Goal: Task Accomplishment & Management: Complete application form

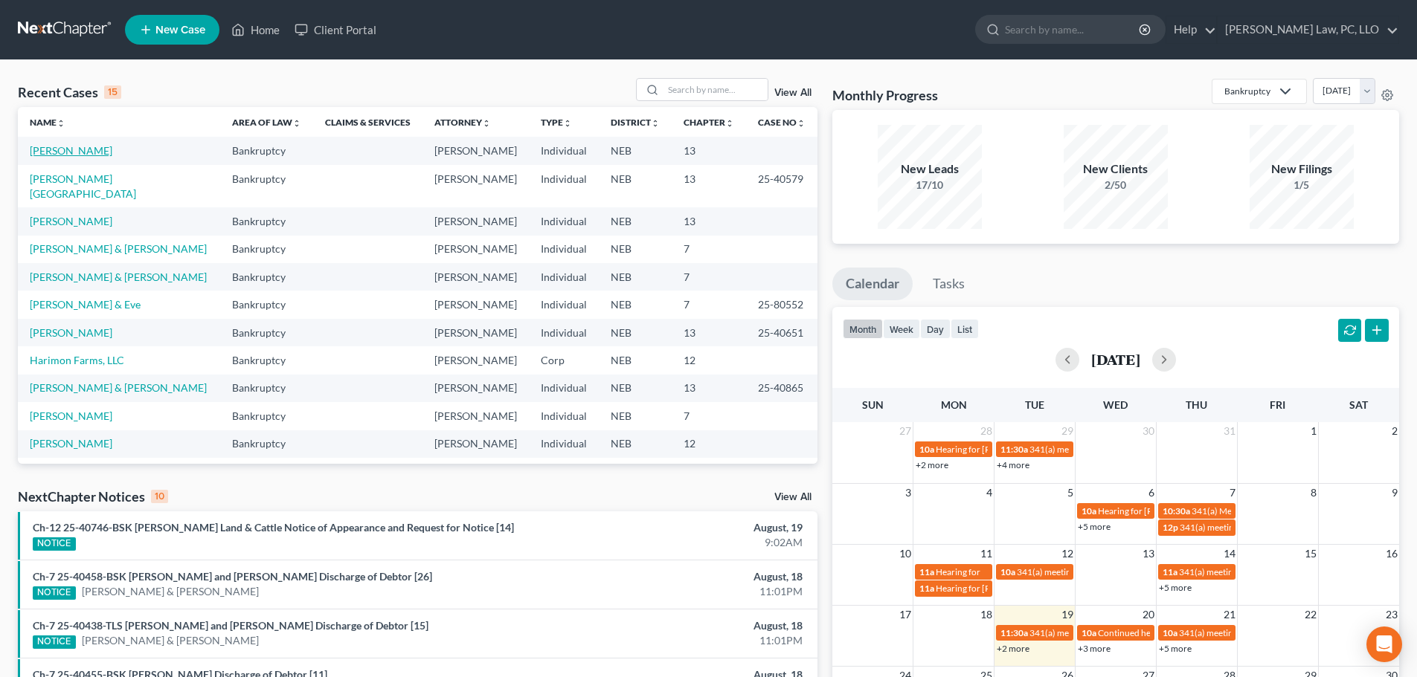
click at [67, 153] on link "[PERSON_NAME]" at bounding box center [71, 150] width 83 height 13
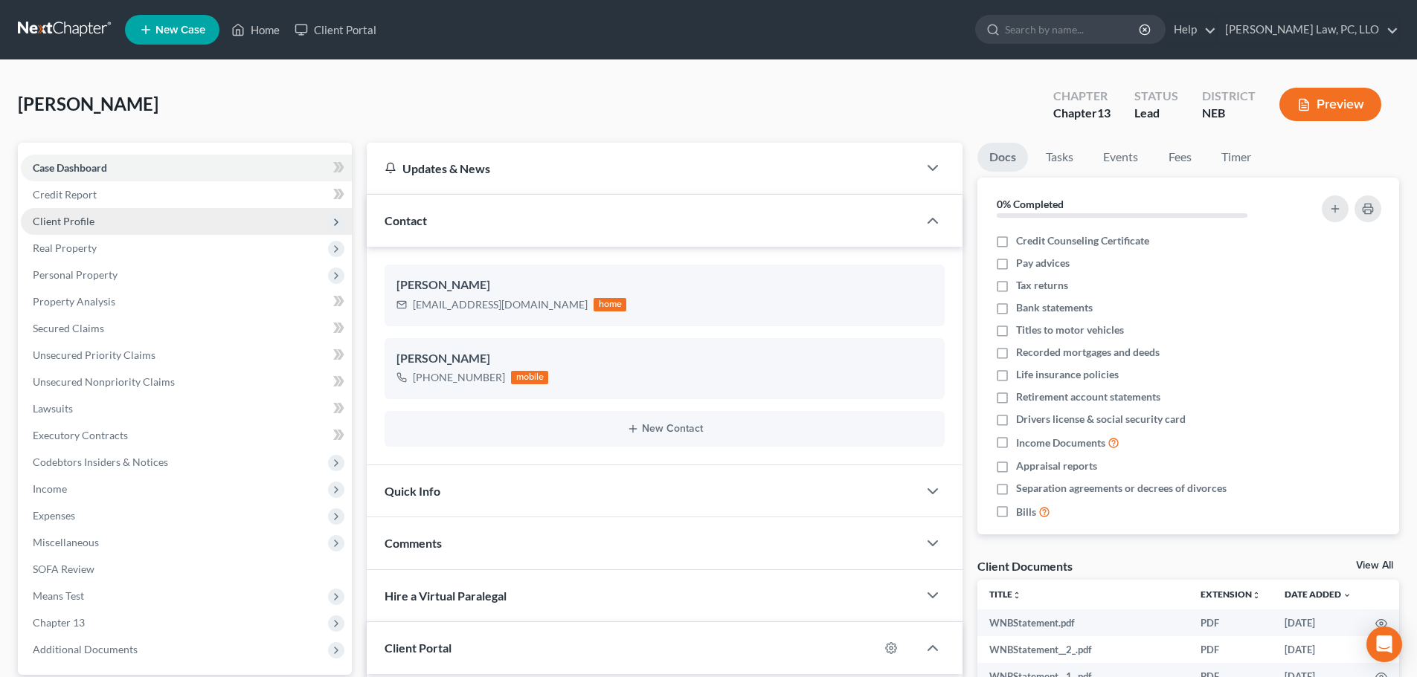
click at [72, 229] on span "Client Profile" at bounding box center [186, 221] width 331 height 27
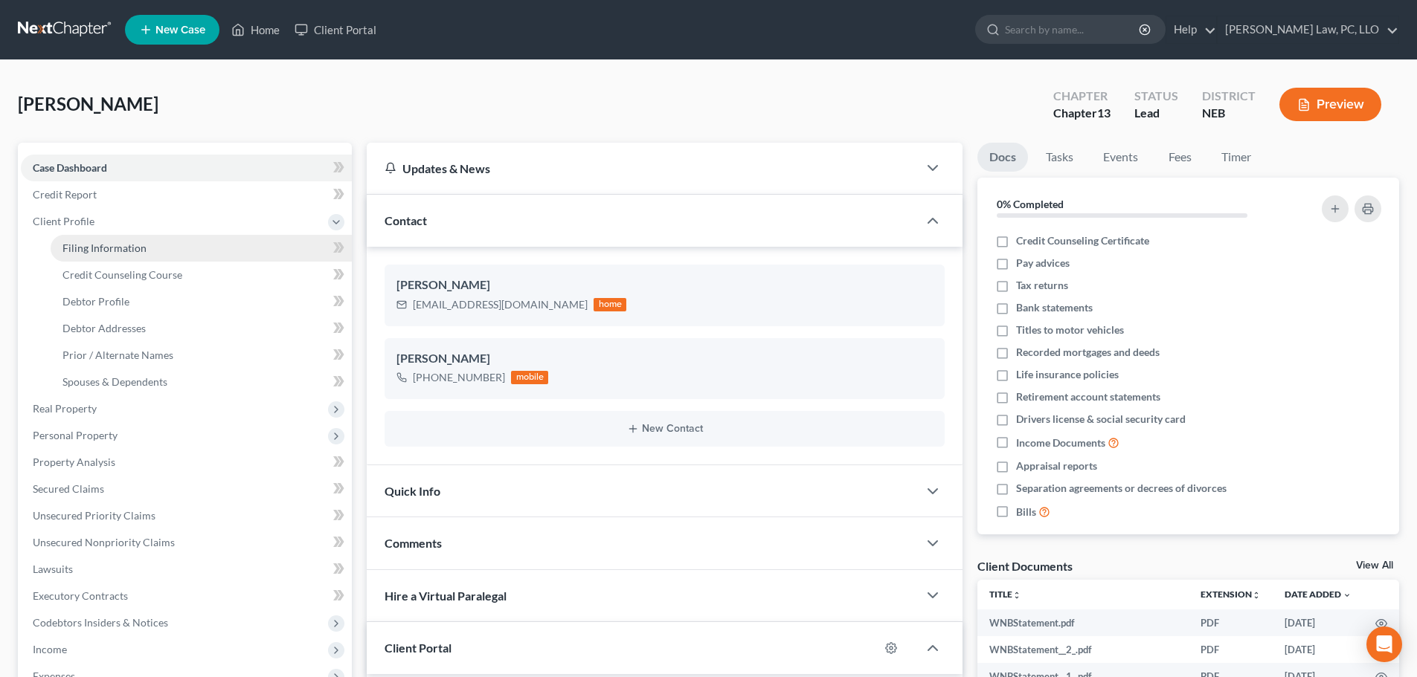
click at [77, 249] on span "Filing Information" at bounding box center [104, 248] width 84 height 13
select select "1"
select select "0"
select select "3"
select select "48"
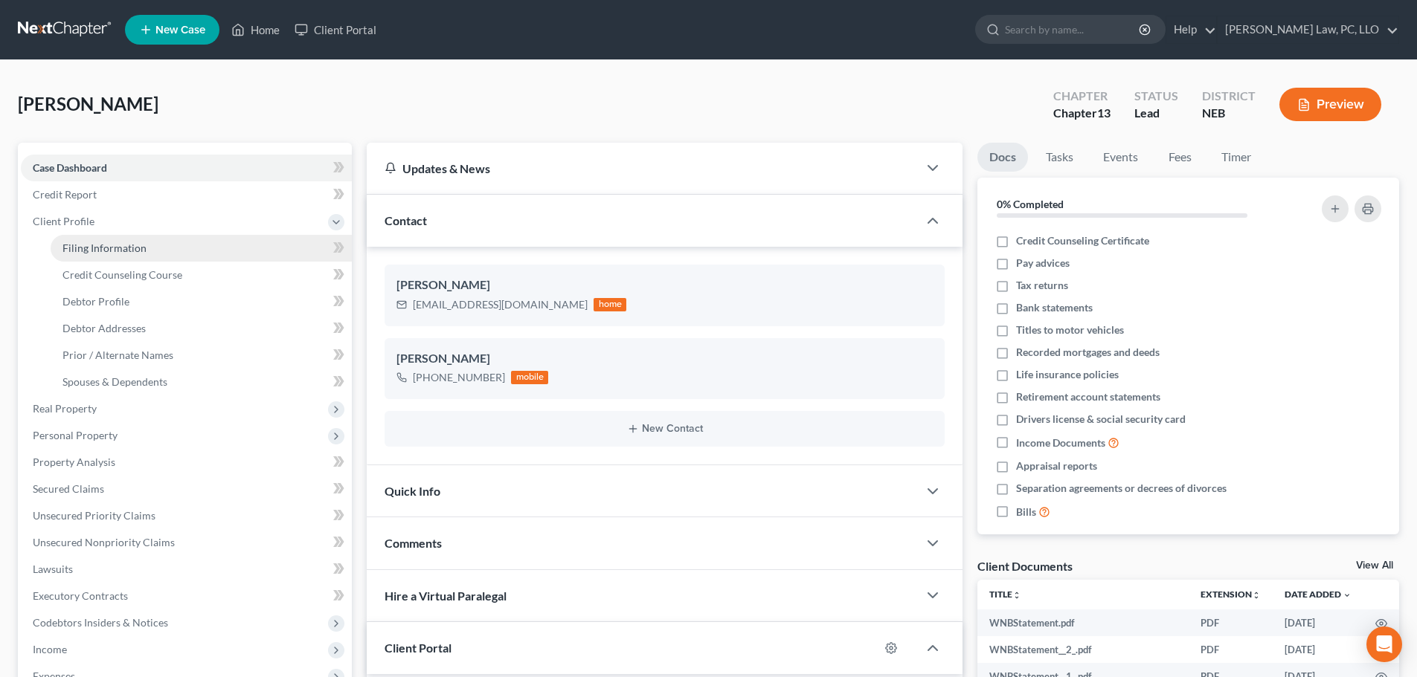
select select "0"
select select "30"
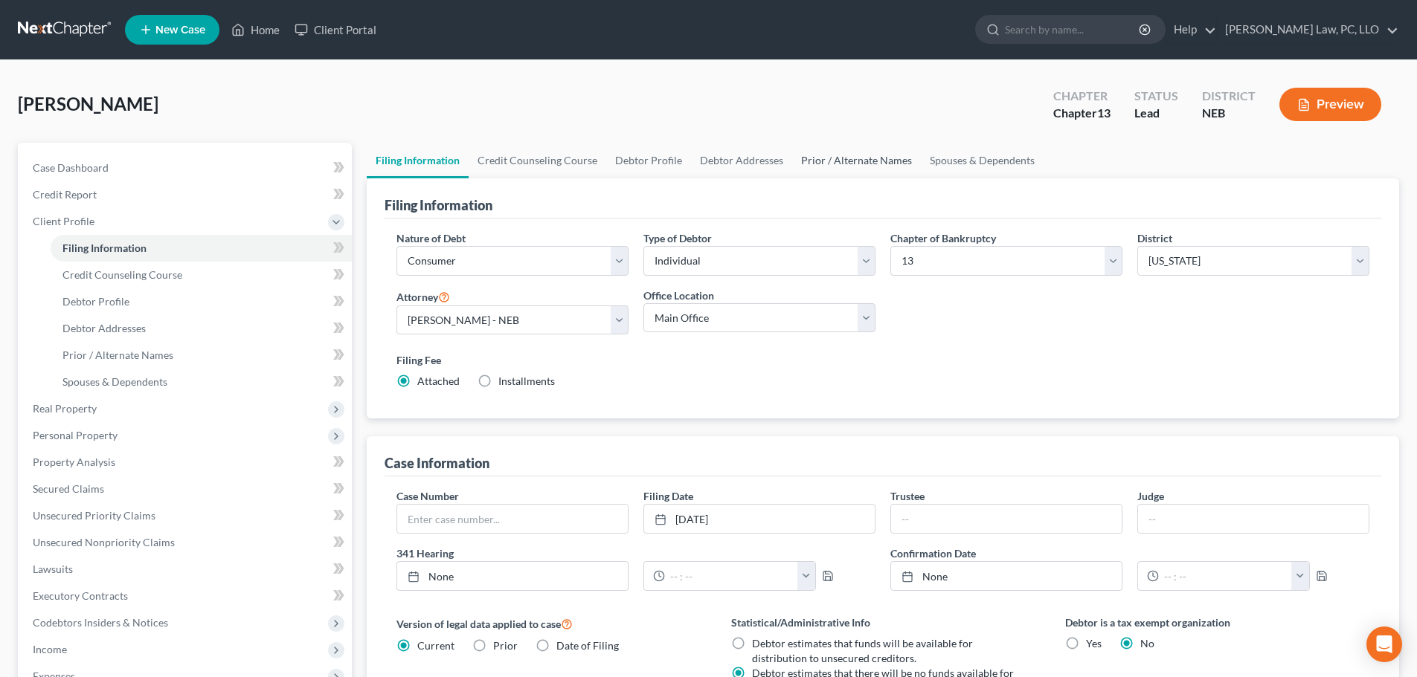
click at [855, 161] on link "Prior / Alternate Names" at bounding box center [856, 161] width 129 height 36
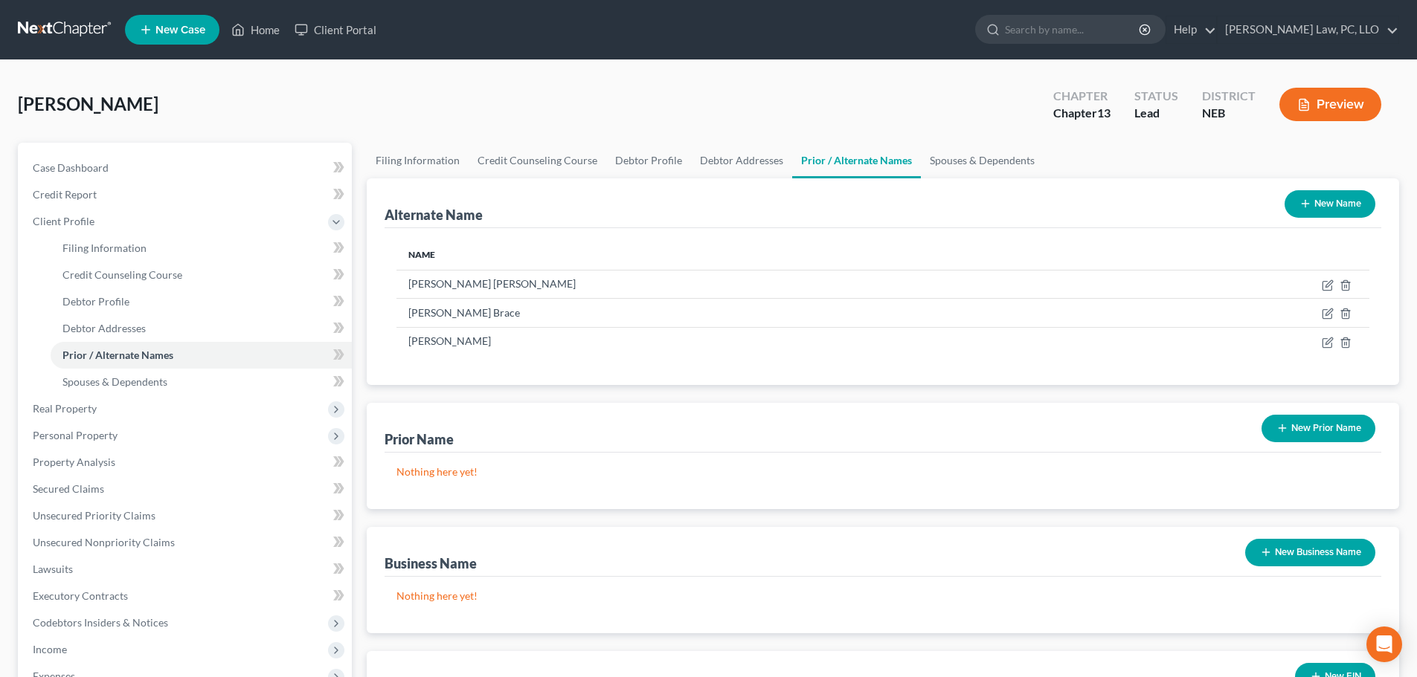
click at [1324, 206] on button "New Name" at bounding box center [1329, 204] width 91 height 28
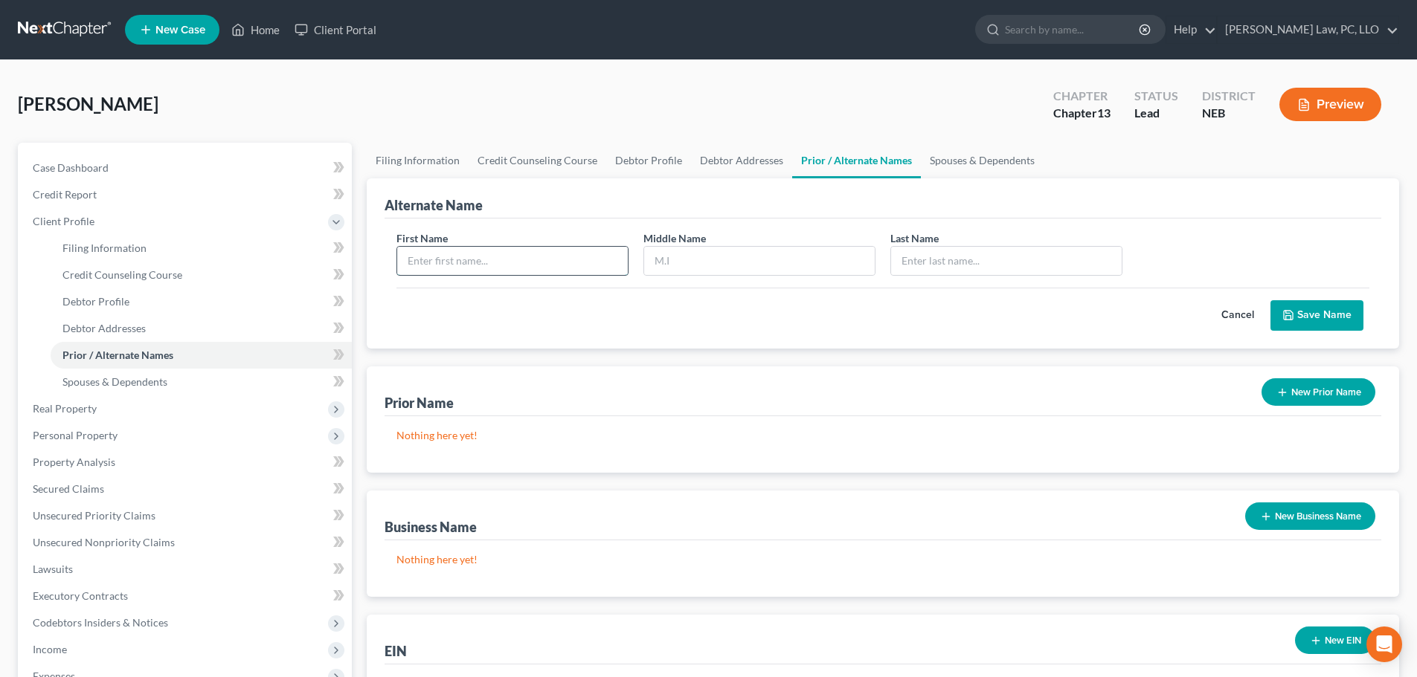
click at [402, 264] on input "text" at bounding box center [512, 261] width 231 height 28
type input "Channell"
type input "Lee"
type input "Cappy"
click at [673, 263] on input "Lee" at bounding box center [759, 261] width 231 height 28
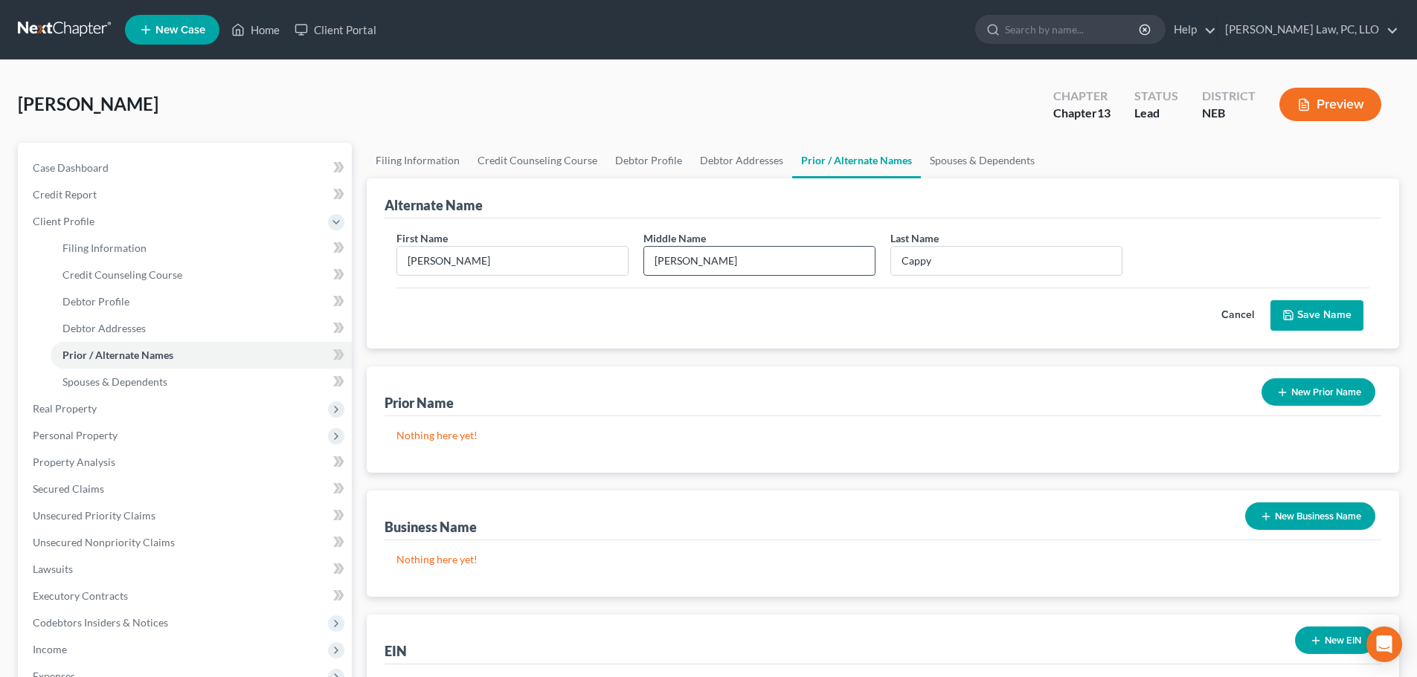
click at [673, 263] on input "Lee" at bounding box center [759, 261] width 231 height 28
type input "Cappy"
type input "Lee Walters"
click at [1321, 303] on button "Save Name" at bounding box center [1316, 315] width 93 height 31
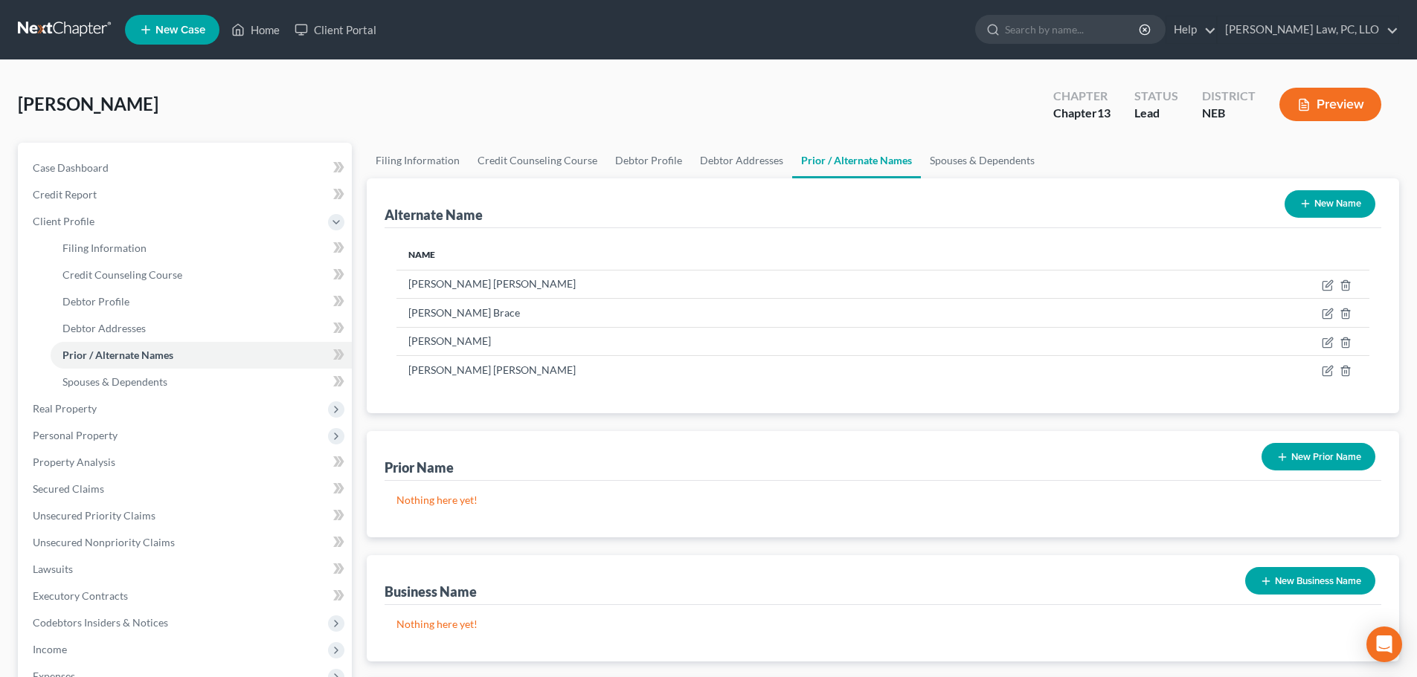
click at [1317, 204] on button "New Name" at bounding box center [1329, 204] width 91 height 28
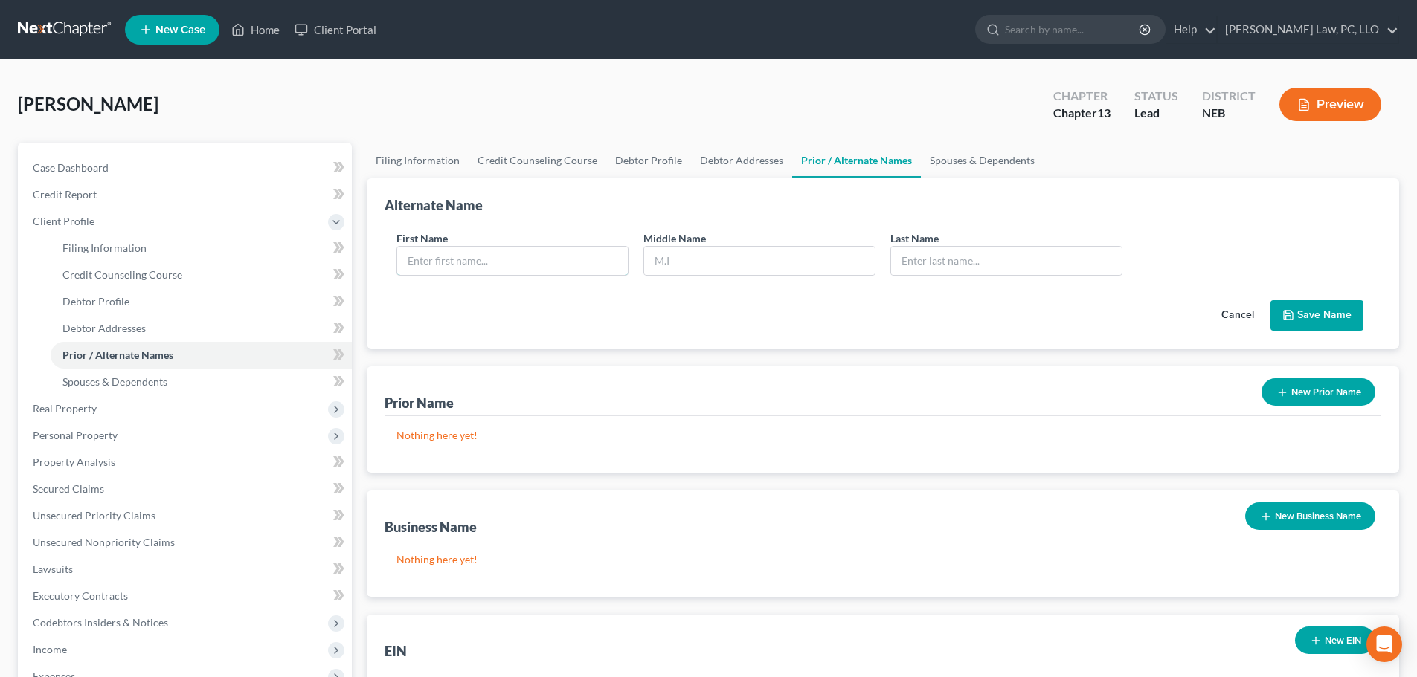
drag, startPoint x: 451, startPoint y: 260, endPoint x: 454, endPoint y: 289, distance: 29.8
click at [451, 259] on input "text" at bounding box center [512, 261] width 231 height 28
type input "Channell"
type input "Cappy"
type input "Lee Brace"
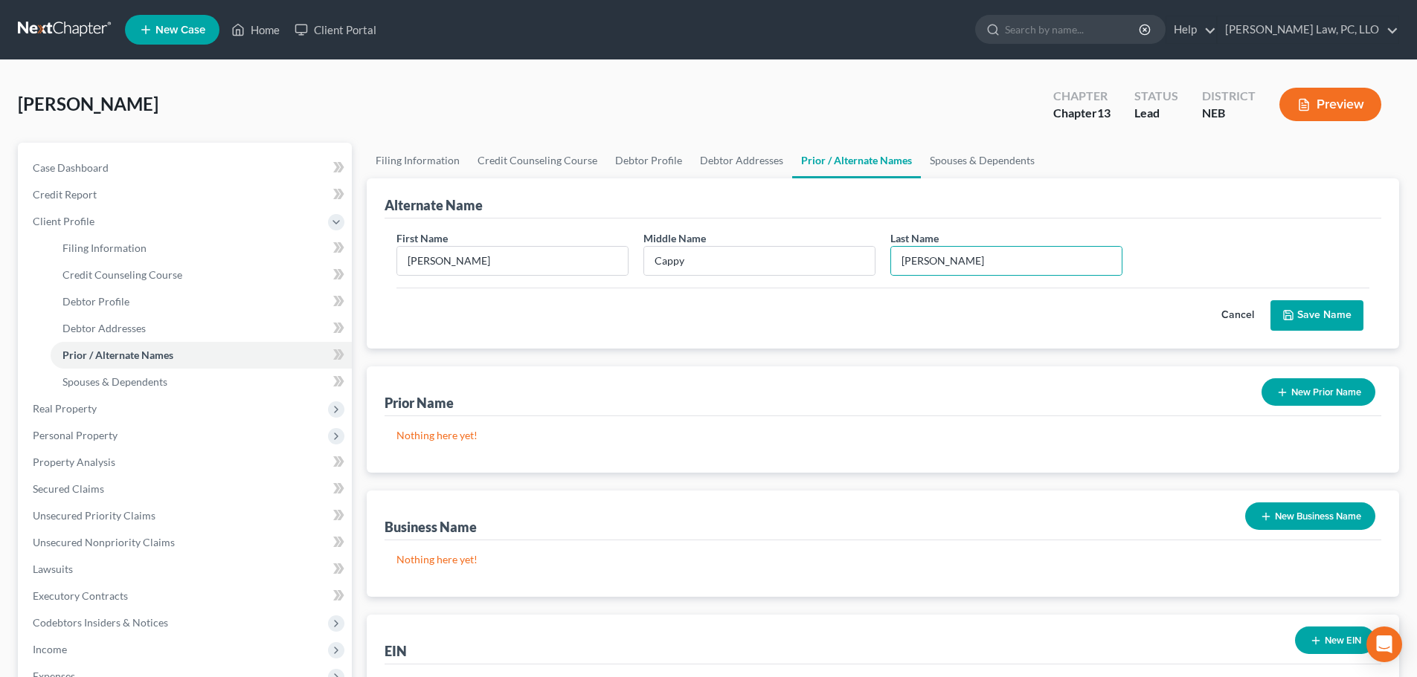
click at [1313, 316] on button "Save Name" at bounding box center [1316, 315] width 93 height 31
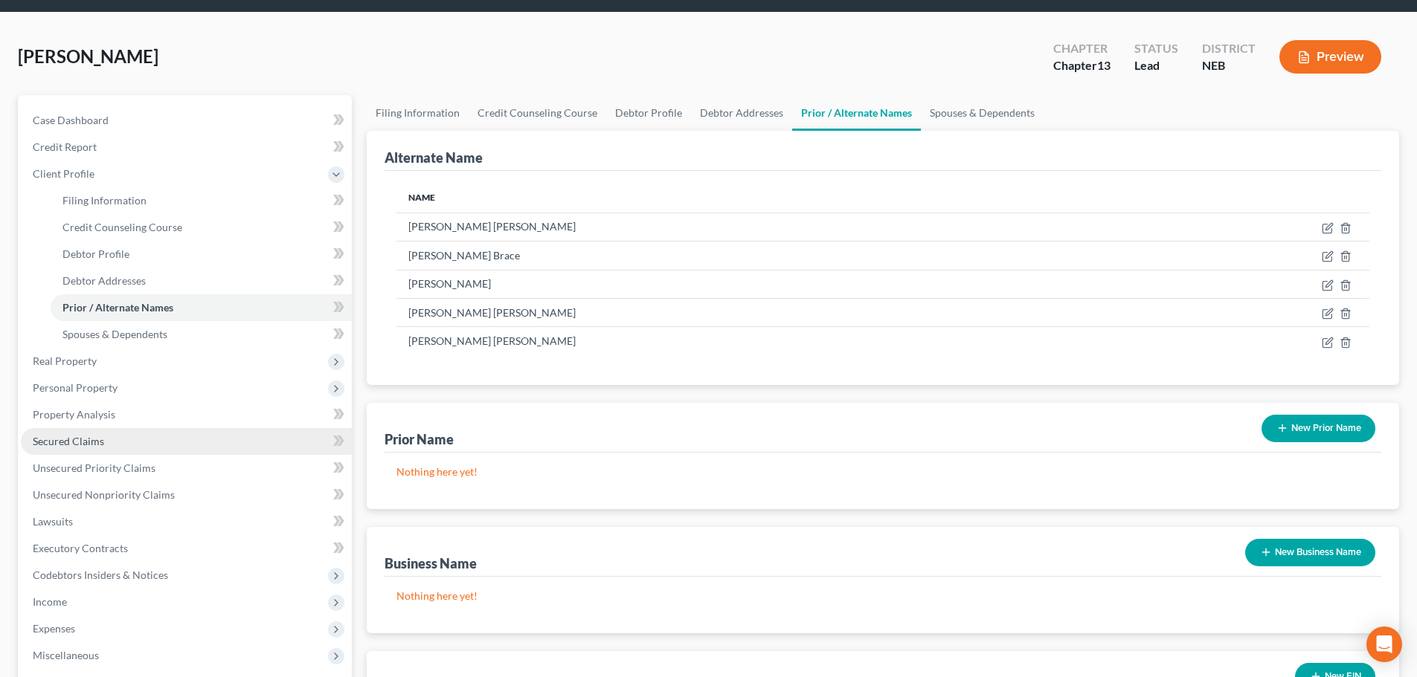
scroll to position [74, 0]
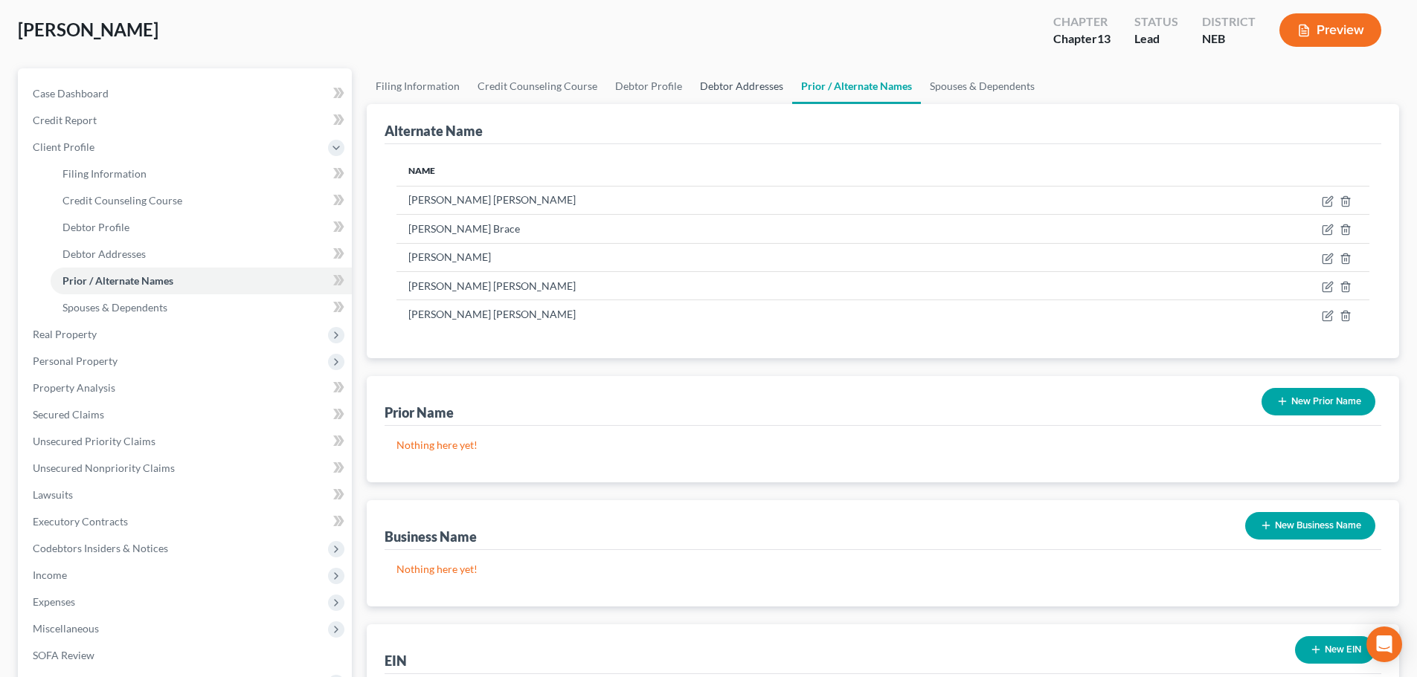
click at [775, 83] on link "Debtor Addresses" at bounding box center [741, 86] width 101 height 36
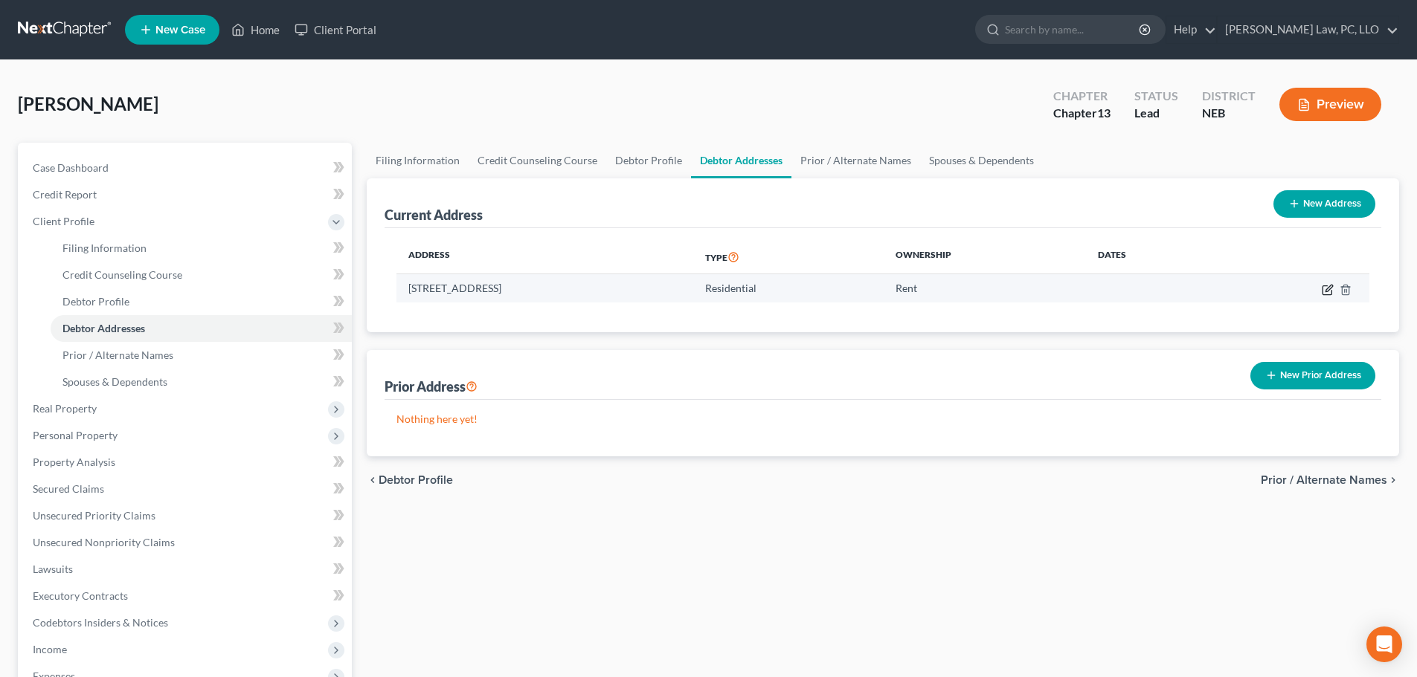
click at [1332, 286] on icon "button" at bounding box center [1328, 288] width 7 height 7
select select "30"
select select "0"
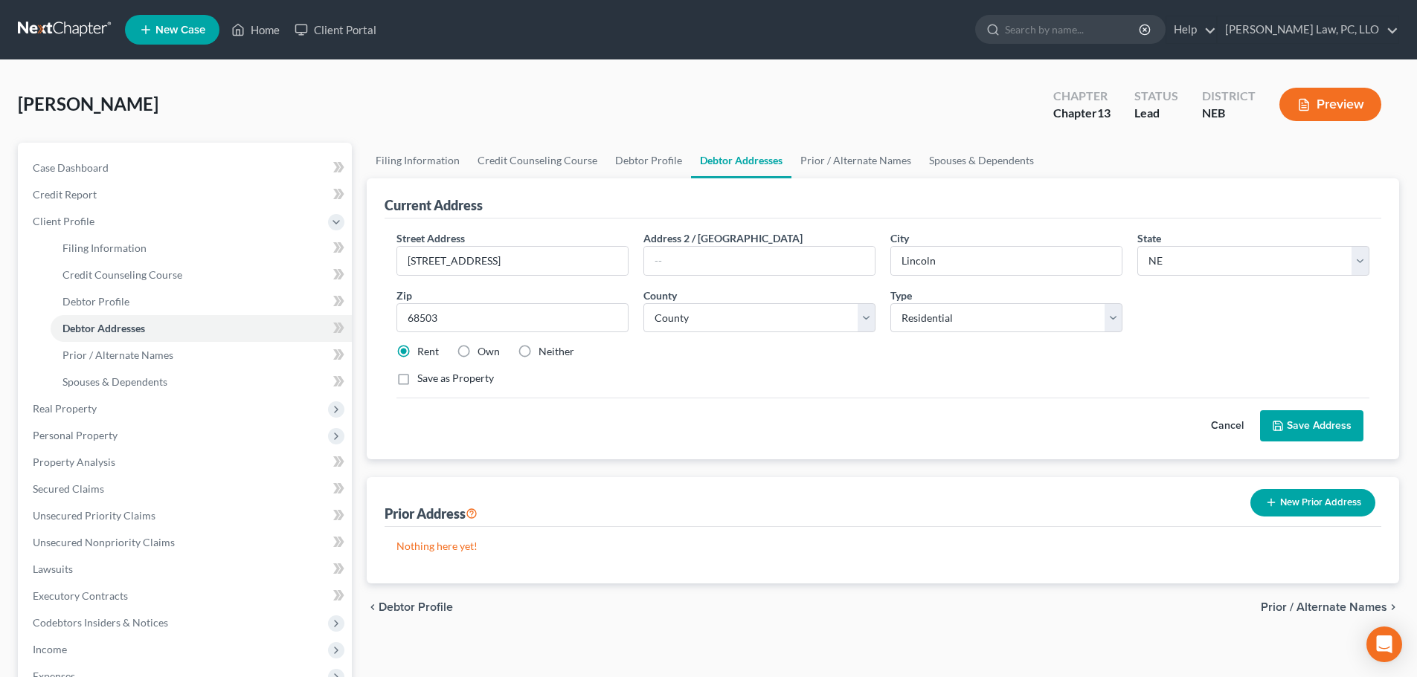
click at [1295, 423] on button "Save Address" at bounding box center [1311, 425] width 103 height 31
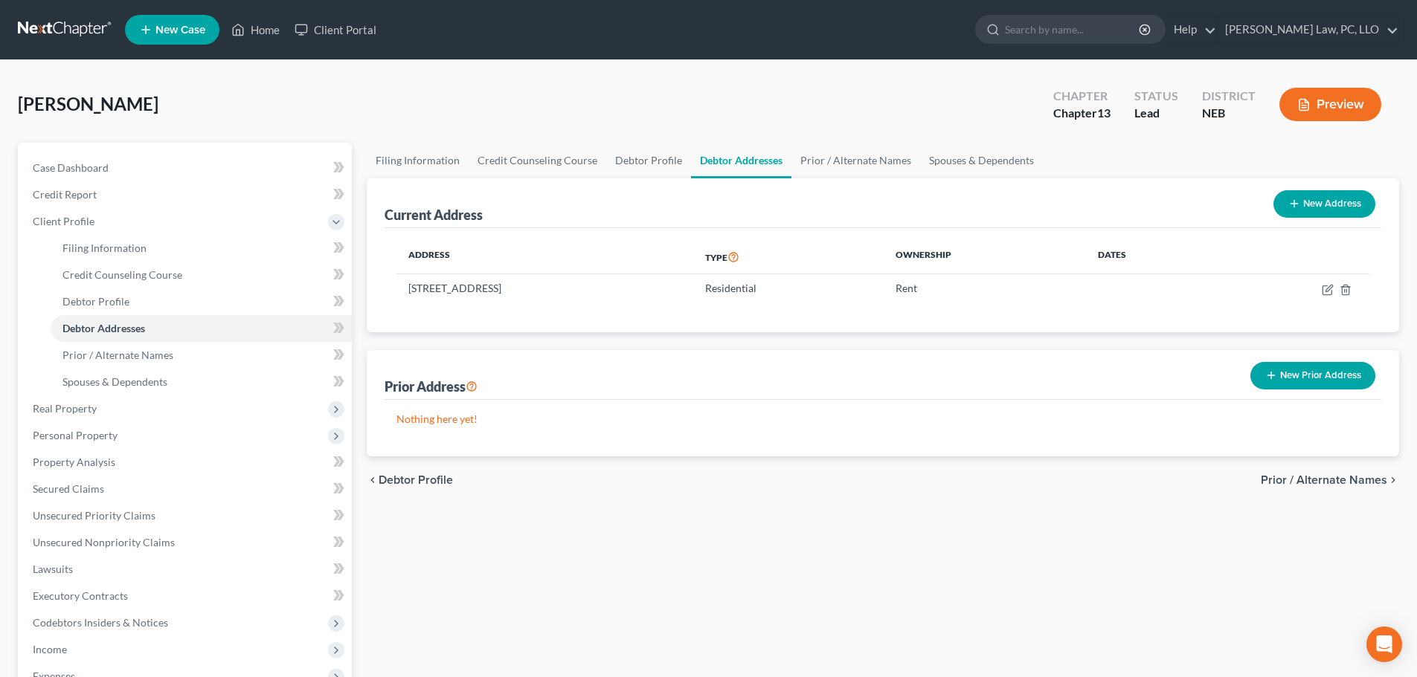
click at [65, 36] on link at bounding box center [65, 29] width 95 height 27
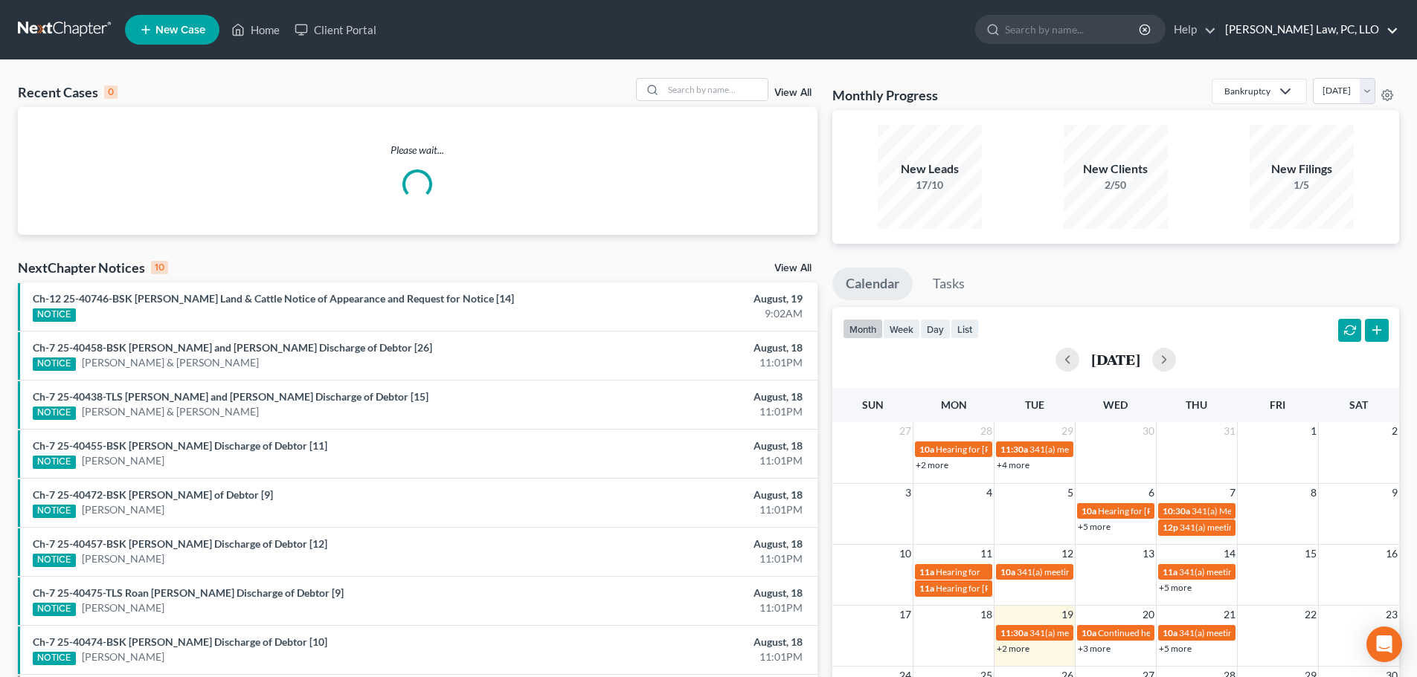
click at [1397, 32] on link "[PERSON_NAME] Law, PC, LLO" at bounding box center [1307, 29] width 181 height 27
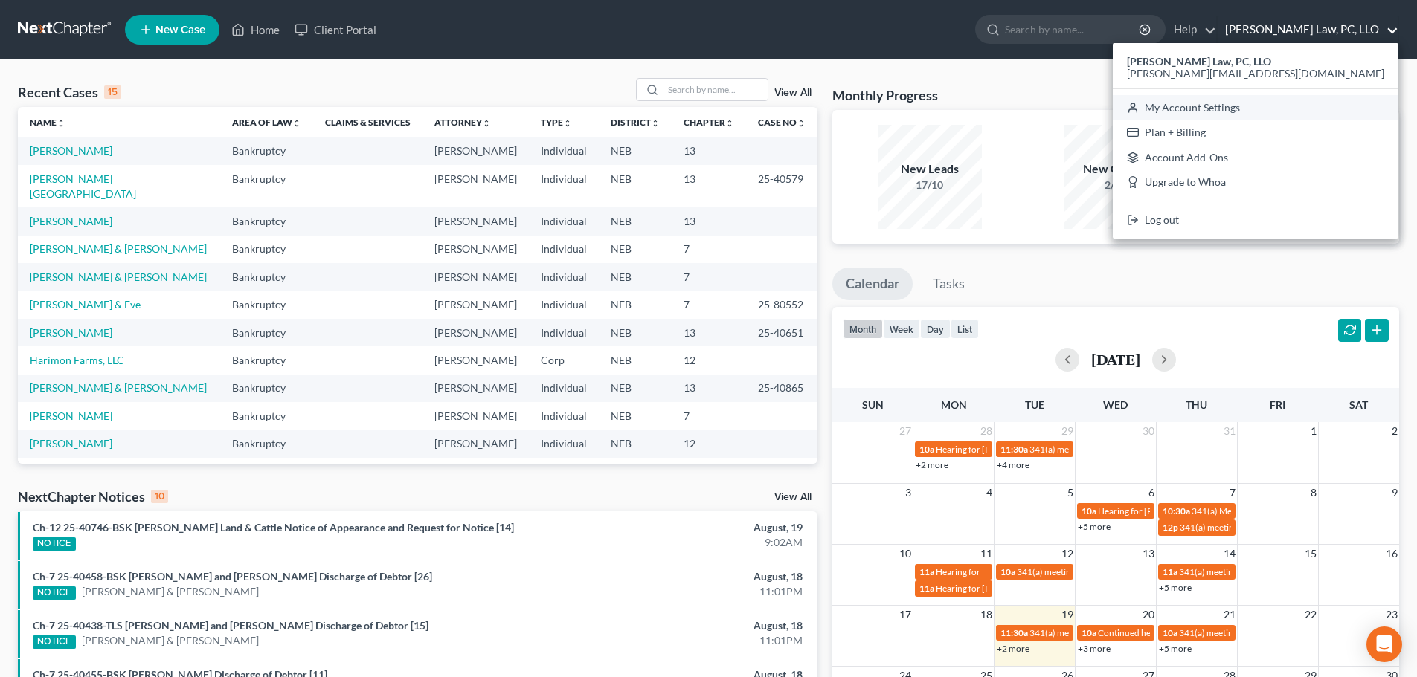
click at [1334, 109] on link "My Account Settings" at bounding box center [1255, 107] width 286 height 25
select select "24"
select select "30"
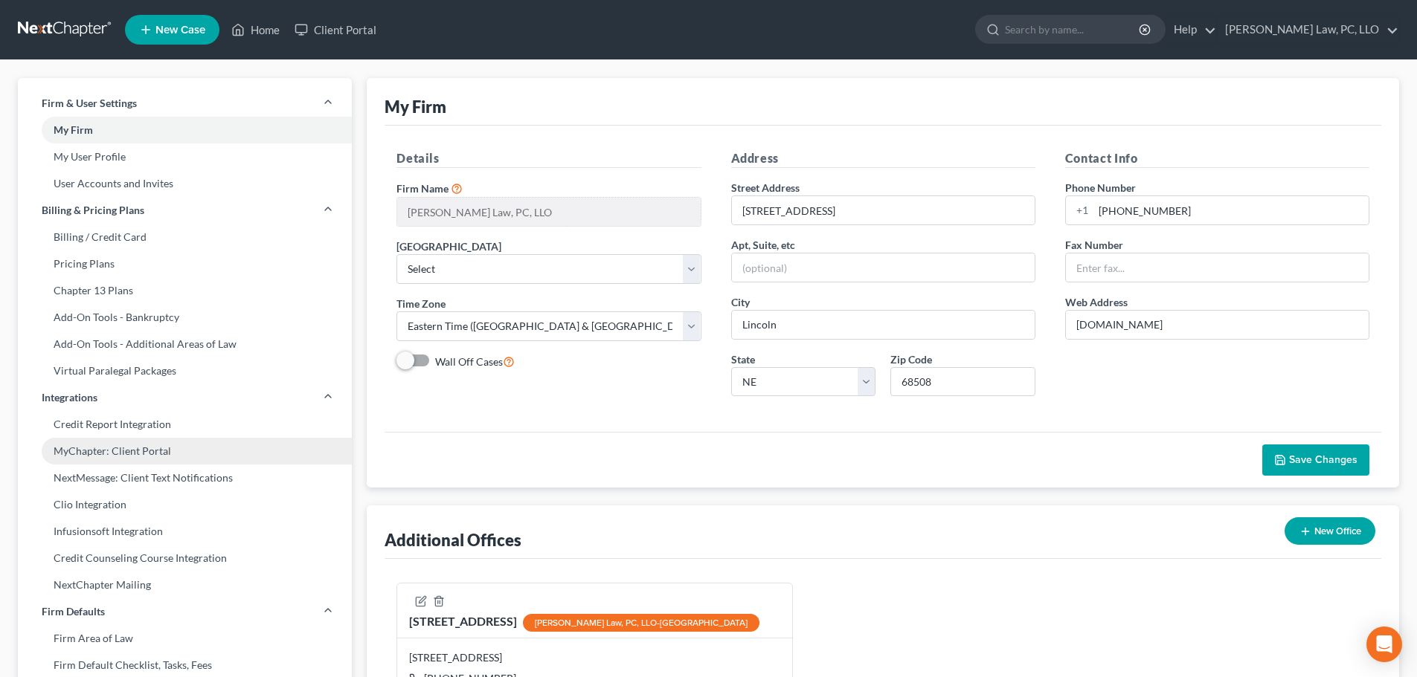
click at [146, 453] on link "MyChapter: Client Portal" at bounding box center [185, 451] width 334 height 27
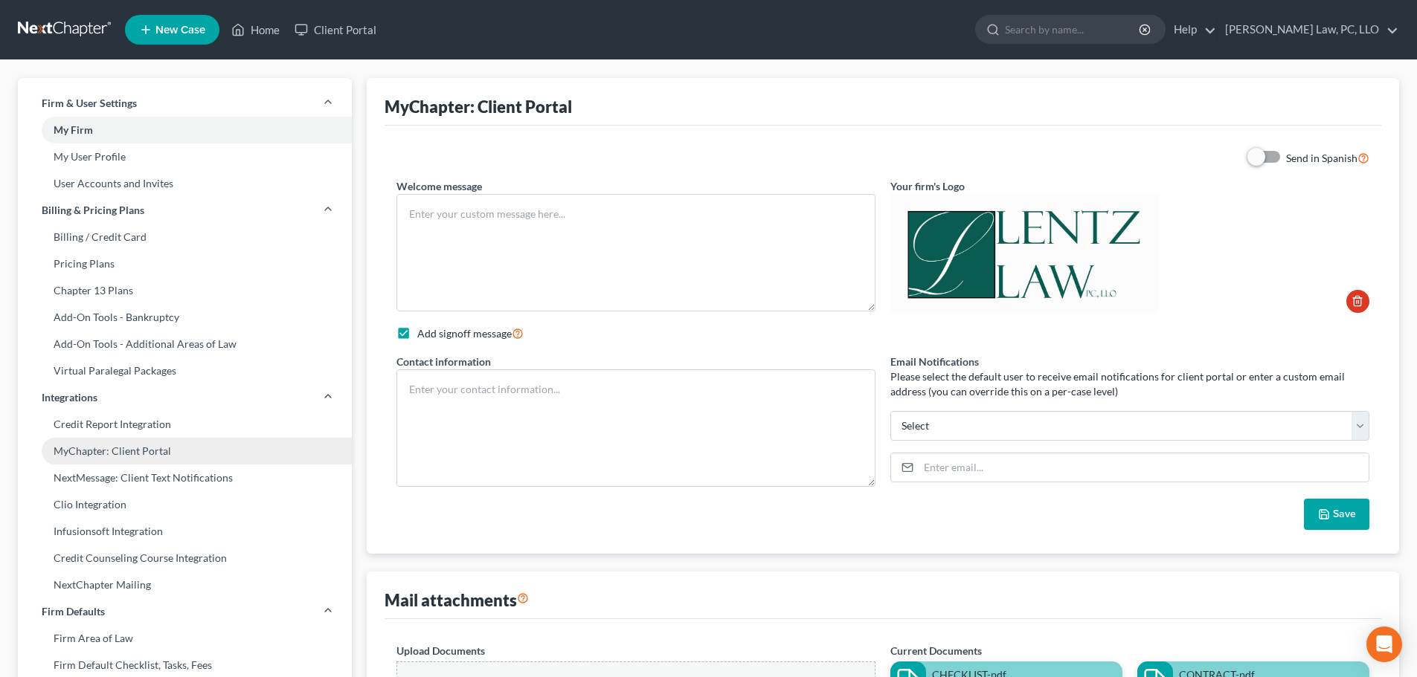
type textarea "Greetings, This online client portal is a place for you to enter all of the inf…"
checkbox input "true"
type textarea "[PERSON_NAME] [PHONE_NUMBER] [PERSON_NAME][EMAIL_ADDRESS][DOMAIN_NAME] [PERSON_…"
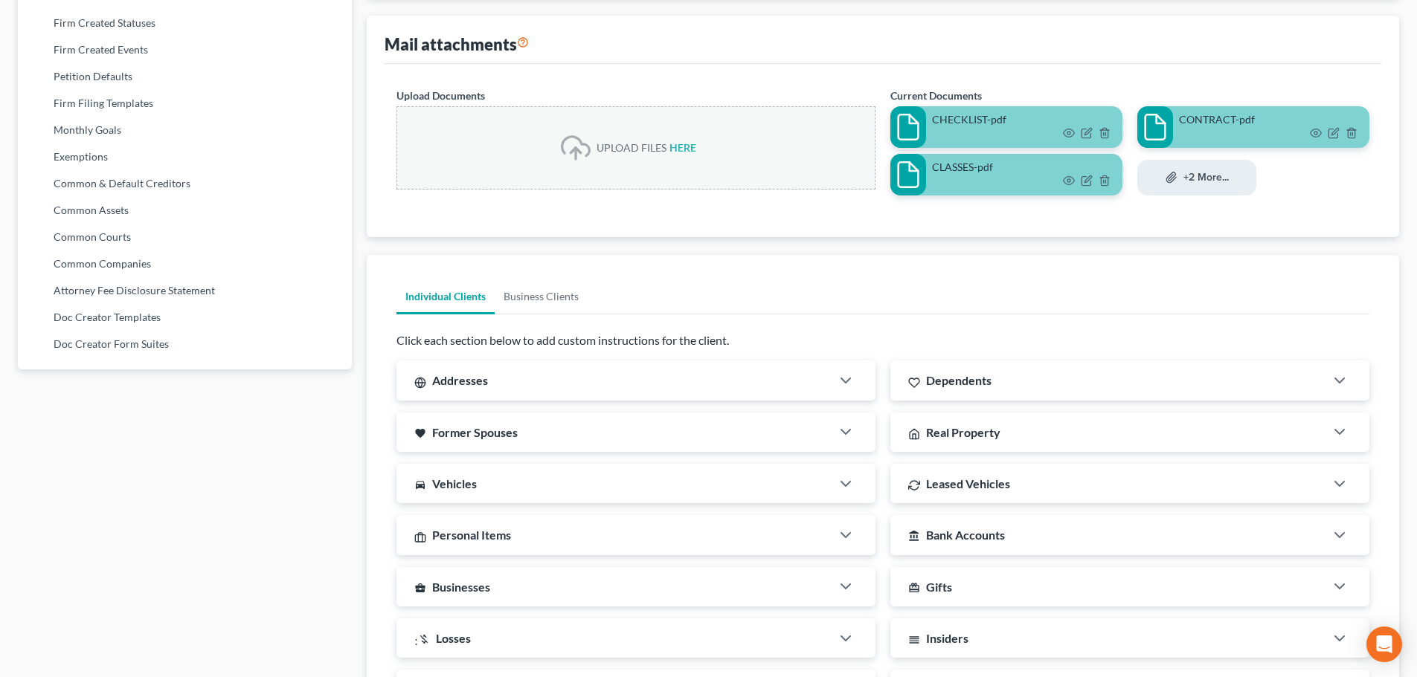
scroll to position [818, 0]
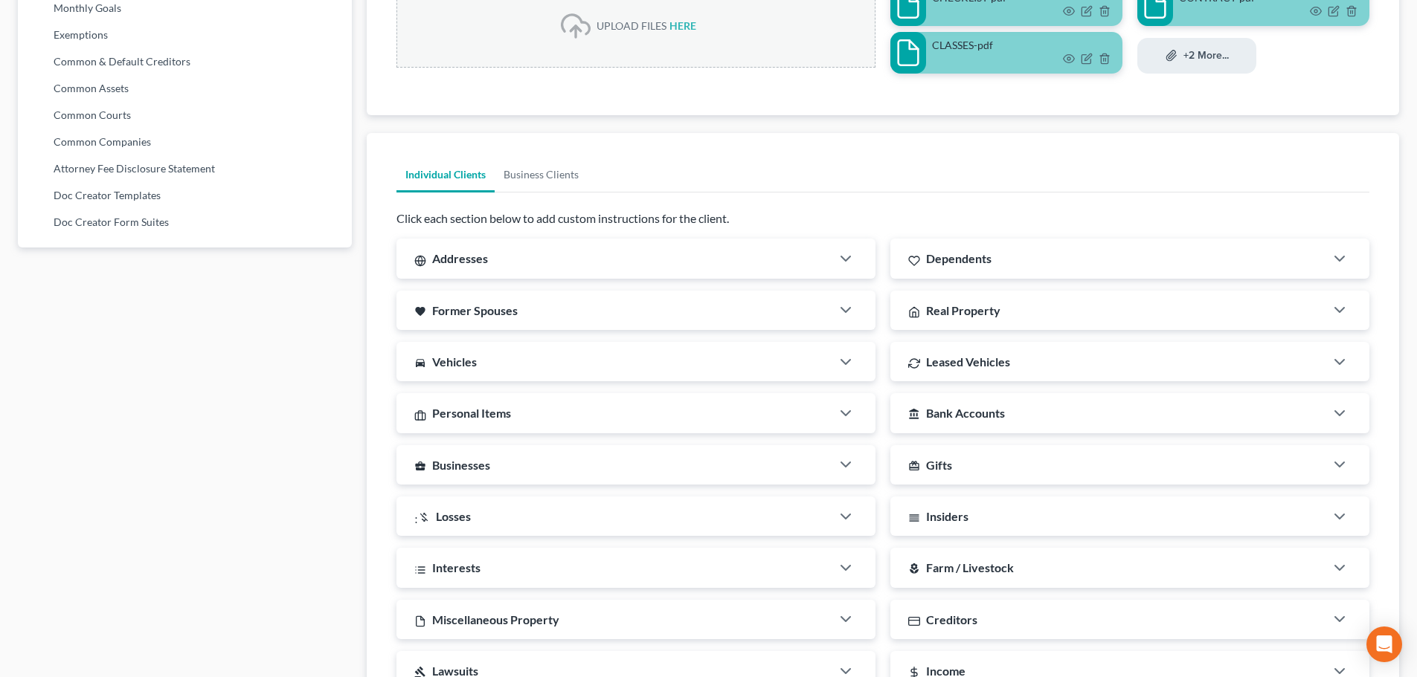
click at [530, 262] on div "Addresses" at bounding box center [613, 258] width 434 height 39
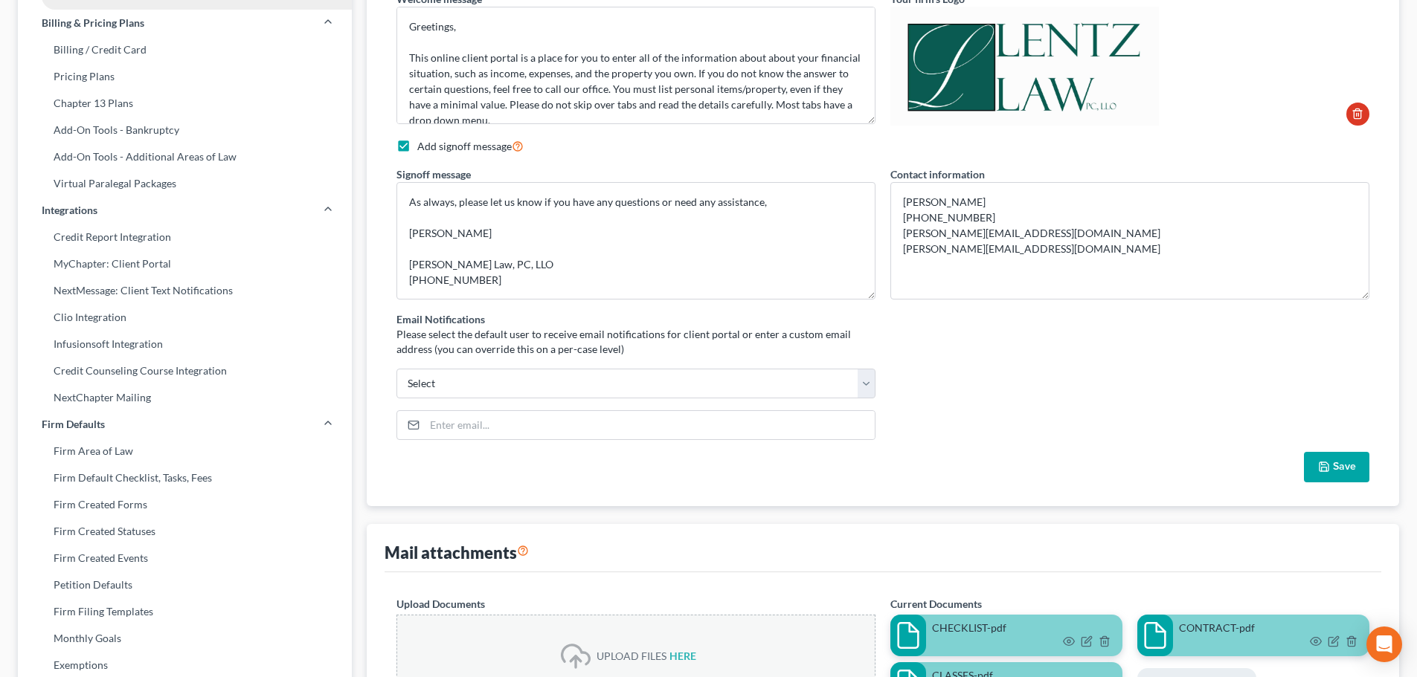
scroll to position [0, 0]
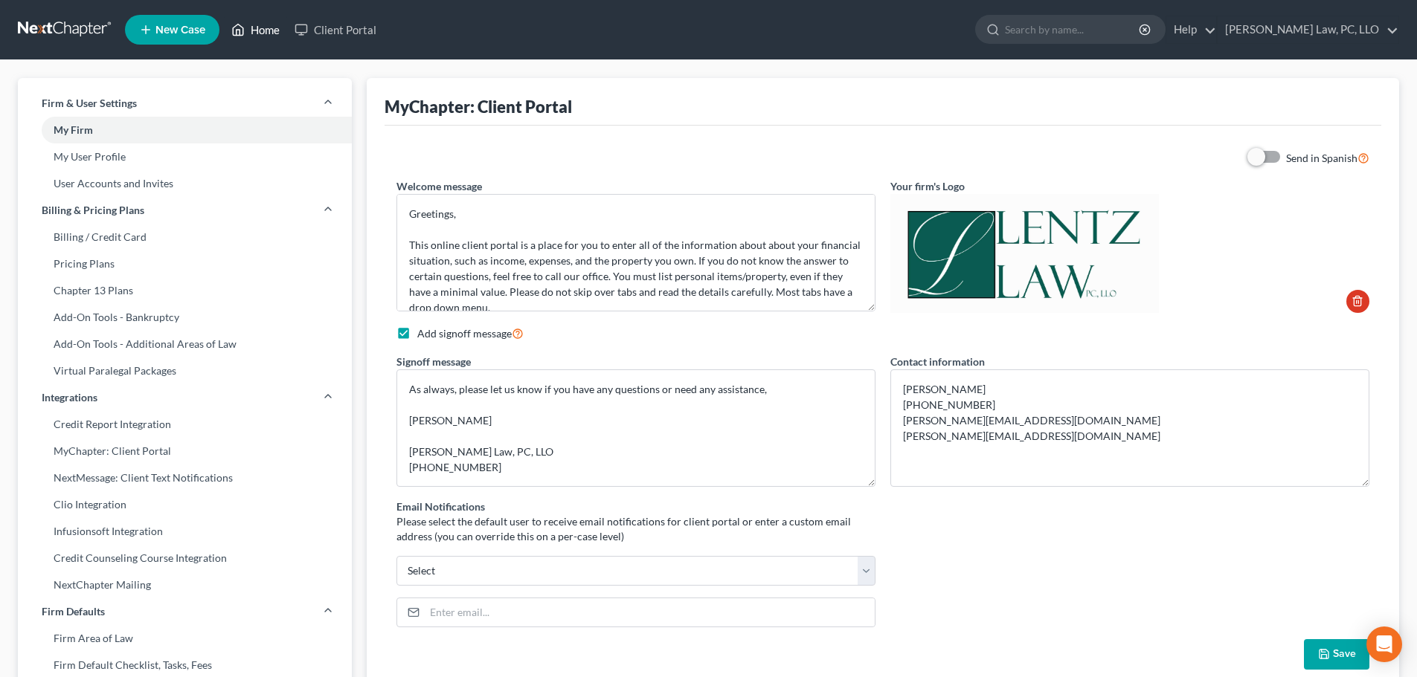
click at [252, 30] on link "Home" at bounding box center [255, 29] width 63 height 27
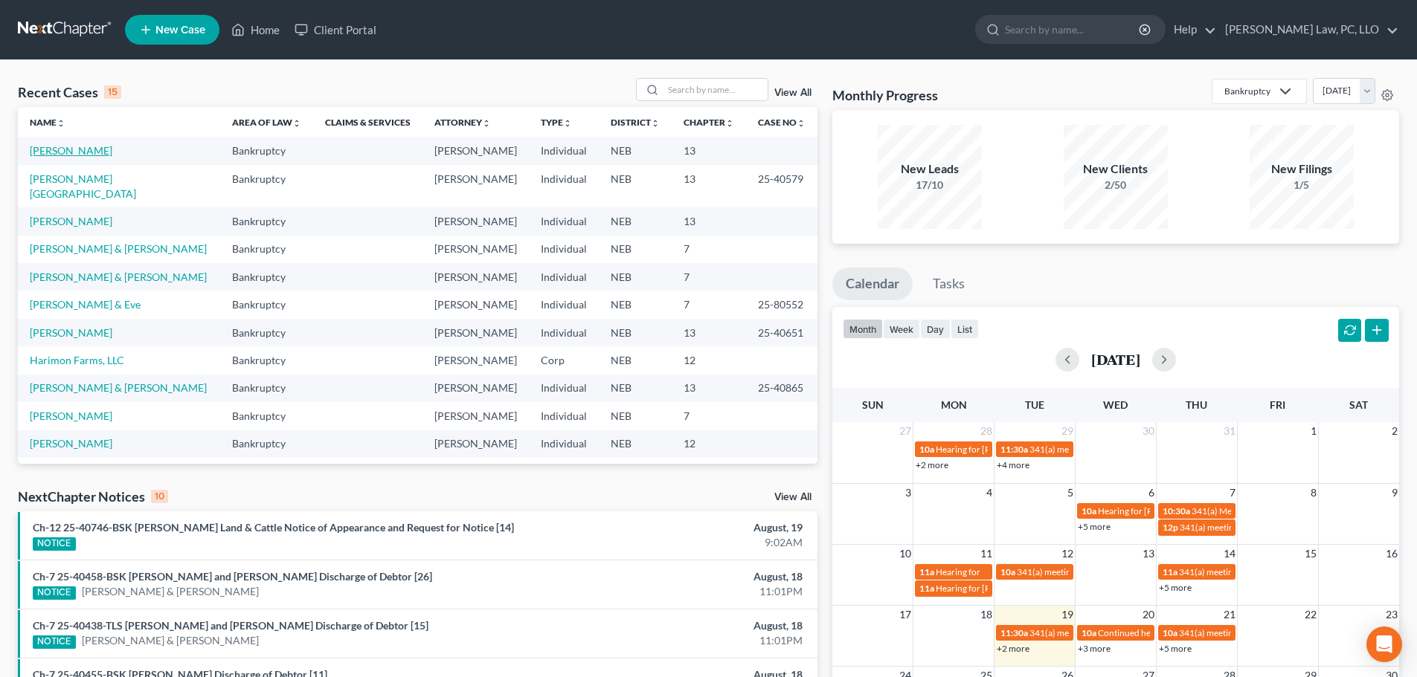
click at [33, 151] on link "[PERSON_NAME]" at bounding box center [71, 150] width 83 height 13
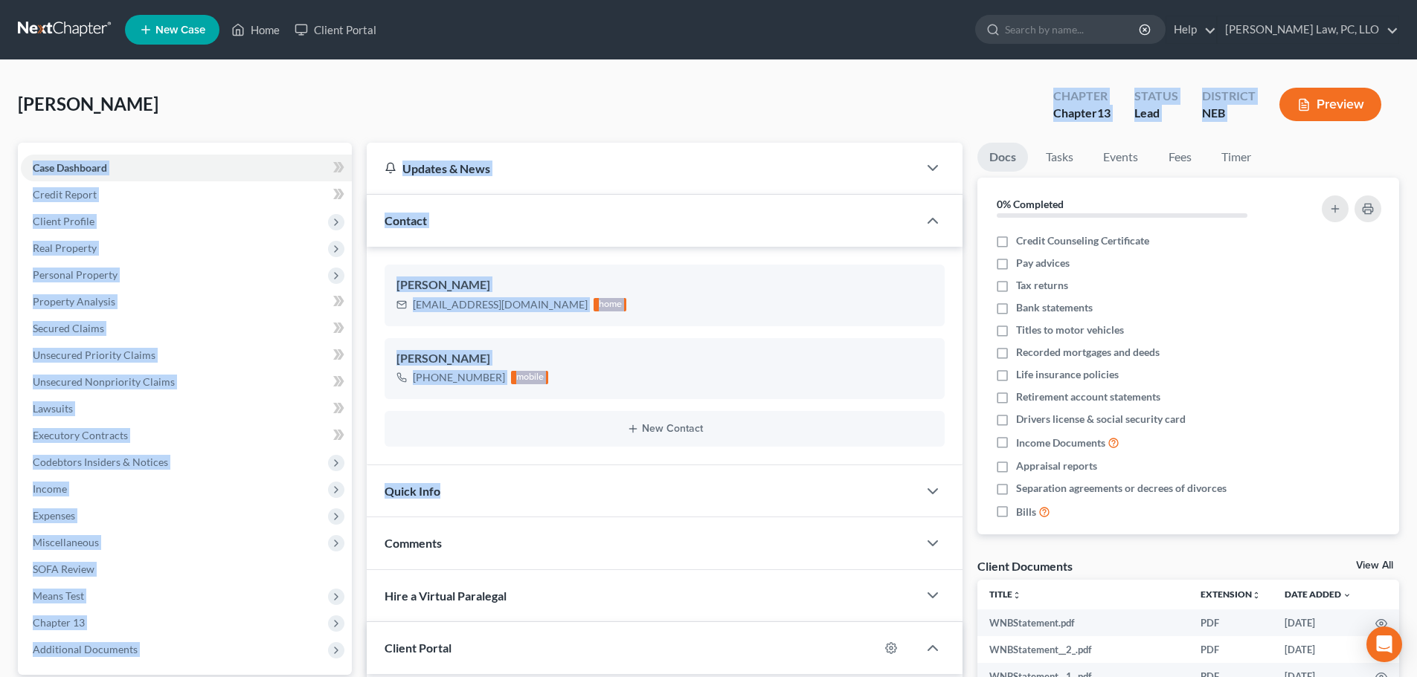
drag, startPoint x: 416, startPoint y: 106, endPoint x: 590, endPoint y: 513, distance: 443.1
click at [590, 513] on div "[PERSON_NAME] Upgraded Chapter Chapter 13 Status Lead District NEB Preview Peti…" at bounding box center [708, 612] width 1381 height 1069
click at [561, 457] on div "[PERSON_NAME] [PERSON_NAME][EMAIL_ADDRESS][DOMAIN_NAME] home [PERSON_NAME] [PHO…" at bounding box center [665, 356] width 596 height 219
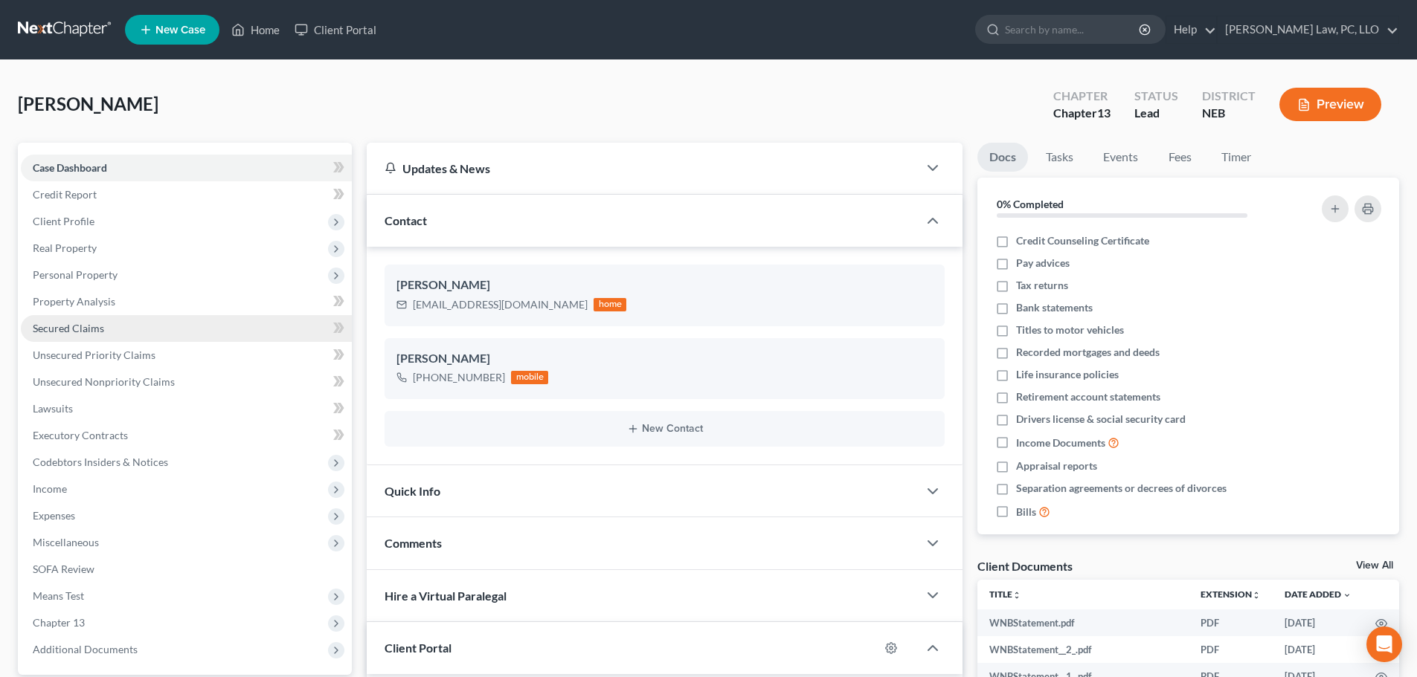
click at [129, 334] on link "Secured Claims" at bounding box center [186, 328] width 331 height 27
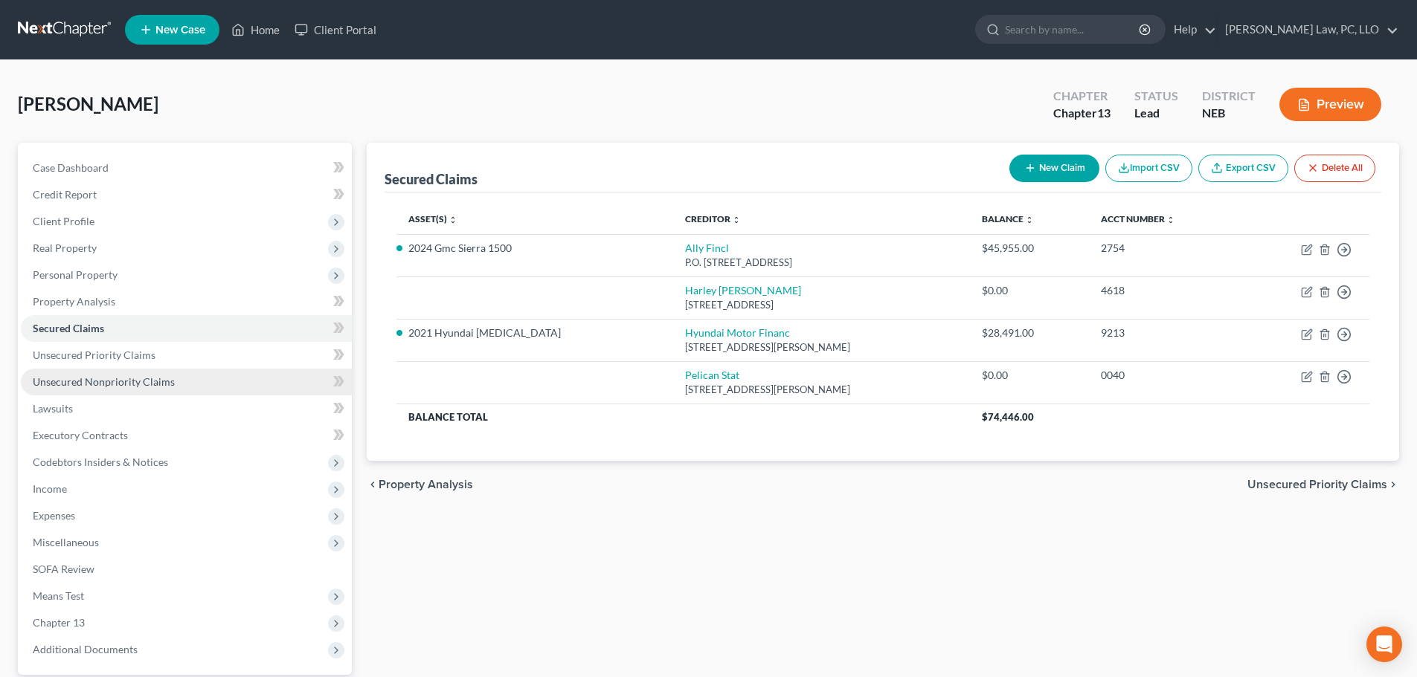
click at [117, 379] on span "Unsecured Nonpriority Claims" at bounding box center [104, 382] width 142 height 13
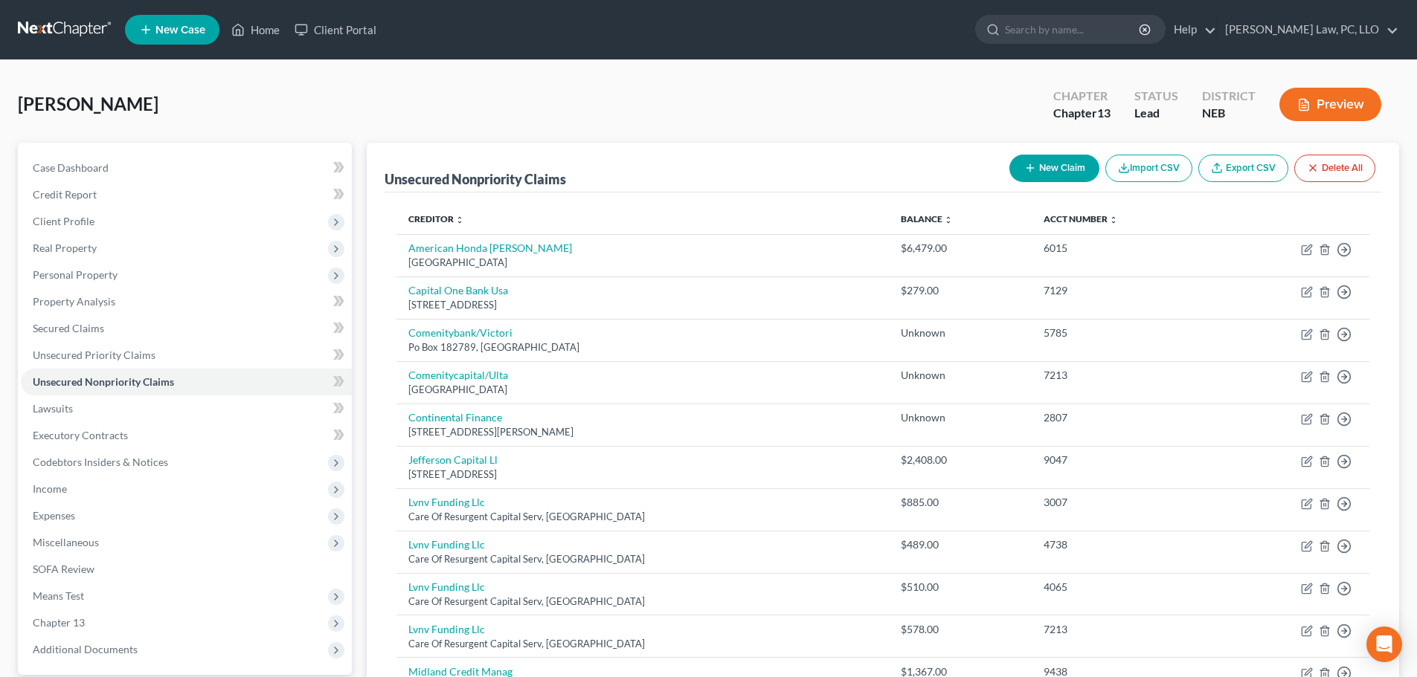
click at [1063, 167] on button "New Claim" at bounding box center [1054, 169] width 90 height 28
select select "0"
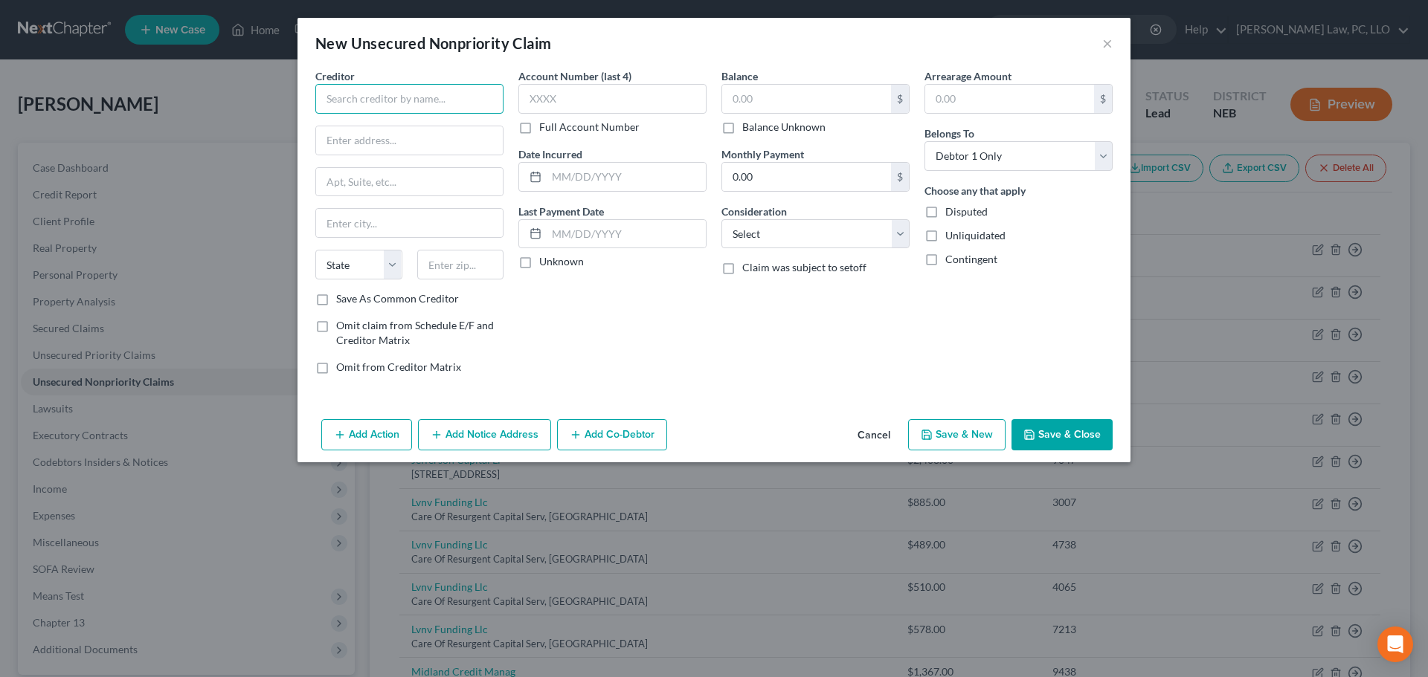
click at [408, 108] on input "text" at bounding box center [409, 99] width 188 height 30
type input "Affirm"
click at [392, 141] on div "[STREET_ADDRESS]" at bounding box center [404, 138] width 155 height 13
type input "[STREET_ADDRESS]"
type input "[GEOGRAPHIC_DATA]"
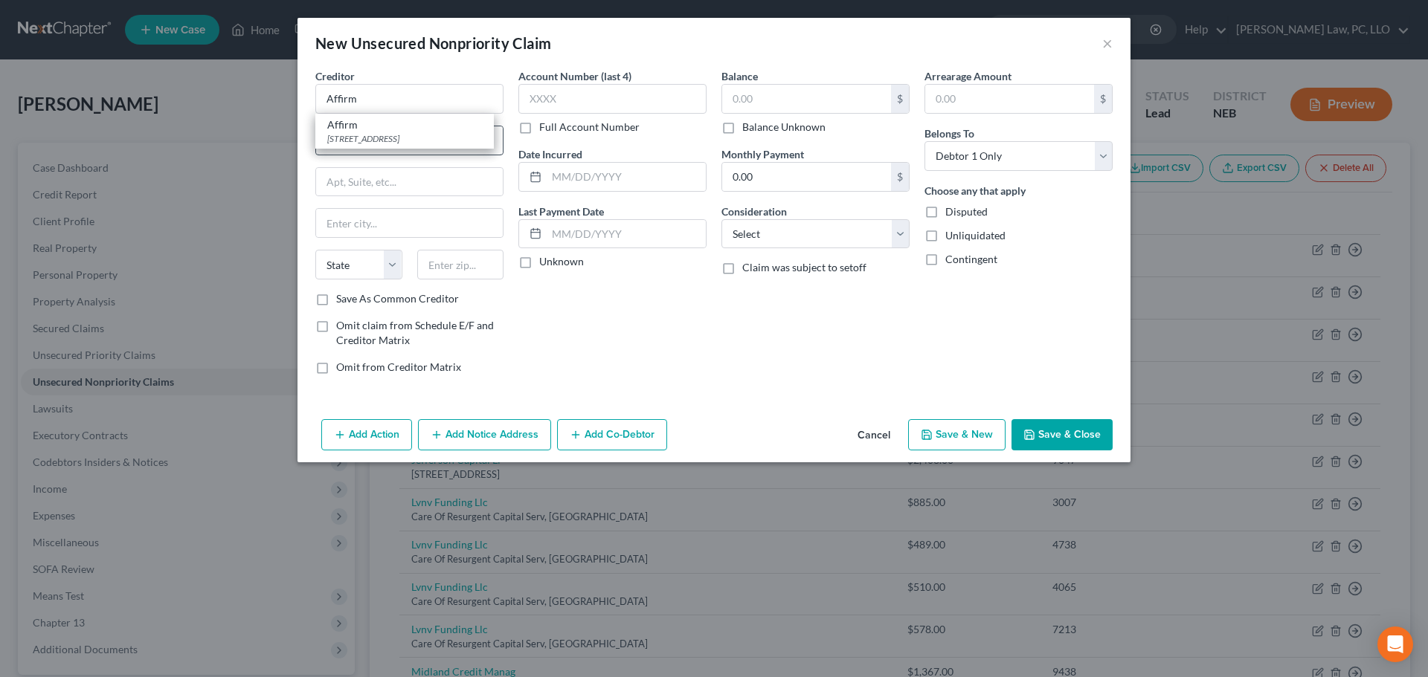
select select "4"
type input "94107"
click at [790, 127] on label "Balance Unknown" at bounding box center [783, 127] width 83 height 15
click at [758, 127] on input "Balance Unknown" at bounding box center [753, 125] width 10 height 10
checkbox input "true"
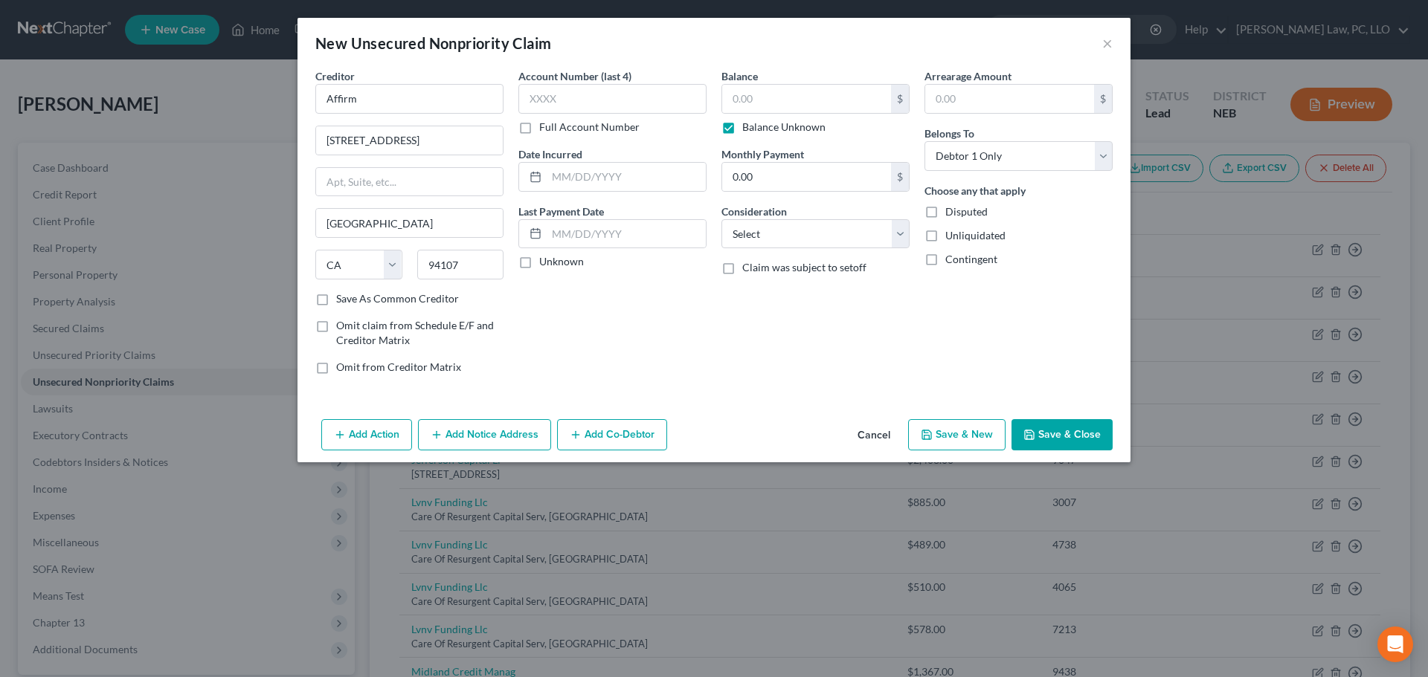
type input "0.00"
drag, startPoint x: 1067, startPoint y: 431, endPoint x: 601, endPoint y: 575, distance: 488.1
click at [1066, 431] on button "Save & Close" at bounding box center [1061, 434] width 101 height 31
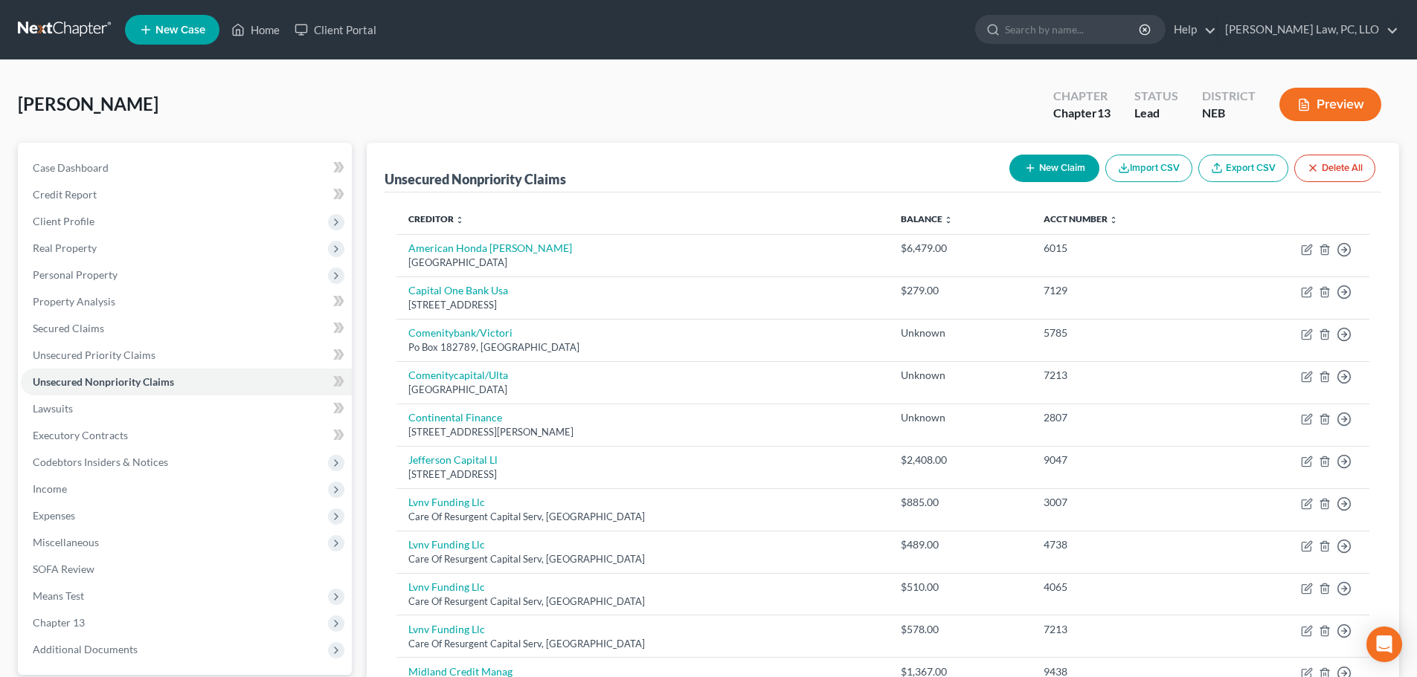
click at [1046, 169] on button "New Claim" at bounding box center [1054, 169] width 90 height 28
select select "0"
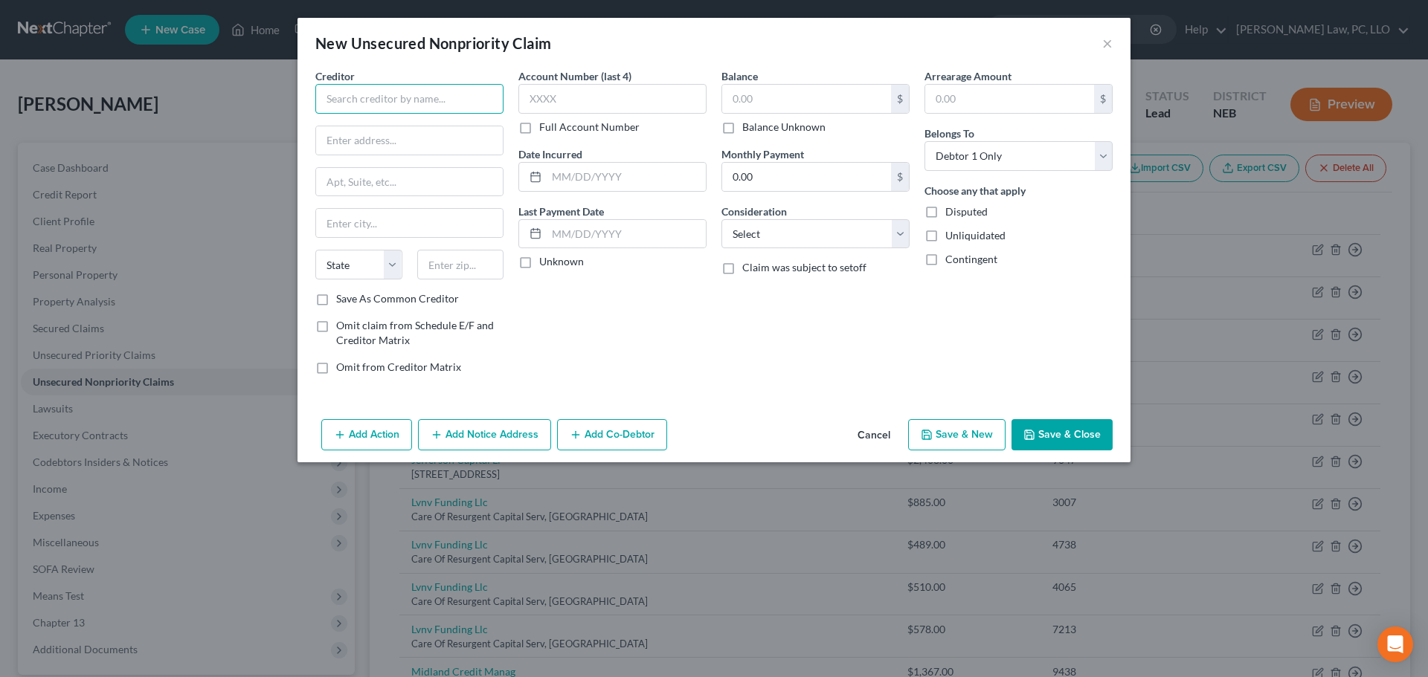
drag, startPoint x: 402, startPoint y: 97, endPoint x: 401, endPoint y: 112, distance: 14.9
click at [402, 97] on input "text" at bounding box center [409, 99] width 188 height 30
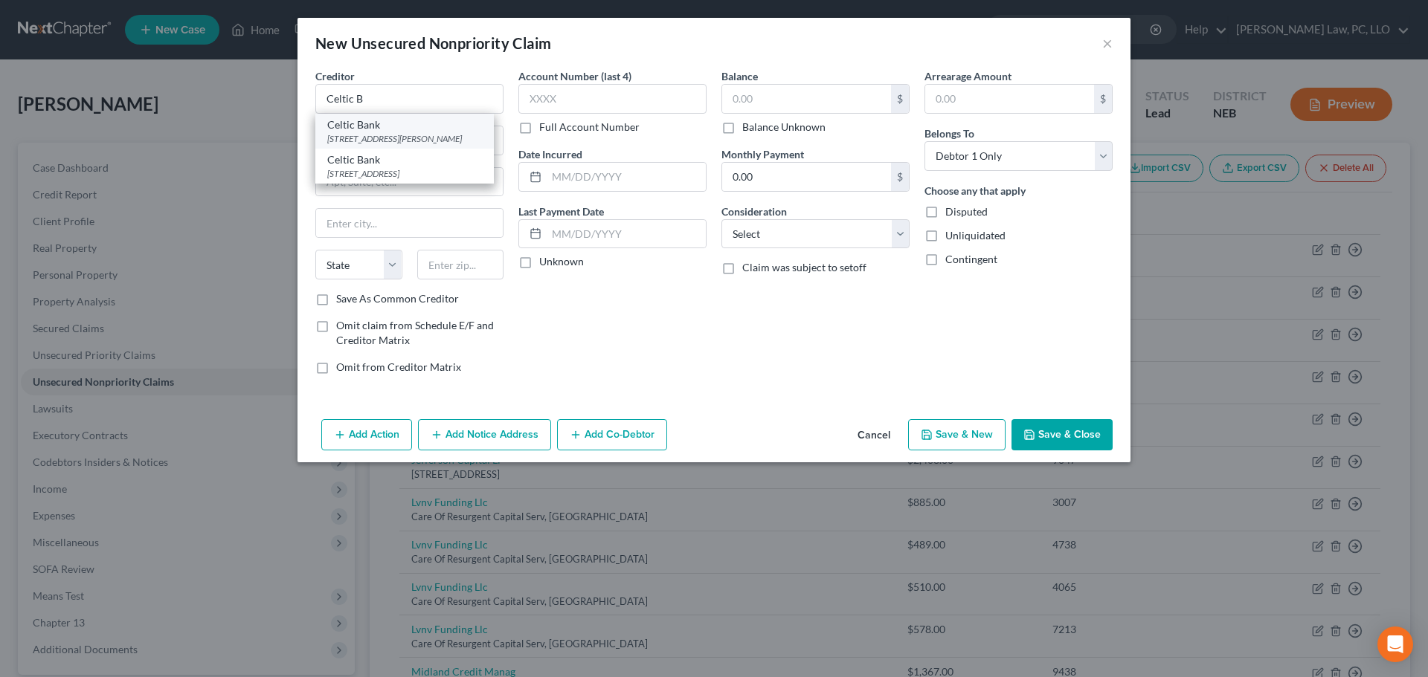
click at [390, 132] on div "[STREET_ADDRESS][PERSON_NAME]" at bounding box center [404, 138] width 155 height 13
type input "Celtic Bank"
type input "[STREET_ADDRESS][PERSON_NAME]"
type input "#400"
type input "Wilmington"
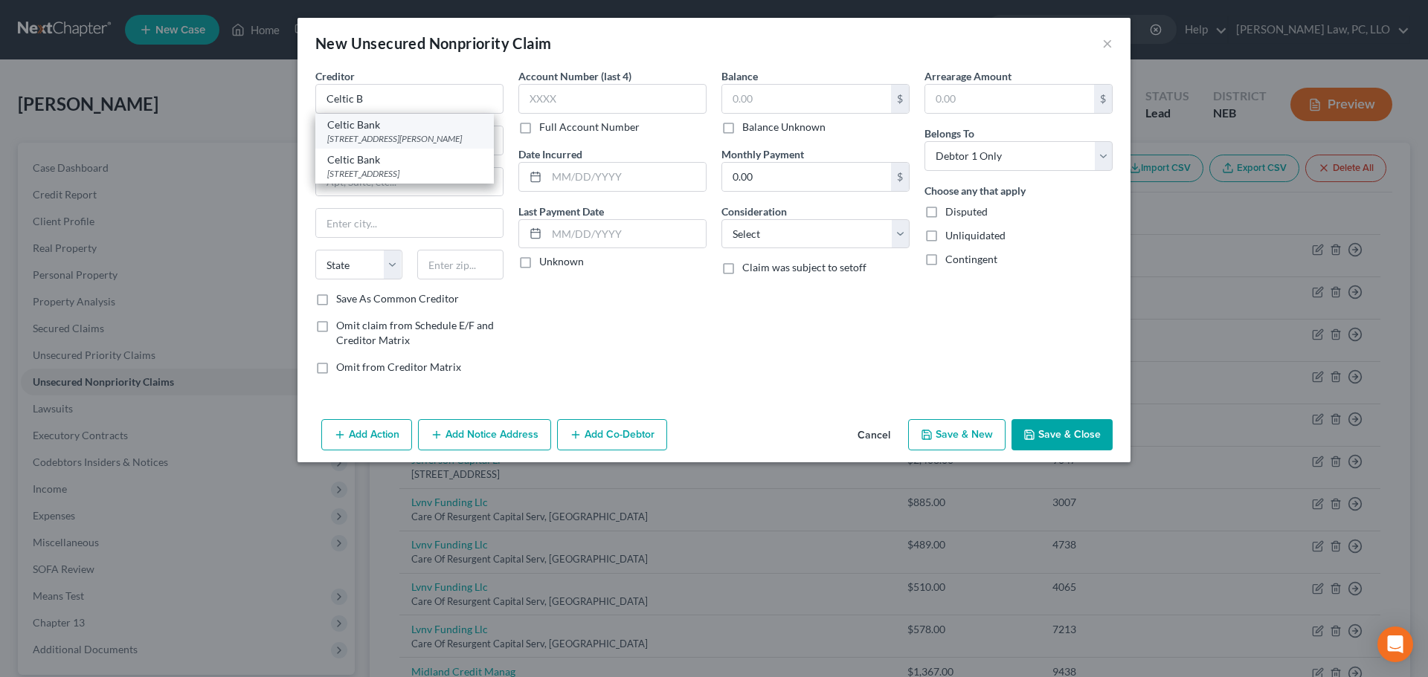
select select "7"
type input "19808"
click at [768, 126] on label "Balance Unknown" at bounding box center [783, 127] width 83 height 15
click at [758, 126] on input "Balance Unknown" at bounding box center [753, 125] width 10 height 10
checkbox input "true"
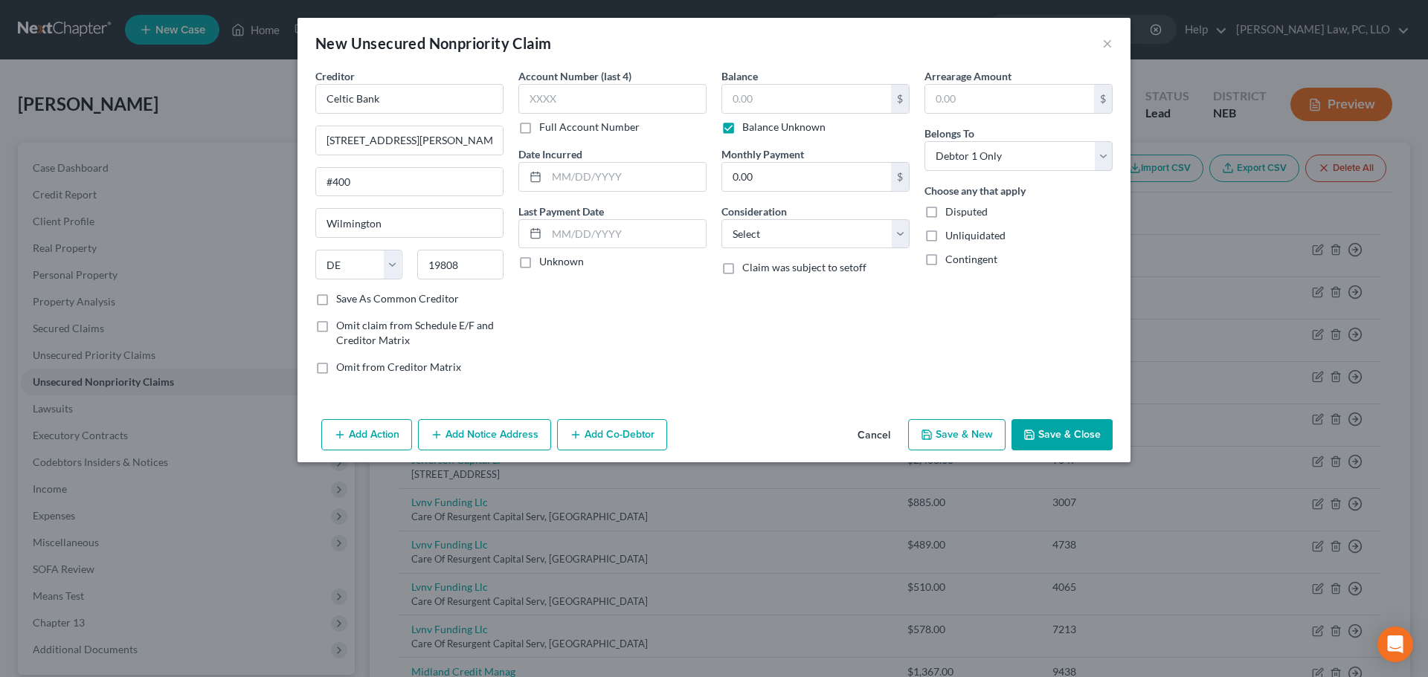
type input "0.00"
click at [1023, 431] on button "Save & Close" at bounding box center [1061, 434] width 101 height 31
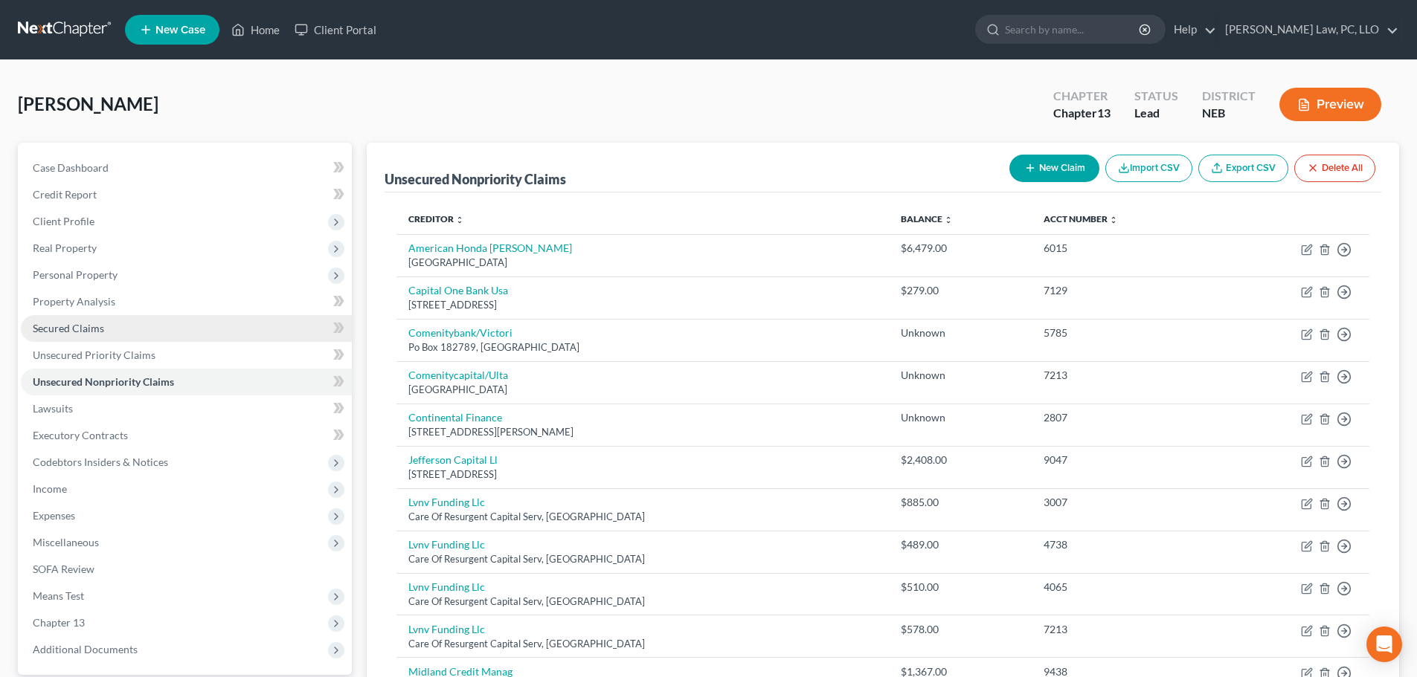
click at [72, 334] on span "Secured Claims" at bounding box center [68, 328] width 71 height 13
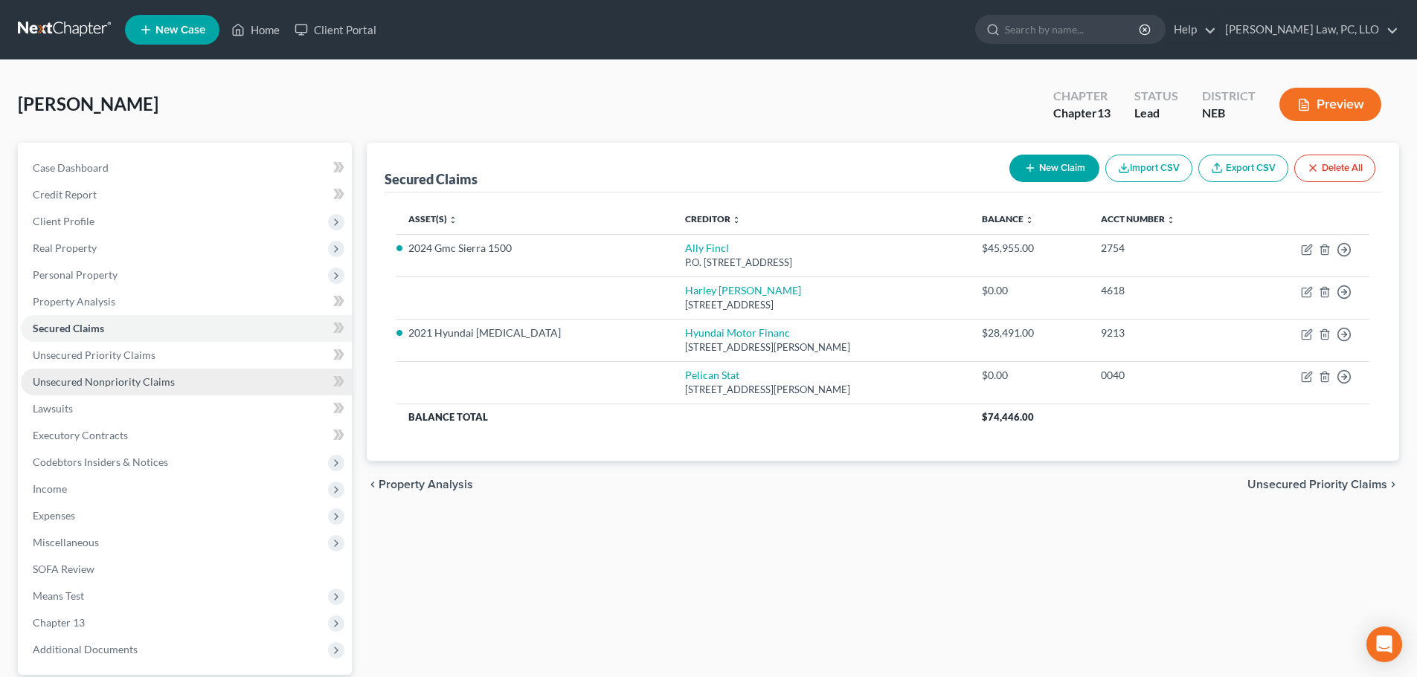
click at [155, 384] on span "Unsecured Nonpriority Claims" at bounding box center [104, 382] width 142 height 13
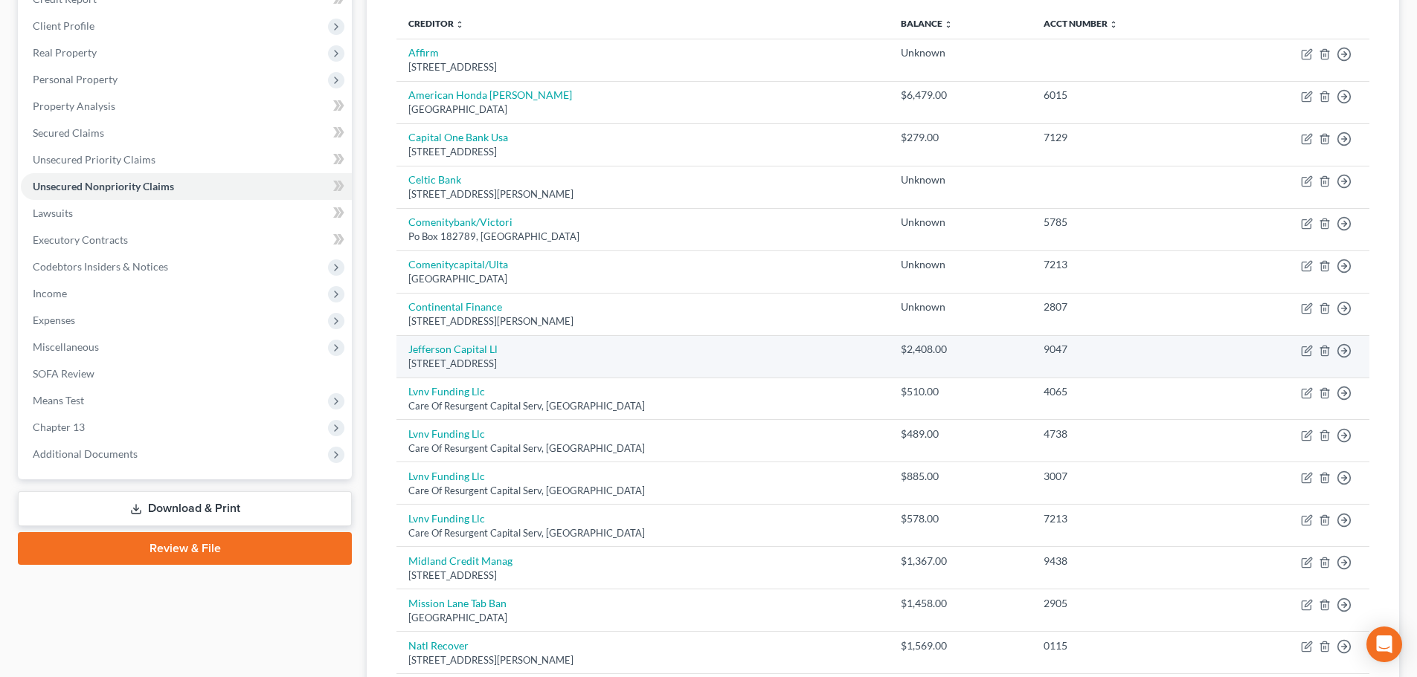
scroll to position [183, 0]
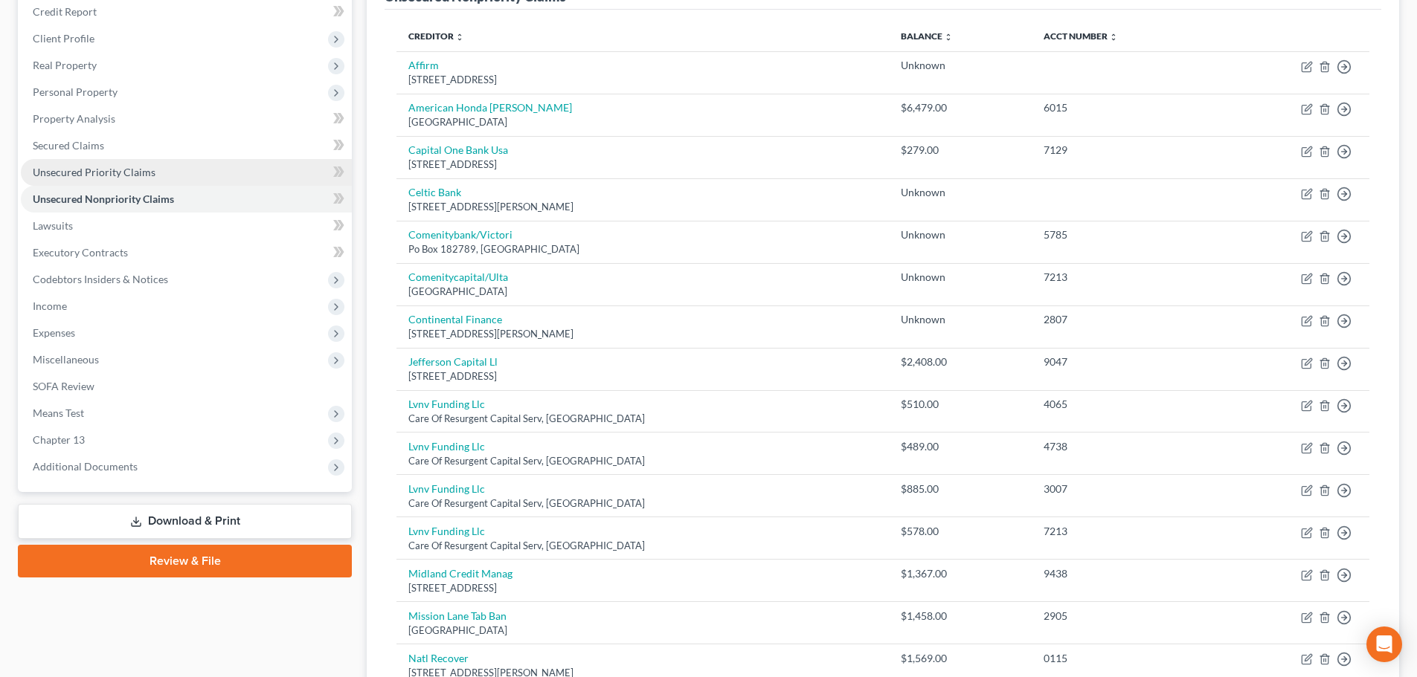
click at [154, 164] on link "Unsecured Priority Claims" at bounding box center [186, 172] width 331 height 27
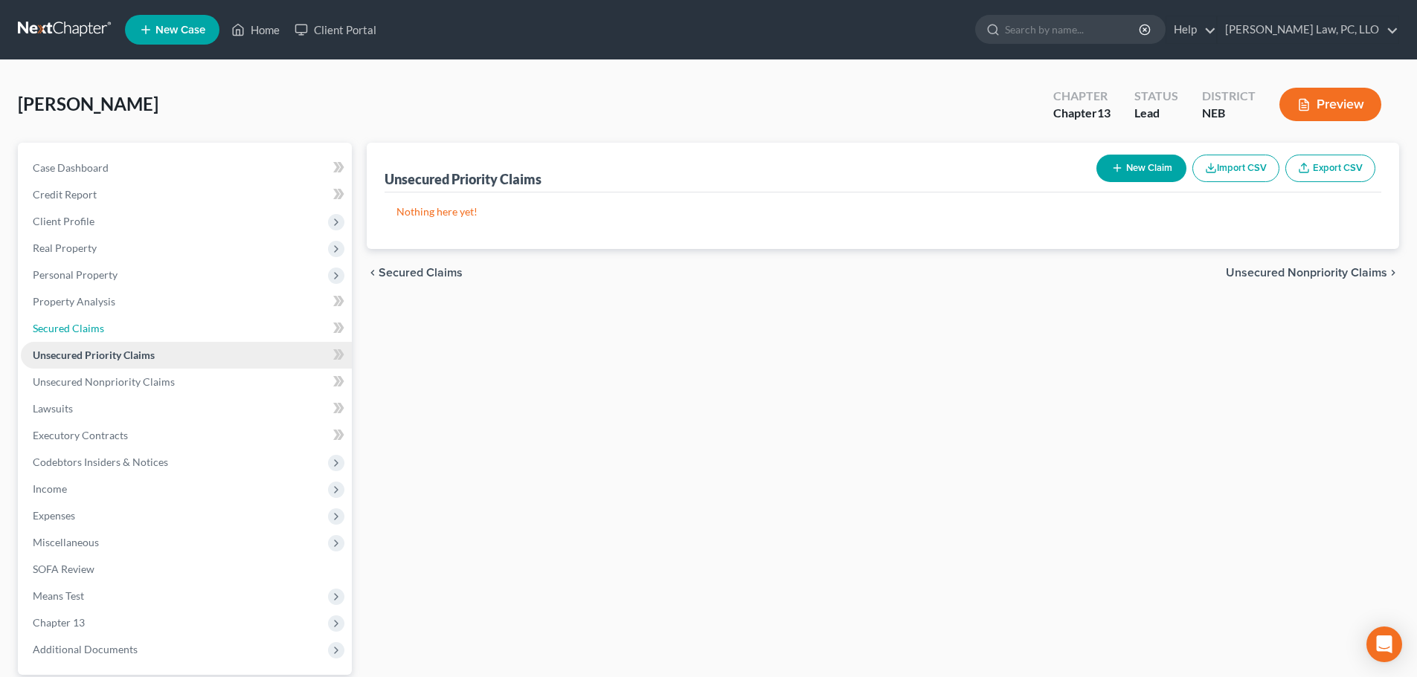
click at [80, 326] on span "Secured Claims" at bounding box center [68, 328] width 71 height 13
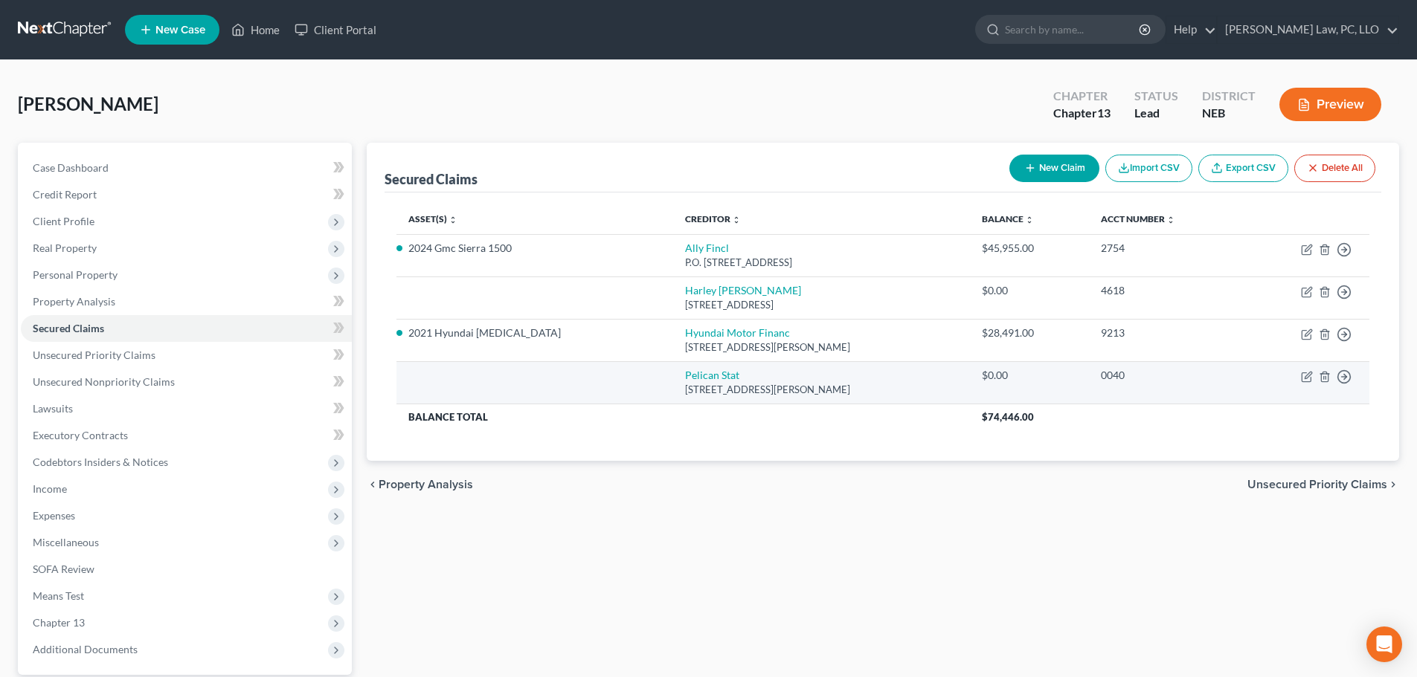
click at [1299, 375] on td "Move to E Move to F Move to G Move to Notice Only" at bounding box center [1306, 382] width 126 height 42
click at [1306, 376] on icon "button" at bounding box center [1307, 375] width 7 height 7
select select "19"
select select "0"
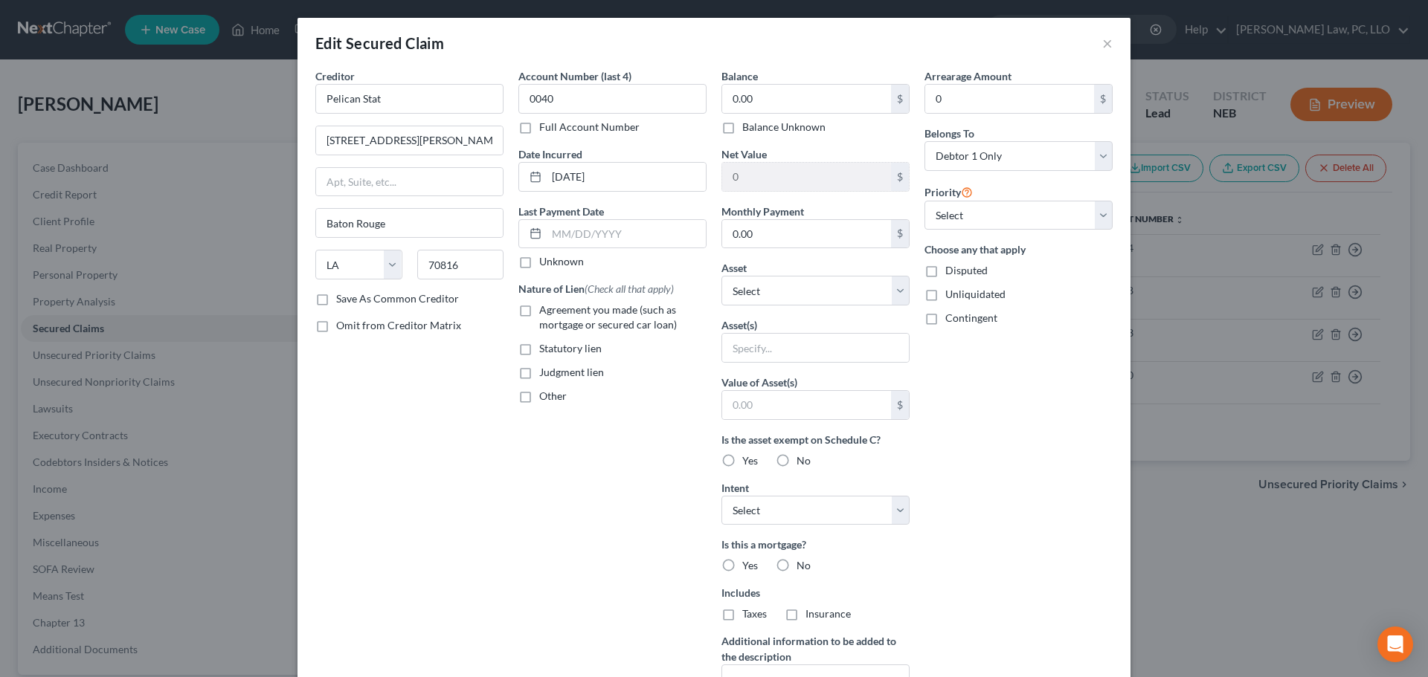
click at [742, 131] on label "Balance Unknown" at bounding box center [783, 127] width 83 height 15
click at [748, 129] on input "Balance Unknown" at bounding box center [753, 125] width 10 height 10
checkbox input "true"
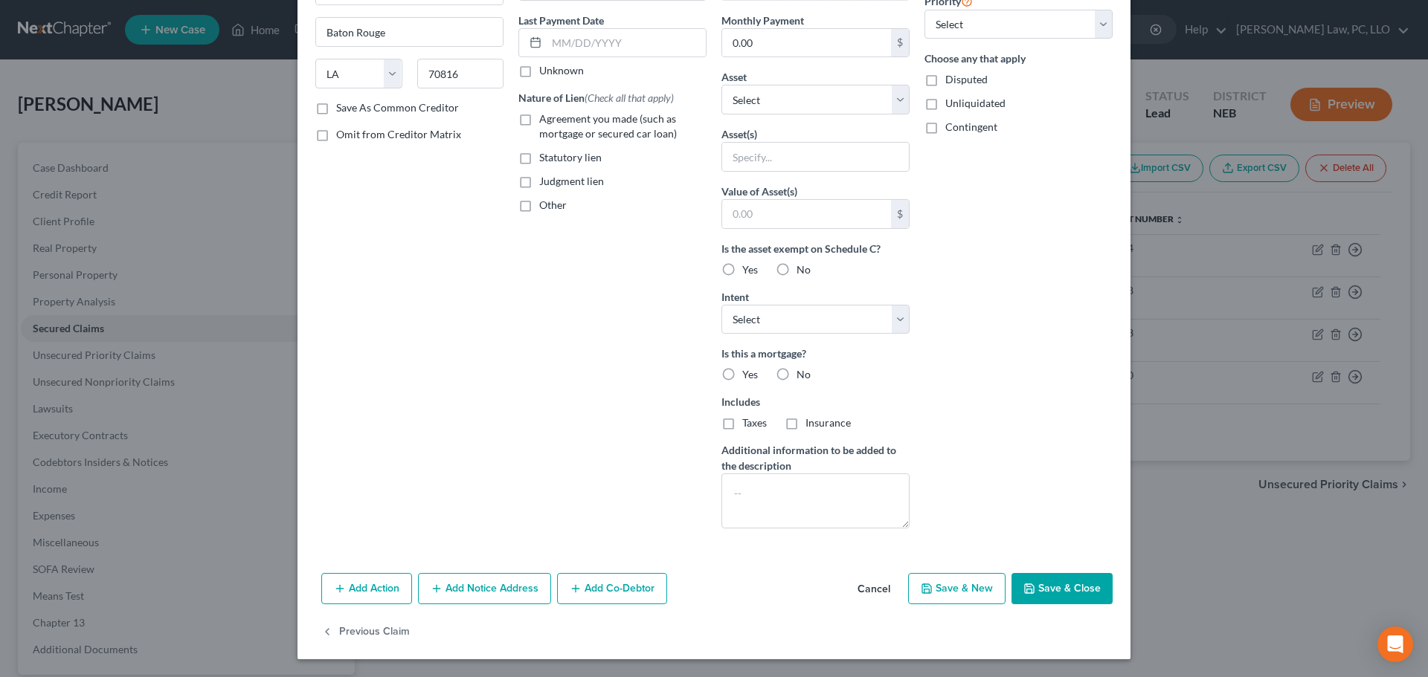
click at [1069, 602] on button "Save & Close" at bounding box center [1061, 588] width 101 height 31
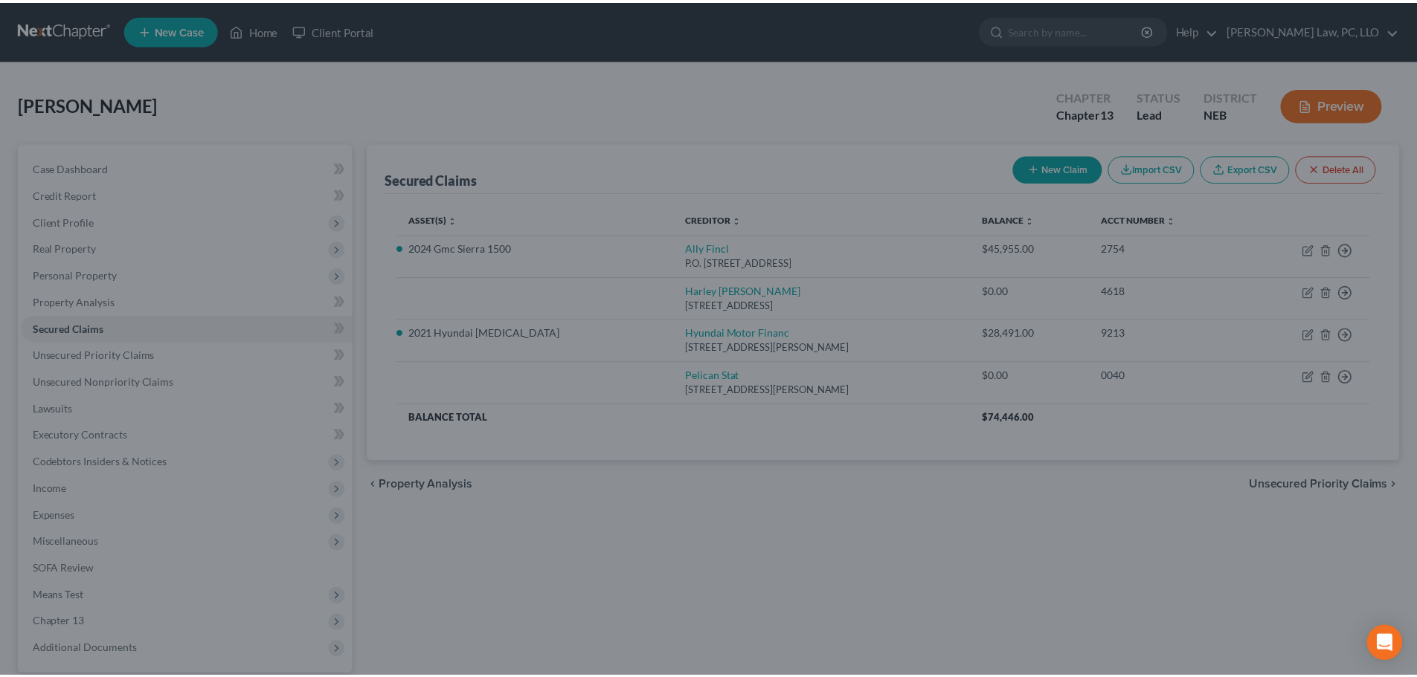
scroll to position [28, 0]
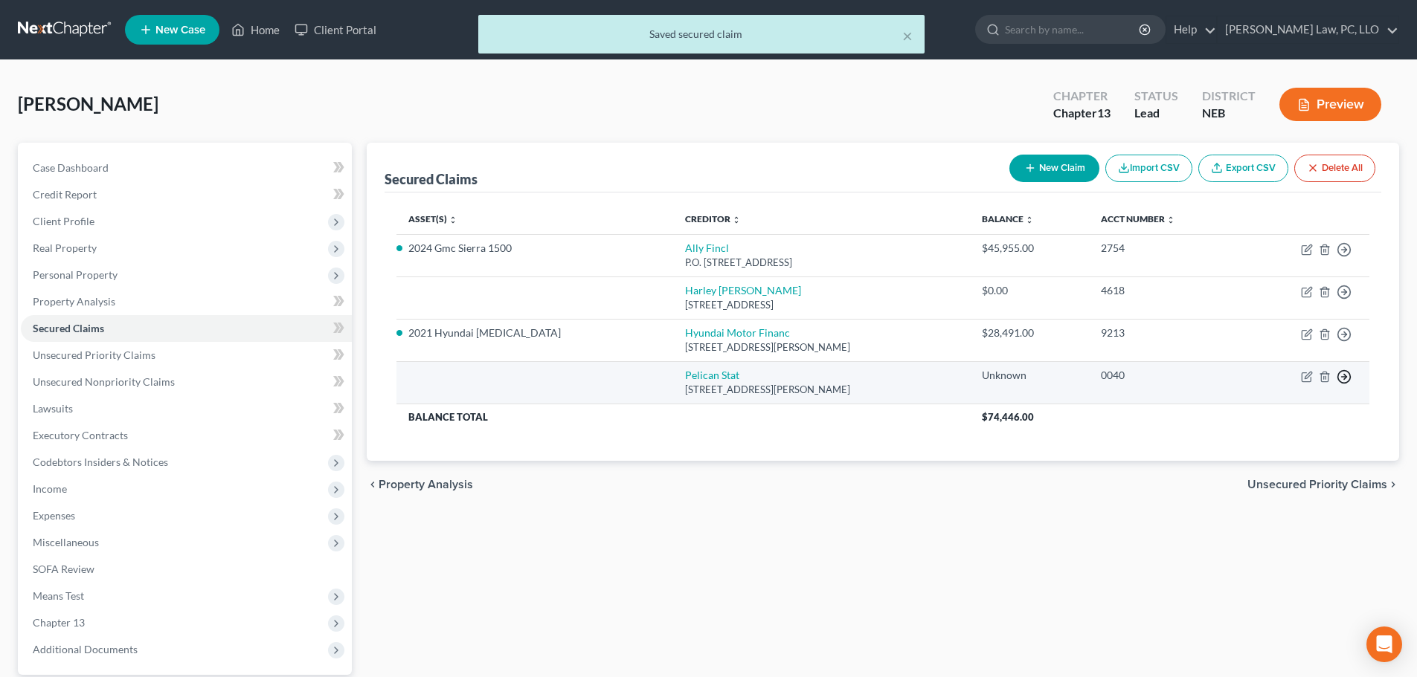
click at [1347, 257] on icon "button" at bounding box center [1343, 249] width 15 height 15
click at [1287, 414] on link "Move to F" at bounding box center [1276, 412] width 124 height 25
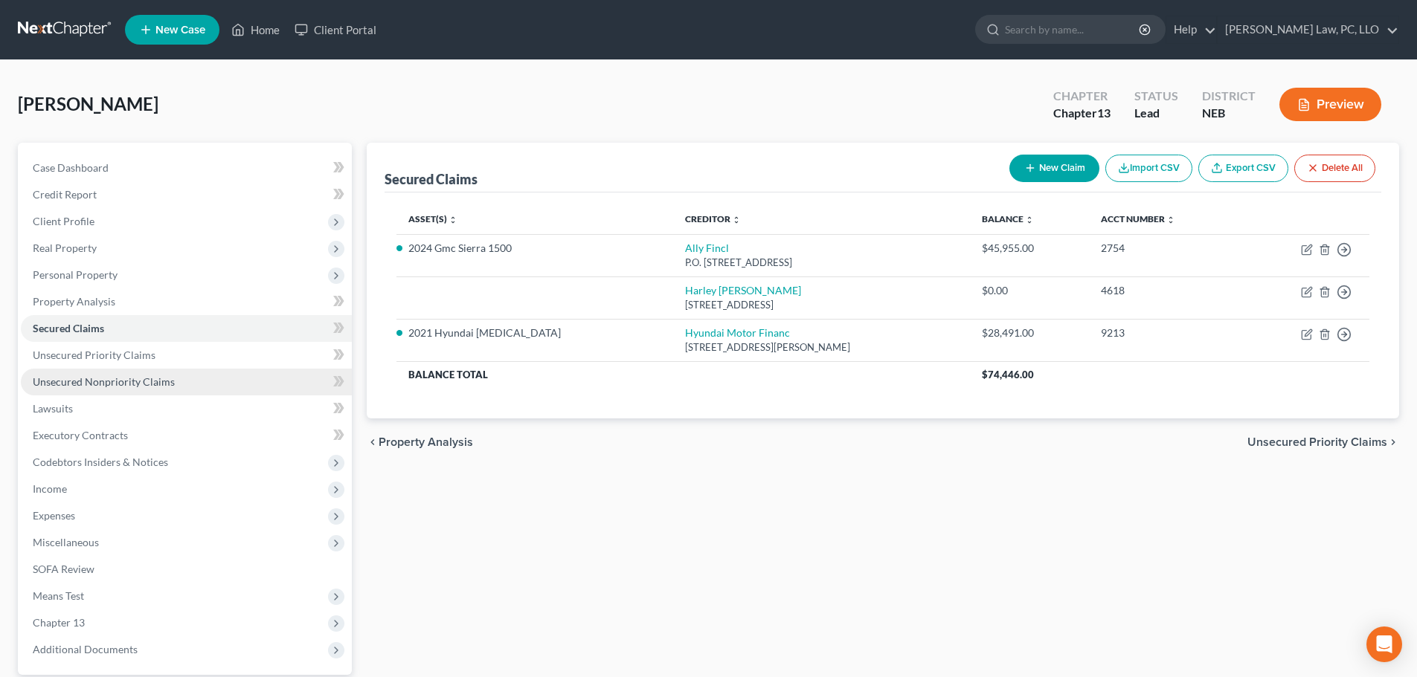
click at [162, 381] on span "Unsecured Nonpriority Claims" at bounding box center [104, 382] width 142 height 13
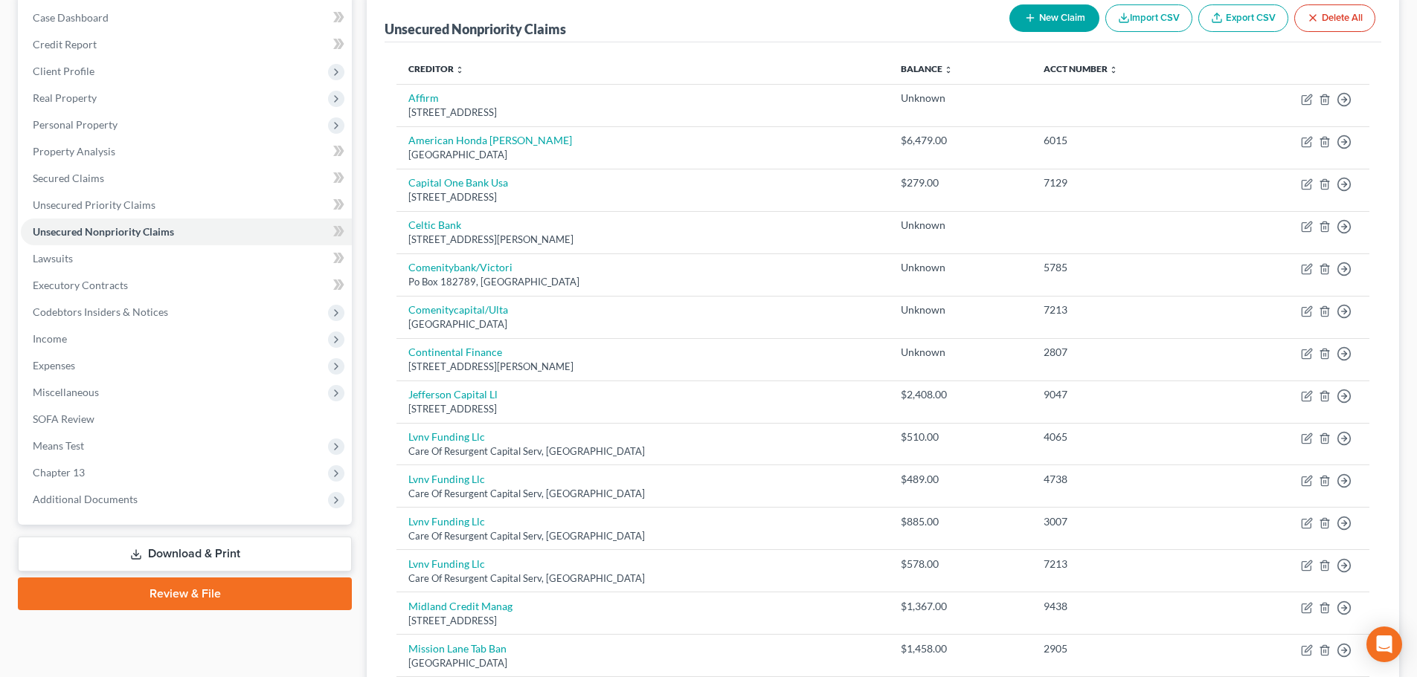
scroll to position [149, 0]
click at [1051, 12] on button "New Claim" at bounding box center [1054, 20] width 90 height 28
select select "0"
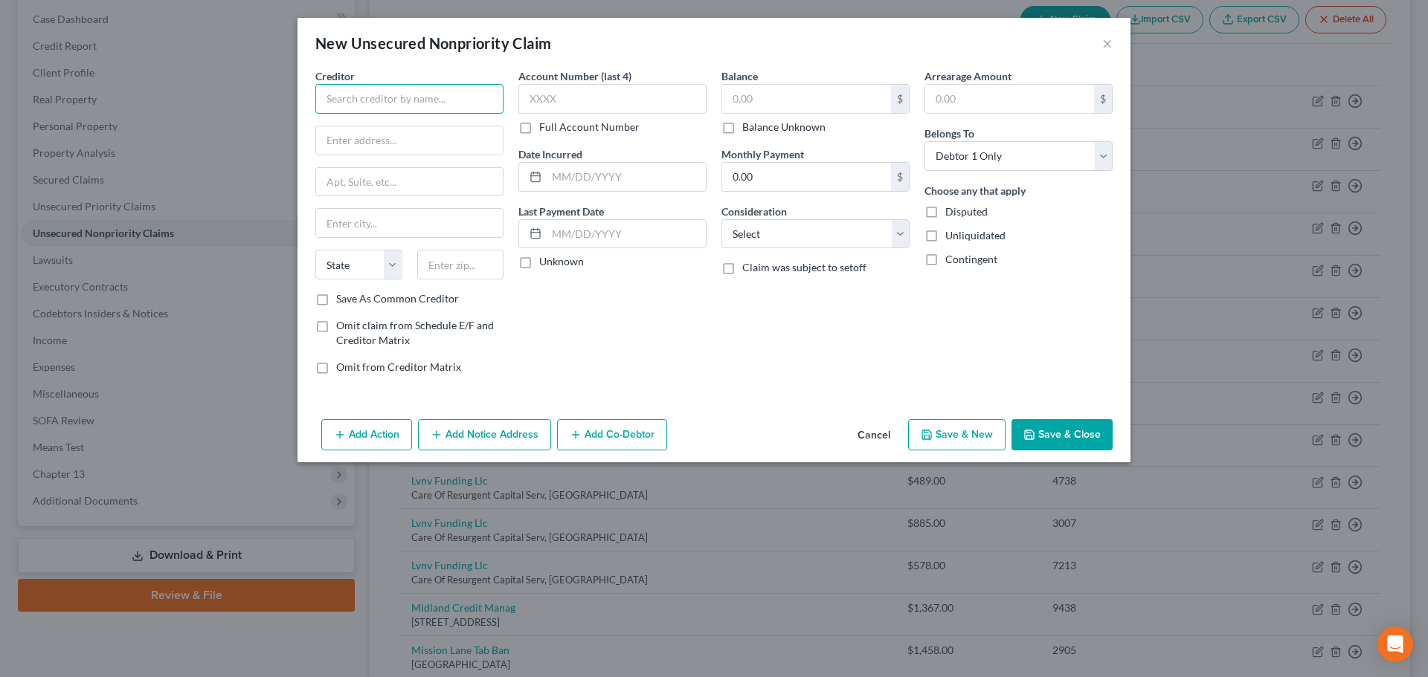
click at [410, 97] on input "text" at bounding box center [409, 99] width 188 height 30
type input "Aspire"
click at [396, 138] on div "[STREET_ADDRESS]" at bounding box center [404, 138] width 155 height 13
type input "[STREET_ADDRESS]"
type input "ste 400"
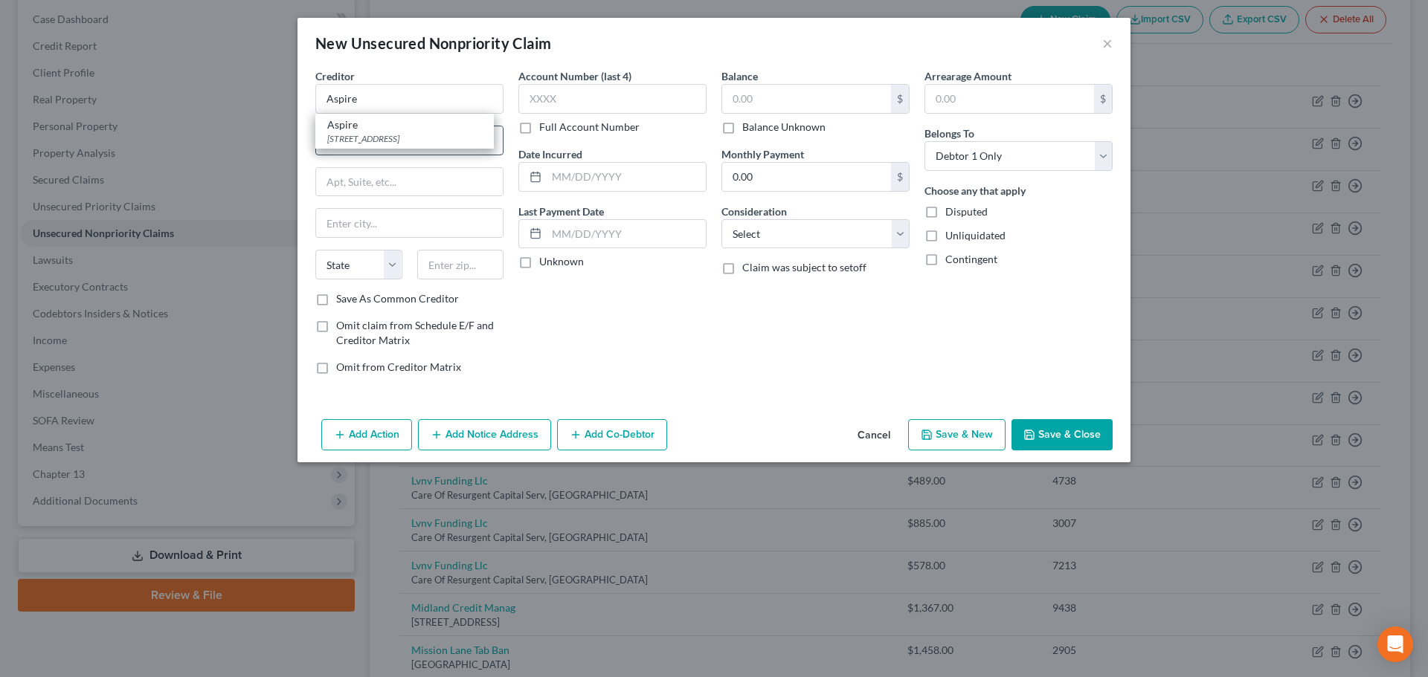
type input "[GEOGRAPHIC_DATA]"
select select "10"
type input "30328"
click at [748, 137] on div "Balance $ Balance Unknown Balance Undetermined $ Balance Unknown Monthly Paymen…" at bounding box center [815, 227] width 203 height 318
click at [750, 130] on label "Balance Unknown" at bounding box center [783, 127] width 83 height 15
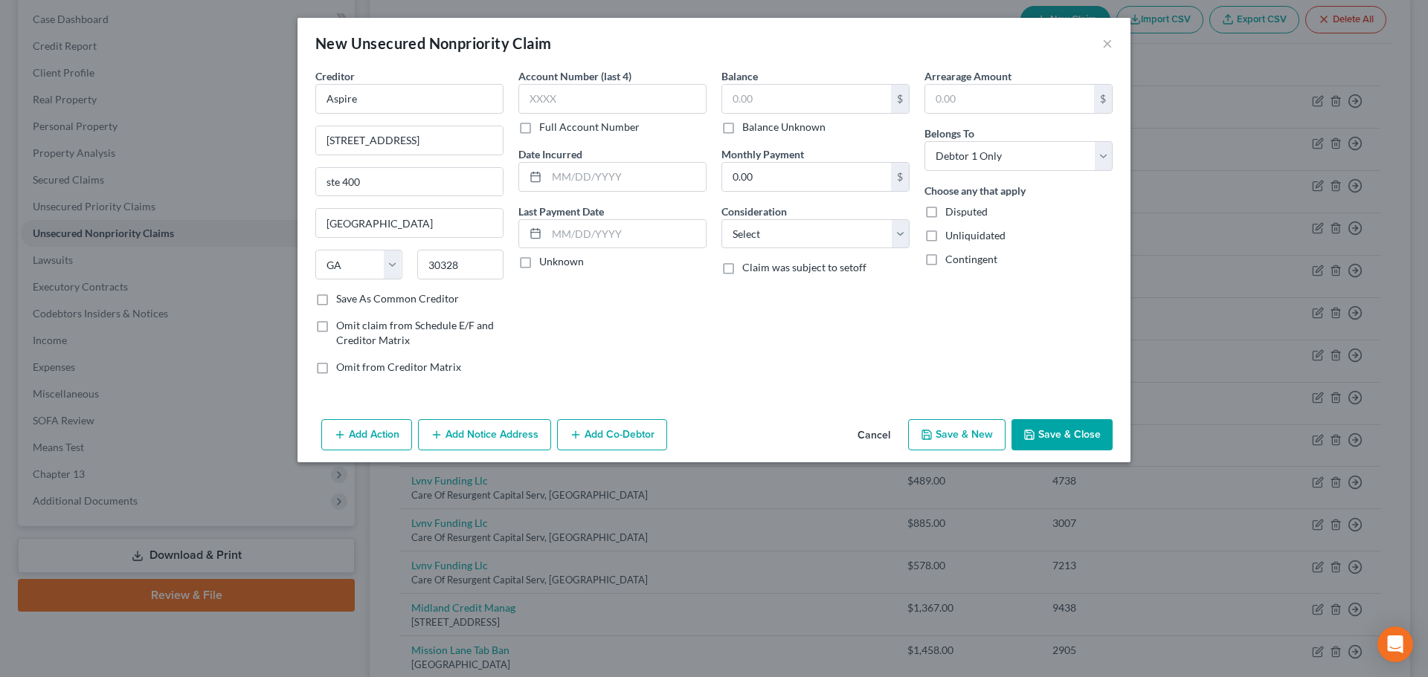
click at [750, 129] on input "Balance Unknown" at bounding box center [753, 125] width 10 height 10
checkbox input "true"
type input "0.00"
click at [1065, 447] on button "Save & Close" at bounding box center [1061, 434] width 101 height 31
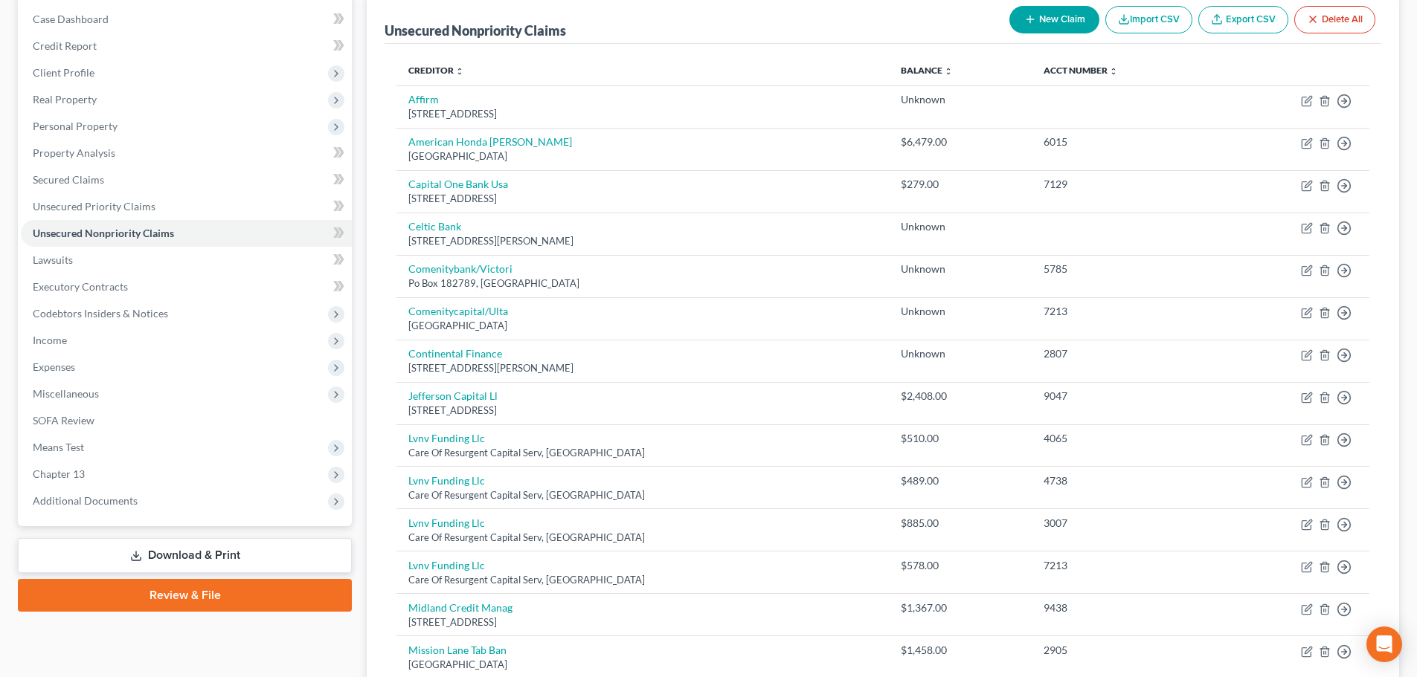
click at [1073, 12] on button "New Claim" at bounding box center [1054, 20] width 90 height 28
select select "0"
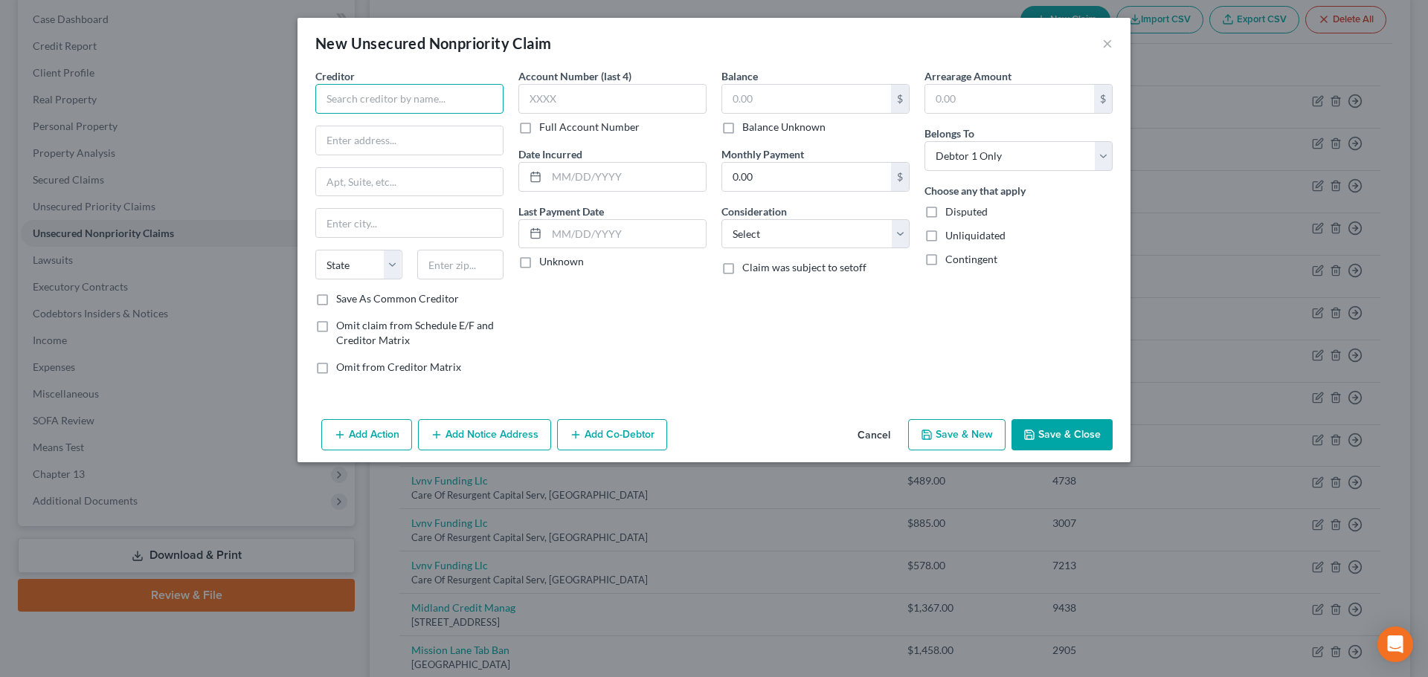
click at [424, 101] on input "text" at bounding box center [409, 99] width 188 height 30
type input "Credit One"
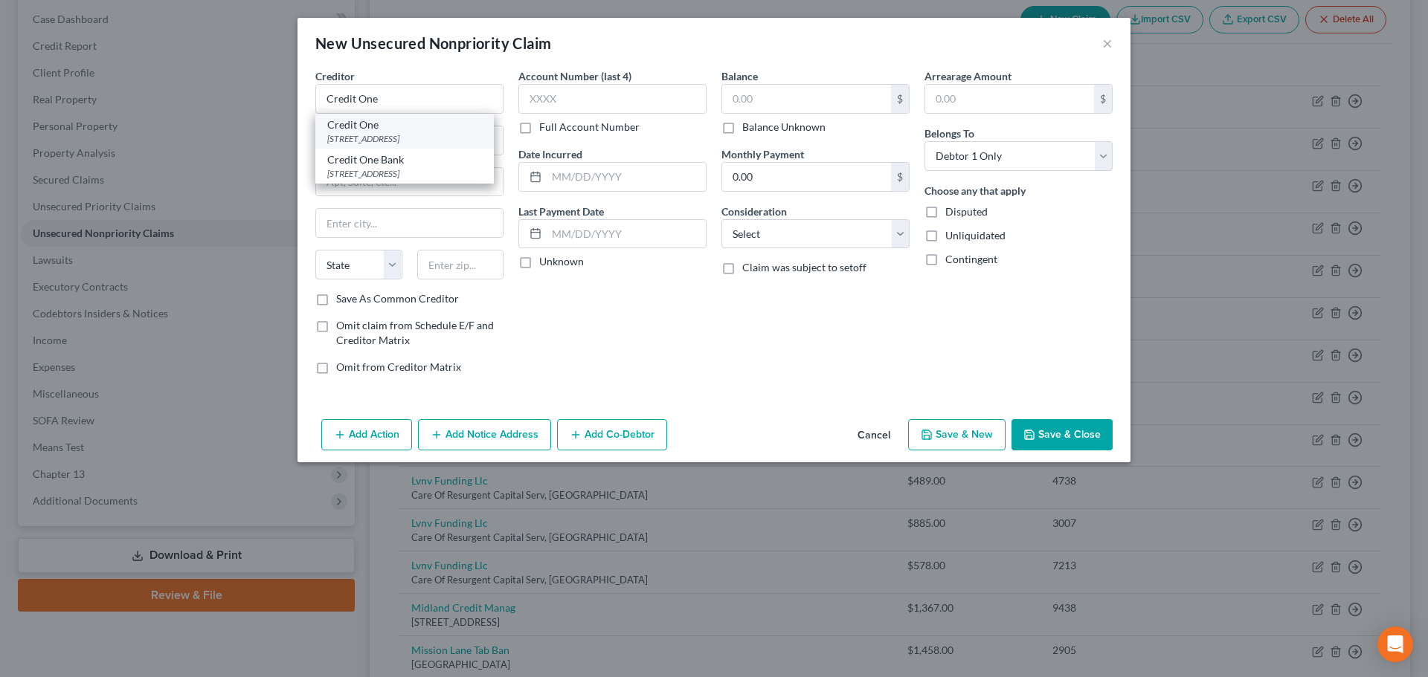
click at [395, 146] on div "Credit One [STREET_ADDRESS]" at bounding box center [404, 131] width 178 height 35
type input "[STREET_ADDRESS]"
type input "[GEOGRAPHIC_DATA]"
select select "31"
type input "89113"
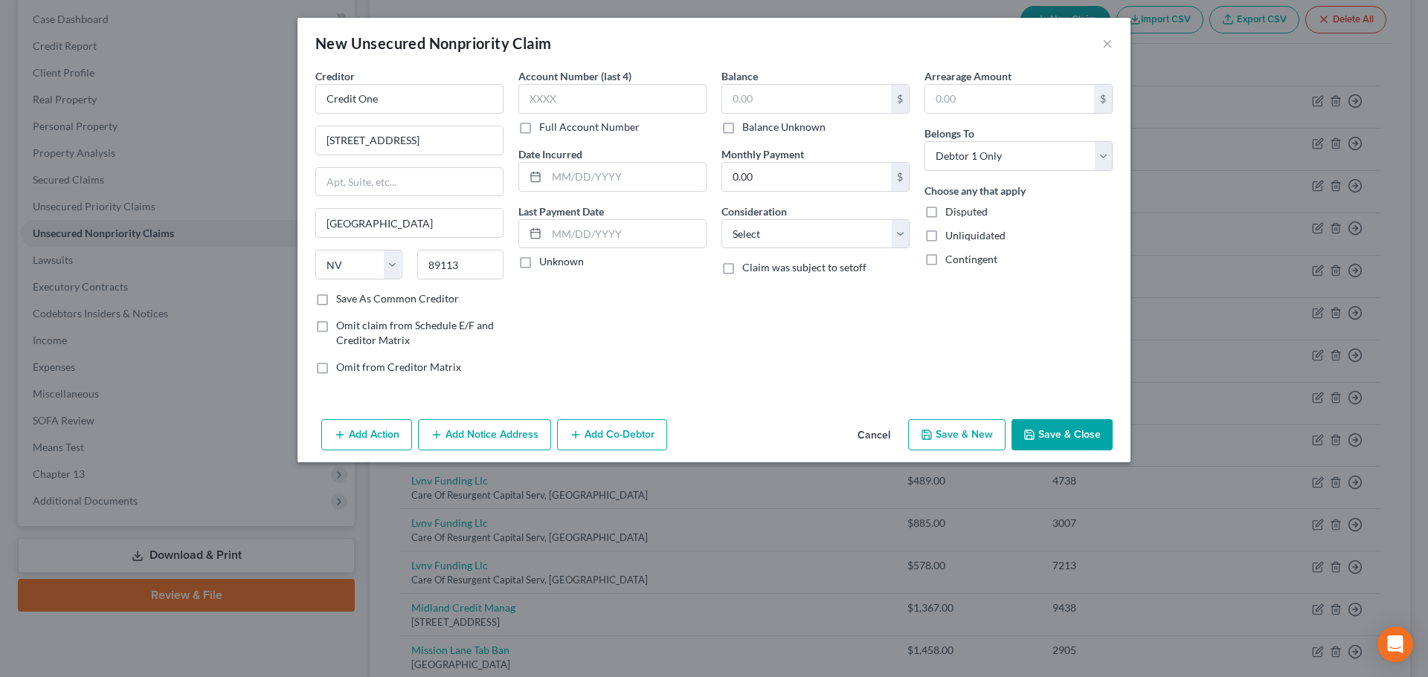
click at [768, 128] on label "Balance Unknown" at bounding box center [783, 127] width 83 height 15
click at [758, 128] on input "Balance Unknown" at bounding box center [753, 125] width 10 height 10
checkbox input "true"
type input "0.00"
click at [1072, 437] on button "Save & Close" at bounding box center [1061, 434] width 101 height 31
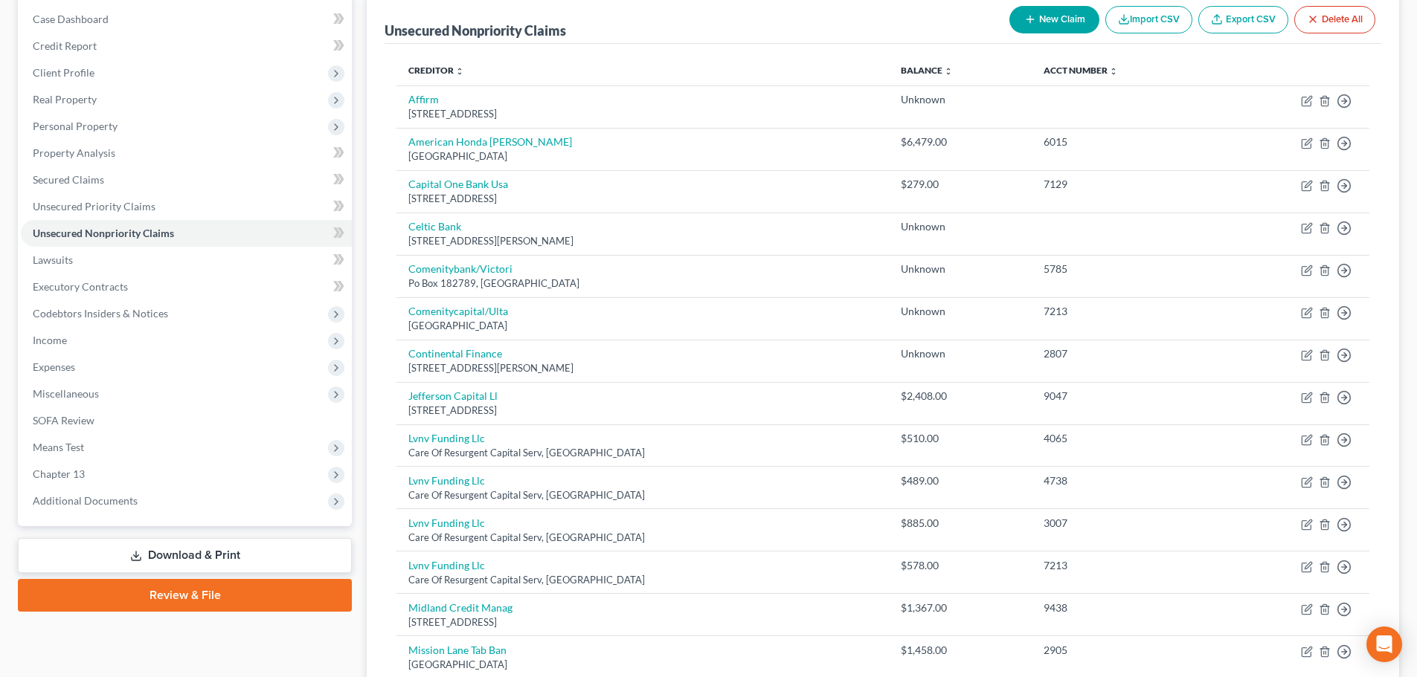
click at [1045, 22] on button "New Claim" at bounding box center [1054, 20] width 90 height 28
select select "0"
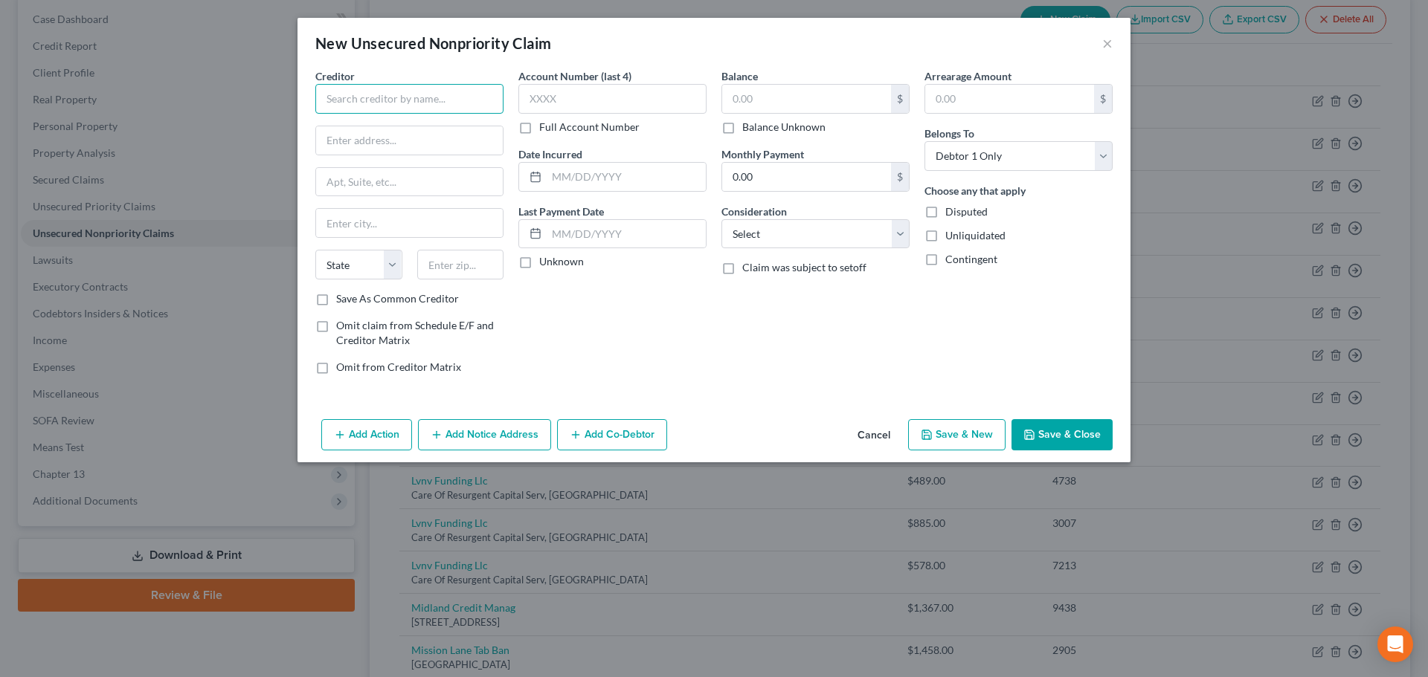
click at [425, 100] on input "text" at bounding box center [409, 99] width 188 height 30
click at [416, 132] on div "[STREET_ADDRESS]" at bounding box center [404, 138] width 155 height 13
type input "Revvi"
type input "PO Box 5238"
type input "[GEOGRAPHIC_DATA]"
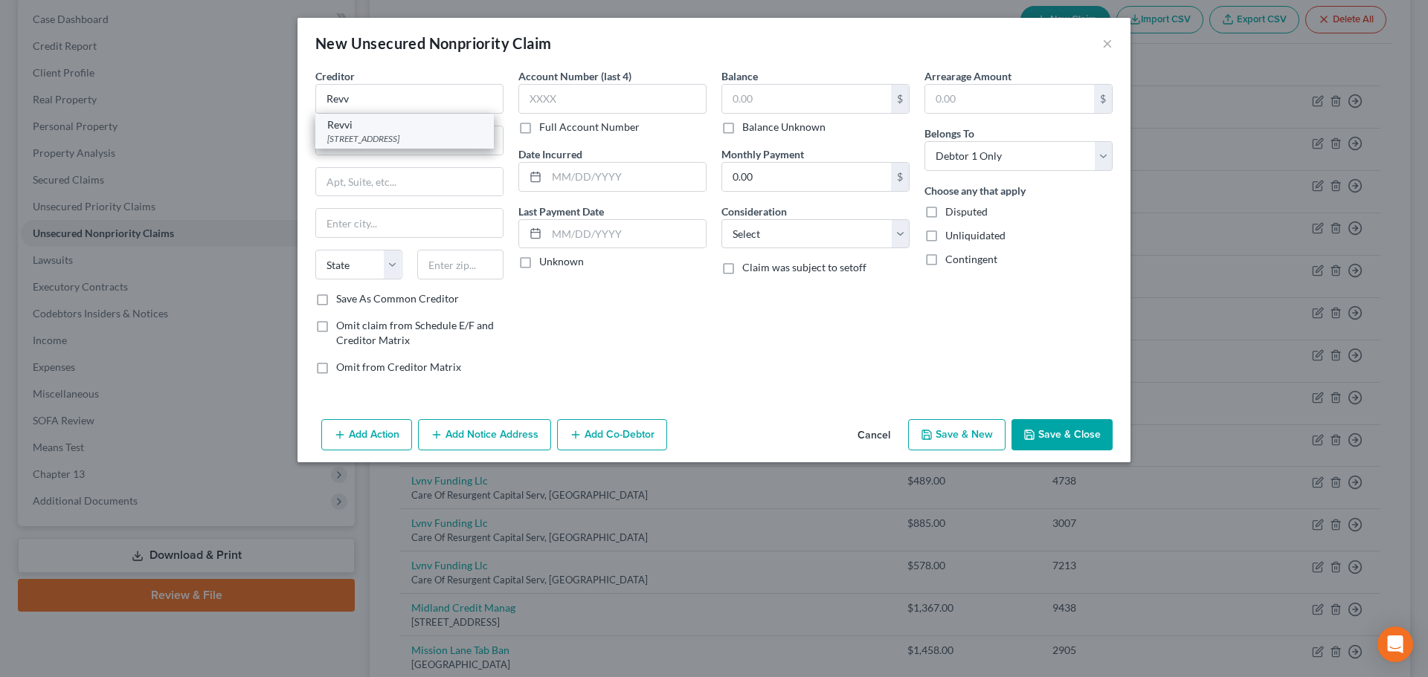
select select "43"
type input "57117"
click at [764, 132] on label "Balance Unknown" at bounding box center [783, 127] width 83 height 15
click at [758, 129] on input "Balance Unknown" at bounding box center [753, 125] width 10 height 10
checkbox input "true"
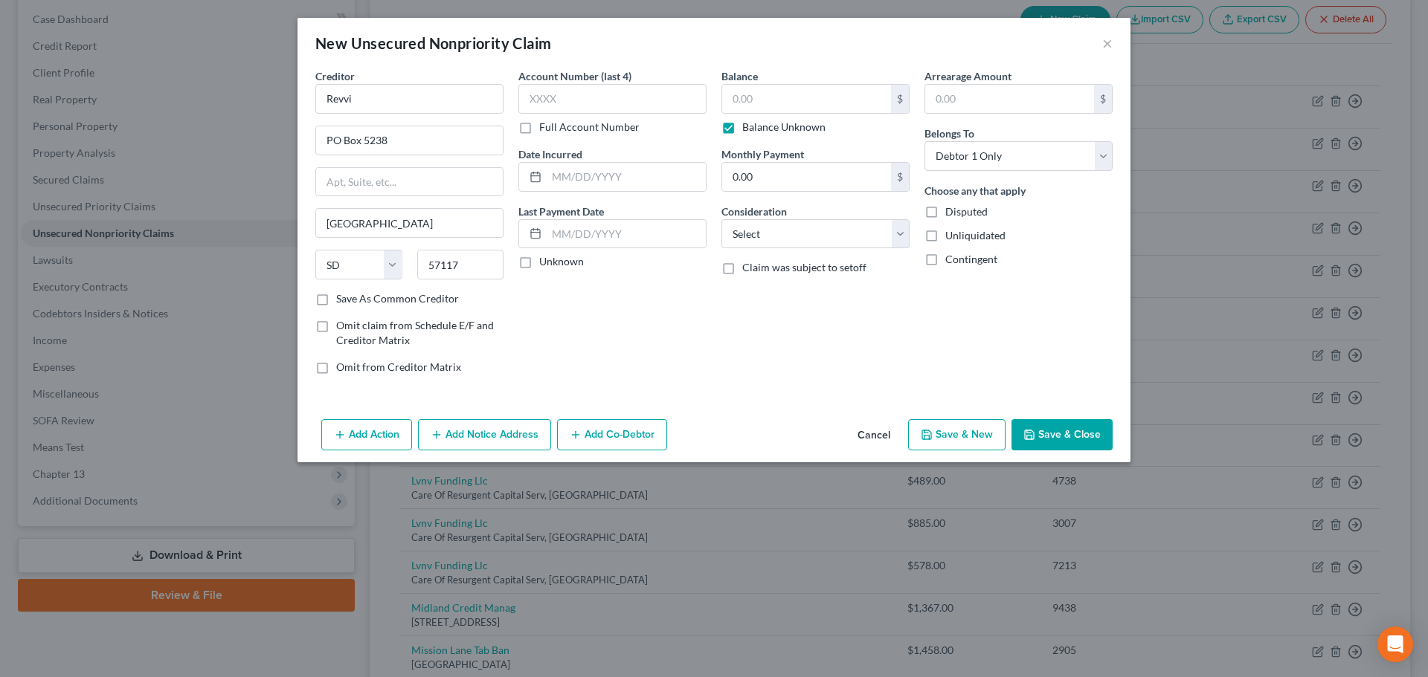
type input "0.00"
drag, startPoint x: 1060, startPoint y: 431, endPoint x: 786, endPoint y: 521, distance: 288.1
click at [1057, 431] on button "Save & Close" at bounding box center [1061, 434] width 101 height 31
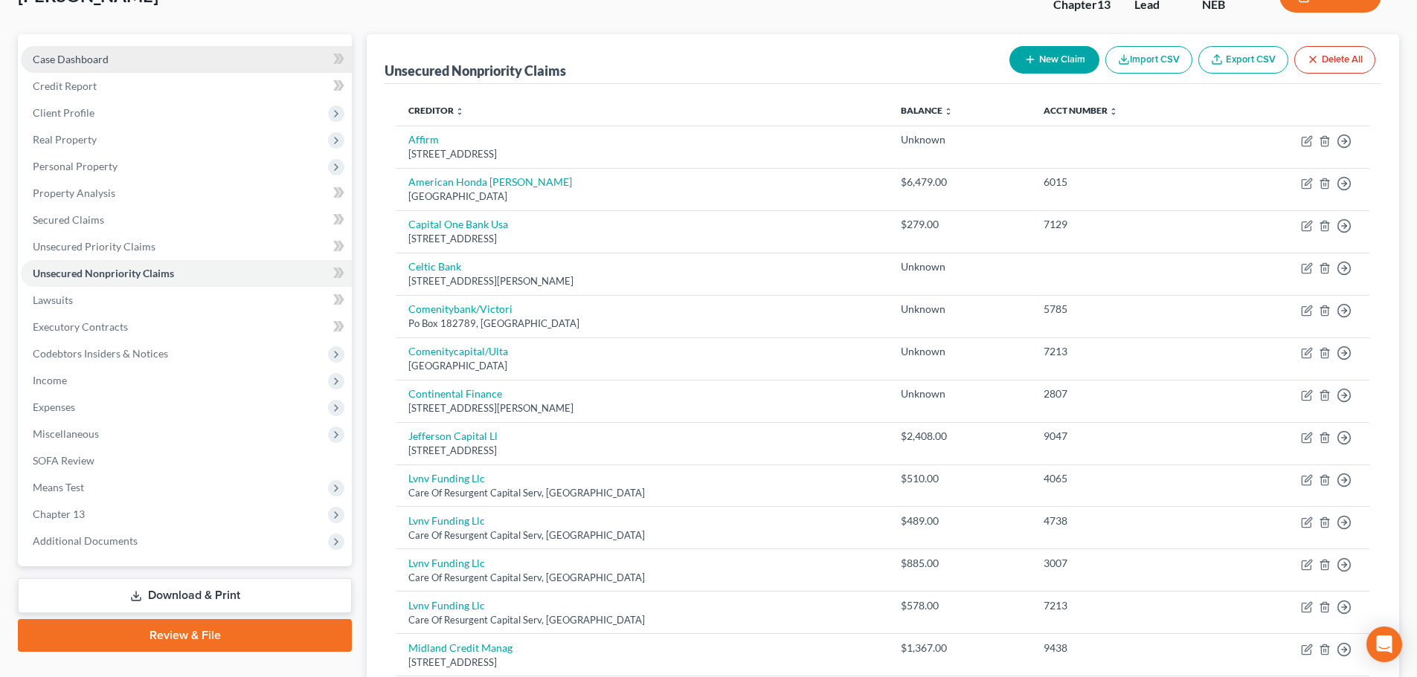
scroll to position [0, 0]
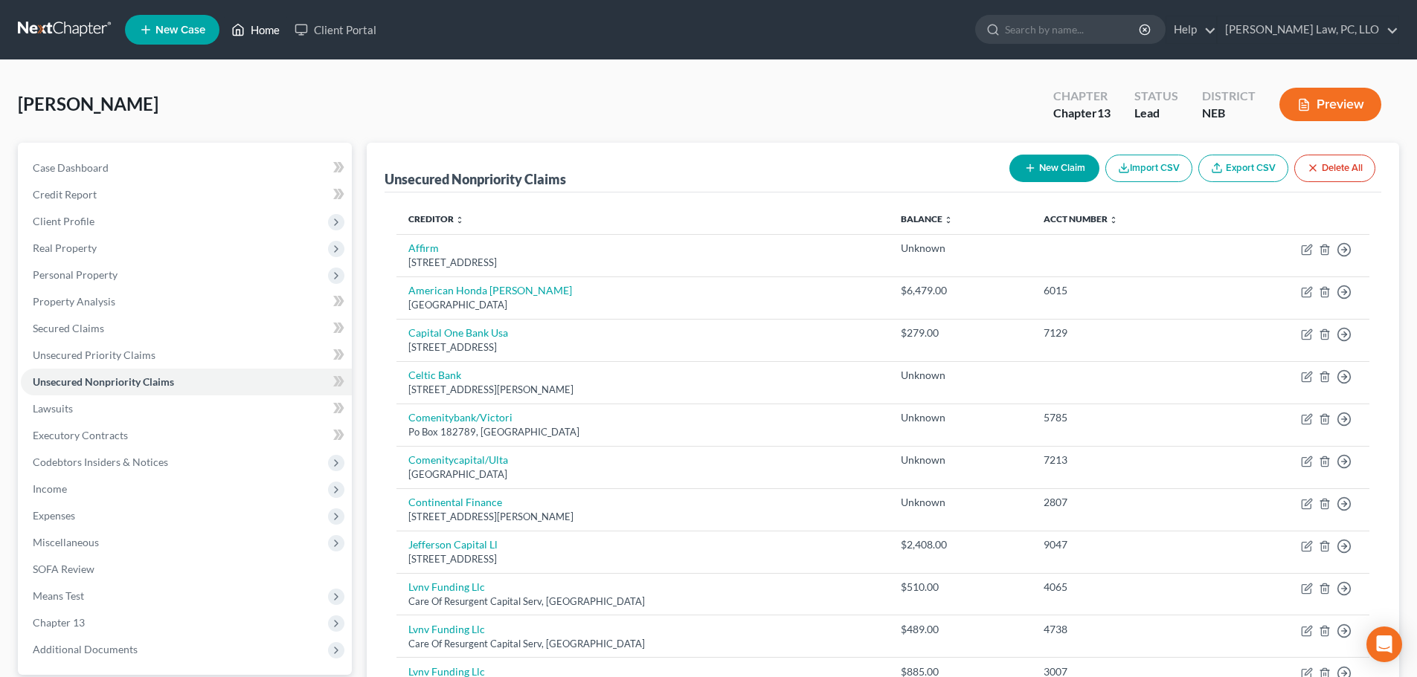
click at [249, 22] on link "Home" at bounding box center [255, 29] width 63 height 27
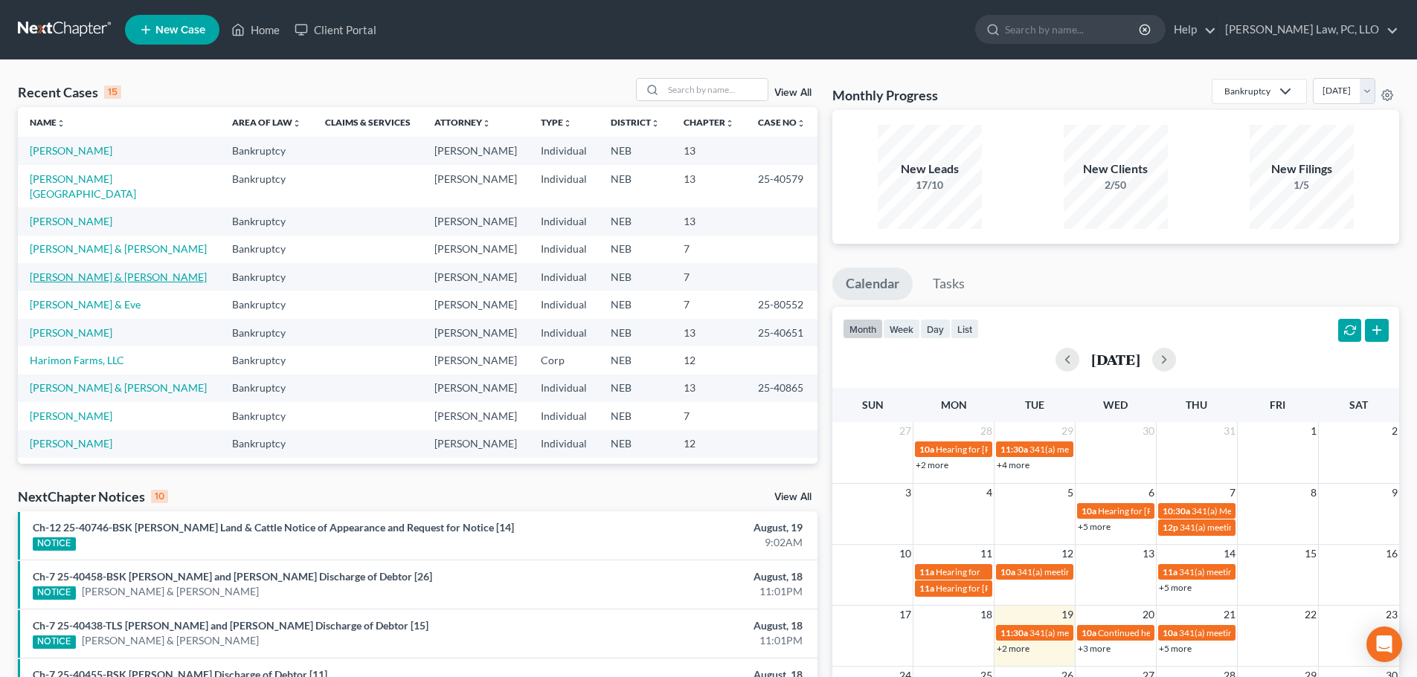
click at [109, 271] on link "[PERSON_NAME] & [PERSON_NAME]" at bounding box center [118, 277] width 177 height 13
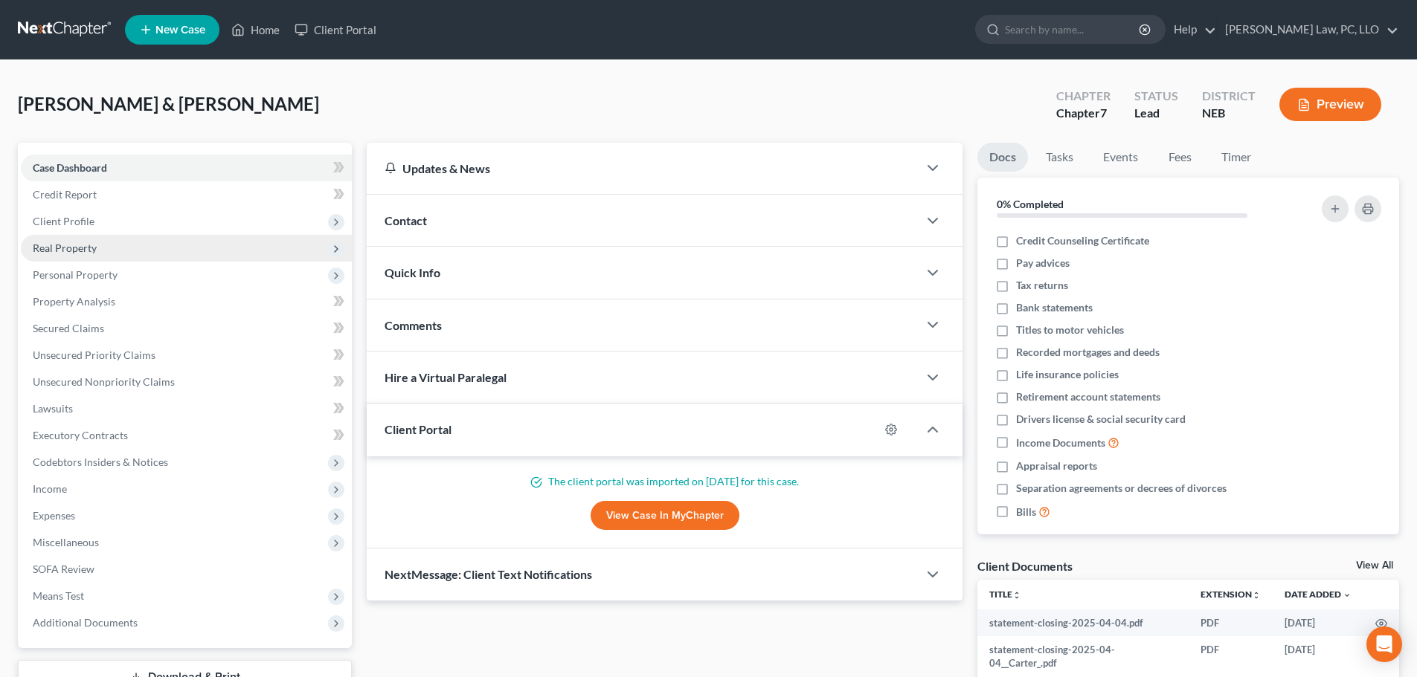
click at [89, 257] on span "Real Property" at bounding box center [186, 248] width 331 height 27
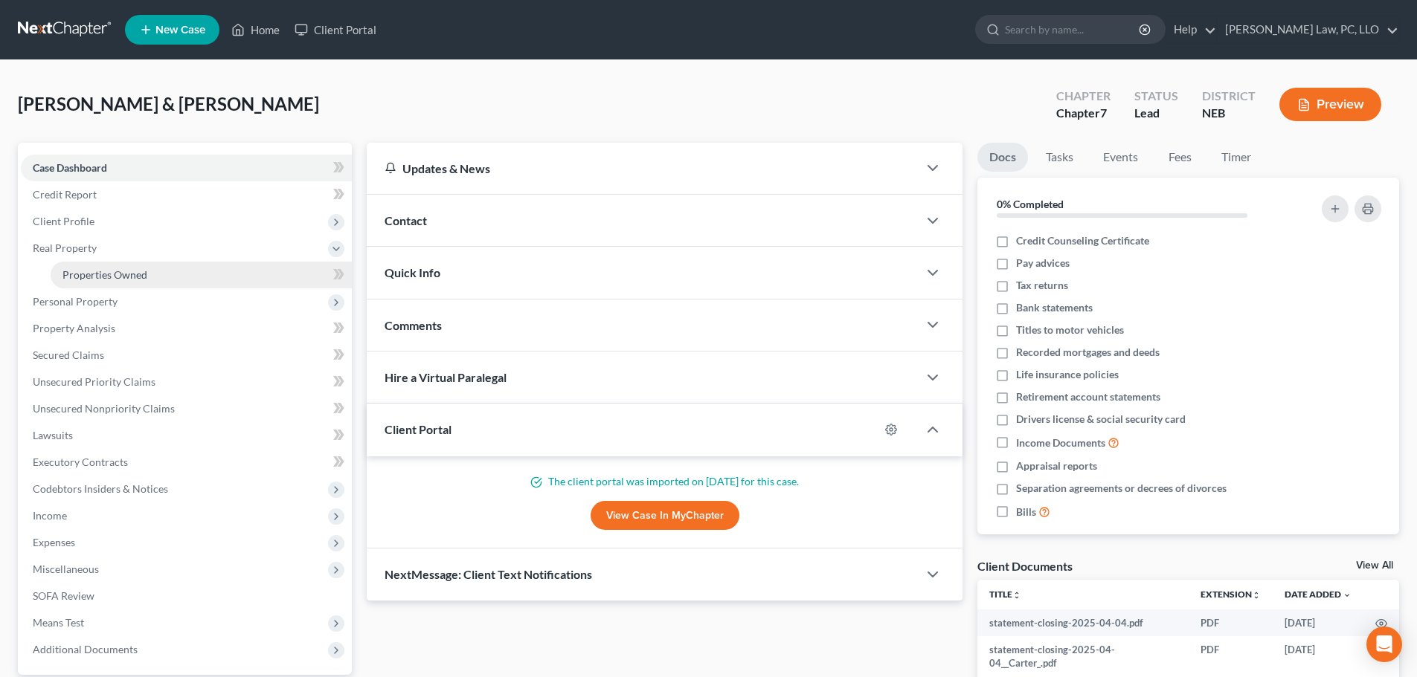
click at [88, 276] on span "Properties Owned" at bounding box center [104, 274] width 85 height 13
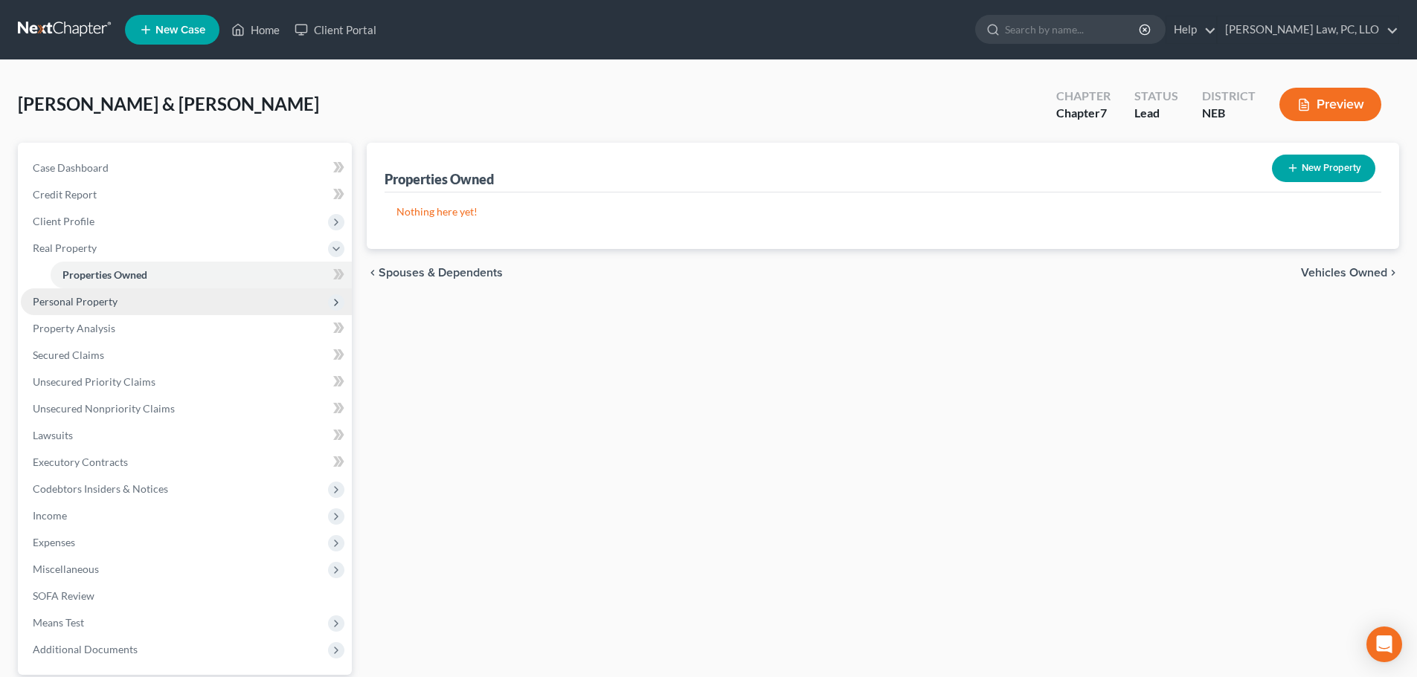
click at [101, 306] on span "Personal Property" at bounding box center [75, 301] width 85 height 13
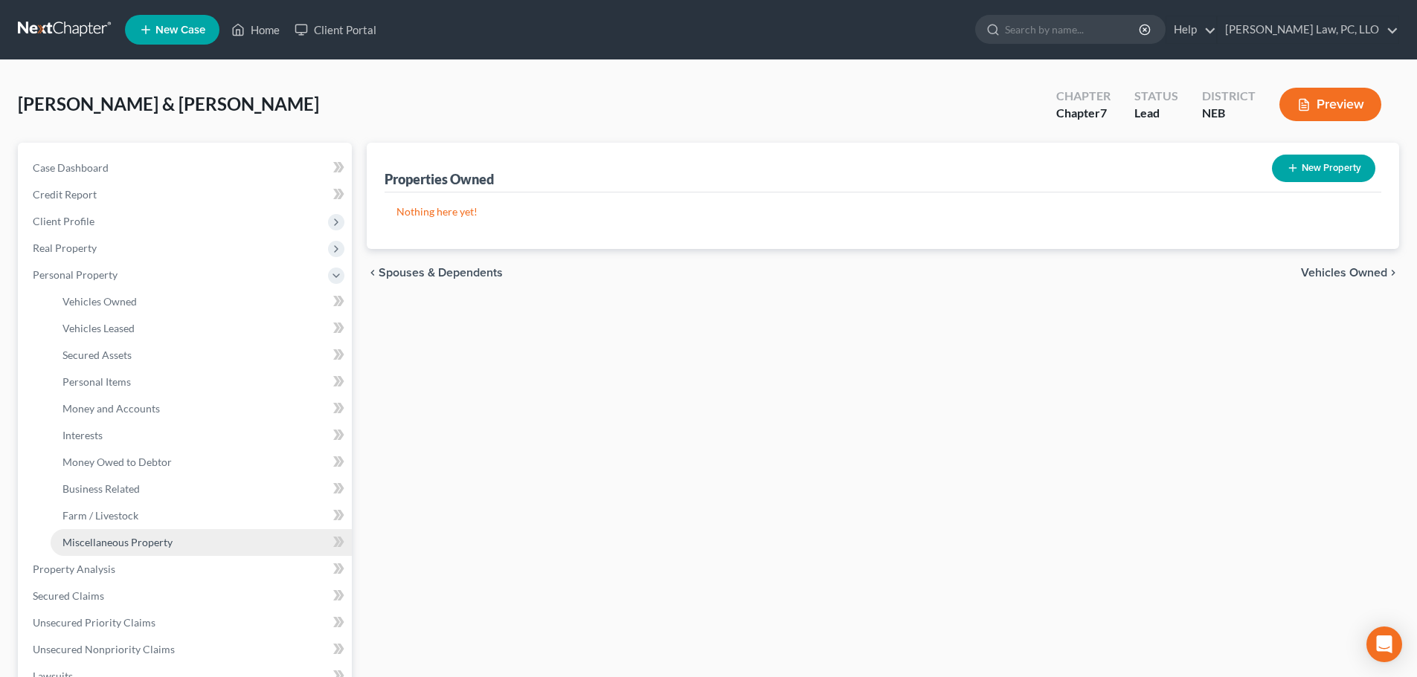
click at [115, 551] on link "Miscellaneous Property" at bounding box center [201, 542] width 301 height 27
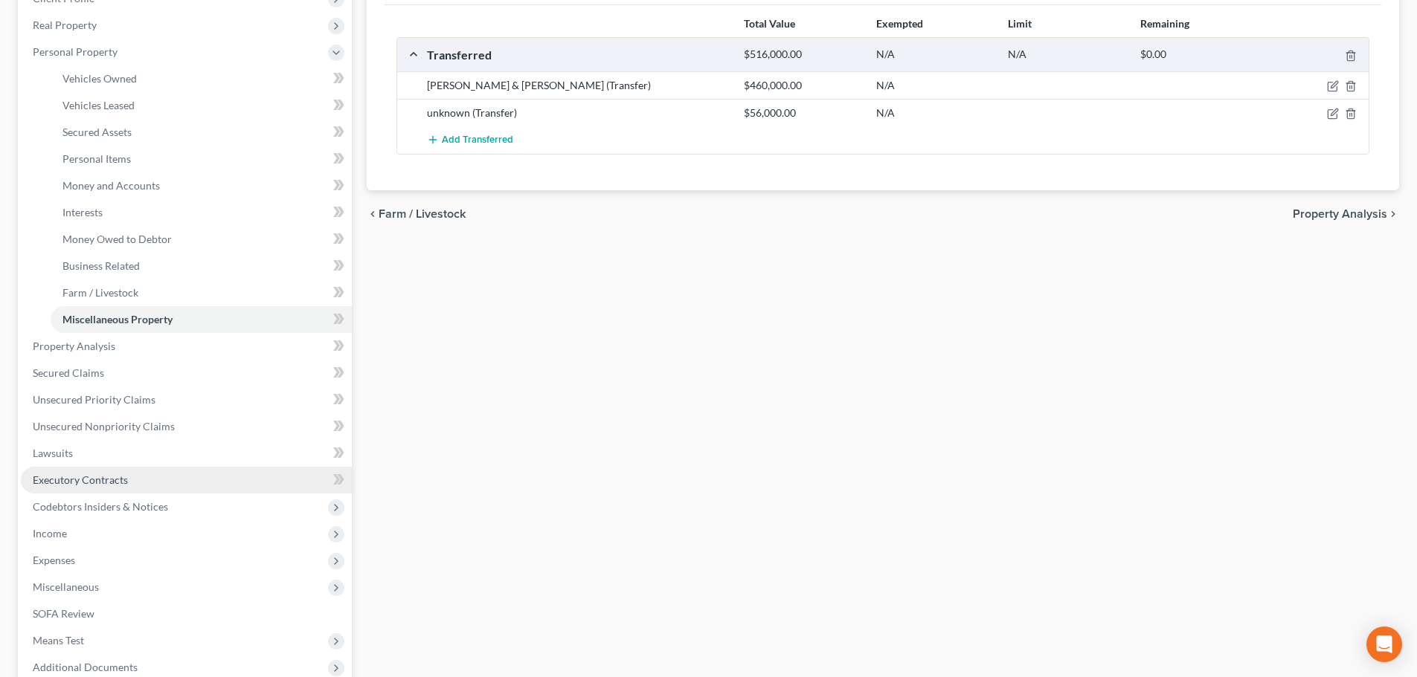
scroll to position [297, 0]
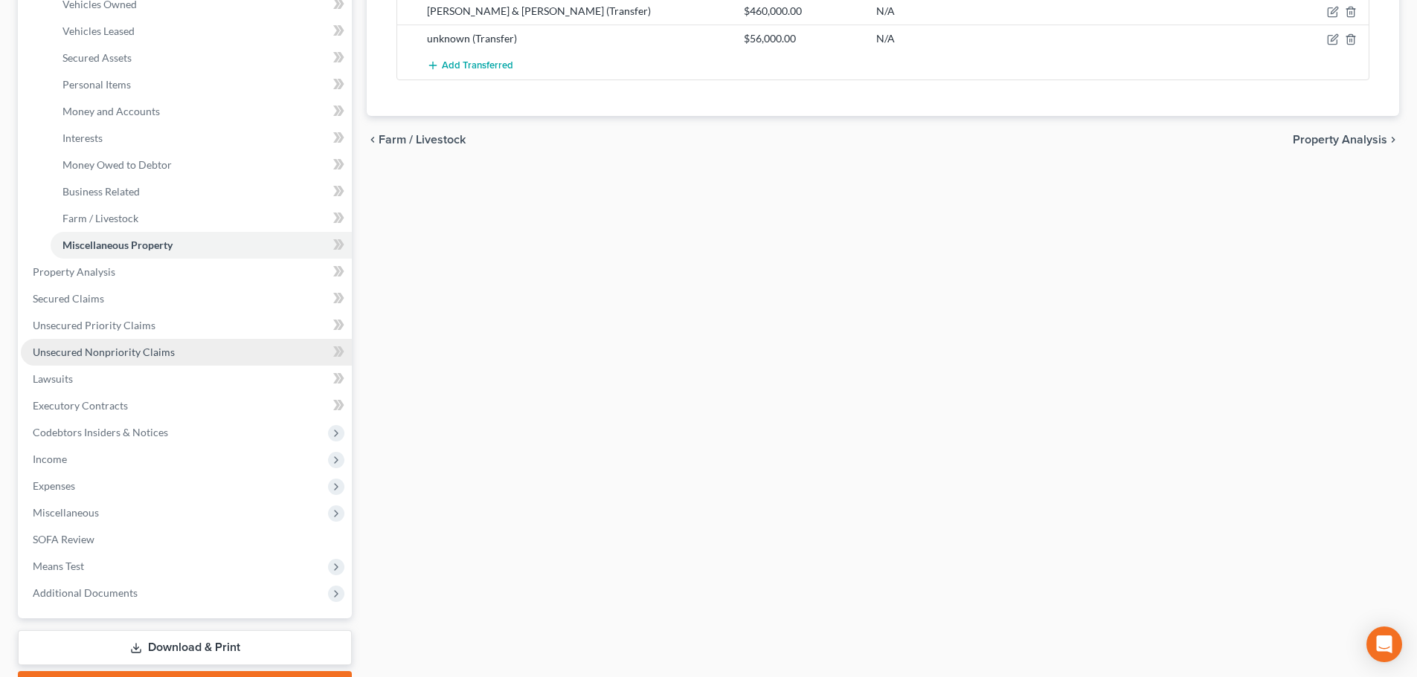
click at [129, 352] on span "Unsecured Nonpriority Claims" at bounding box center [104, 352] width 142 height 13
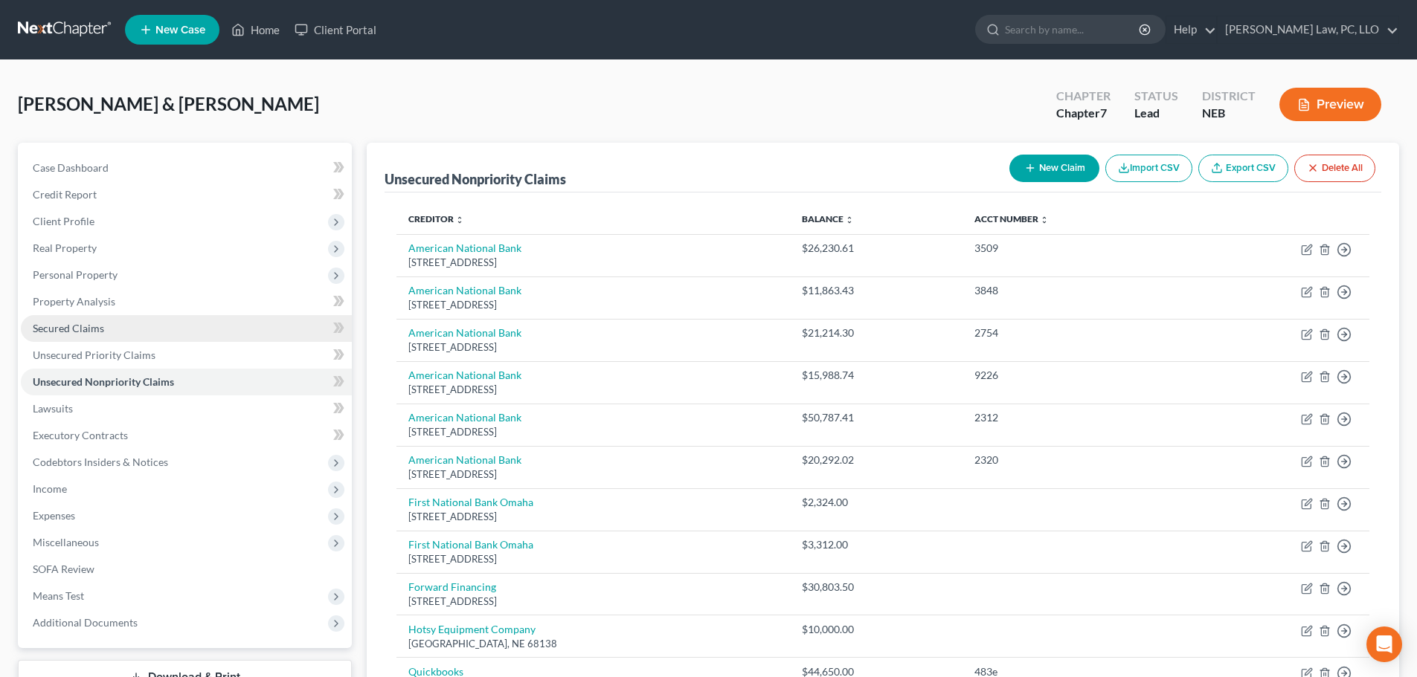
click at [128, 332] on link "Secured Claims" at bounding box center [186, 328] width 331 height 27
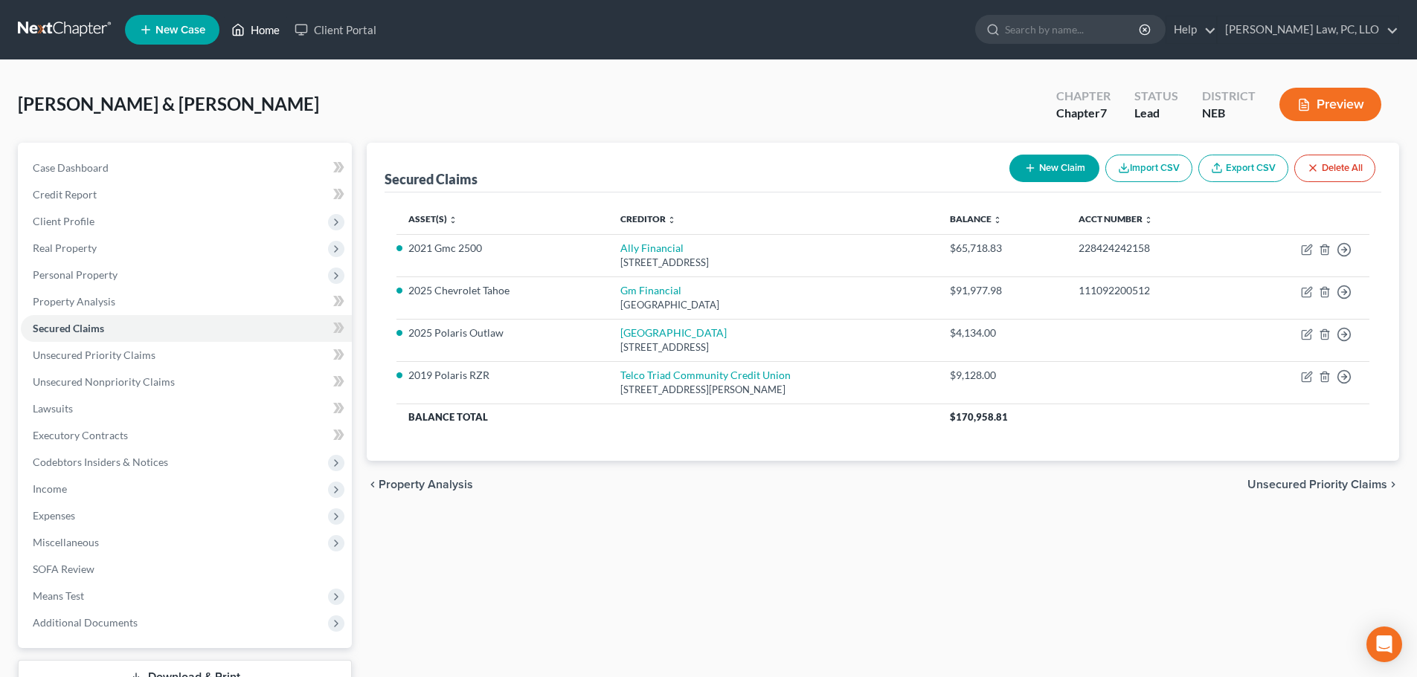
click at [269, 30] on link "Home" at bounding box center [255, 29] width 63 height 27
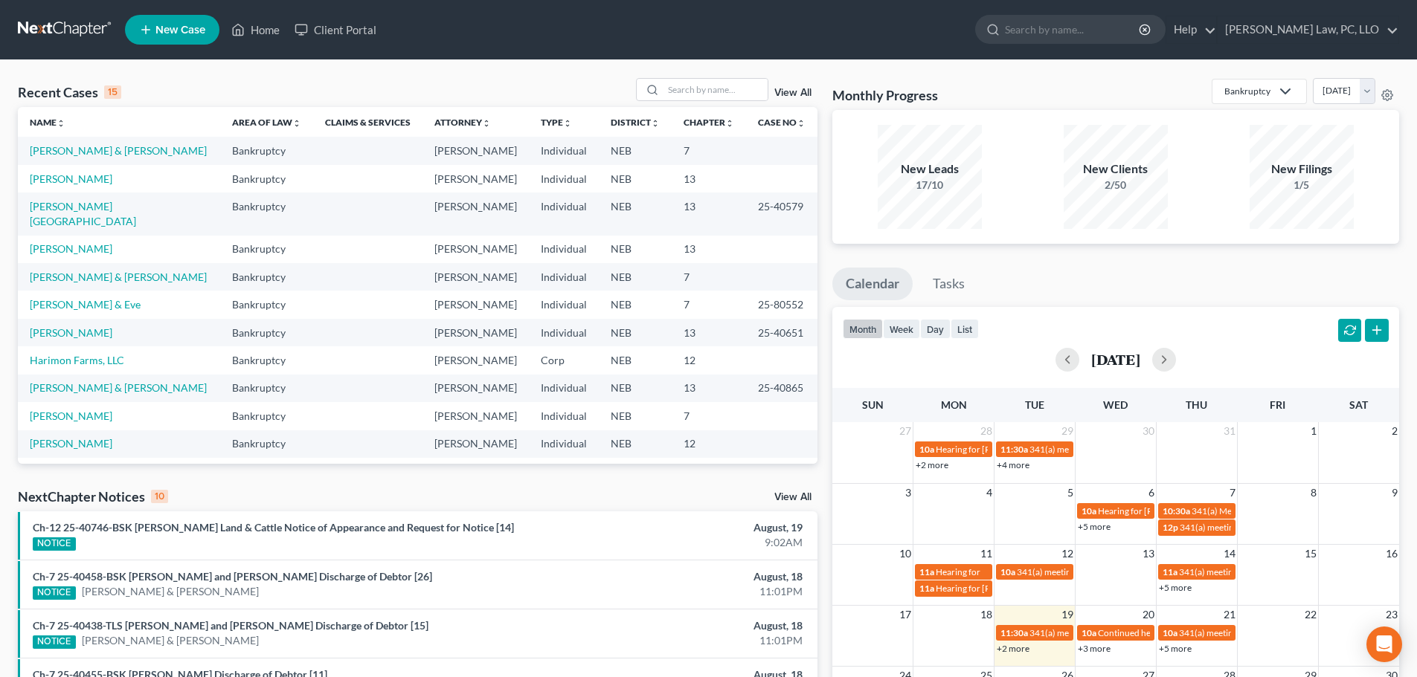
click at [75, 185] on td "[PERSON_NAME]" at bounding box center [119, 179] width 202 height 28
click at [76, 180] on link "[PERSON_NAME]" at bounding box center [71, 179] width 83 height 13
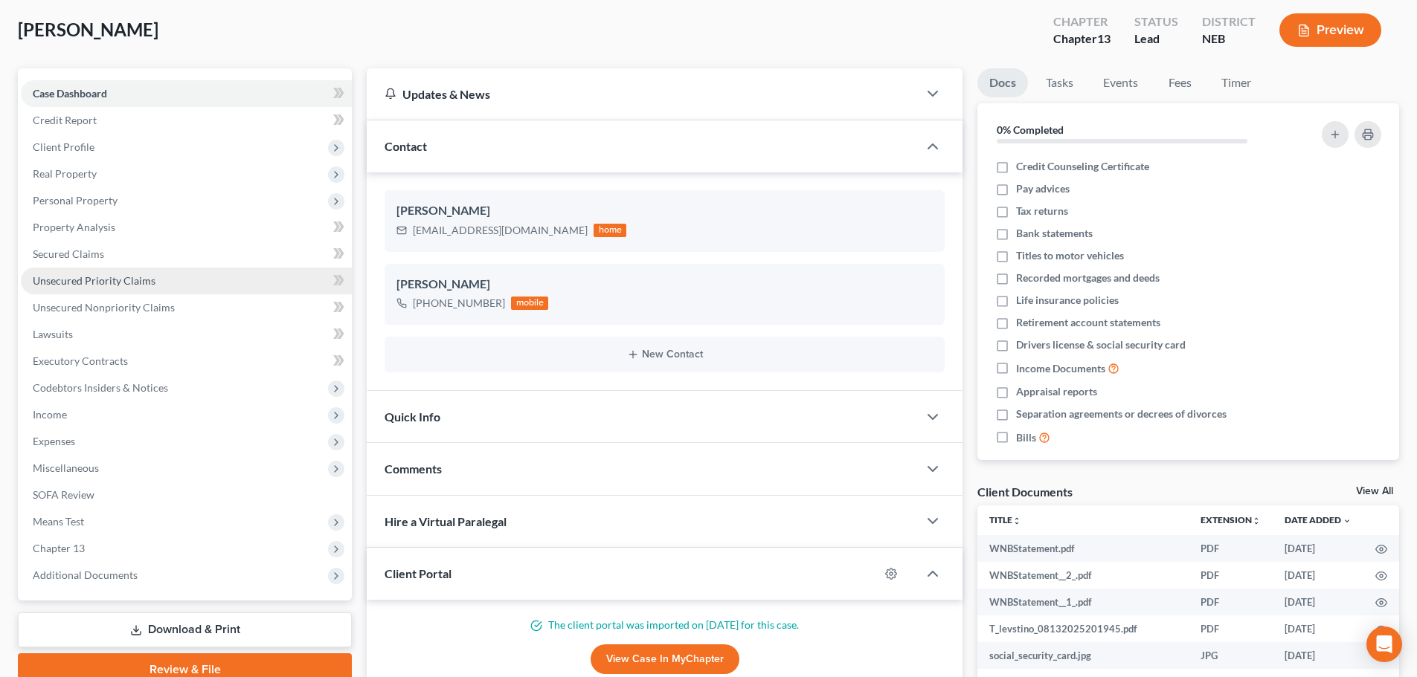
click at [161, 286] on link "Unsecured Priority Claims" at bounding box center [186, 281] width 331 height 27
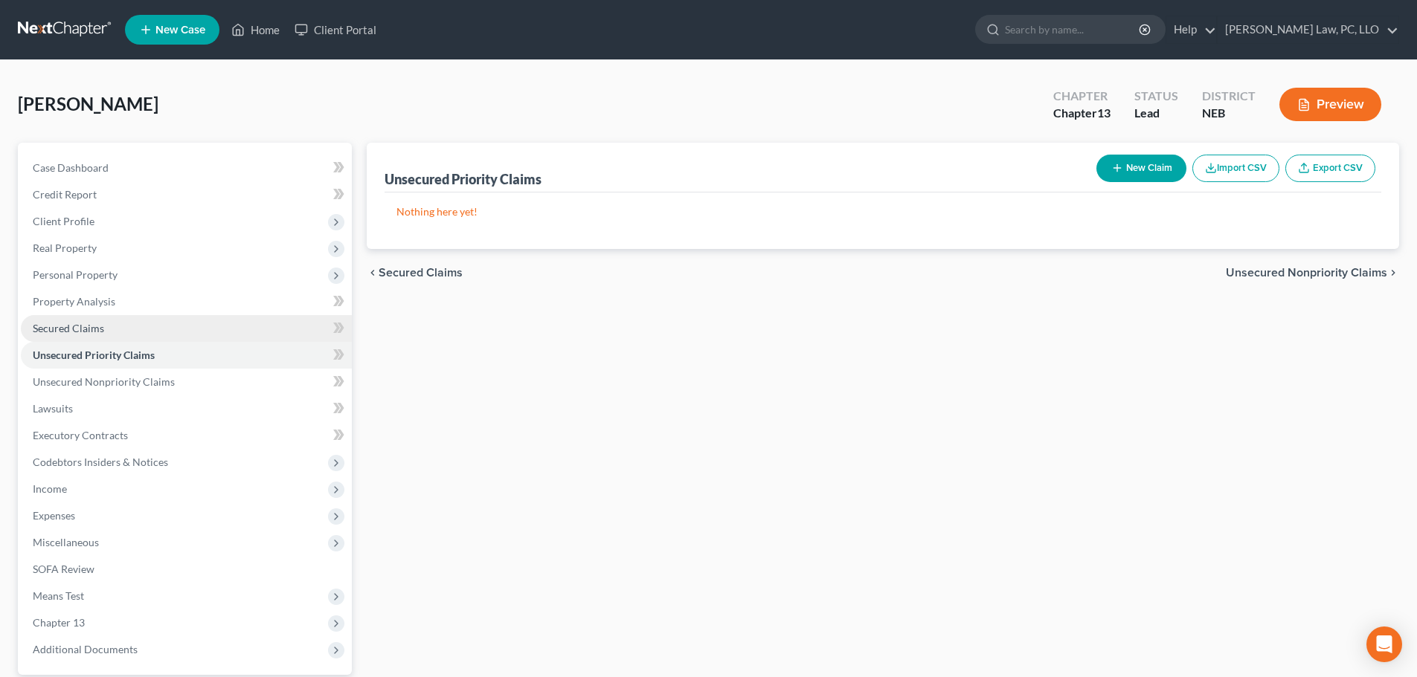
click at [88, 326] on span "Secured Claims" at bounding box center [68, 328] width 71 height 13
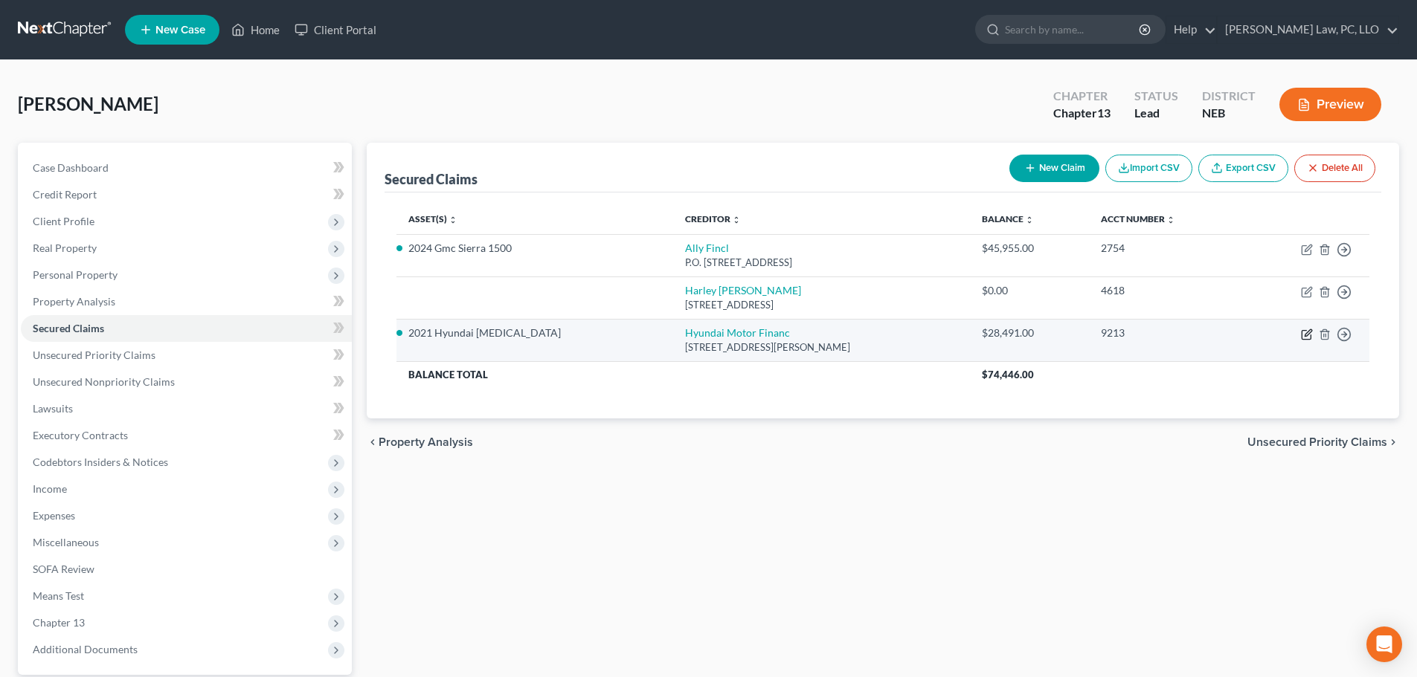
click at [1309, 333] on icon "button" at bounding box center [1307, 332] width 7 height 7
select select "4"
select select "2"
select select "0"
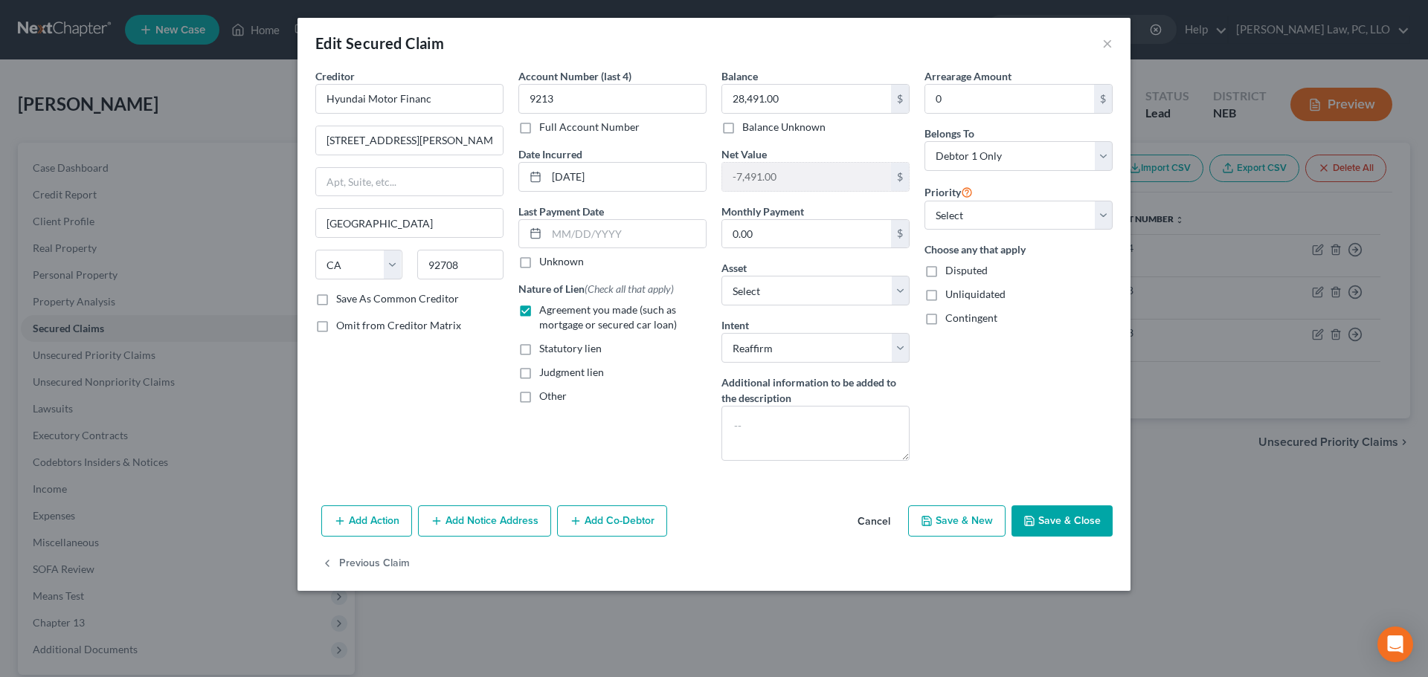
click at [367, 518] on button "Add Action" at bounding box center [366, 521] width 91 height 31
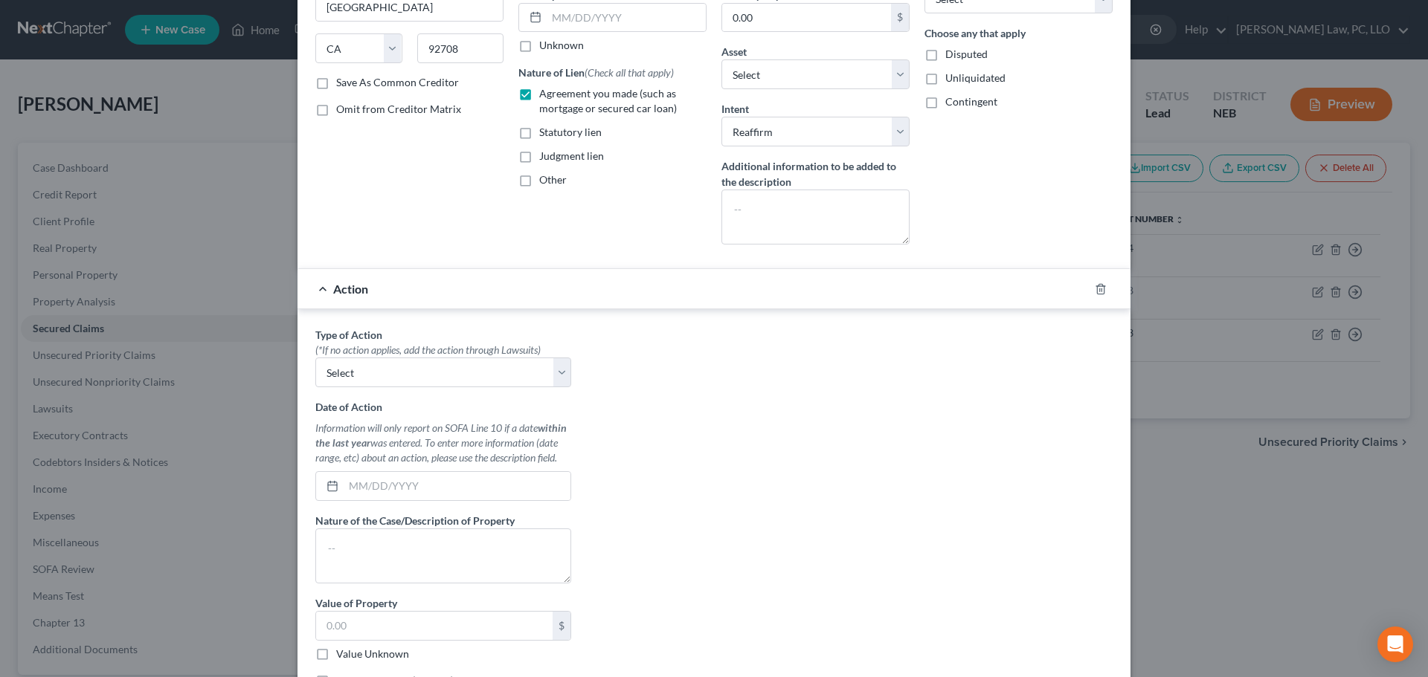
scroll to position [223, 0]
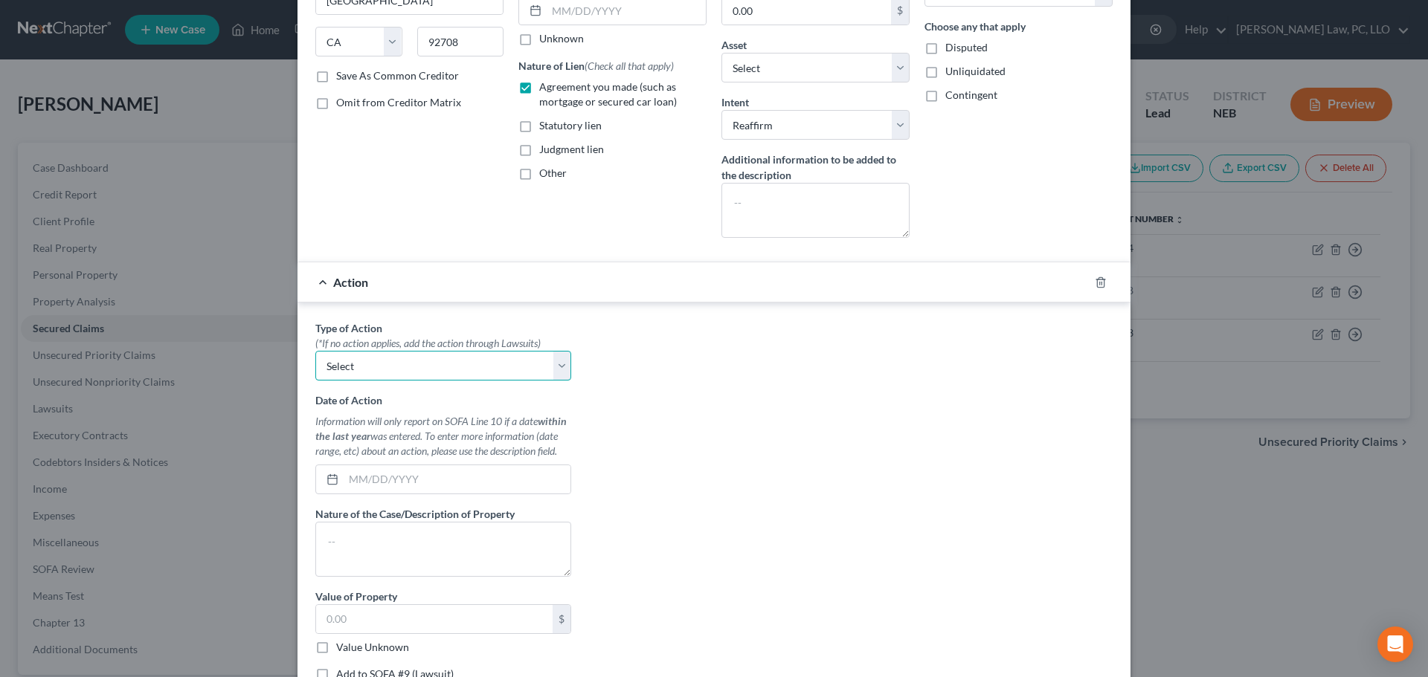
click at [432, 362] on select "Select Repossession Garnishment Foreclosure Personal Injury Attached, Seized, O…" at bounding box center [443, 366] width 256 height 30
select select "0"
click at [315, 351] on select "Select Repossession Garnishment Foreclosure Personal Injury Attached, Seized, O…" at bounding box center [443, 366] width 256 height 30
click at [477, 474] on input "text" at bounding box center [457, 480] width 227 height 28
click at [483, 540] on textarea at bounding box center [443, 549] width 256 height 55
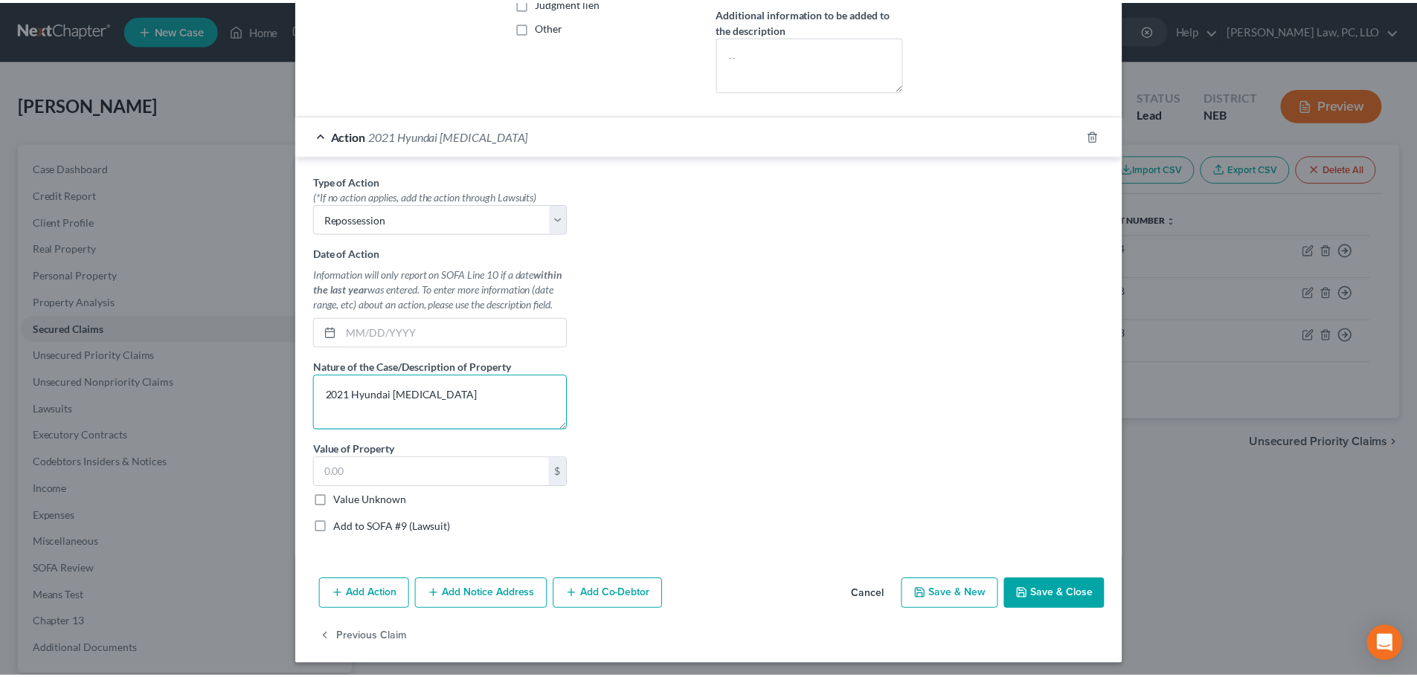
scroll to position [372, 0]
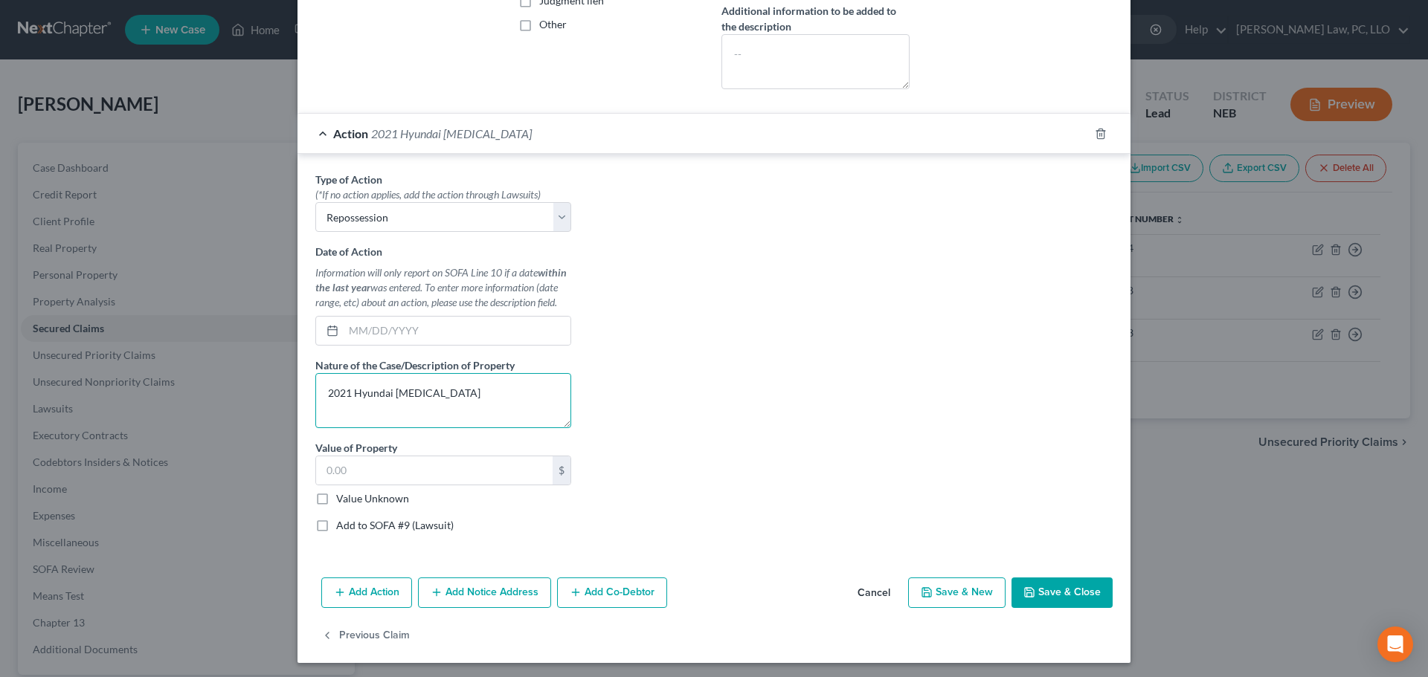
type textarea "2021 Hyundai [MEDICAL_DATA]"
click at [1056, 584] on button "Save & Close" at bounding box center [1061, 593] width 101 height 31
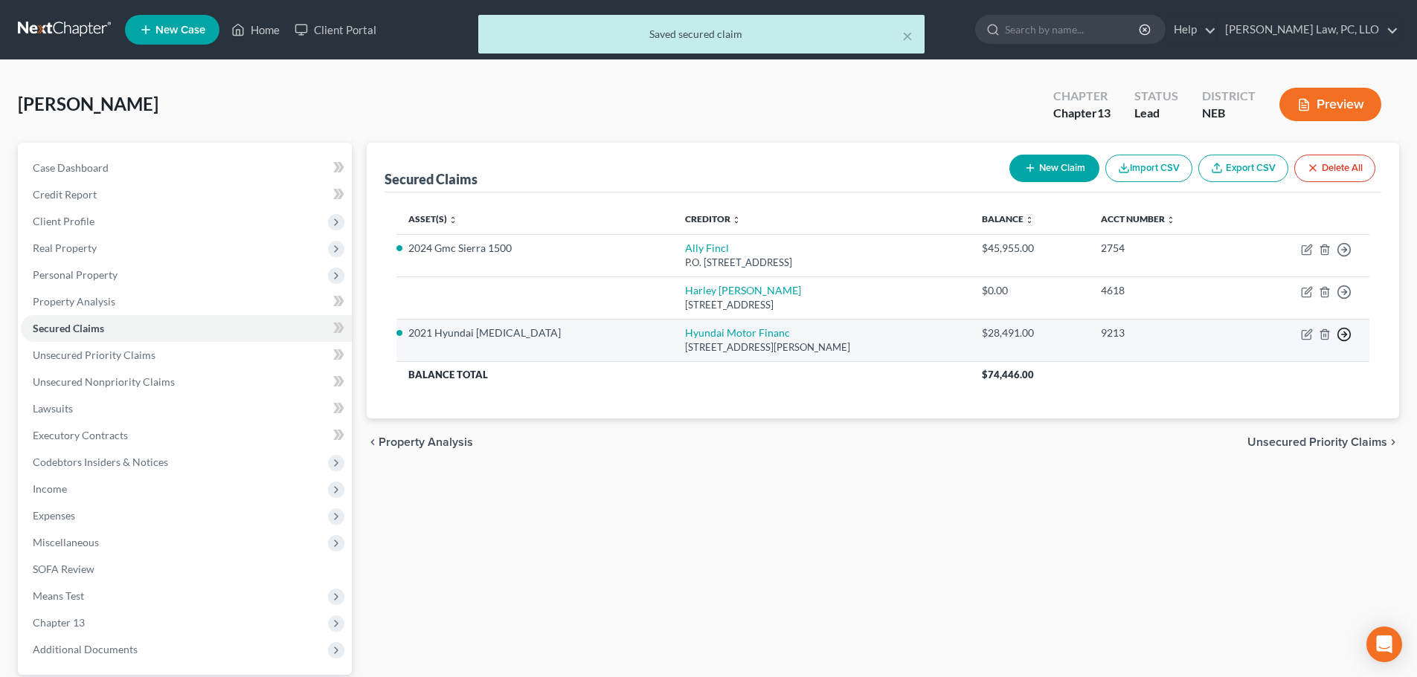
click at [1342, 257] on circle "button" at bounding box center [1344, 250] width 13 height 13
click at [1304, 366] on link "Move to F" at bounding box center [1276, 370] width 124 height 25
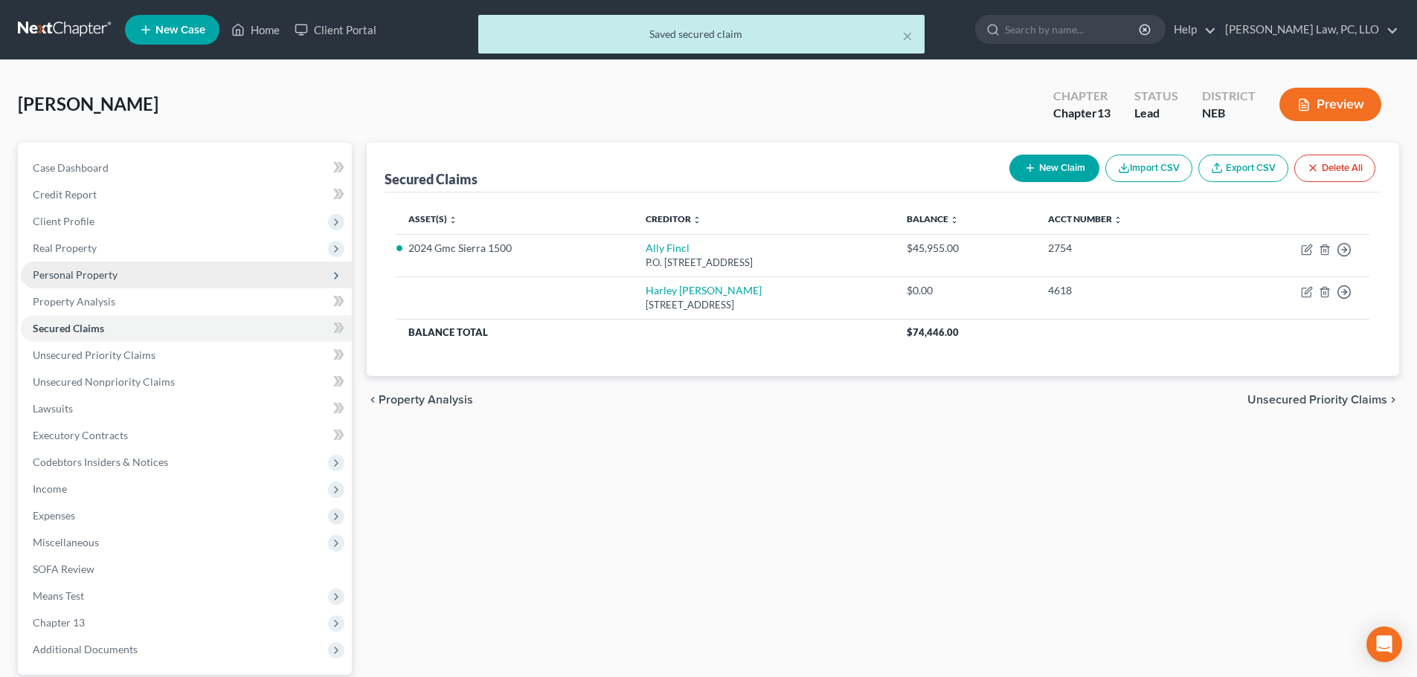
click at [164, 277] on span "Personal Property" at bounding box center [186, 275] width 331 height 27
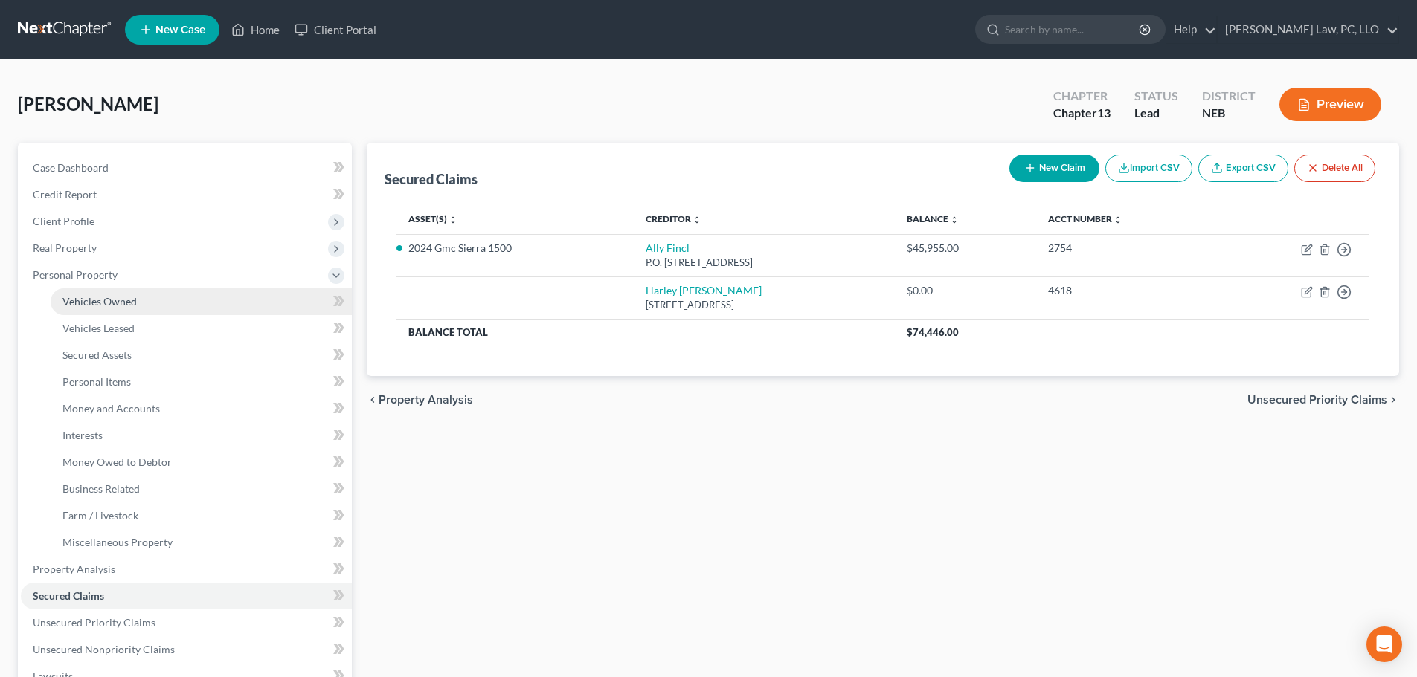
click at [154, 299] on link "Vehicles Owned" at bounding box center [201, 302] width 301 height 27
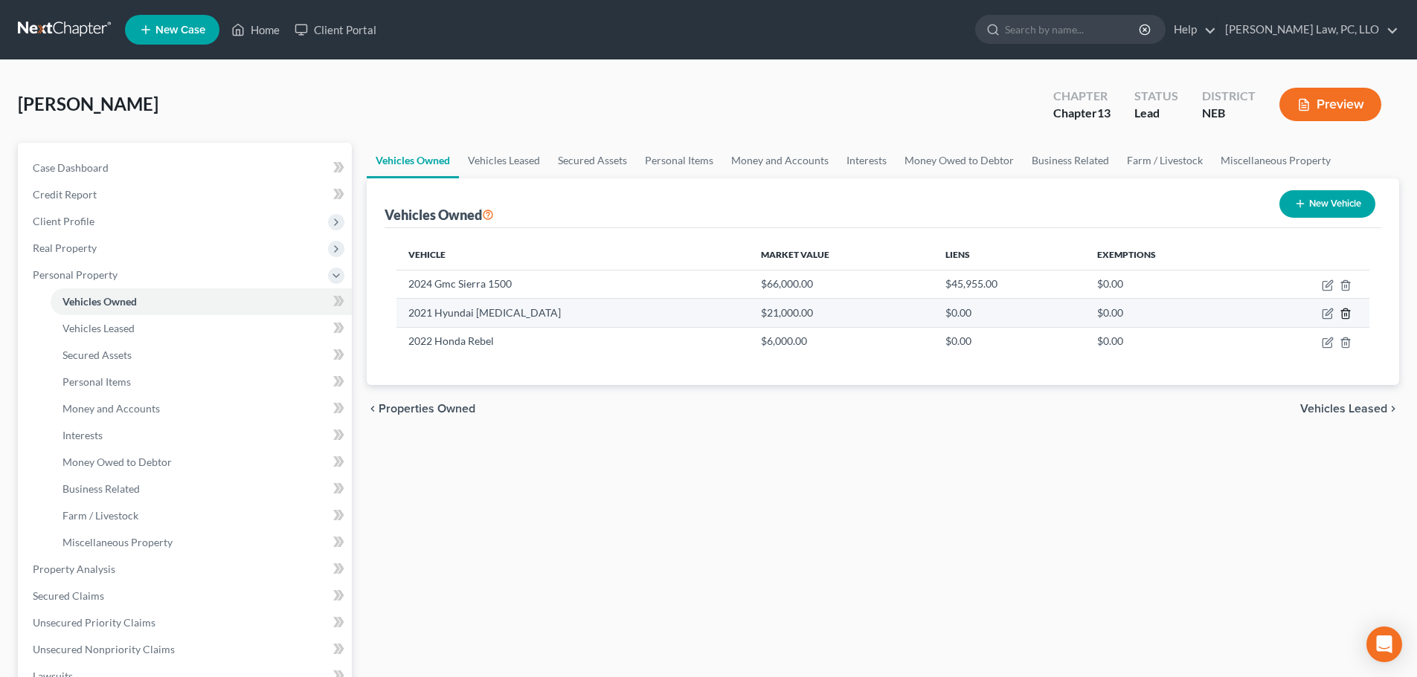
click at [1348, 309] on icon "button" at bounding box center [1345, 314] width 12 height 12
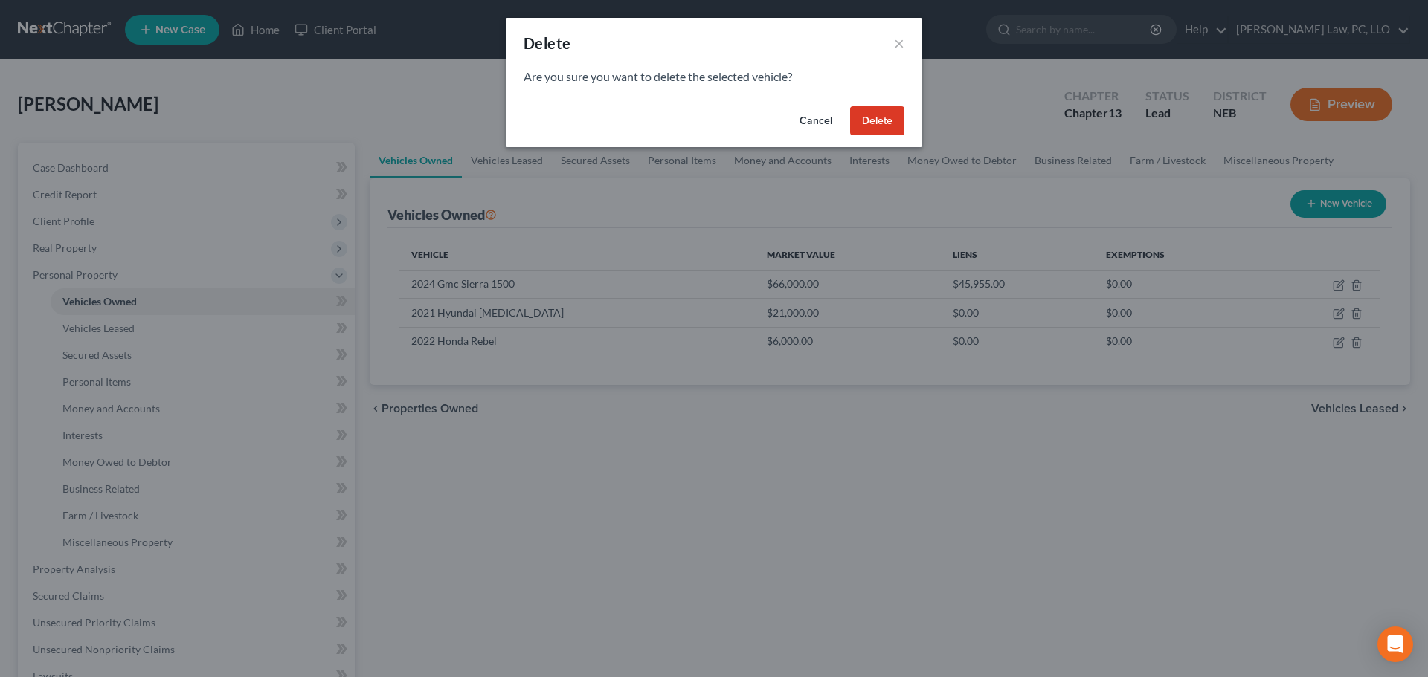
click at [854, 119] on button "Delete" at bounding box center [877, 121] width 54 height 30
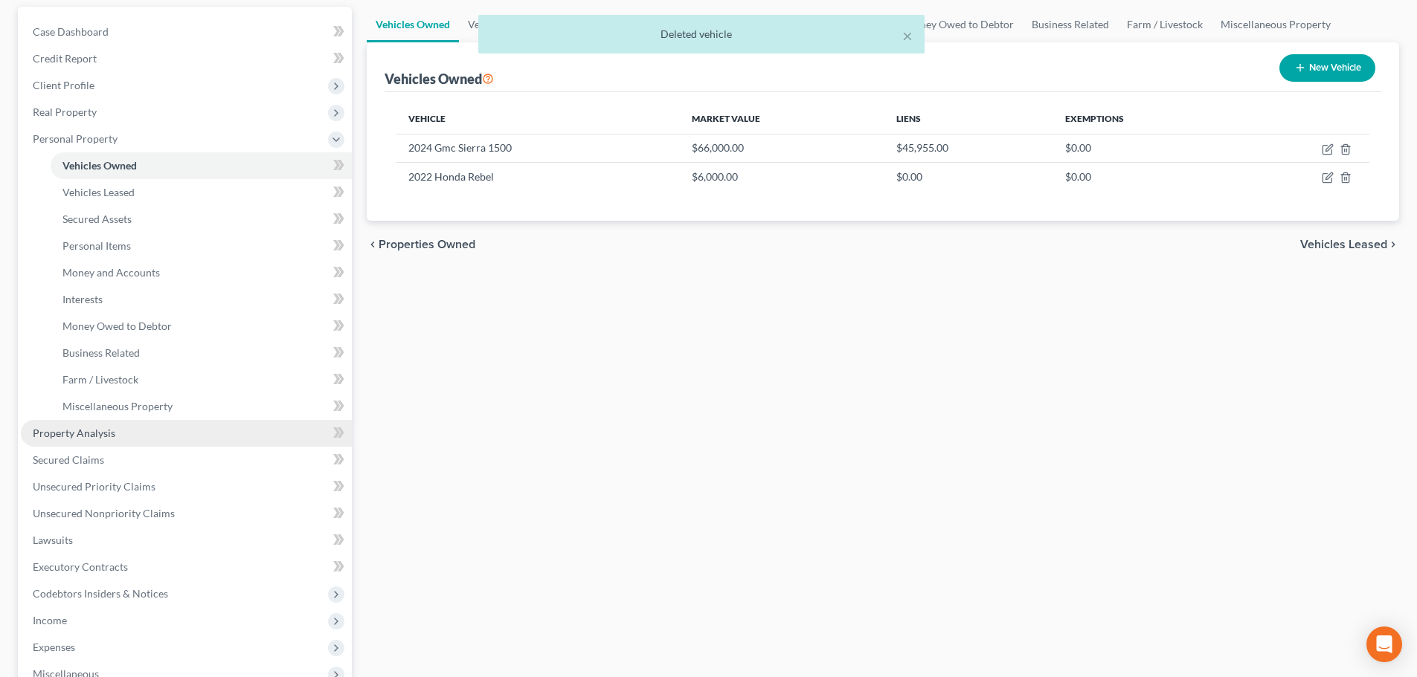
scroll to position [149, 0]
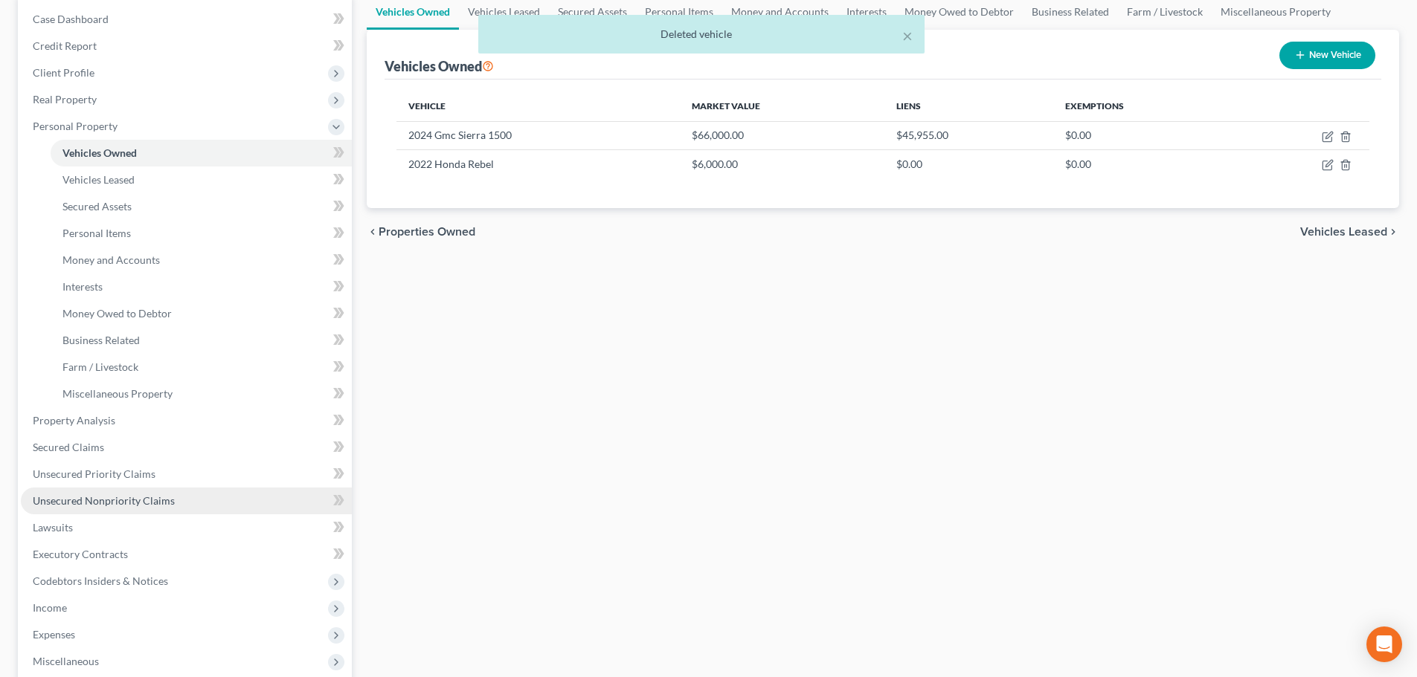
click at [119, 497] on span "Unsecured Nonpriority Claims" at bounding box center [104, 501] width 142 height 13
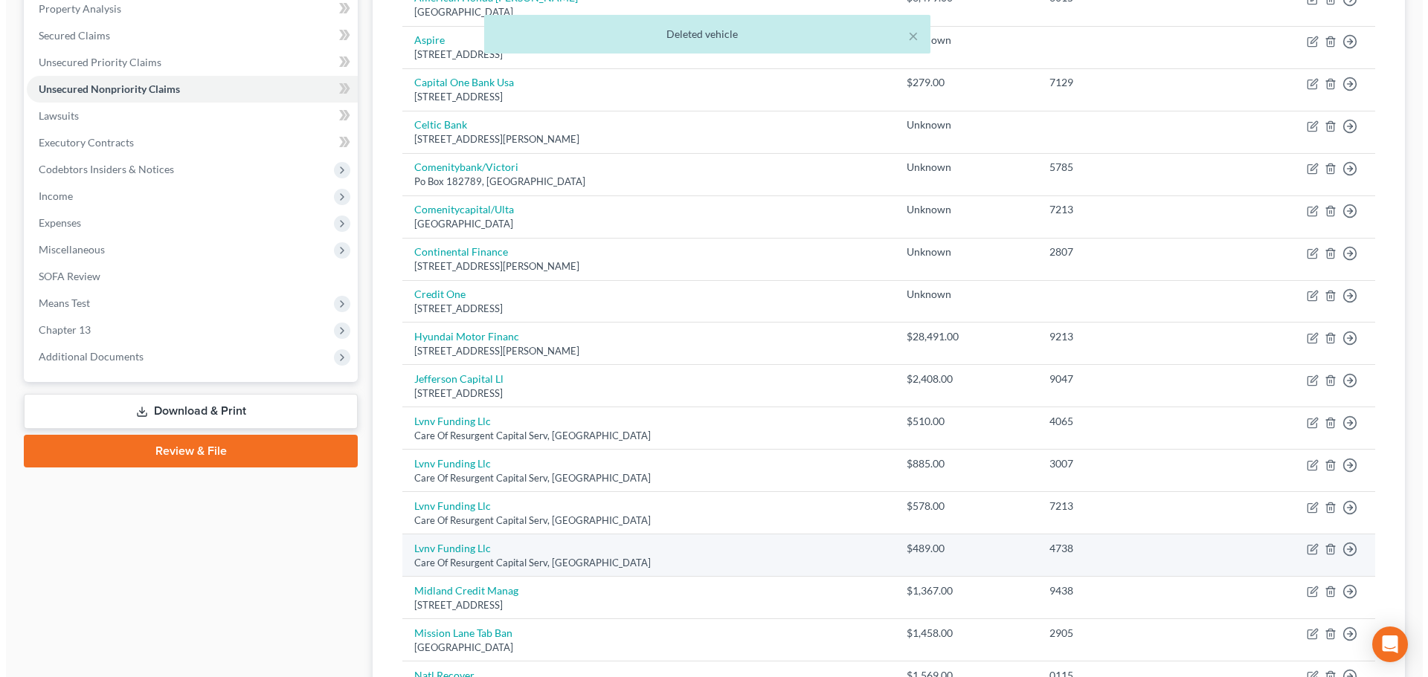
scroll to position [372, 0]
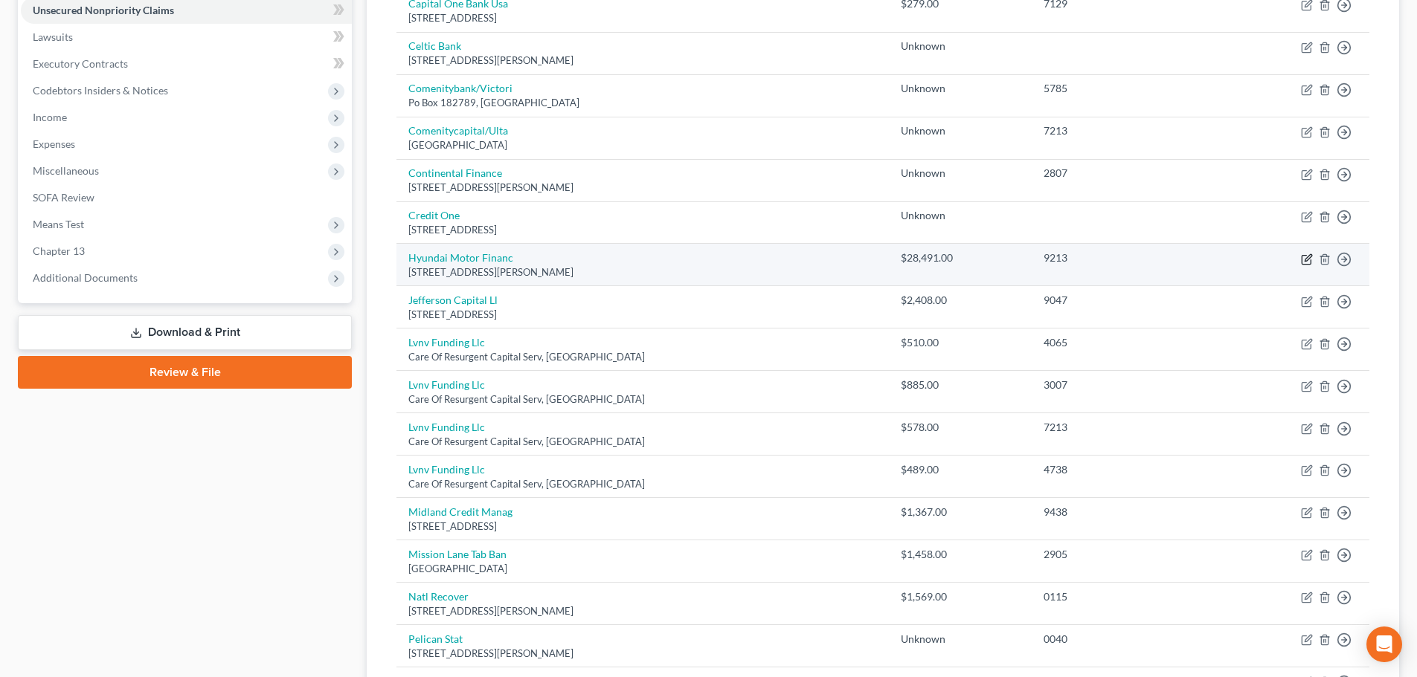
click at [1306, 256] on icon "button" at bounding box center [1307, 260] width 12 height 12
select select "4"
select select "1"
select select "0"
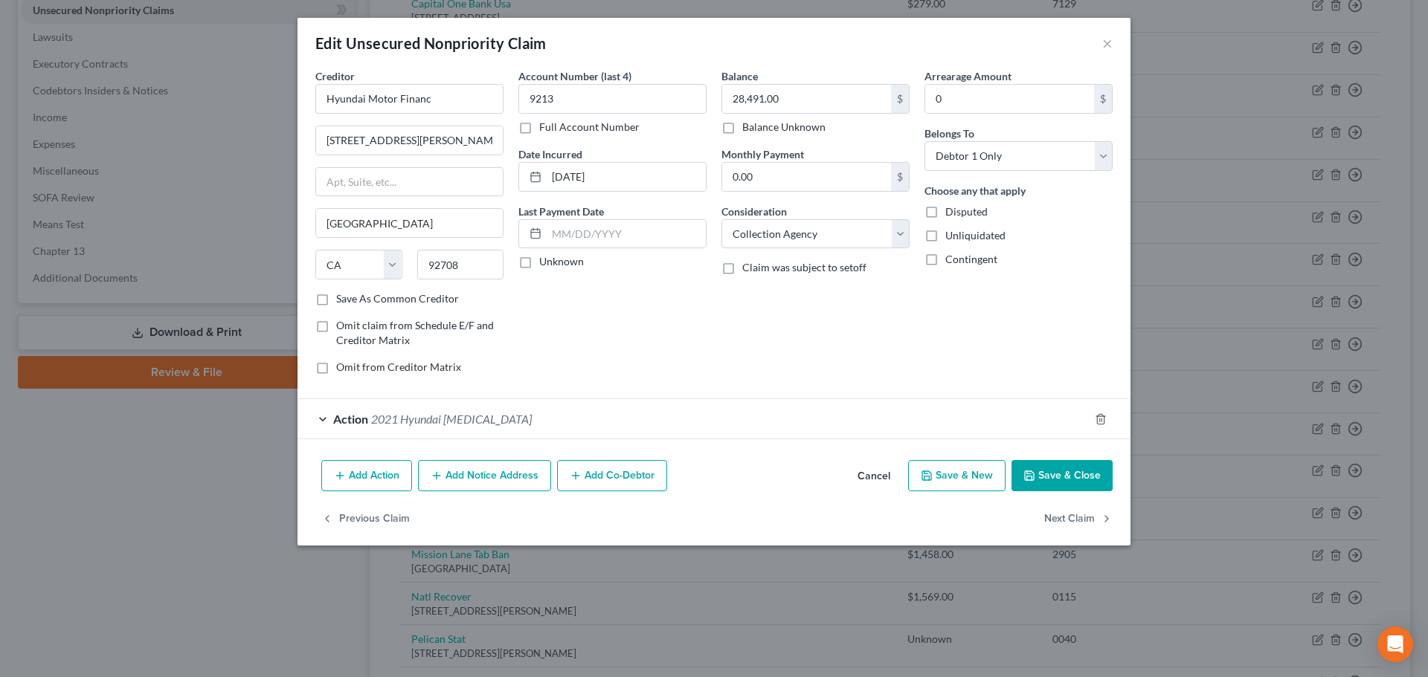
click at [563, 419] on div "Action 2021 Hyundai [MEDICAL_DATA]" at bounding box center [692, 418] width 791 height 39
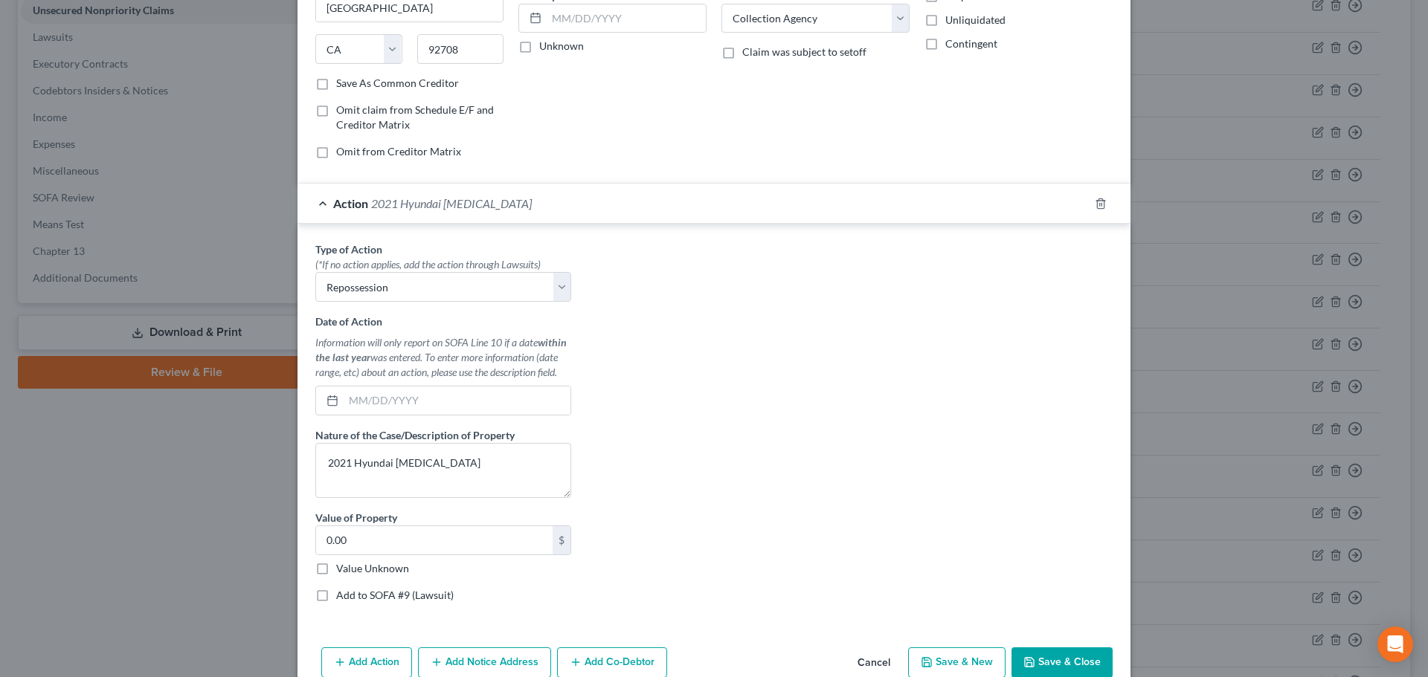
scroll to position [223, 0]
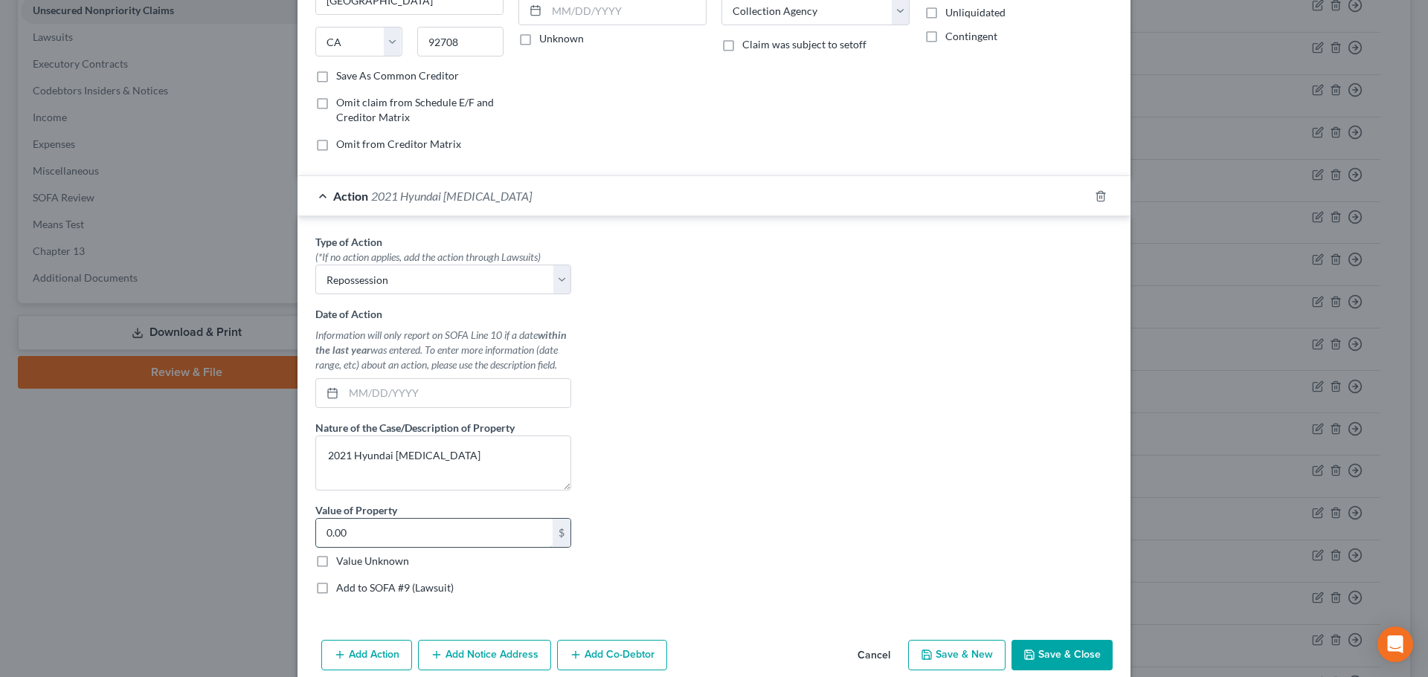
click at [425, 529] on input "0.00" at bounding box center [434, 533] width 236 height 28
type input "21,000.00"
click at [1057, 657] on button "Save & Close" at bounding box center [1061, 655] width 101 height 31
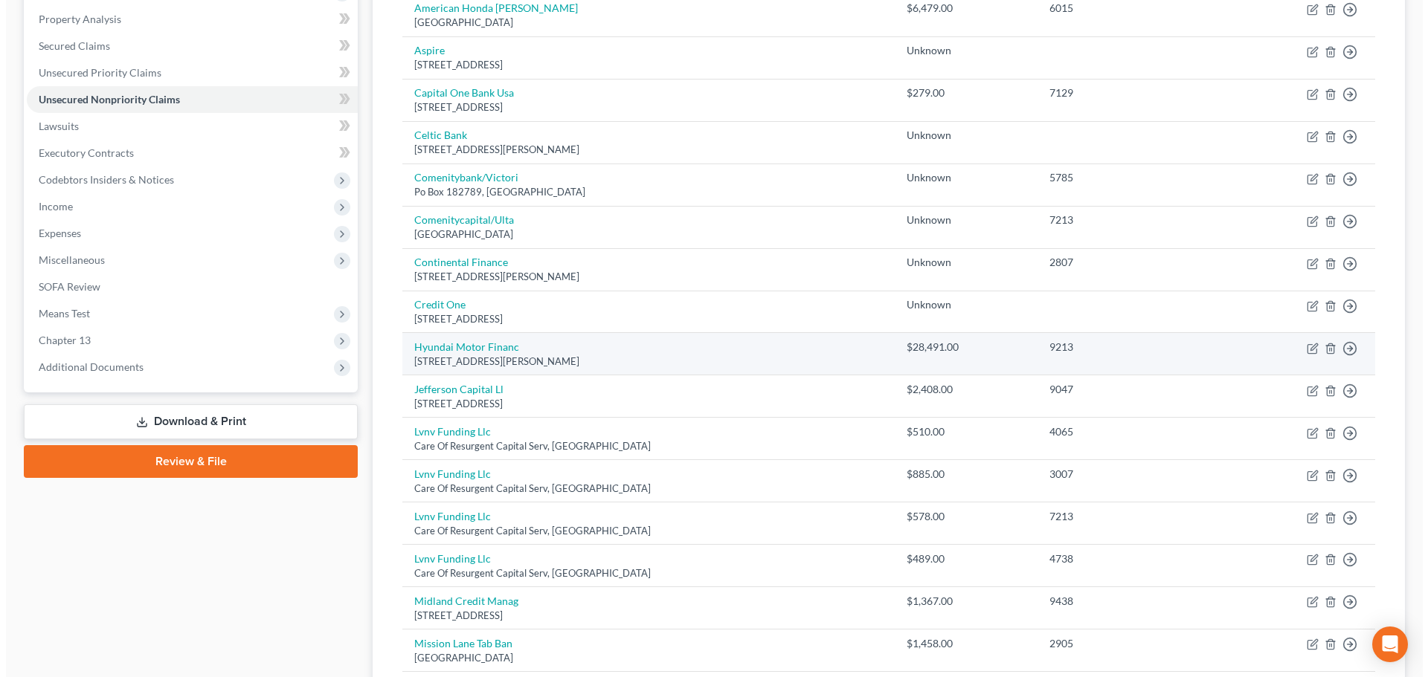
scroll to position [297, 0]
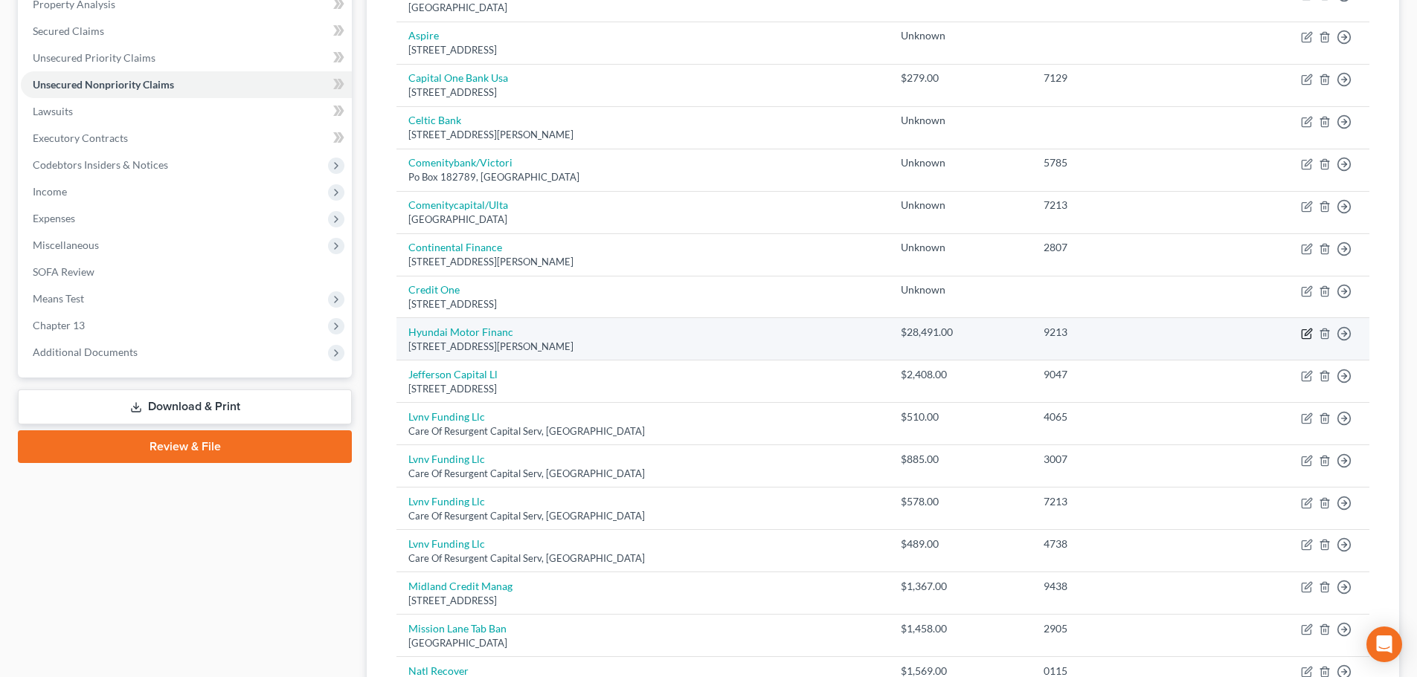
click at [1310, 334] on icon "button" at bounding box center [1307, 334] width 12 height 12
select select "4"
select select "1"
select select "0"
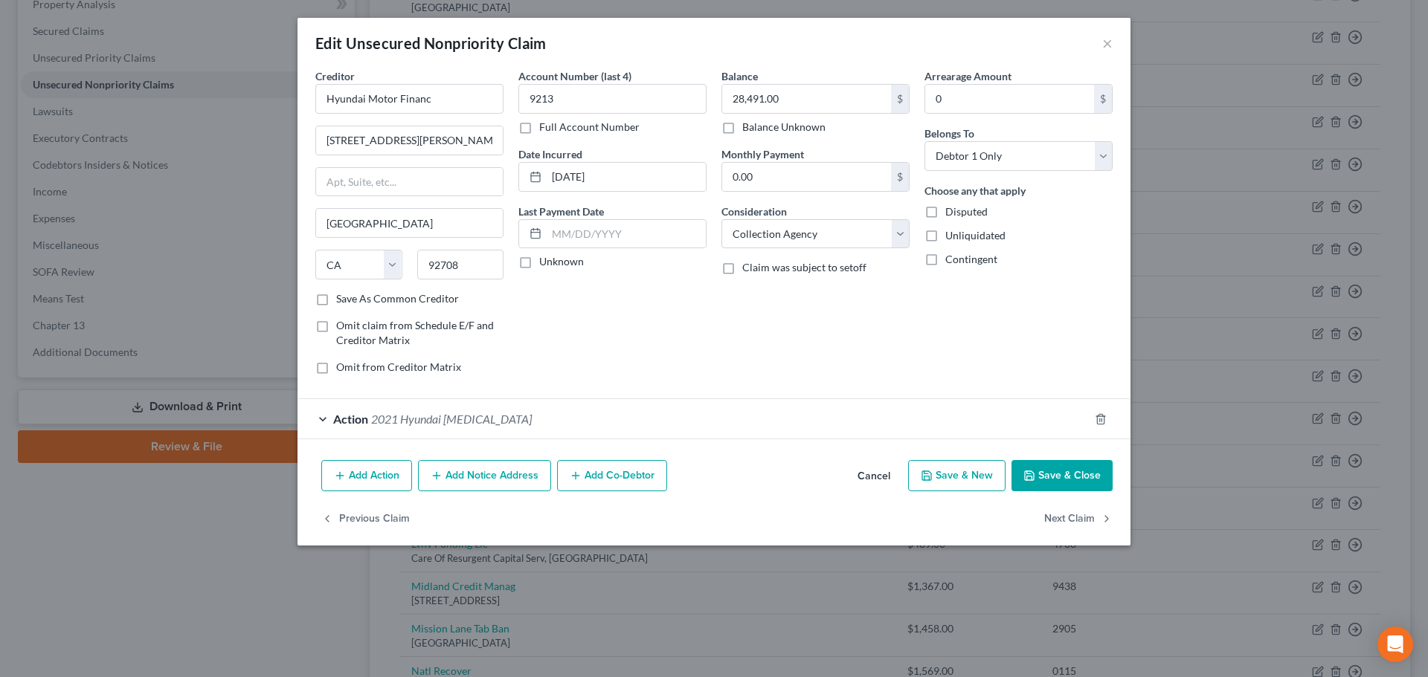
drag, startPoint x: 412, startPoint y: 416, endPoint x: 1087, endPoint y: 613, distance: 703.2
click at [412, 416] on span "2021 Hyundai [MEDICAL_DATA]" at bounding box center [451, 419] width 161 height 14
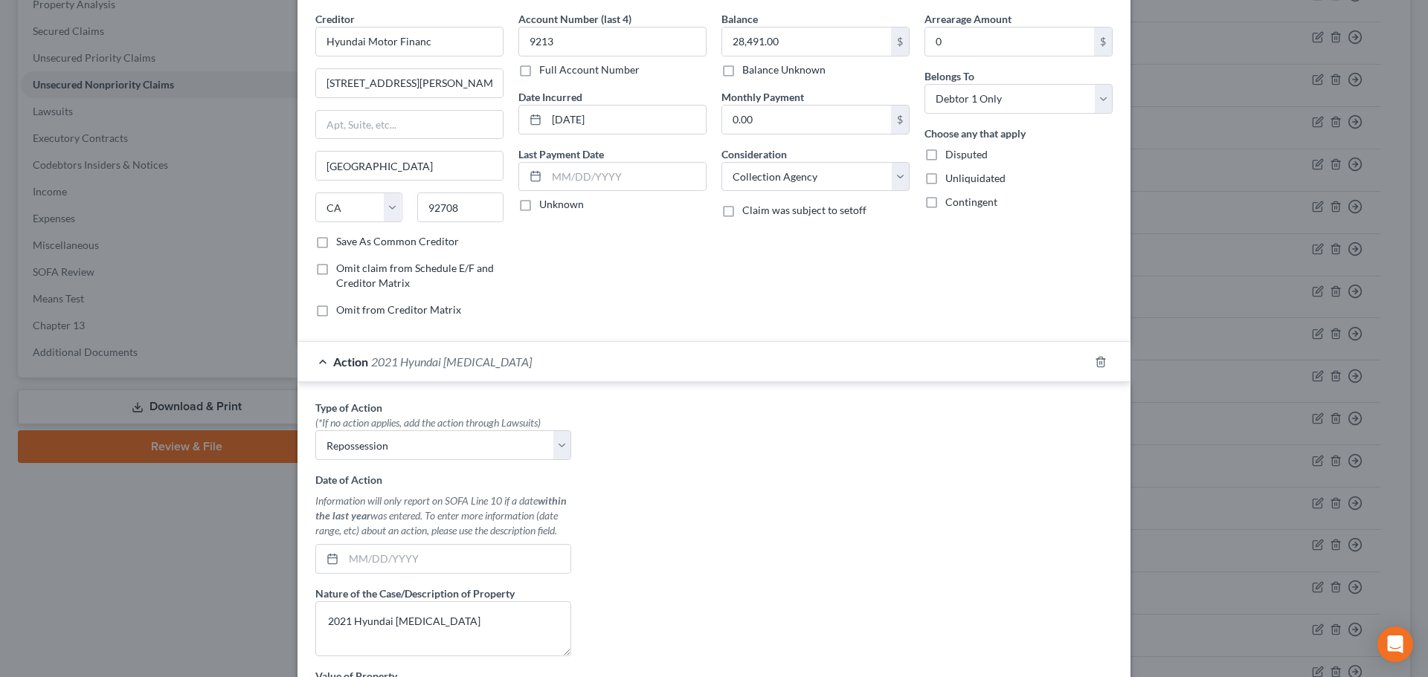
scroll to position [149, 0]
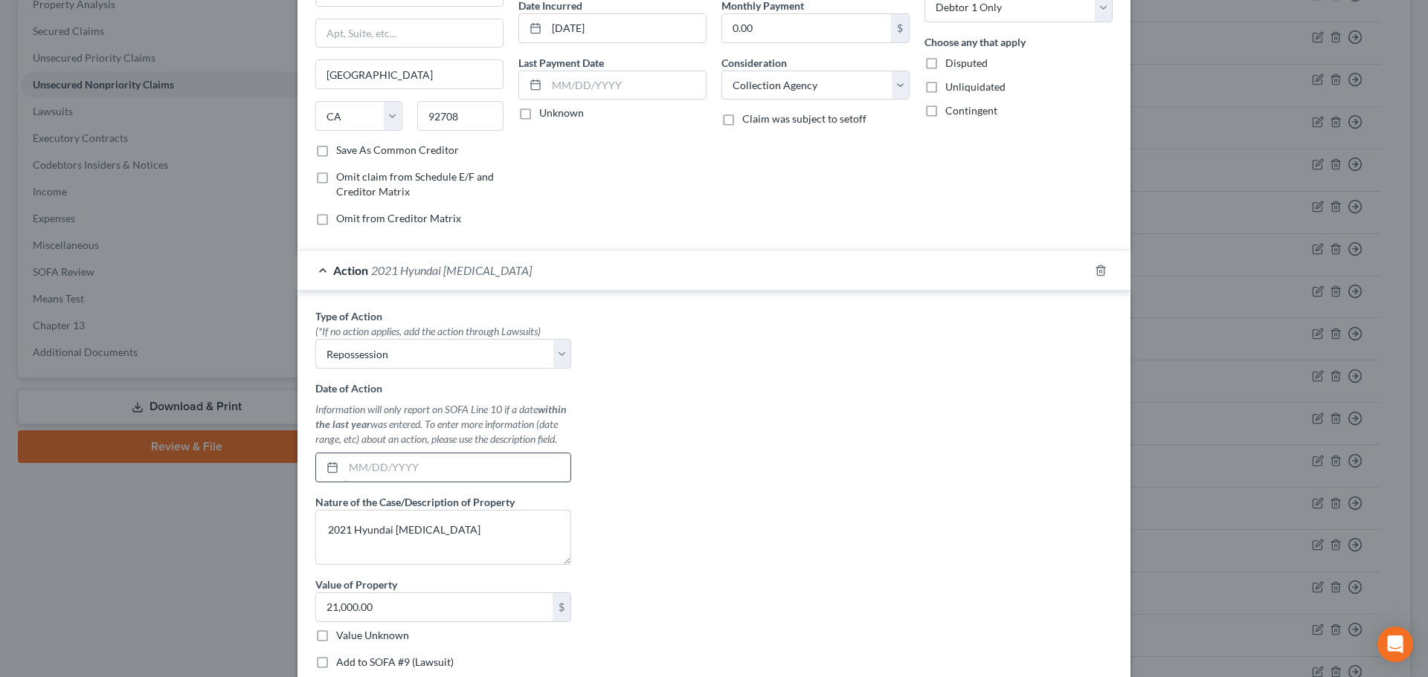
click at [382, 463] on input "text" at bounding box center [457, 468] width 227 height 28
type input "[DATE]"
click at [837, 422] on div "Type of Action * (*If no action applies, add the action through Lawsuits) Selec…" at bounding box center [714, 495] width 812 height 373
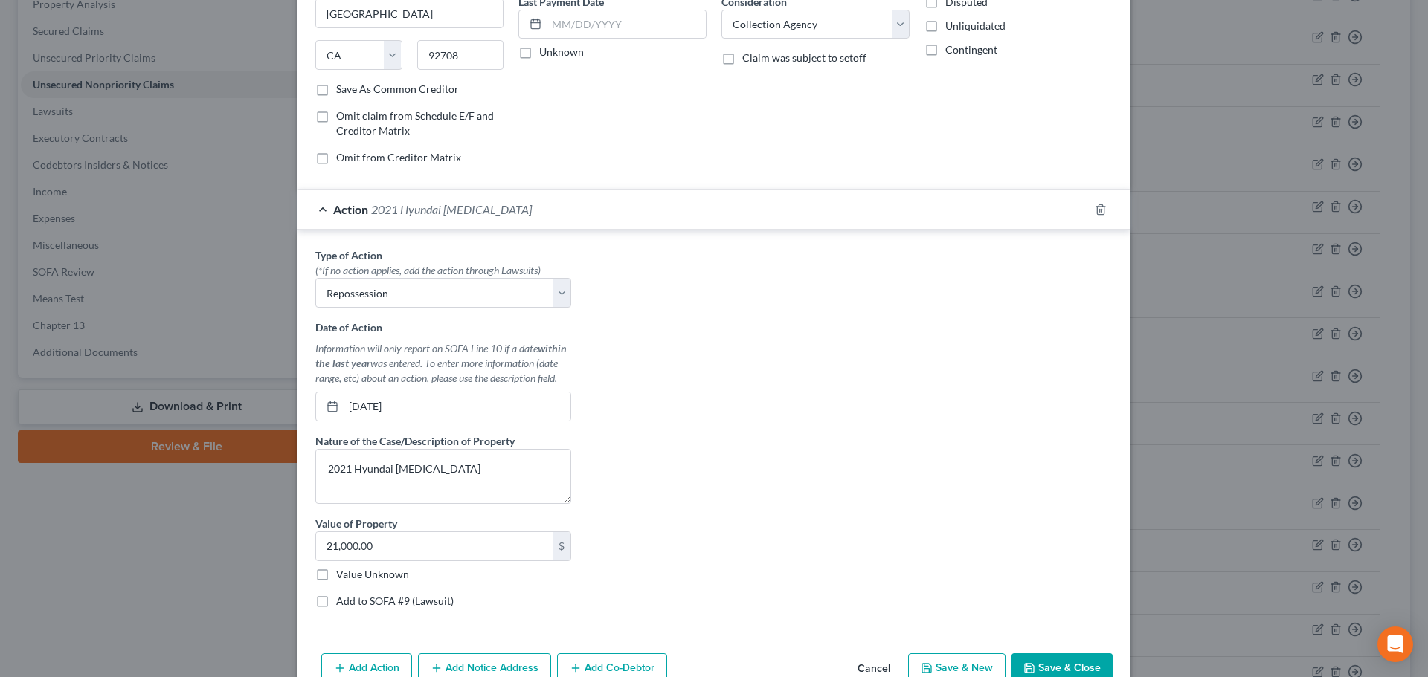
scroll to position [289, 0]
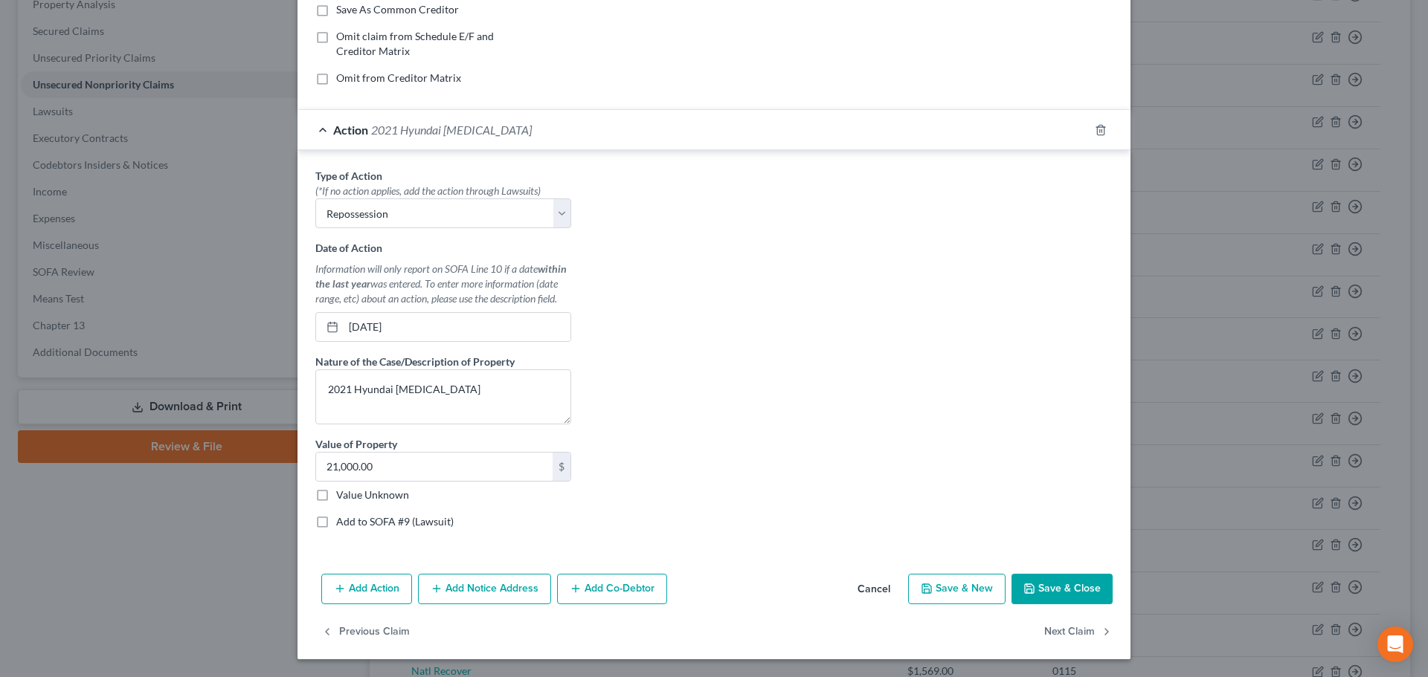
click at [1045, 582] on button "Save & Close" at bounding box center [1061, 589] width 101 height 31
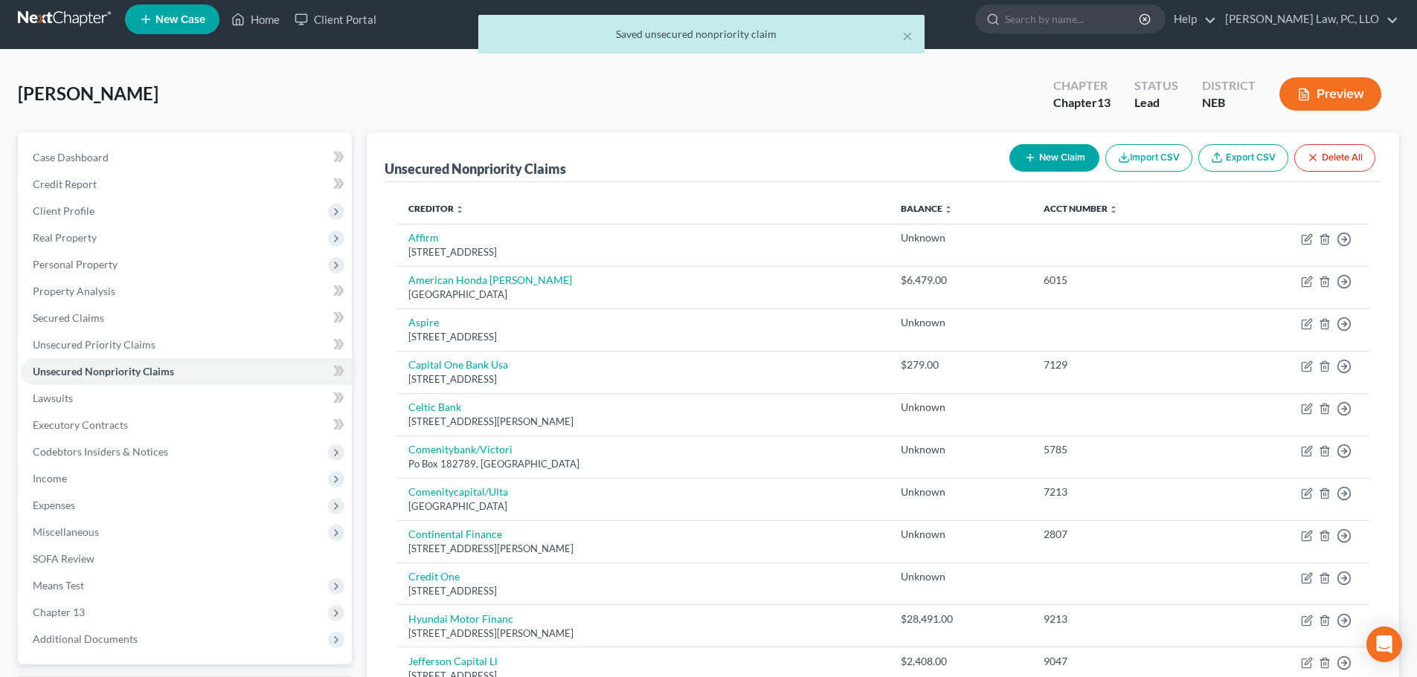
scroll to position [0, 0]
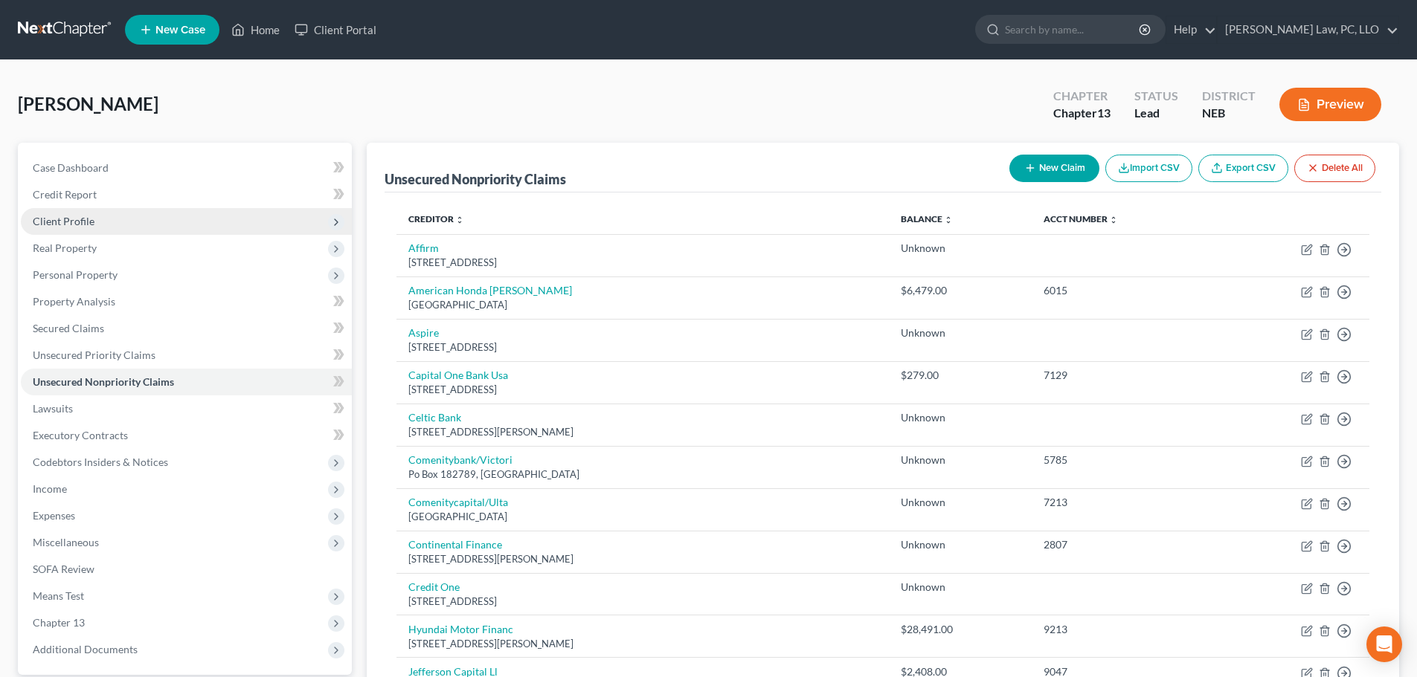
click at [101, 215] on span "Client Profile" at bounding box center [186, 221] width 331 height 27
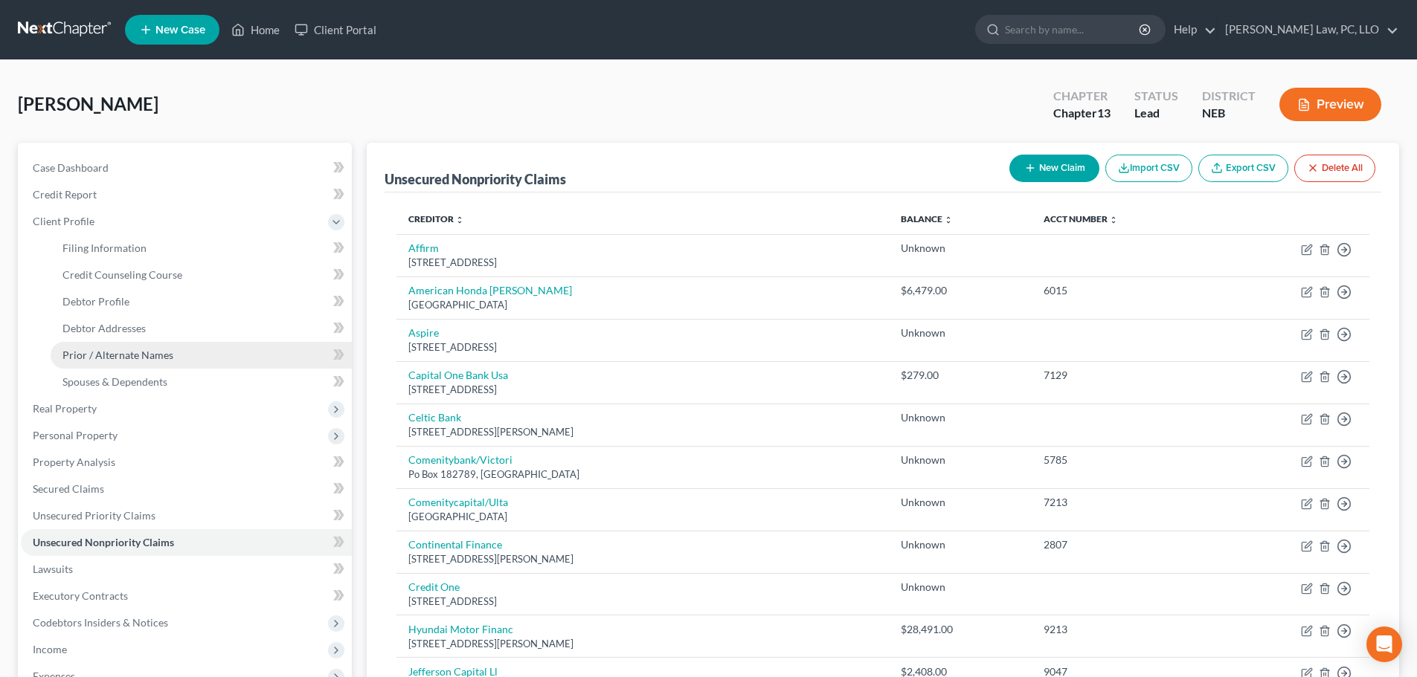
click at [116, 355] on span "Prior / Alternate Names" at bounding box center [117, 355] width 111 height 13
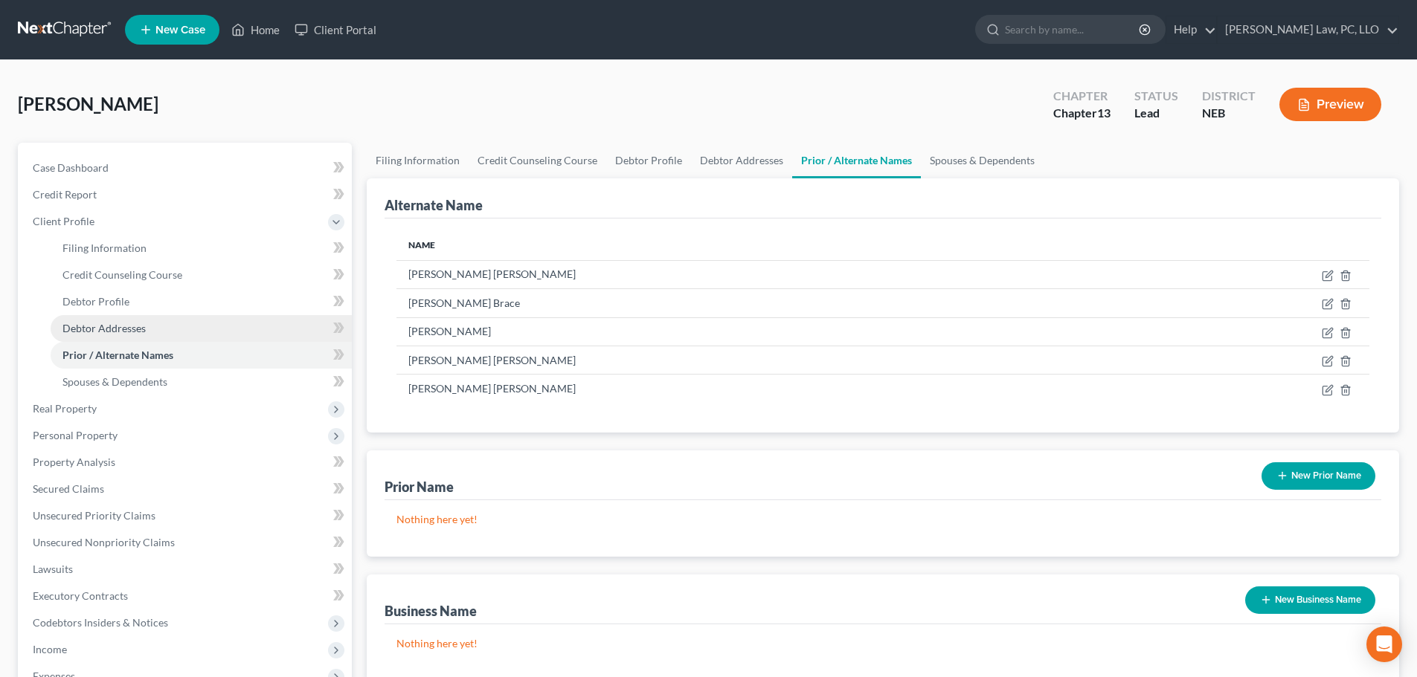
click at [126, 330] on span "Debtor Addresses" at bounding box center [103, 328] width 83 height 13
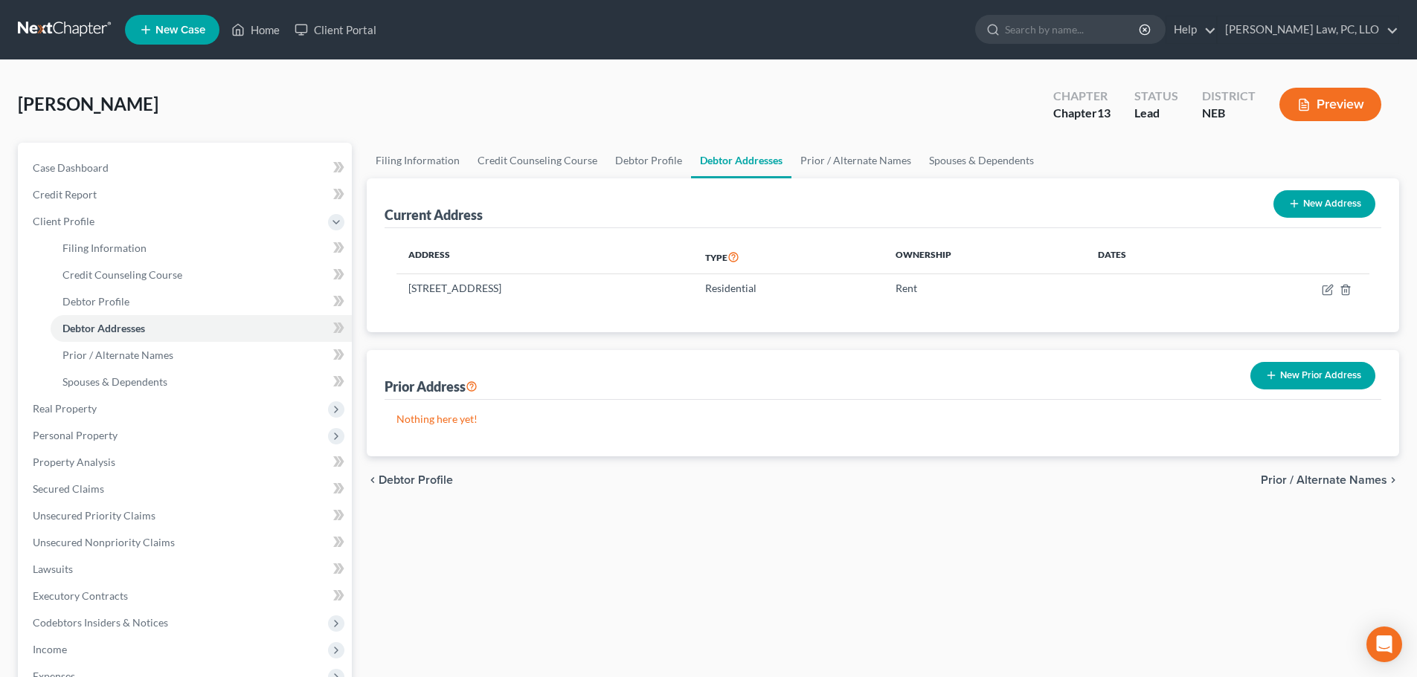
click at [1304, 380] on button "New Prior Address" at bounding box center [1312, 376] width 125 height 28
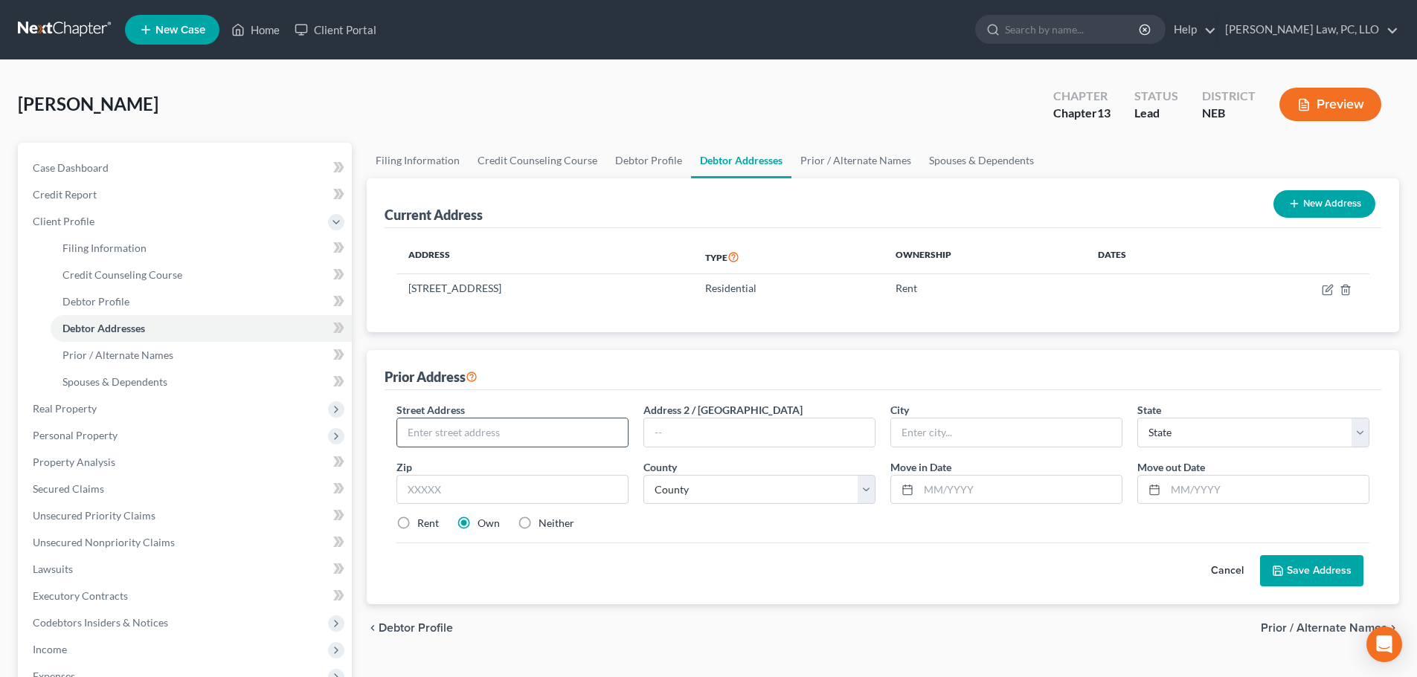
click at [471, 436] on input "text" at bounding box center [512, 433] width 231 height 28
paste input "1521 old farm rd apt 115"
click at [437, 437] on input "1521 old farm rd apt 115" at bounding box center [512, 433] width 231 height 28
click at [455, 435] on input "[GEOGRAPHIC_DATA] apt 115" at bounding box center [512, 433] width 231 height 28
type input "[STREET_ADDRESS]"
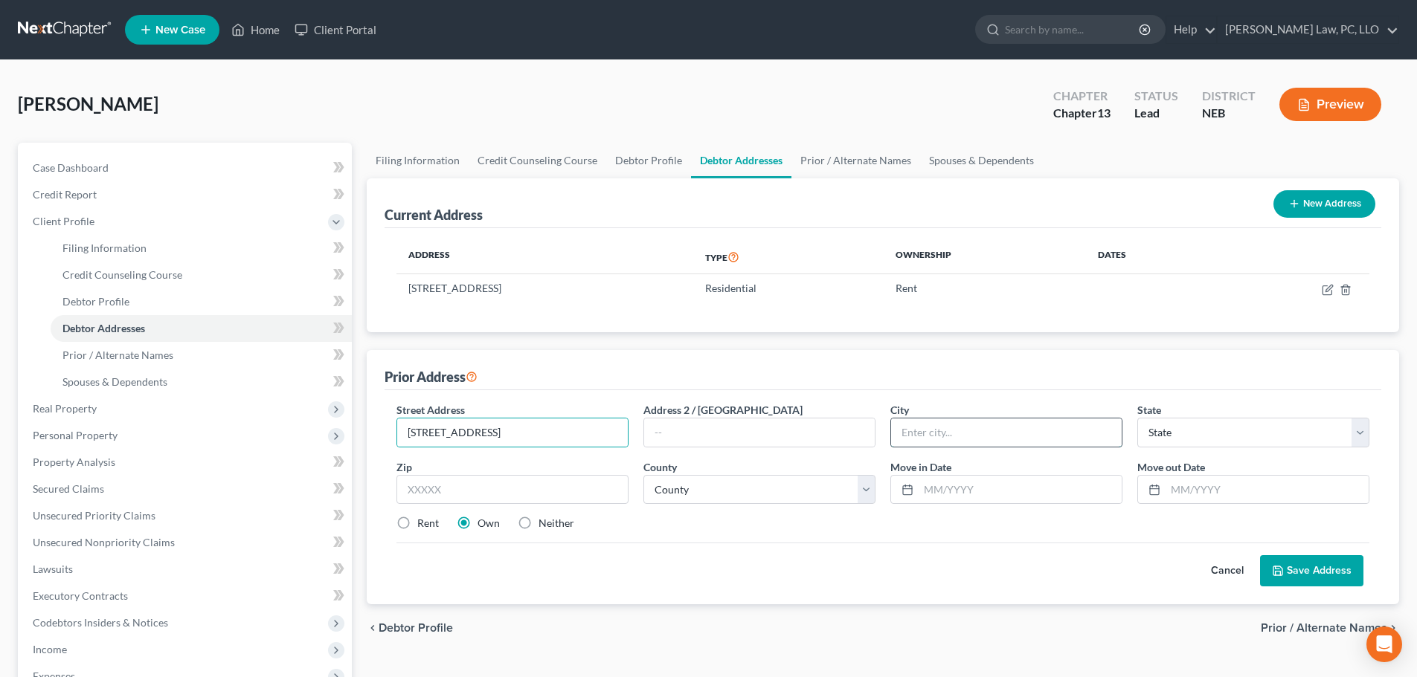
drag, startPoint x: 947, startPoint y: 434, endPoint x: 938, endPoint y: 439, distance: 10.1
click at [947, 434] on input "text" at bounding box center [1006, 433] width 231 height 28
type input "Lincoln"
select select "30"
type input "68503"
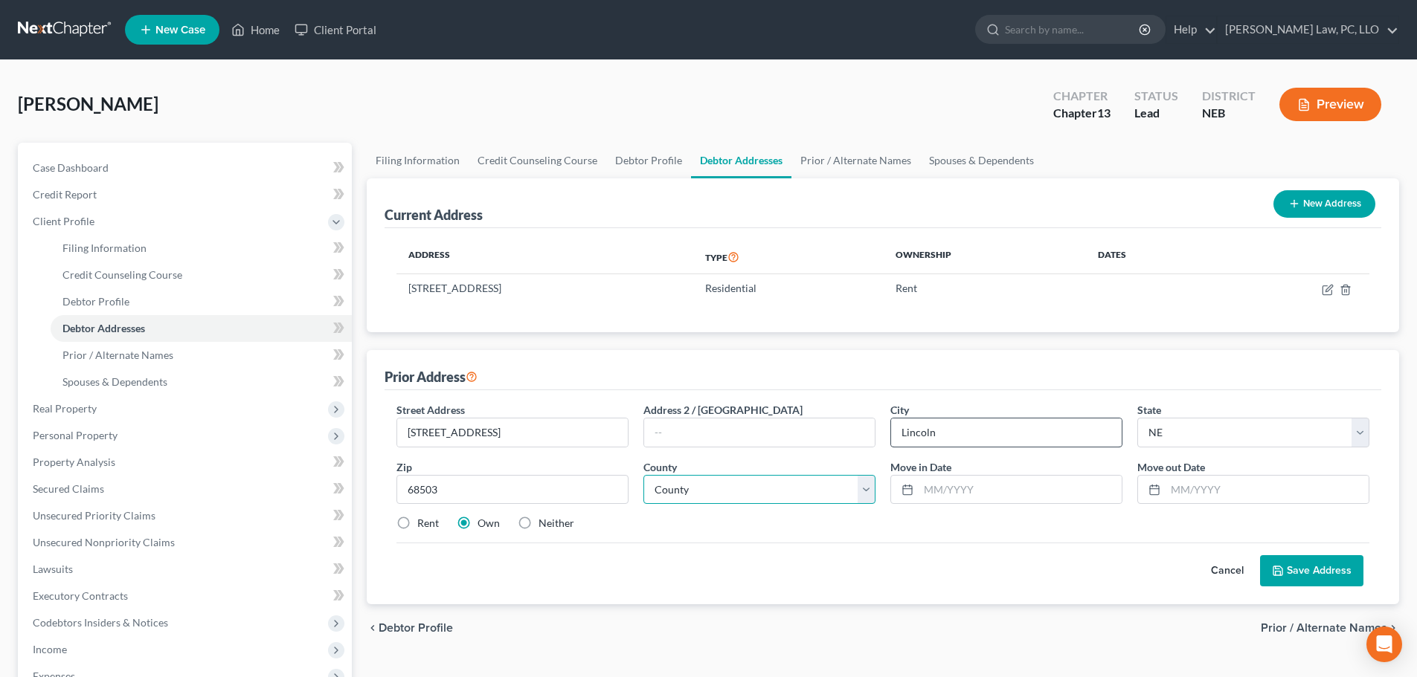
select select "54"
type input "10/2024"
type input "03/2025"
drag, startPoint x: 422, startPoint y: 524, endPoint x: 497, endPoint y: 536, distance: 76.2
click at [422, 523] on label "Rent" at bounding box center [428, 523] width 22 height 15
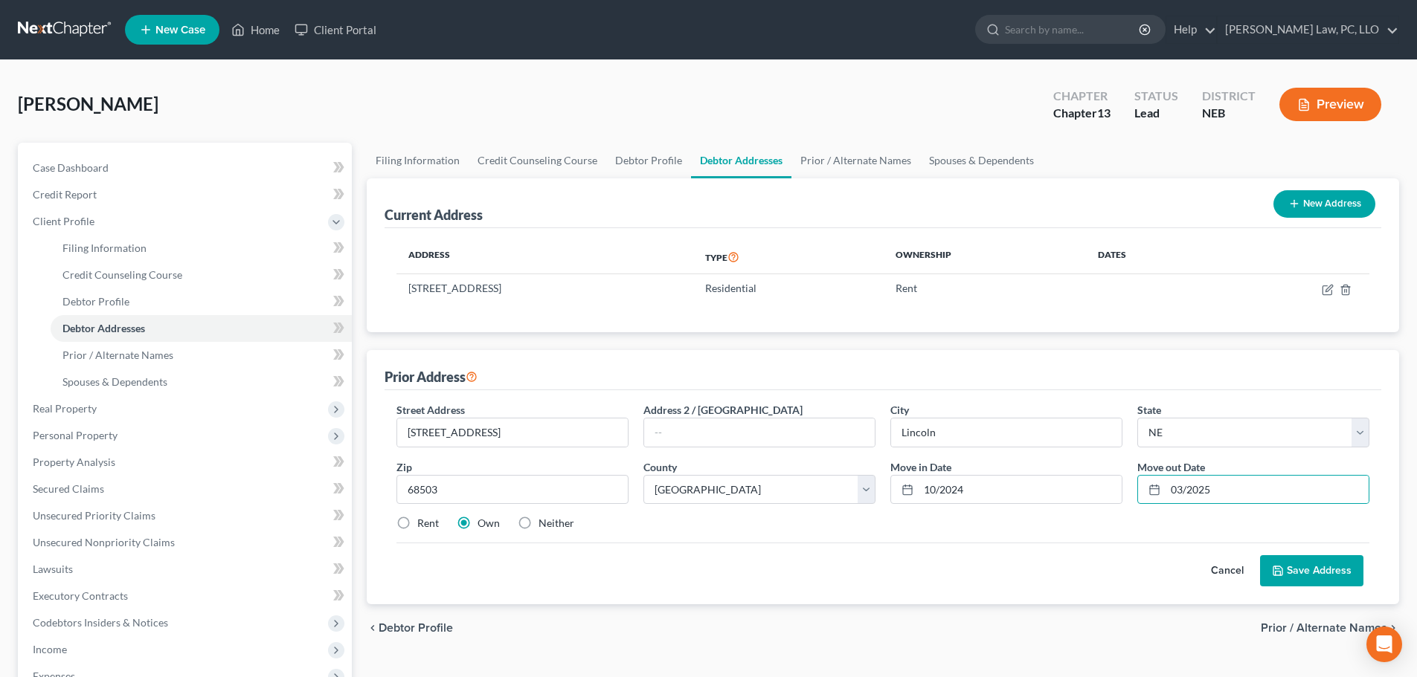
click at [423, 523] on input "Rent" at bounding box center [428, 521] width 10 height 10
radio input "true"
click at [1270, 573] on button "Save Address" at bounding box center [1311, 570] width 103 height 31
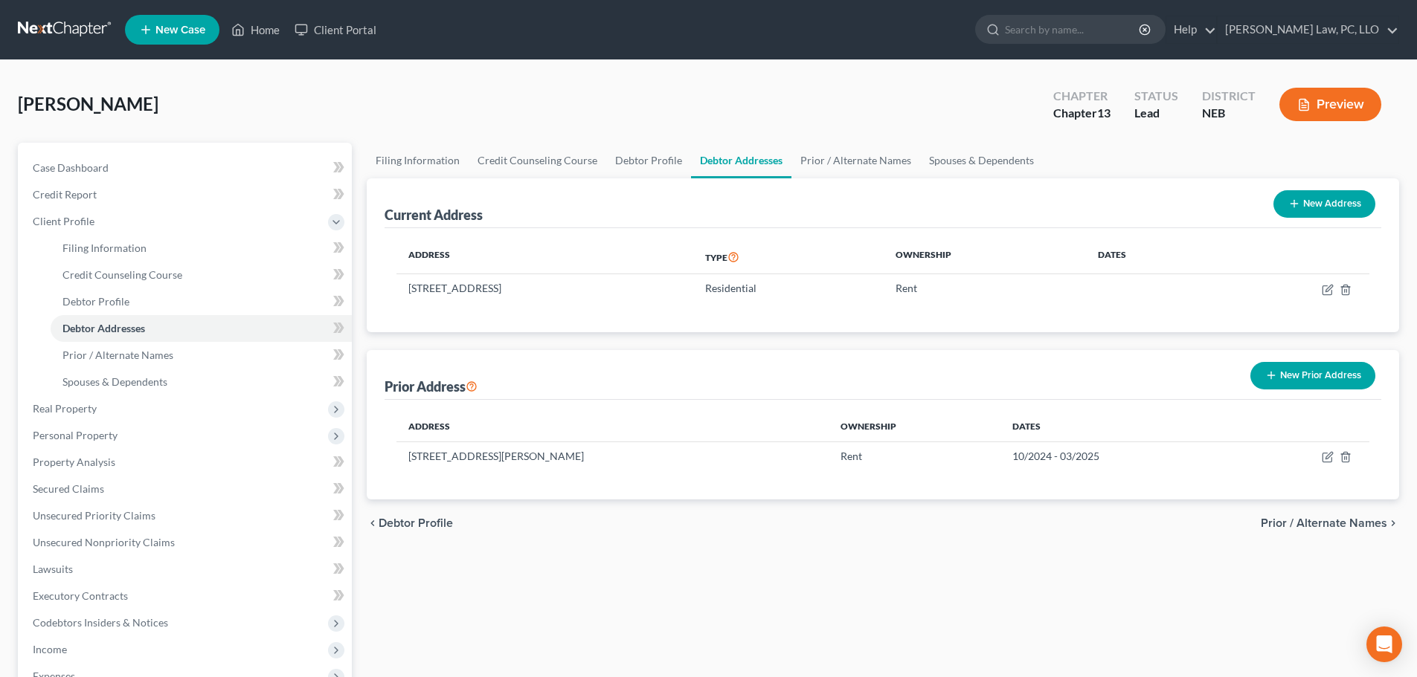
click at [1301, 376] on button "New Prior Address" at bounding box center [1312, 376] width 125 height 28
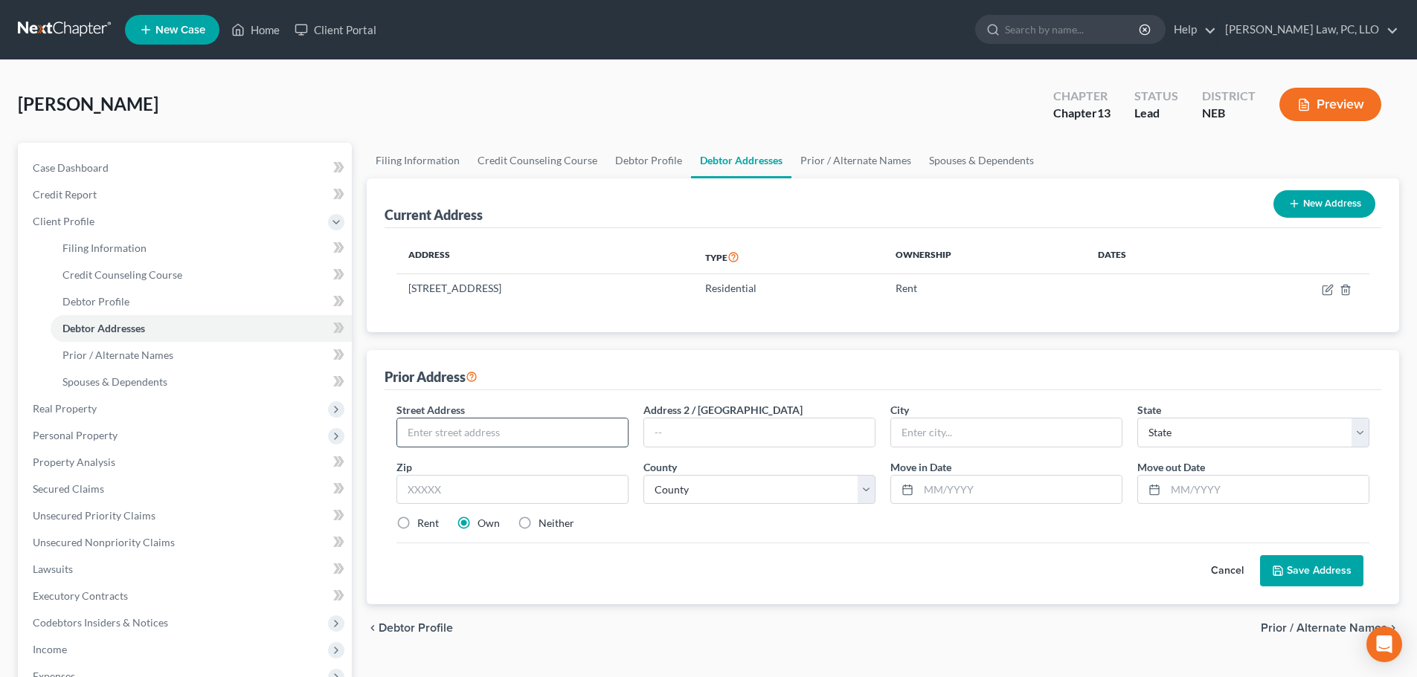
click at [441, 437] on input "text" at bounding box center [512, 433] width 231 height 28
paste input "[STREET_ADDRESS]"
click at [435, 436] on input "[STREET_ADDRESS]" at bounding box center [512, 433] width 231 height 28
click at [479, 431] on input "[STREET_ADDRESS]" at bounding box center [512, 433] width 231 height 28
type input "220 Napoleon [DOMAIN_NAME]"
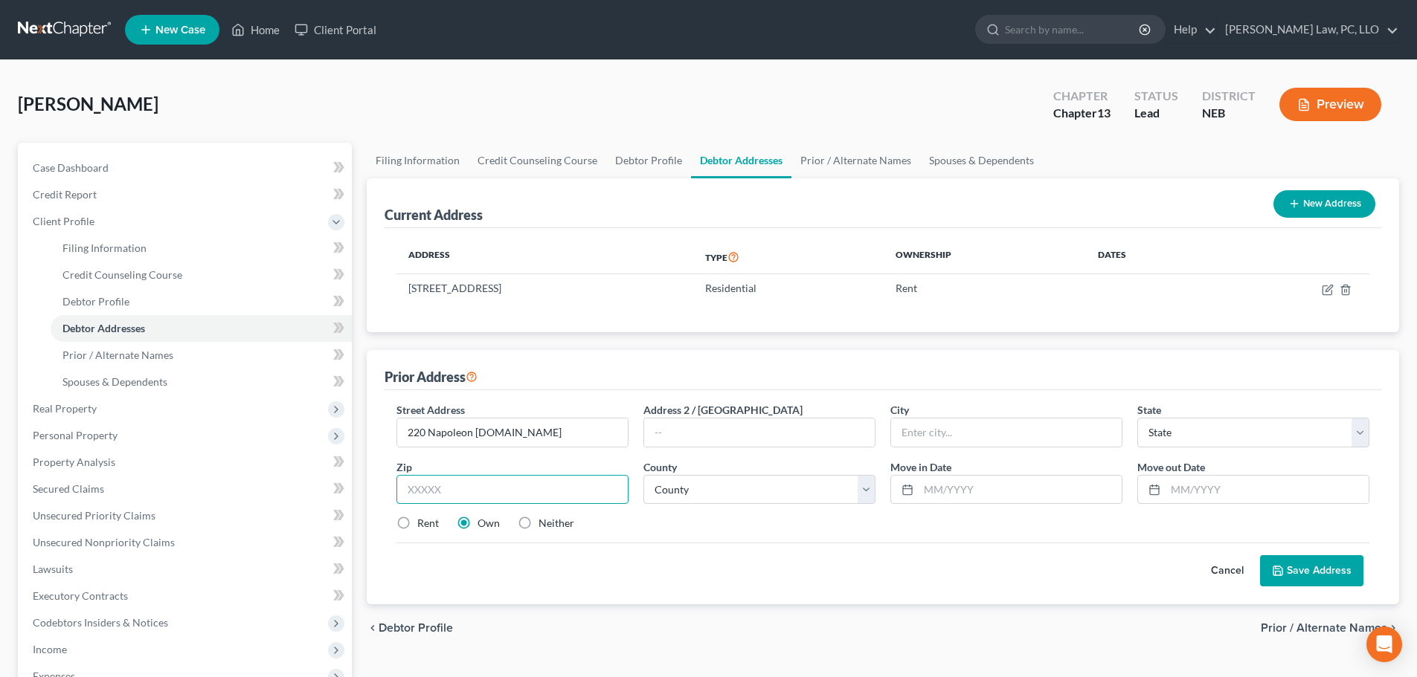
click at [428, 497] on input "text" at bounding box center [512, 490] width 232 height 30
type input "70460"
type input "Slidell"
select select "19"
click at [953, 500] on input "text" at bounding box center [1019, 490] width 203 height 28
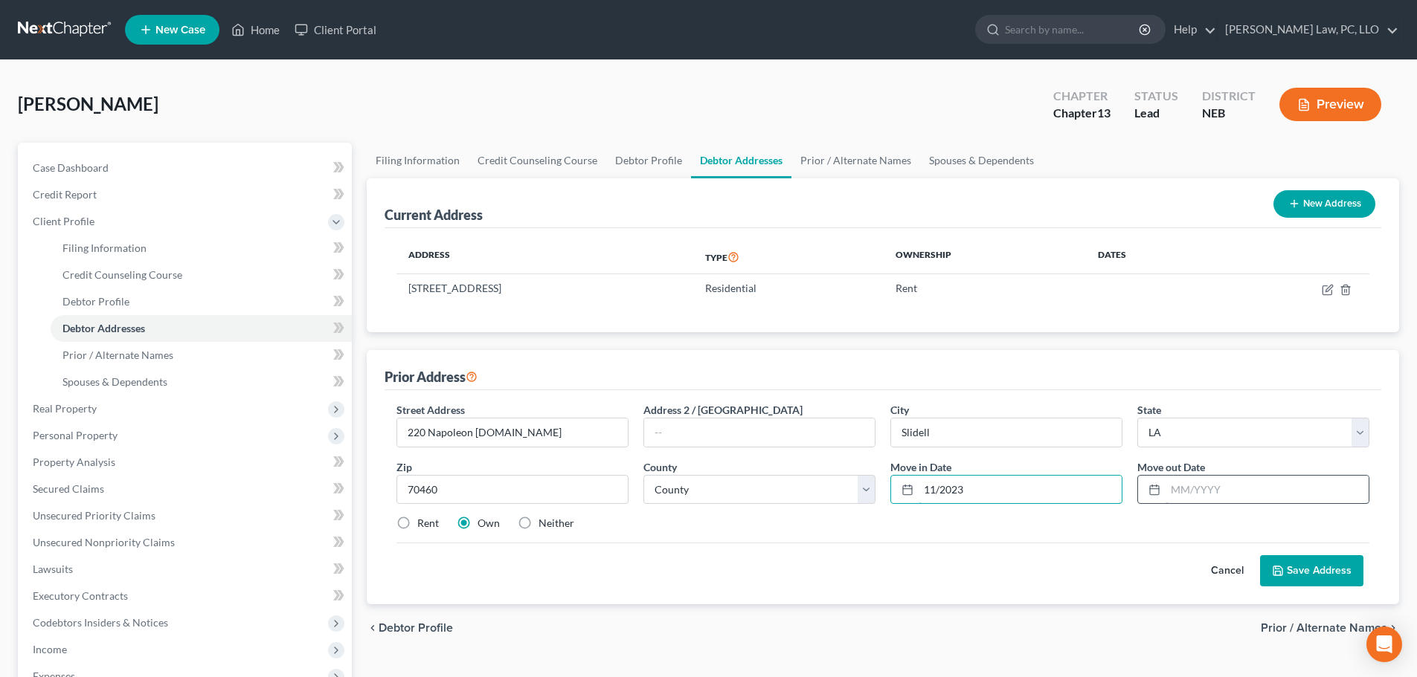
type input "11/2023"
click at [1220, 494] on input "text" at bounding box center [1266, 490] width 203 height 28
type input "10/2024"
click at [709, 486] on select "County Acadia [PERSON_NAME] [DATE] Assumption Avoyelles [GEOGRAPHIC_DATA] Bienv…" at bounding box center [759, 490] width 232 height 30
select select "51"
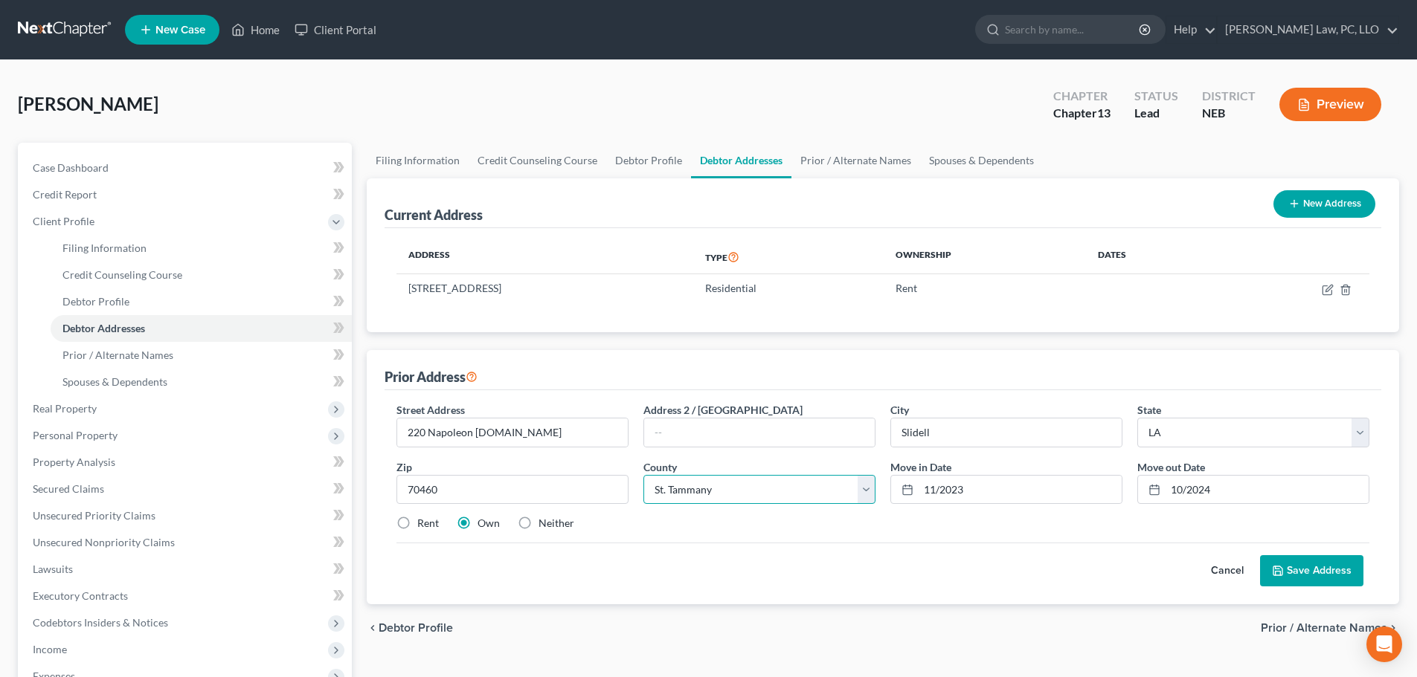
click at [643, 475] on select "County Acadia [PERSON_NAME] [DATE] Assumption Avoyelles [GEOGRAPHIC_DATA] Bienv…" at bounding box center [759, 490] width 232 height 30
click at [424, 526] on label "Rent" at bounding box center [428, 523] width 22 height 15
click at [424, 526] on input "Rent" at bounding box center [428, 521] width 10 height 10
radio input "true"
click at [1310, 565] on button "Save Address" at bounding box center [1311, 570] width 103 height 31
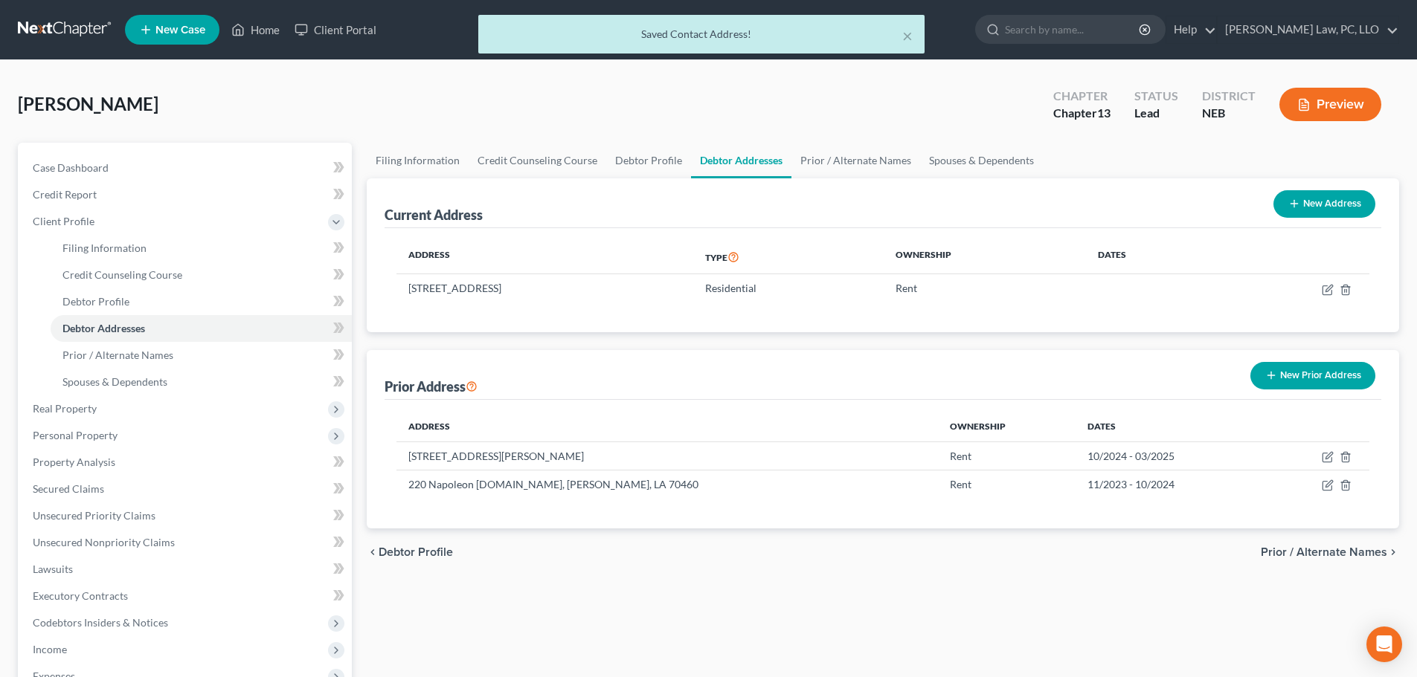
click at [1274, 370] on icon "button" at bounding box center [1271, 376] width 12 height 12
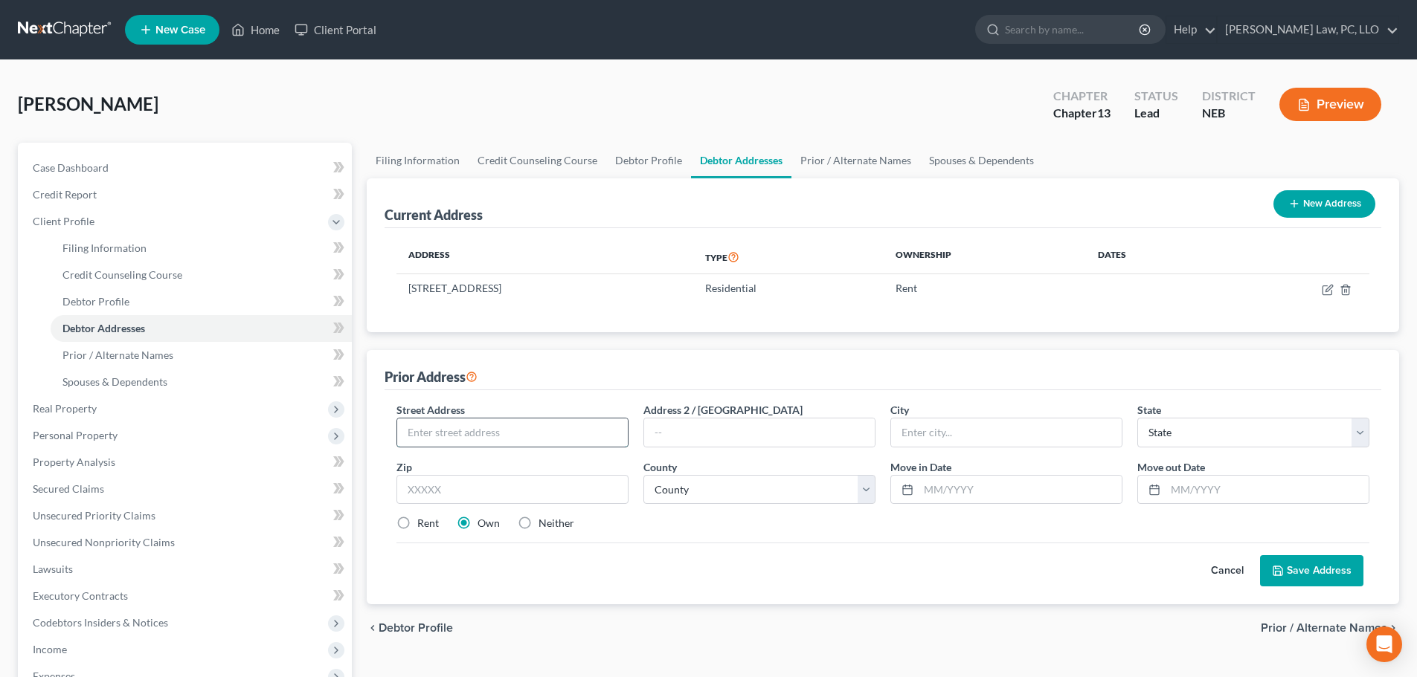
click at [437, 440] on input "text" at bounding box center [512, 433] width 231 height 28
paste input "[STREET_ADDRESS]"
type input "[STREET_ADDRESS]"
click at [518, 479] on input "text" at bounding box center [512, 490] width 232 height 30
type input "70460"
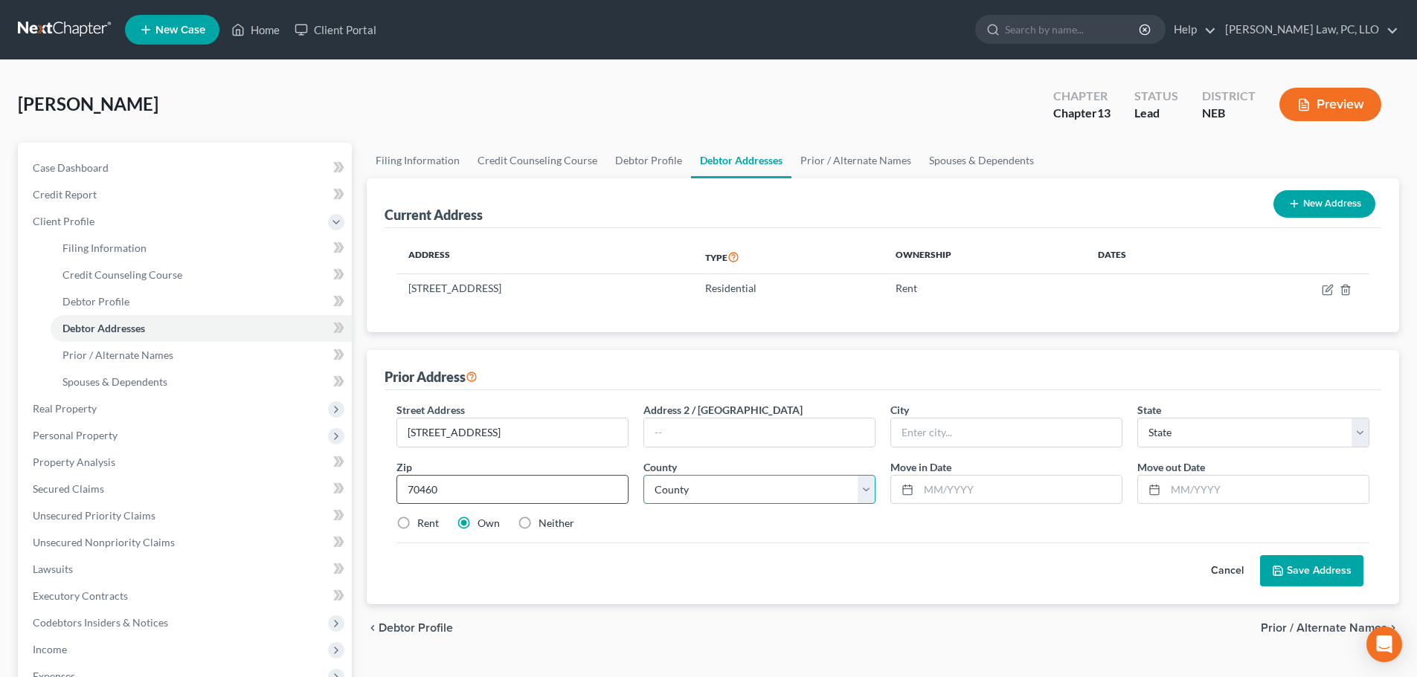
type input "Slidell"
select select "19"
click at [742, 490] on select "County Acadia [PERSON_NAME] [DATE] Assumption Avoyelles [GEOGRAPHIC_DATA] Bienv…" at bounding box center [759, 490] width 232 height 30
select select "51"
click at [643, 475] on select "County Acadia [PERSON_NAME] [DATE] Assumption Avoyelles [GEOGRAPHIC_DATA] Bienv…" at bounding box center [759, 490] width 232 height 30
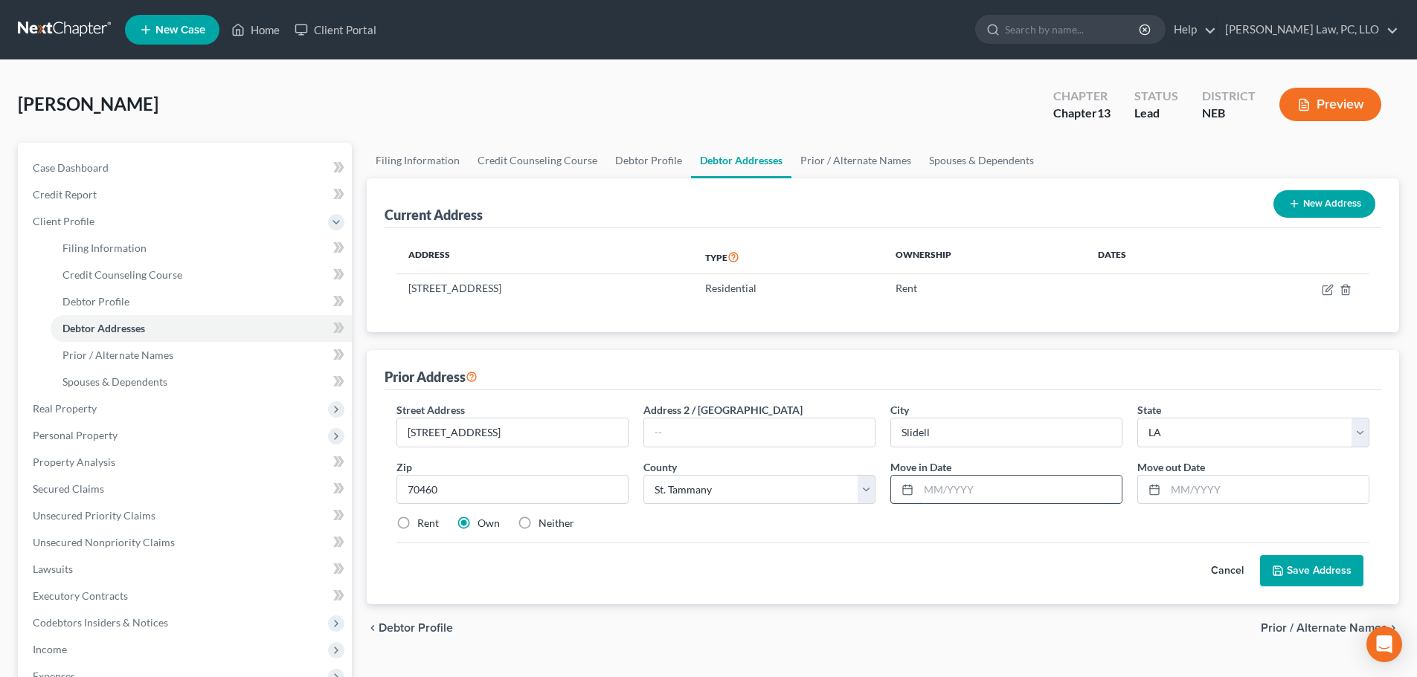
click at [950, 484] on input "text" at bounding box center [1019, 490] width 203 height 28
type input "07/2022"
type input "11/2023"
click at [417, 519] on label "Rent" at bounding box center [428, 523] width 22 height 15
click at [423, 519] on input "Rent" at bounding box center [428, 521] width 10 height 10
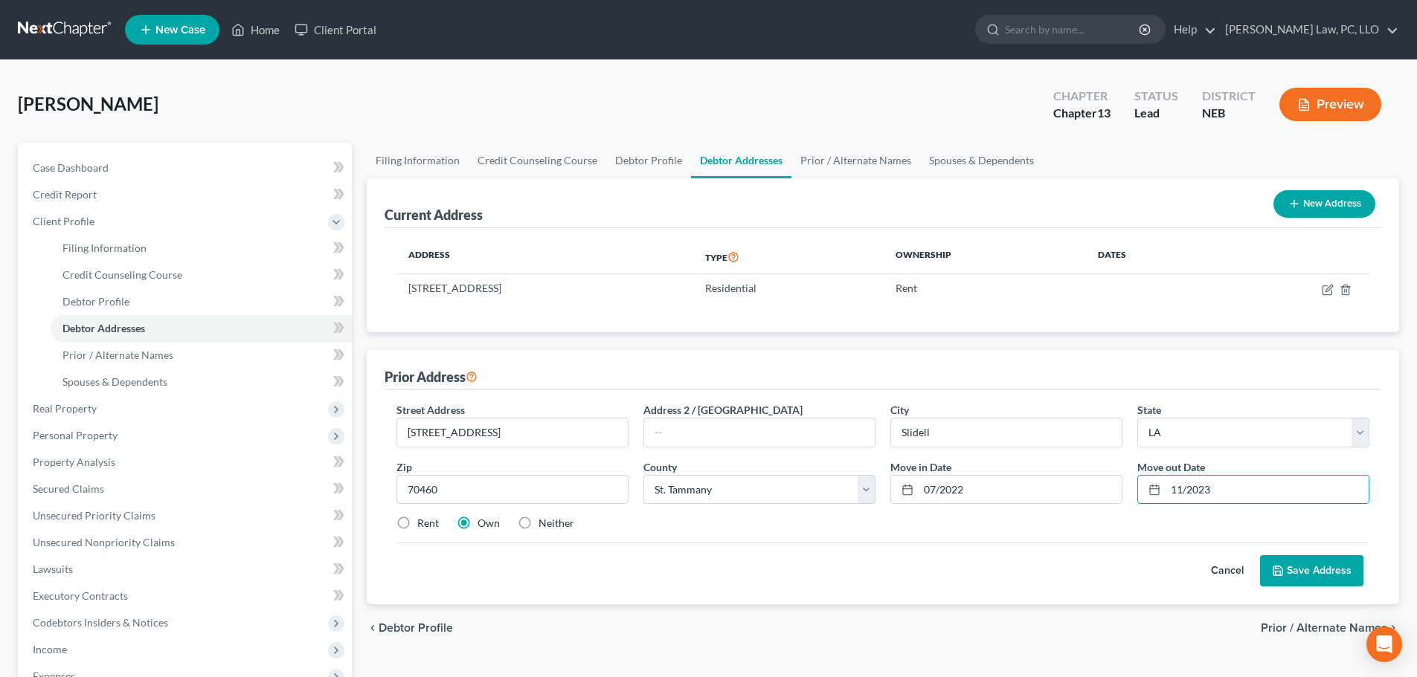
radio input "true"
click at [439, 431] on input "[STREET_ADDRESS]" at bounding box center [512, 433] width 231 height 28
click at [505, 434] on input "[STREET_ADDRESS]" at bounding box center [512, 433] width 231 height 28
type input "[STREET_ADDRESS]"
click at [1307, 573] on button "Save Address" at bounding box center [1311, 570] width 103 height 31
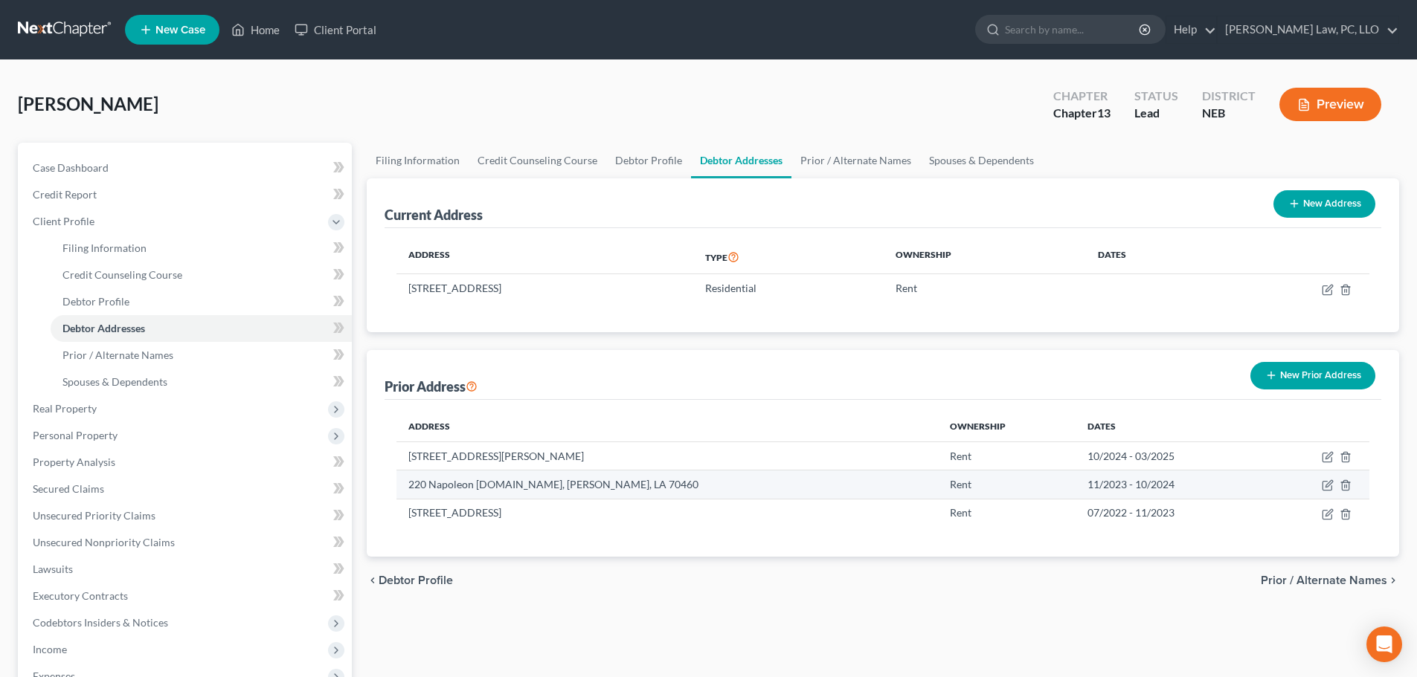
click at [938, 482] on td "Rent" at bounding box center [1007, 485] width 138 height 28
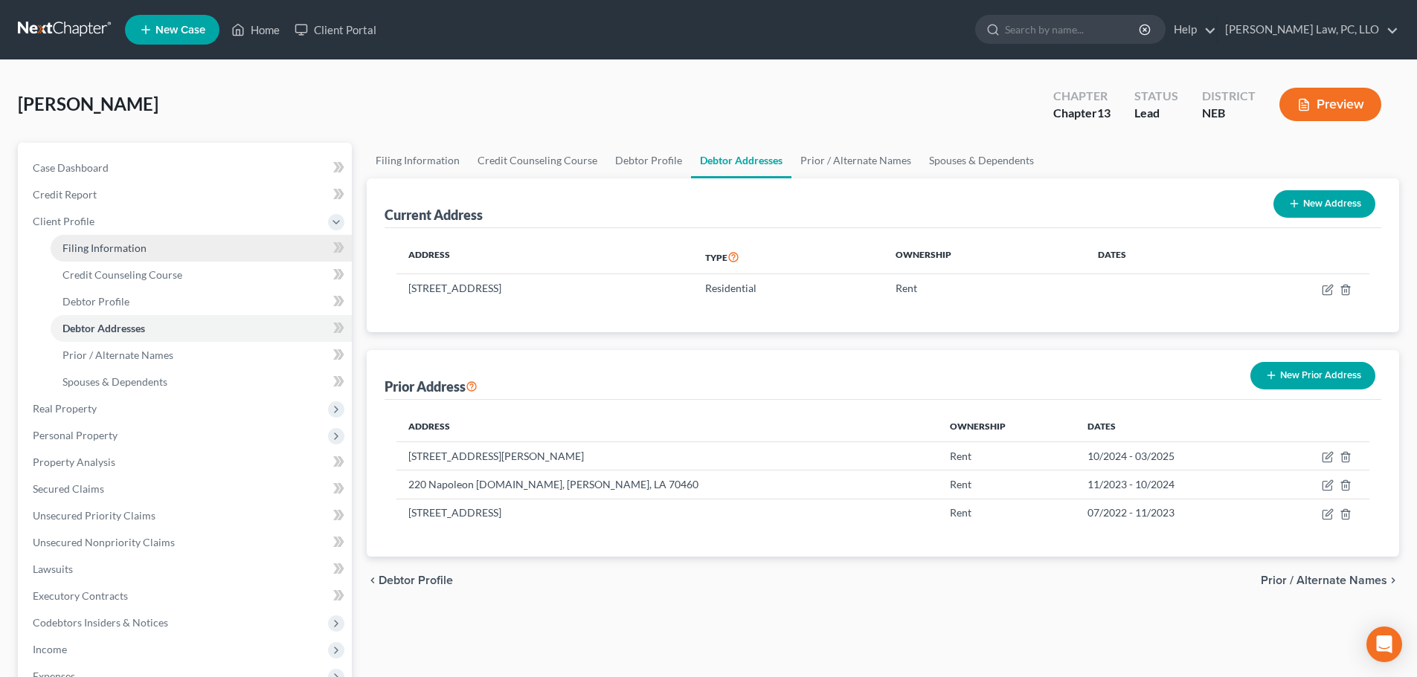
click at [115, 247] on span "Filing Information" at bounding box center [104, 248] width 84 height 13
select select "1"
select select "0"
select select "3"
select select "48"
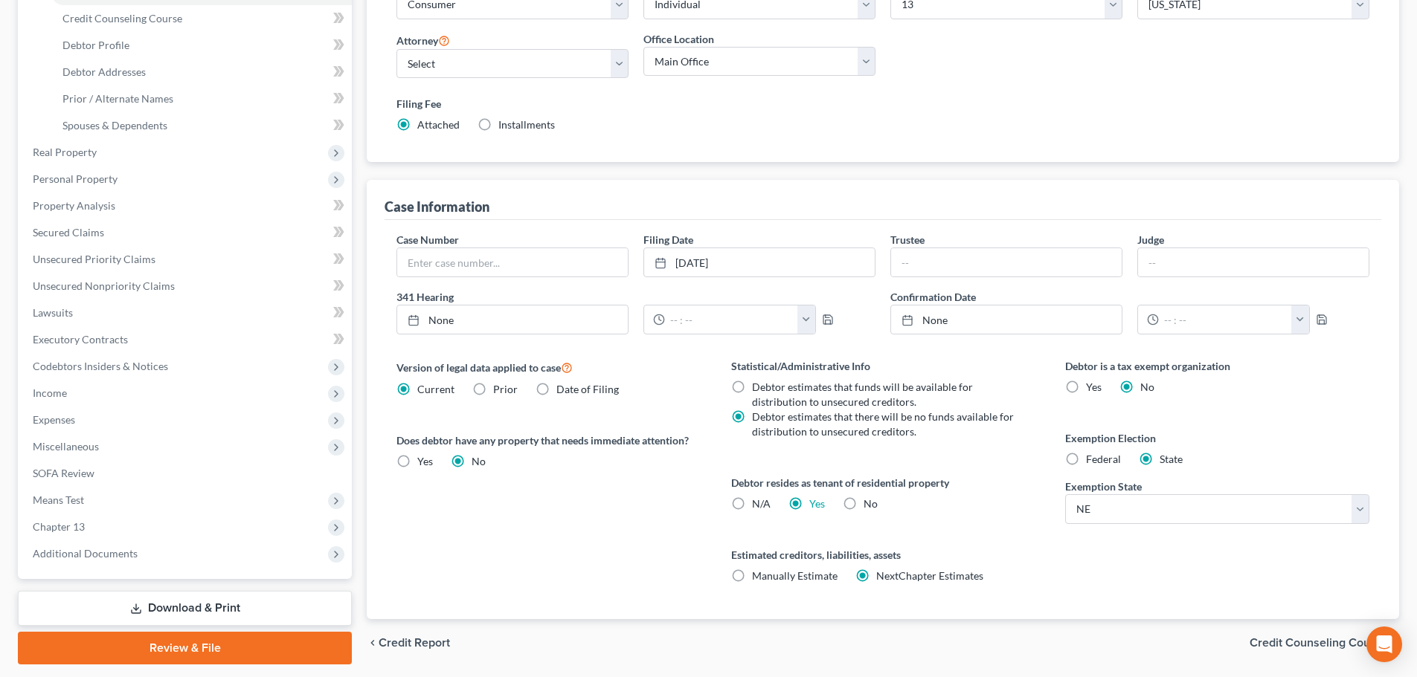
scroll to position [297, 0]
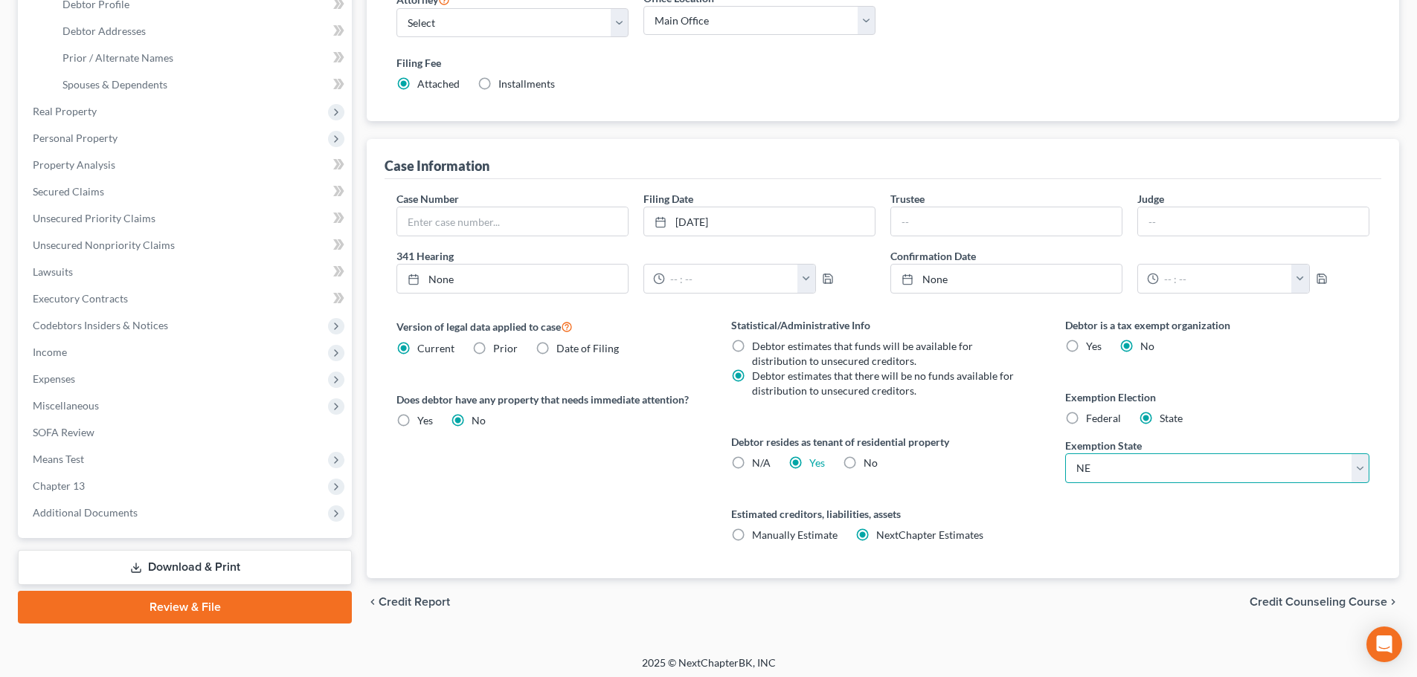
click at [1200, 471] on select "State [US_STATE] AK AR AZ CA CO CT DE DC [GEOGRAPHIC_DATA] [GEOGRAPHIC_DATA] GU…" at bounding box center [1217, 469] width 304 height 30
select select "19"
click at [1065, 454] on select "State [US_STATE] AK AR AZ CA CO CT DE DC [GEOGRAPHIC_DATA] [GEOGRAPHIC_DATA] GU…" at bounding box center [1217, 469] width 304 height 30
click at [1049, 508] on div "Statistical/Administrative Info Debtor estimates that funds will be available f…" at bounding box center [883, 448] width 334 height 261
click at [82, 129] on span "Personal Property" at bounding box center [186, 138] width 331 height 27
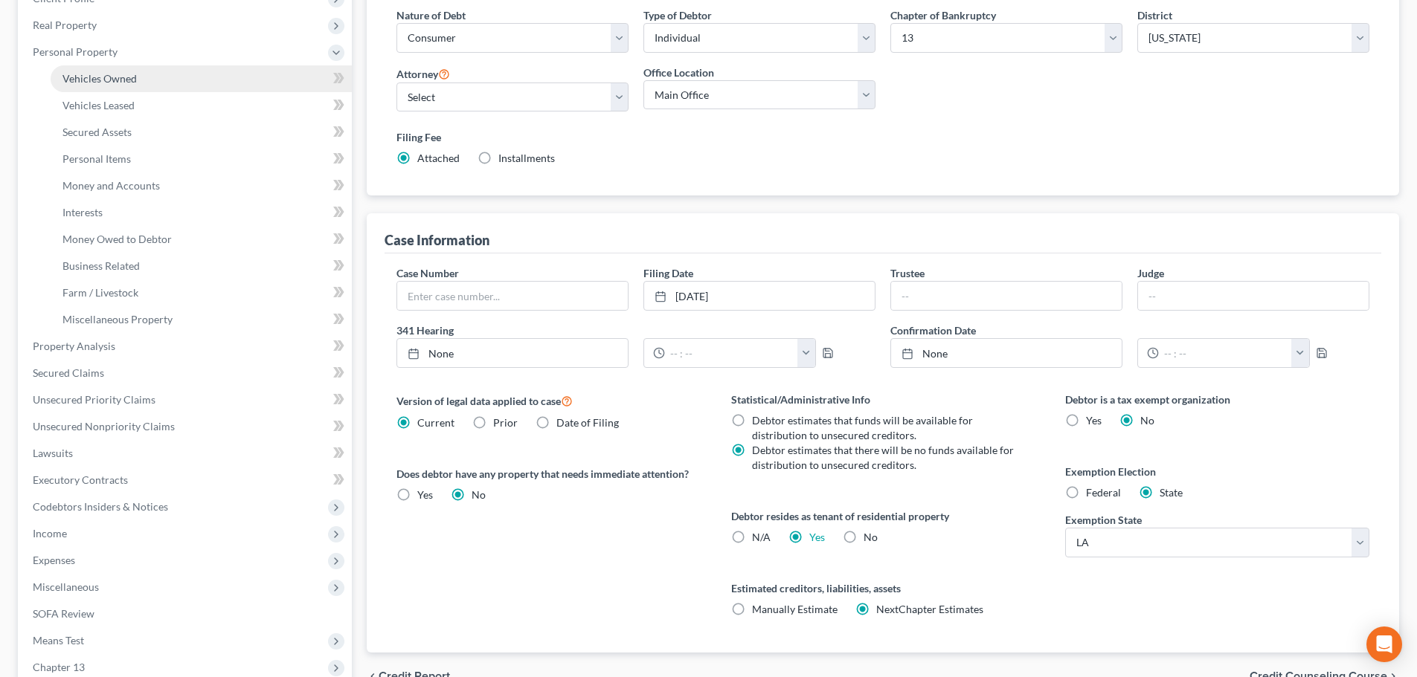
click at [130, 79] on span "Vehicles Owned" at bounding box center [99, 78] width 74 height 13
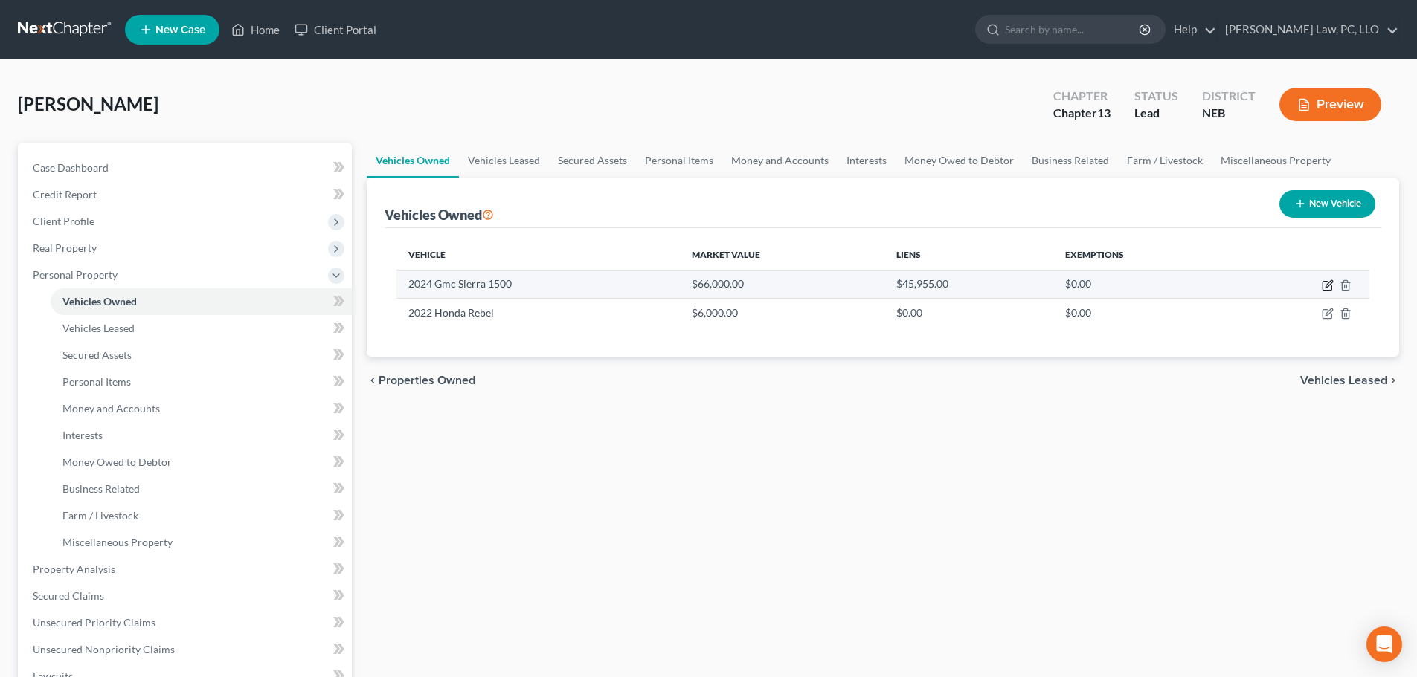
click at [1330, 283] on icon "button" at bounding box center [1327, 286] width 12 height 12
select select "0"
select select "2"
select select "0"
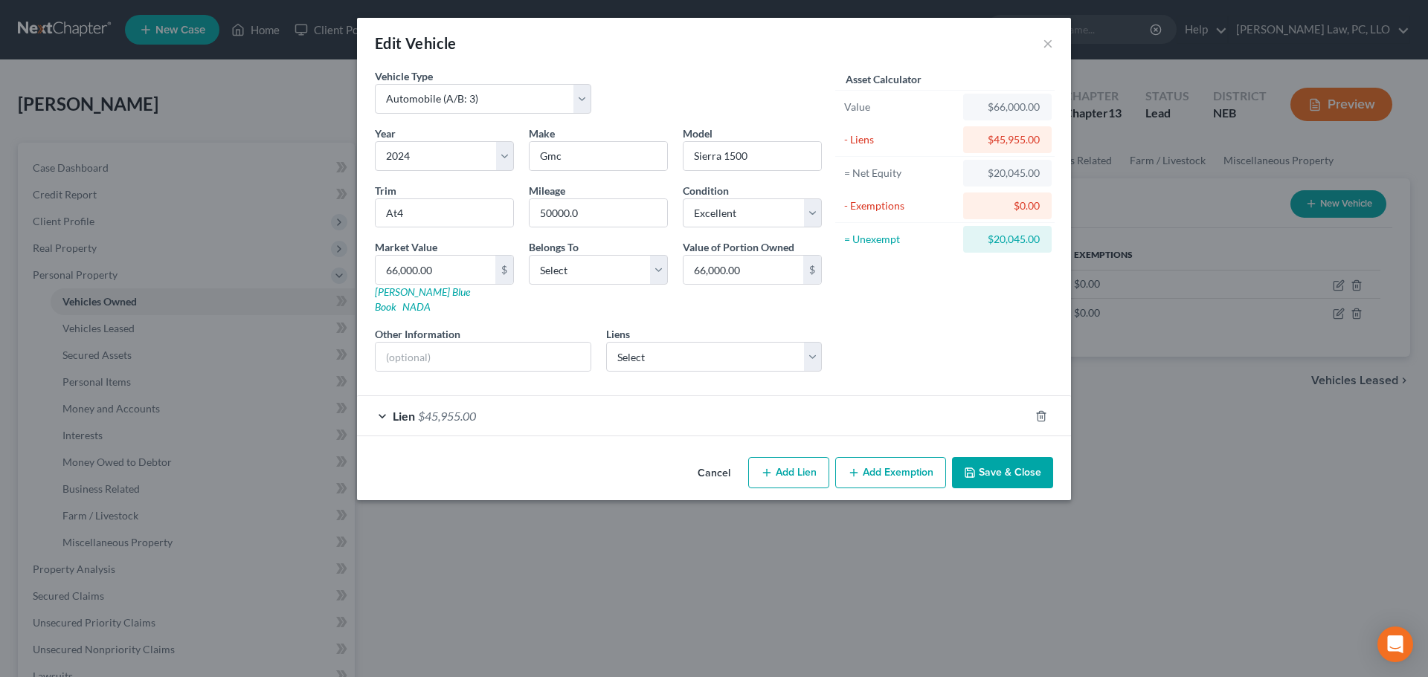
click at [524, 410] on div "Lien $45,955.00" at bounding box center [693, 415] width 672 height 39
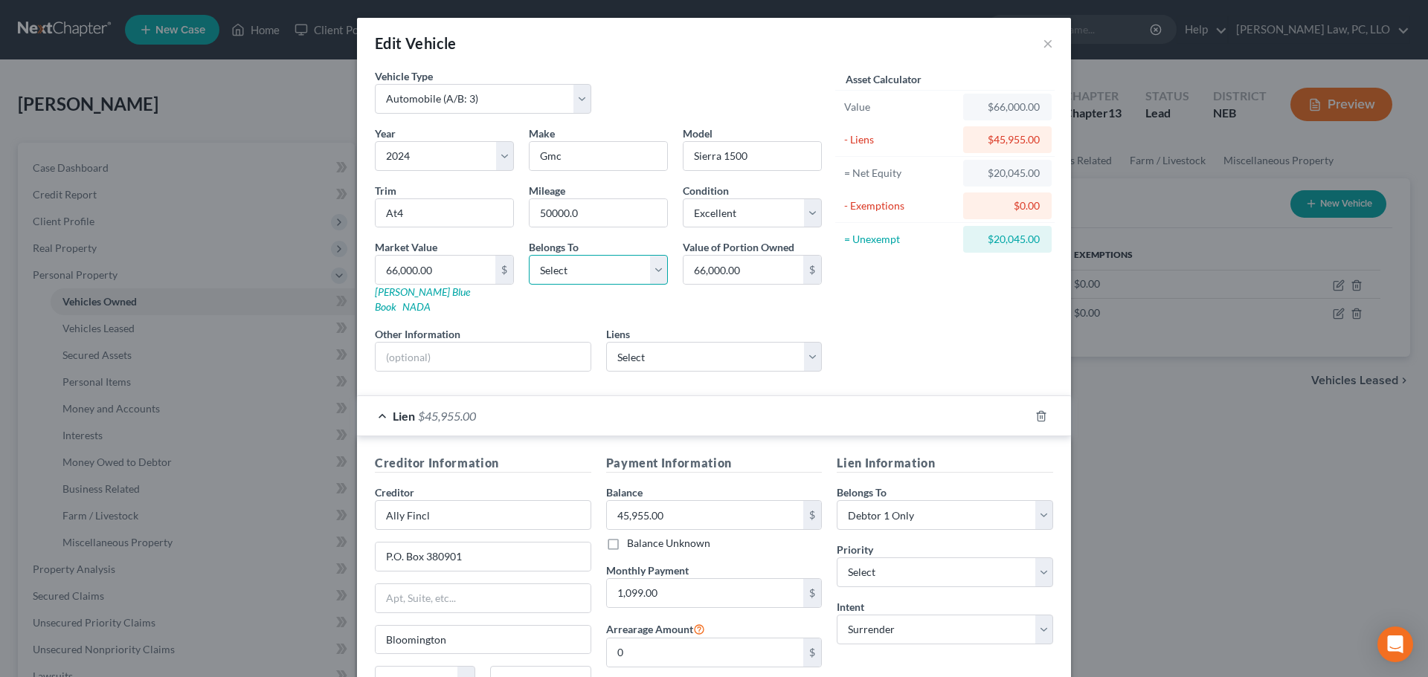
click at [566, 265] on select "Select Debtor 1 Only Debtor 2 Only Debtor 1 And Debtor 2 Only At Least One Of T…" at bounding box center [598, 270] width 139 height 30
select select "3"
click at [529, 255] on select "Select Debtor 1 Only Debtor 2 Only Debtor 1 And Debtor 2 Only At Least One Of T…" at bounding box center [598, 270] width 139 height 30
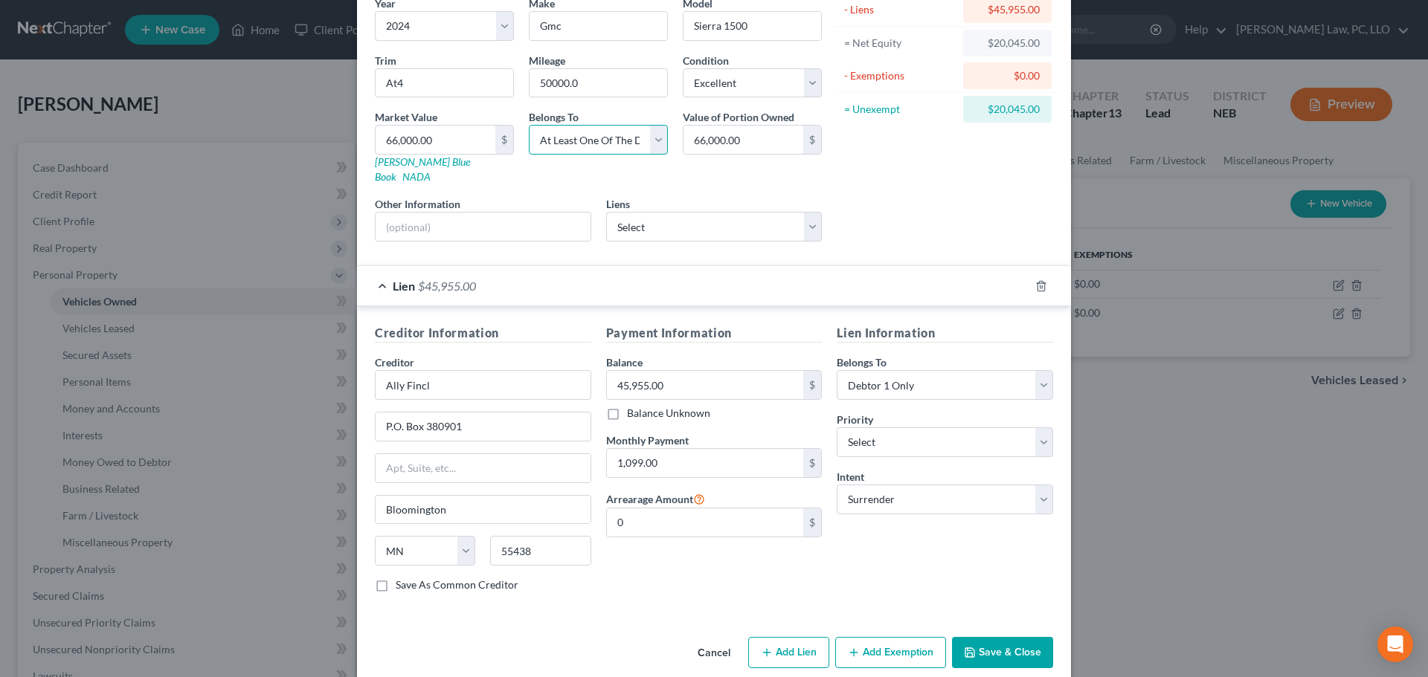
scroll to position [136, 0]
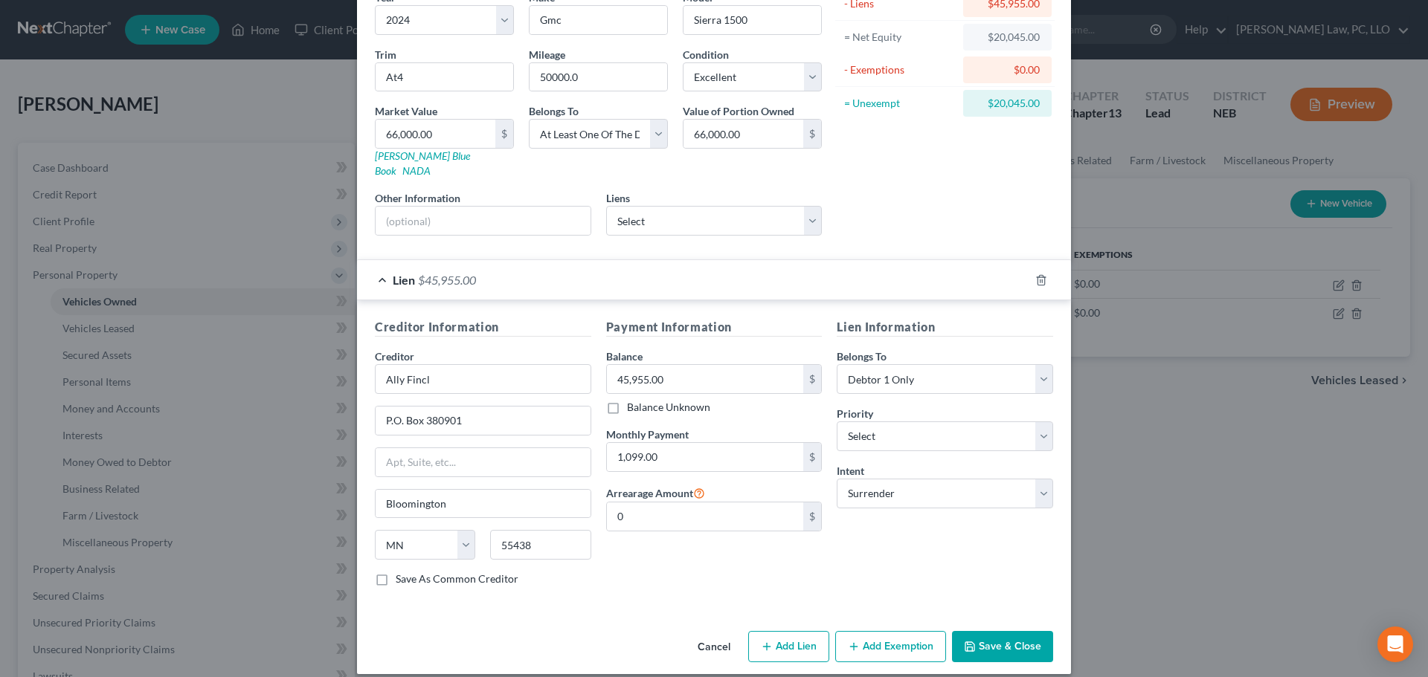
click at [987, 635] on button "Save & Close" at bounding box center [1002, 646] width 101 height 31
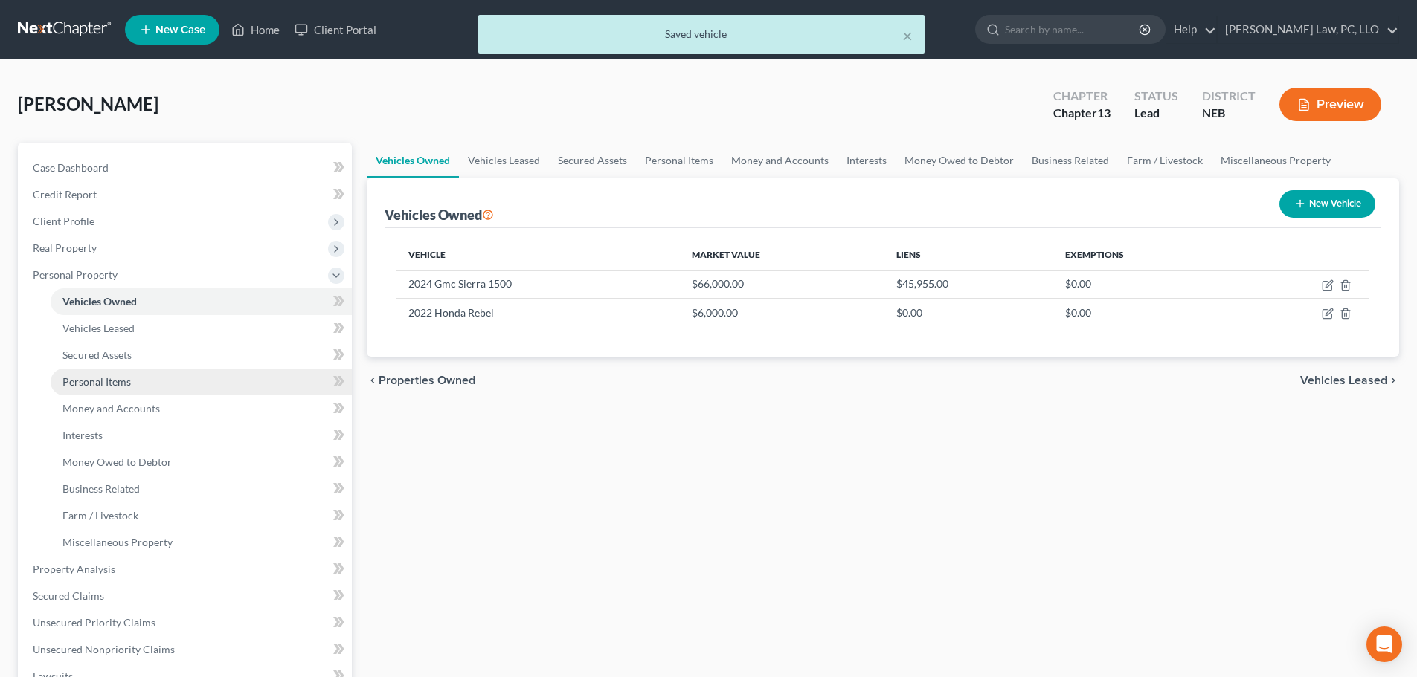
click at [137, 381] on link "Personal Items" at bounding box center [201, 382] width 301 height 27
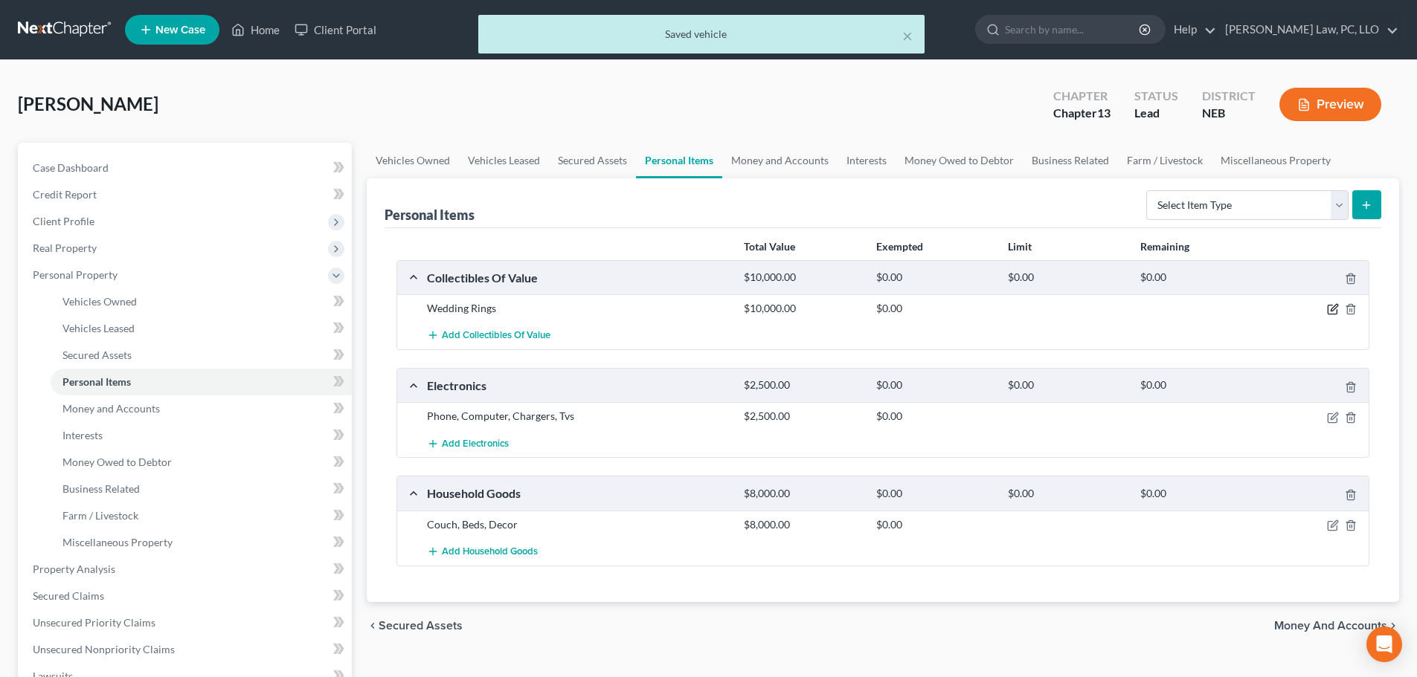
click at [1329, 304] on icon "button" at bounding box center [1333, 309] width 12 height 12
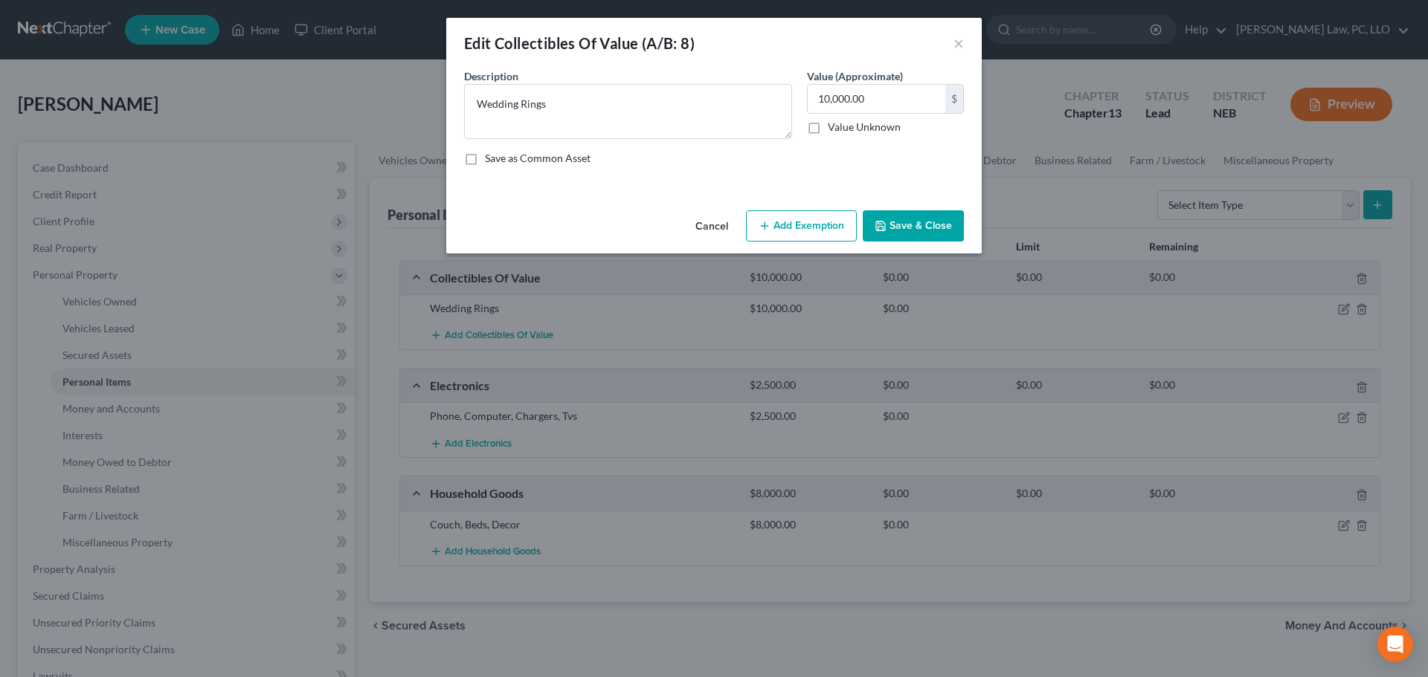
click at [770, 225] on icon "button" at bounding box center [765, 226] width 12 height 12
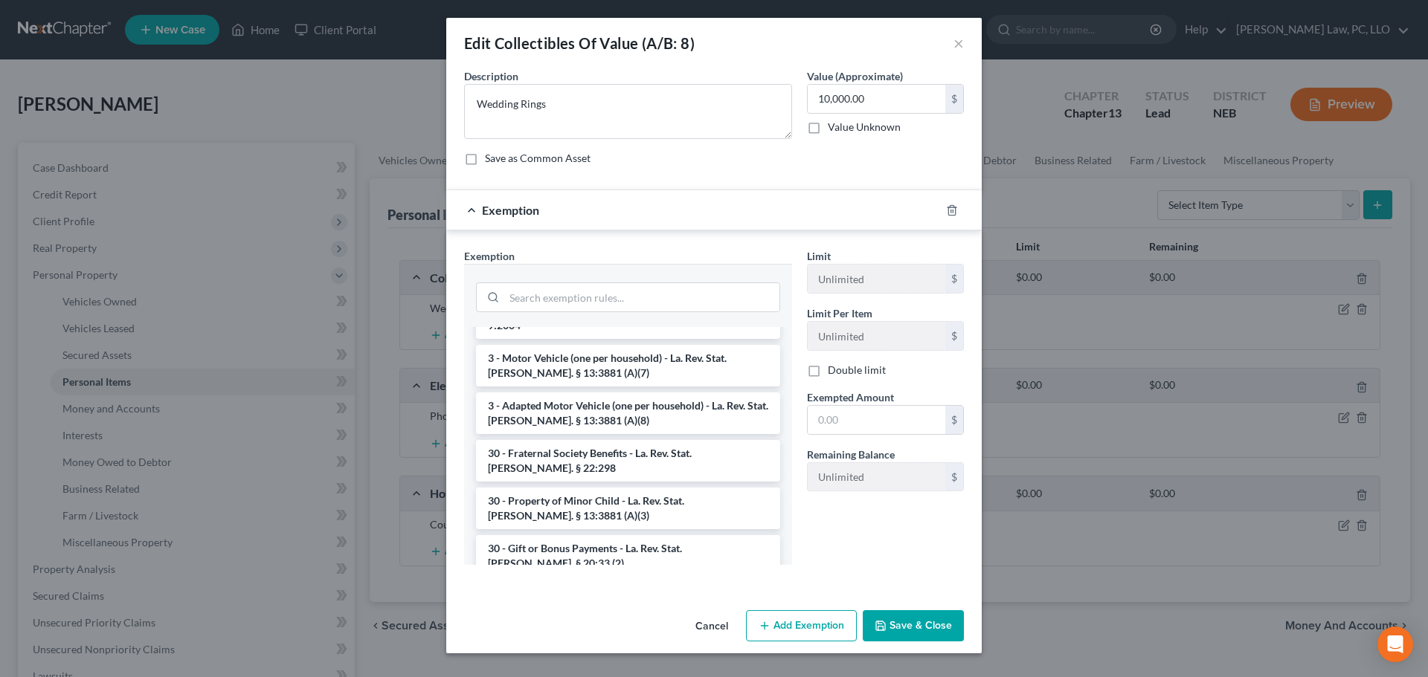
scroll to position [1487, 0]
click at [544, 299] on input "search" at bounding box center [641, 297] width 275 height 28
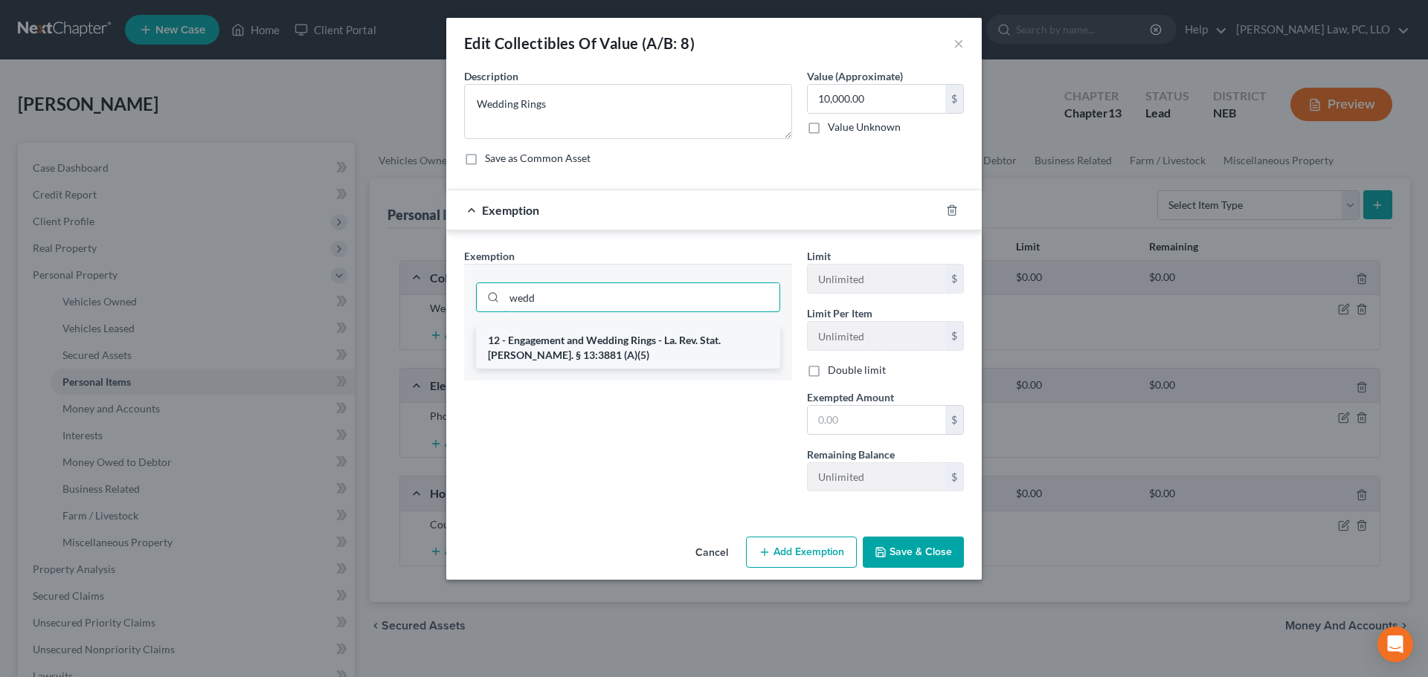
type input "wedd"
click at [577, 347] on li "12 - Engagement and Wedding Rings - La. Rev. Stat. [PERSON_NAME]. § 13:3881 (A)…" at bounding box center [628, 348] width 304 height 42
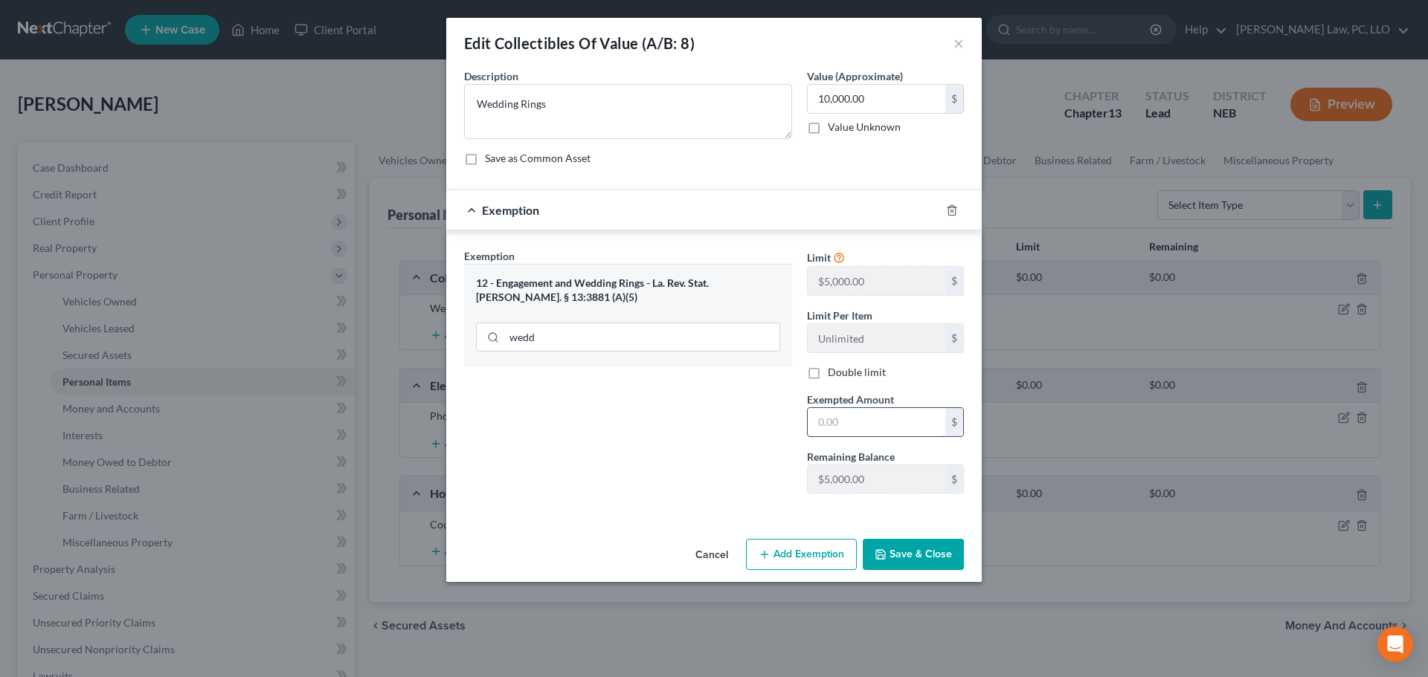
click at [854, 414] on input "text" at bounding box center [877, 422] width 138 height 28
type input "5,000.00"
click at [898, 553] on button "Save & Close" at bounding box center [913, 554] width 101 height 31
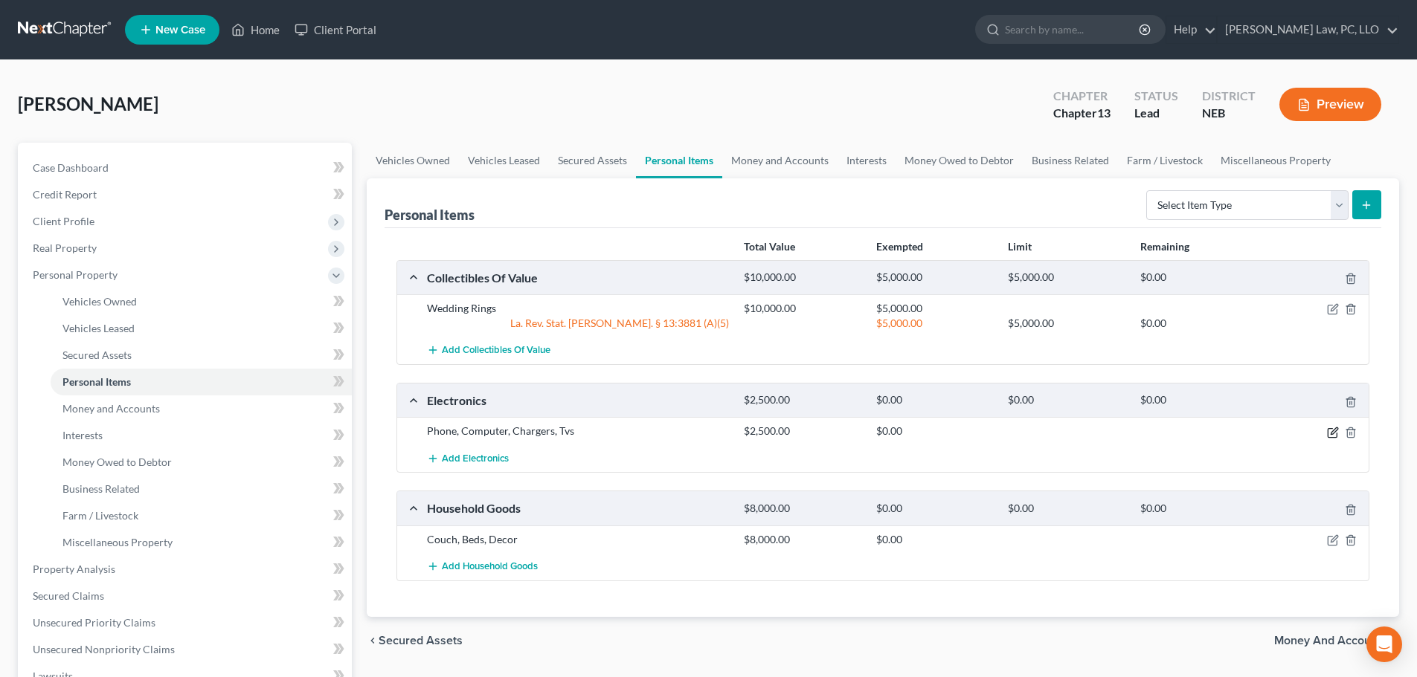
click at [1329, 431] on icon "button" at bounding box center [1333, 433] width 12 height 12
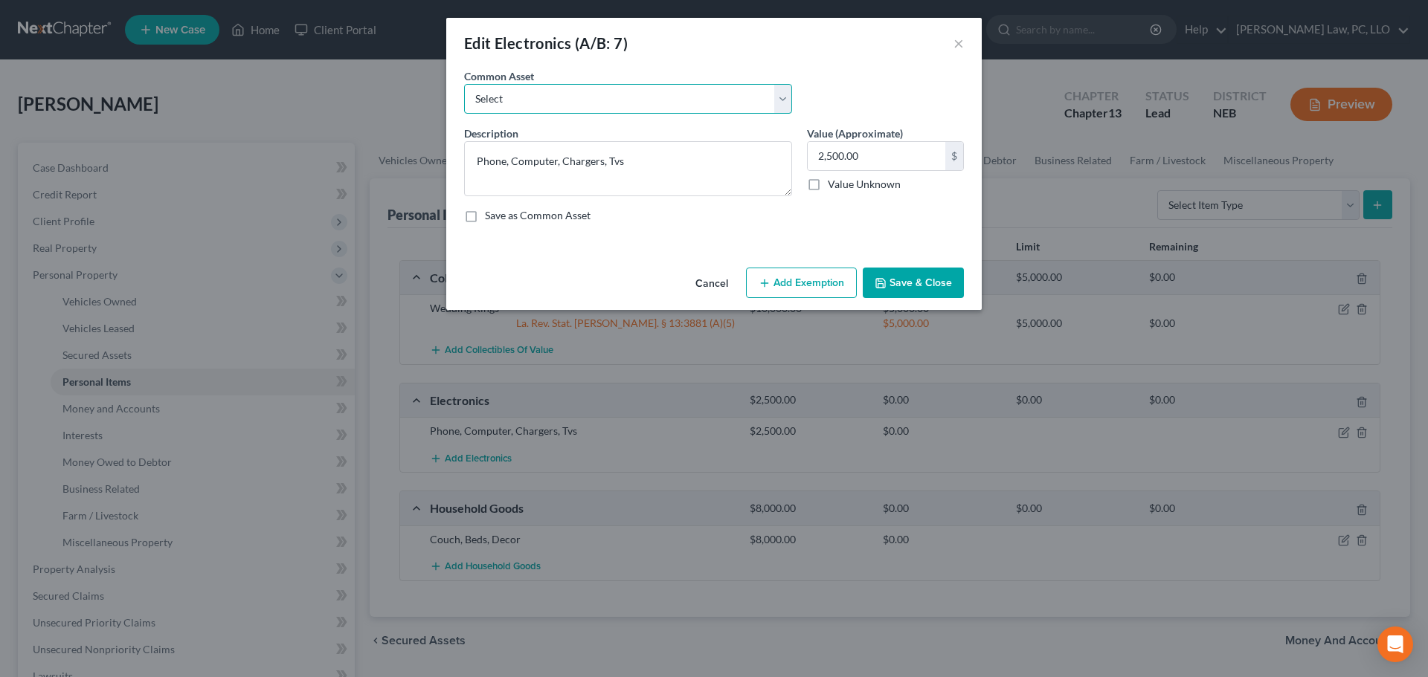
drag, startPoint x: 512, startPoint y: 103, endPoint x: 513, endPoint y: 112, distance: 8.3
click at [513, 103] on select "Select Electronics" at bounding box center [628, 99] width 328 height 30
select select "0"
click at [464, 84] on select "Select Electronics" at bounding box center [628, 99] width 328 height 30
type textarea "Electronics"
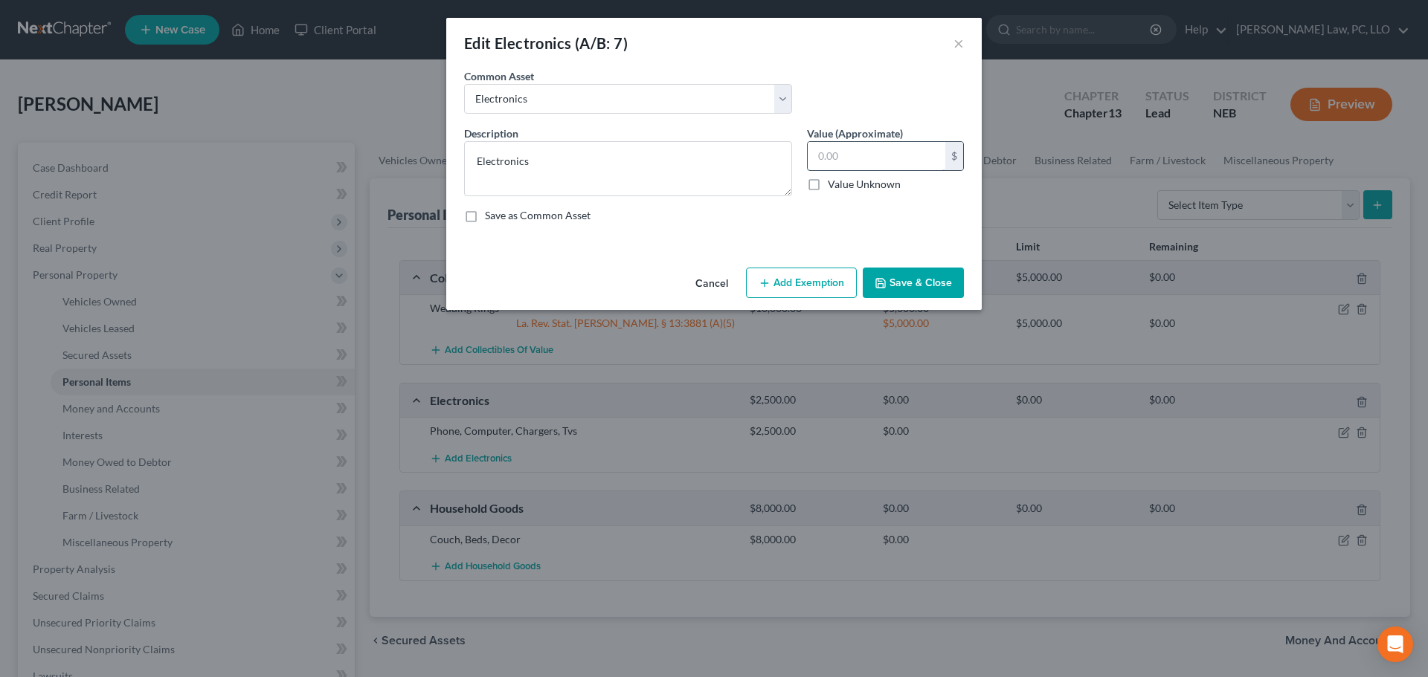
click at [833, 158] on input "text" at bounding box center [877, 156] width 138 height 28
type input "2,500.00"
click at [801, 274] on button "Add Exemption" at bounding box center [801, 283] width 111 height 31
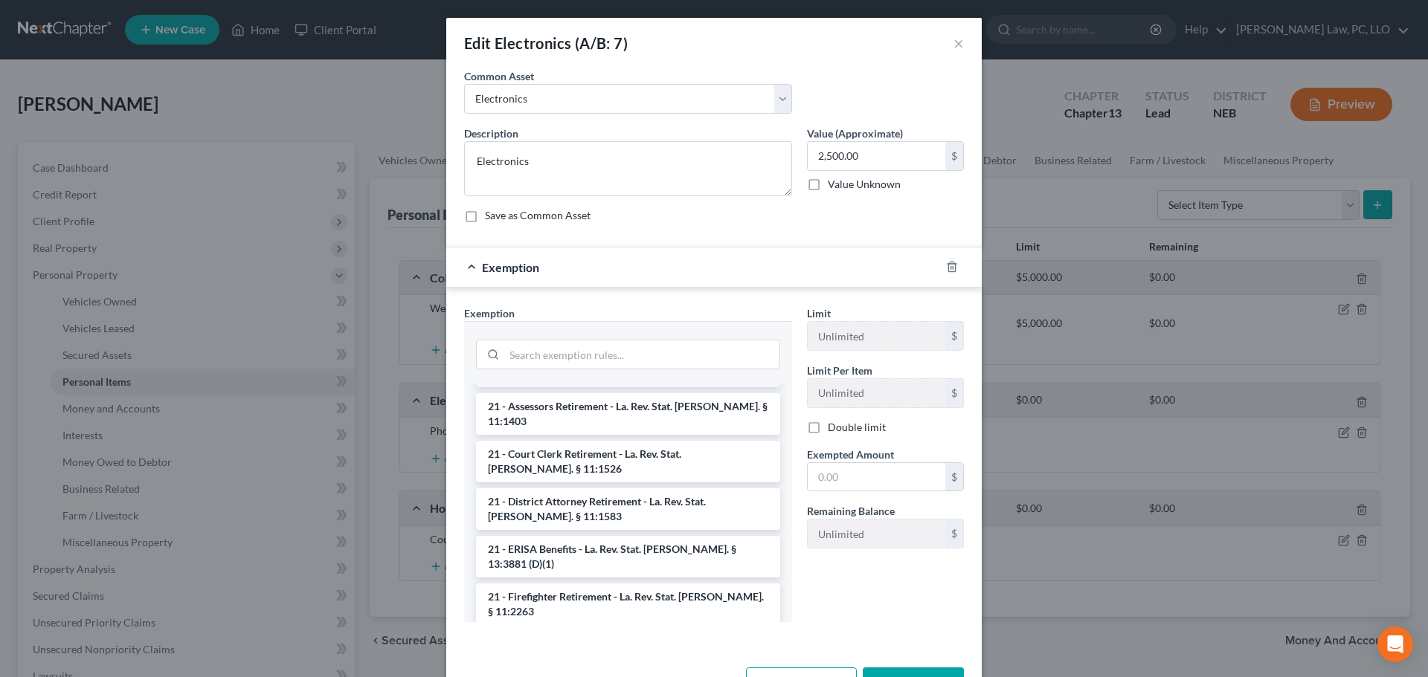
scroll to position [446, 0]
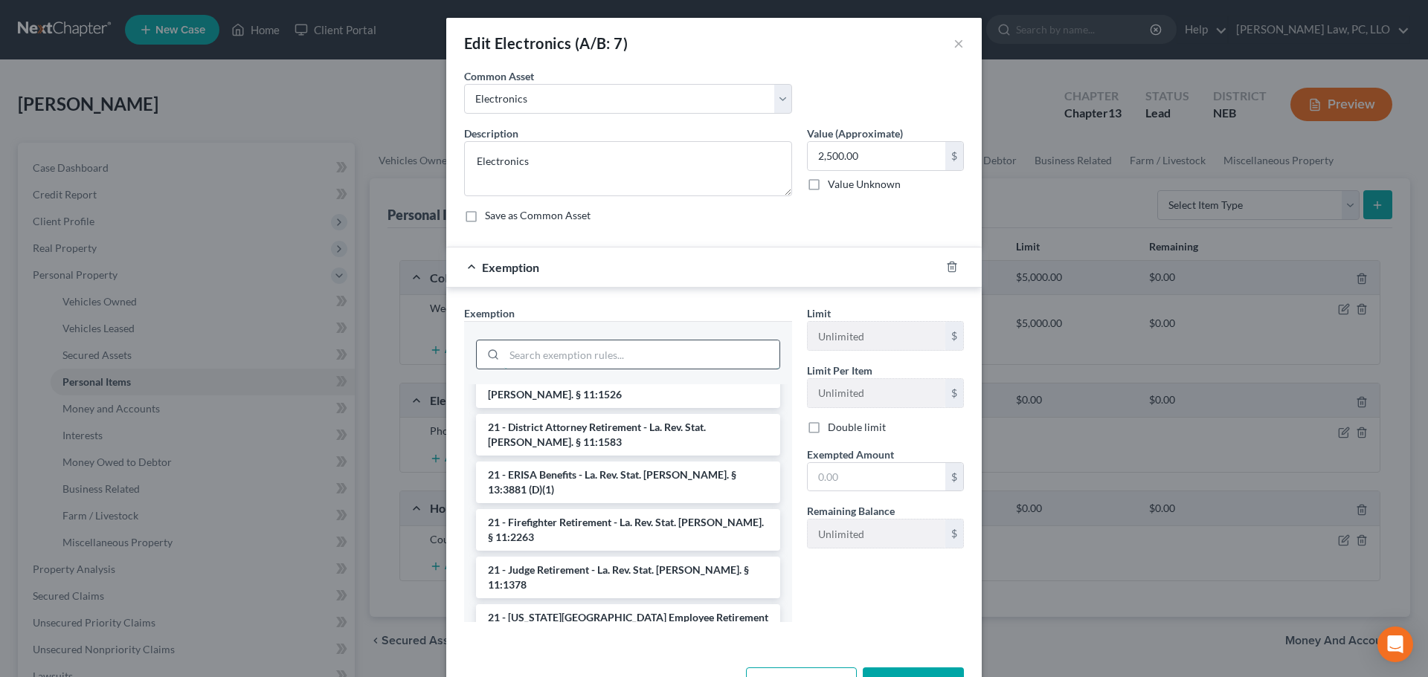
click at [569, 348] on input "search" at bounding box center [641, 355] width 275 height 28
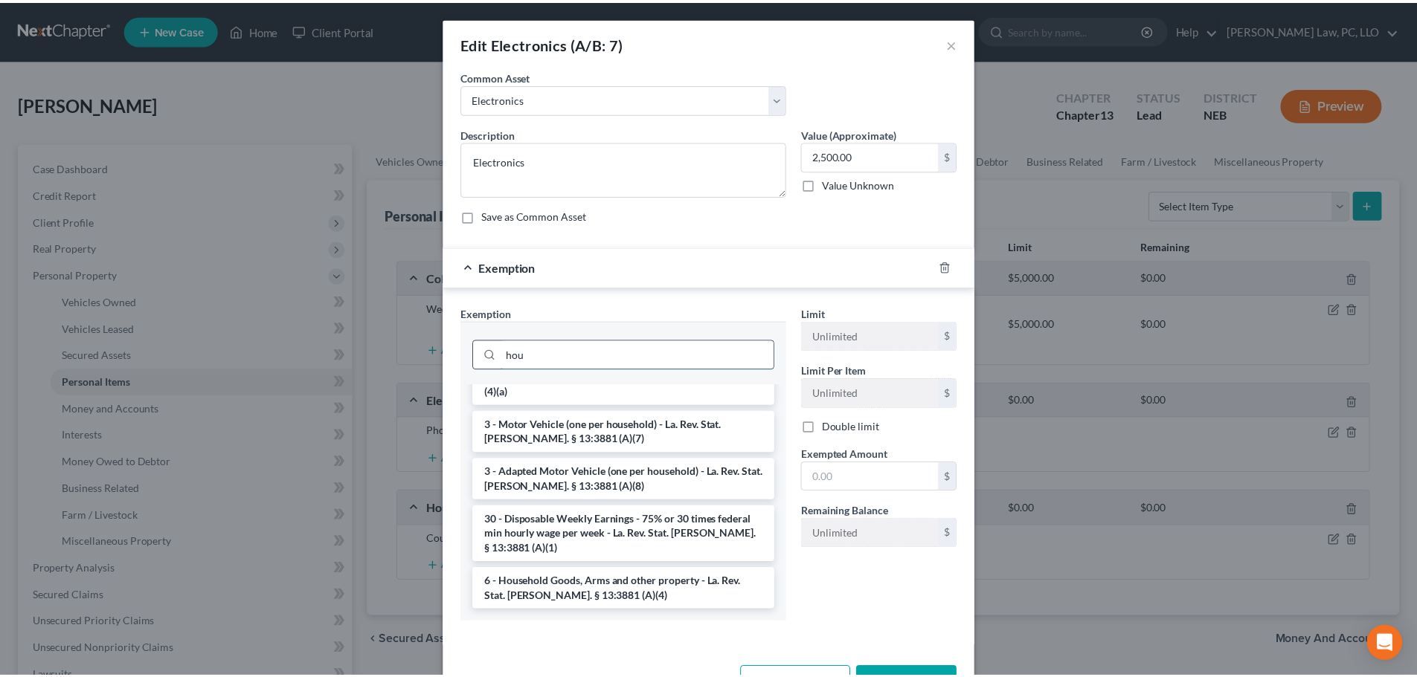
scroll to position [0, 0]
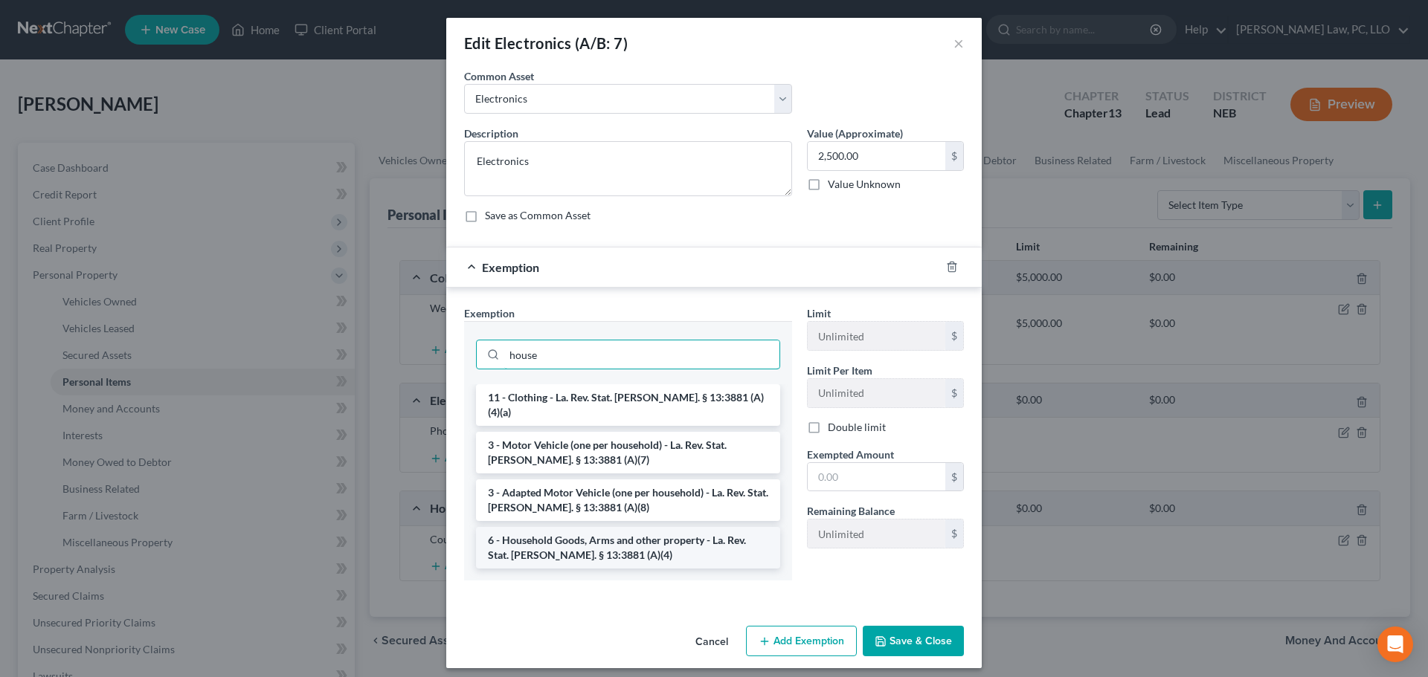
type input "house"
click at [642, 532] on li "6 - Household Goods, Arms and other property - La. Rev. Stat. [PERSON_NAME]. § …" at bounding box center [628, 548] width 304 height 42
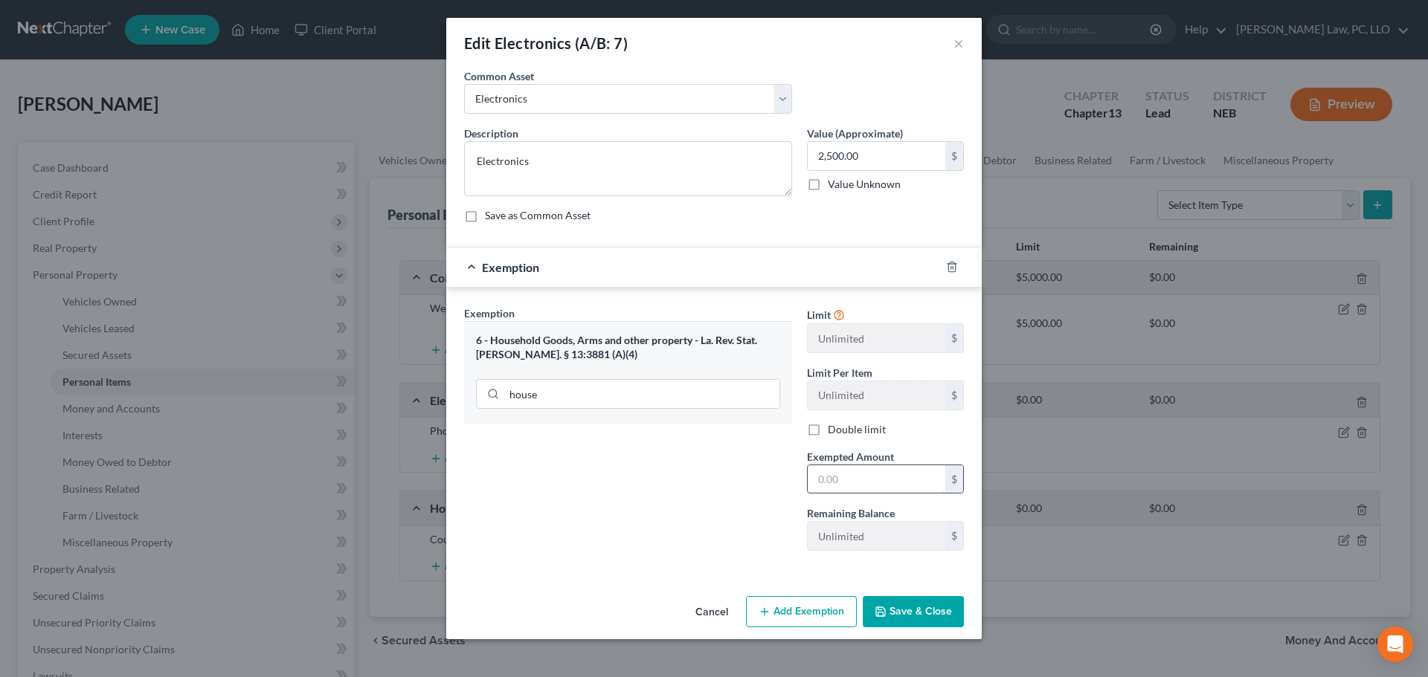
click at [865, 485] on input "text" at bounding box center [877, 480] width 138 height 28
type input "2,500.00"
click at [885, 609] on icon "button" at bounding box center [880, 612] width 9 height 9
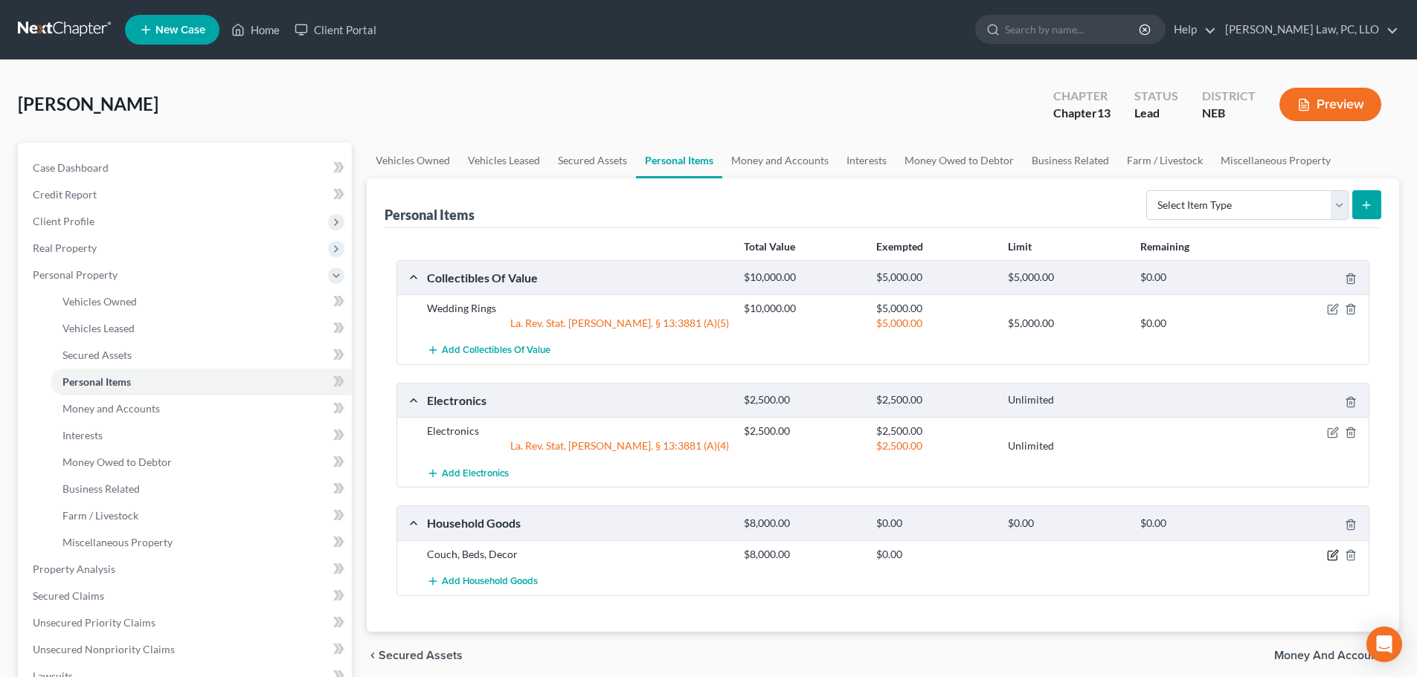
click at [1333, 554] on icon "button" at bounding box center [1333, 556] width 12 height 12
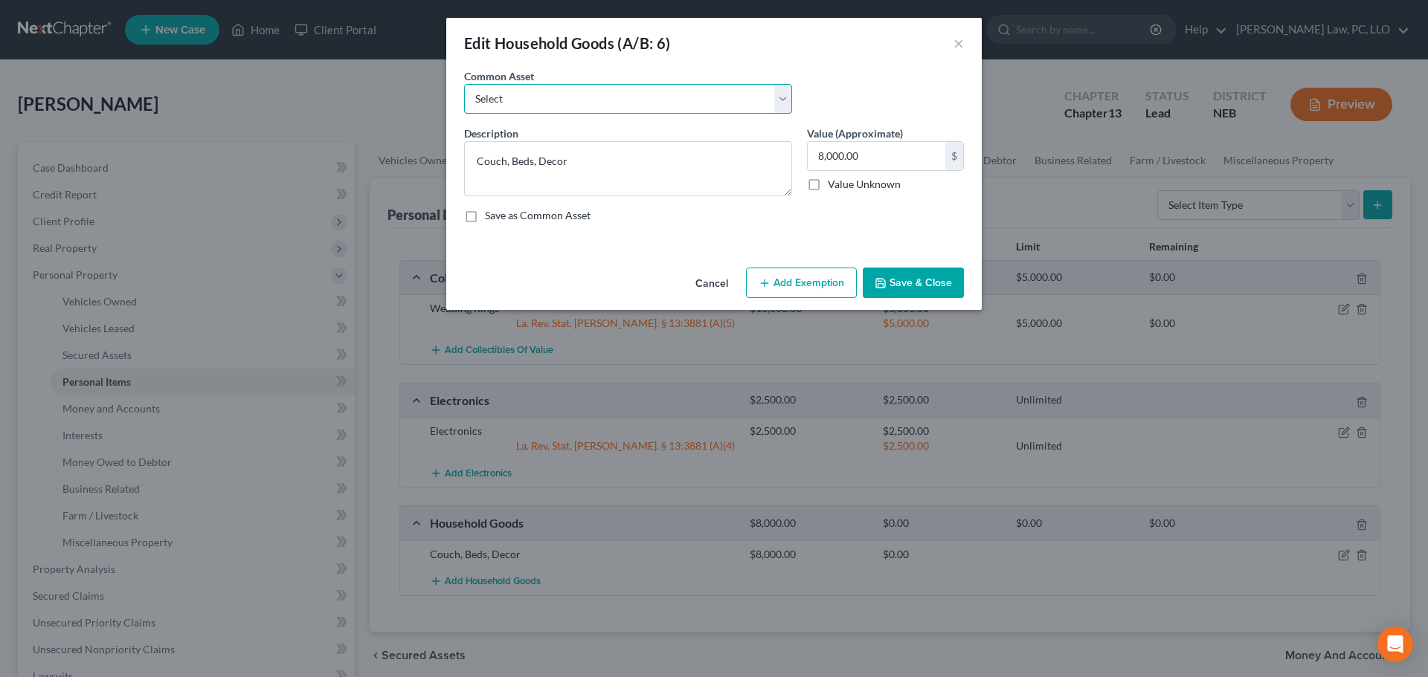
click at [555, 105] on select "Select Household Goods and Furniture" at bounding box center [628, 99] width 328 height 30
select select "0"
click at [464, 84] on select "Select Household Goods and Furniture" at bounding box center [628, 99] width 328 height 30
type textarea "Household Goods and Furniture"
click at [857, 152] on input "1,500.00" at bounding box center [877, 156] width 138 height 28
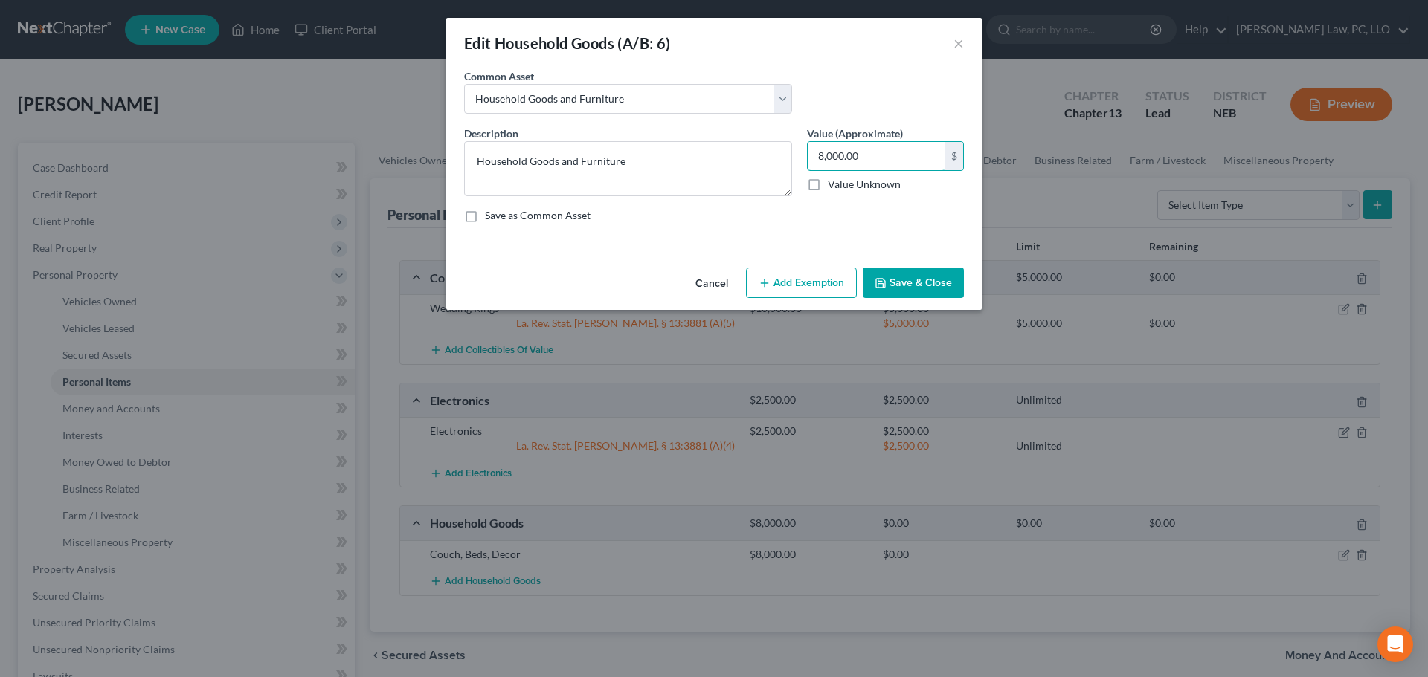
type input "8,000.00"
click at [778, 283] on button "Add Exemption" at bounding box center [801, 283] width 111 height 31
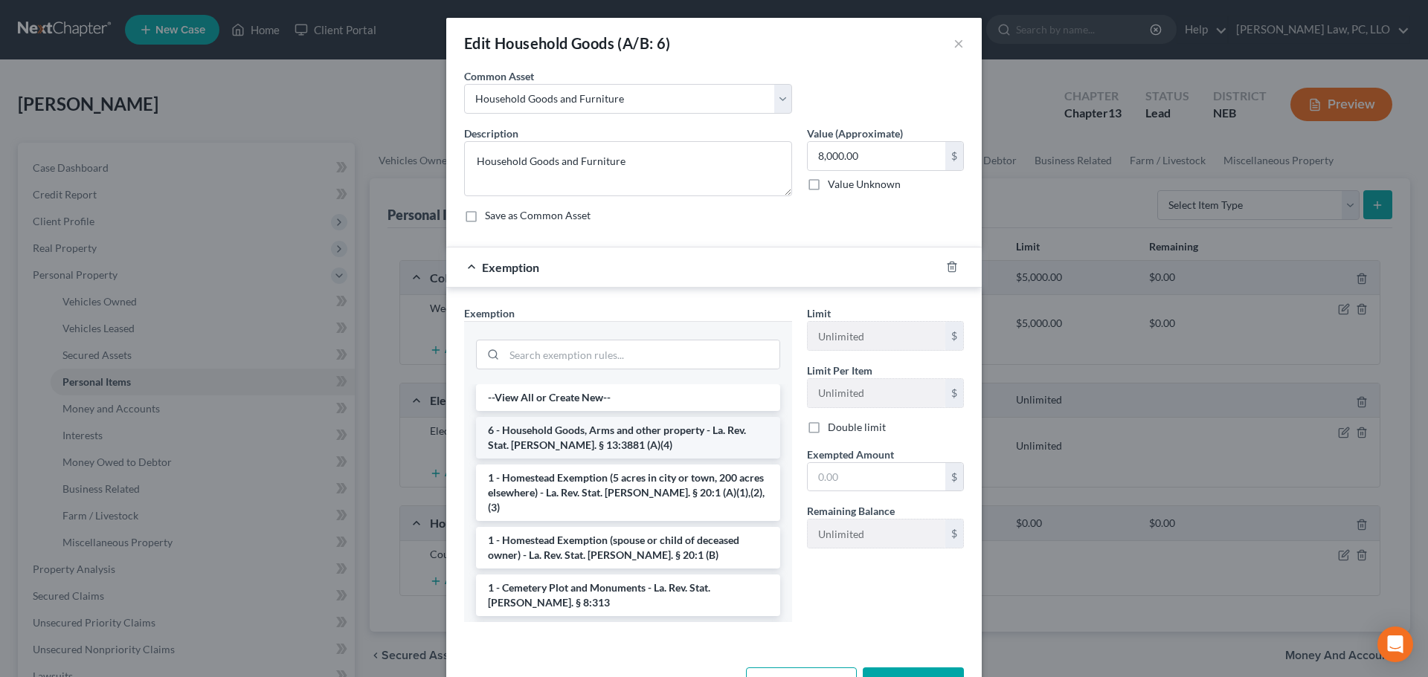
click at [647, 430] on li "6 - Household Goods, Arms and other property - La. Rev. Stat. [PERSON_NAME]. § …" at bounding box center [628, 438] width 304 height 42
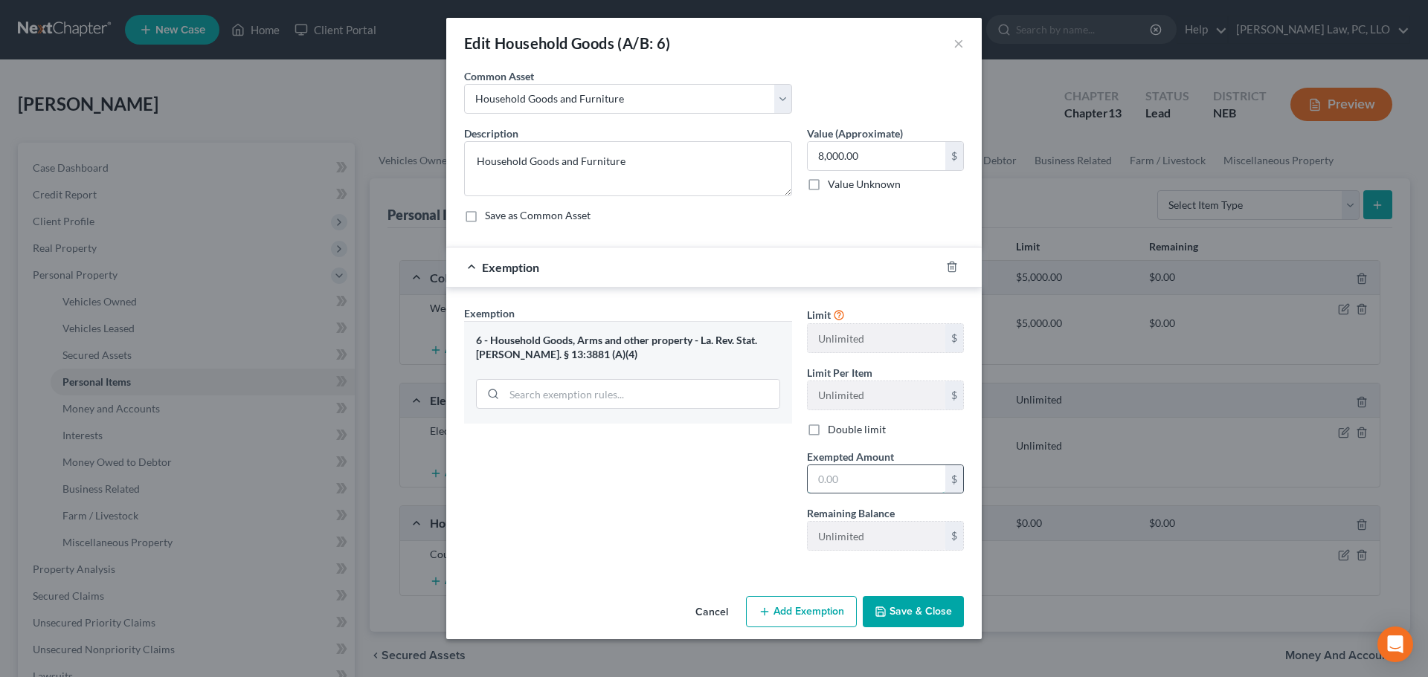
click at [857, 482] on input "text" at bounding box center [877, 480] width 138 height 28
type input "8,000.00"
click at [888, 608] on button "Save & Close" at bounding box center [913, 611] width 101 height 31
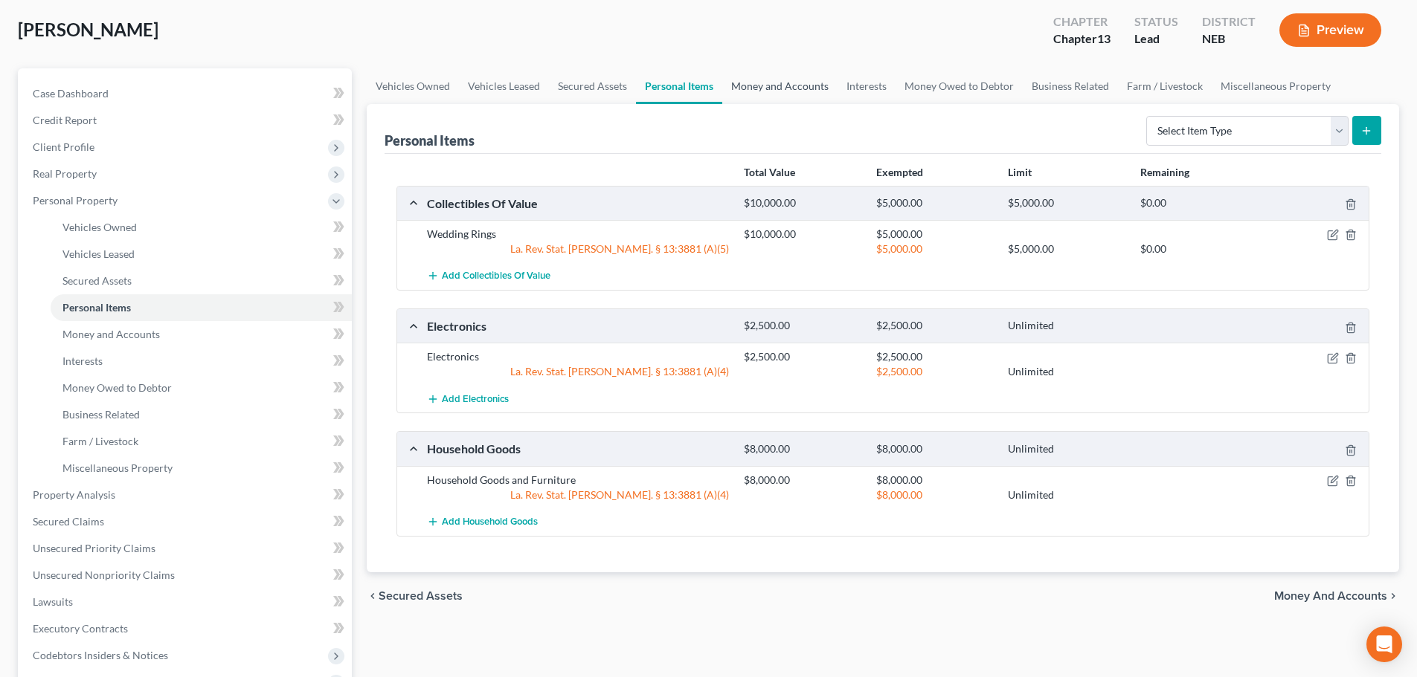
click at [779, 80] on link "Money and Accounts" at bounding box center [779, 86] width 115 height 36
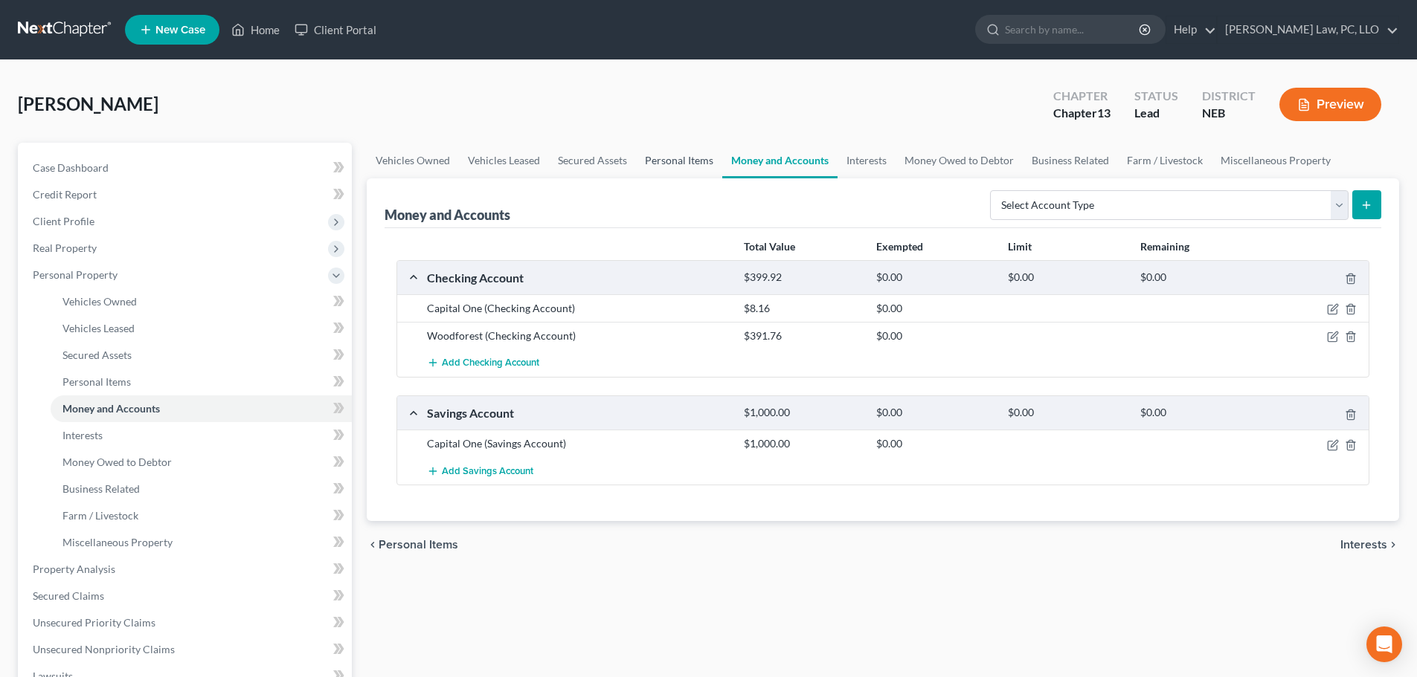
click at [675, 158] on link "Personal Items" at bounding box center [679, 161] width 86 height 36
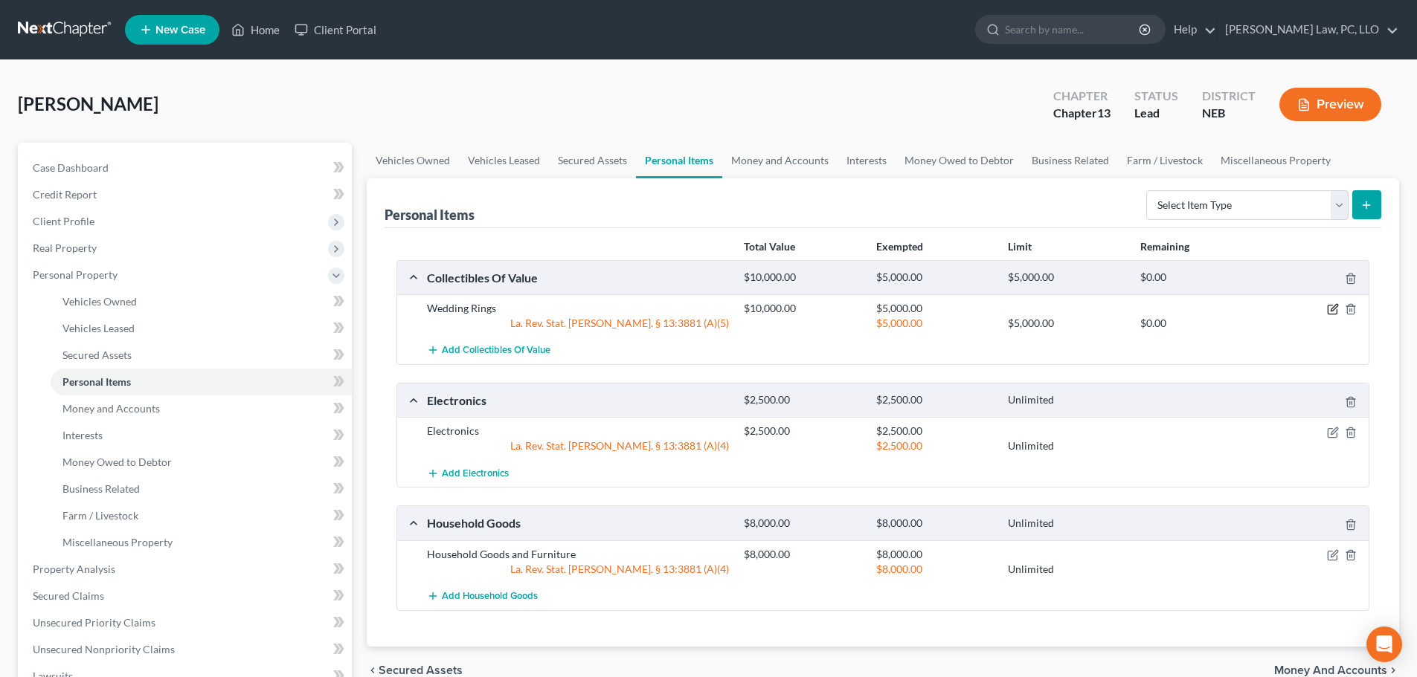
click at [1330, 308] on icon "button" at bounding box center [1333, 309] width 12 height 12
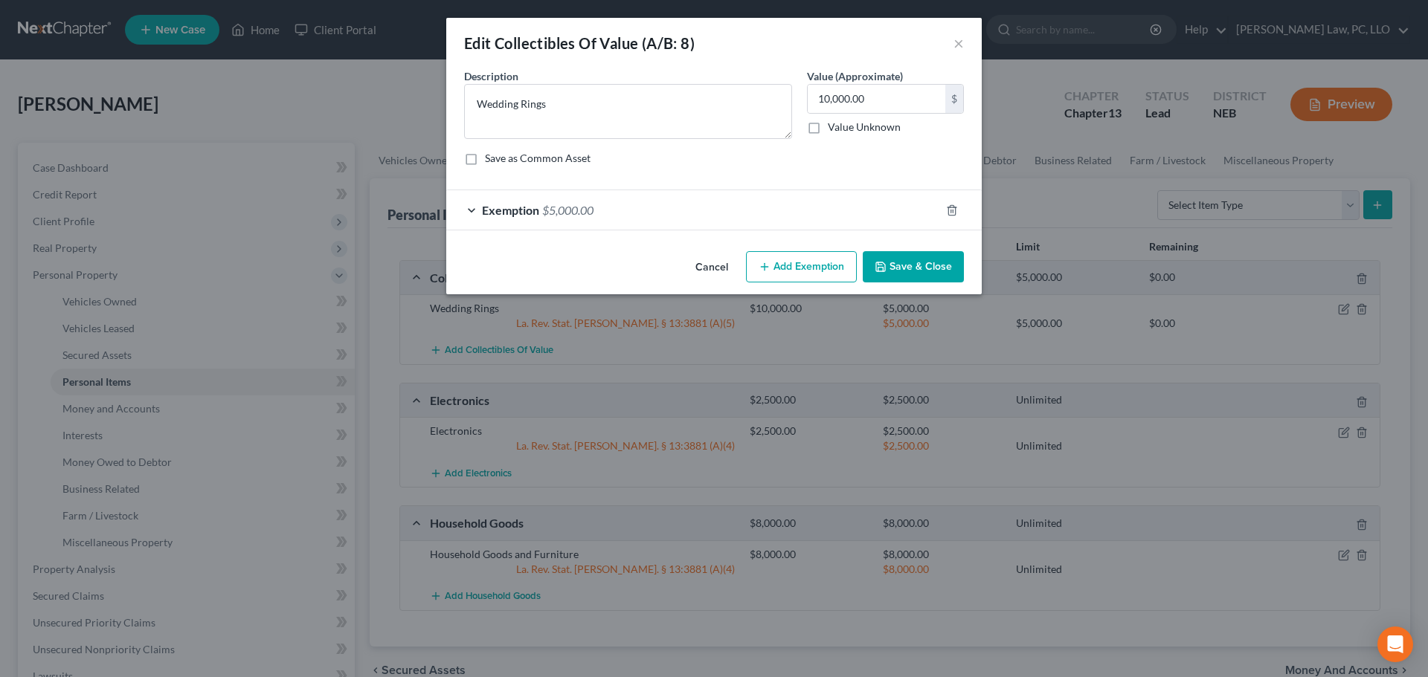
click at [790, 262] on button "Add Exemption" at bounding box center [801, 266] width 111 height 31
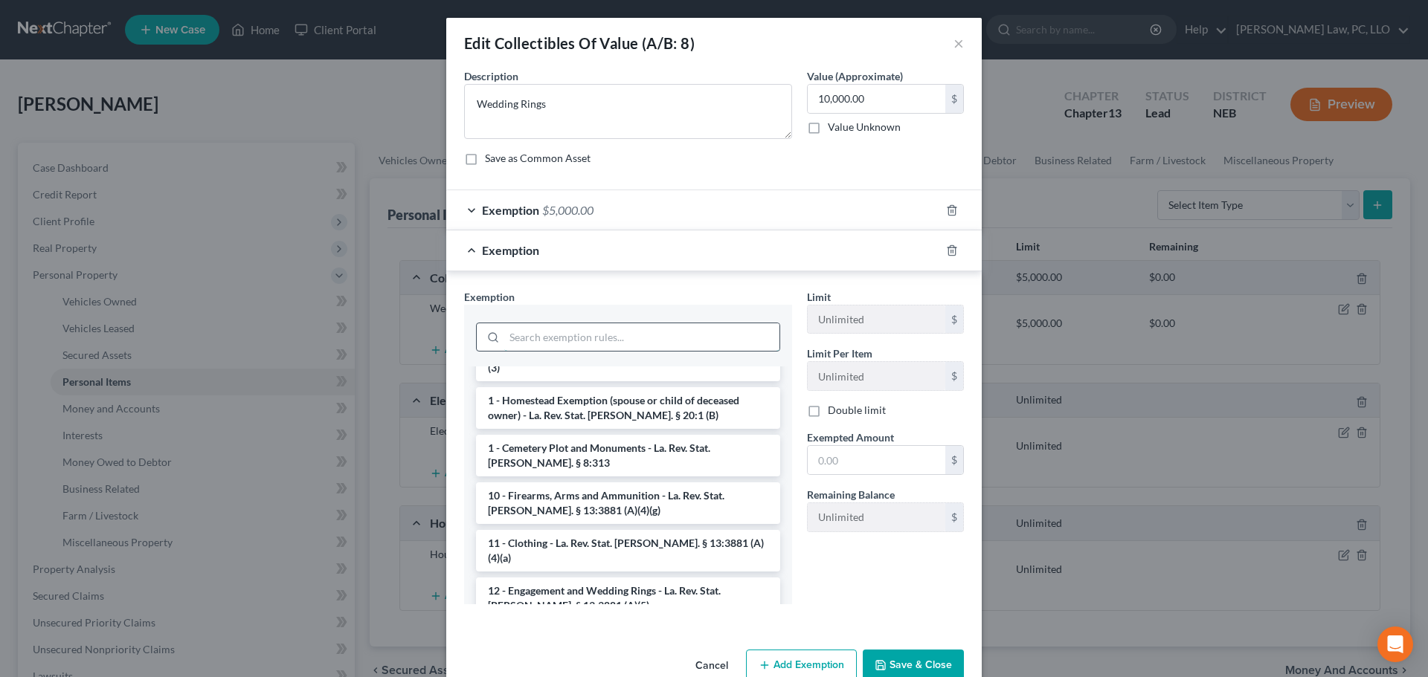
click at [538, 332] on input "search" at bounding box center [641, 337] width 275 height 28
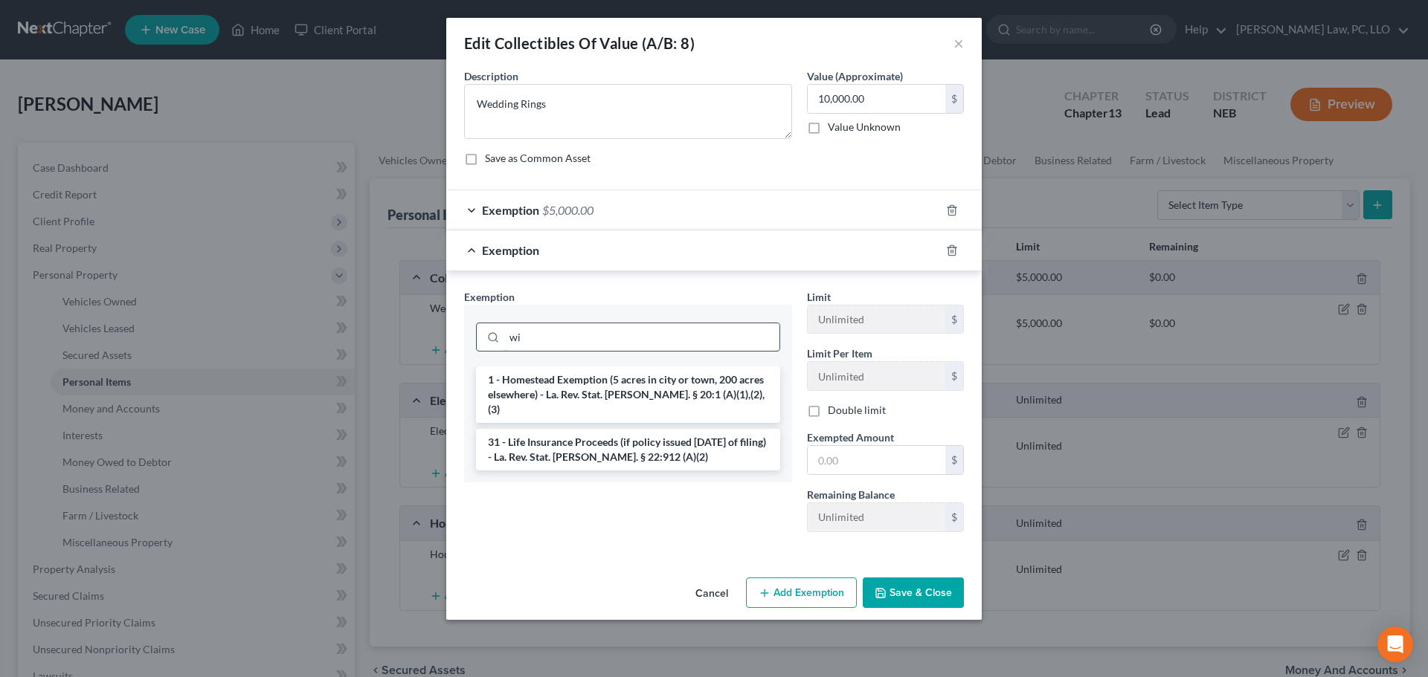
type input "w"
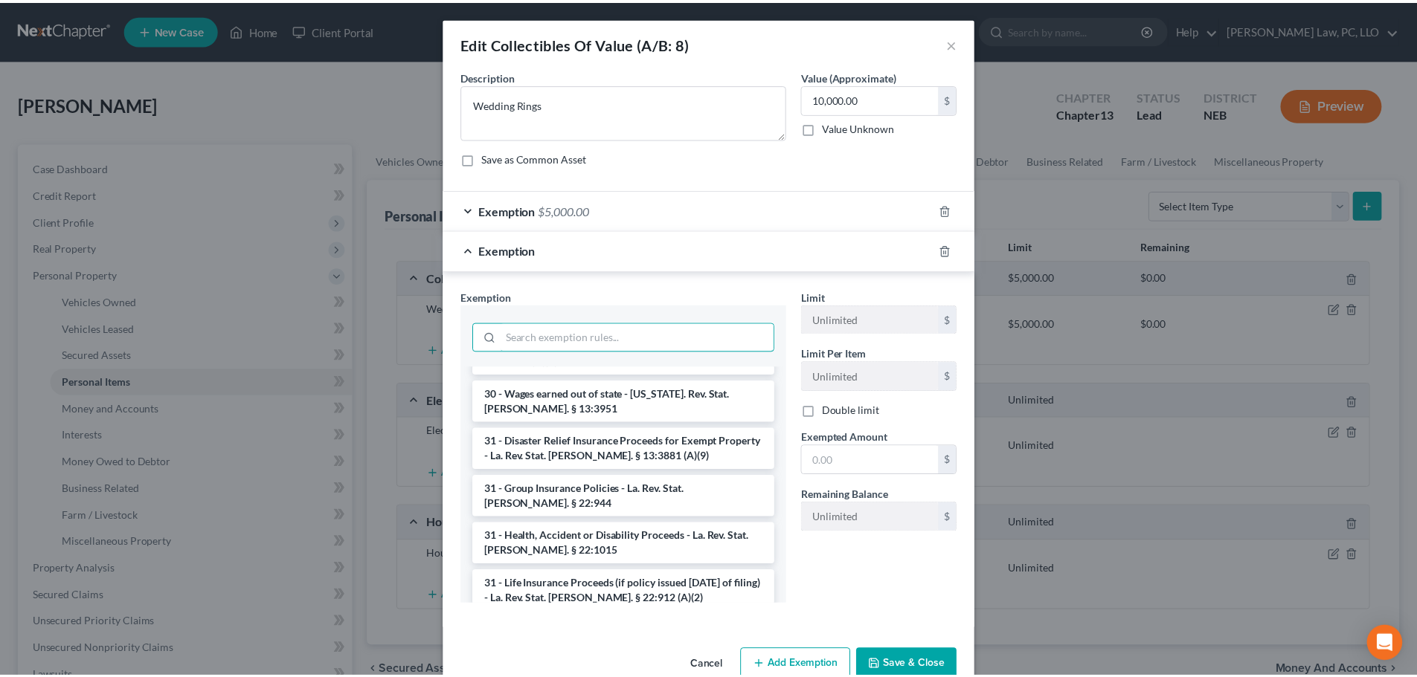
scroll to position [2002, 0]
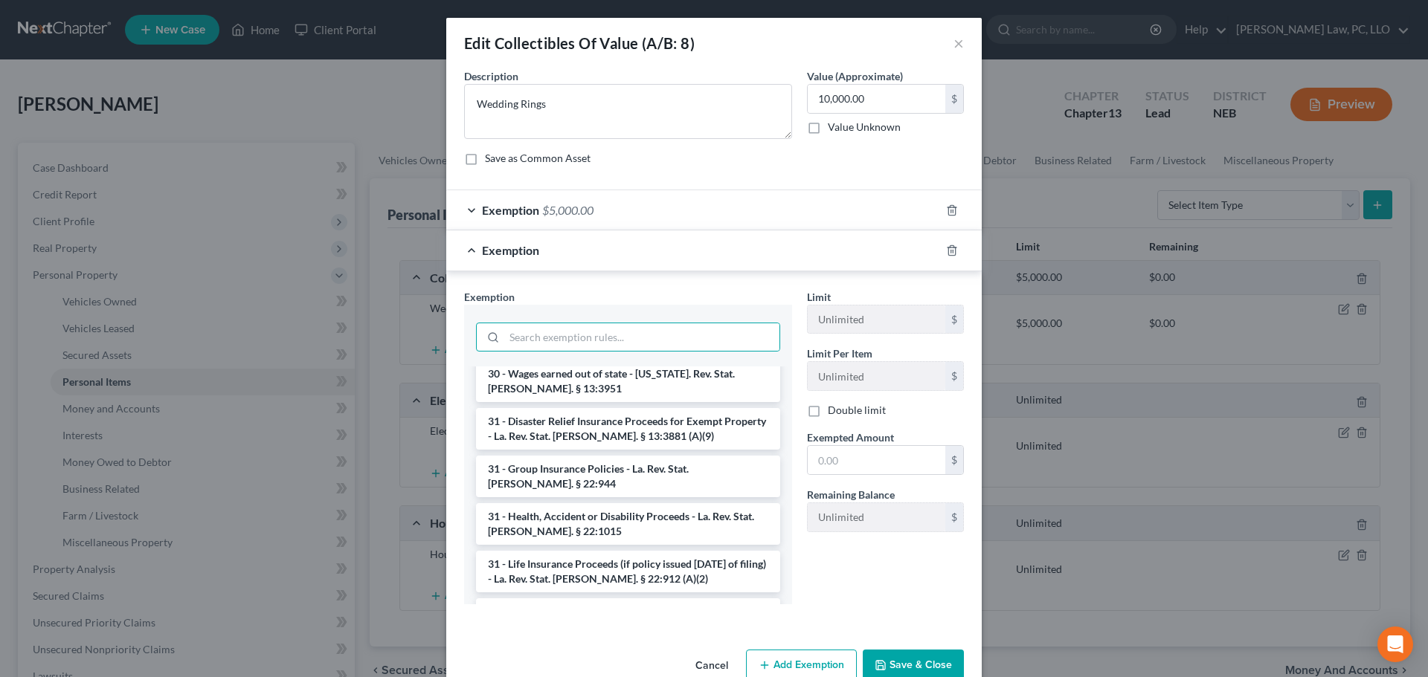
click at [719, 665] on button "Cancel" at bounding box center [711, 666] width 57 height 30
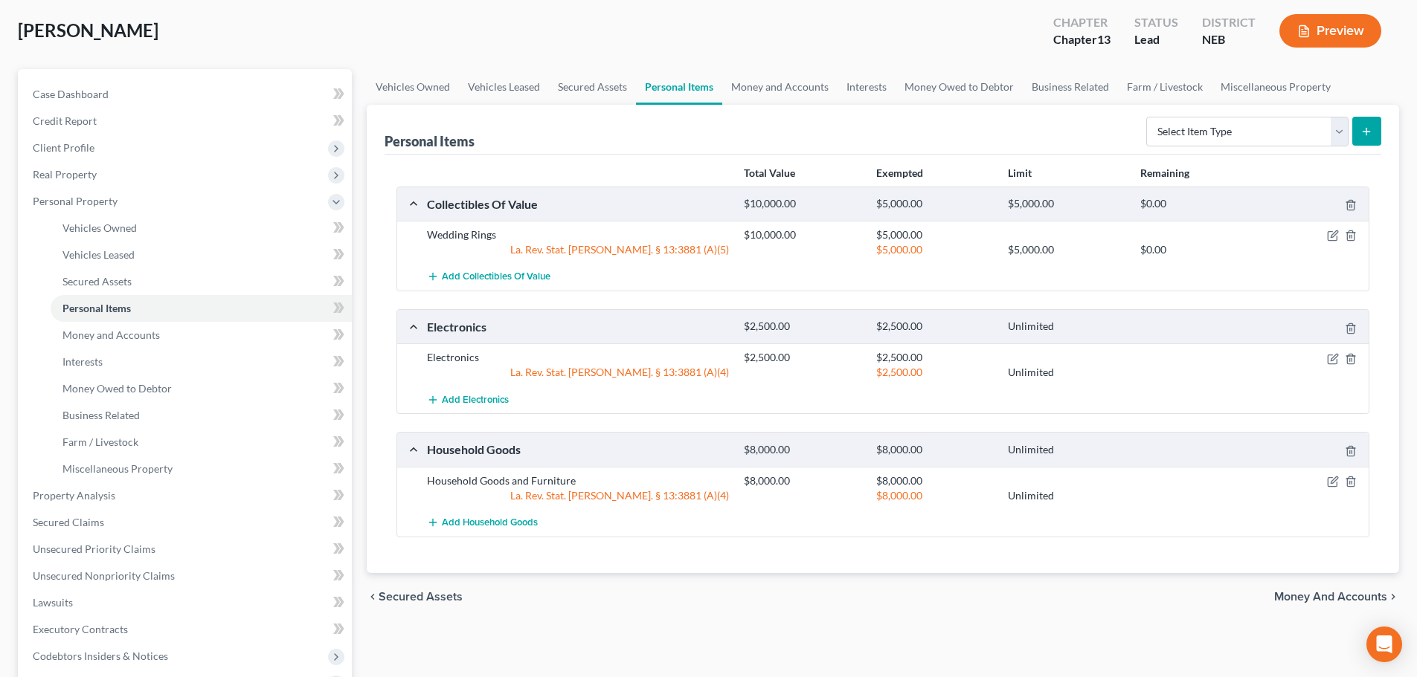
scroll to position [74, 0]
click at [1266, 137] on select "Select Item Type Clothing (A/B: 11) Collectibles Of Value (A/B: 8) Electronics …" at bounding box center [1247, 131] width 202 height 30
select select "clothing"
click at [1148, 116] on select "Select Item Type Clothing (A/B: 11) Collectibles Of Value (A/B: 8) Electronics …" at bounding box center [1247, 131] width 202 height 30
click at [1362, 136] on icon "submit" at bounding box center [1366, 131] width 12 height 12
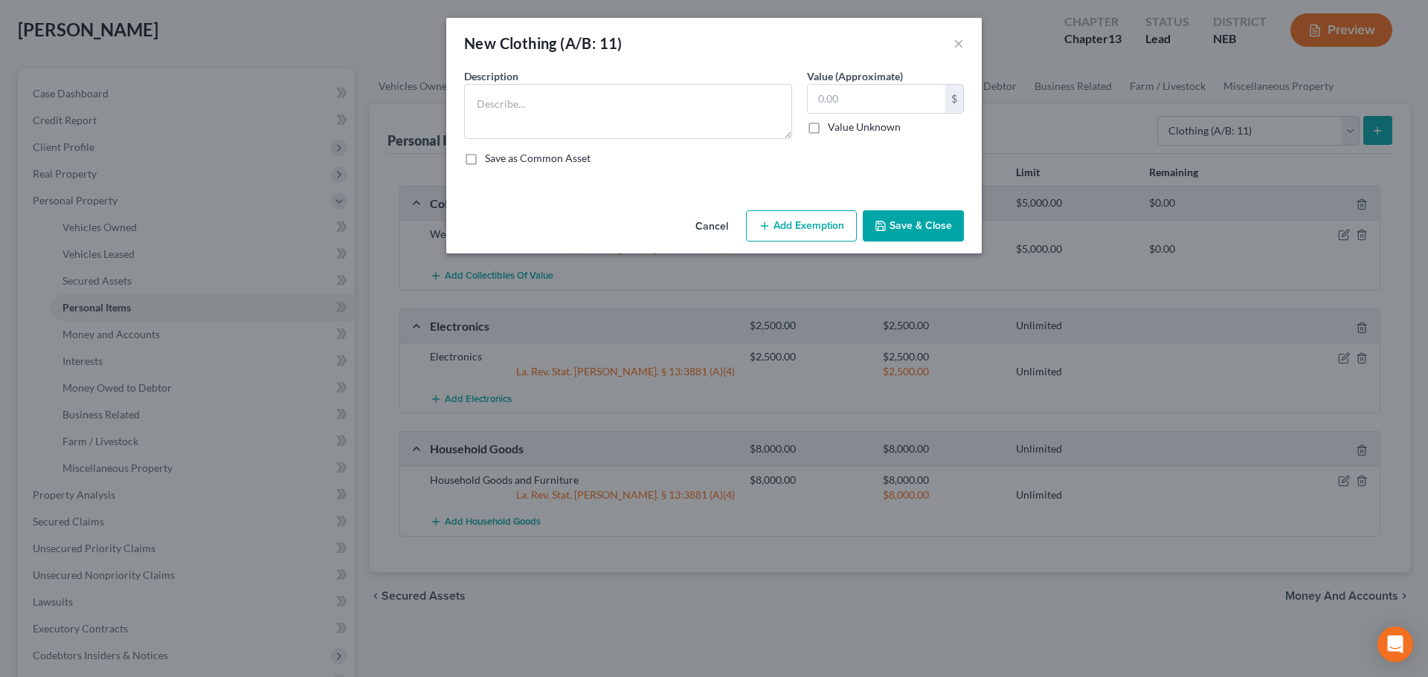
click at [0, 0] on select "Select" at bounding box center [0, 0] width 0 height 0
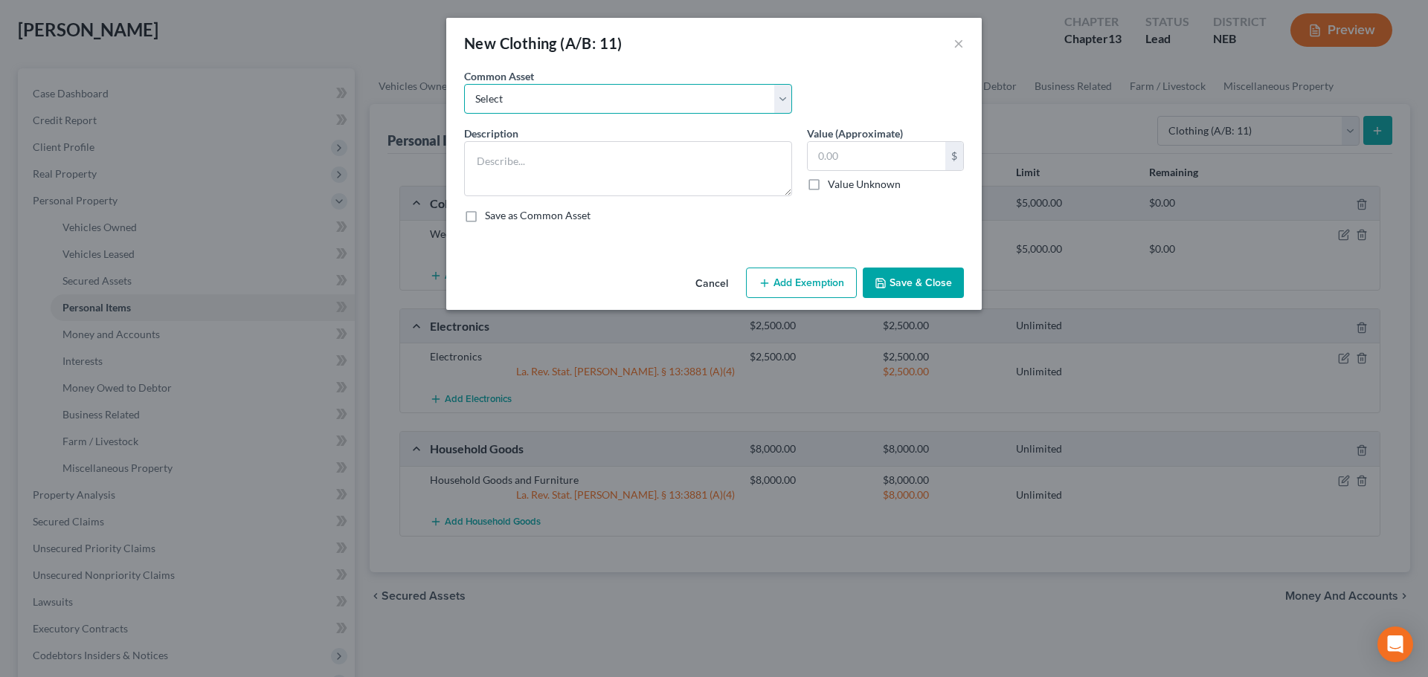
select select "0"
click at [464, 84] on select "Select Clothing" at bounding box center [628, 99] width 328 height 30
type textarea "Clothing"
click at [884, 149] on input "text" at bounding box center [877, 156] width 138 height 28
type input "200"
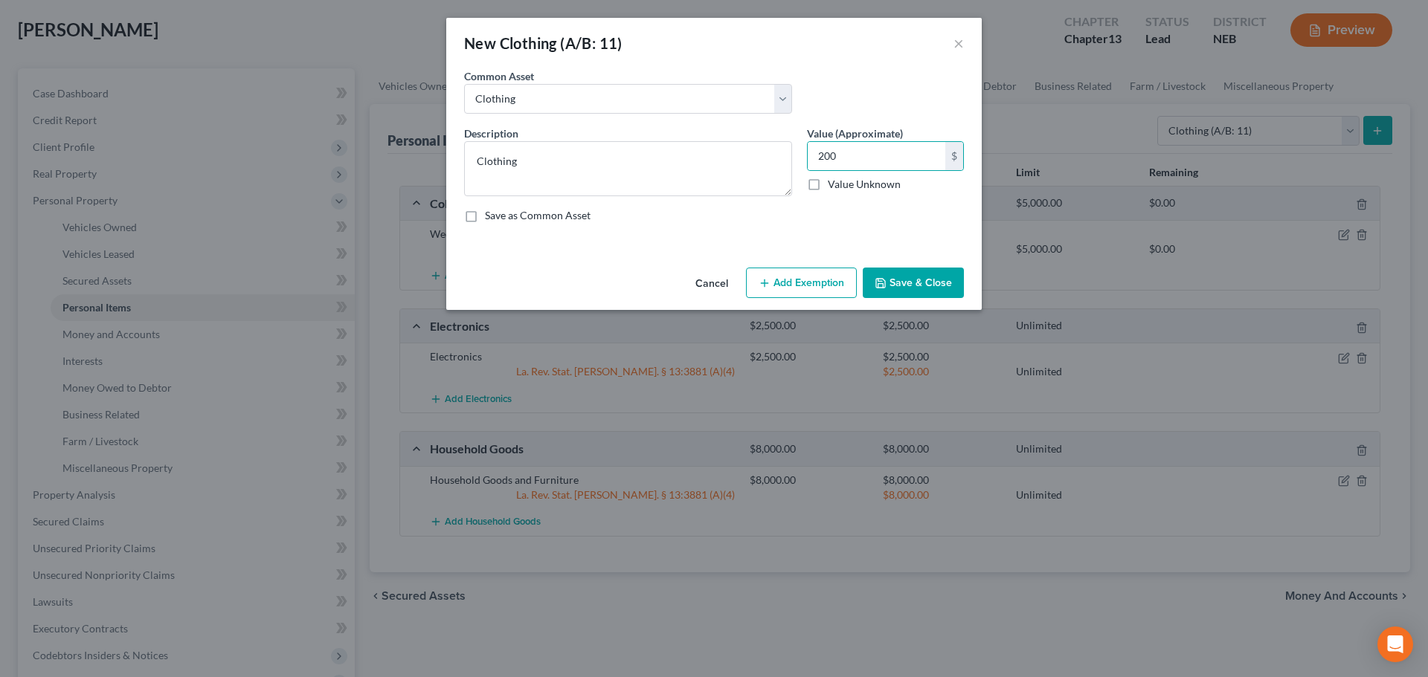
click at [840, 281] on button "Add Exemption" at bounding box center [801, 283] width 111 height 31
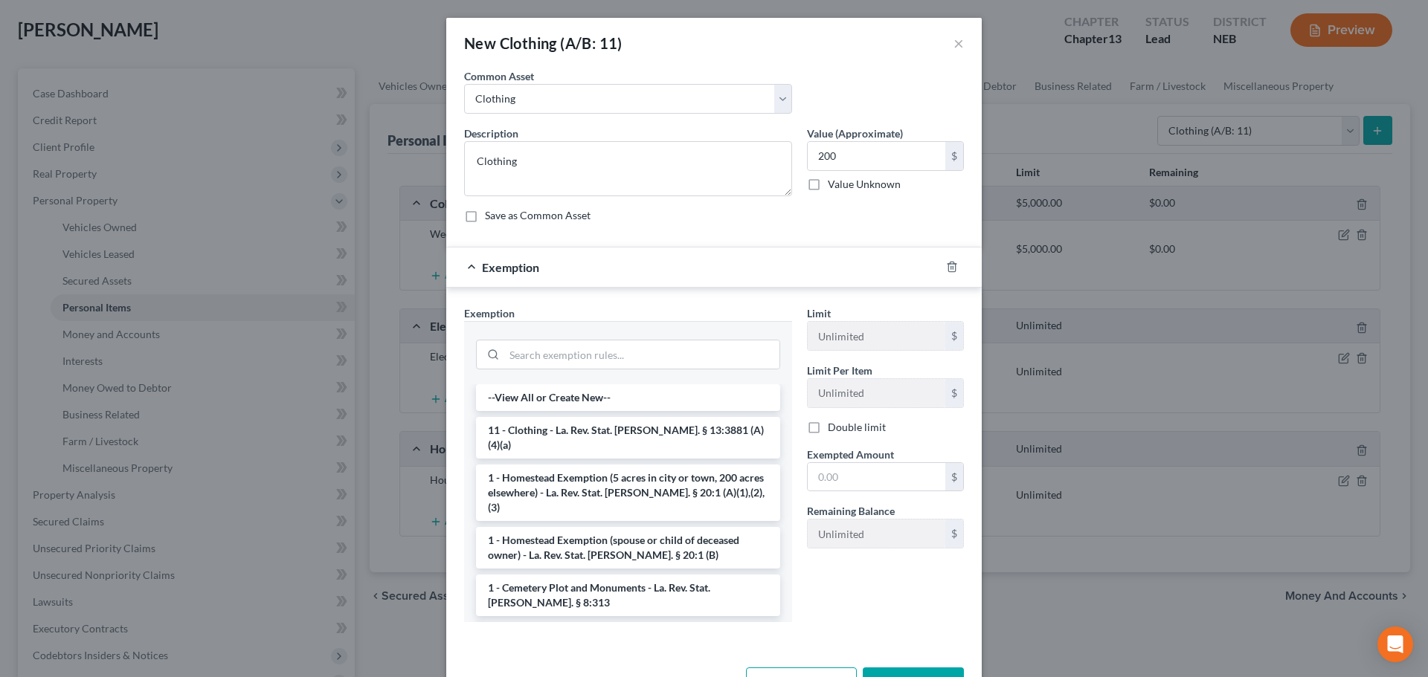
drag, startPoint x: 576, startPoint y: 431, endPoint x: 613, endPoint y: 436, distance: 36.7
click at [577, 431] on li "11 - Clothing - La. Rev. Stat. [PERSON_NAME]. § 13:3881 (A)(4)(a)" at bounding box center [628, 438] width 304 height 42
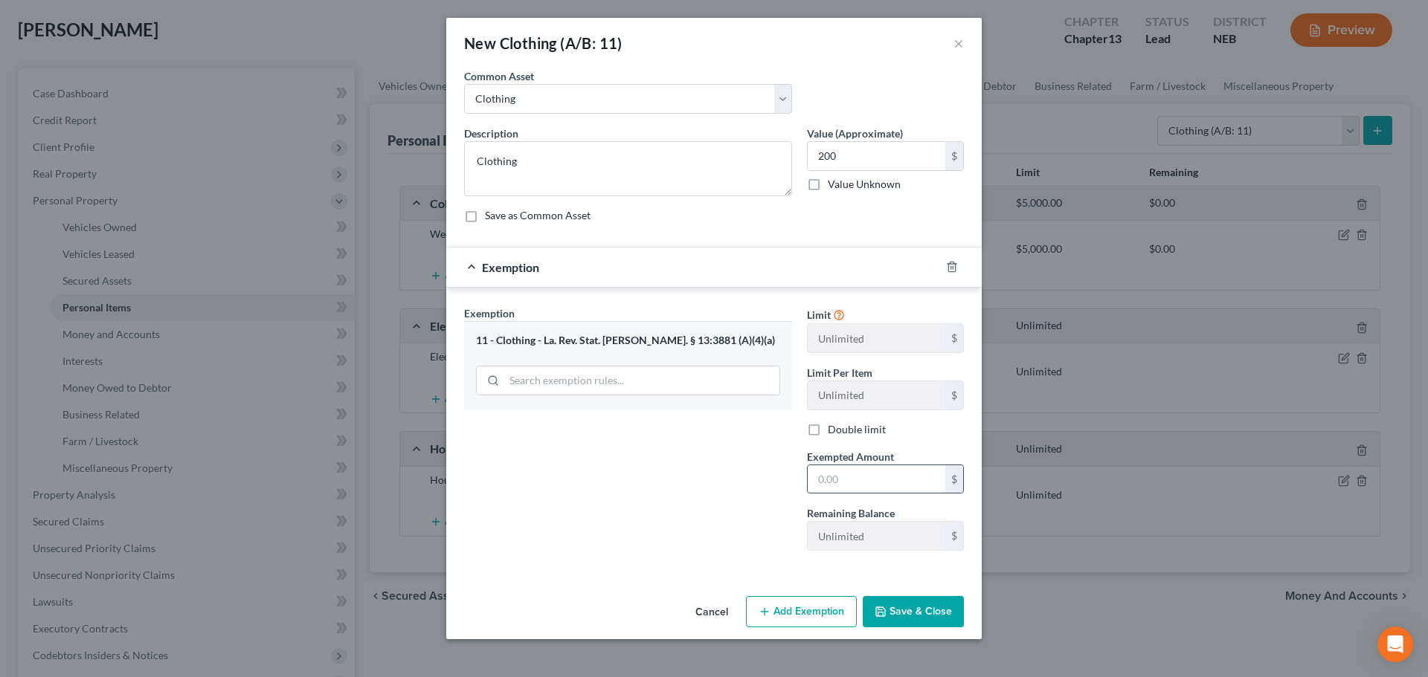
click at [857, 479] on input "text" at bounding box center [877, 480] width 138 height 28
type input "200"
click at [927, 608] on button "Save & Close" at bounding box center [913, 611] width 101 height 31
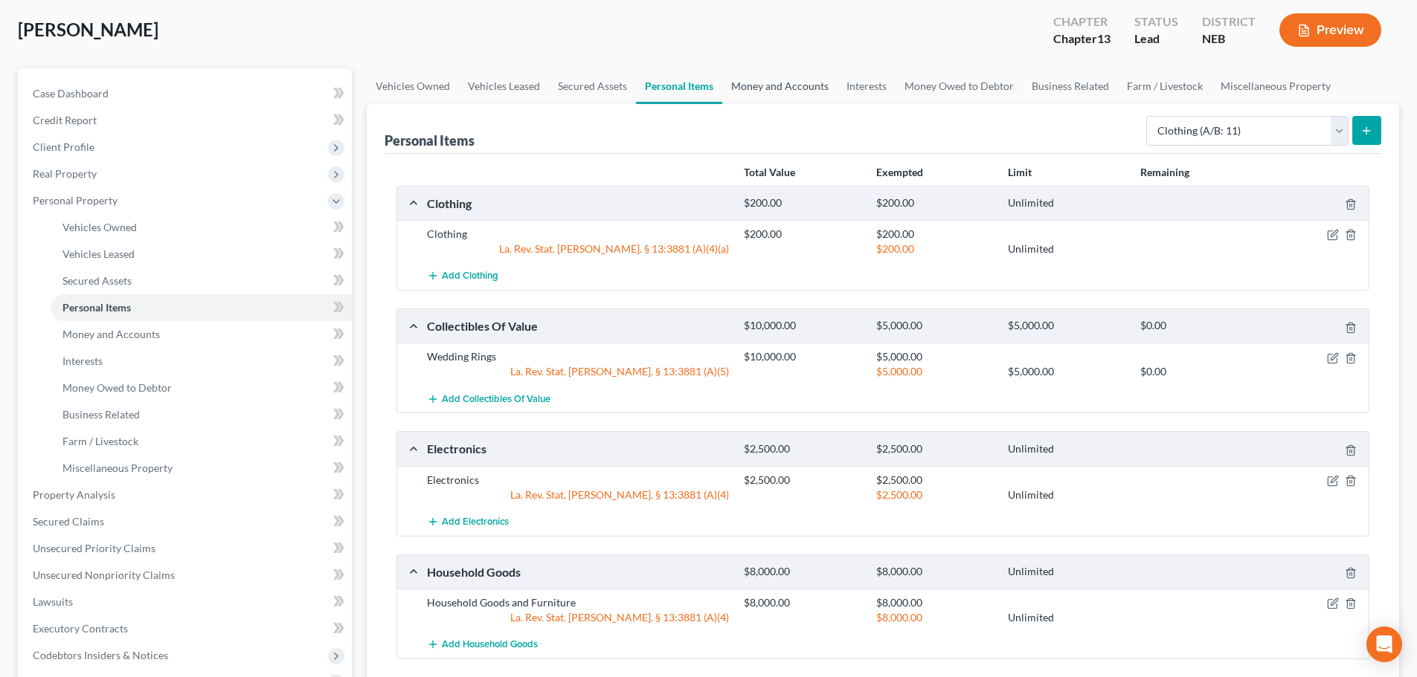
click at [827, 91] on link "Money and Accounts" at bounding box center [779, 86] width 115 height 36
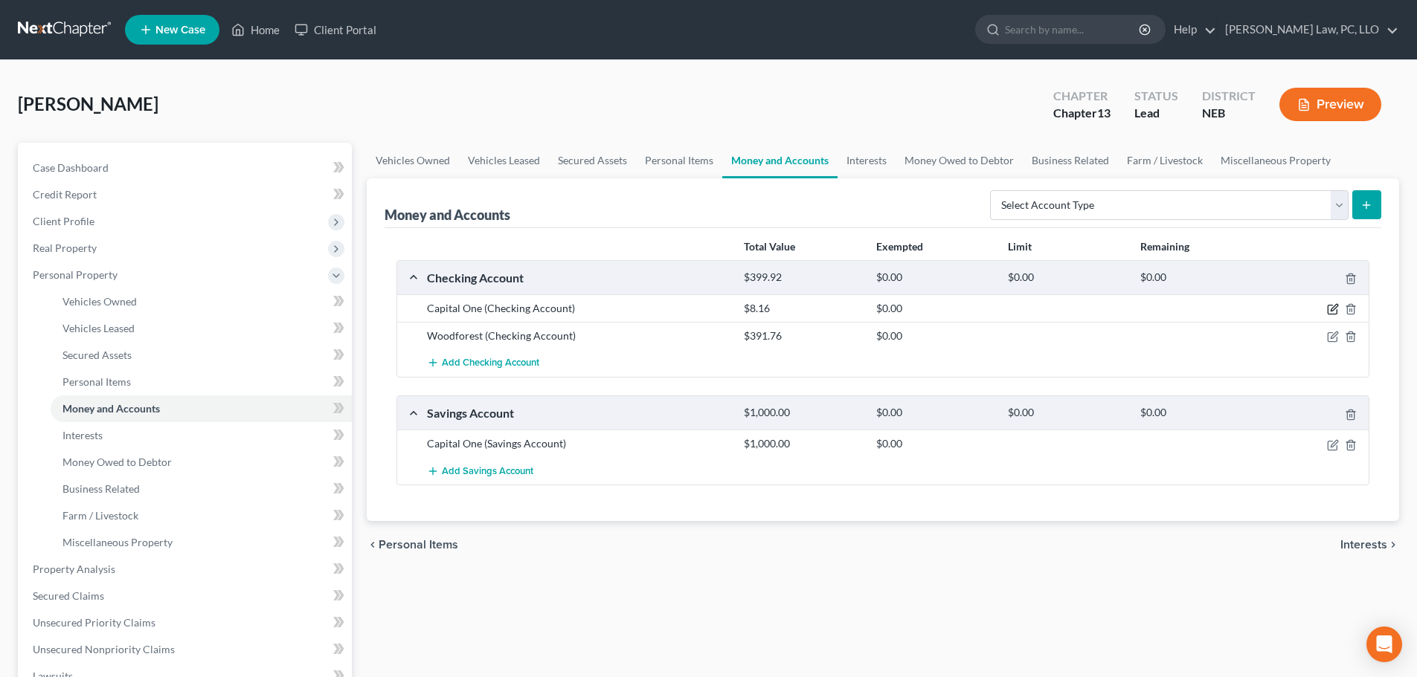
click at [1328, 307] on icon "button" at bounding box center [1333, 309] width 12 height 12
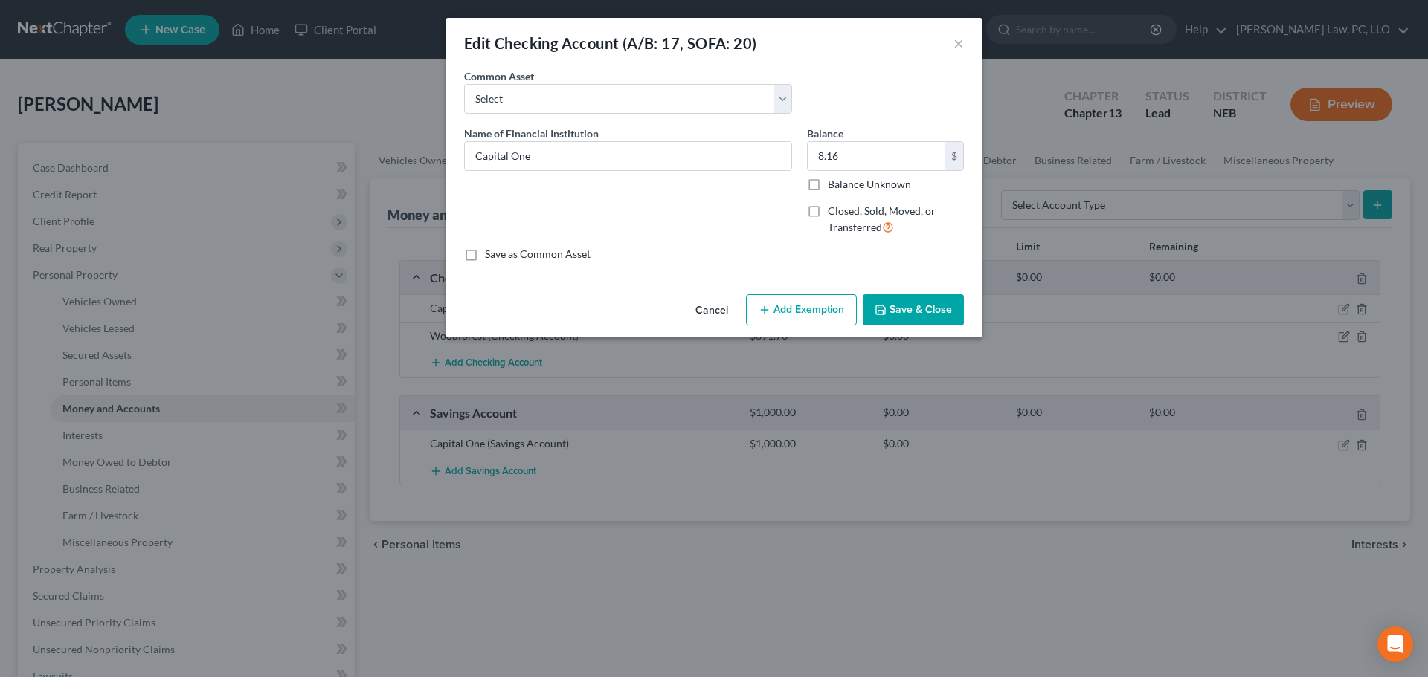
click at [749, 311] on button "Add Exemption" at bounding box center [801, 309] width 111 height 31
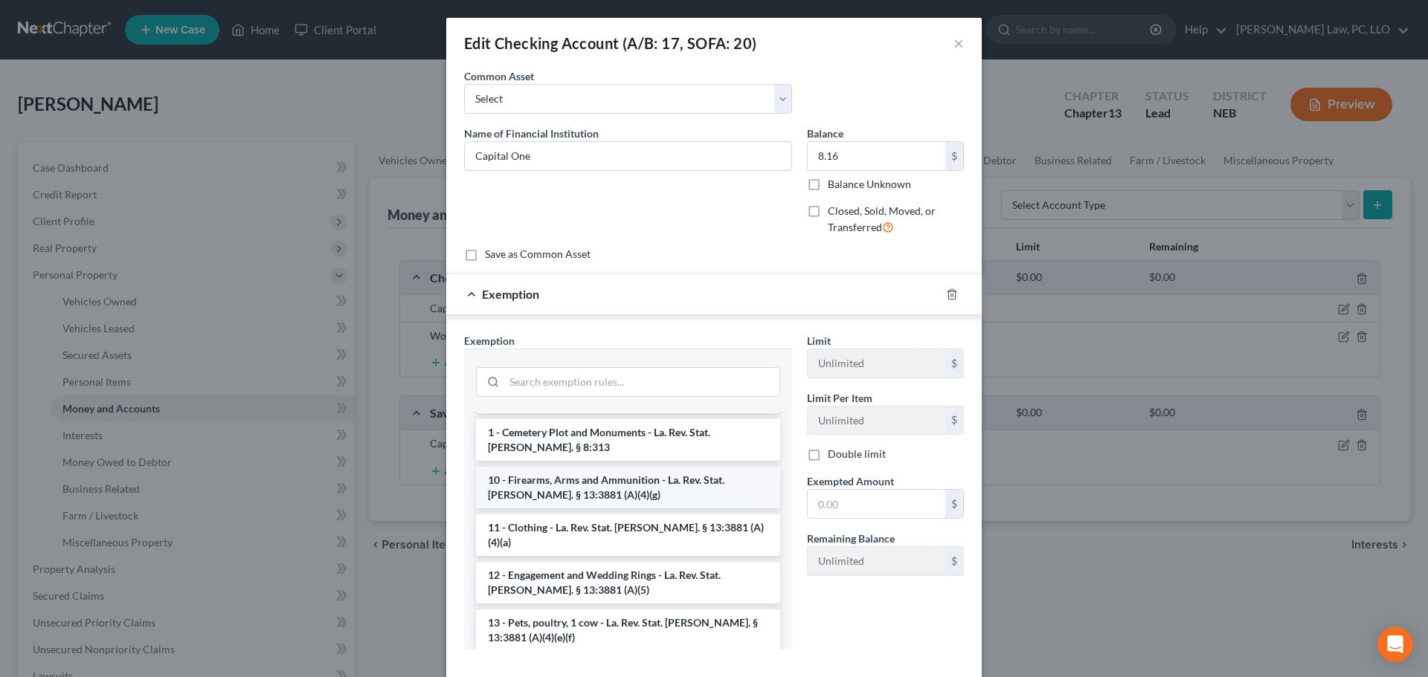
scroll to position [149, 0]
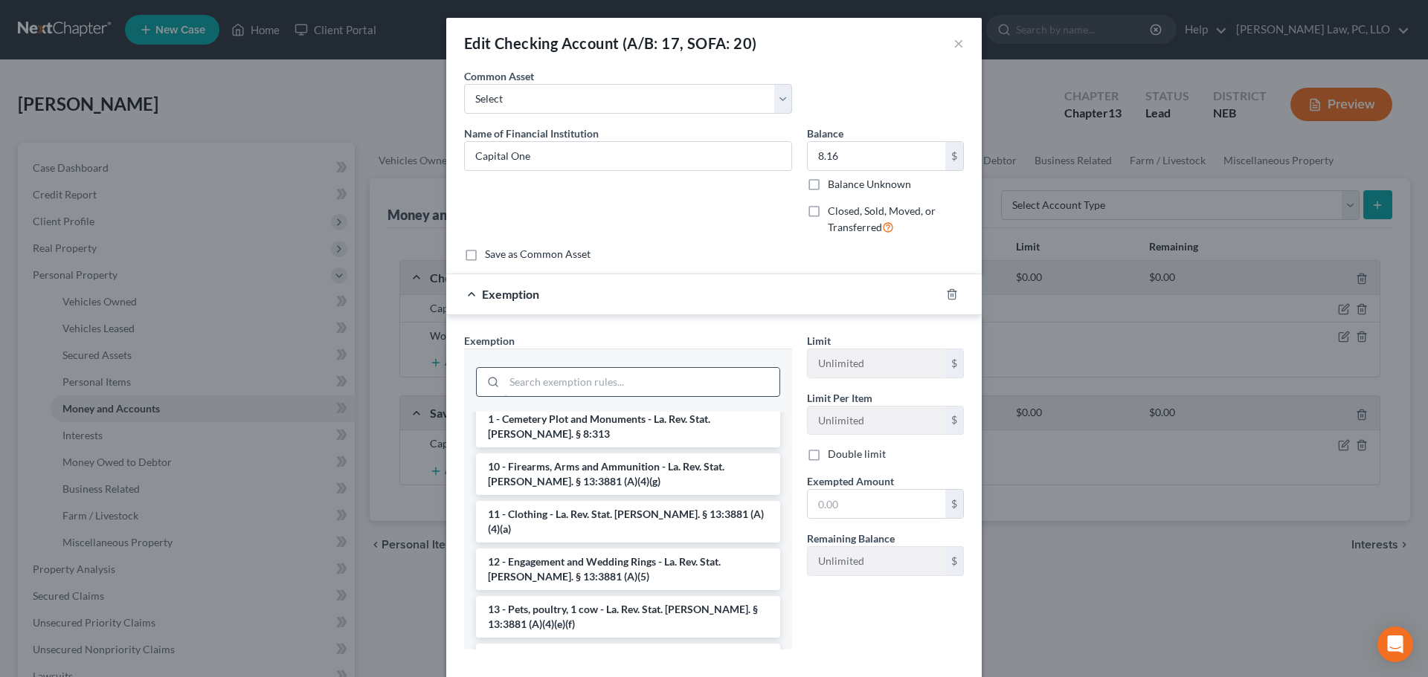
drag, startPoint x: 552, startPoint y: 373, endPoint x: 544, endPoint y: 376, distance: 8.0
click at [548, 375] on input "search" at bounding box center [641, 382] width 275 height 28
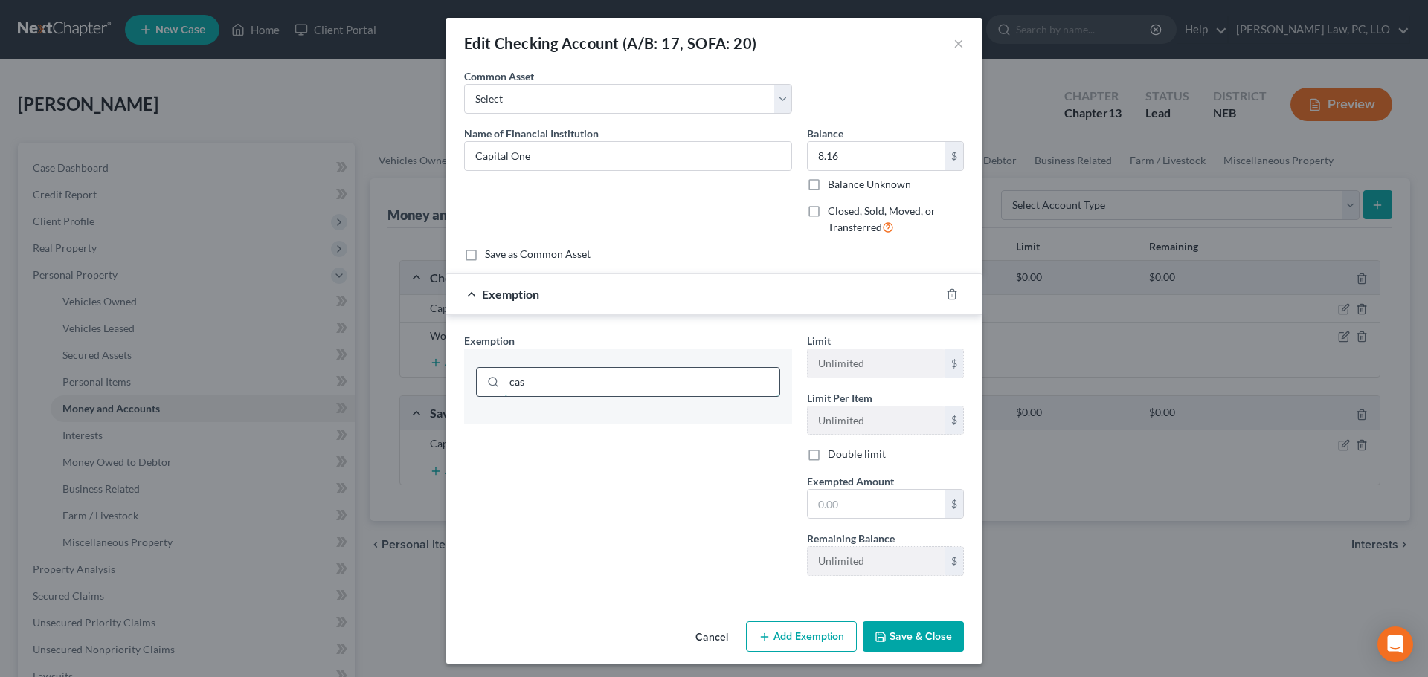
scroll to position [0, 0]
type input "c"
type input "k"
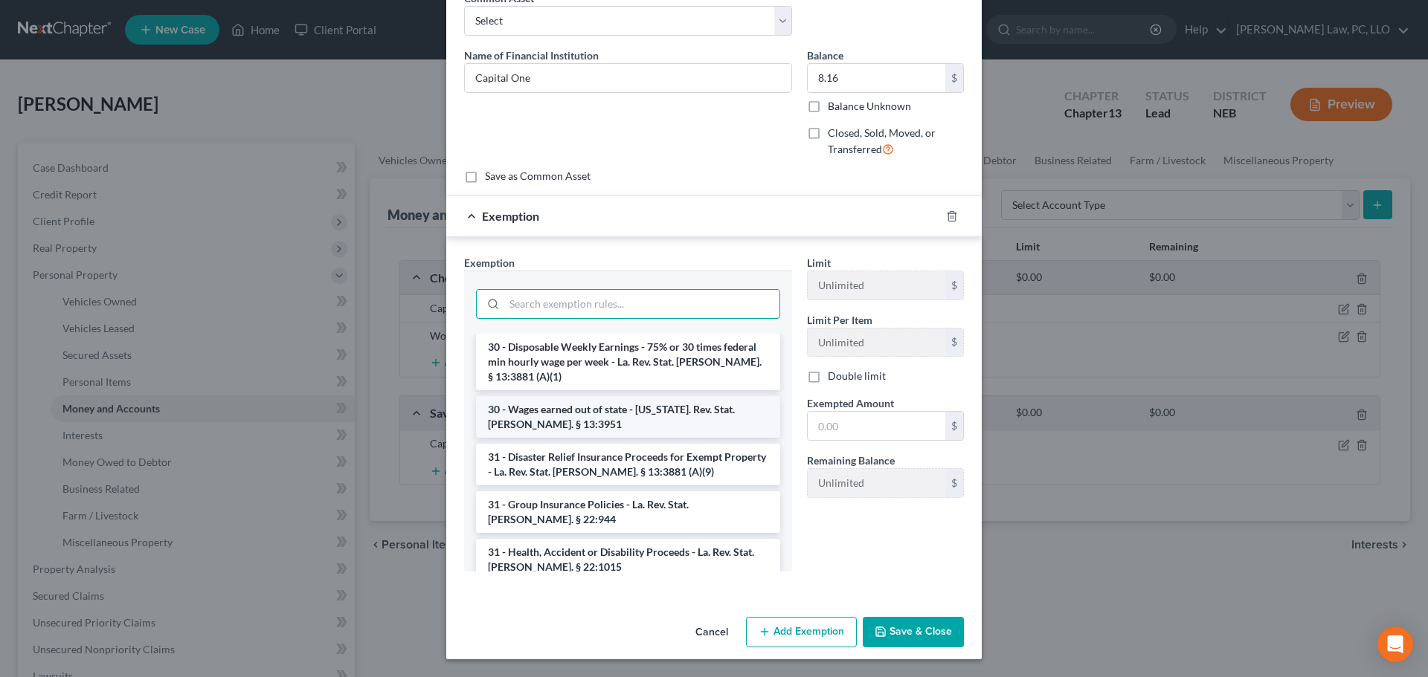
scroll to position [2002, 0]
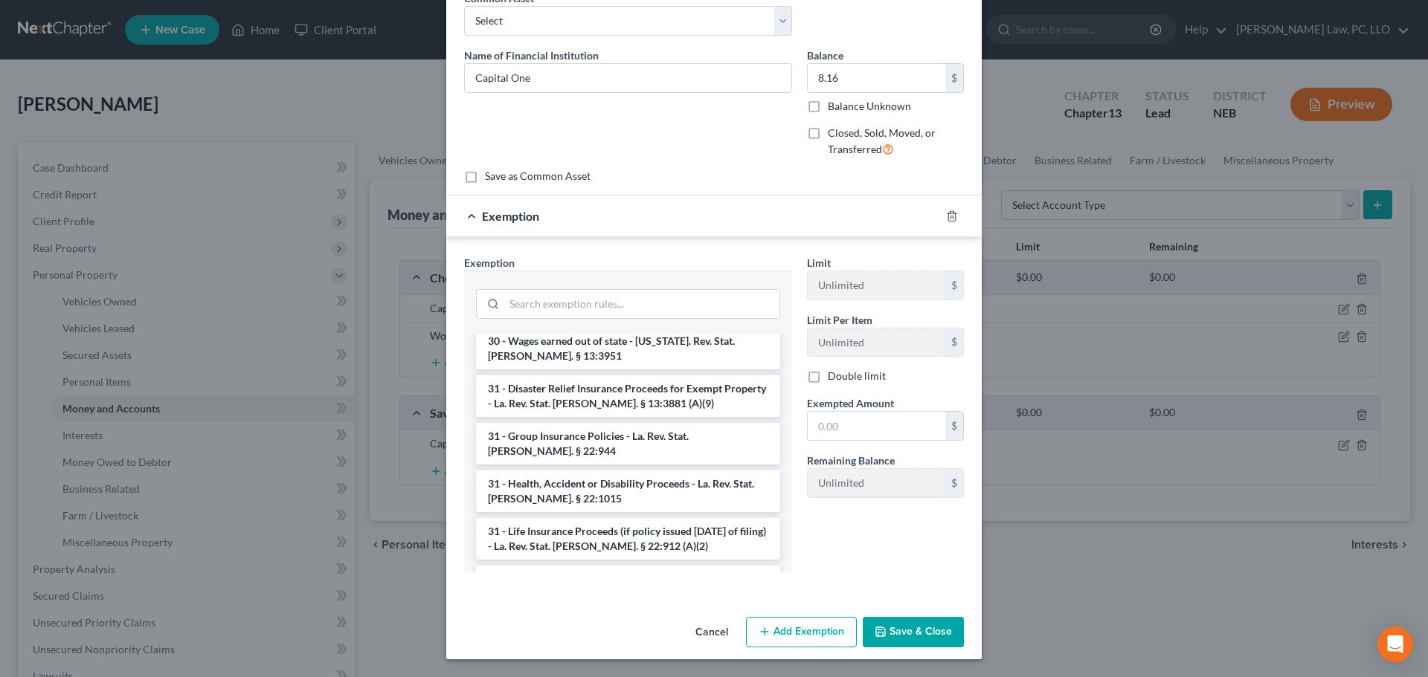
click at [706, 629] on button "Cancel" at bounding box center [711, 634] width 57 height 30
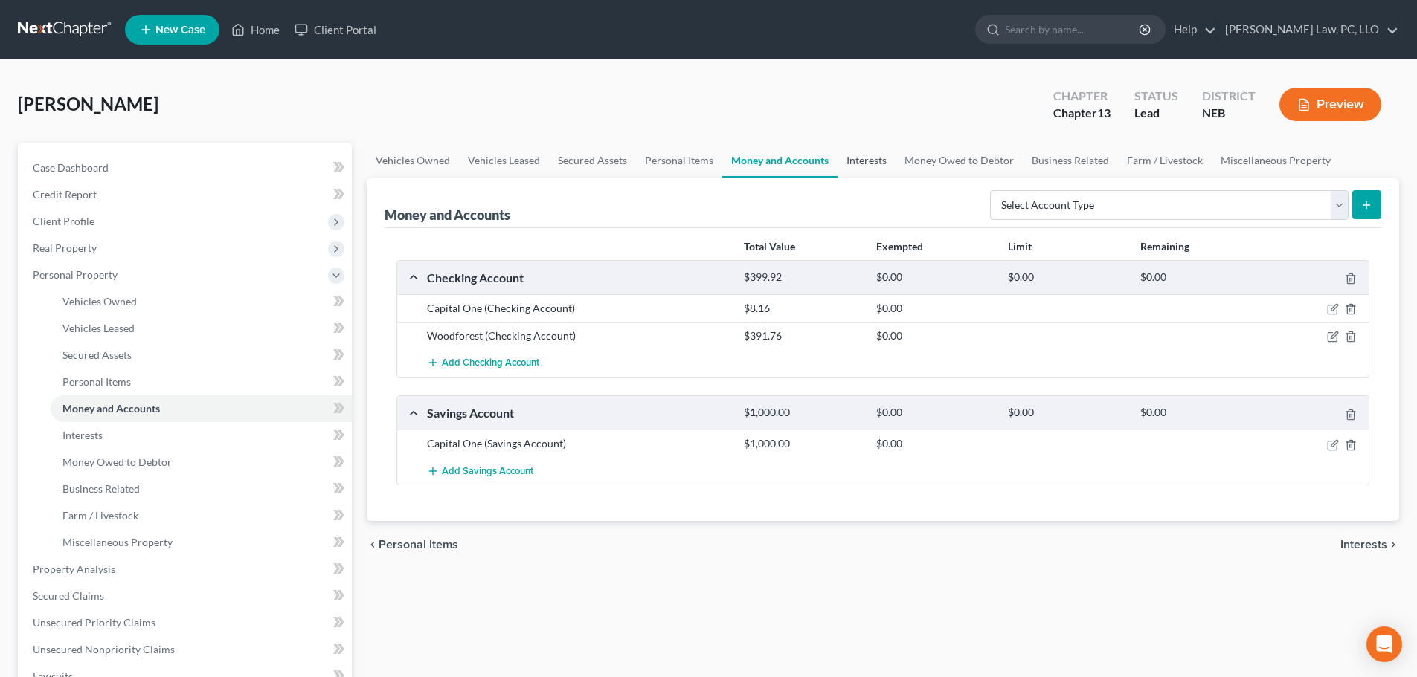
click at [875, 163] on link "Interests" at bounding box center [866, 161] width 58 height 36
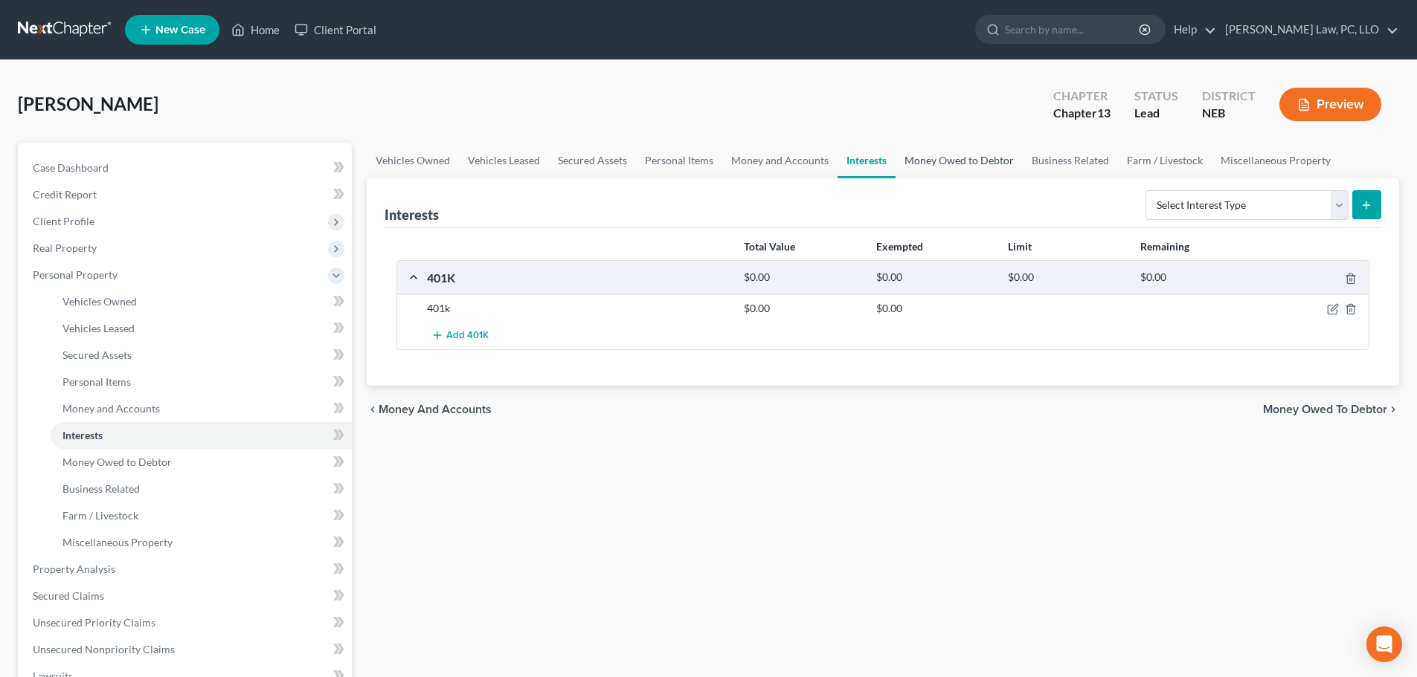
click at [918, 164] on link "Money Owed to Debtor" at bounding box center [958, 161] width 127 height 36
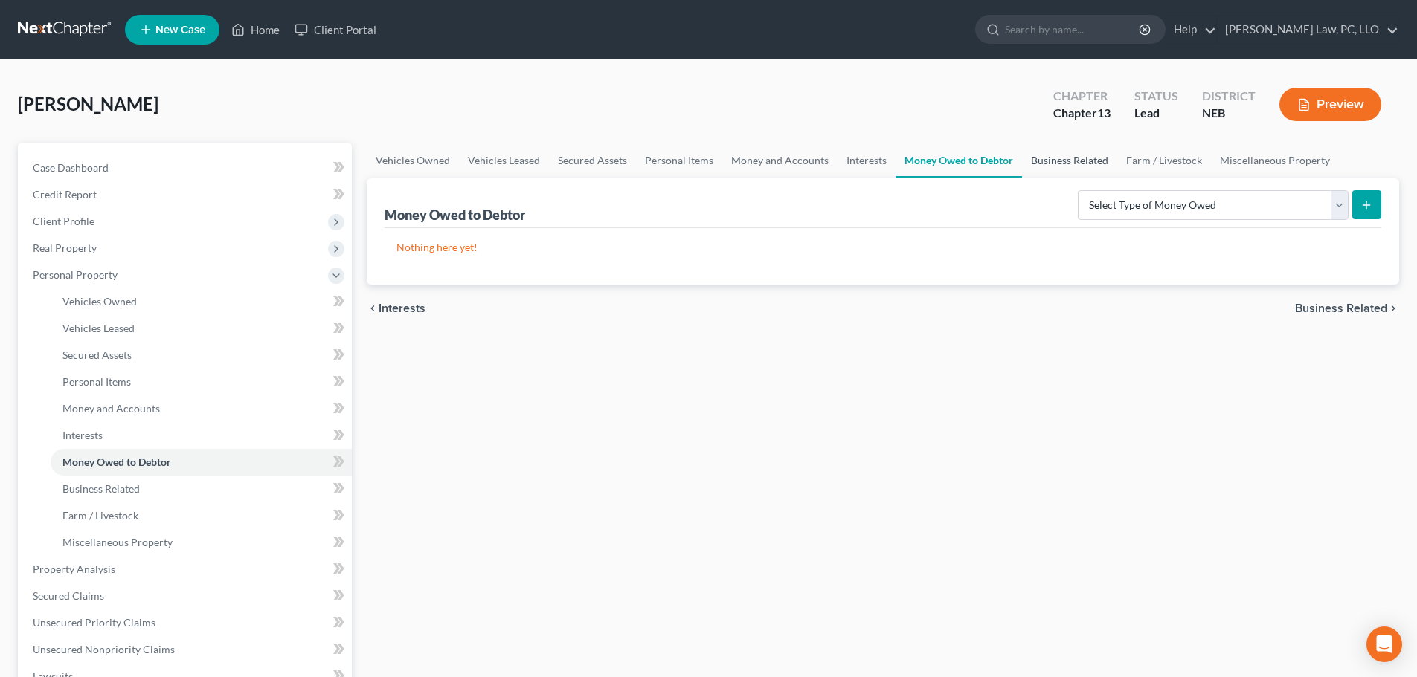
click at [1044, 163] on link "Business Related" at bounding box center [1069, 161] width 95 height 36
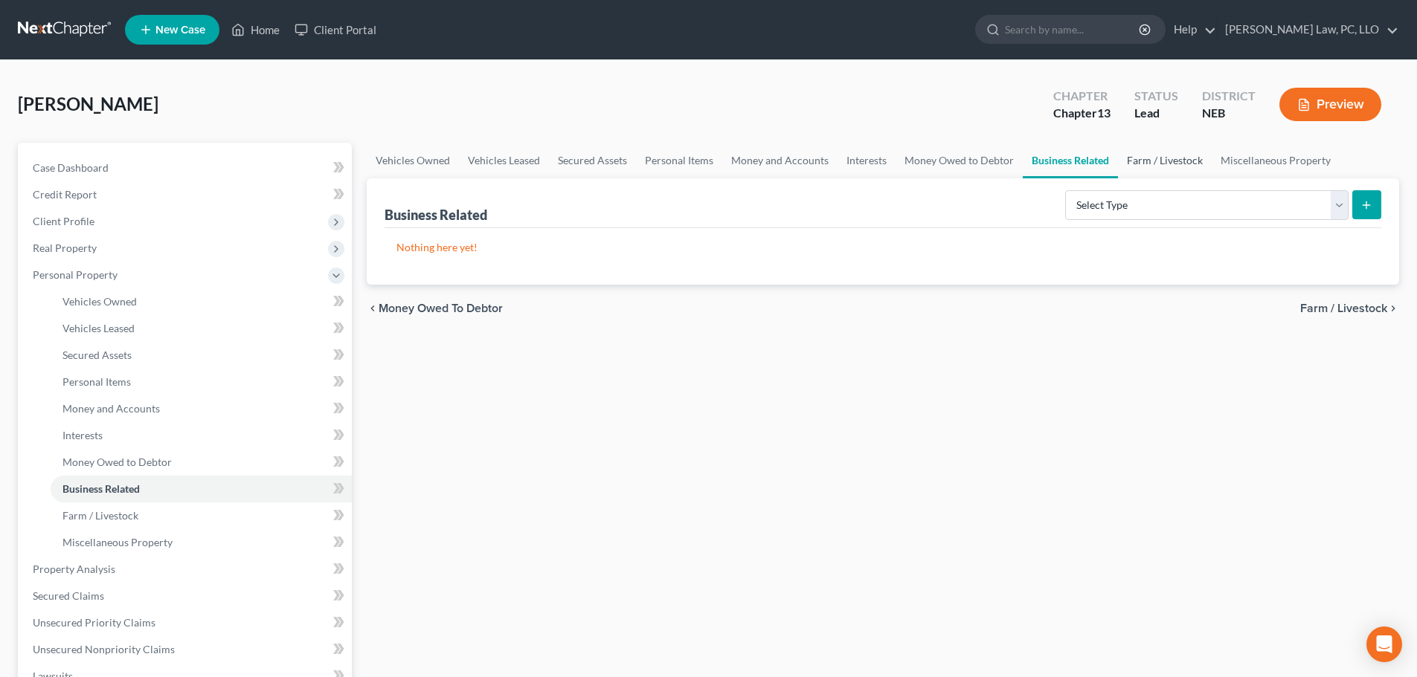
click at [1142, 159] on link "Farm / Livestock" at bounding box center [1165, 161] width 94 height 36
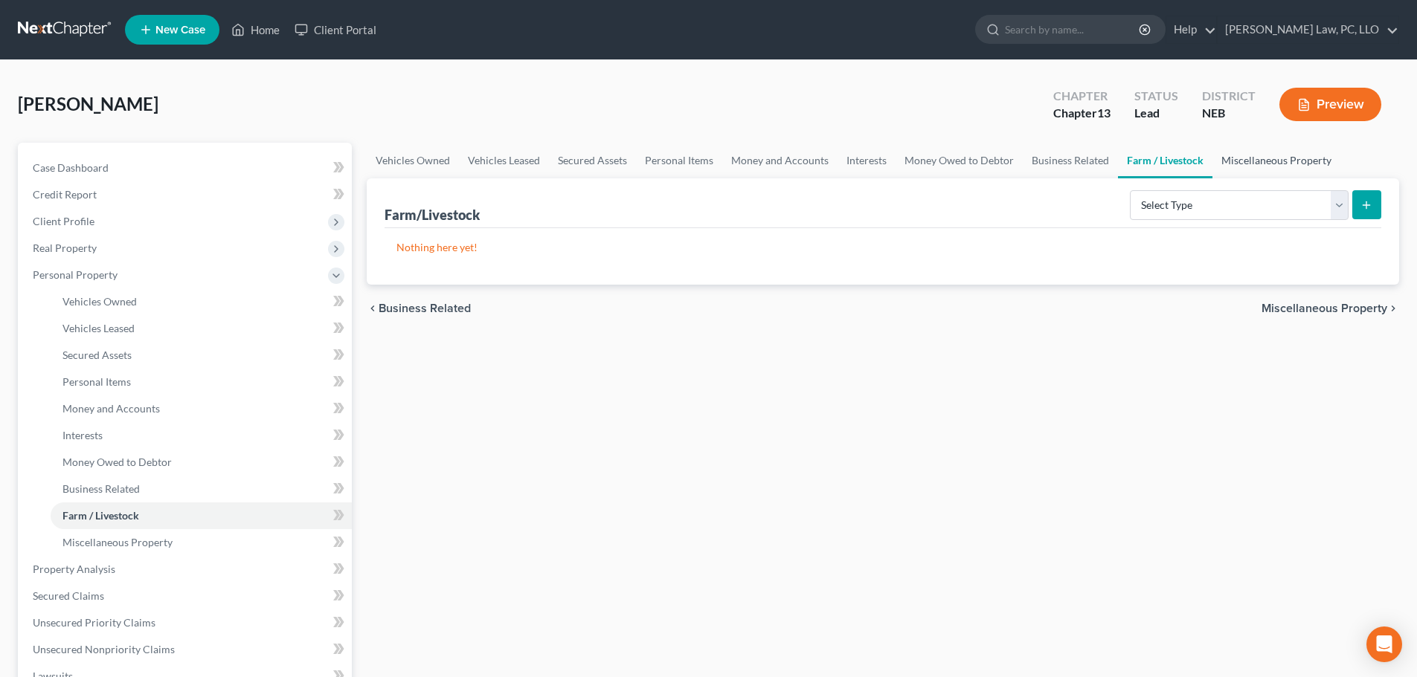
click at [1249, 159] on link "Miscellaneous Property" at bounding box center [1276, 161] width 128 height 36
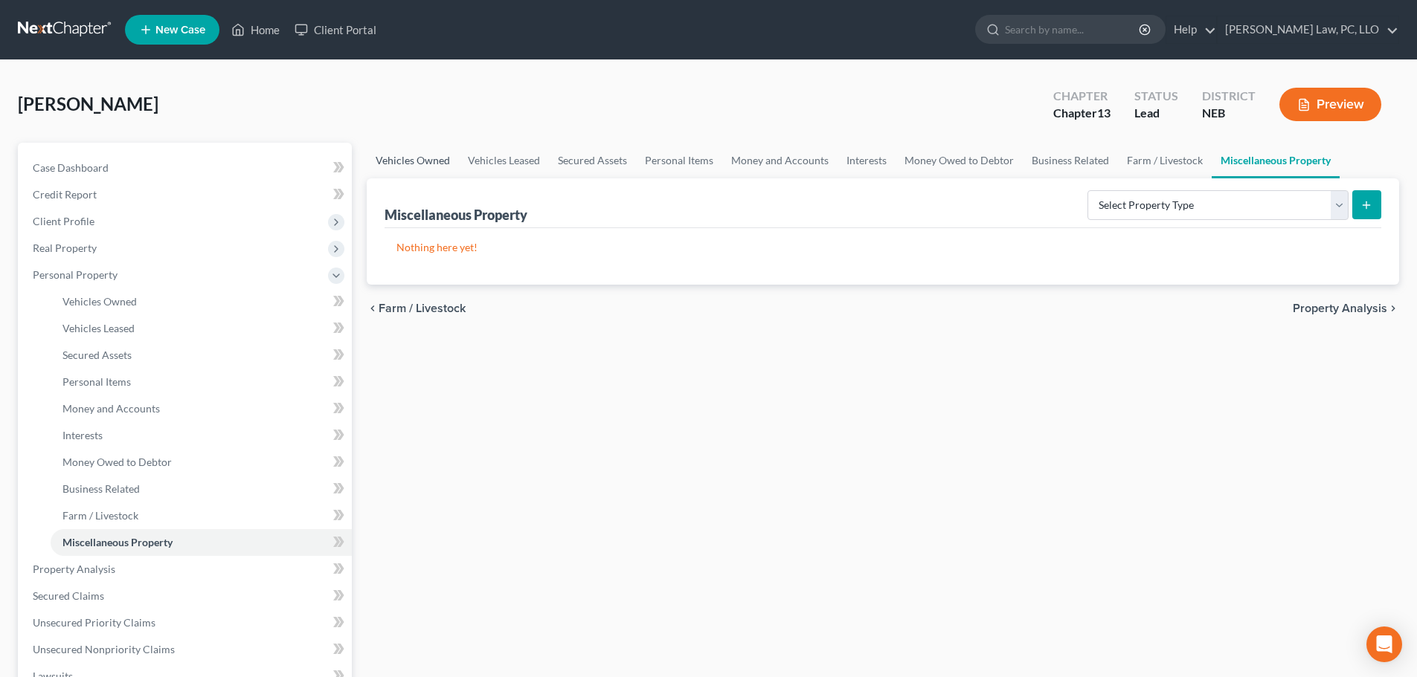
click at [406, 169] on link "Vehicles Owned" at bounding box center [413, 161] width 92 height 36
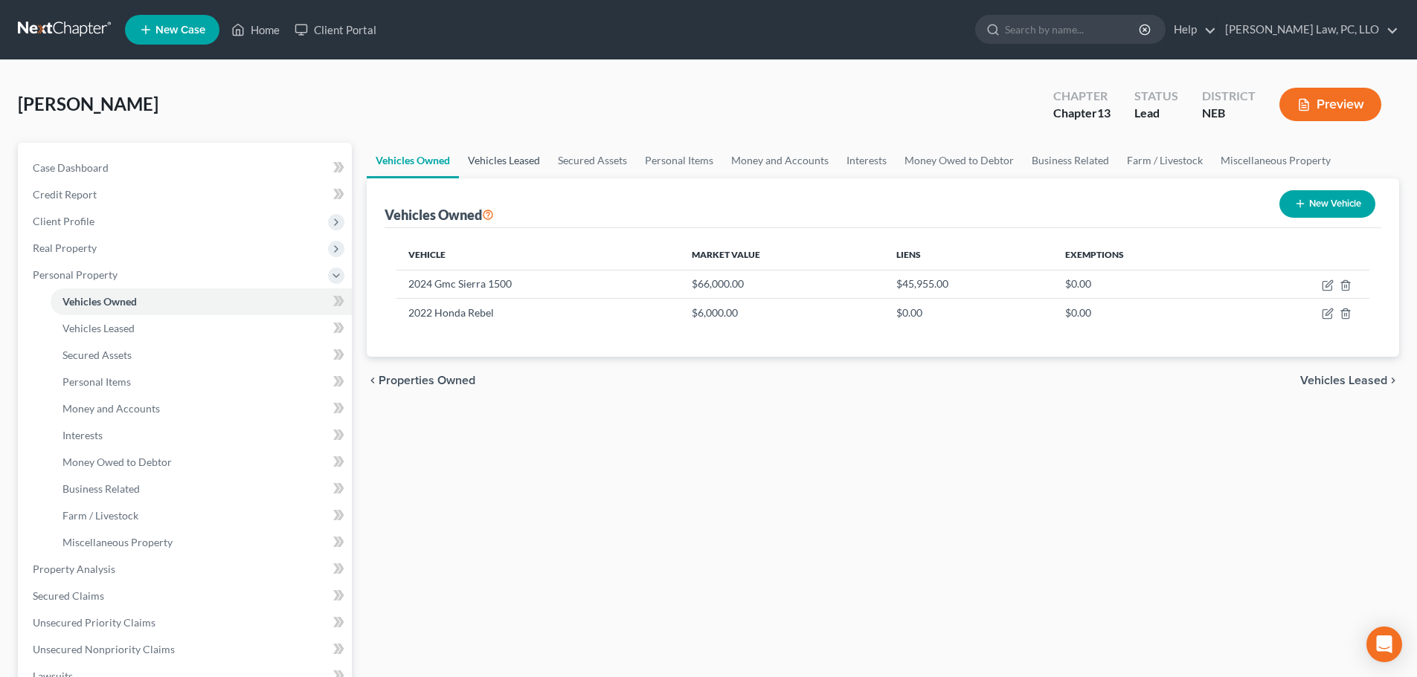
click at [502, 157] on link "Vehicles Leased" at bounding box center [504, 161] width 90 height 36
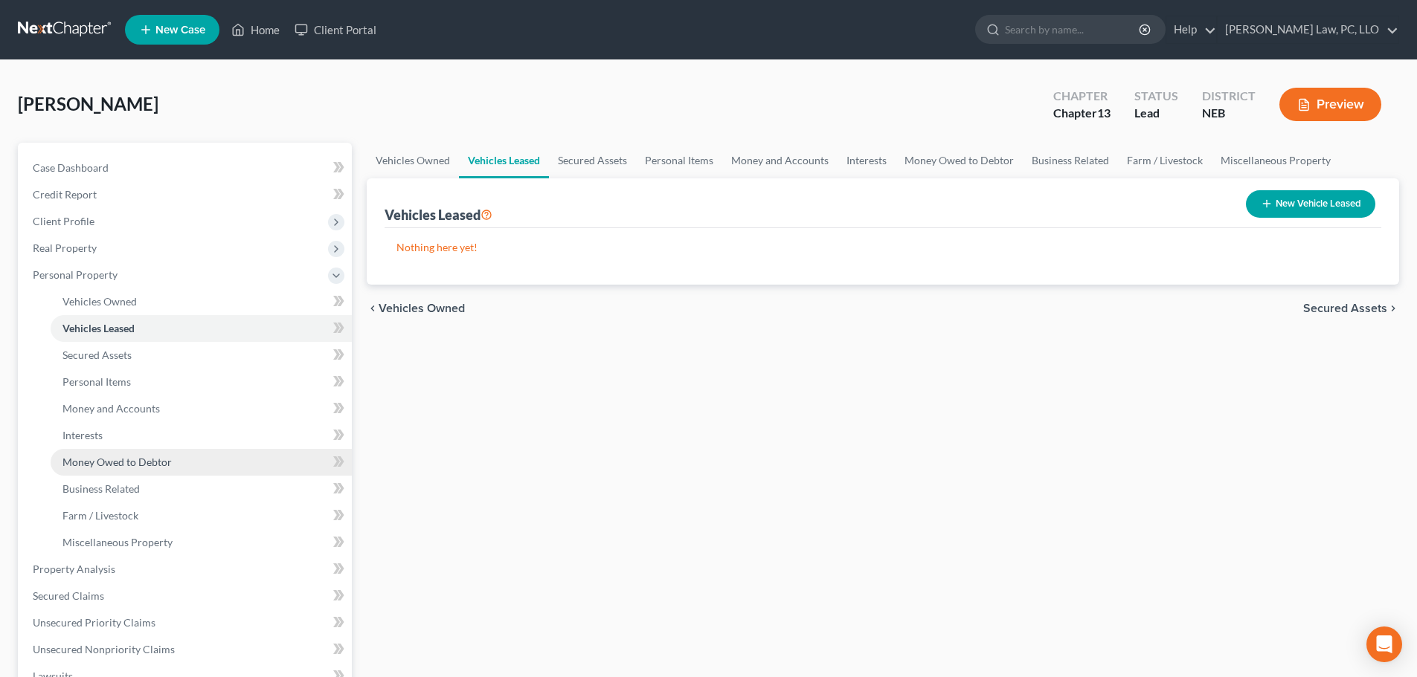
click at [160, 451] on link "Money Owed to Debtor" at bounding box center [201, 462] width 301 height 27
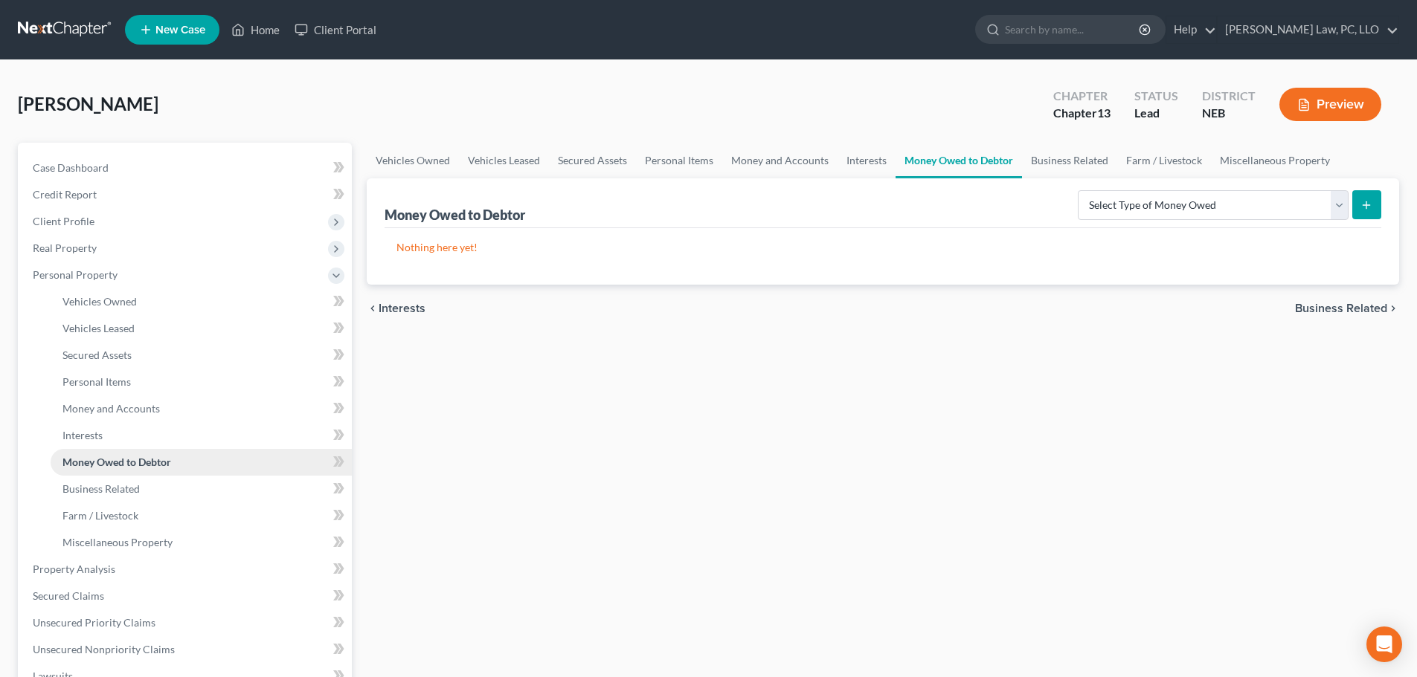
click at [123, 460] on span "Money Owed to Debtor" at bounding box center [116, 462] width 109 height 13
click at [121, 433] on link "Interests" at bounding box center [201, 435] width 301 height 27
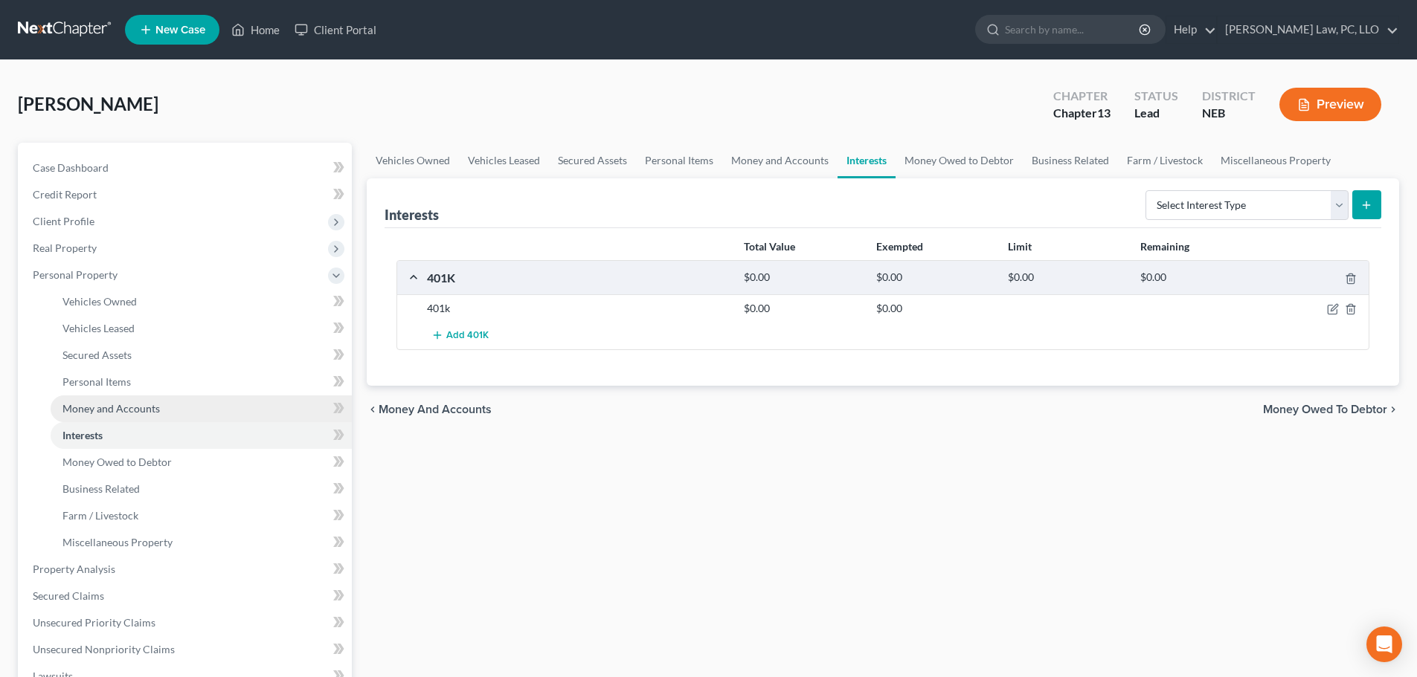
click at [121, 397] on link "Money and Accounts" at bounding box center [201, 409] width 301 height 27
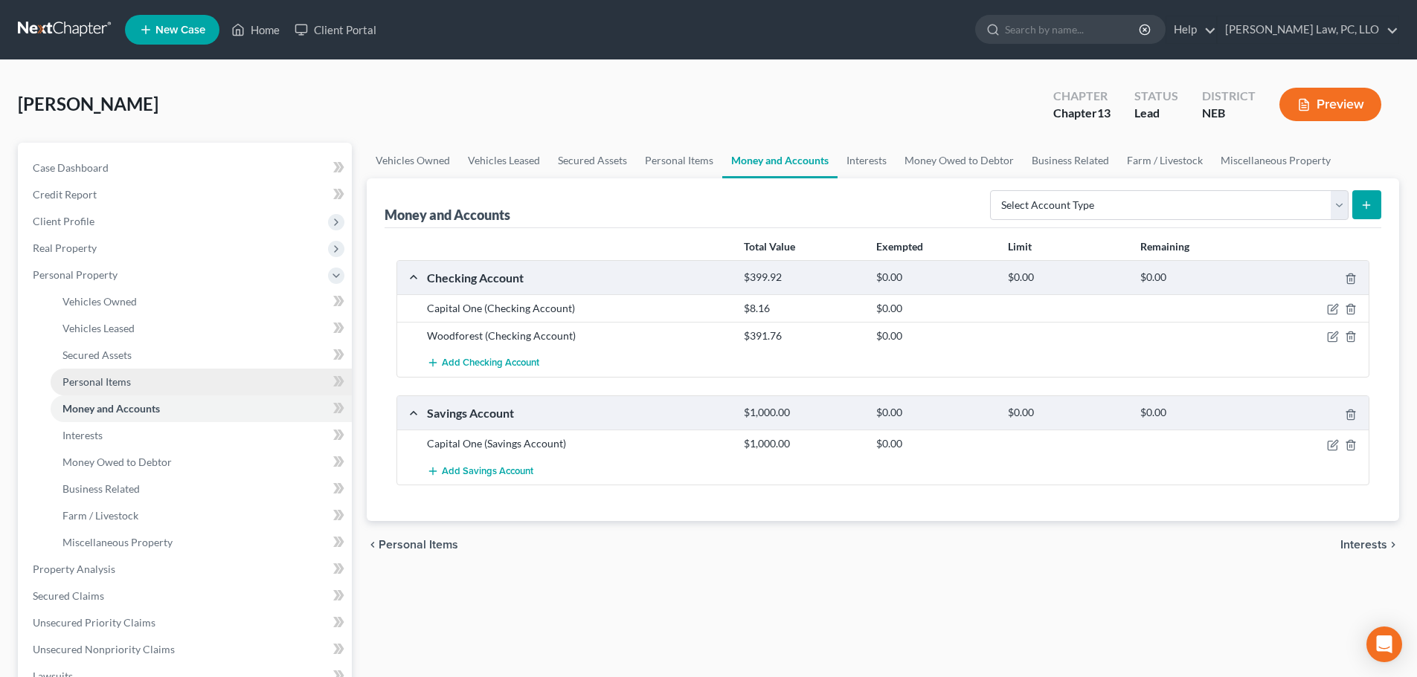
click at [132, 369] on link "Personal Items" at bounding box center [201, 382] width 301 height 27
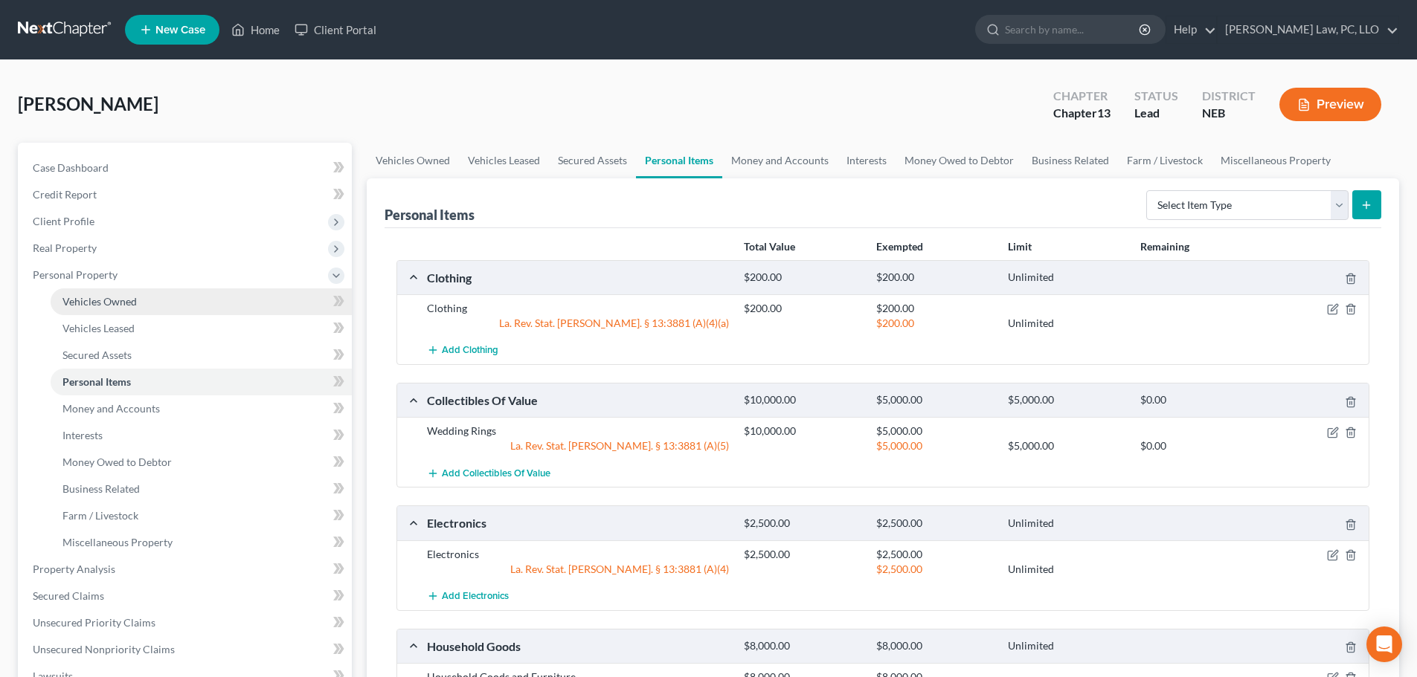
click at [132, 308] on link "Vehicles Owned" at bounding box center [201, 302] width 301 height 27
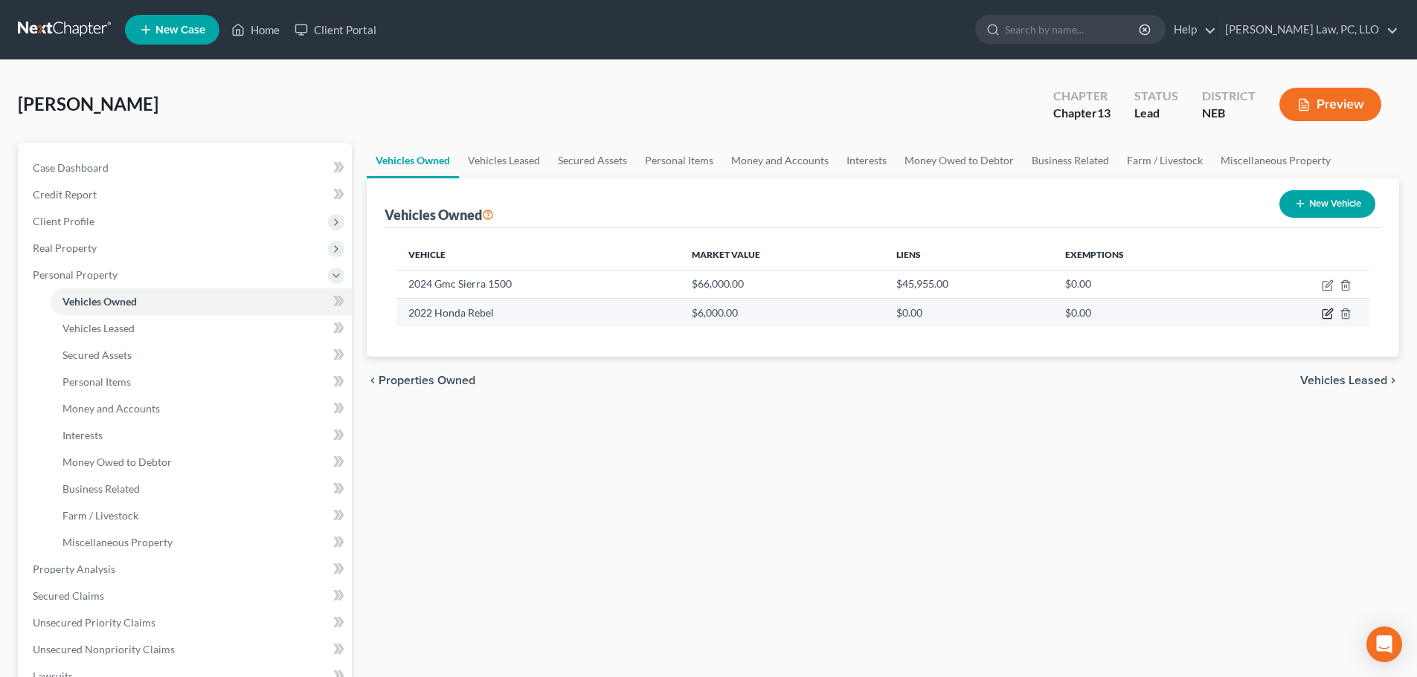
click at [1324, 312] on icon "button" at bounding box center [1327, 314] width 12 height 12
select select "0"
select select "4"
select select "0"
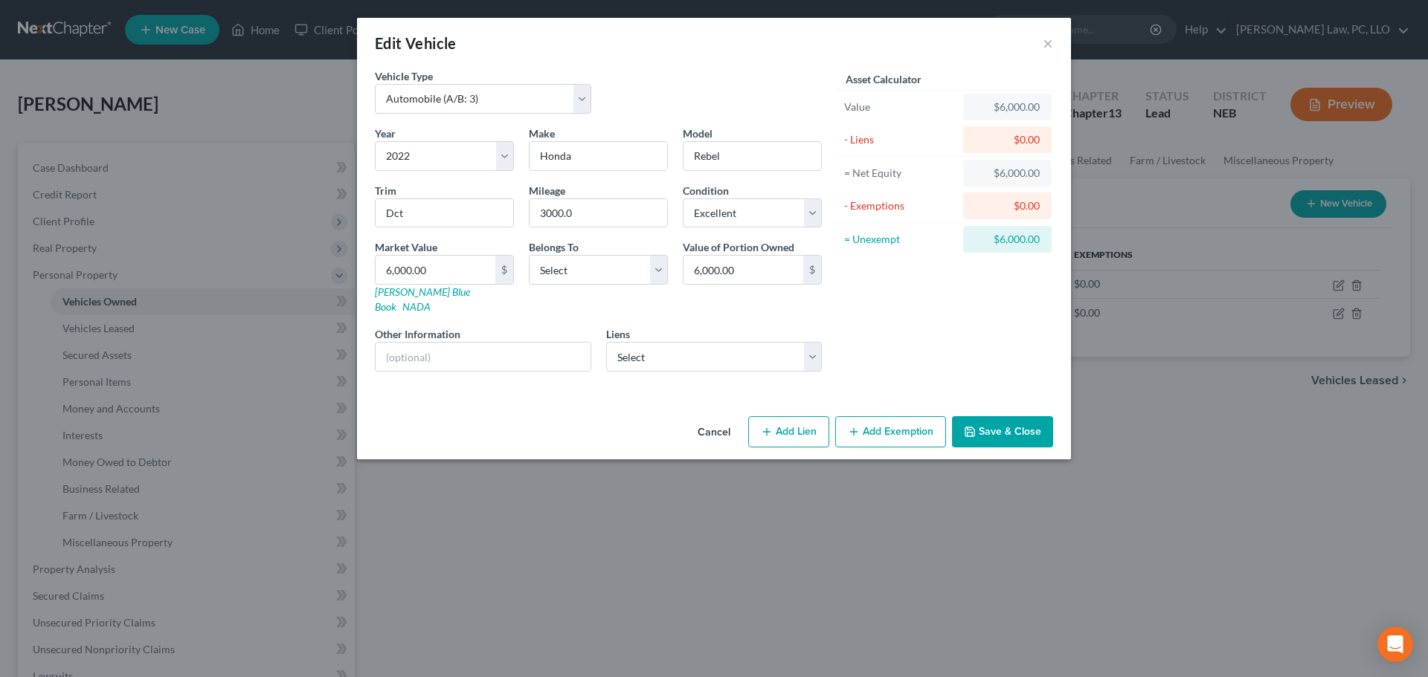
click at [441, 381] on div "Vehicle Type Select Automobile (A/B: 3) Truck (A/B: 3) Trailer (A/B: 4) Watercr…" at bounding box center [714, 239] width 714 height 342
click at [718, 418] on button "Cancel" at bounding box center [714, 433] width 57 height 30
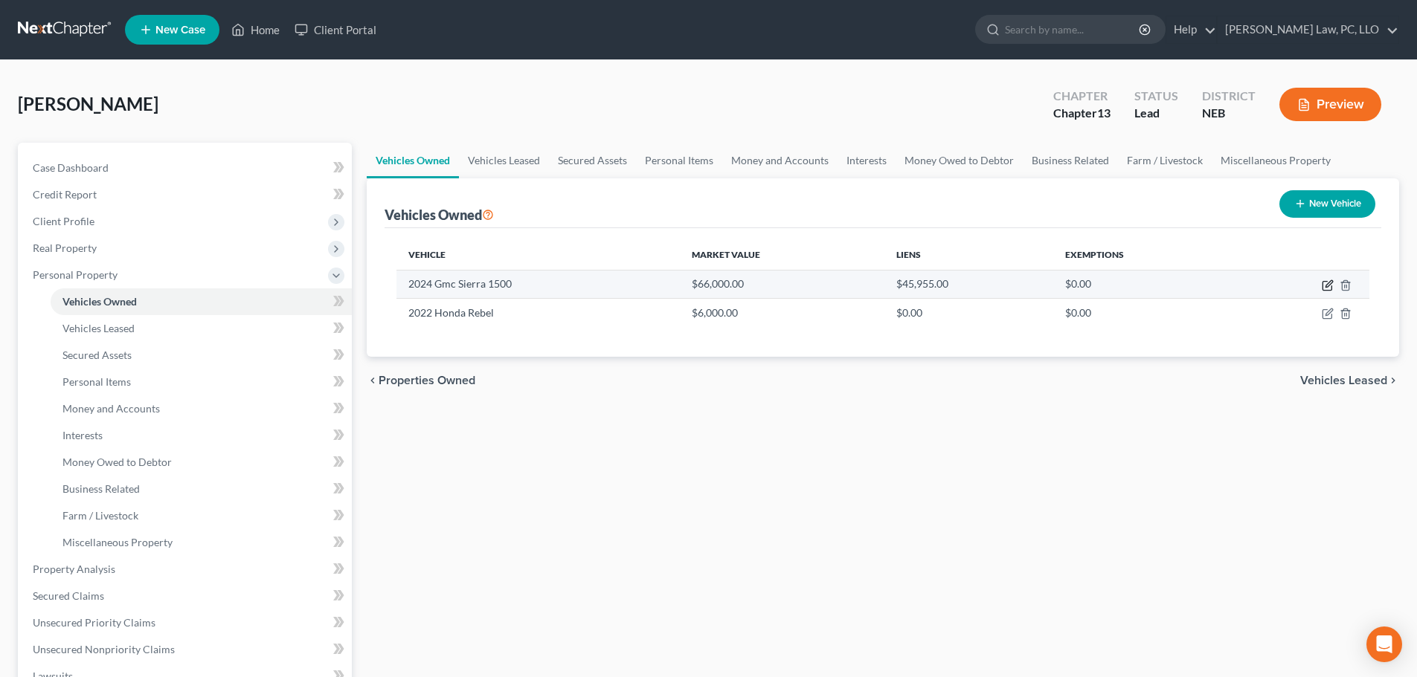
click at [1329, 286] on icon "button" at bounding box center [1327, 286] width 12 height 12
select select "0"
select select "2"
select select "0"
select select "3"
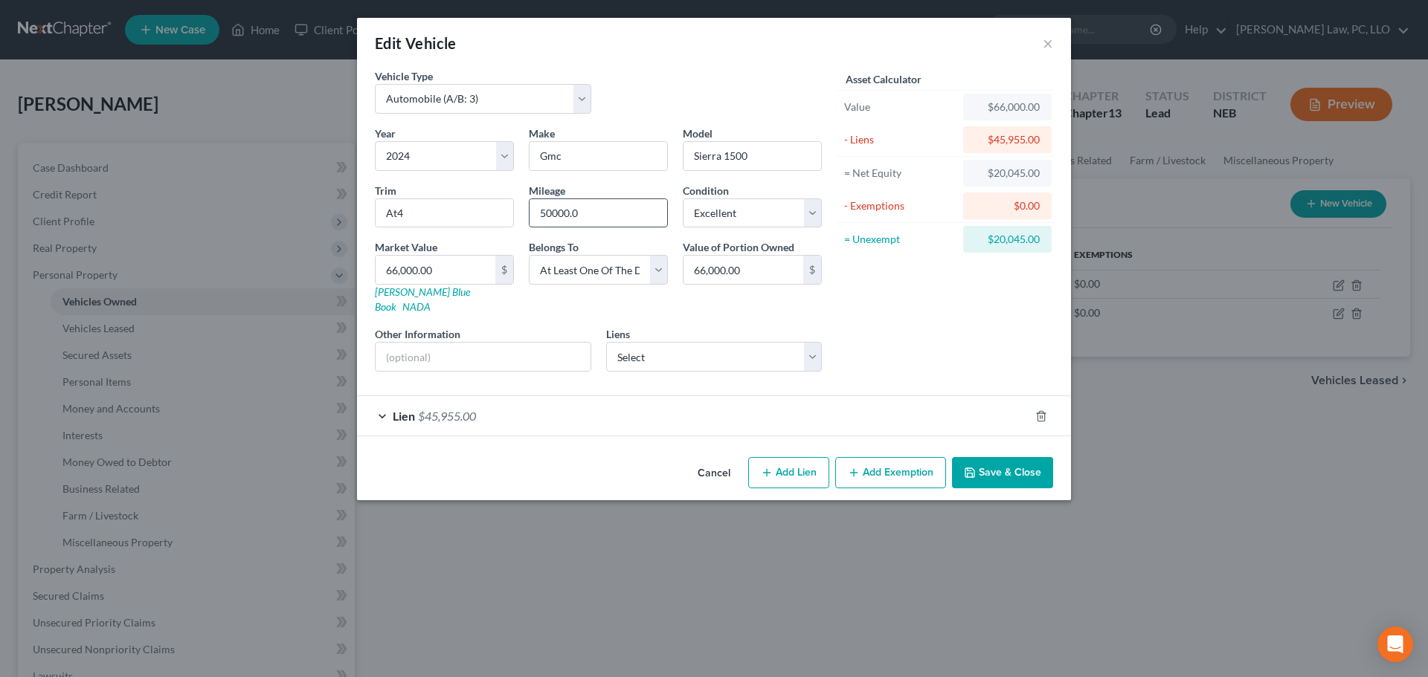
click at [593, 216] on input "50000.0" at bounding box center [598, 213] width 138 height 28
type input "50000"
click at [468, 271] on input "66,000.00" at bounding box center [436, 270] width 120 height 28
type input "4"
type input "4.00"
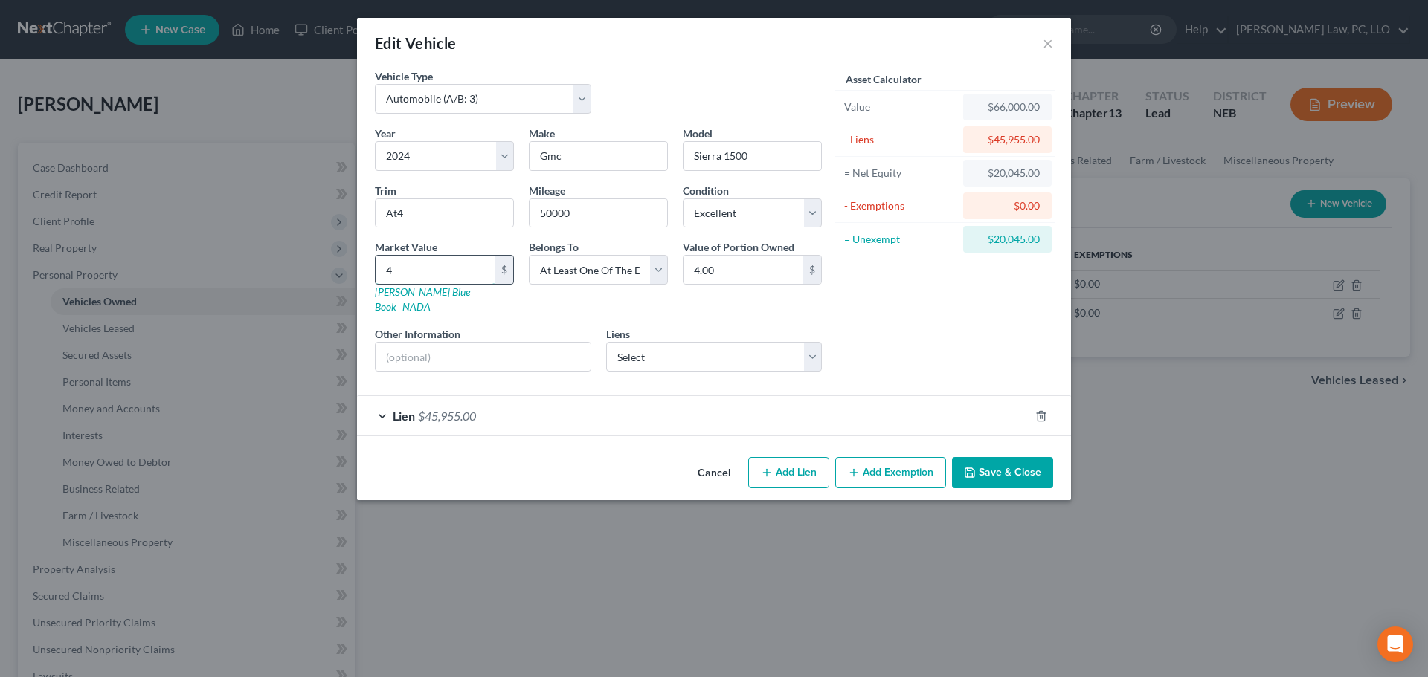
type input "46"
type input "46.00"
type input "461"
type input "461.00"
type input "4616"
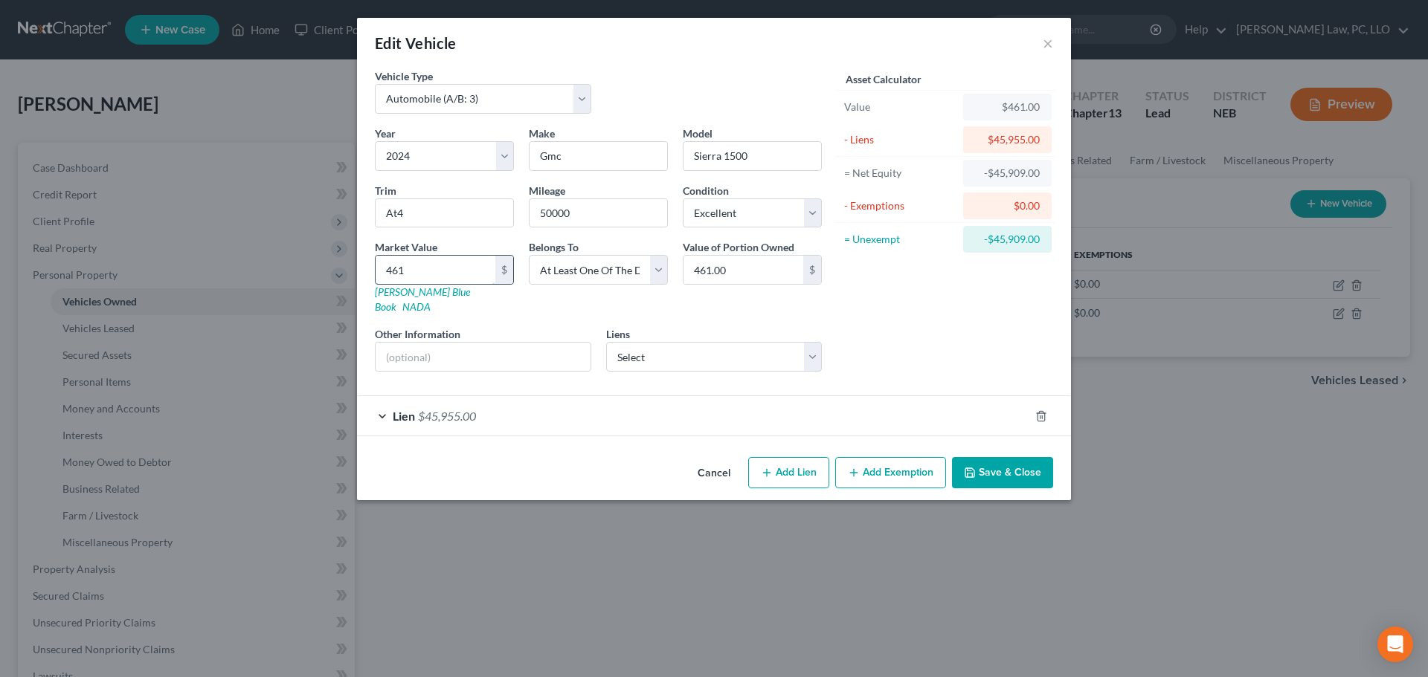
type input "4,616.00"
type input "4,6162"
type input "46,162.00"
click at [657, 274] on select "Select Debtor 1 Only Debtor 2 Only Debtor 1 And Debtor 2 Only At Least One Of T…" at bounding box center [598, 270] width 139 height 30
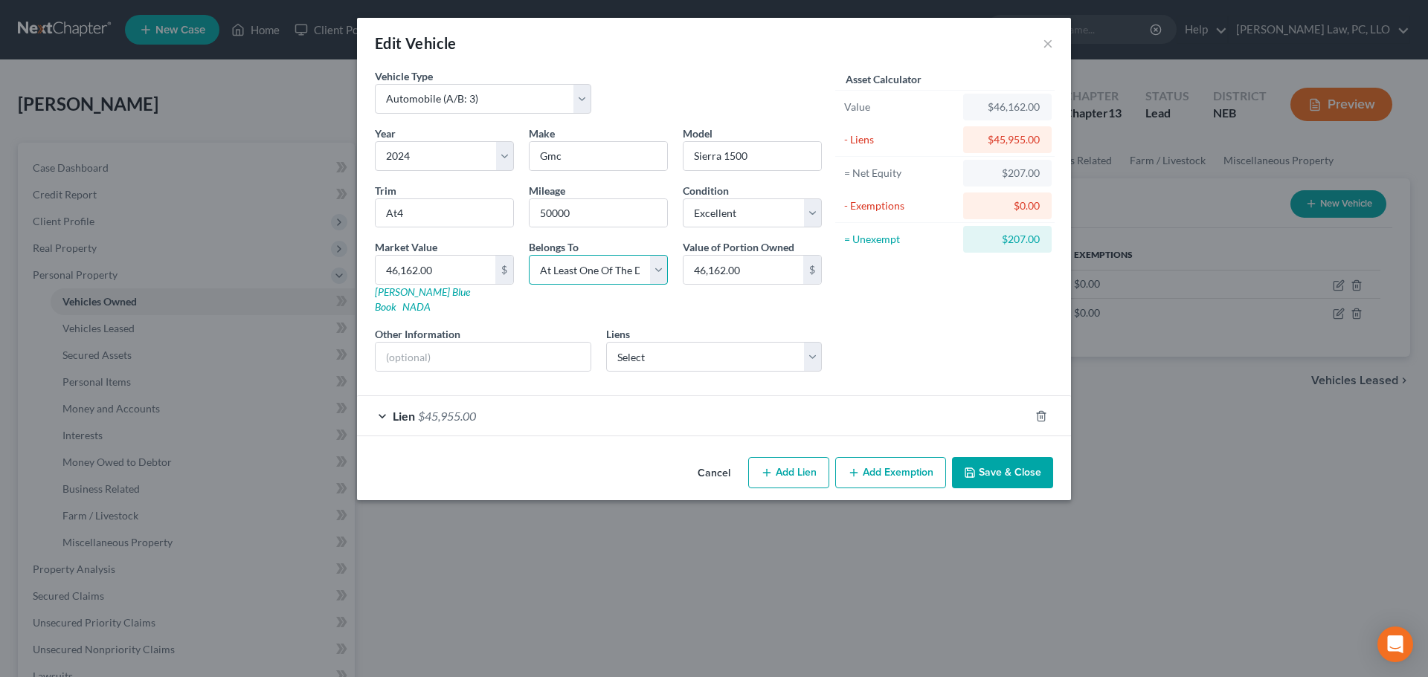
click at [657, 274] on select "Select Debtor 1 Only Debtor 2 Only Debtor 1 And Debtor 2 Only At Least One Of T…" at bounding box center [598, 270] width 139 height 30
click at [699, 343] on select "Select Harley [PERSON_NAME] - $0.00" at bounding box center [714, 357] width 216 height 30
click at [564, 404] on div "Lien $45,955.00" at bounding box center [693, 415] width 672 height 39
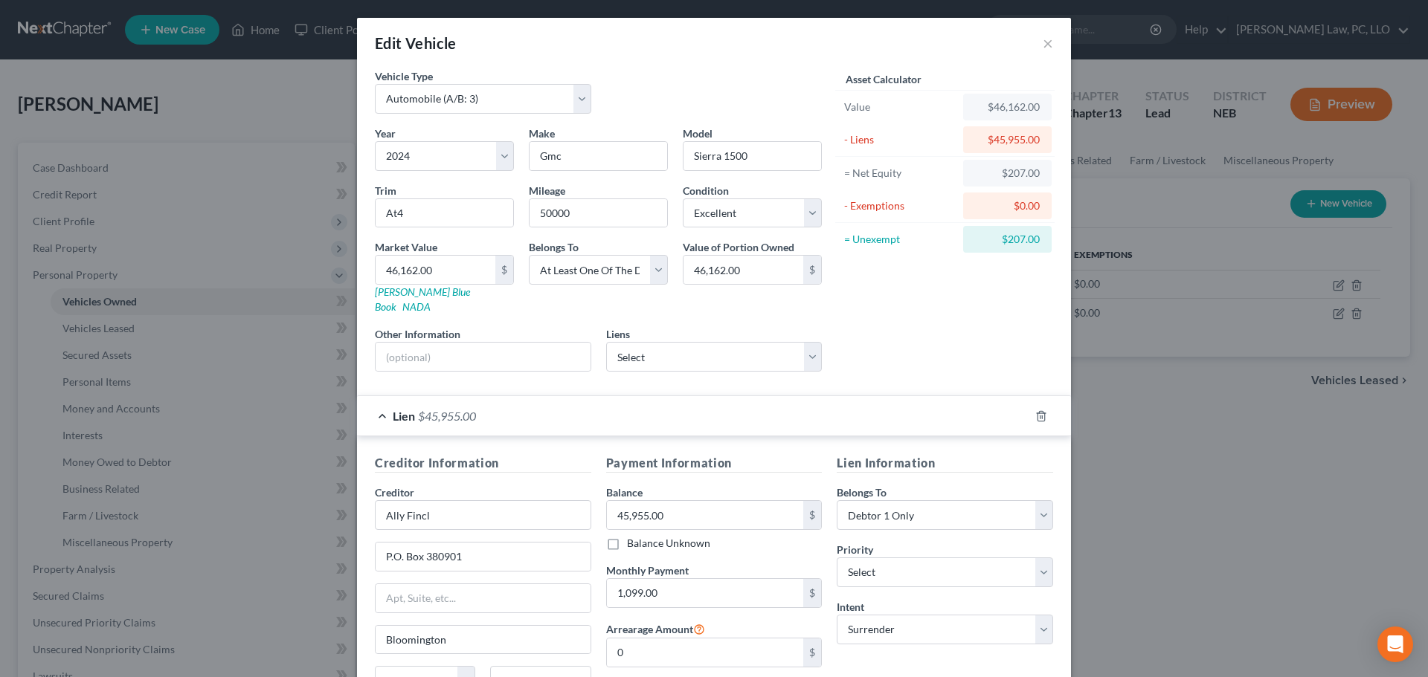
click at [564, 404] on div "Lien $45,955.00" at bounding box center [693, 415] width 672 height 39
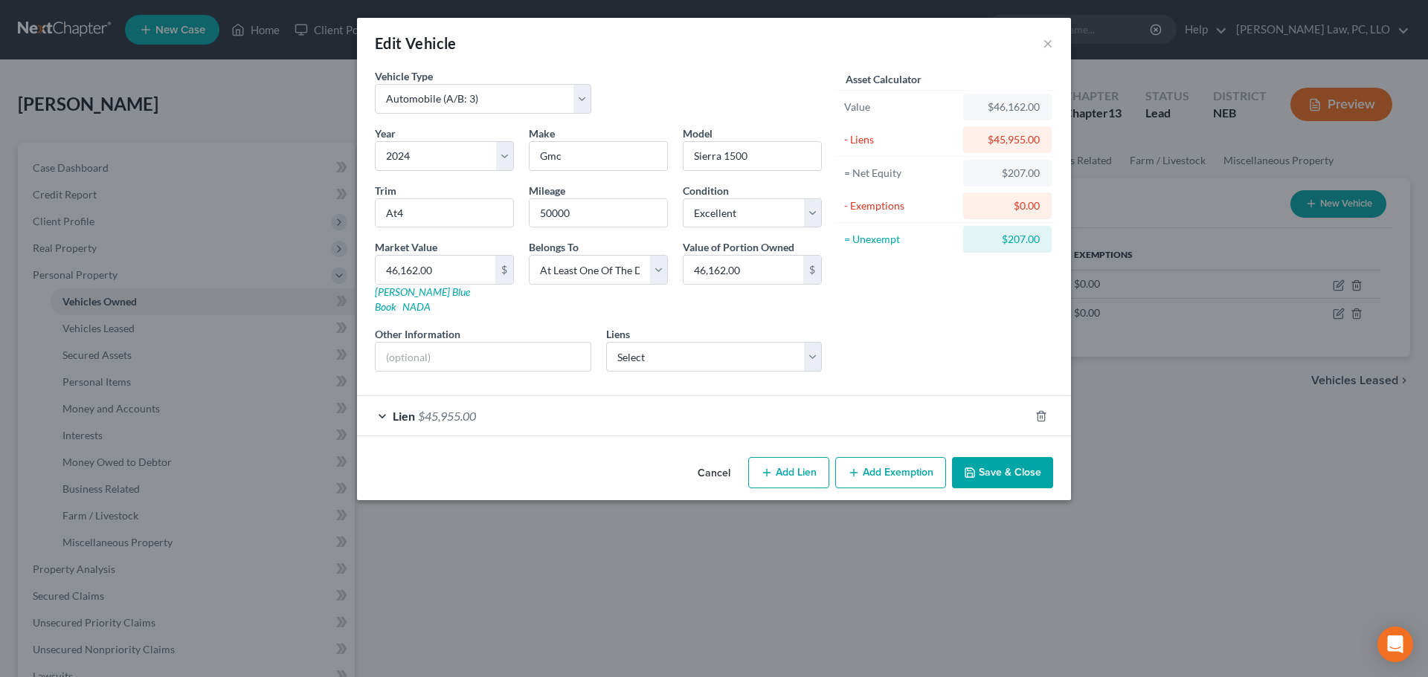
click at [895, 464] on button "Add Exemption" at bounding box center [890, 472] width 111 height 31
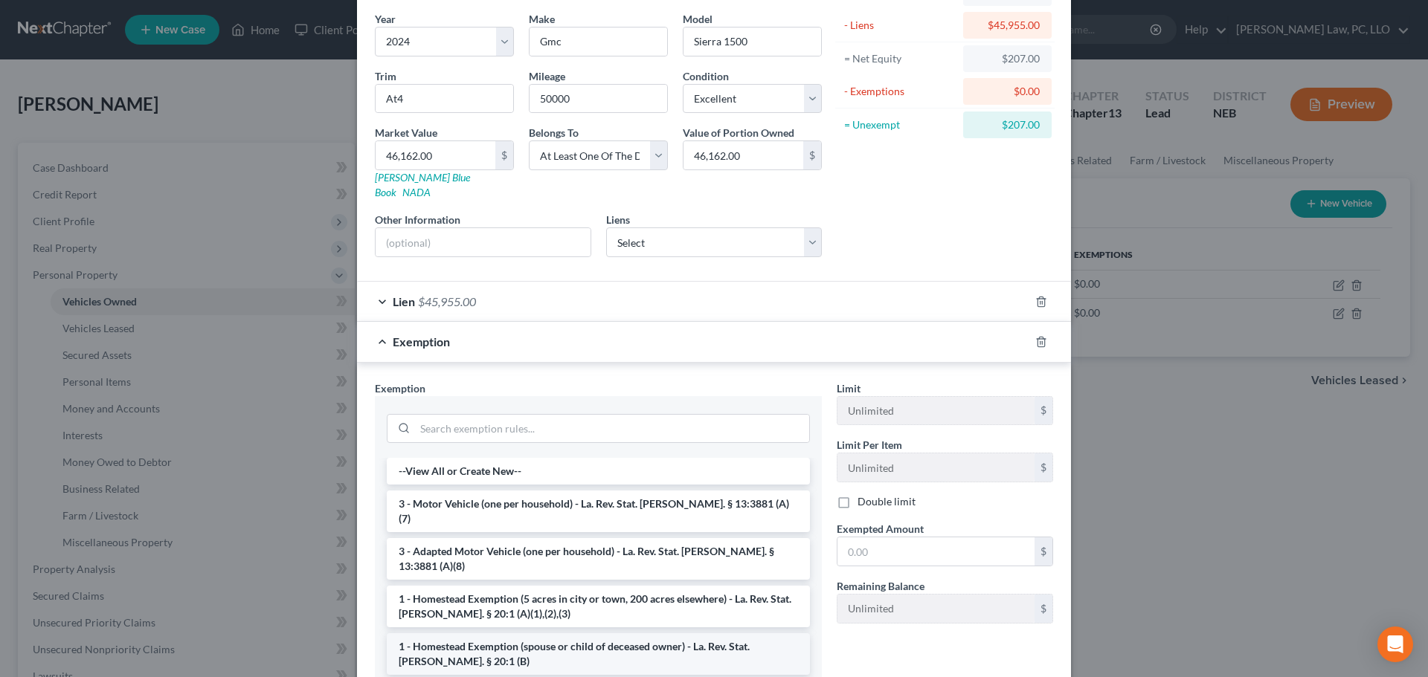
scroll to position [223, 0]
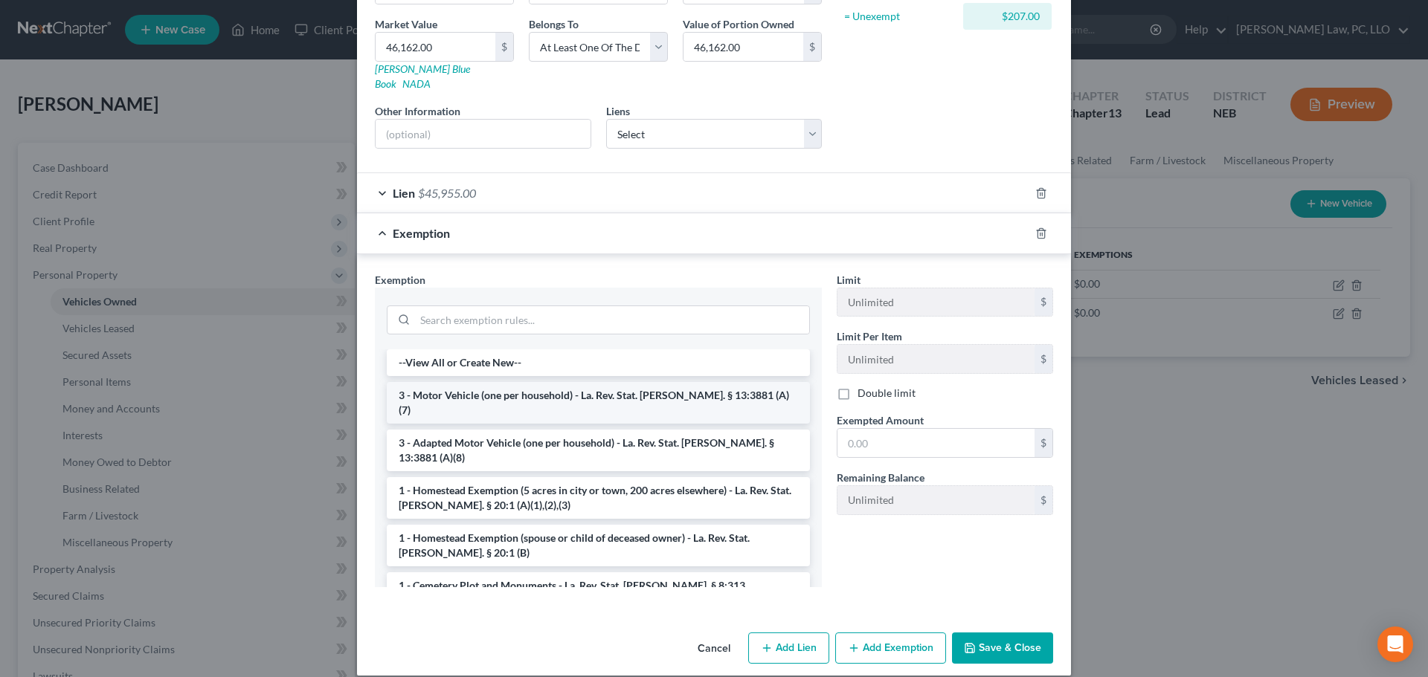
click at [482, 382] on li "3 - Motor Vehicle (one per household) - La. Rev. Stat. [PERSON_NAME]. § 13:3881…" at bounding box center [598, 403] width 423 height 42
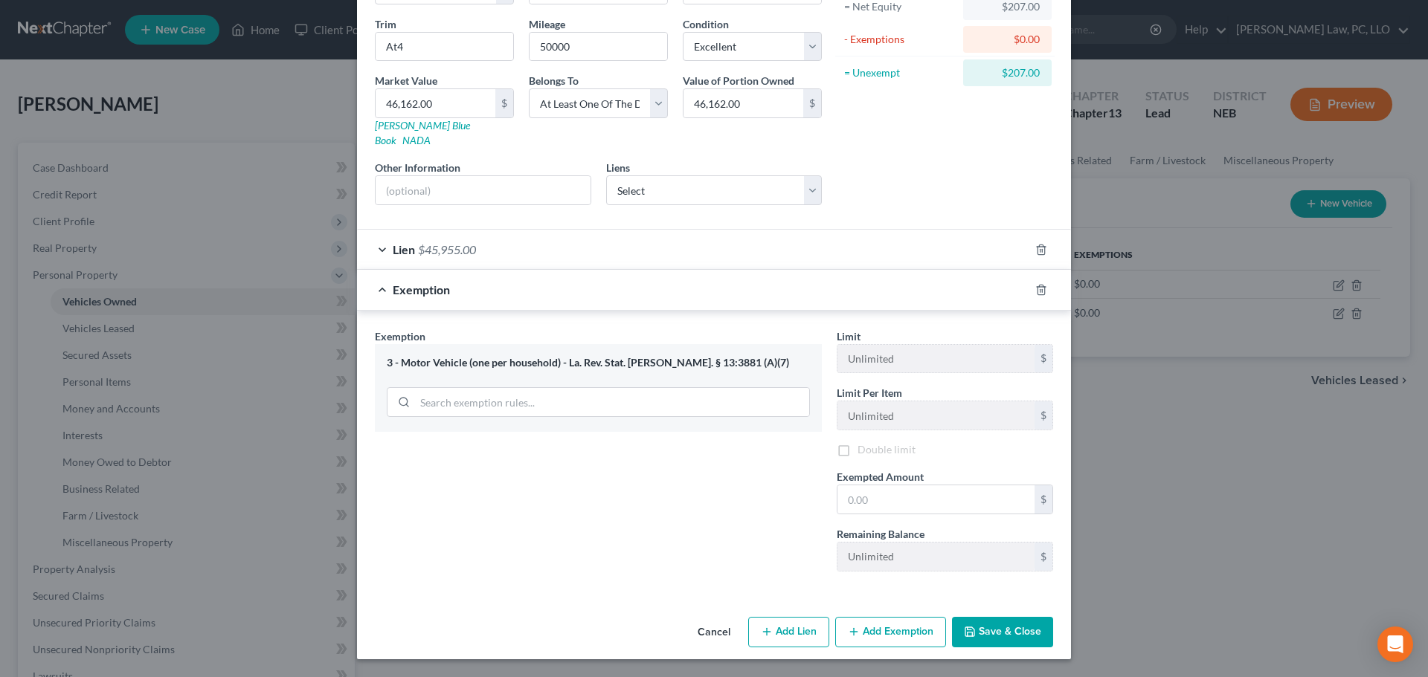
scroll to position [154, 0]
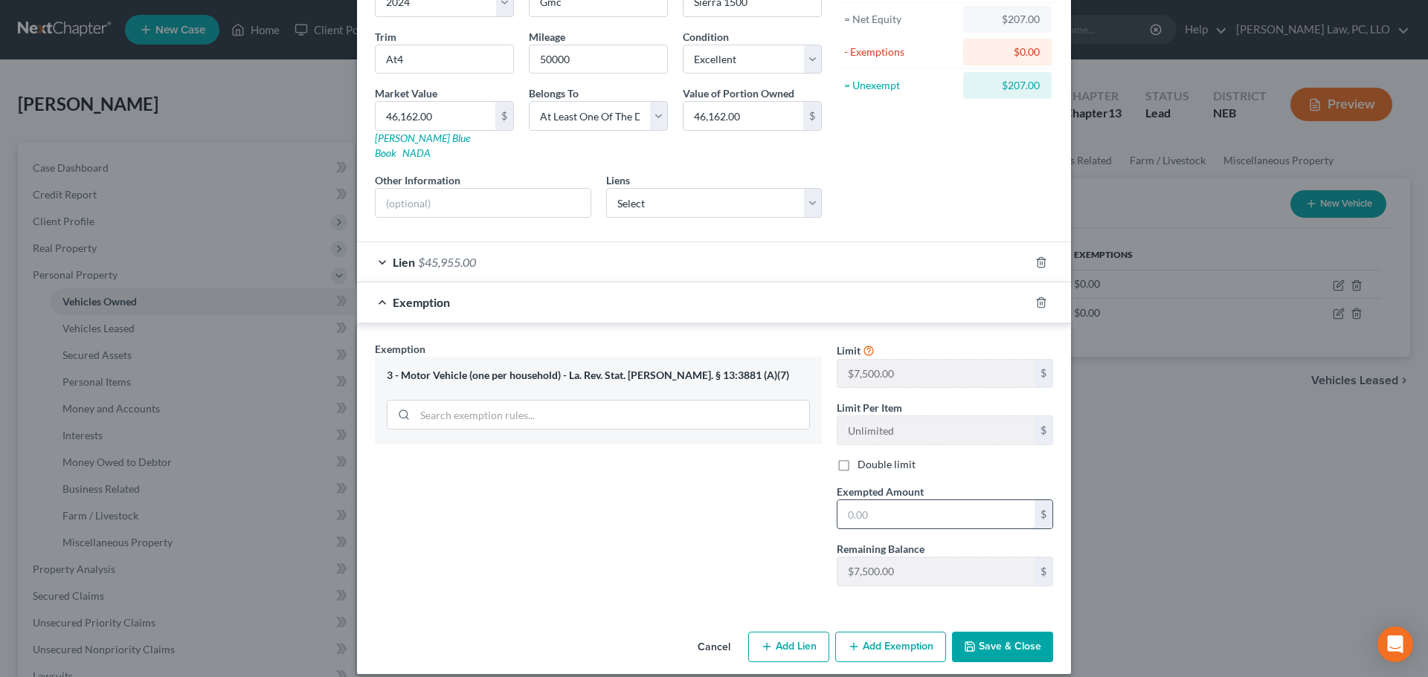
click at [875, 500] on input "text" at bounding box center [935, 514] width 197 height 28
type input "2"
click at [1037, 297] on icon "button" at bounding box center [1040, 302] width 7 height 10
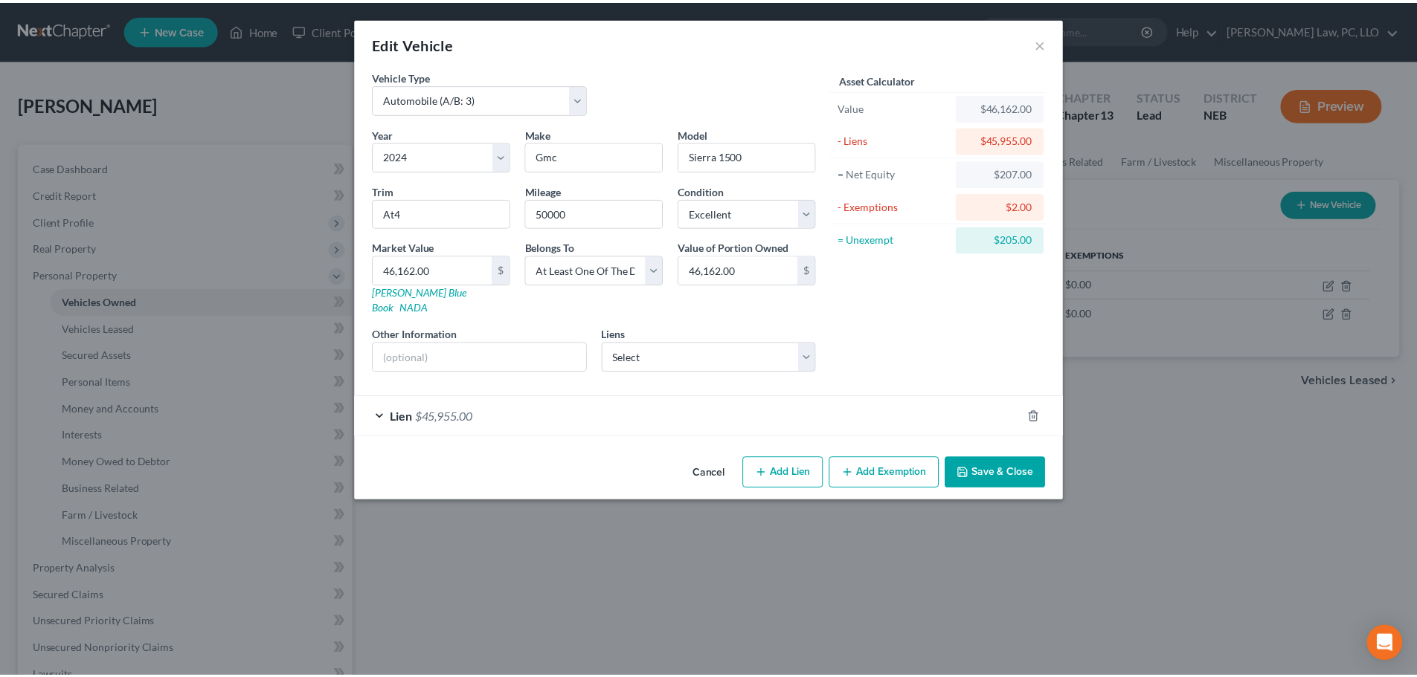
scroll to position [0, 0]
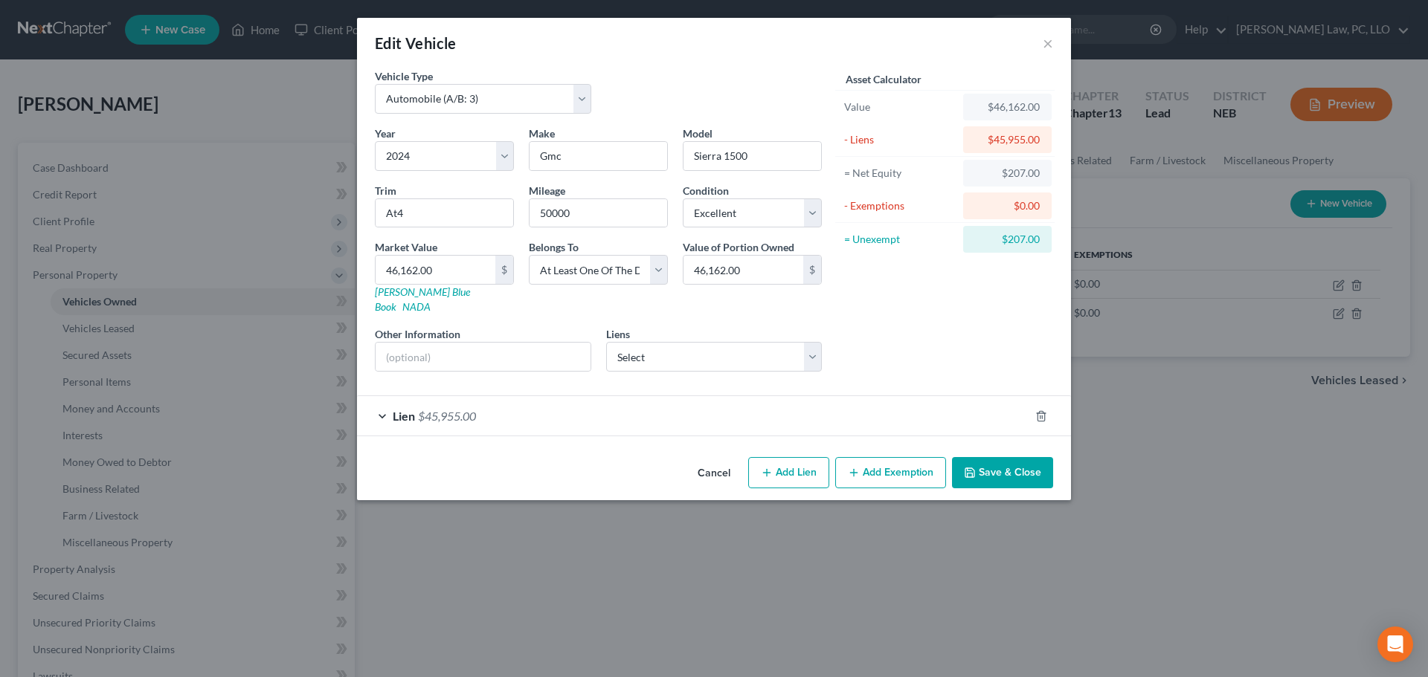
drag, startPoint x: 982, startPoint y: 461, endPoint x: 933, endPoint y: 339, distance: 131.2
click at [933, 339] on div "Edit Vehicle × Vehicle Type Select Automobile (A/B: 3) Truck (A/B: 3) Trailer (…" at bounding box center [714, 259] width 714 height 483
click at [770, 271] on input "46,162.00" at bounding box center [743, 270] width 120 height 28
type input "23,081.00"
click at [1013, 457] on button "Save & Close" at bounding box center [1002, 472] width 101 height 31
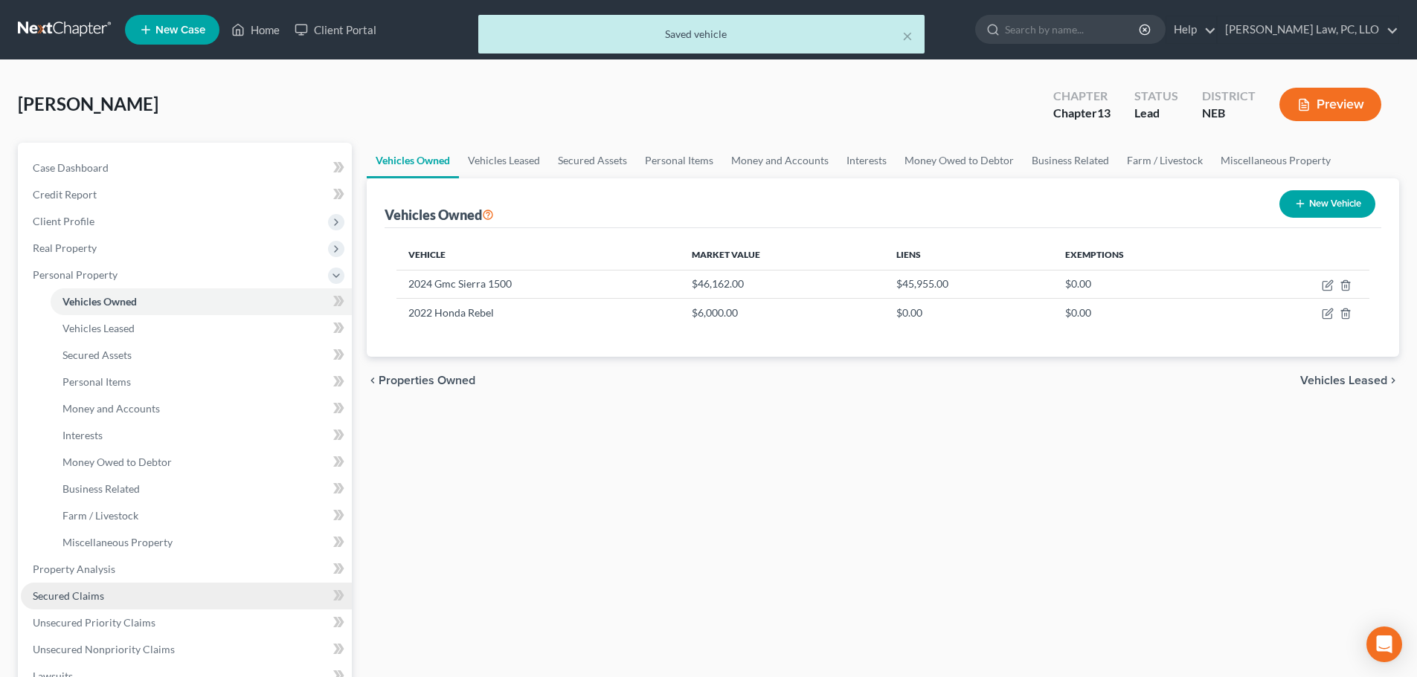
click at [122, 594] on link "Secured Claims" at bounding box center [186, 596] width 331 height 27
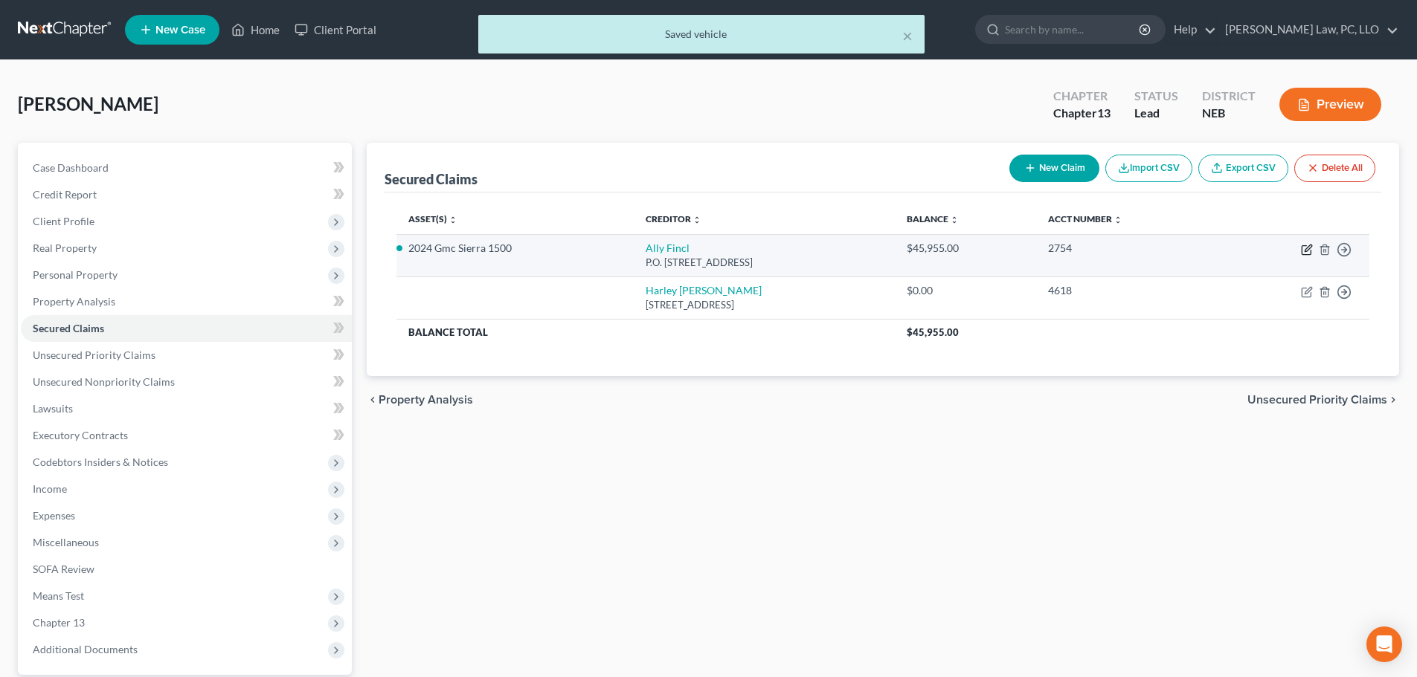
click at [1306, 251] on icon "button" at bounding box center [1307, 248] width 7 height 7
select select "24"
select select "10"
select select "0"
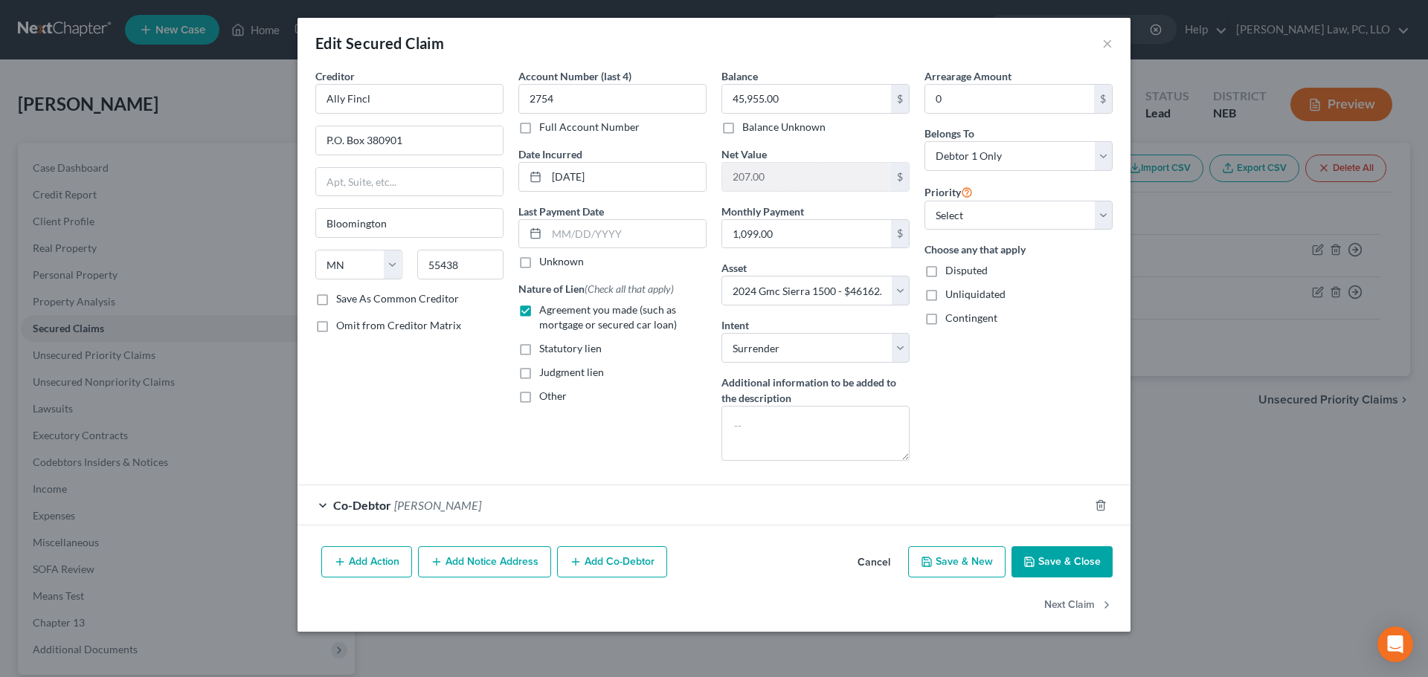
click at [1054, 561] on button "Save & Close" at bounding box center [1061, 562] width 101 height 31
select select
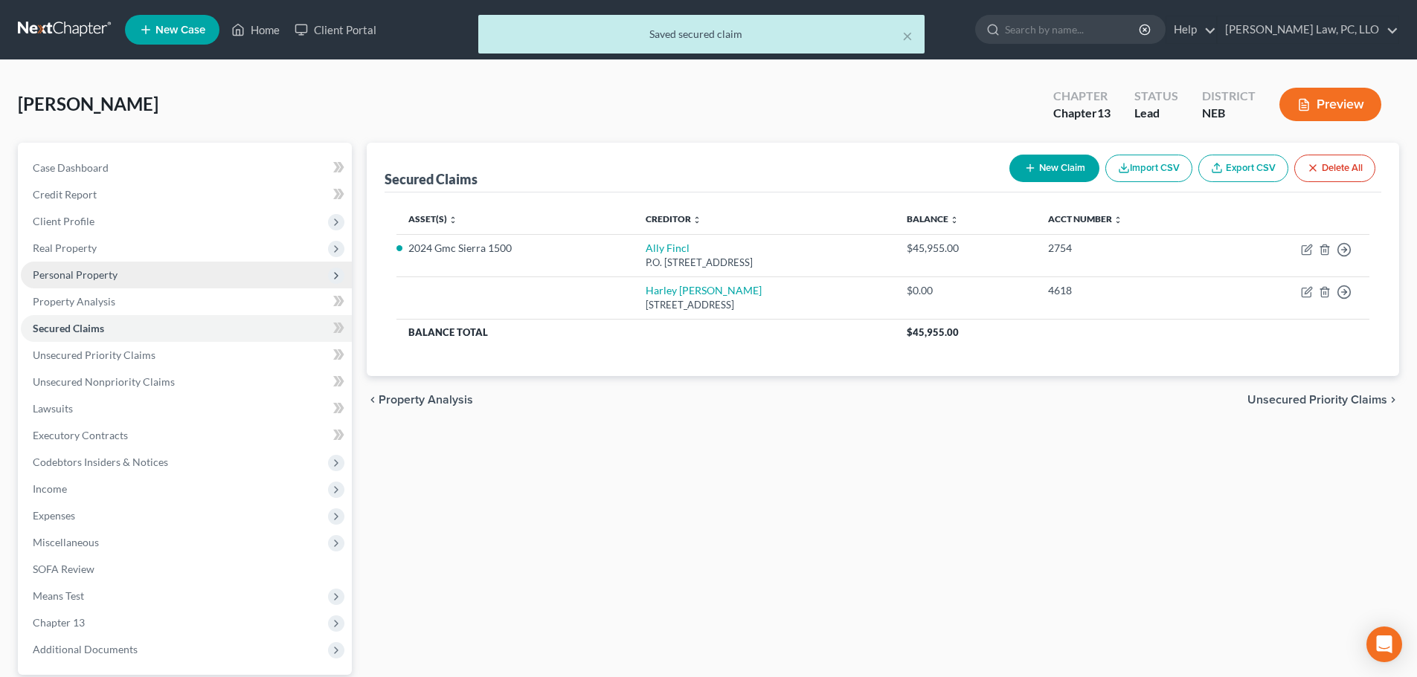
click at [72, 280] on span "Personal Property" at bounding box center [75, 274] width 85 height 13
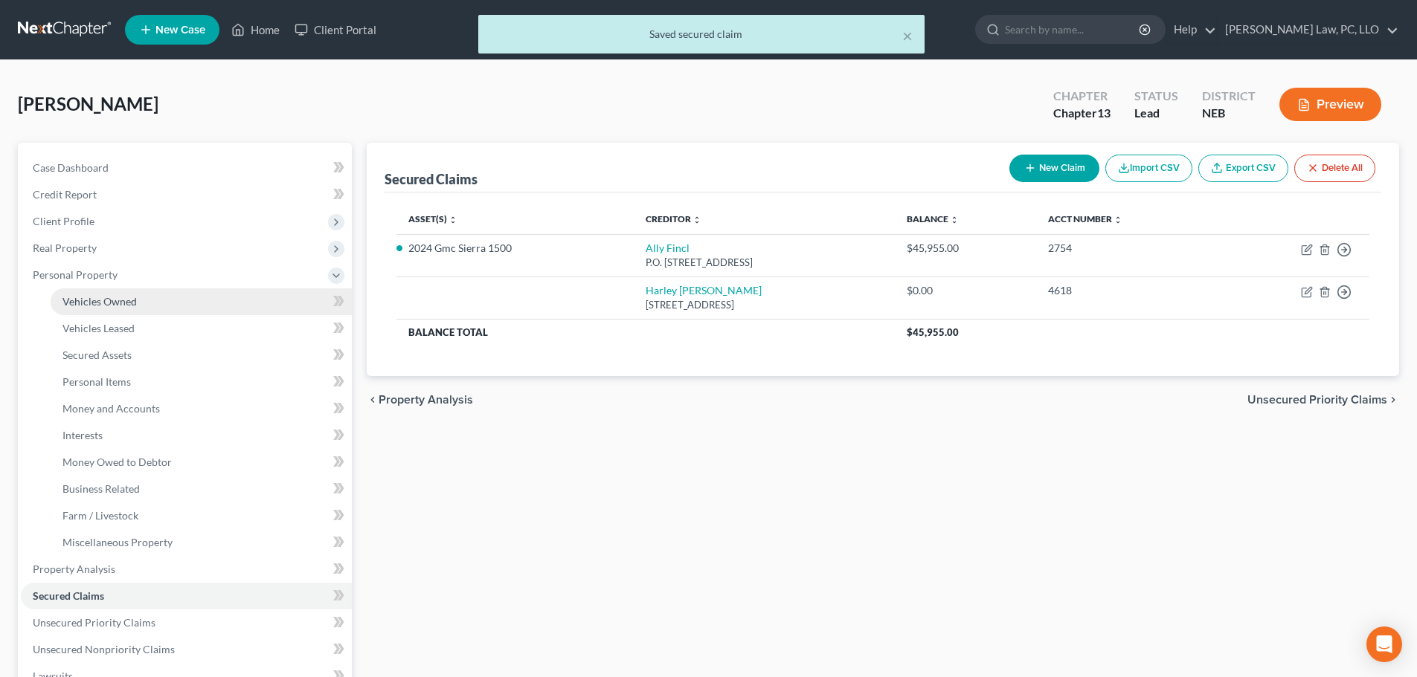
click at [79, 303] on span "Vehicles Owned" at bounding box center [99, 301] width 74 height 13
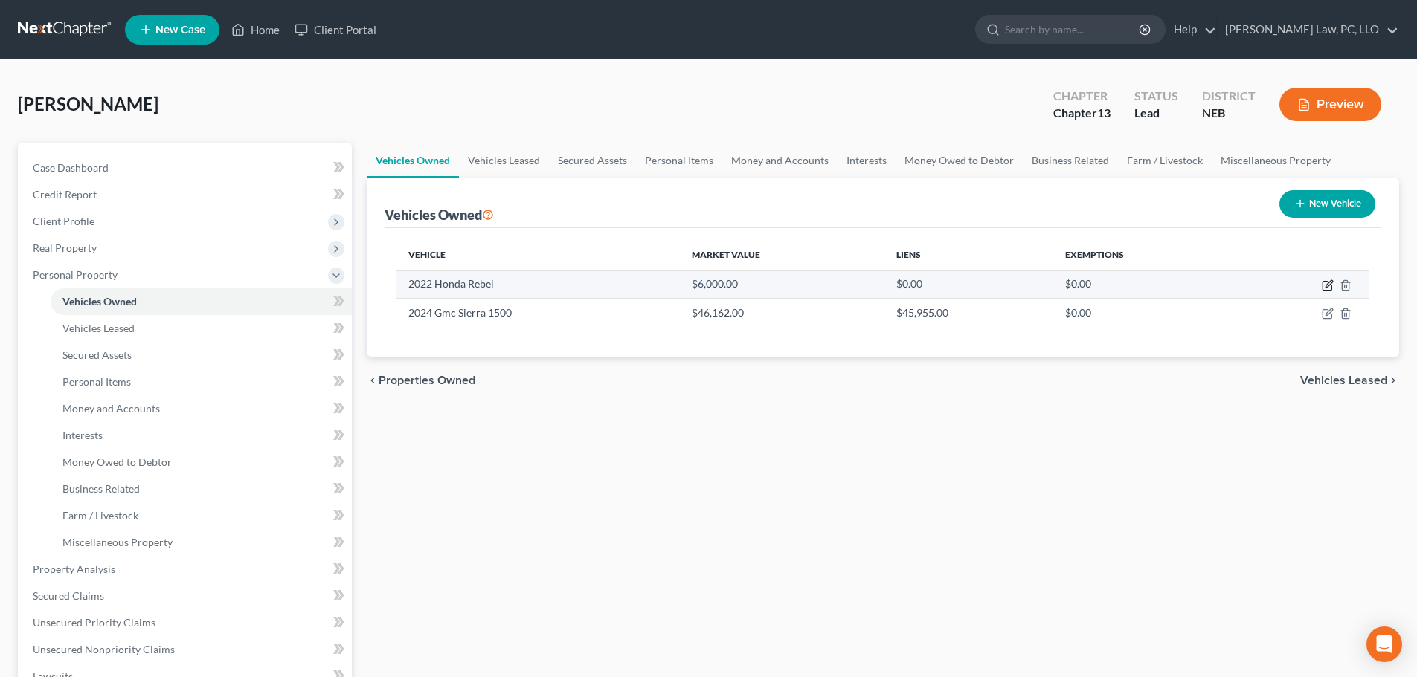
click at [1327, 286] on icon "button" at bounding box center [1327, 286] width 12 height 12
select select "0"
select select "4"
select select "0"
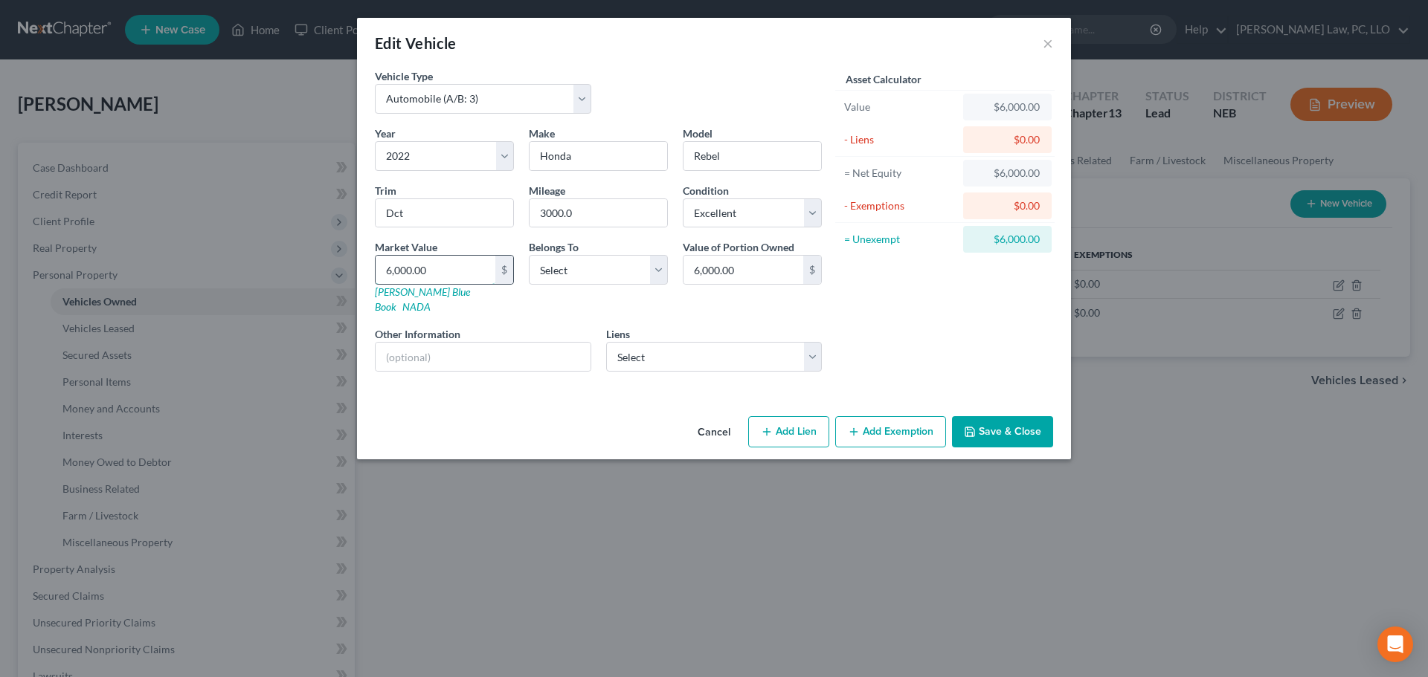
click at [457, 274] on input "6,000.00" at bounding box center [436, 270] width 120 height 28
type input "7"
type input "7.00"
type input "76"
type input "76.00"
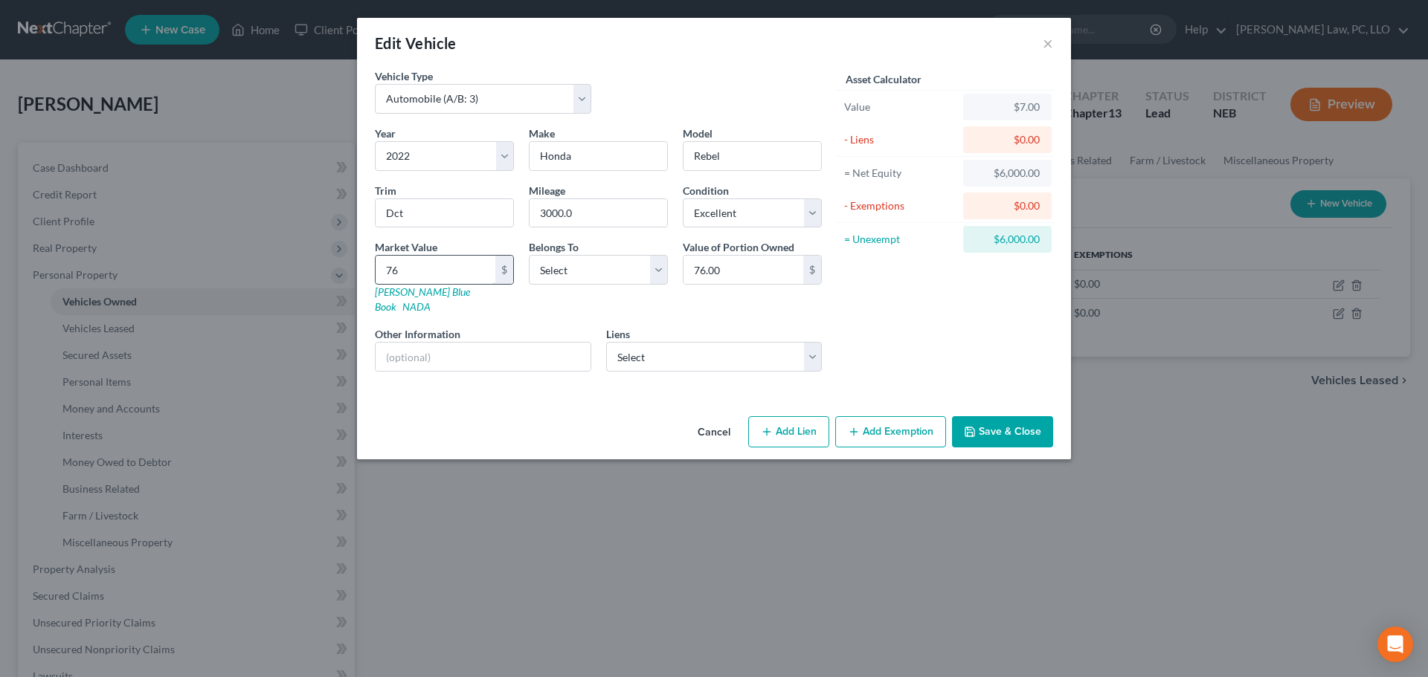
type input "769"
type input "769.00"
type input "7690"
type input "7,690.00"
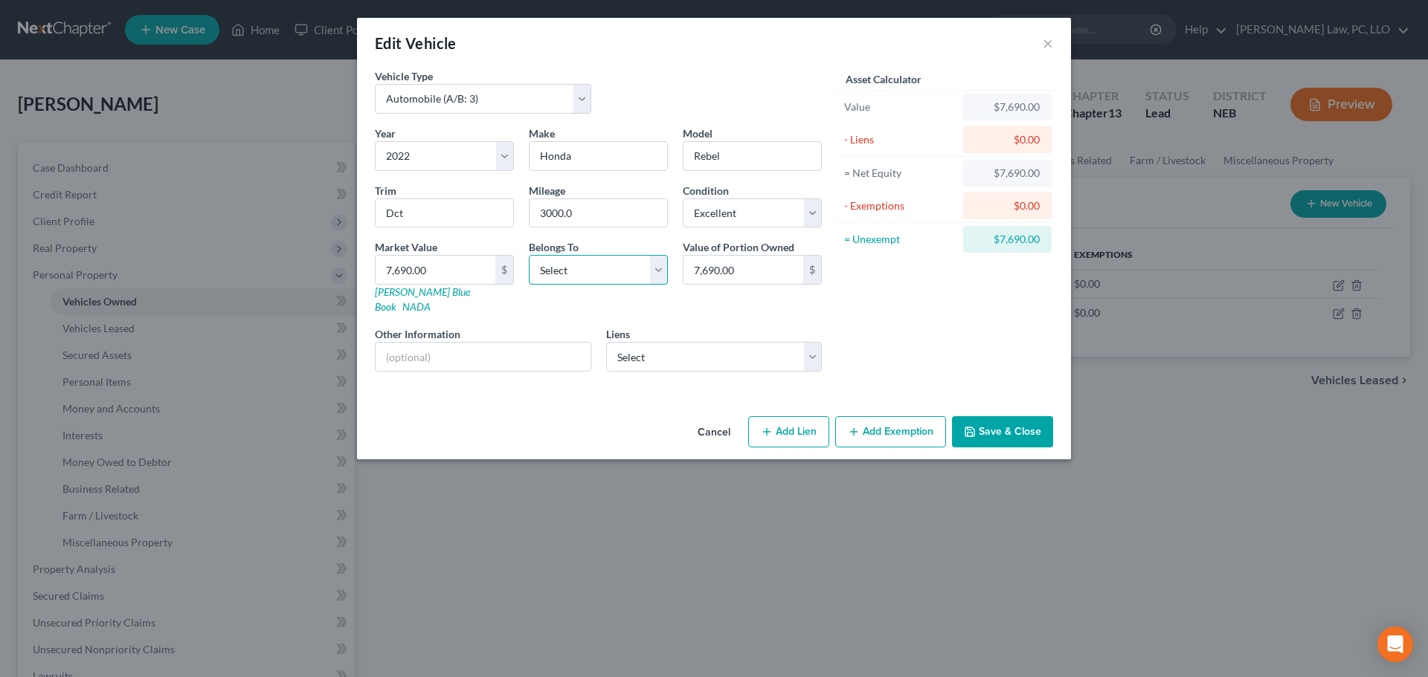
click at [570, 273] on select "Select Debtor 1 Only Debtor 2 Only Debtor 1 And Debtor 2 Only At Least One Of T…" at bounding box center [598, 270] width 139 height 30
select select "0"
click at [529, 255] on select "Select Debtor 1 Only Debtor 2 Only Debtor 1 And Debtor 2 Only At Least One Of T…" at bounding box center [598, 270] width 139 height 30
click at [598, 211] on input "3000.0" at bounding box center [598, 213] width 138 height 28
type input "3000"
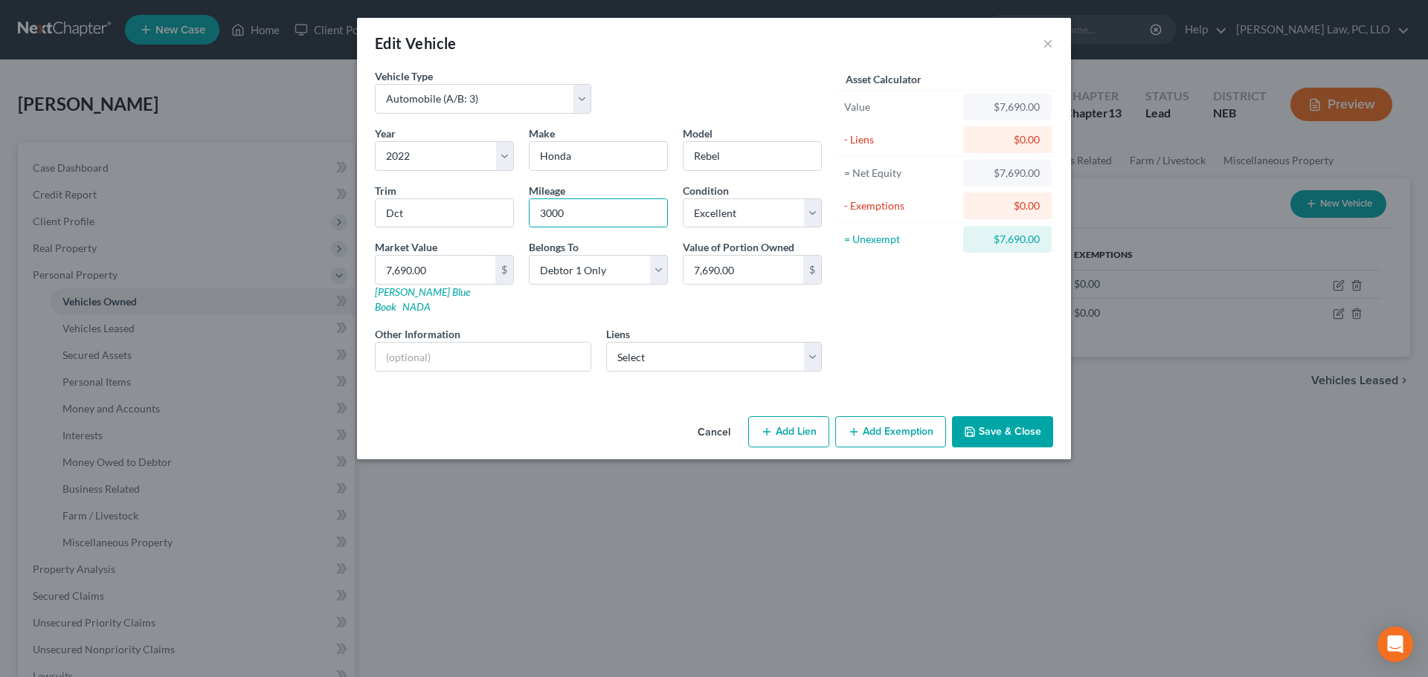
click at [555, 415] on div "Cancel Add Lien Add Lease Add Exemption Save & Close" at bounding box center [714, 434] width 714 height 49
click at [988, 416] on button "Save & Close" at bounding box center [1002, 431] width 101 height 31
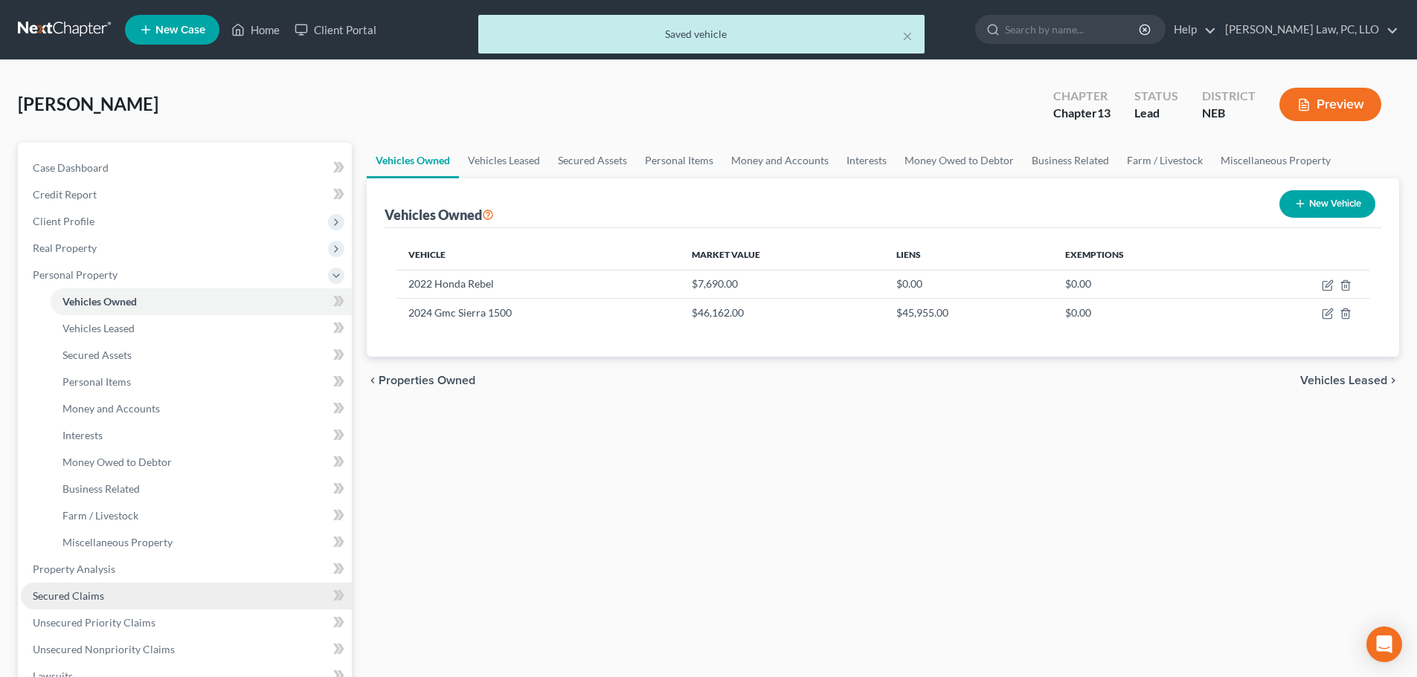
click at [68, 593] on span "Secured Claims" at bounding box center [68, 596] width 71 height 13
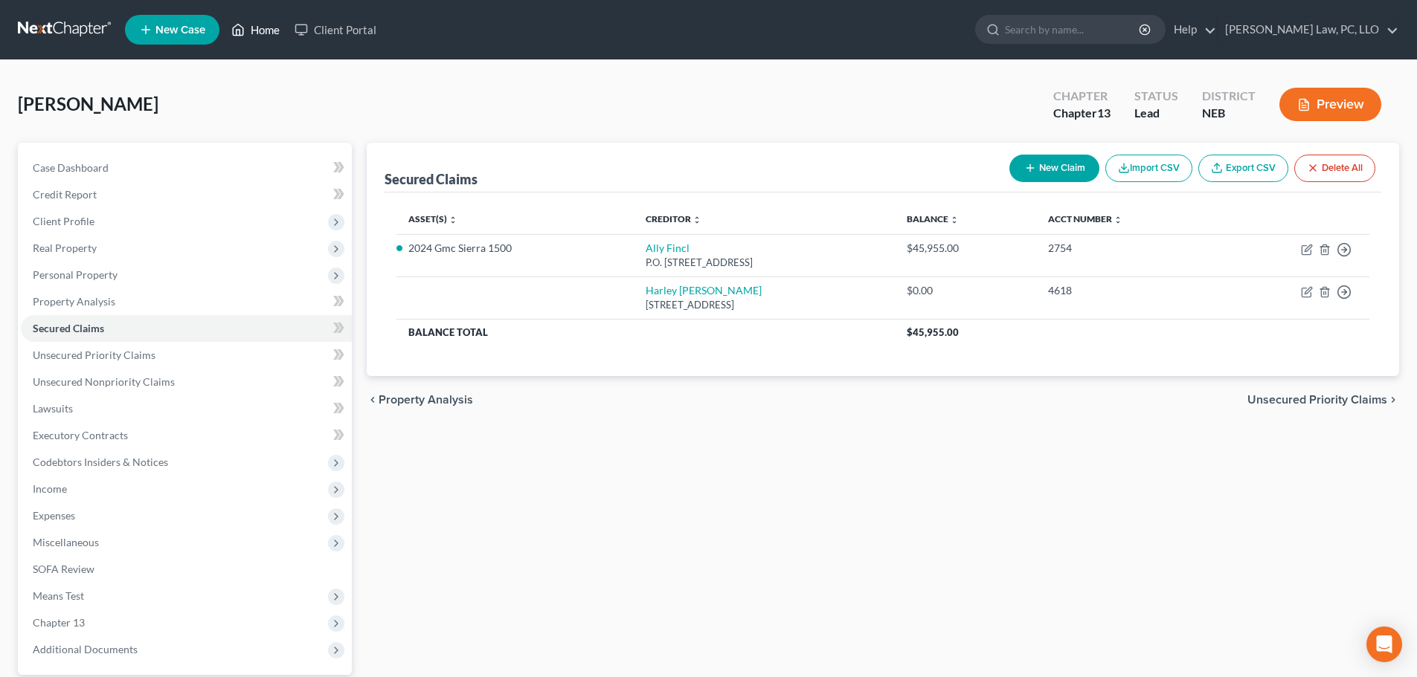
click at [252, 30] on link "Home" at bounding box center [255, 29] width 63 height 27
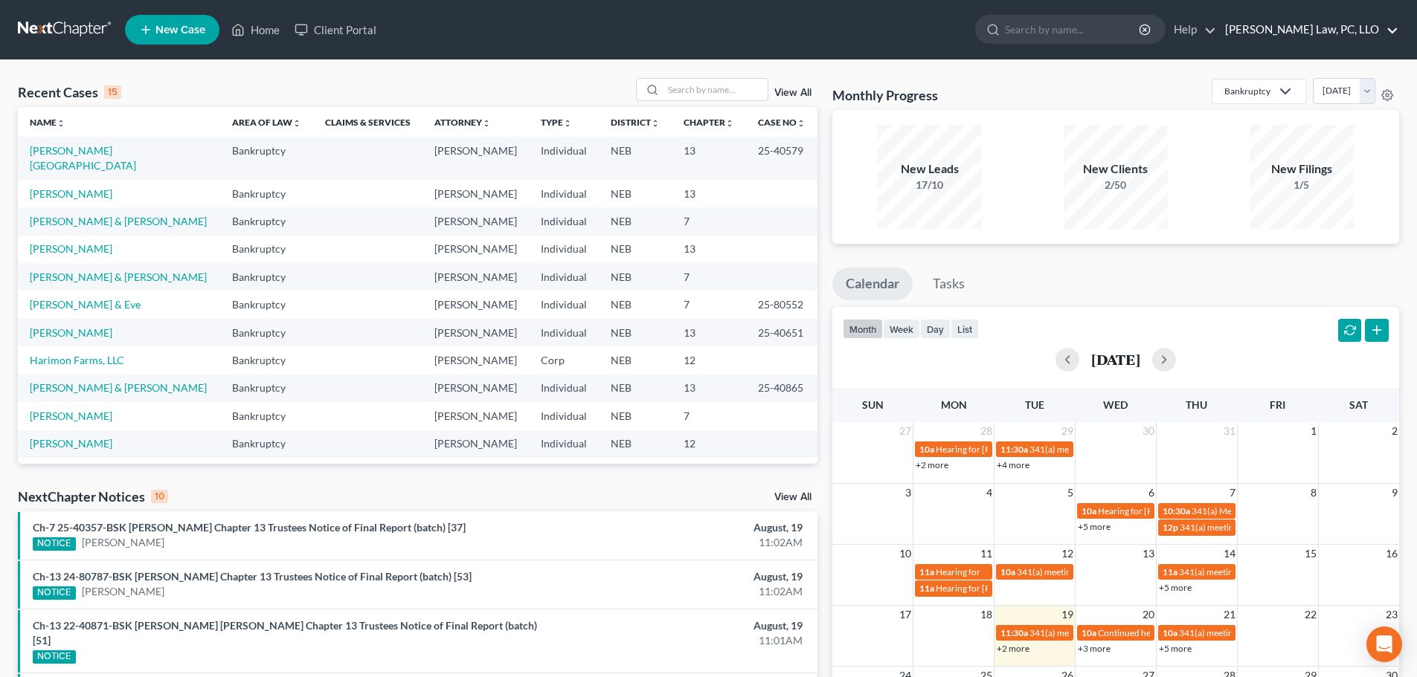
click at [1389, 27] on link "[PERSON_NAME] Law, PC, LLO" at bounding box center [1307, 29] width 181 height 27
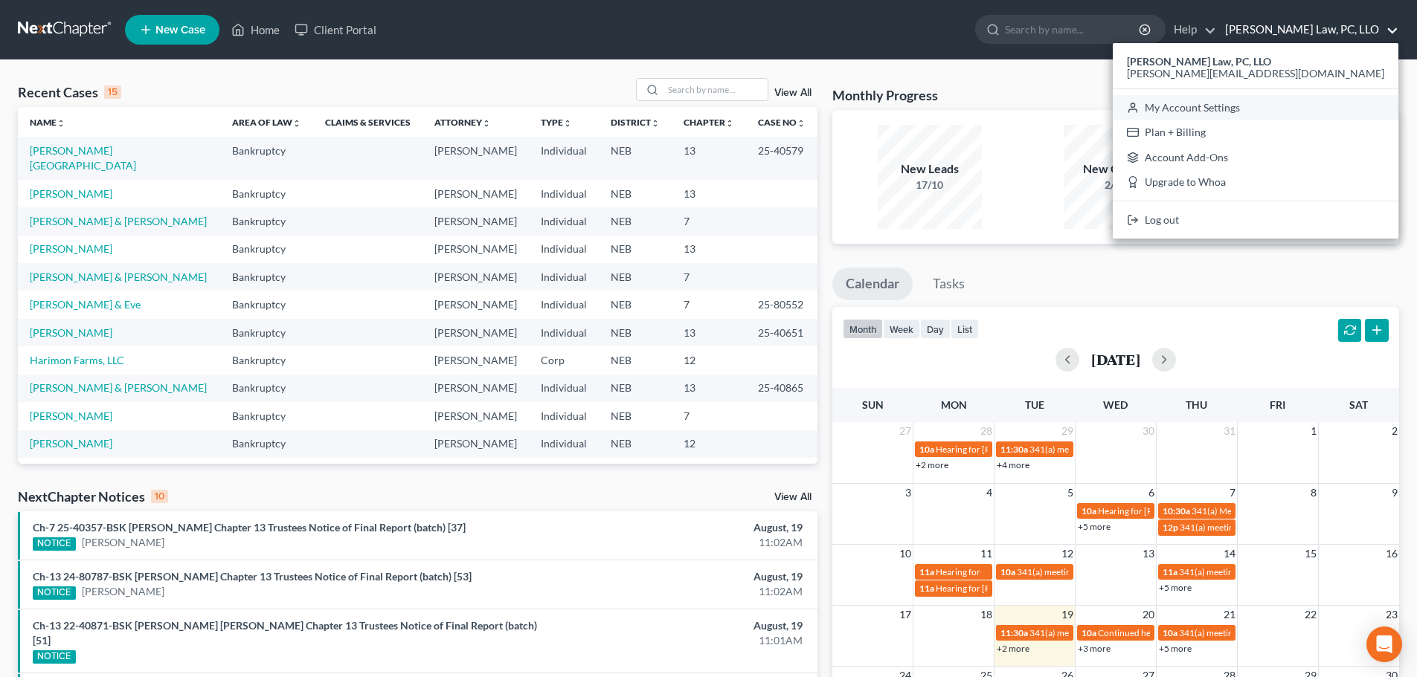
click at [1327, 110] on link "My Account Settings" at bounding box center [1255, 107] width 286 height 25
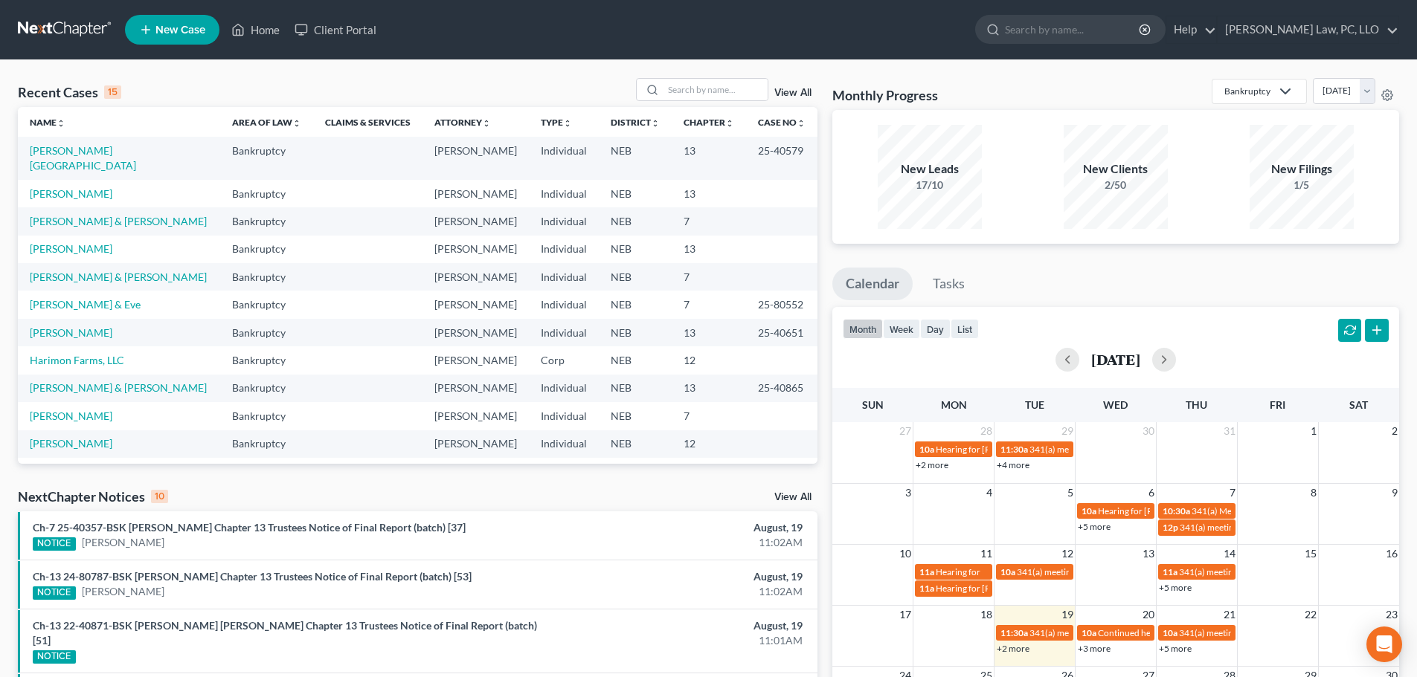
select select "48"
select select "24"
select select "30"
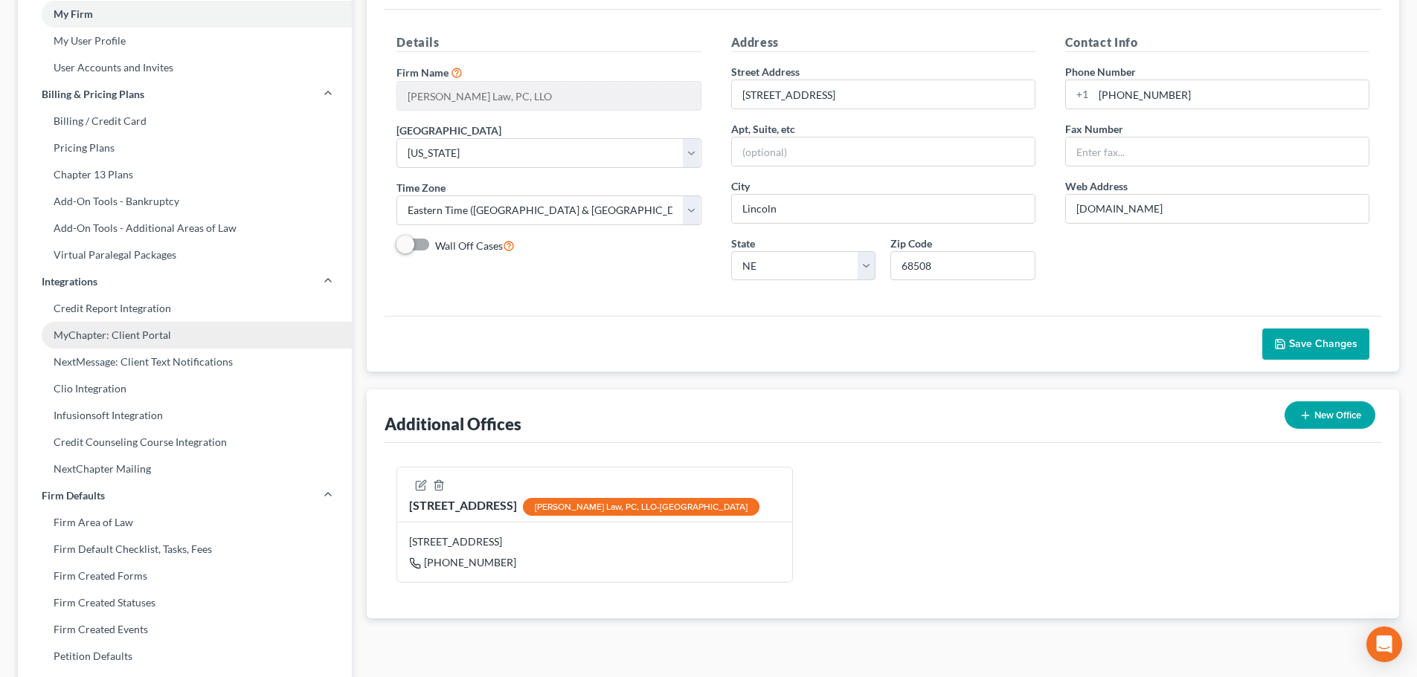
scroll to position [149, 0]
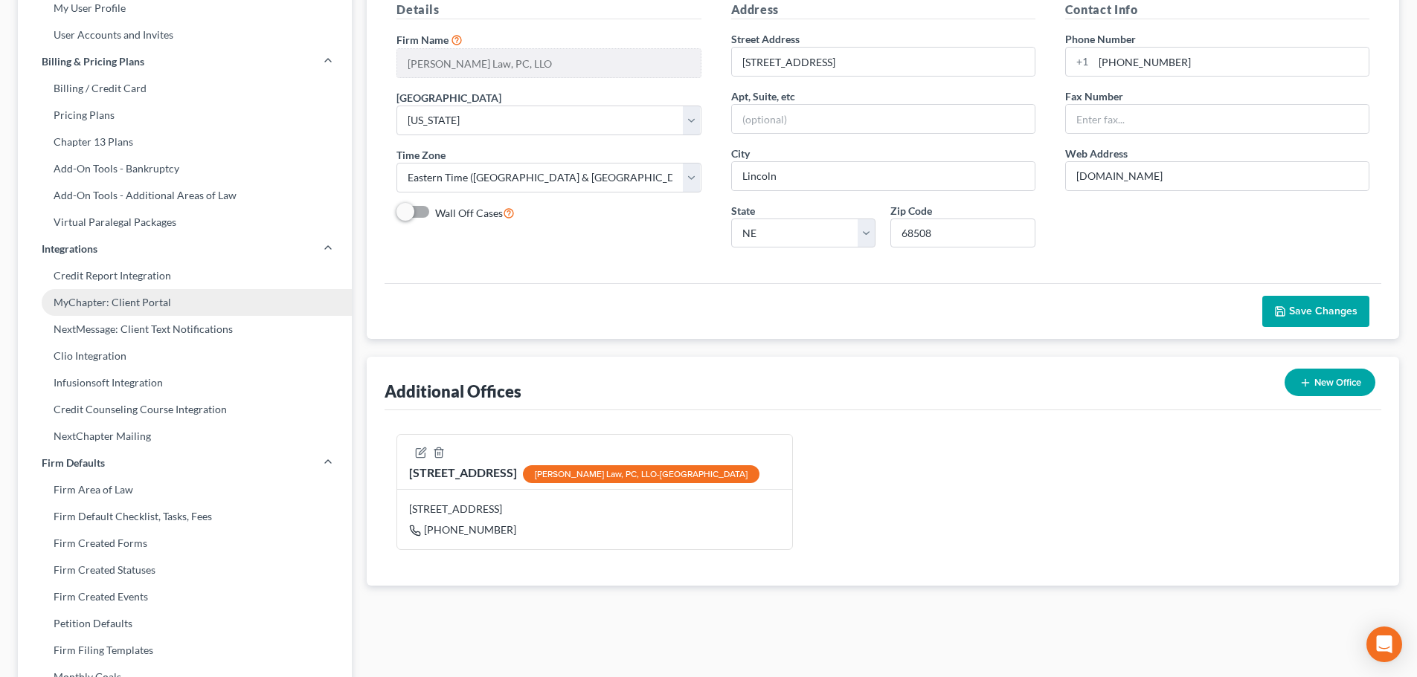
click at [160, 302] on link "MyChapter: Client Portal" at bounding box center [185, 302] width 334 height 27
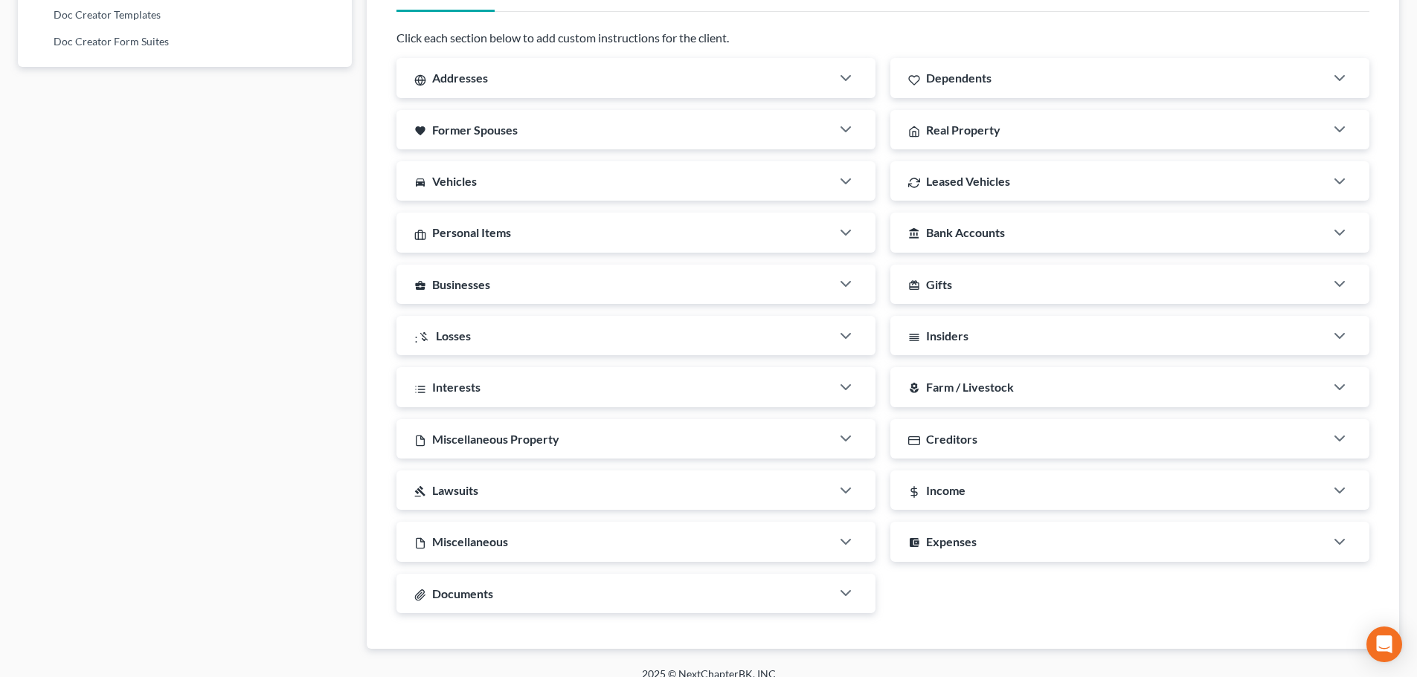
scroll to position [1015, 0]
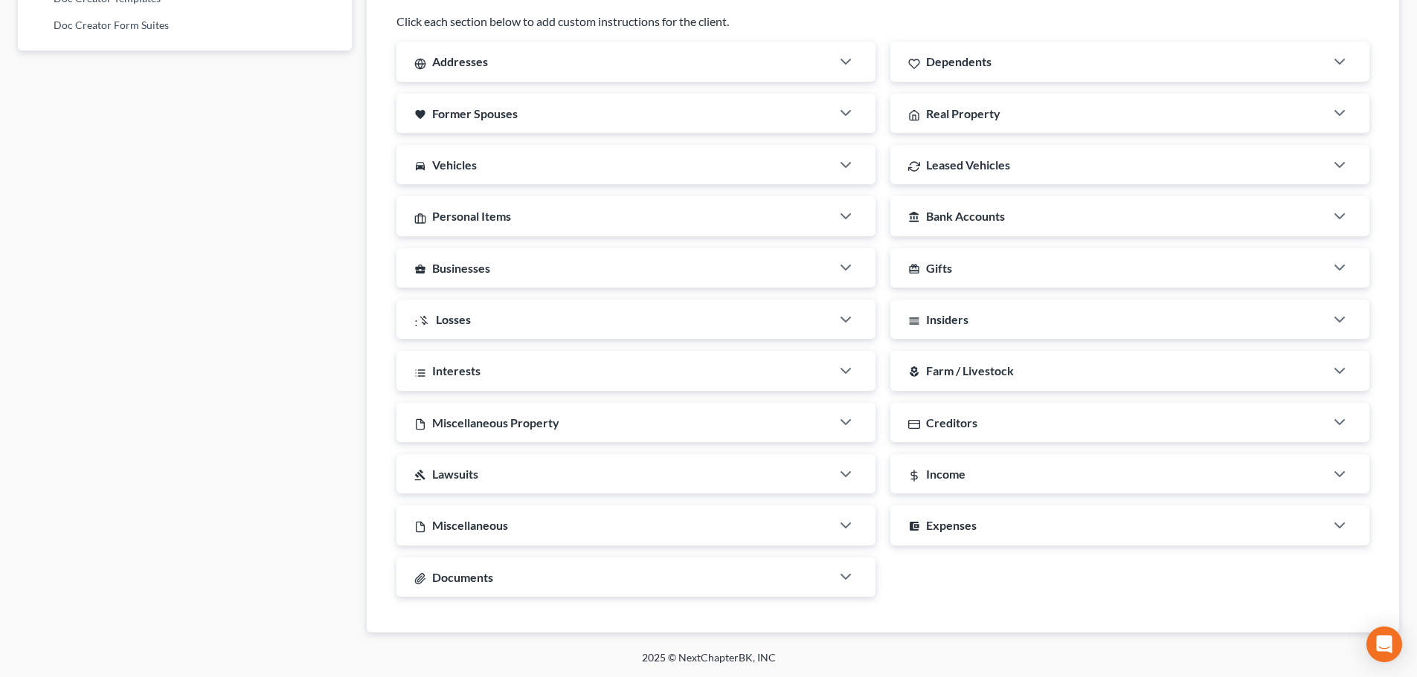
click at [605, 538] on div "Miscellaneous" at bounding box center [613, 525] width 434 height 39
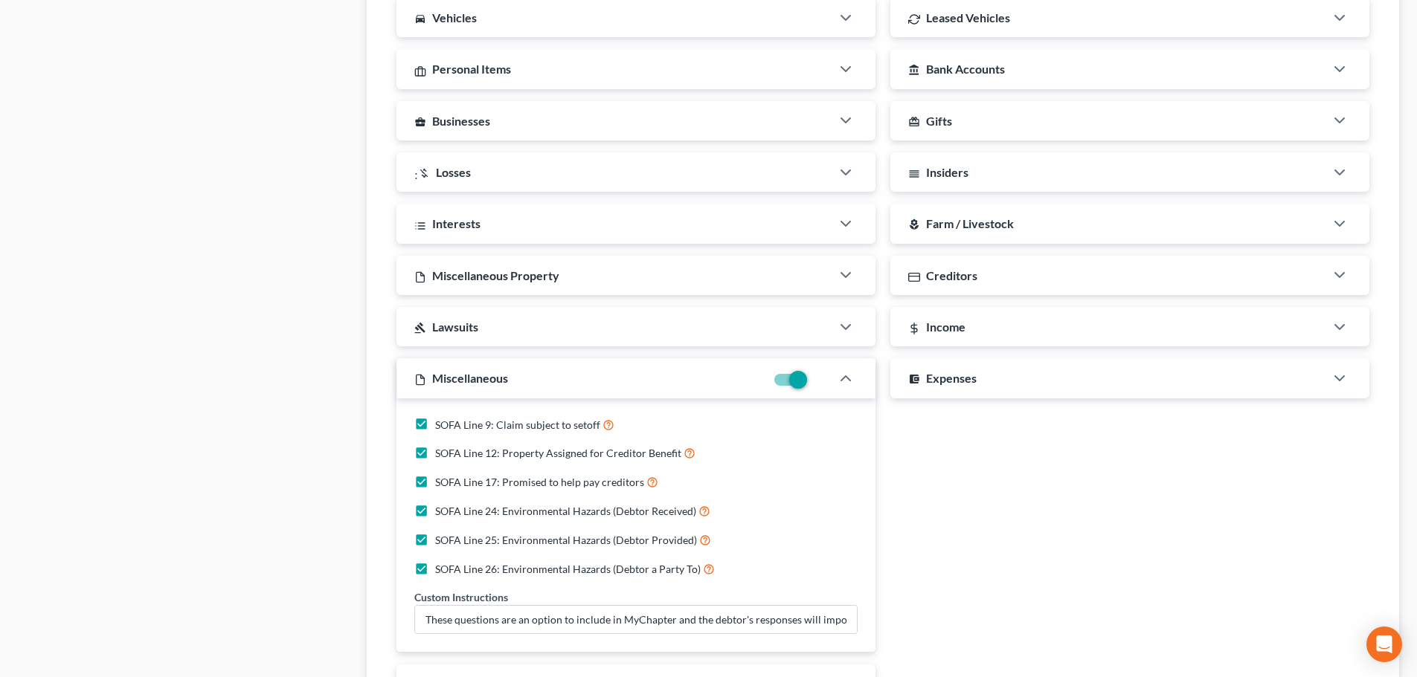
scroll to position [1164, 0]
click at [848, 378] on polyline "button" at bounding box center [845, 377] width 9 height 4
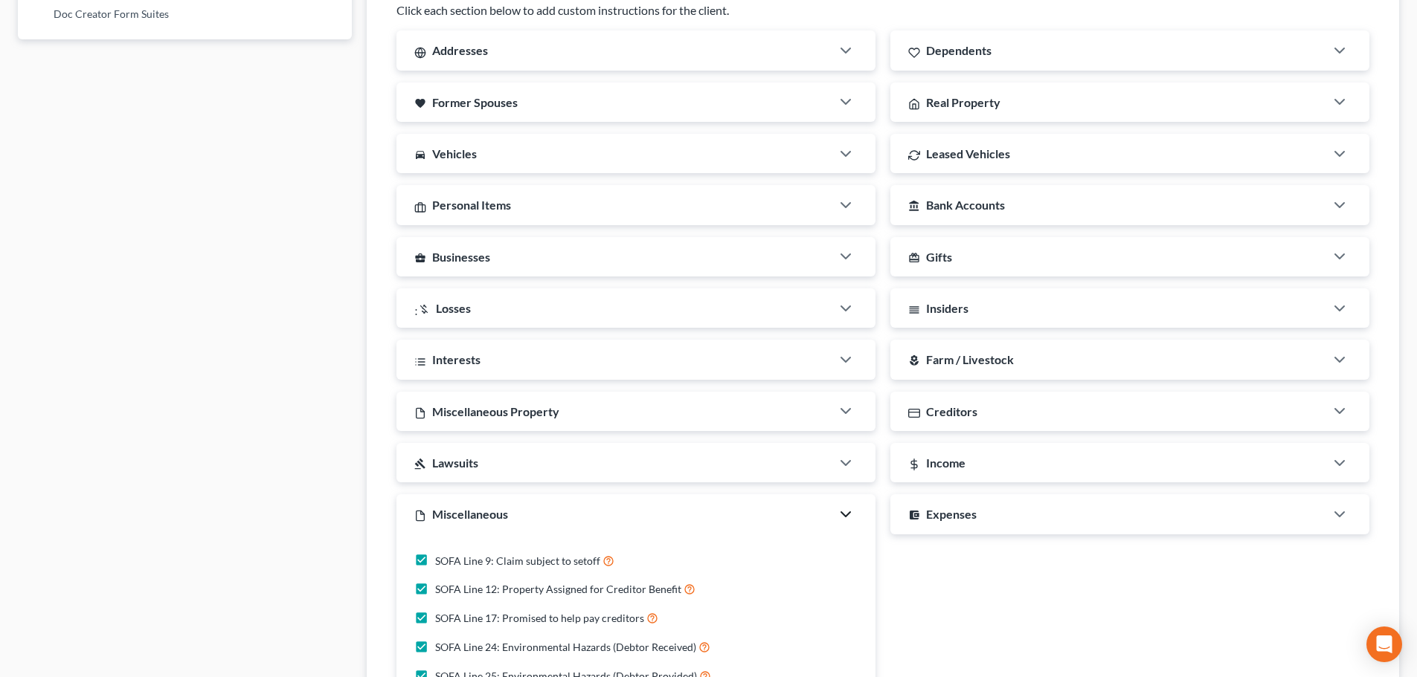
scroll to position [1015, 0]
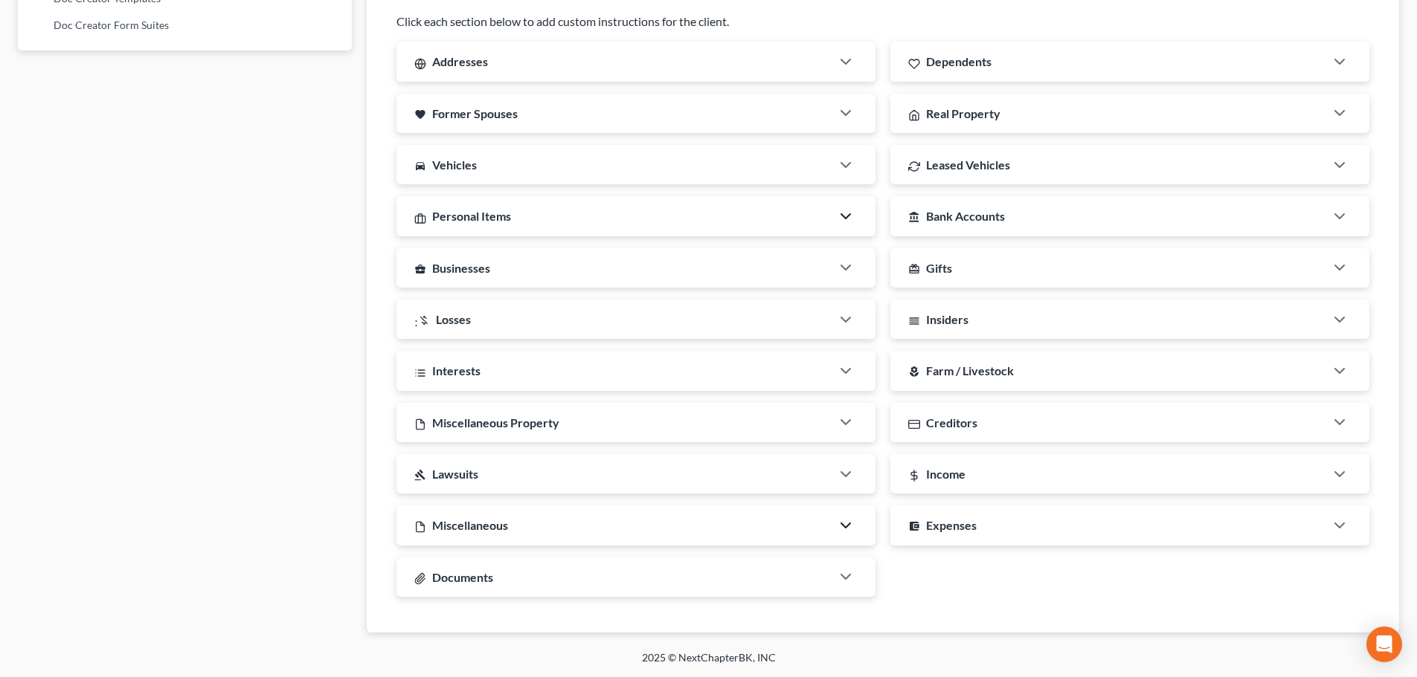
click at [841, 208] on icon "button" at bounding box center [846, 216] width 18 height 18
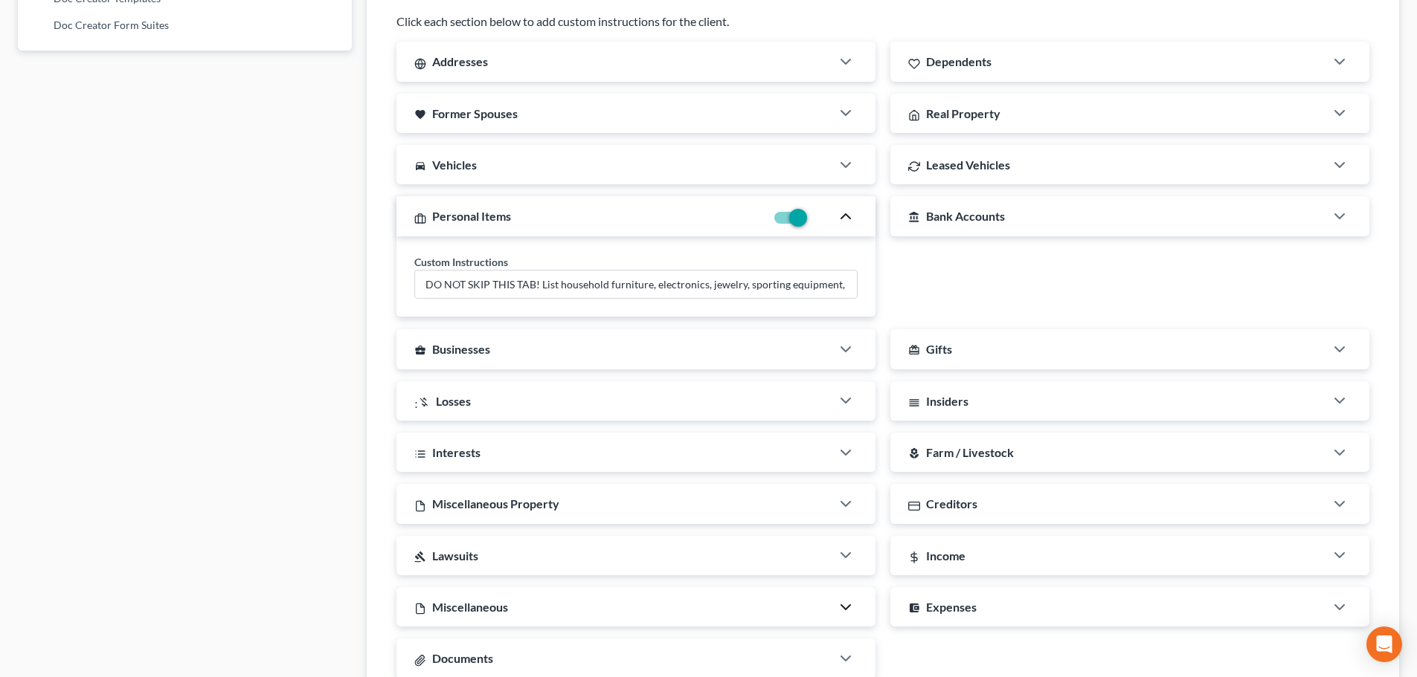
click at [841, 208] on icon "button" at bounding box center [846, 216] width 18 height 18
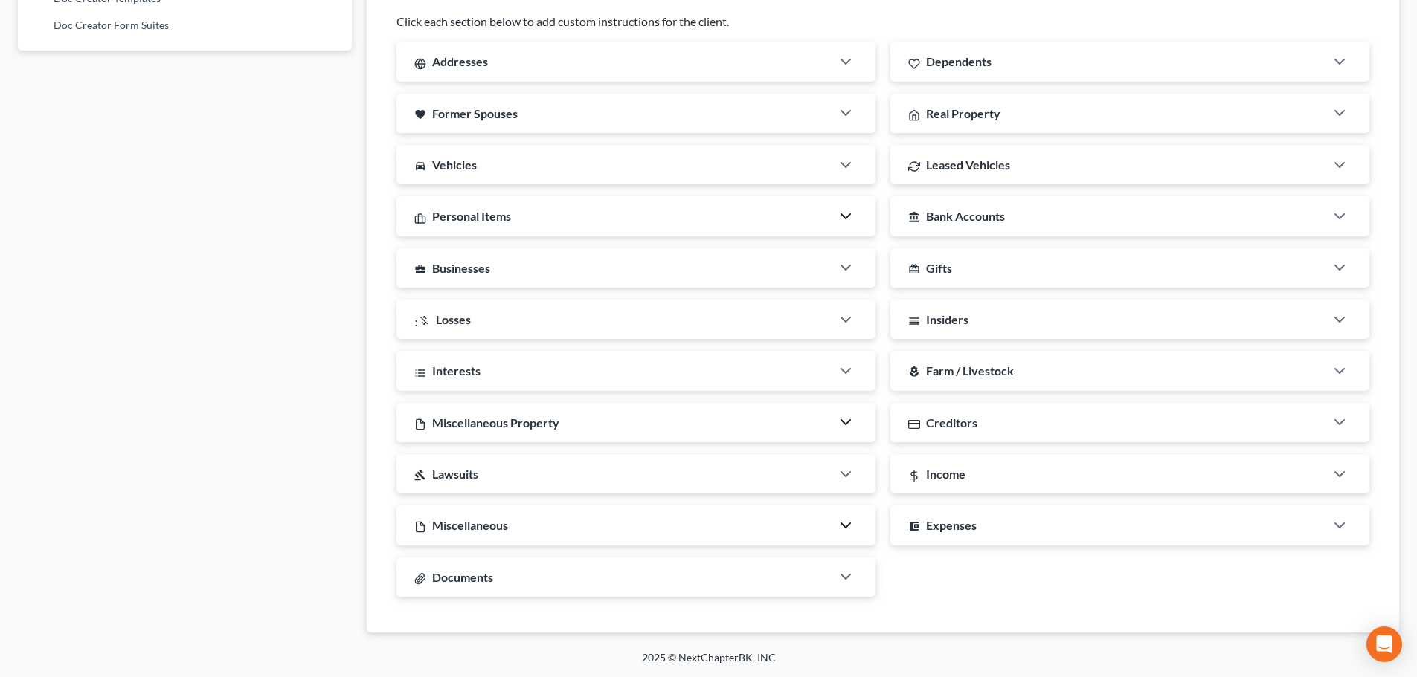
click at [846, 423] on icon "button" at bounding box center [846, 422] width 18 height 18
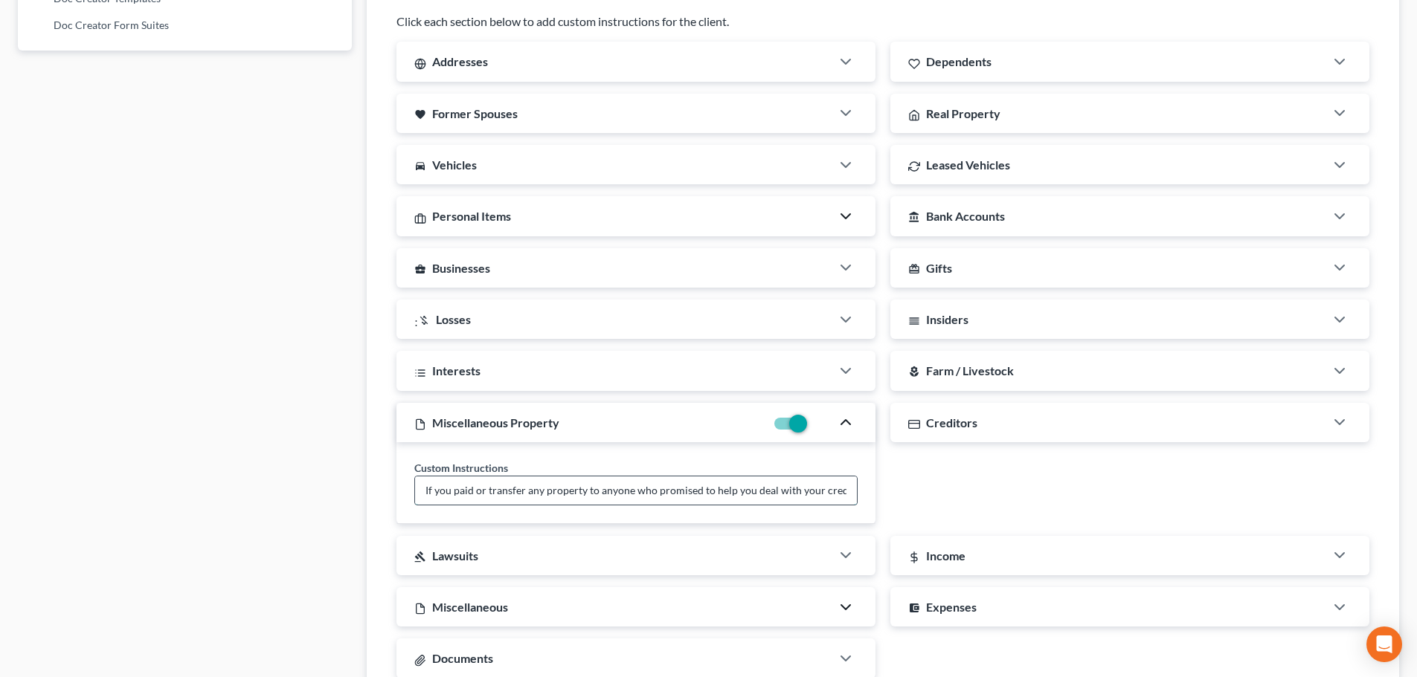
click at [522, 486] on input "If you paid or transfer any property to anyone who promised to help you deal wi…" at bounding box center [636, 491] width 442 height 28
click at [628, 499] on input "If you paid or transfered any property to anyone who promised to help you deal …" at bounding box center [636, 491] width 442 height 28
type input "If you paid or transfered any property to anyone who promised to help you deal …"
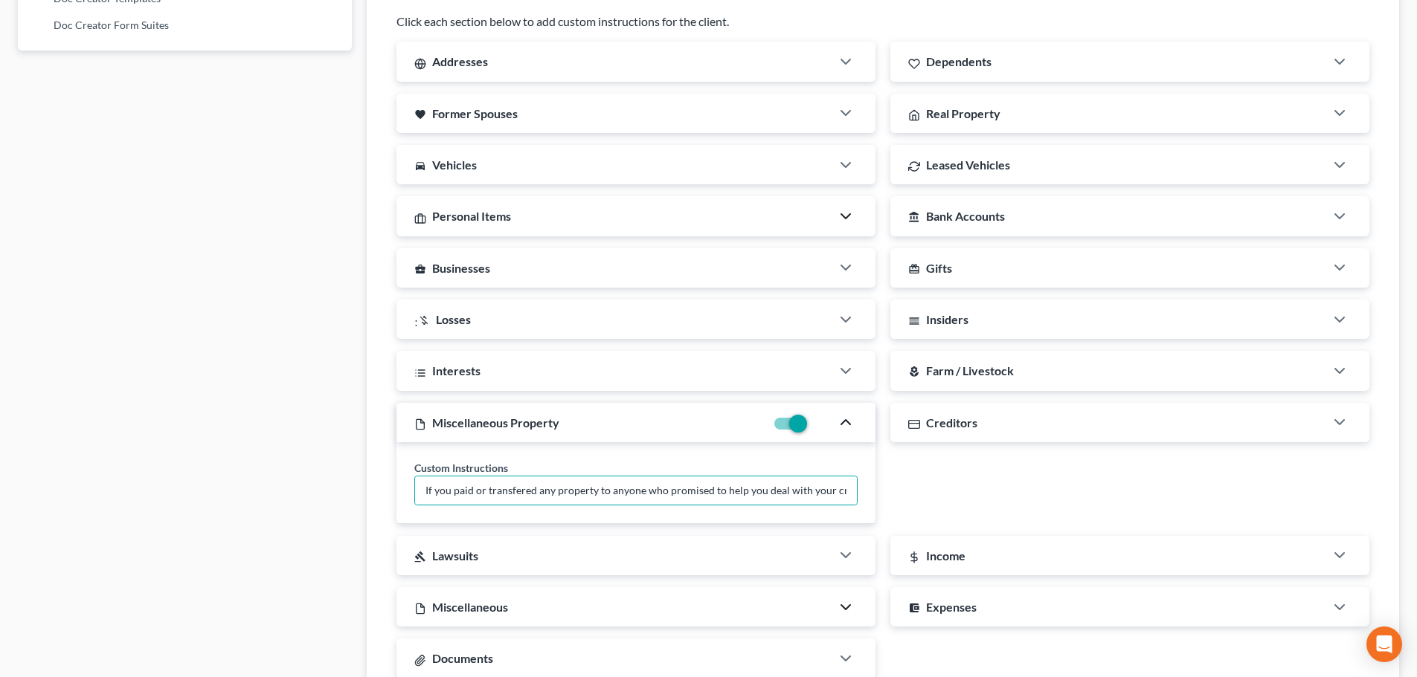
click at [373, 524] on div "Individual Clients Business Clients Click each section below to add custom inst…" at bounding box center [883, 325] width 1032 height 779
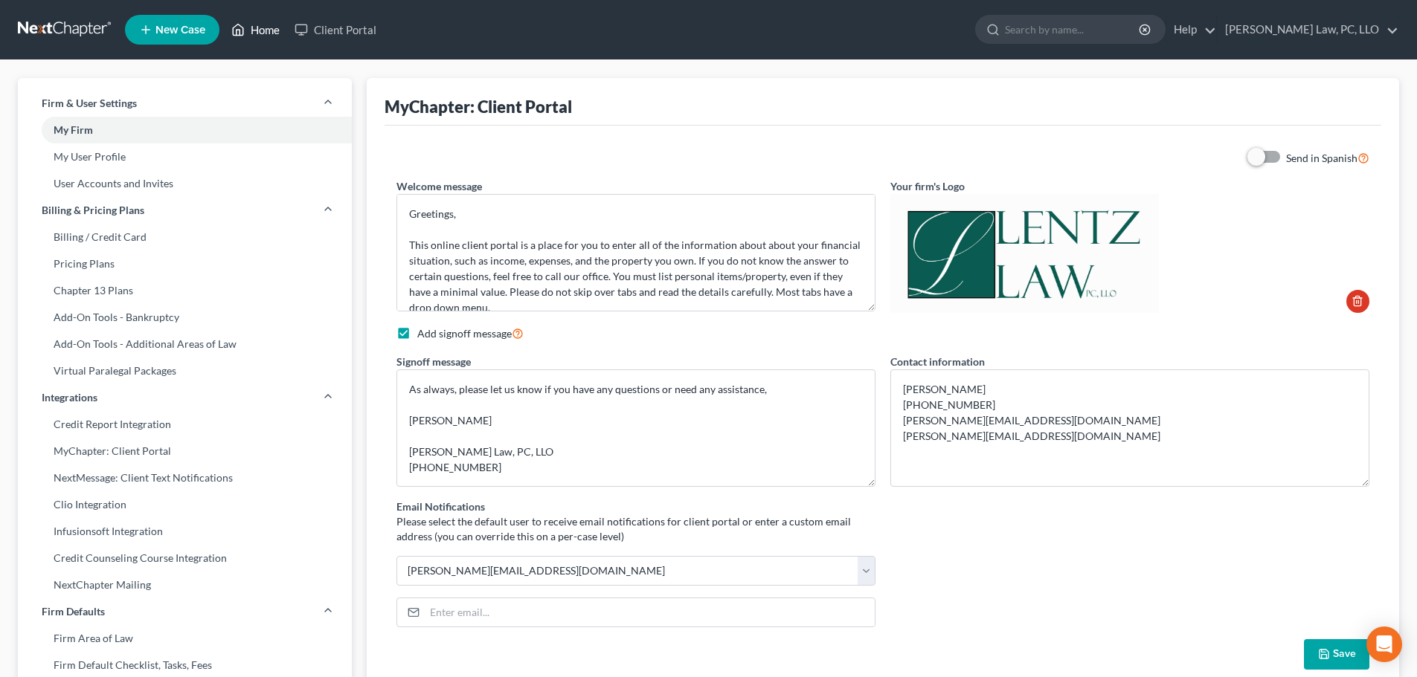
click at [255, 30] on link "Home" at bounding box center [255, 29] width 63 height 27
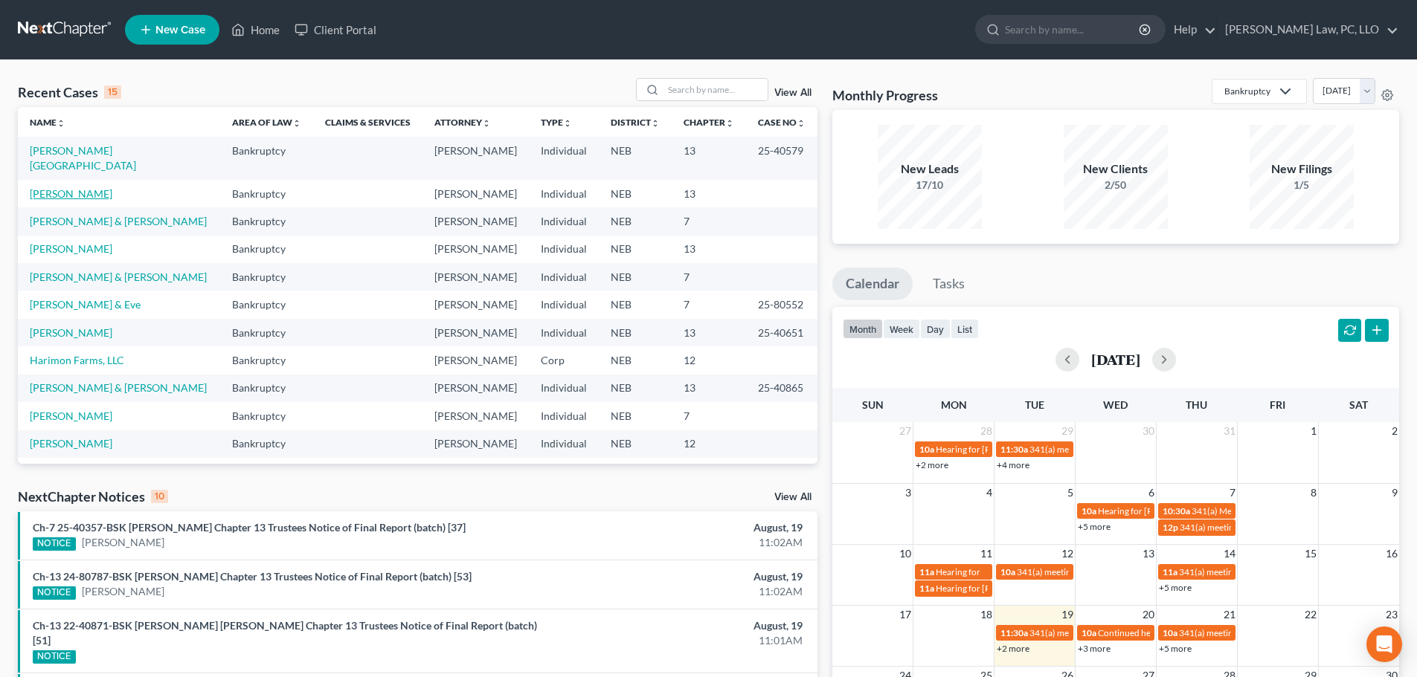
click at [40, 187] on link "[PERSON_NAME]" at bounding box center [71, 193] width 83 height 13
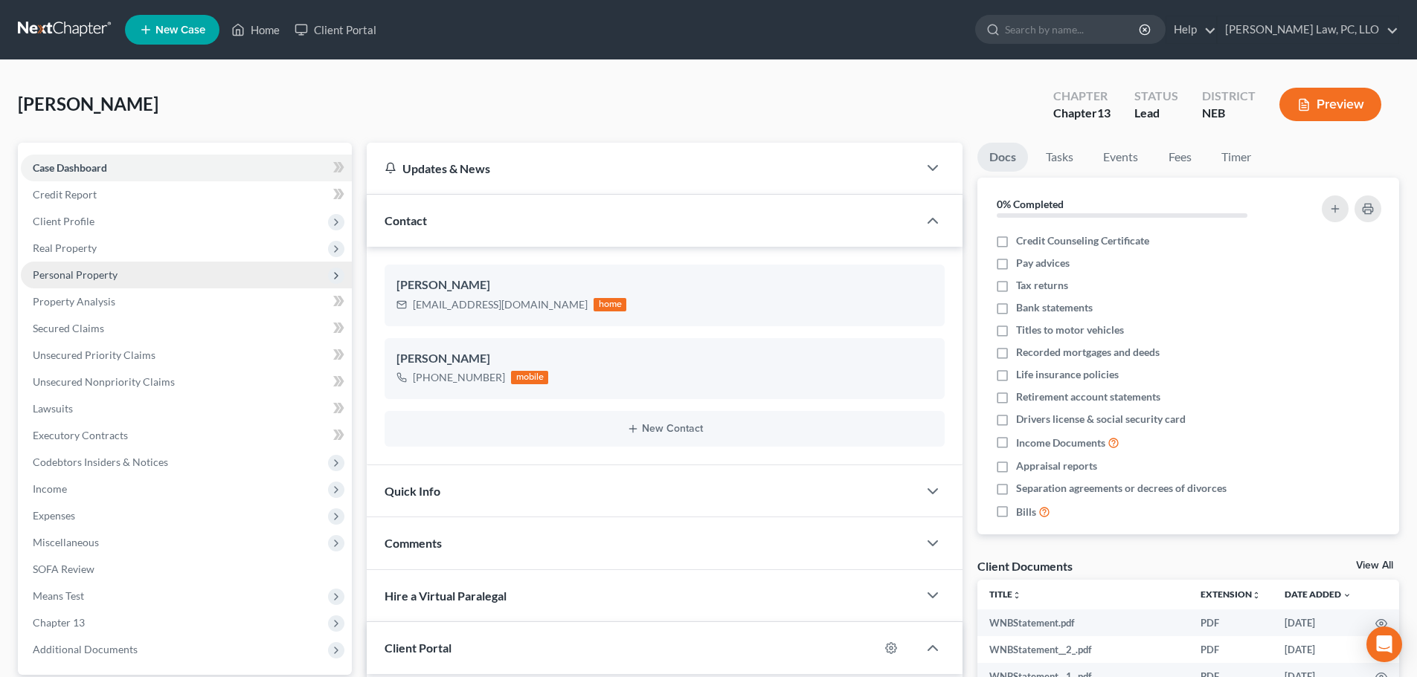
click at [91, 278] on span "Personal Property" at bounding box center [75, 274] width 85 height 13
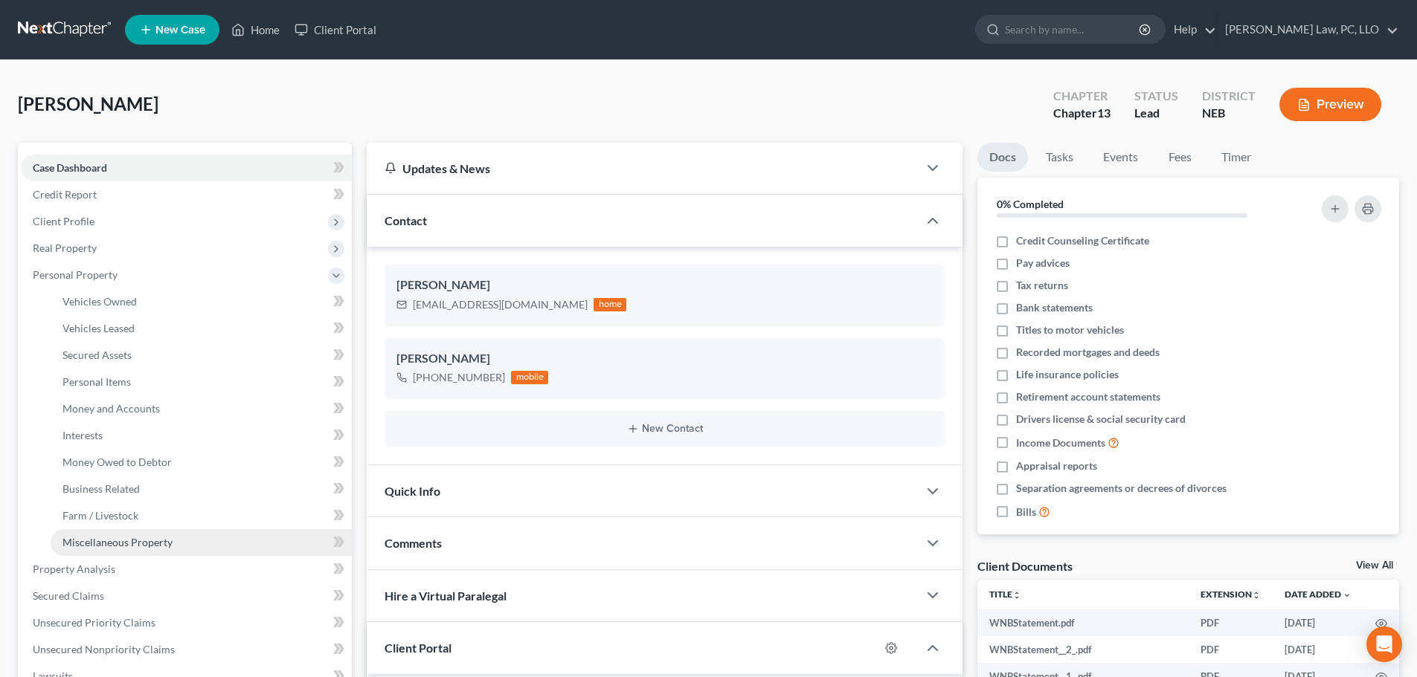
click at [100, 545] on span "Miscellaneous Property" at bounding box center [117, 542] width 110 height 13
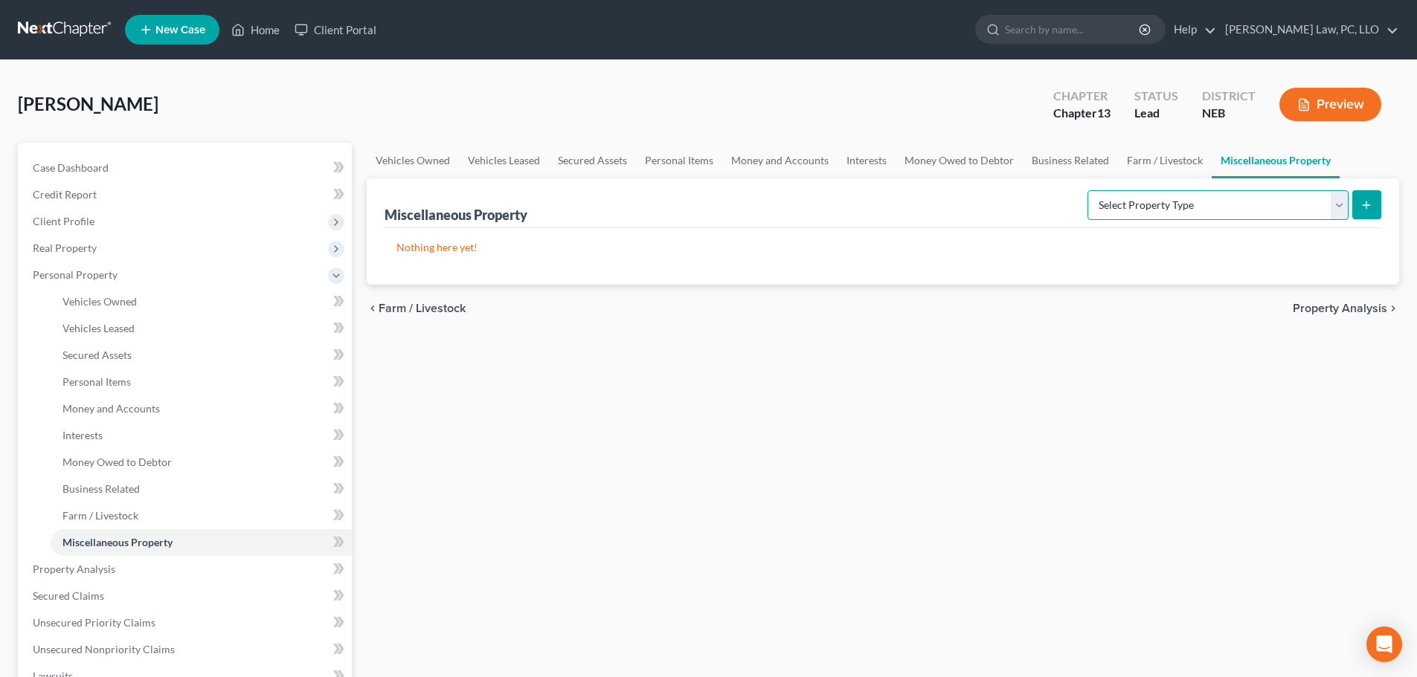
click at [1244, 200] on select "Select Property Type Assigned for Creditor Benefit [DATE] (SOFA: 12) Holding fo…" at bounding box center [1217, 205] width 261 height 30
click at [903, 383] on div "Vehicles Owned Vehicles Leased Secured Assets Personal Items Money and Accounts…" at bounding box center [882, 586] width 1047 height 886
click at [1164, 206] on select "Select Property Type Assigned for Creditor Benefit [DATE] (SOFA: 12) Holding fo…" at bounding box center [1217, 205] width 261 height 30
drag, startPoint x: 629, startPoint y: 325, endPoint x: 616, endPoint y: 323, distance: 12.7
click at [628, 325] on div "chevron_left Farm / Livestock Property Analysis chevron_right" at bounding box center [883, 309] width 1032 height 48
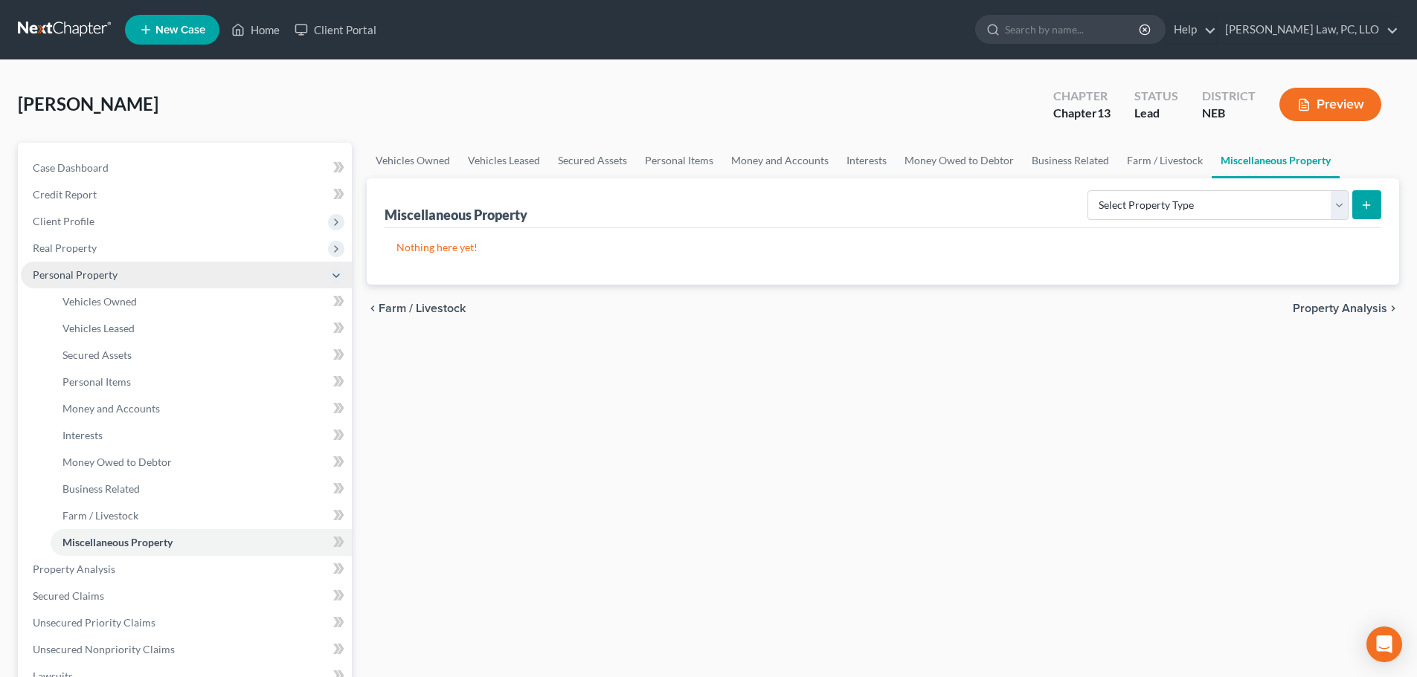
click at [85, 283] on span "Personal Property" at bounding box center [186, 275] width 331 height 27
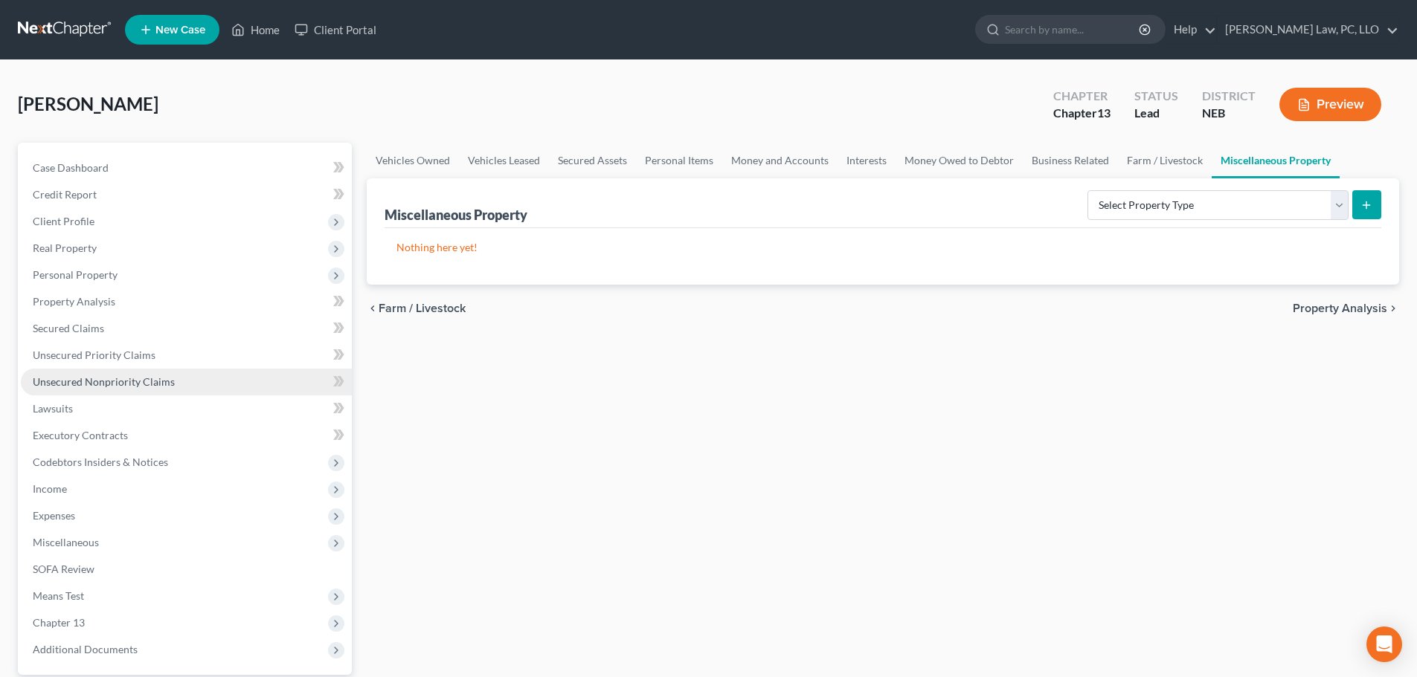
click at [83, 387] on span "Unsecured Nonpriority Claims" at bounding box center [104, 382] width 142 height 13
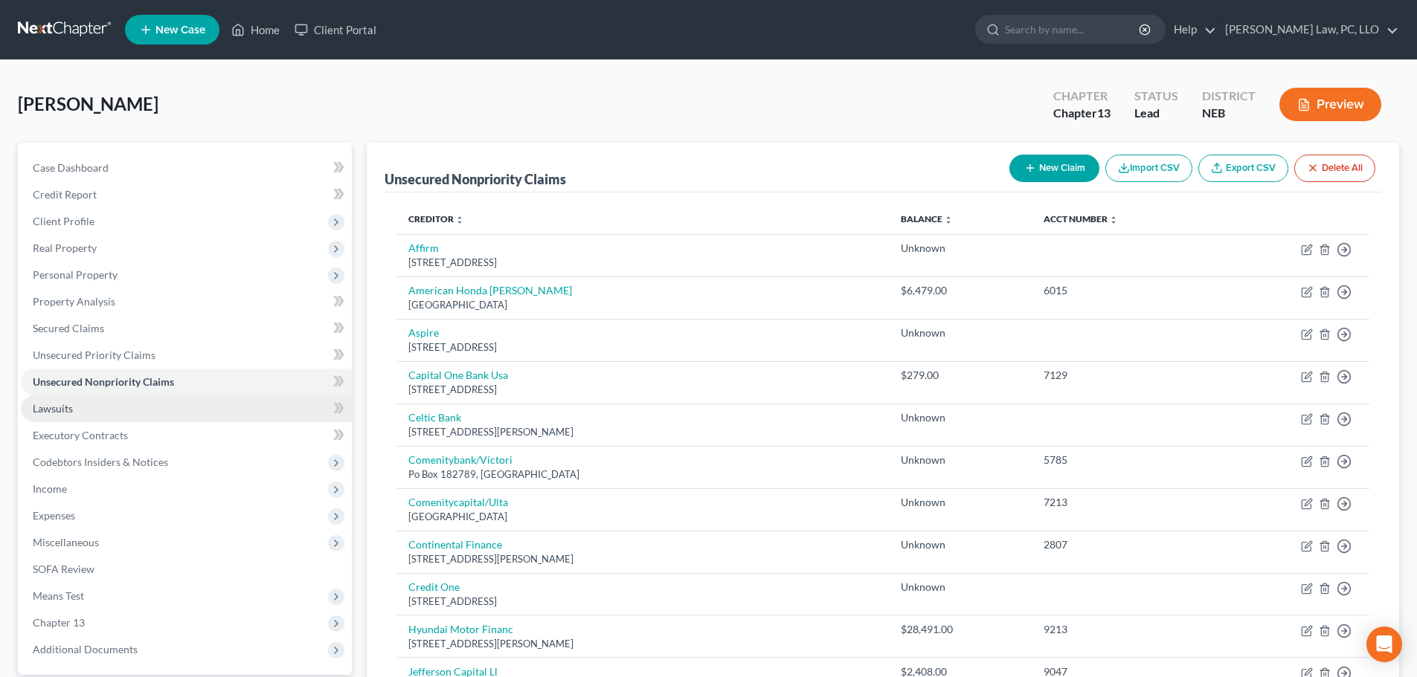
click at [83, 410] on link "Lawsuits" at bounding box center [186, 409] width 331 height 27
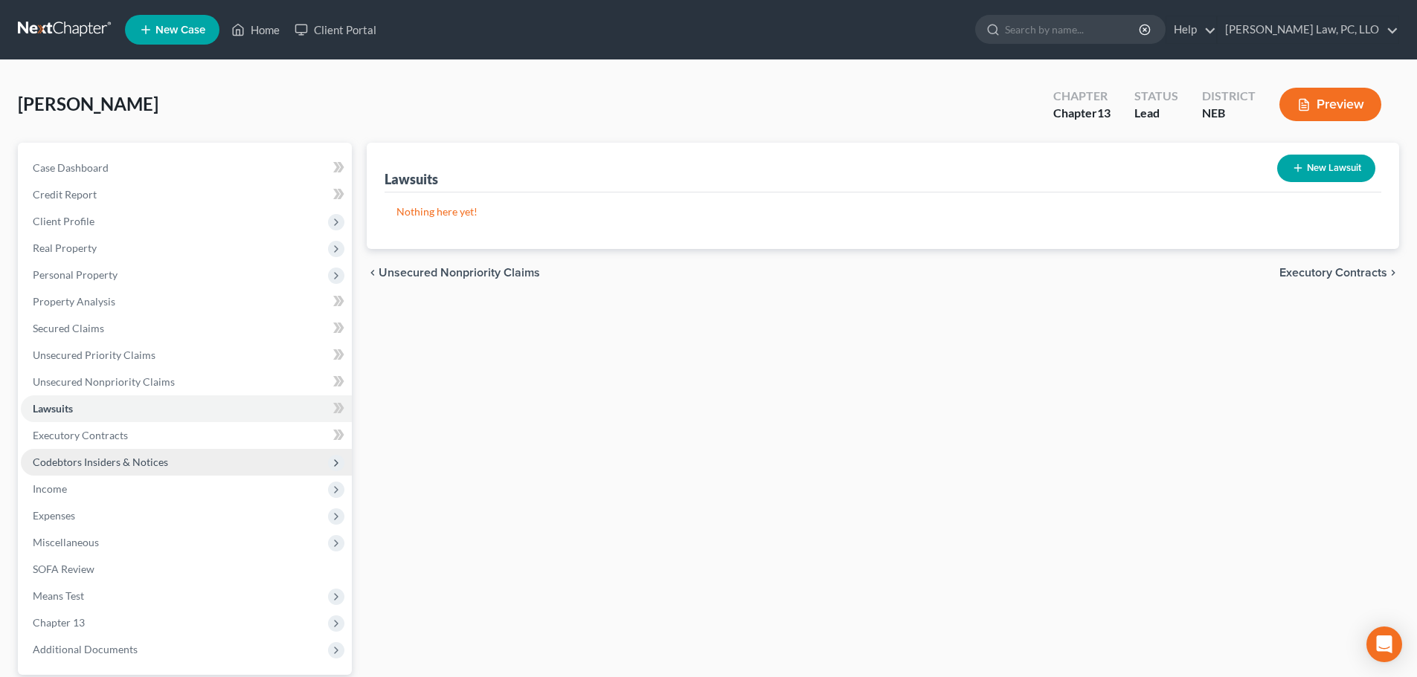
click at [119, 466] on span "Codebtors Insiders & Notices" at bounding box center [100, 462] width 135 height 13
click at [106, 461] on span "Codebtors Insiders & Notices" at bounding box center [100, 462] width 135 height 13
drag, startPoint x: 501, startPoint y: 424, endPoint x: 540, endPoint y: 419, distance: 39.0
click at [501, 424] on div "Lawsuits New Lawsuit Nothing here yet! Court Name Date Filed Status Creditor Na…" at bounding box center [882, 452] width 1047 height 618
click at [454, 452] on div "Lawsuits New Lawsuit Nothing here yet! Court Name Date Filed Status Creditor Na…" at bounding box center [882, 452] width 1047 height 618
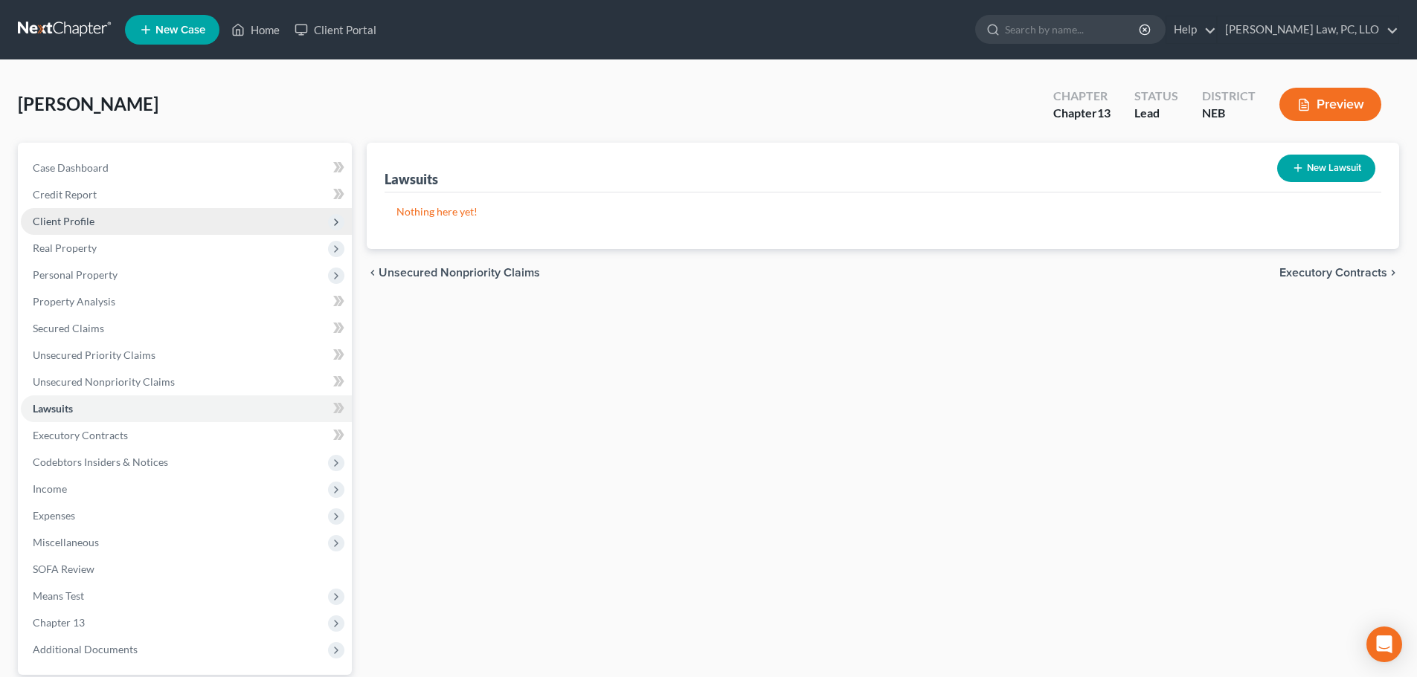
click at [175, 219] on span "Client Profile" at bounding box center [186, 221] width 331 height 27
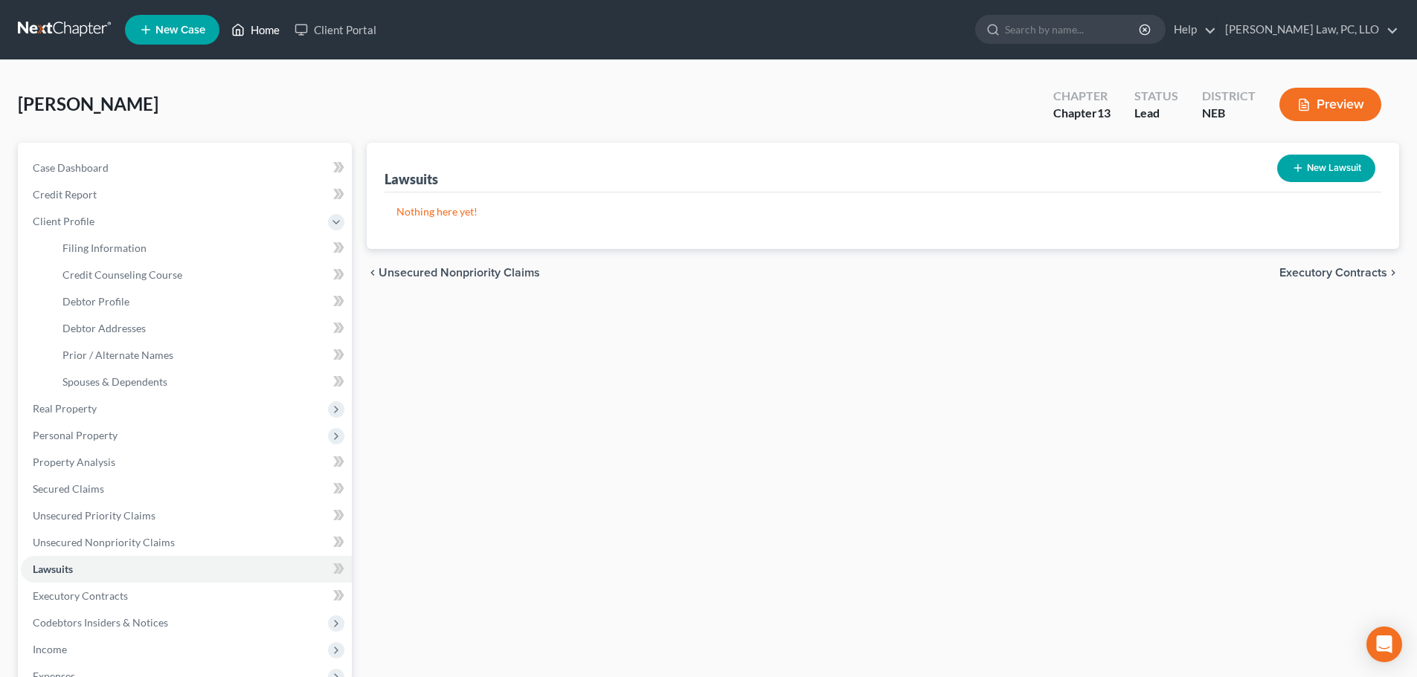
click at [257, 33] on link "Home" at bounding box center [255, 29] width 63 height 27
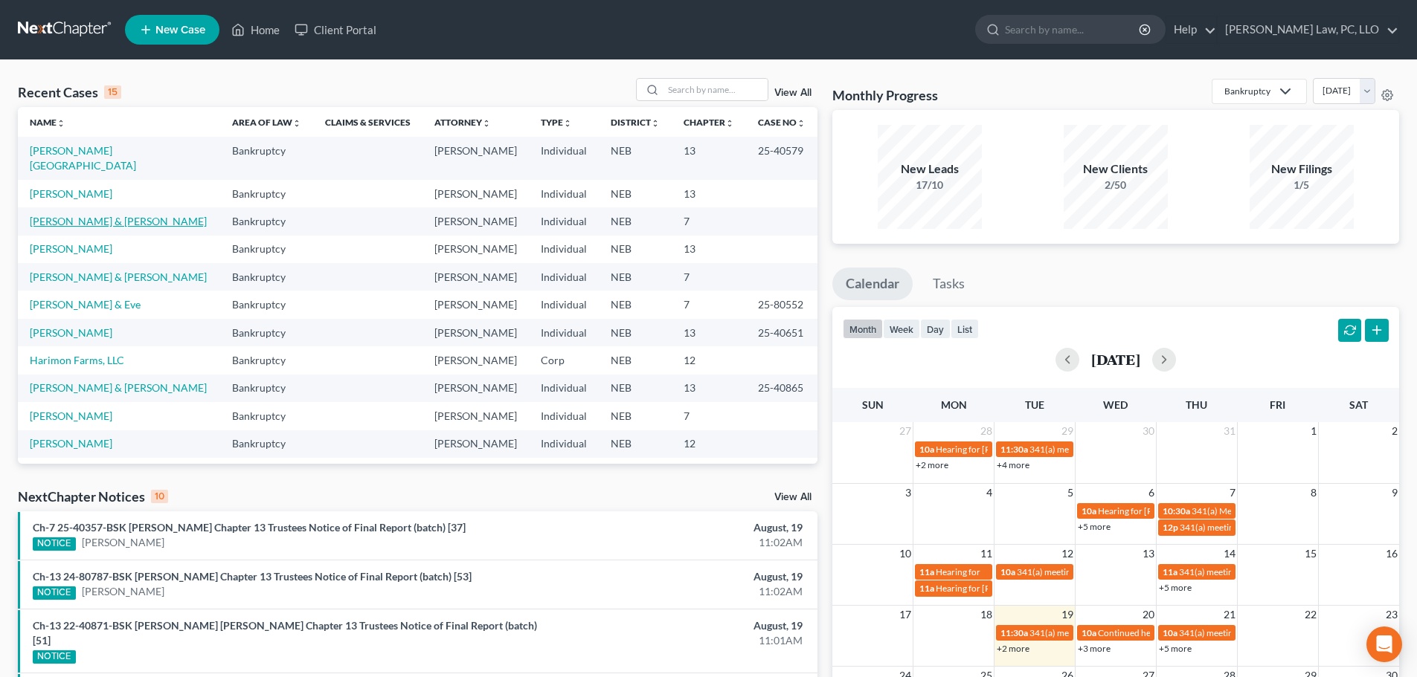
click at [85, 215] on link "[PERSON_NAME] & [PERSON_NAME]" at bounding box center [118, 221] width 177 height 13
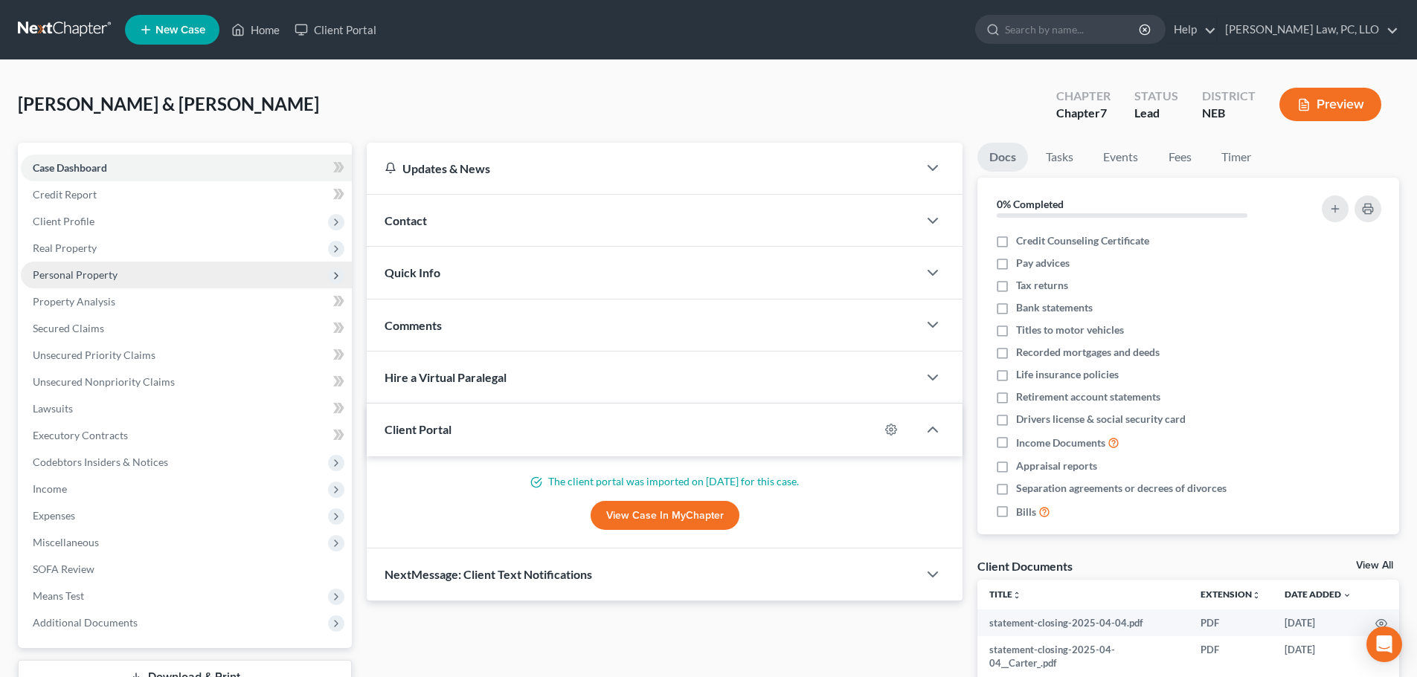
click at [97, 271] on span "Personal Property" at bounding box center [75, 274] width 85 height 13
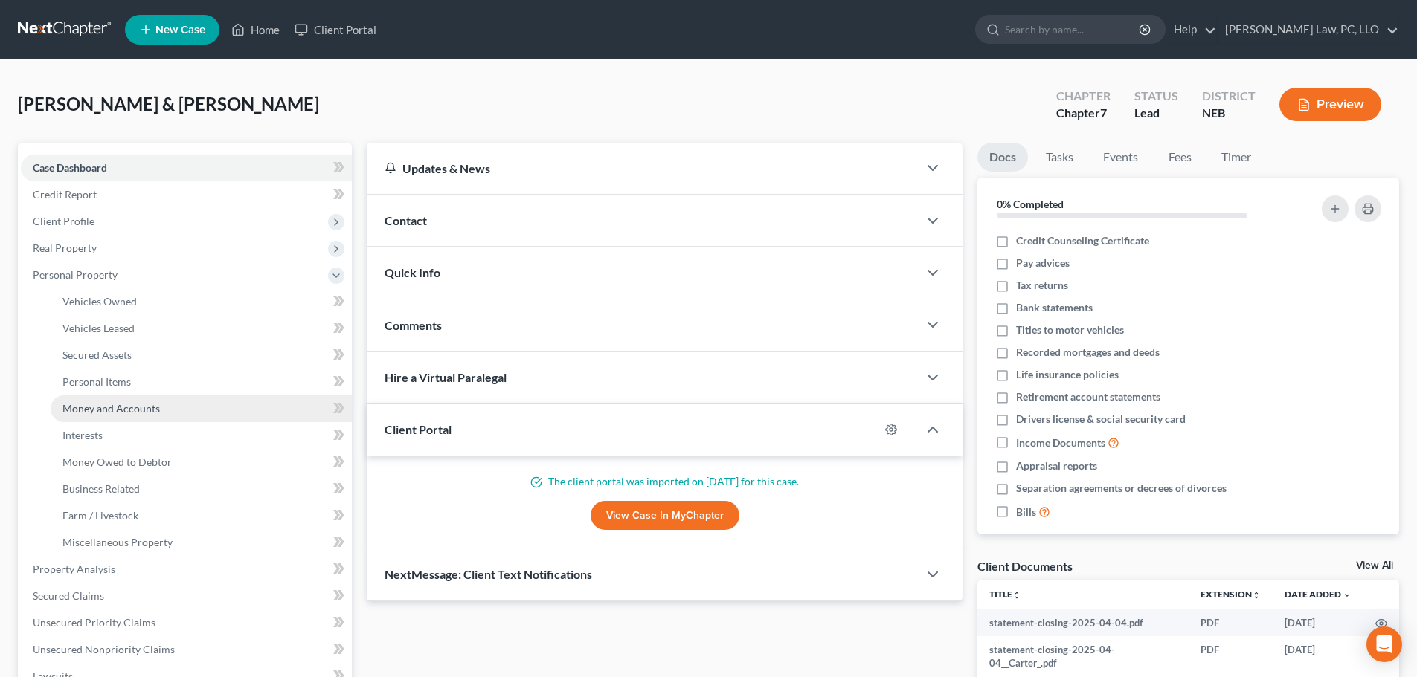
drag, startPoint x: 122, startPoint y: 404, endPoint x: 133, endPoint y: 405, distance: 11.2
click at [122, 405] on span "Money and Accounts" at bounding box center [110, 408] width 97 height 13
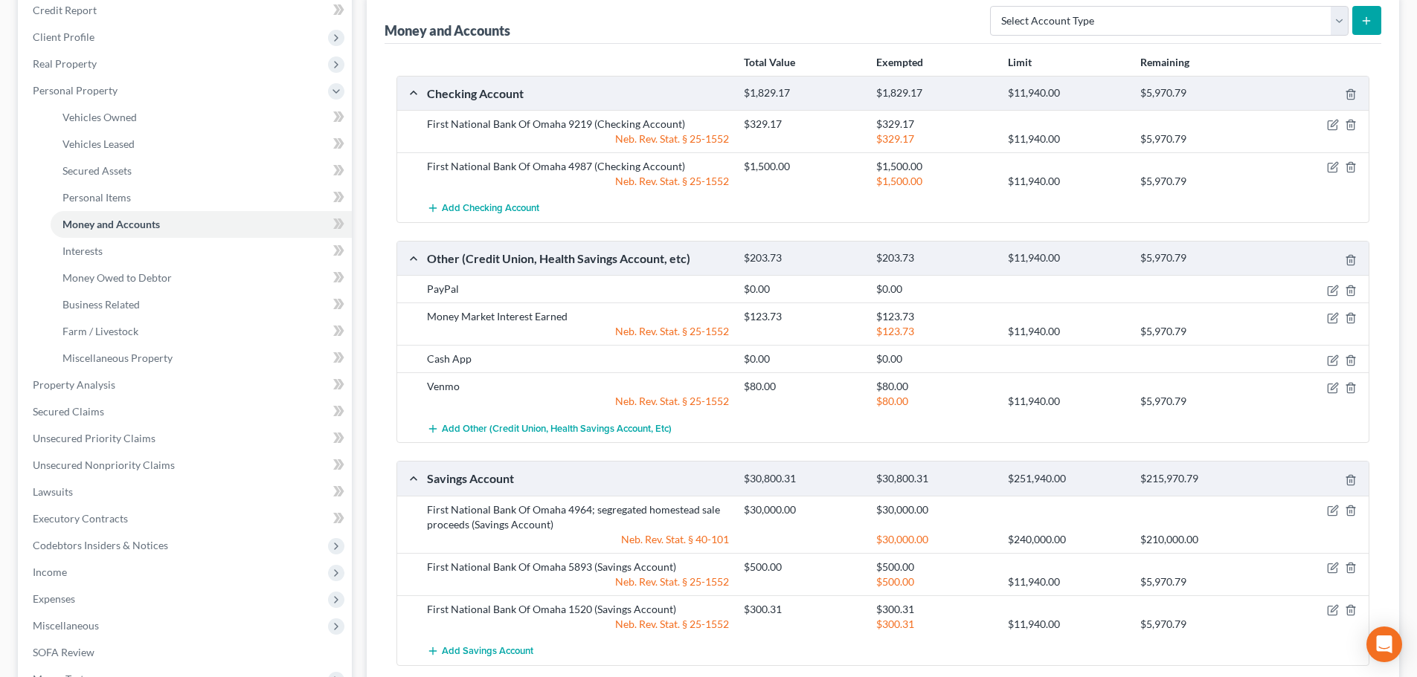
scroll to position [223, 0]
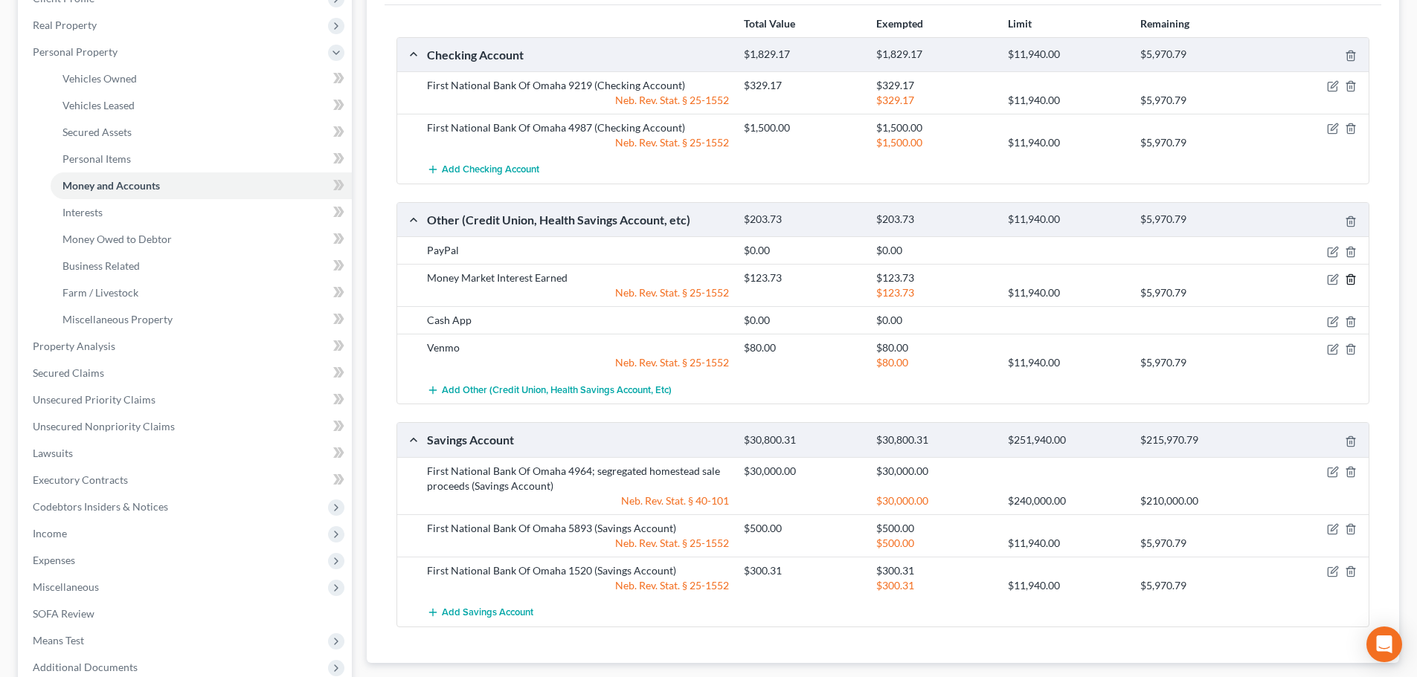
click at [1351, 279] on line "button" at bounding box center [1351, 280] width 0 height 3
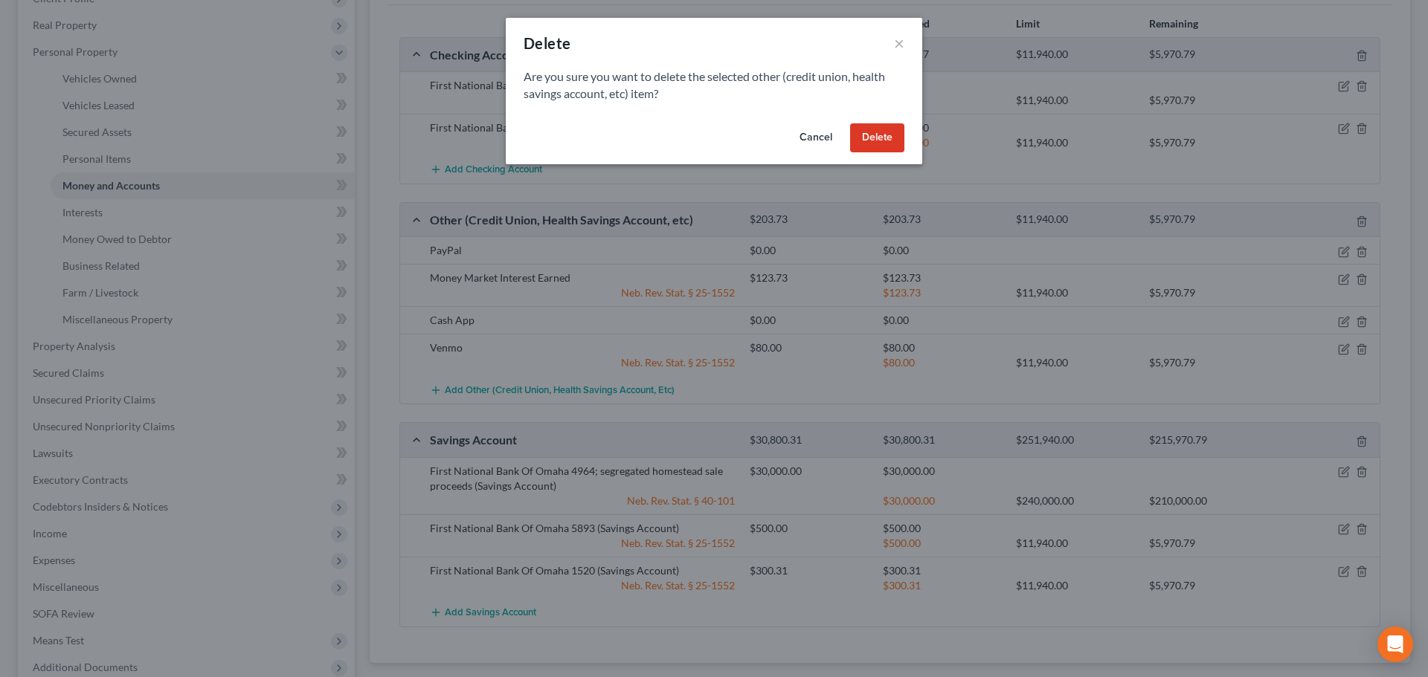
click at [865, 134] on button "Delete" at bounding box center [877, 138] width 54 height 30
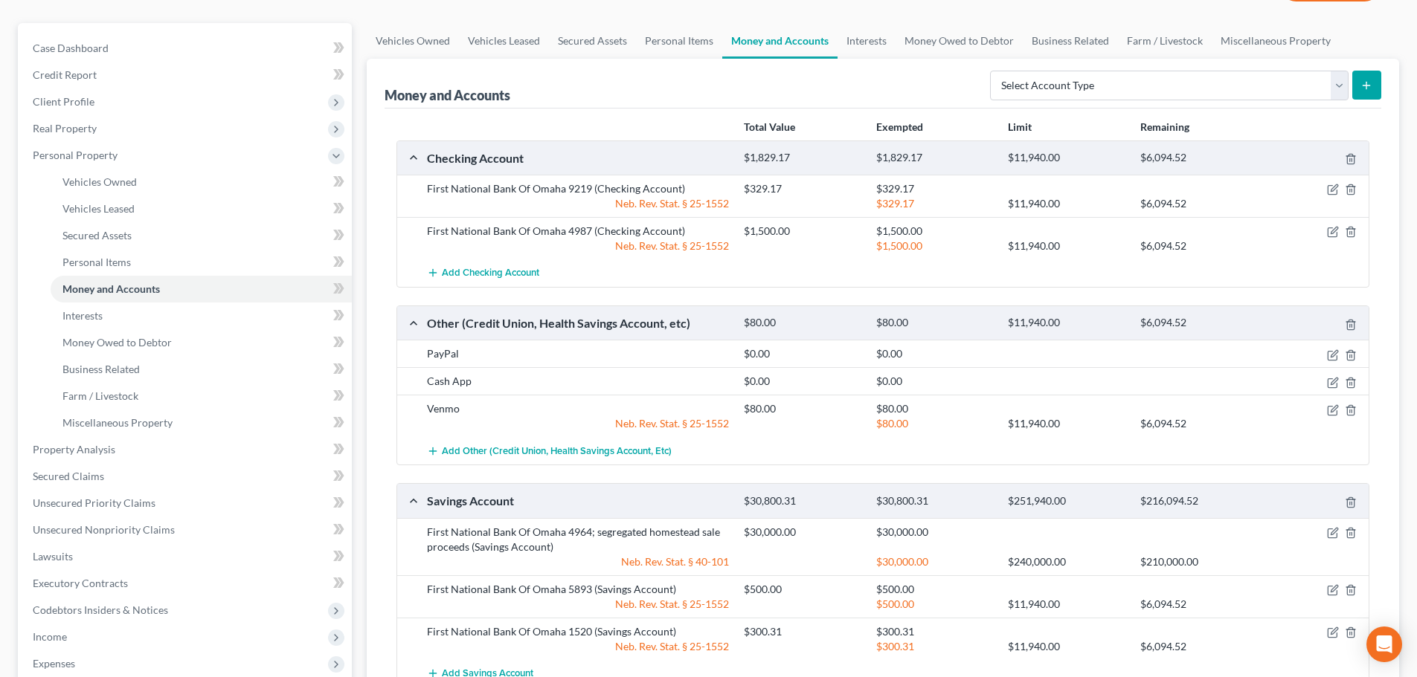
scroll to position [0, 0]
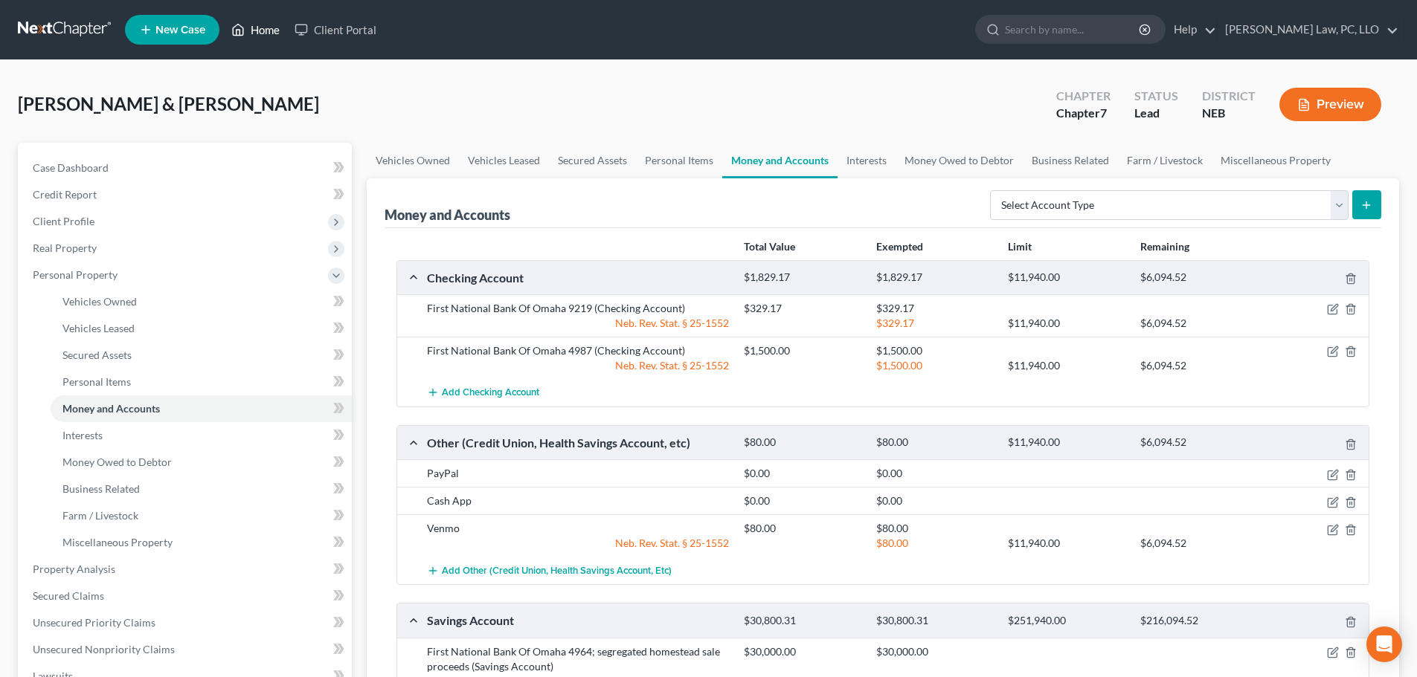
click at [281, 25] on link "Home" at bounding box center [255, 29] width 63 height 27
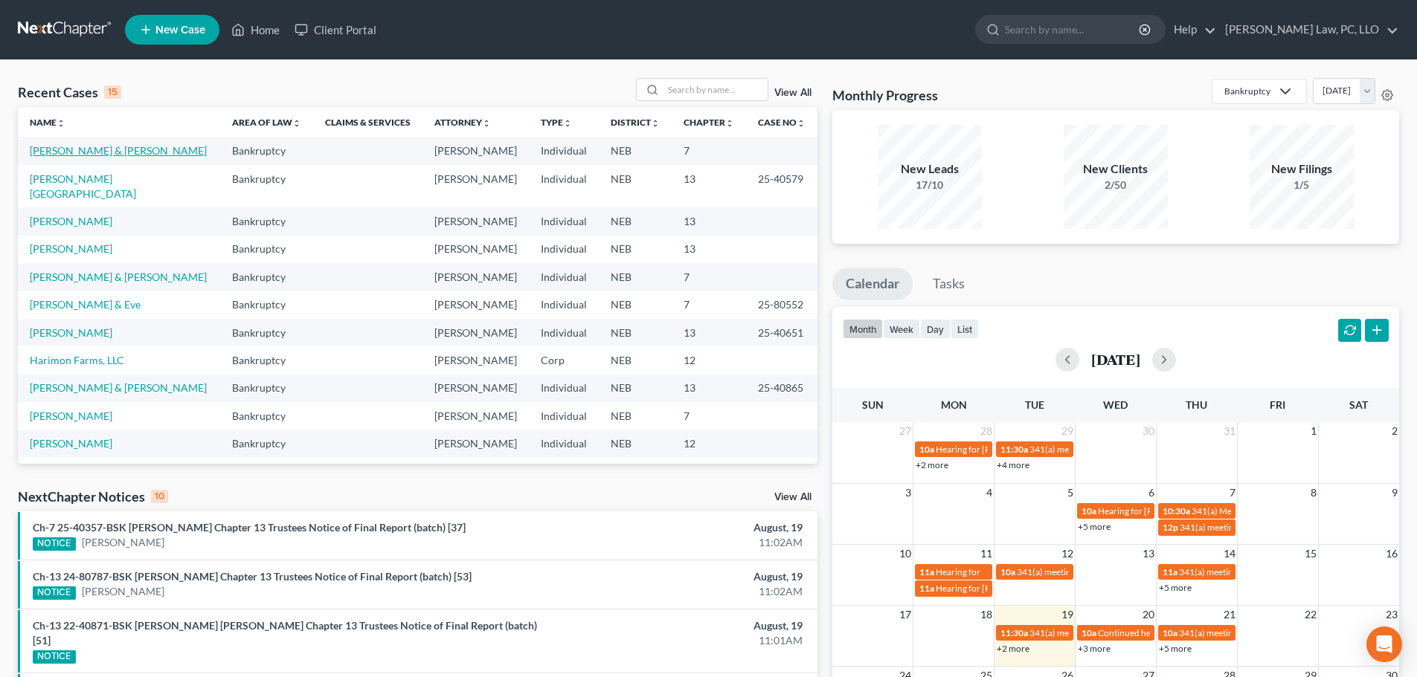
click at [105, 154] on link "[PERSON_NAME] & [PERSON_NAME]" at bounding box center [118, 150] width 177 height 13
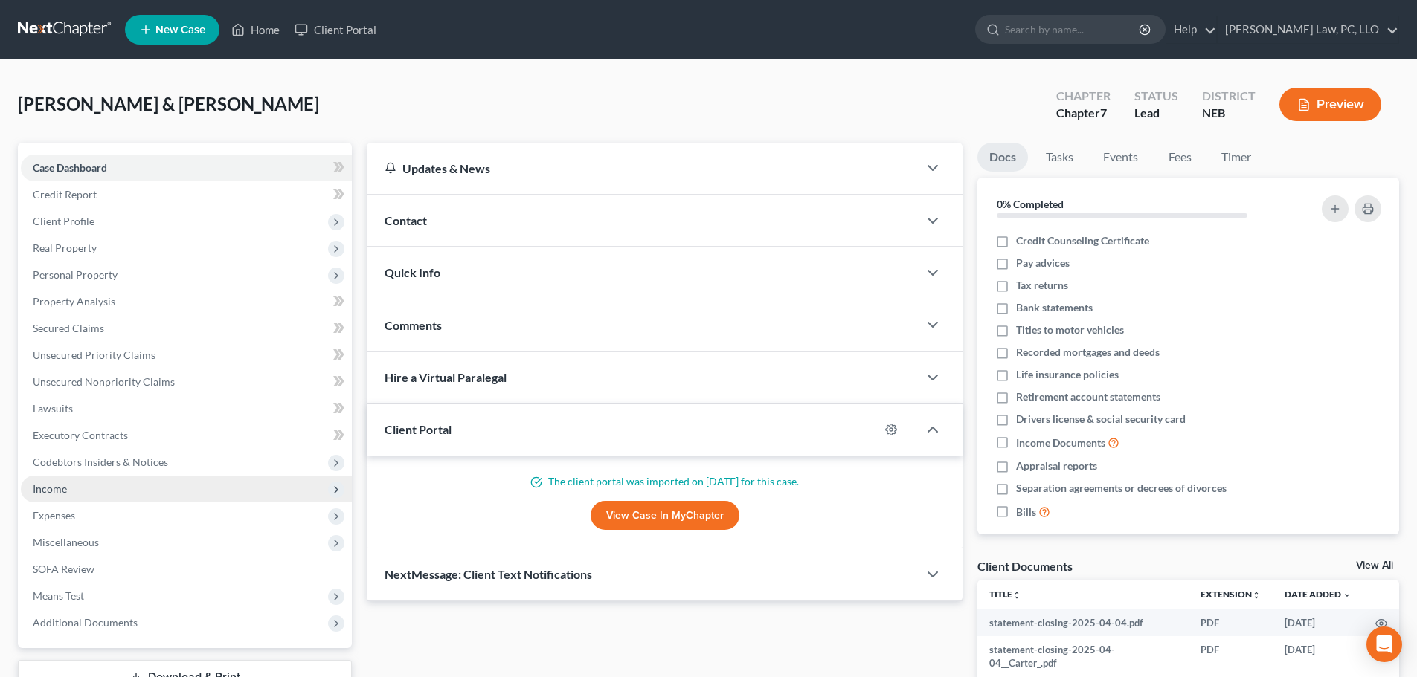
click at [74, 495] on span "Income" at bounding box center [186, 489] width 331 height 27
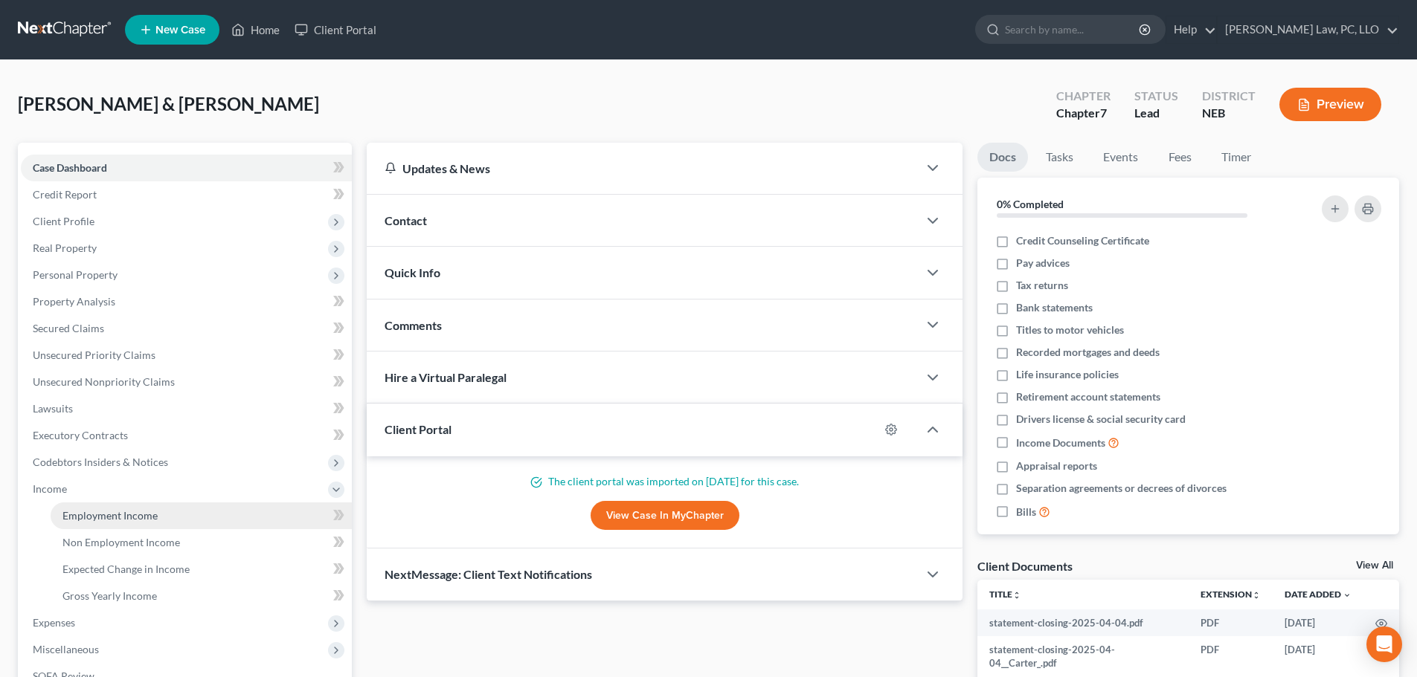
click at [83, 513] on span "Employment Income" at bounding box center [109, 515] width 95 height 13
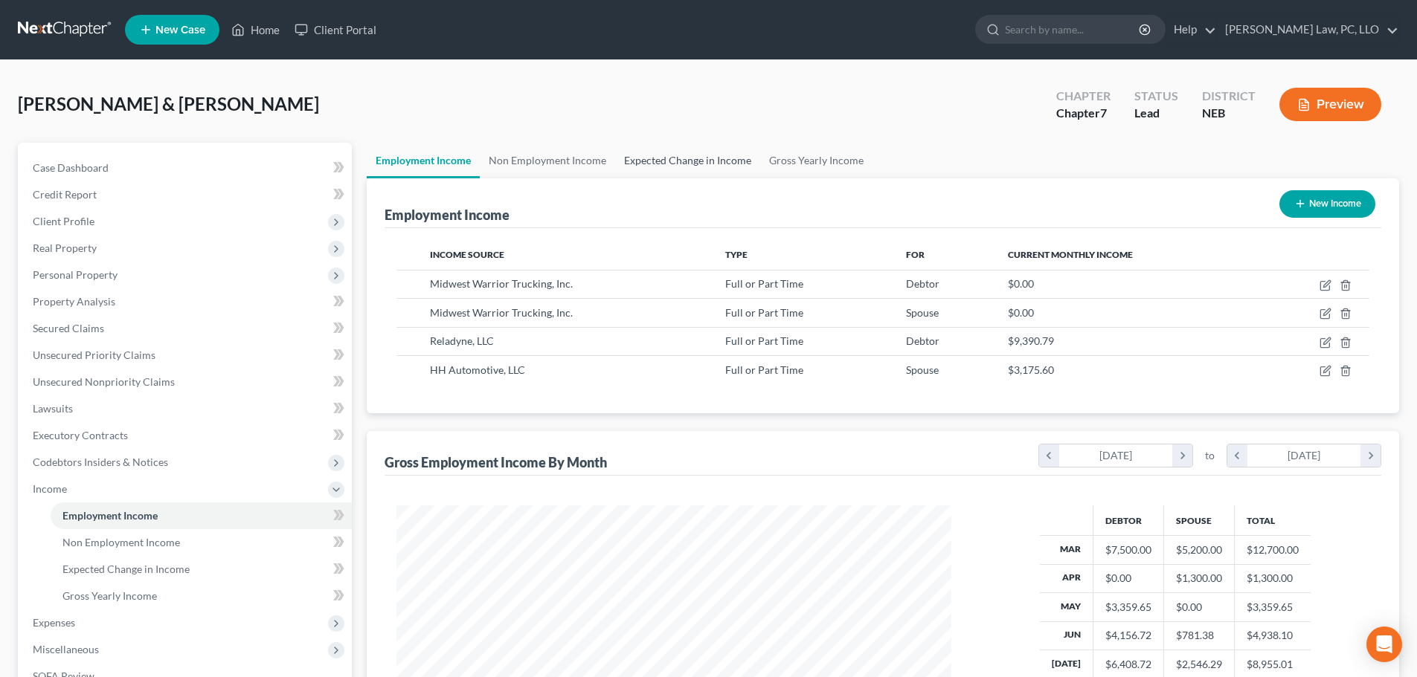
scroll to position [277, 584]
click at [650, 156] on link "Expected Change in Income" at bounding box center [687, 161] width 145 height 36
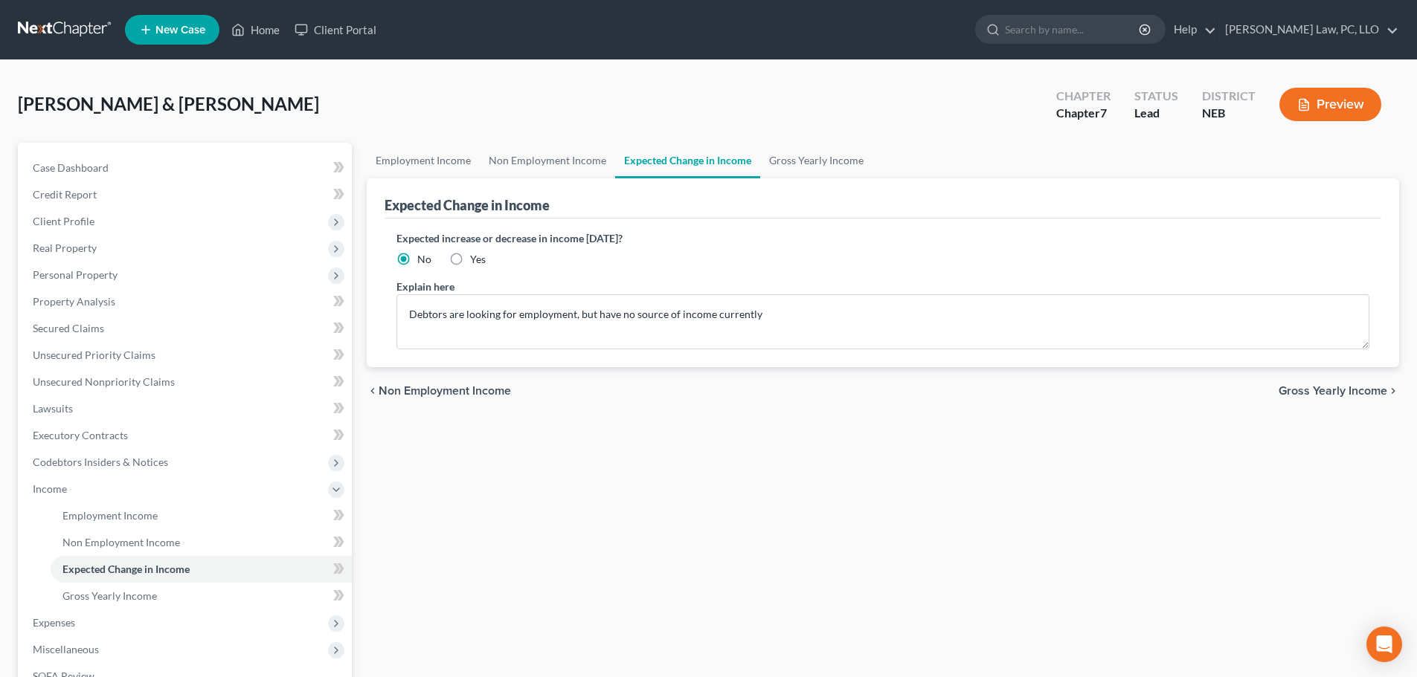
click at [470, 259] on label "Yes" at bounding box center [478, 259] width 16 height 15
click at [476, 259] on input "Yes" at bounding box center [481, 257] width 10 height 10
radio input "true"
drag, startPoint x: 804, startPoint y: 310, endPoint x: 403, endPoint y: 319, distance: 400.9
click at [405, 318] on textarea "Debtors are looking for employment, but have no source of income currently" at bounding box center [882, 321] width 973 height 55
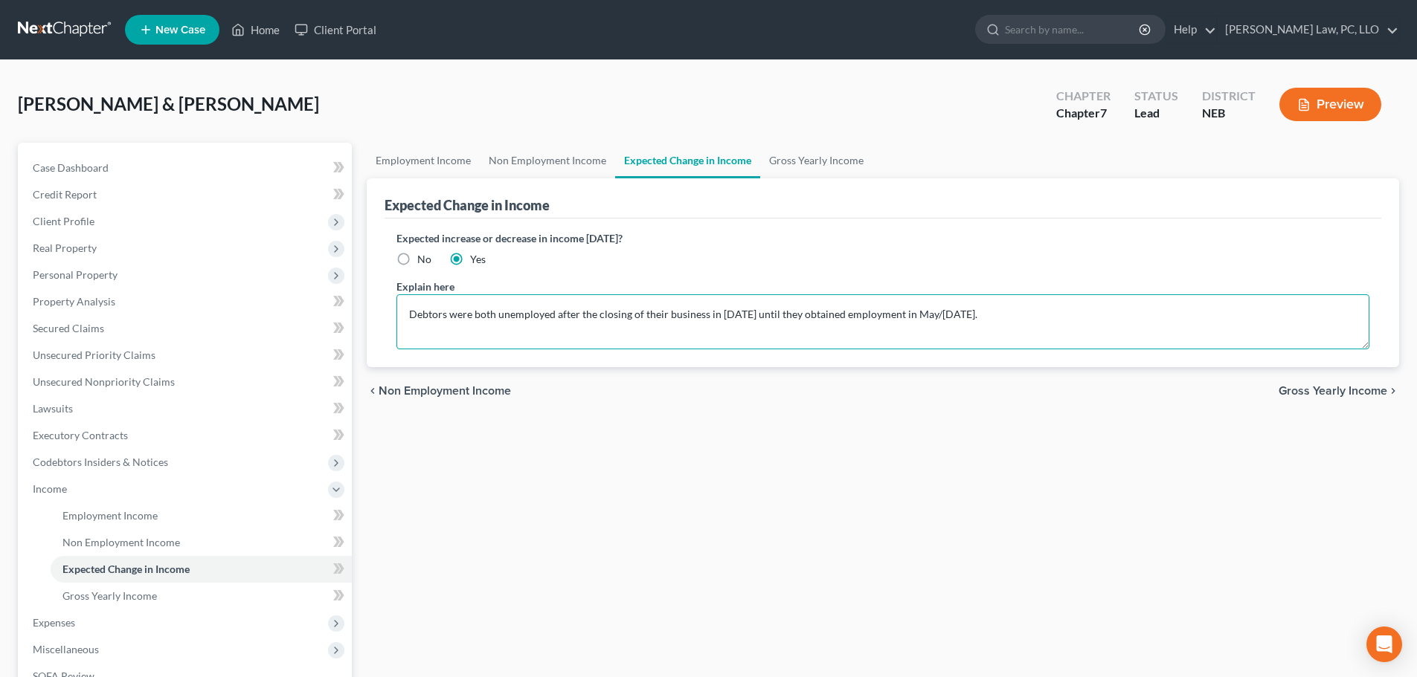
type textarea "Debtors were both unemployed after the closing of their business in [DATE] unti…"
click at [625, 494] on div "Employment Income Non Employment Income Expected Change in Income Gross Yearly …" at bounding box center [882, 492] width 1047 height 698
click at [509, 163] on link "Non Employment Income" at bounding box center [547, 161] width 135 height 36
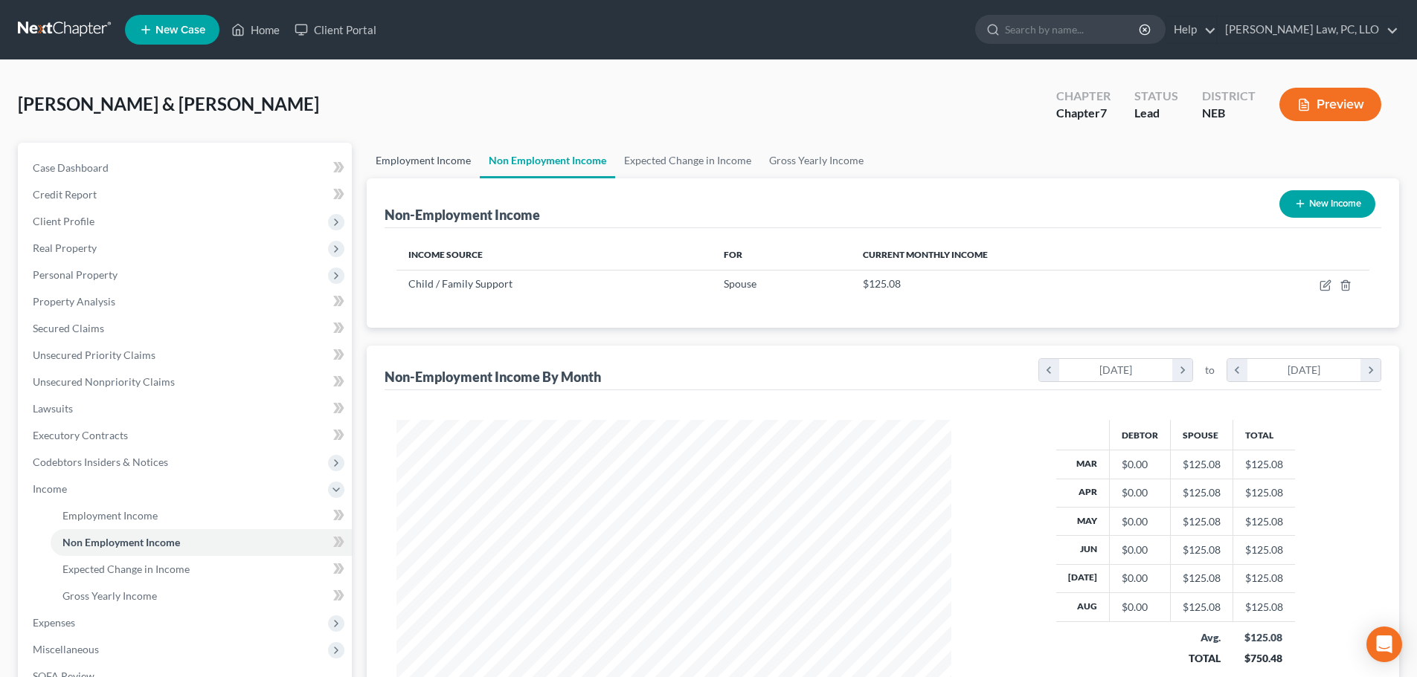
scroll to position [277, 584]
click at [408, 164] on link "Employment Income" at bounding box center [423, 161] width 113 height 36
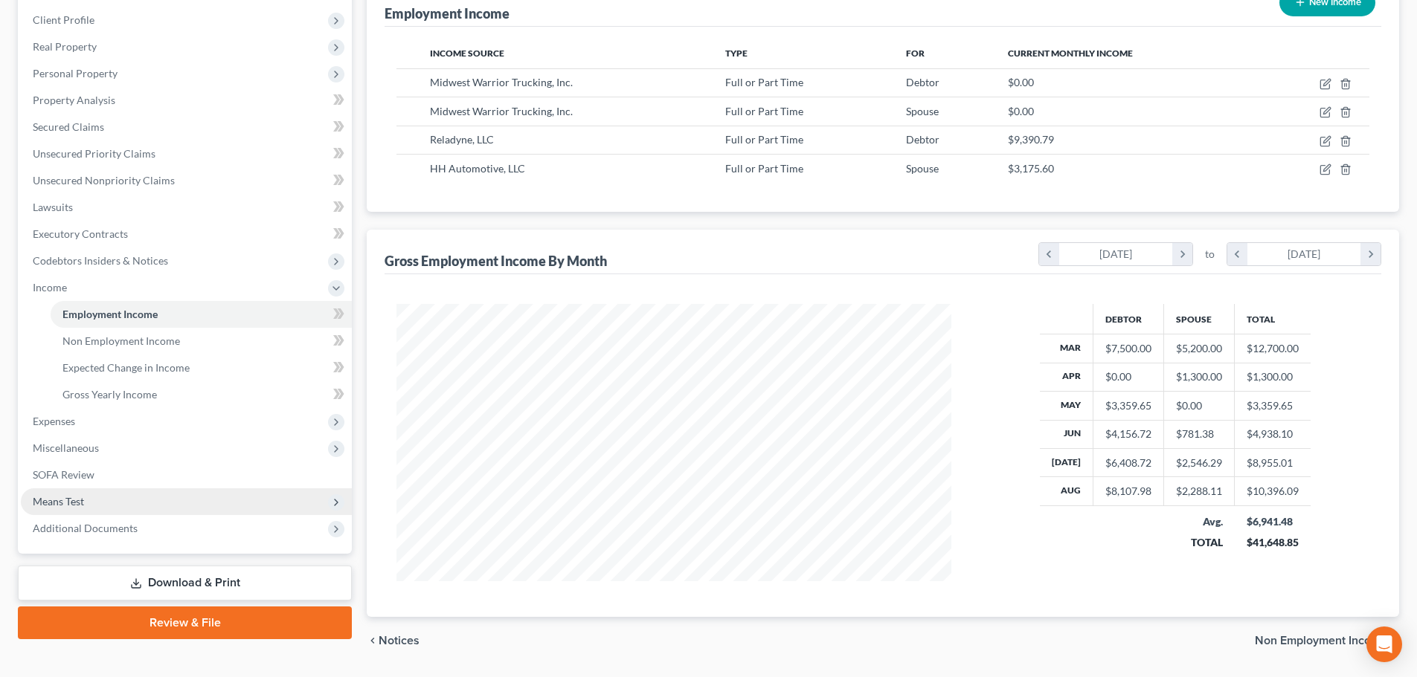
scroll to position [223, 0]
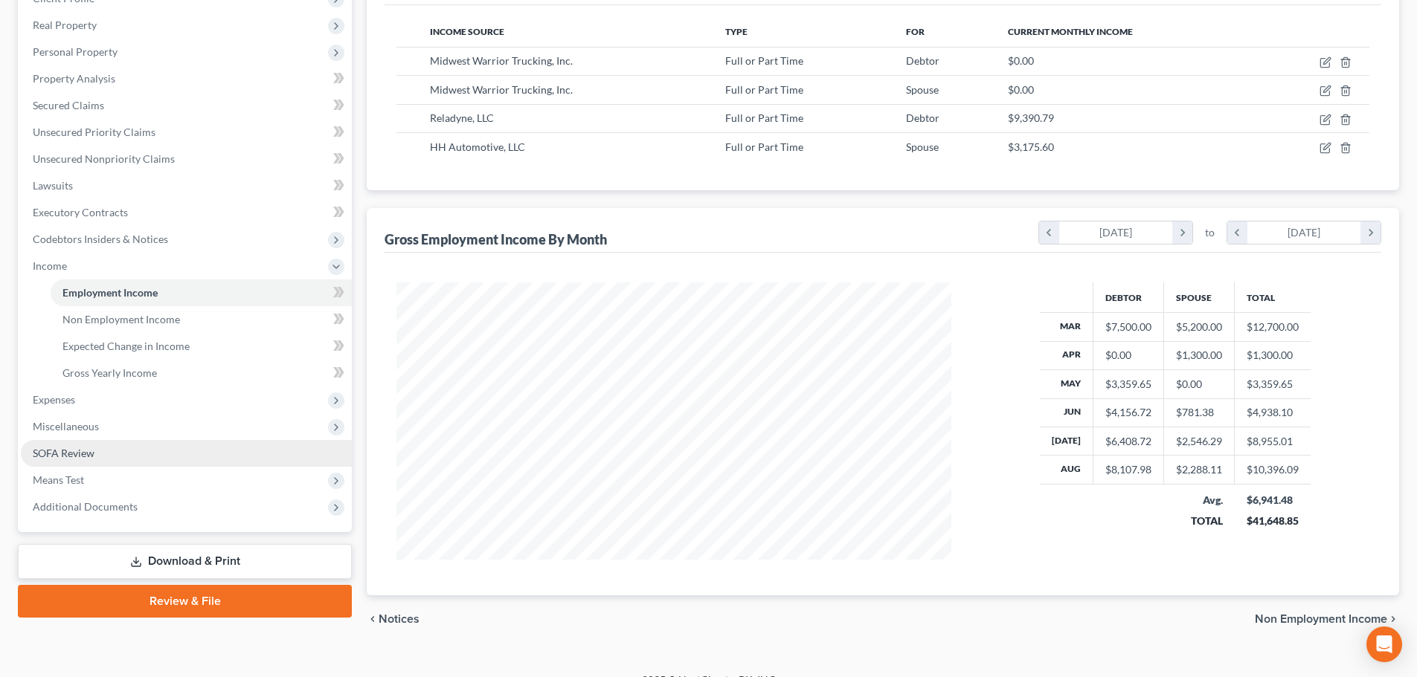
click at [100, 454] on link "SOFA Review" at bounding box center [186, 453] width 331 height 27
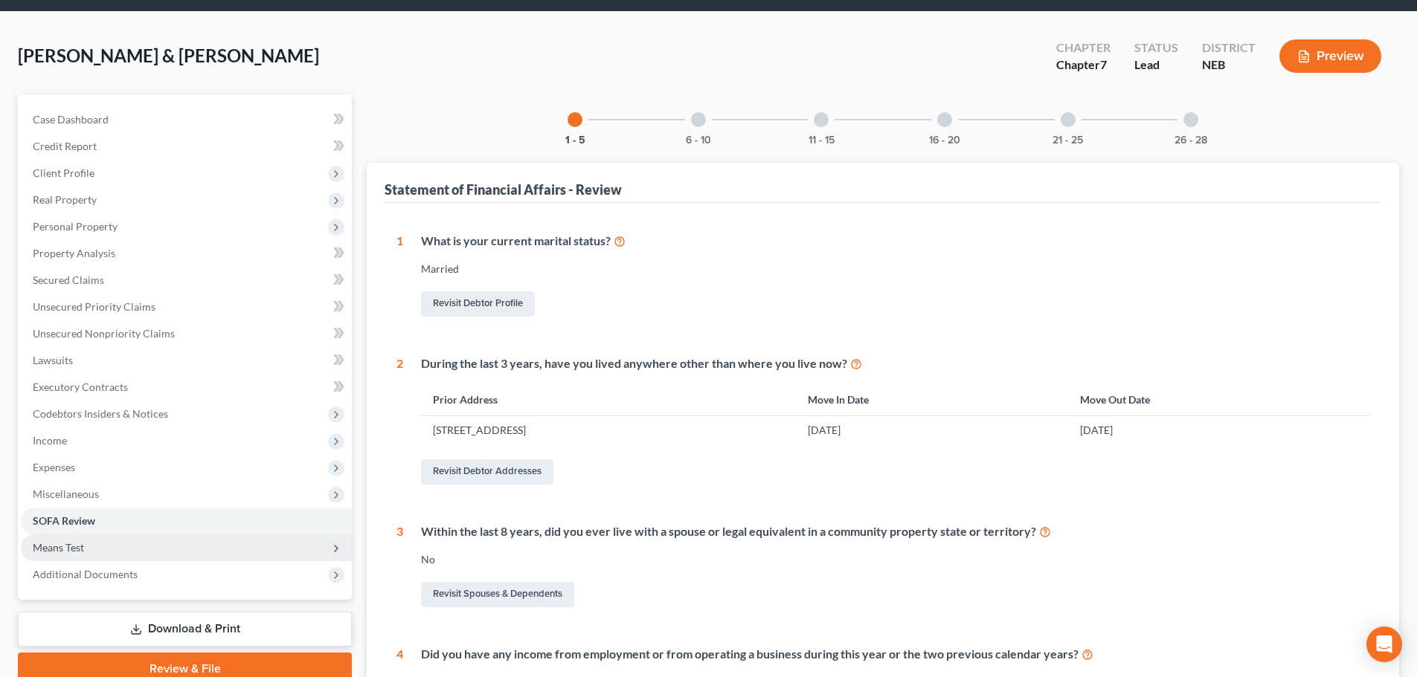
scroll to position [74, 0]
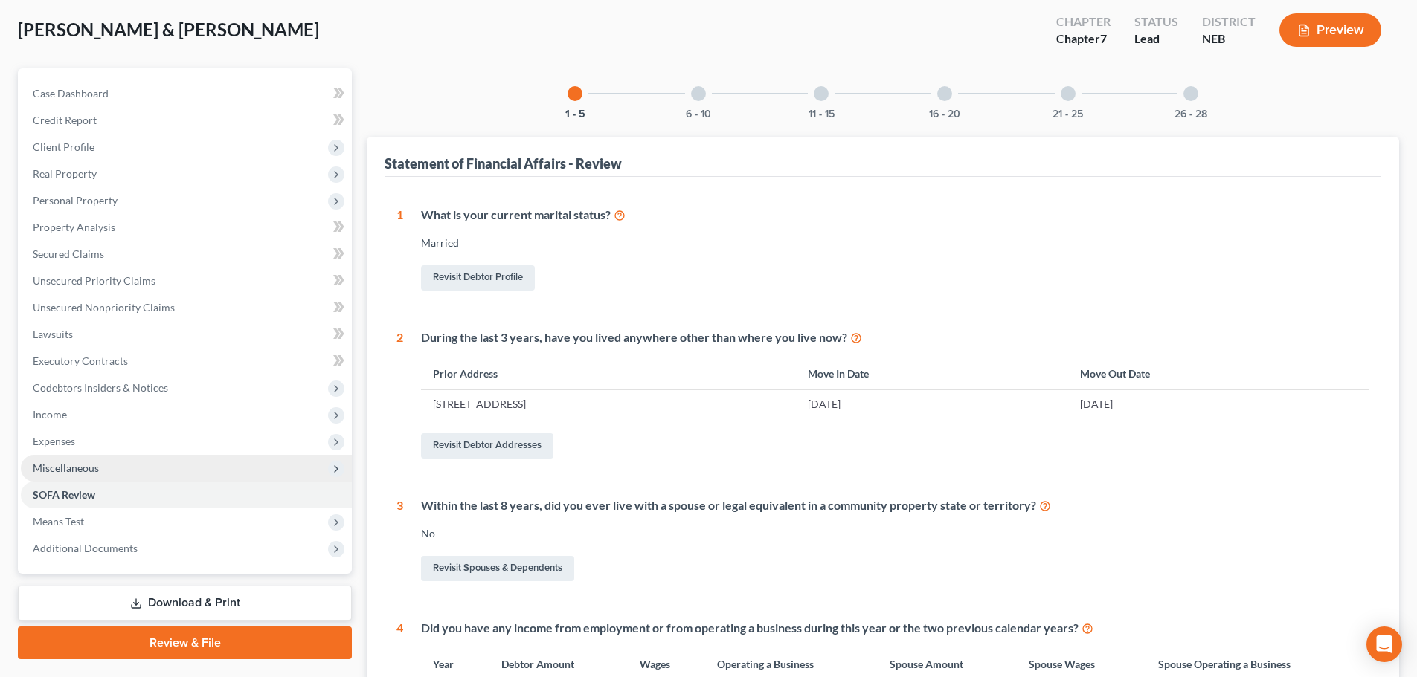
click at [98, 471] on span "Miscellaneous" at bounding box center [186, 468] width 331 height 27
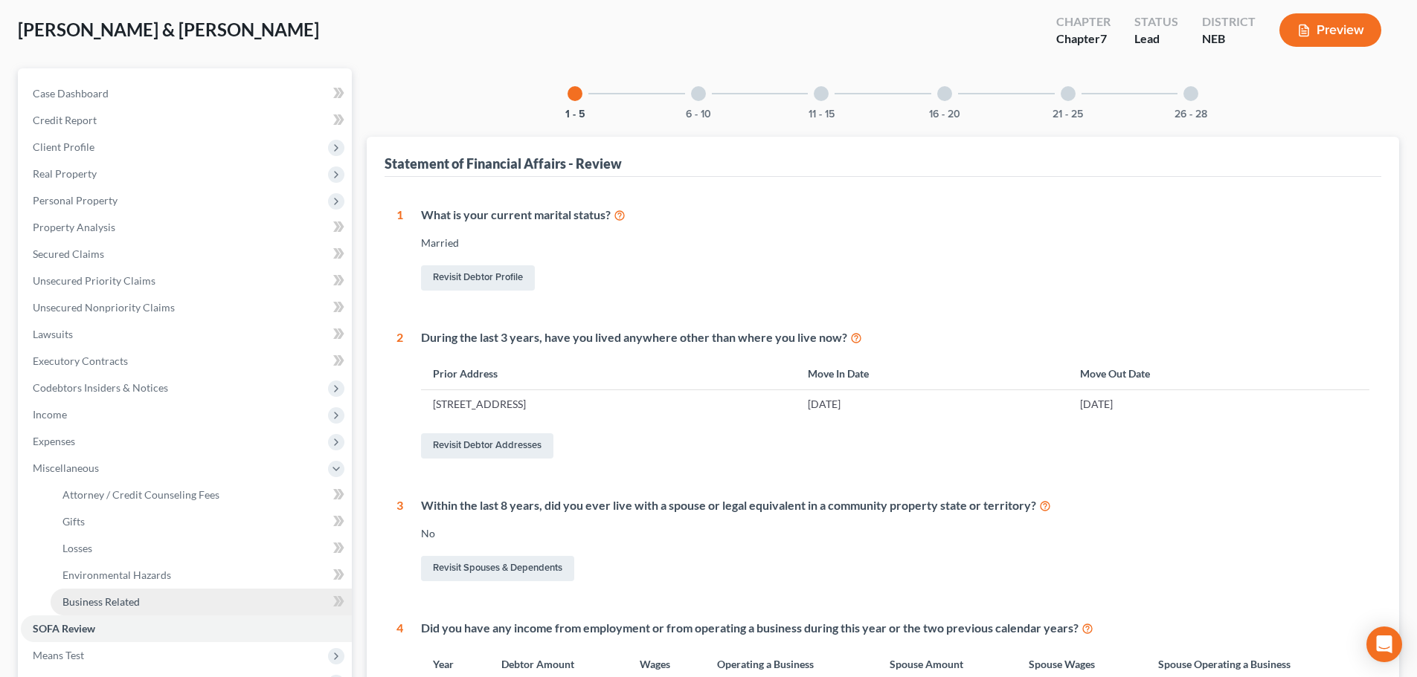
click at [125, 602] on span "Business Related" at bounding box center [100, 602] width 77 height 13
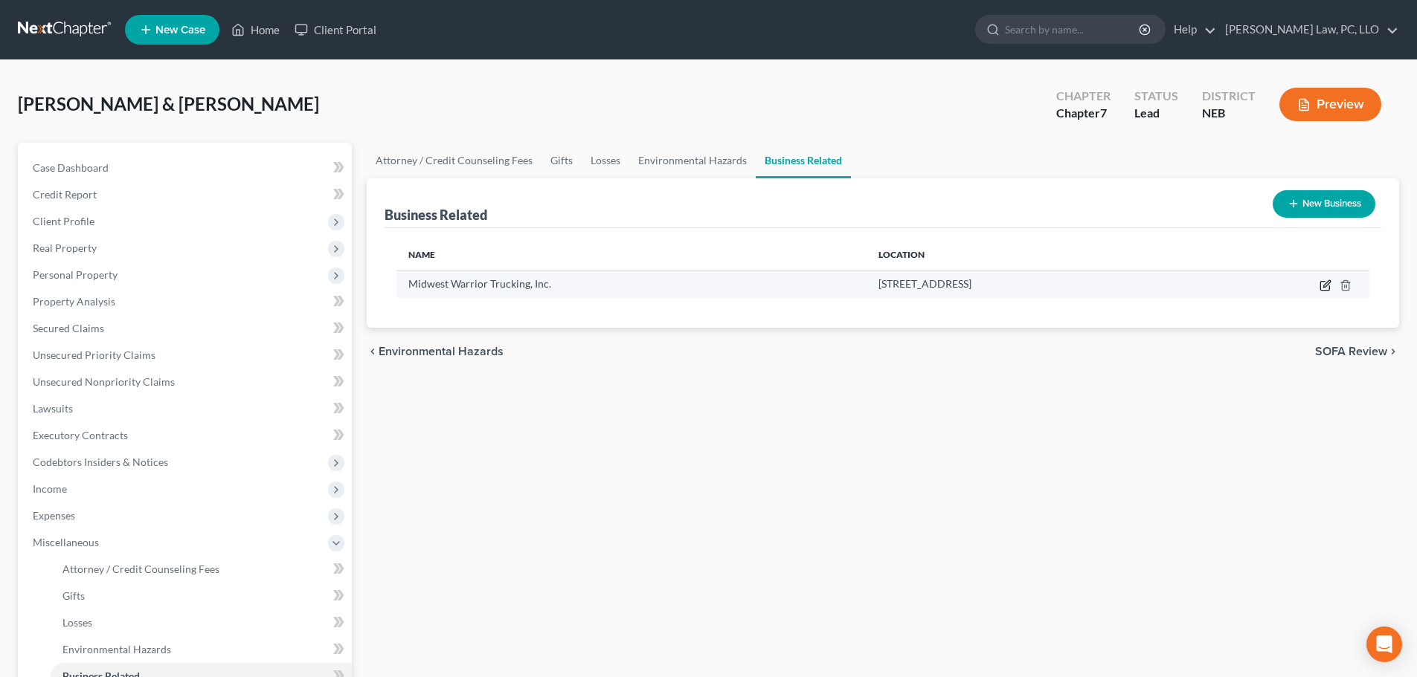
click at [1331, 284] on icon "button" at bounding box center [1325, 286] width 12 height 12
select select "officer"
select select "30"
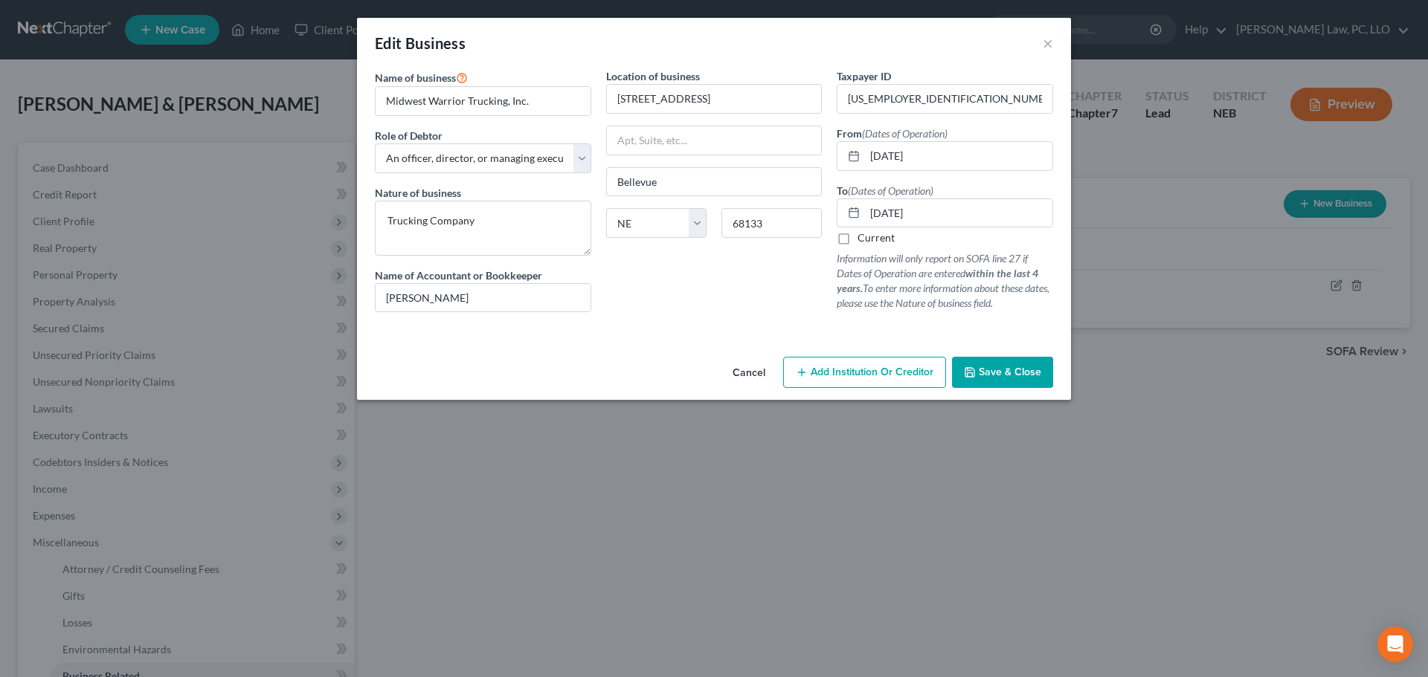
click at [985, 375] on span "Save & Close" at bounding box center [1010, 372] width 62 height 13
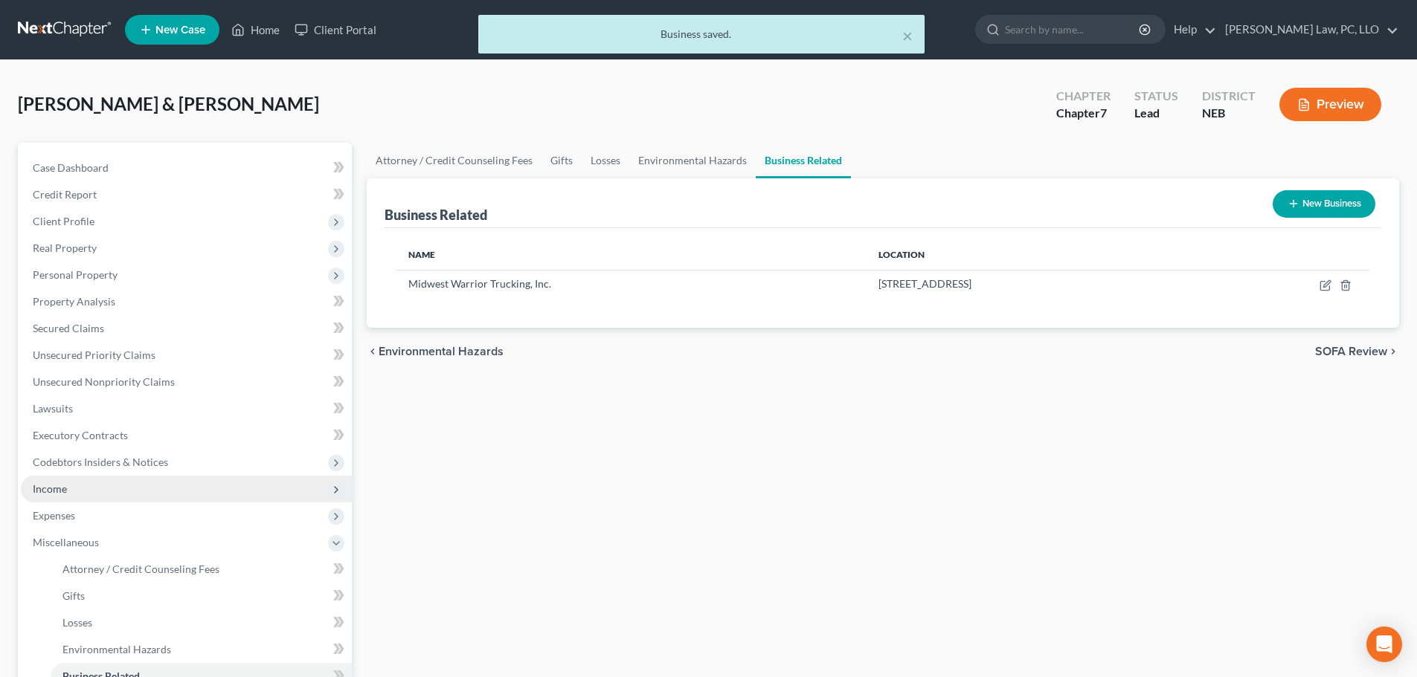
click at [124, 491] on span "Income" at bounding box center [186, 489] width 331 height 27
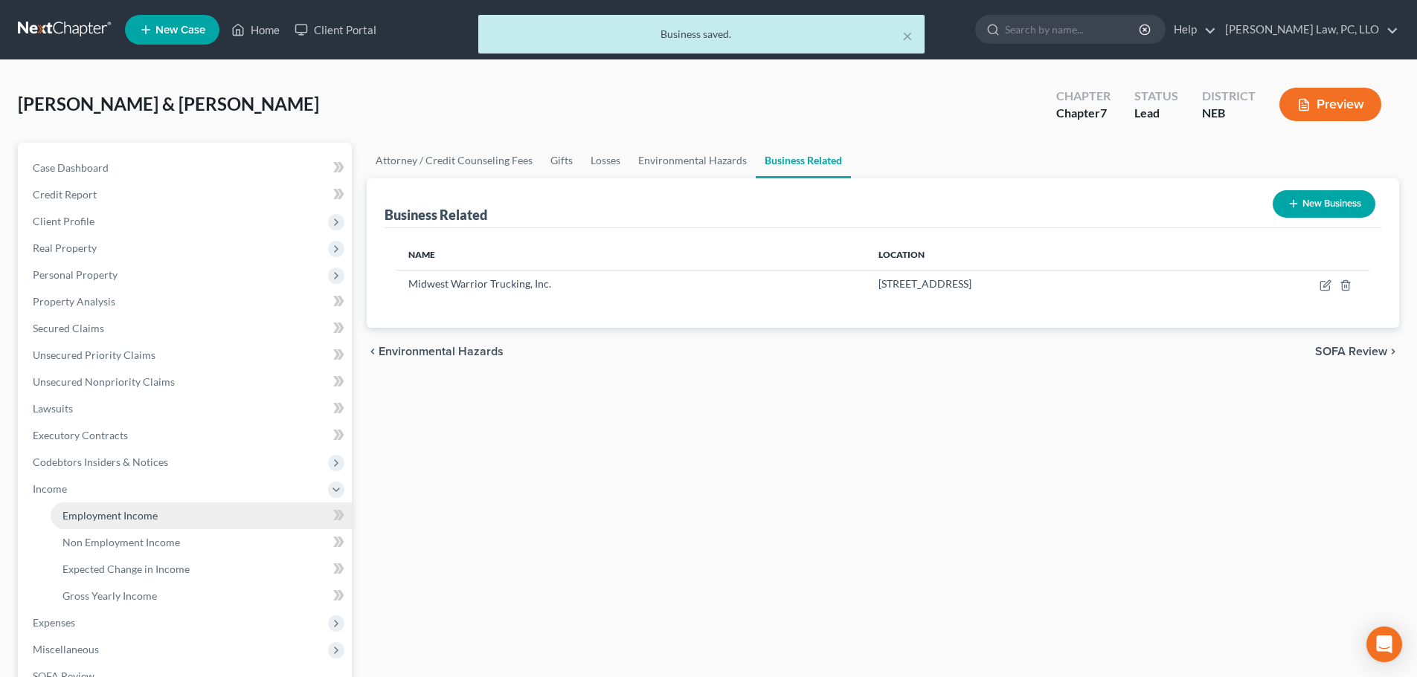
click at [114, 513] on span "Employment Income" at bounding box center [109, 515] width 95 height 13
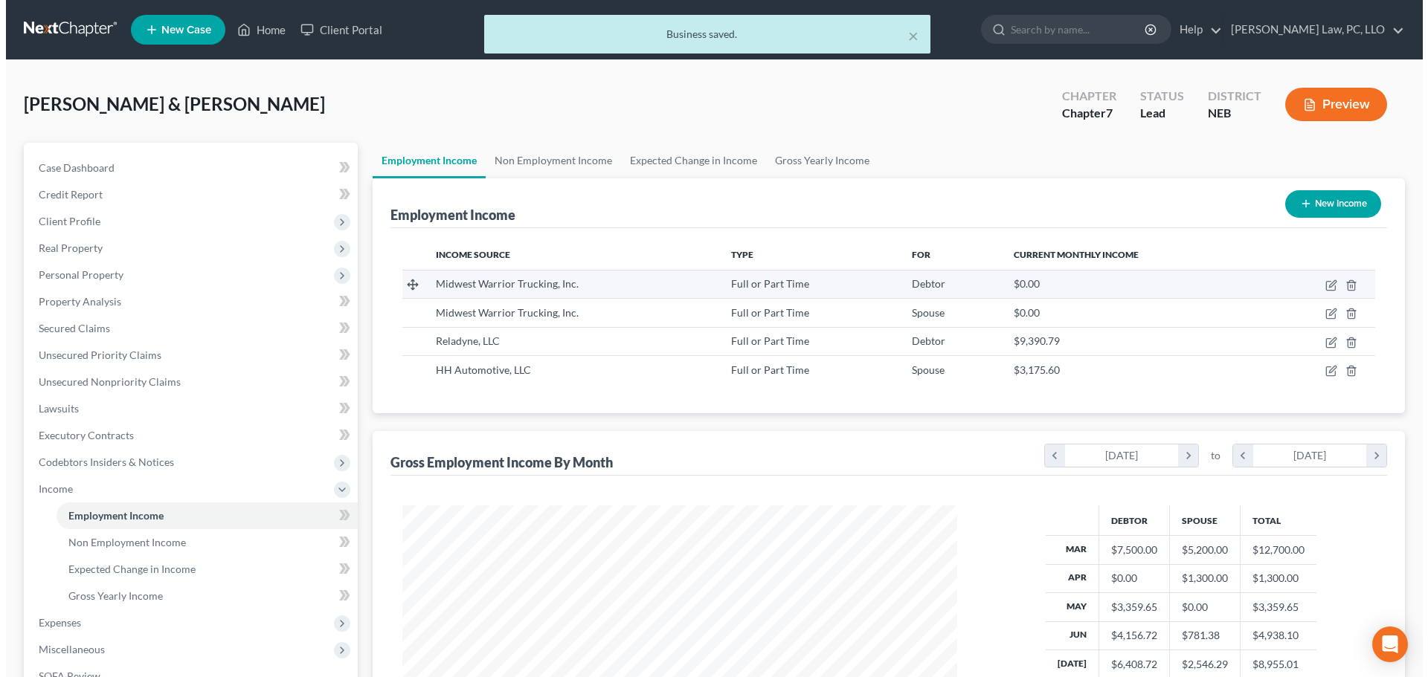
scroll to position [277, 584]
click at [1327, 286] on icon "button" at bounding box center [1326, 283] width 7 height 7
select select "0"
select select "3"
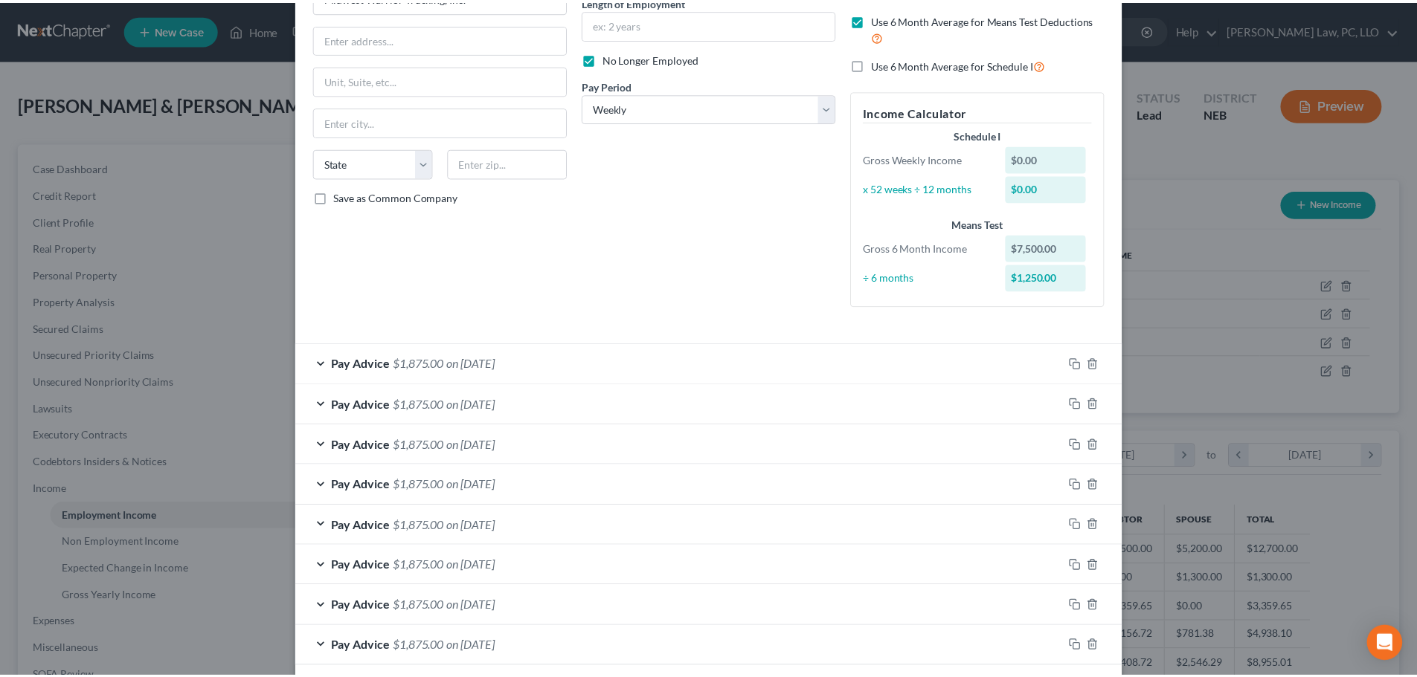
scroll to position [230, 0]
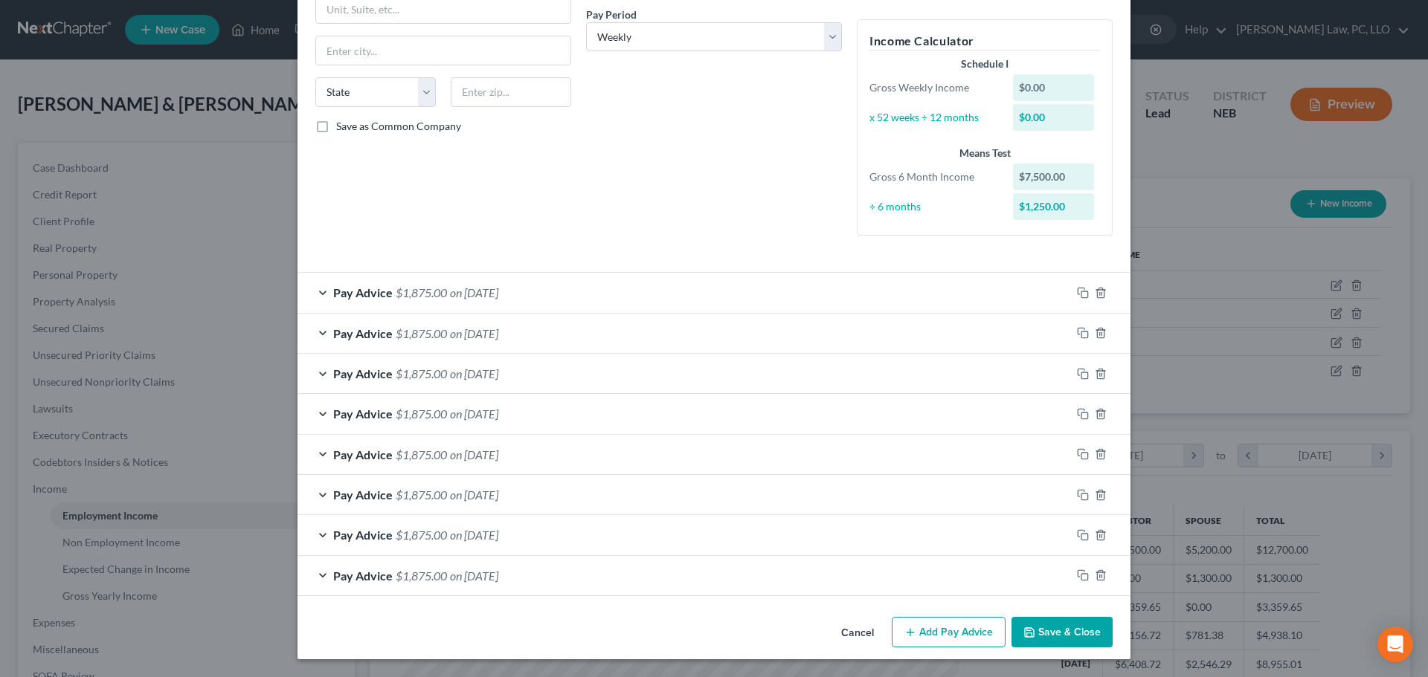
click at [1030, 624] on button "Save & Close" at bounding box center [1061, 632] width 101 height 31
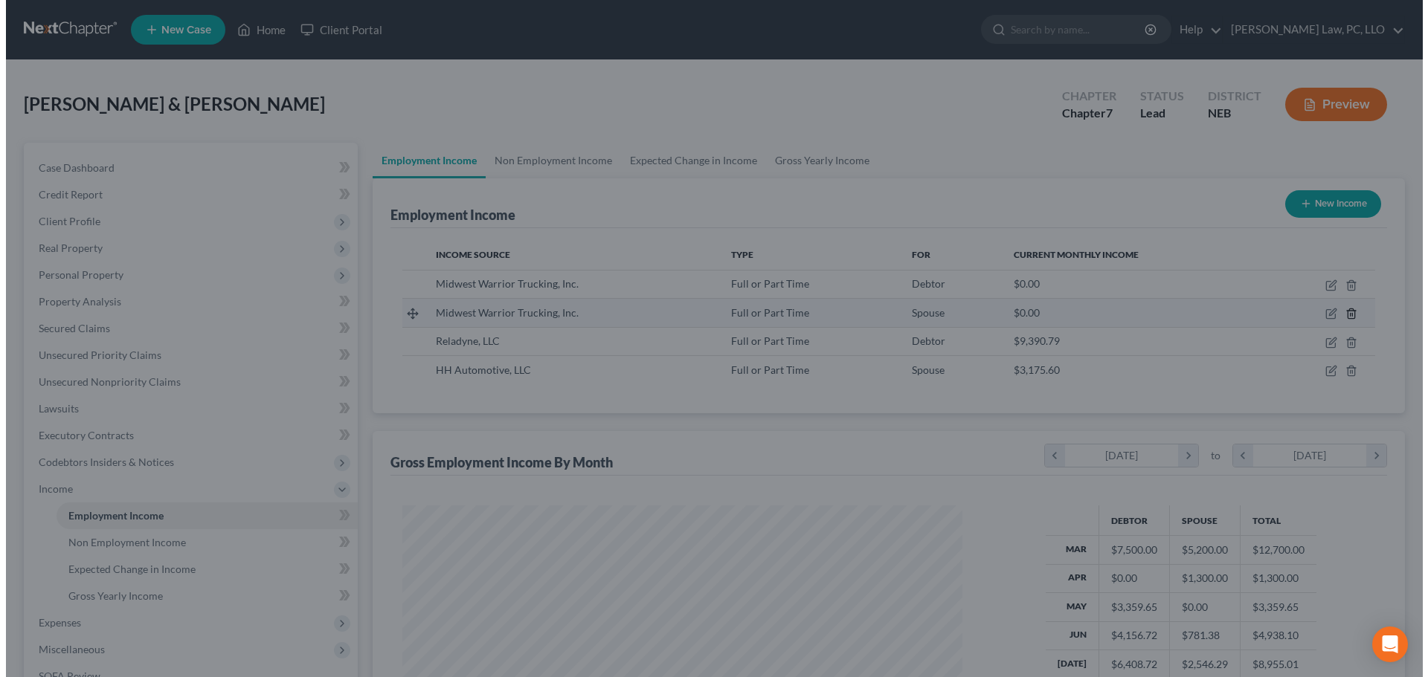
scroll to position [743355, 743048]
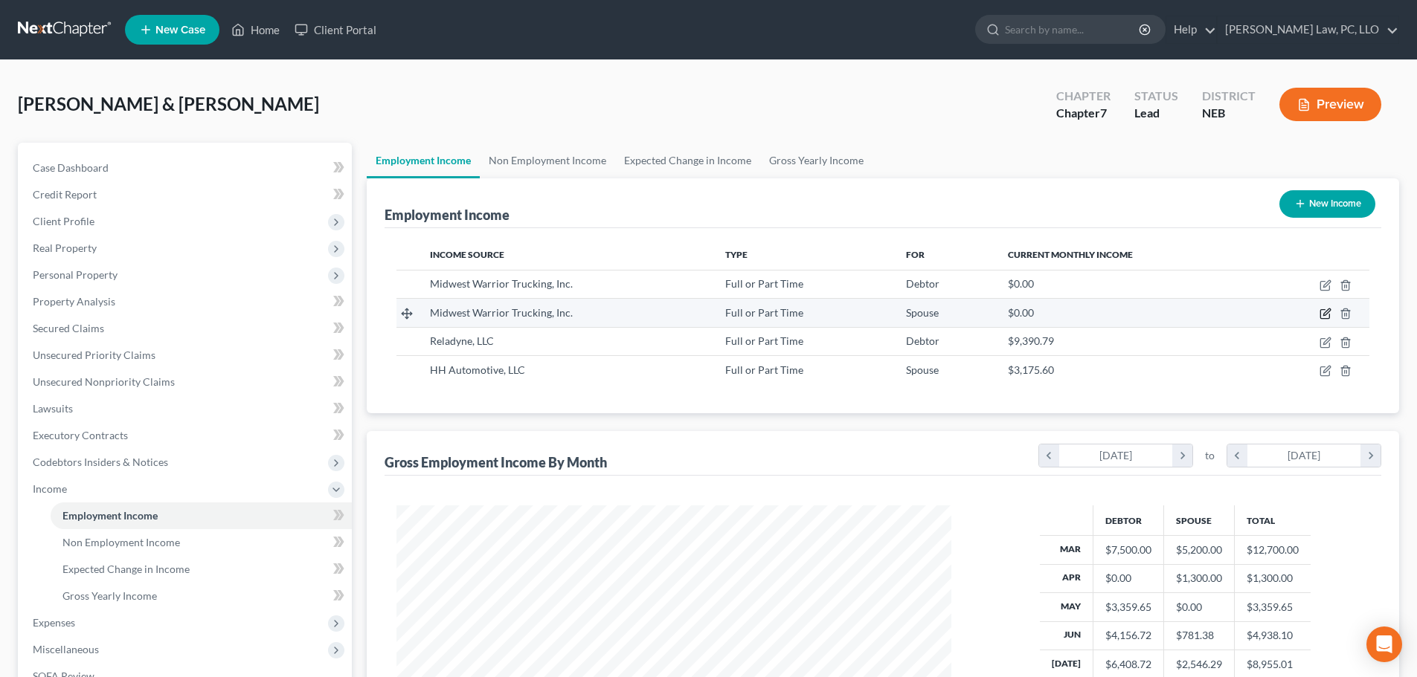
click at [1324, 315] on icon "button" at bounding box center [1326, 312] width 7 height 7
select select "0"
select select "3"
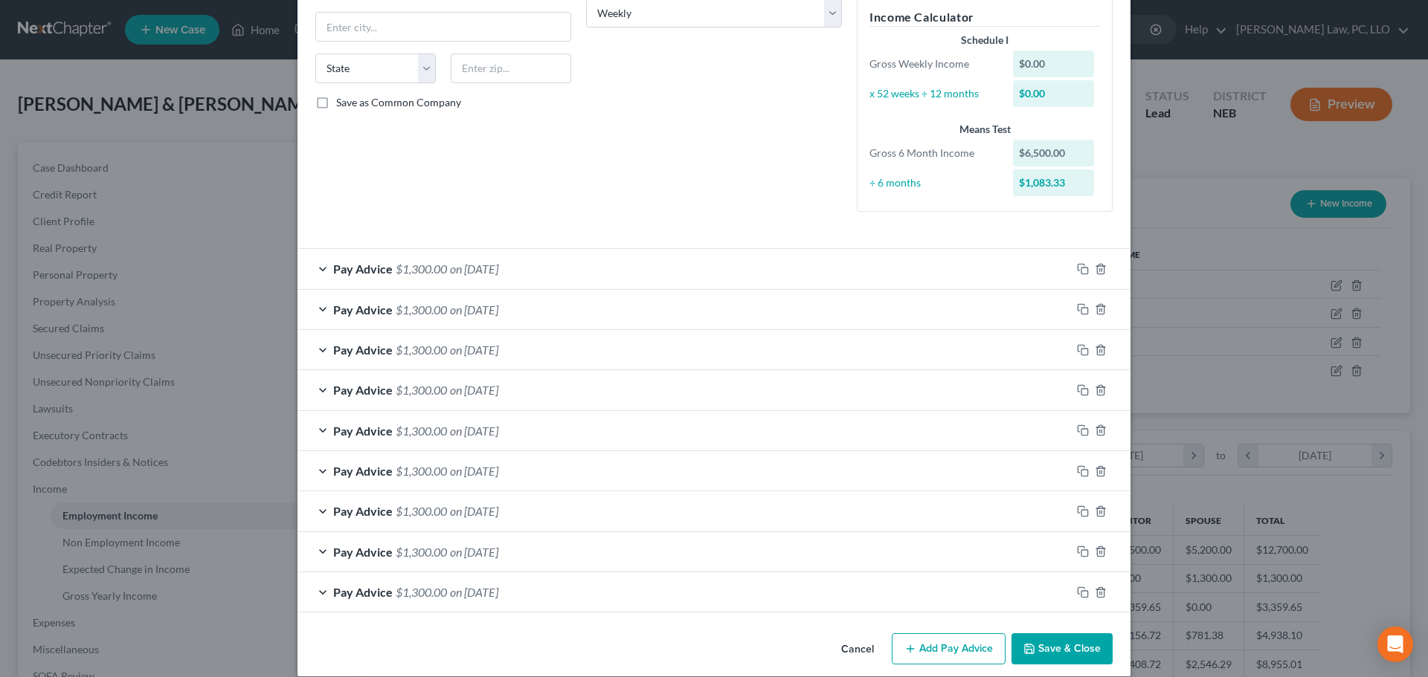
scroll to position [271, 0]
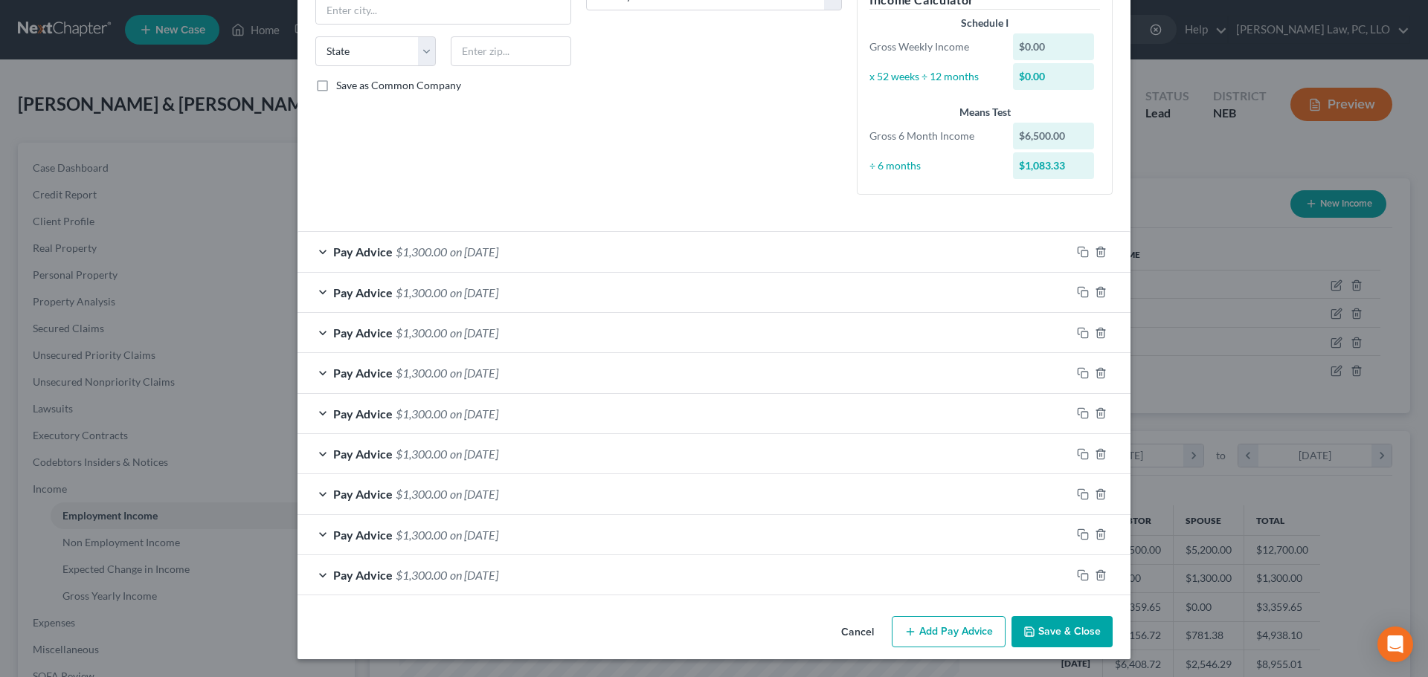
drag, startPoint x: 1037, startPoint y: 635, endPoint x: 715, endPoint y: 238, distance: 510.8
click at [715, 239] on div "Edit Income Source × Employment Type * Select Full or [DEMOGRAPHIC_DATA] Employ…" at bounding box center [713, 203] width 833 height 912
click at [1055, 625] on button "Save & Close" at bounding box center [1061, 631] width 101 height 31
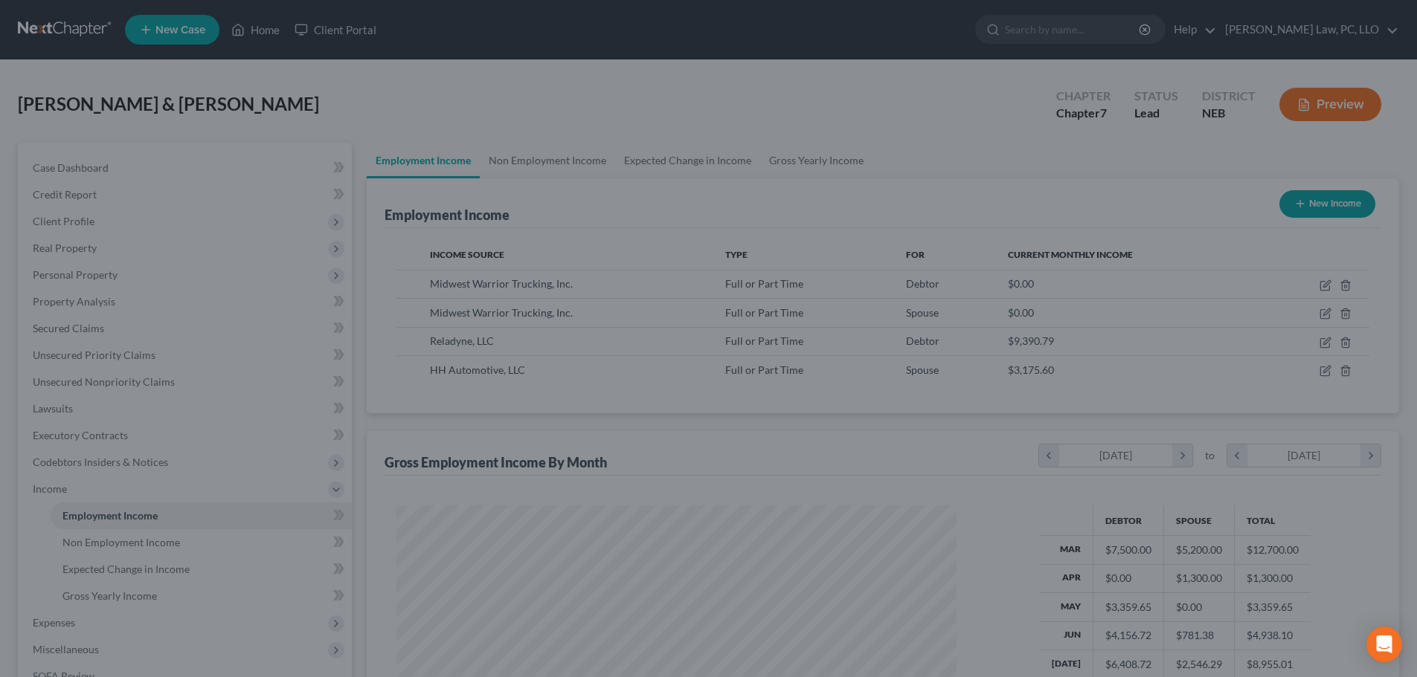
scroll to position [743355, 743048]
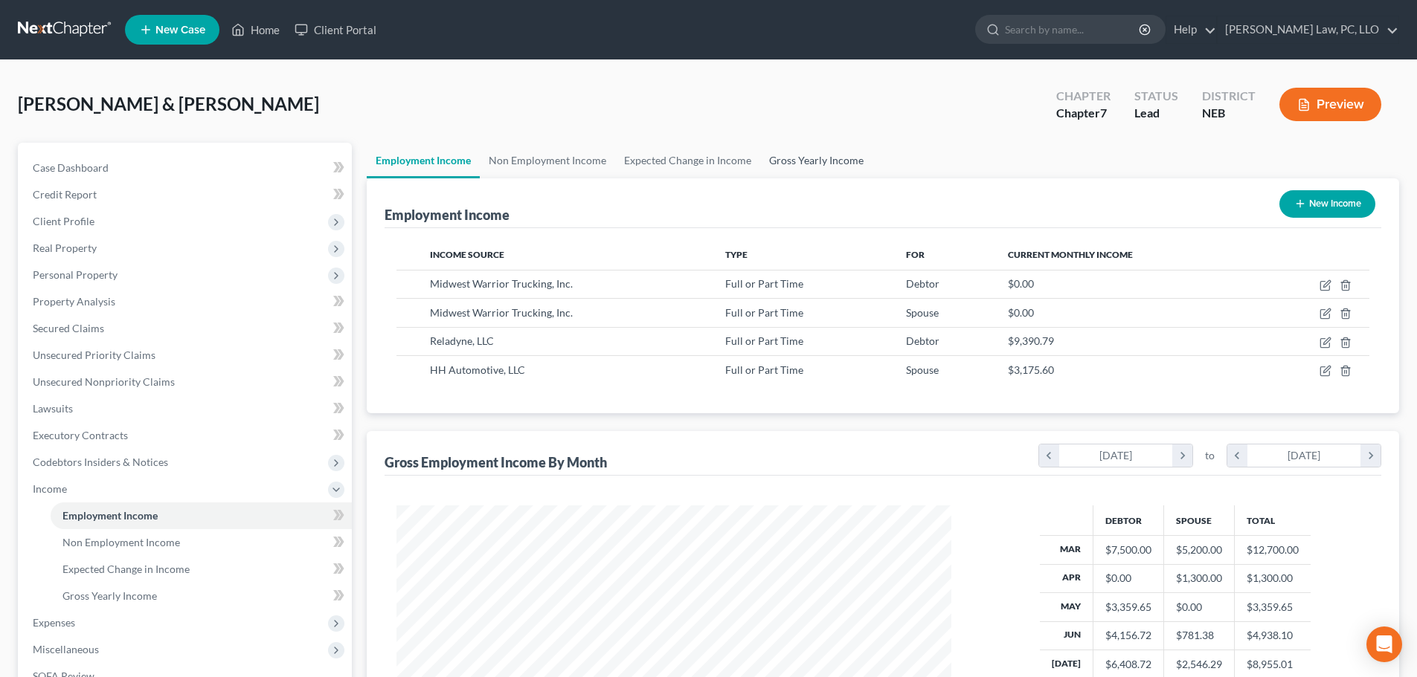
click at [775, 152] on link "Gross Yearly Income" at bounding box center [816, 161] width 112 height 36
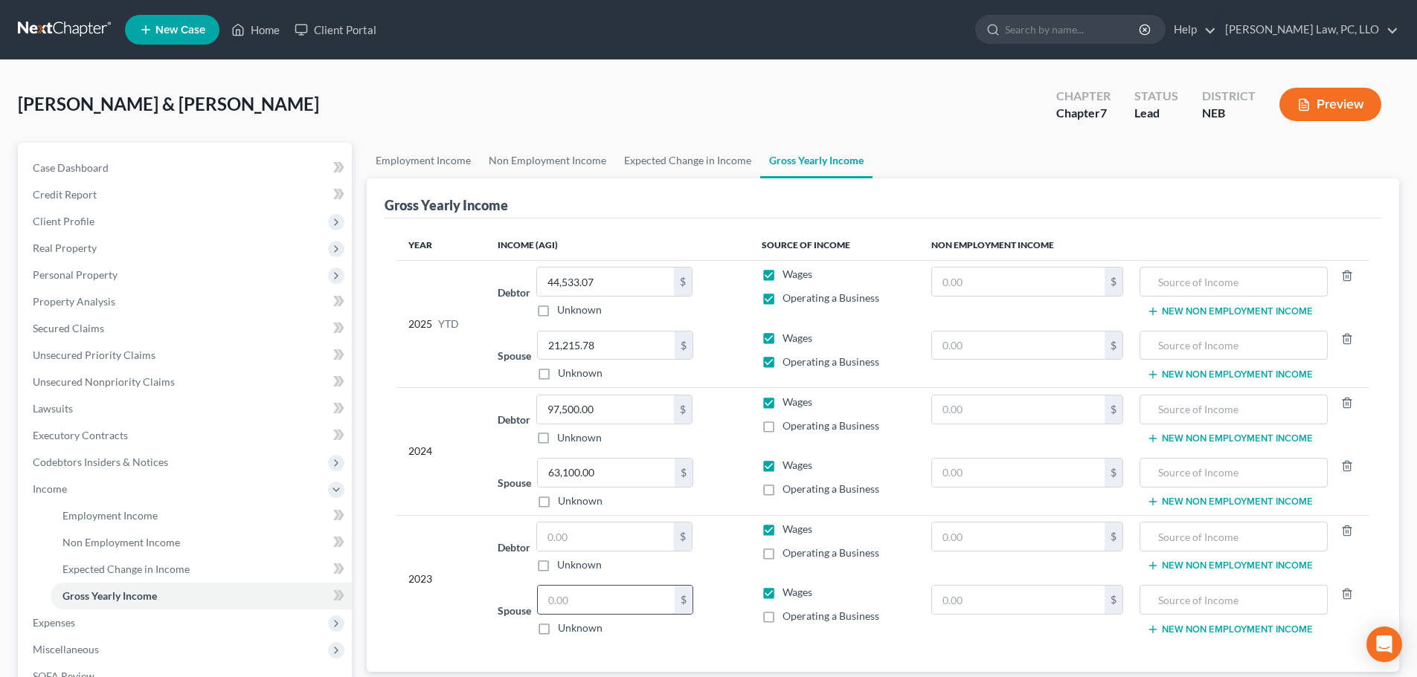
click at [585, 605] on input "text" at bounding box center [606, 600] width 137 height 28
click at [575, 542] on input "text" at bounding box center [605, 537] width 137 height 28
type input "131,900.00"
click at [782, 554] on label "Operating a Business" at bounding box center [830, 553] width 97 height 15
click at [788, 554] on input "Operating a Business" at bounding box center [793, 551] width 10 height 10
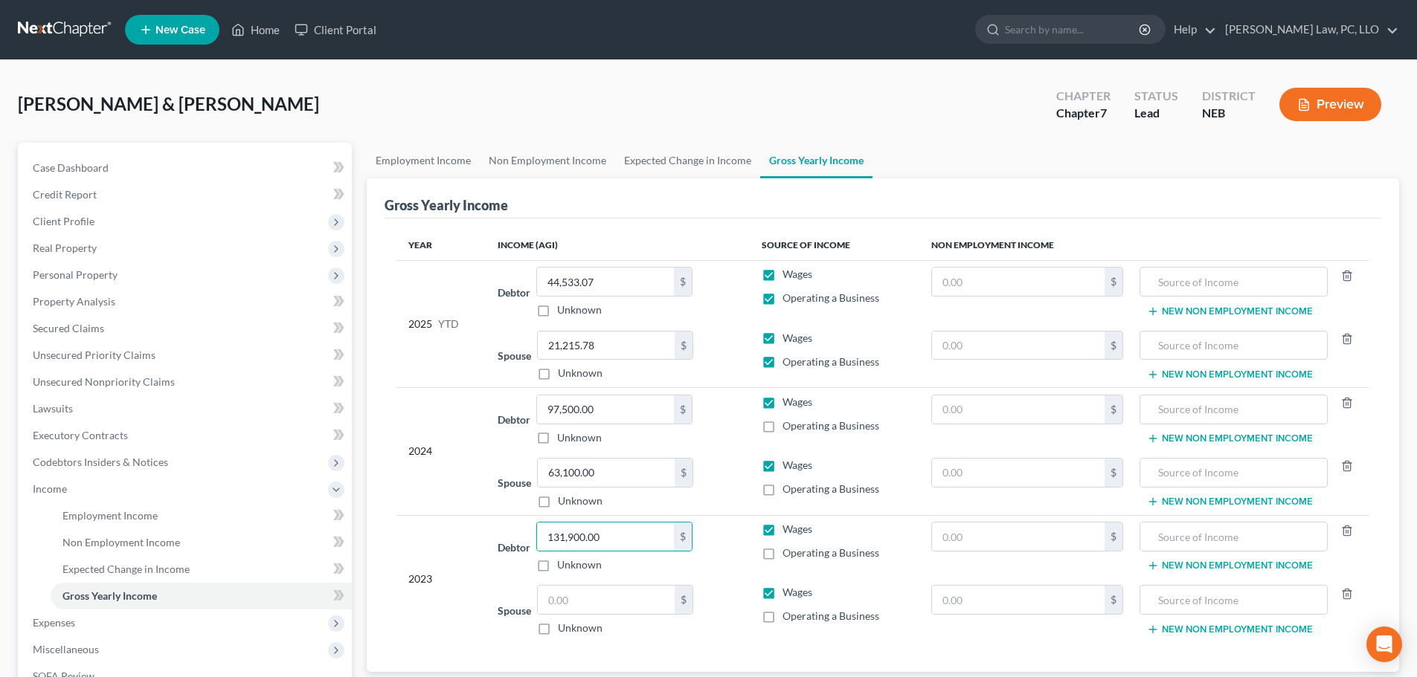
checkbox input "true"
click at [782, 619] on label "Operating a Business" at bounding box center [830, 616] width 97 height 15
click at [788, 619] on input "Operating a Business" at bounding box center [793, 614] width 10 height 10
checkbox input "true"
click at [782, 428] on label "Operating a Business" at bounding box center [830, 426] width 97 height 15
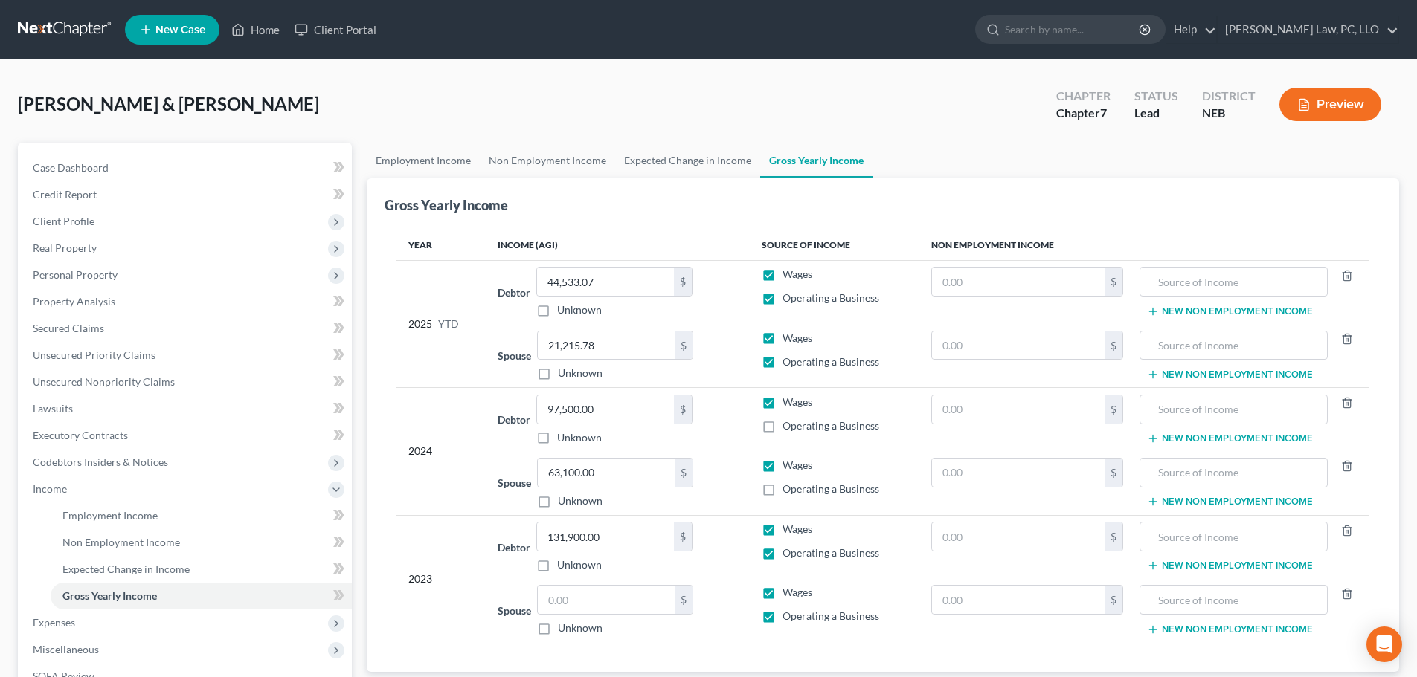
click at [788, 428] on input "Operating a Business" at bounding box center [793, 424] width 10 height 10
checkbox input "true"
click at [782, 493] on label "Operating a Business" at bounding box center [830, 489] width 97 height 15
click at [788, 492] on input "Operating a Business" at bounding box center [793, 487] width 10 height 10
checkbox input "true"
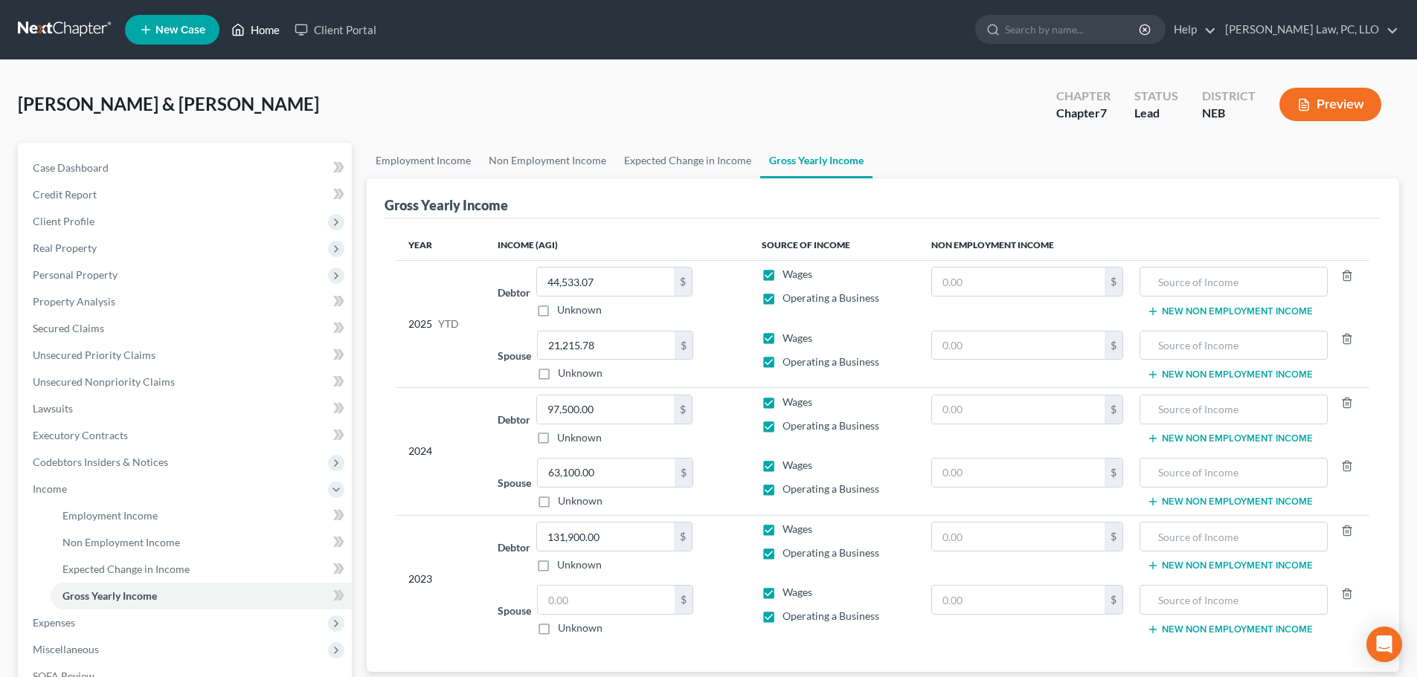
click at [253, 33] on link "Home" at bounding box center [255, 29] width 63 height 27
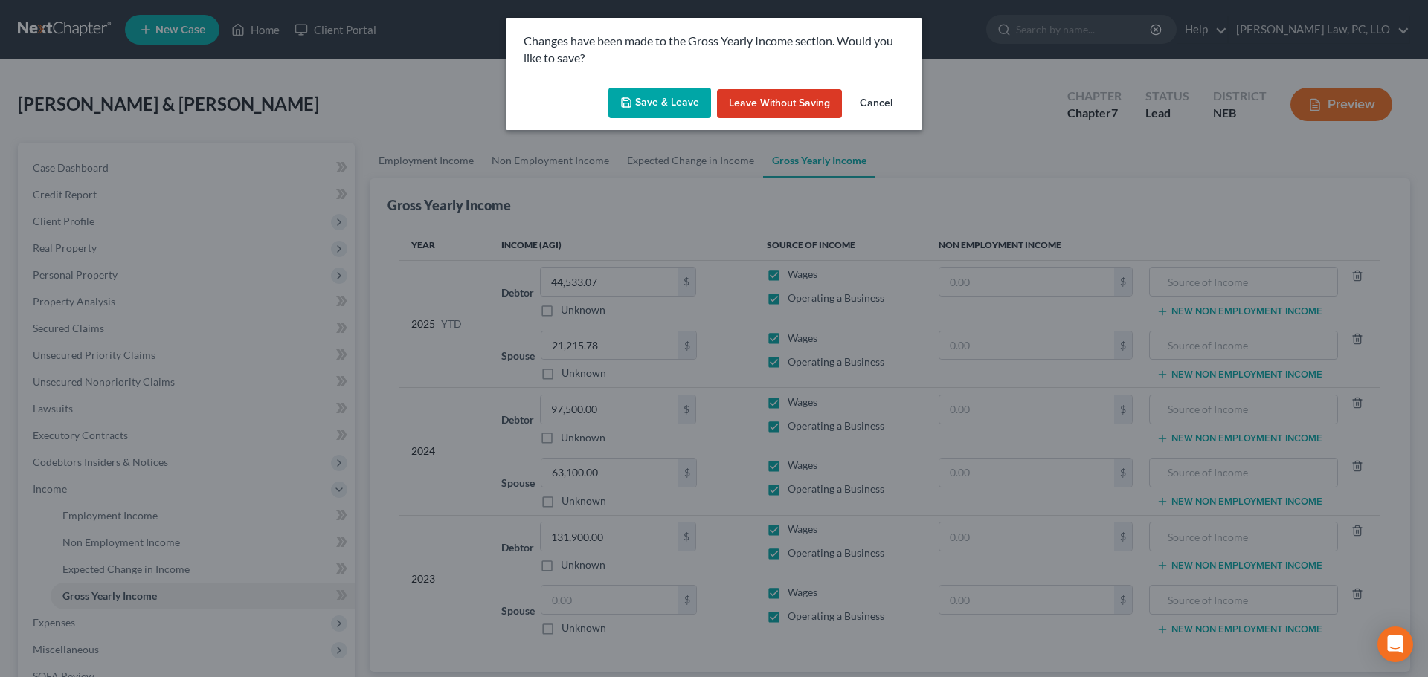
click at [651, 106] on button "Save & Leave" at bounding box center [659, 103] width 103 height 31
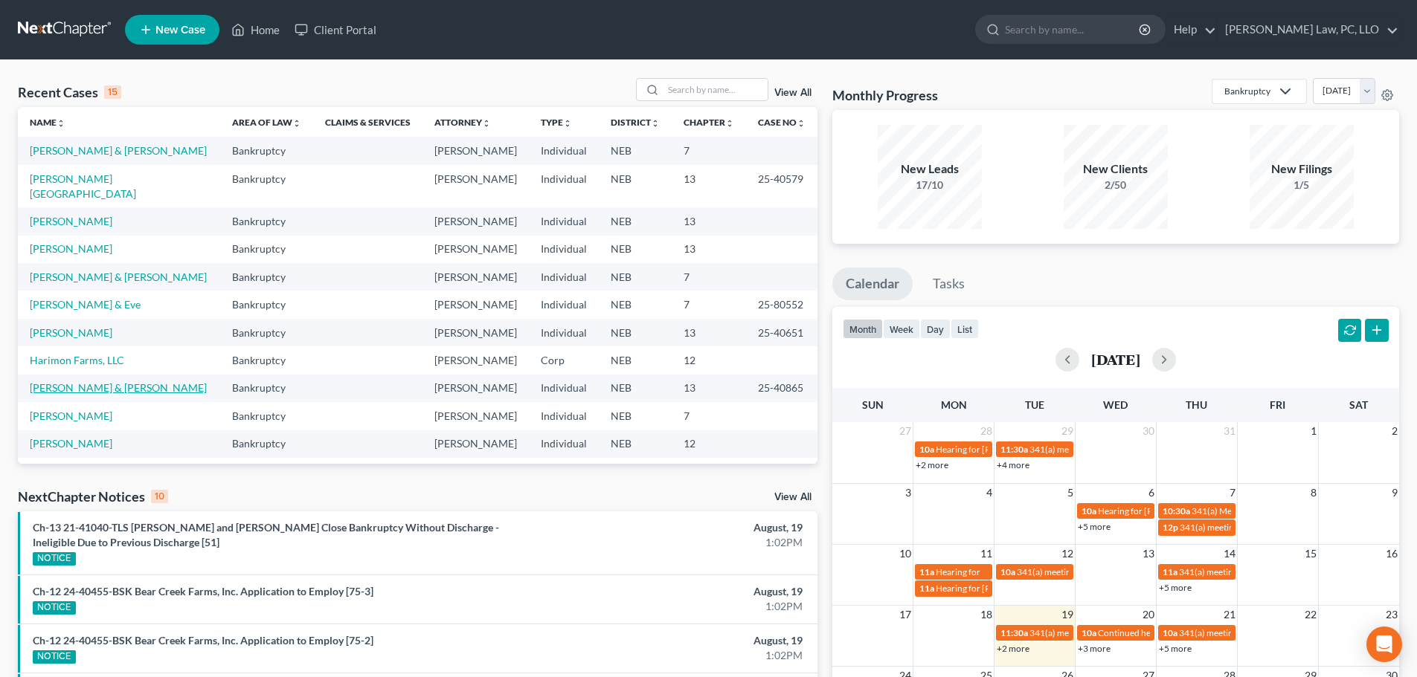
click at [119, 381] on link "[PERSON_NAME] & [PERSON_NAME]" at bounding box center [118, 387] width 177 height 13
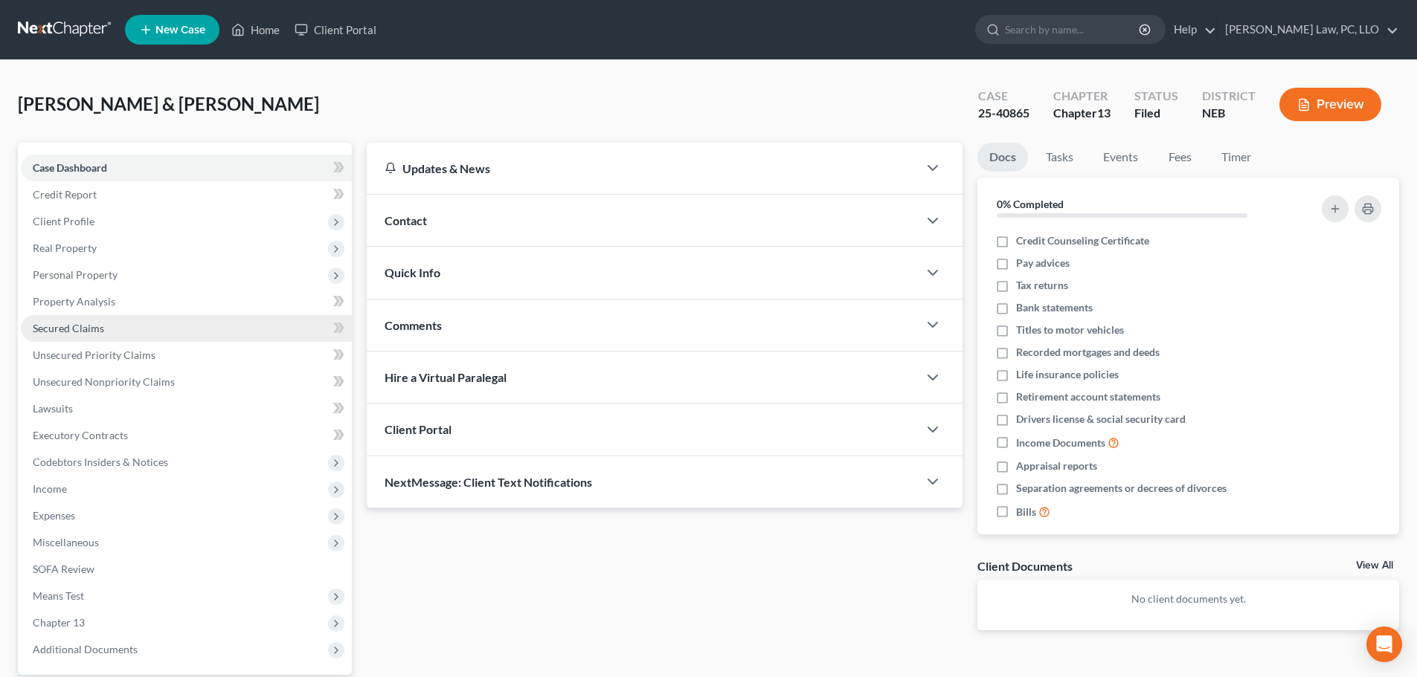
click at [95, 323] on span "Secured Claims" at bounding box center [68, 328] width 71 height 13
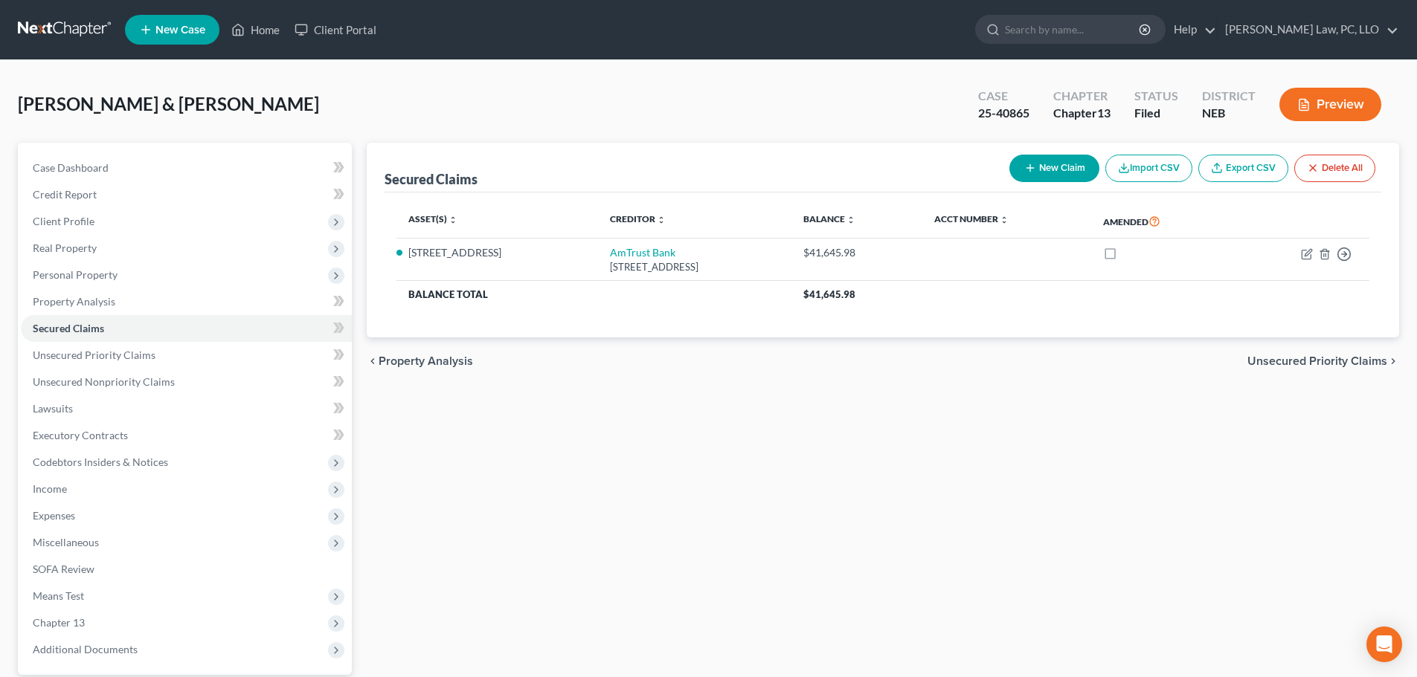
click at [1034, 169] on button "New Claim" at bounding box center [1054, 169] width 90 height 28
select select "2"
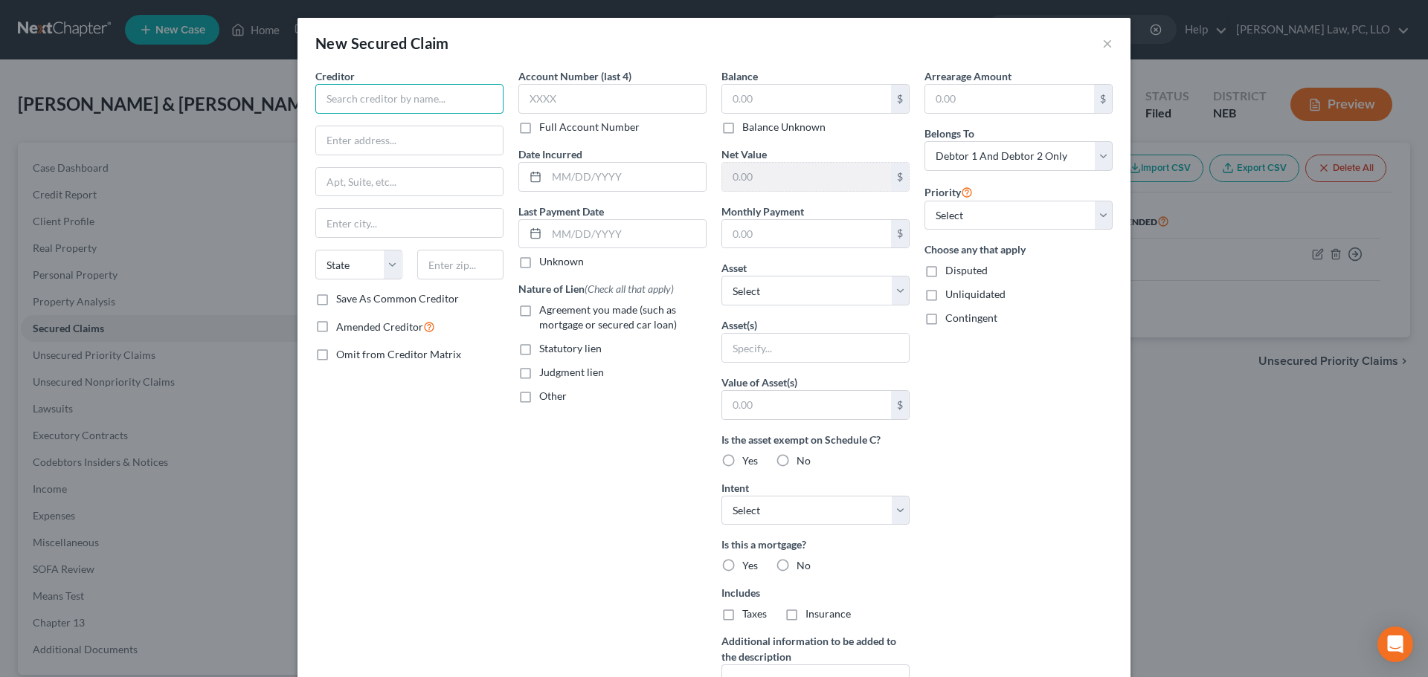
drag, startPoint x: 457, startPoint y: 99, endPoint x: 430, endPoint y: 99, distance: 27.5
click at [454, 99] on input "text" at bounding box center [409, 99] width 188 height 30
click at [432, 132] on div "[STREET_ADDRESS][PERSON_NAME]" at bounding box center [404, 138] width 155 height 13
type input "Lancaster County Treasurer"
type input "[STREET_ADDRESS]"
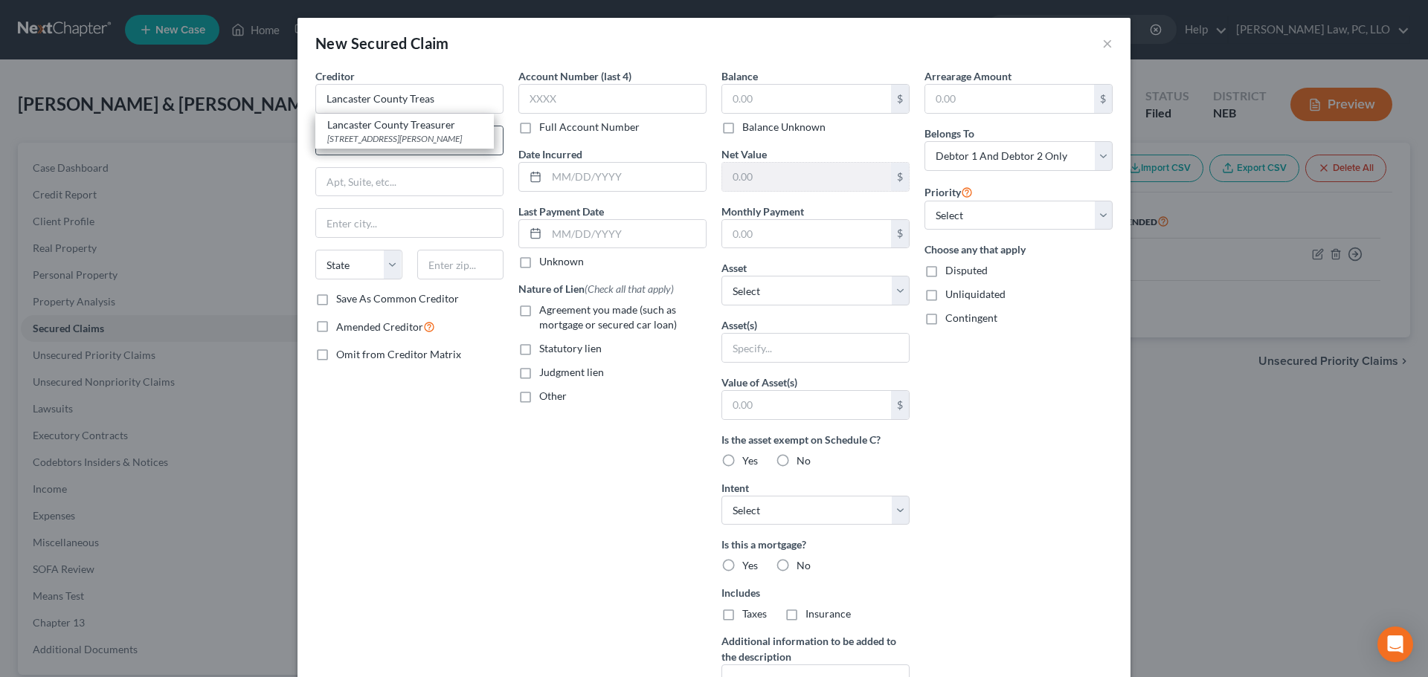
type input "RM 102"
type input "Lincoln"
select select "30"
type input "68508"
click at [799, 103] on input "text" at bounding box center [806, 99] width 169 height 28
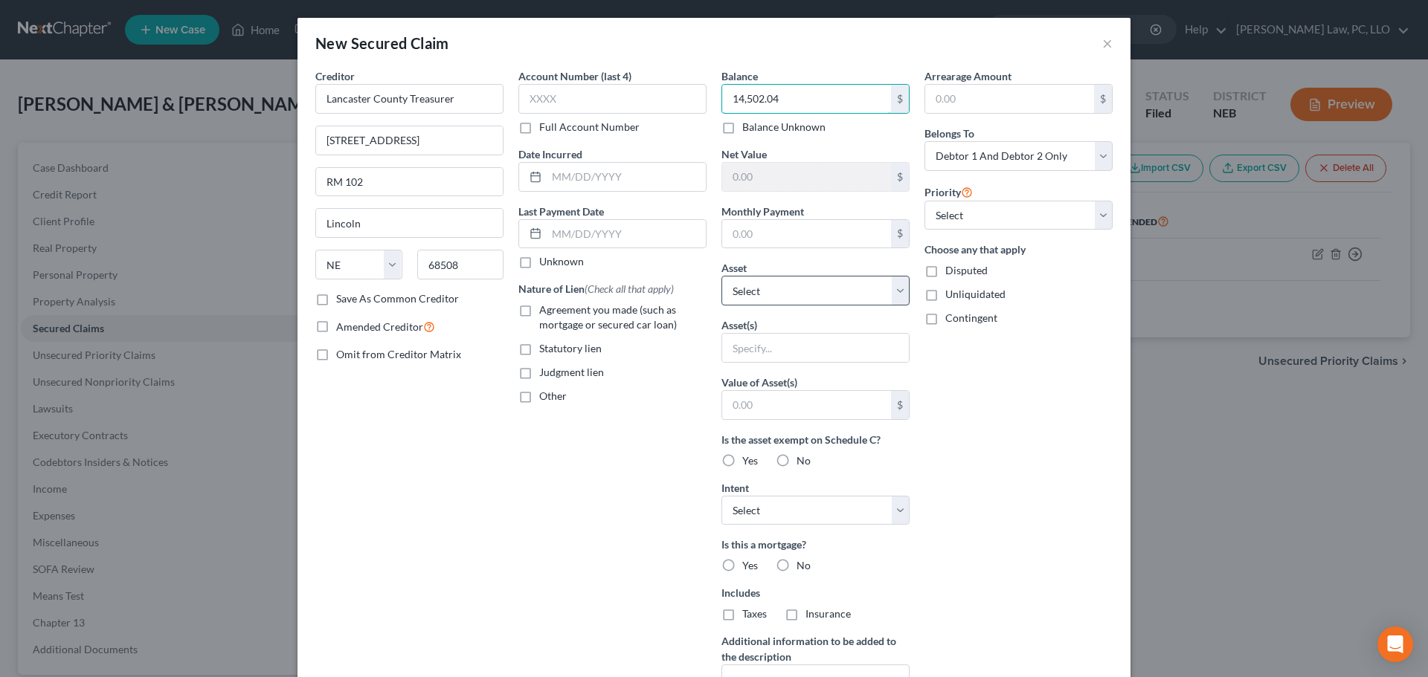
type input "14,502.04"
click at [773, 294] on select "Select Other Multiple Assets [STREET_ADDRESS] - $167200.0 Livin' Life, LLC: Ass…" at bounding box center [815, 291] width 188 height 30
select select "2"
click at [721, 276] on select "Select Other Multiple Assets [STREET_ADDRESS] - $167200.0 Livin' Life, LLC: Ass…" at bounding box center [815, 291] width 188 height 30
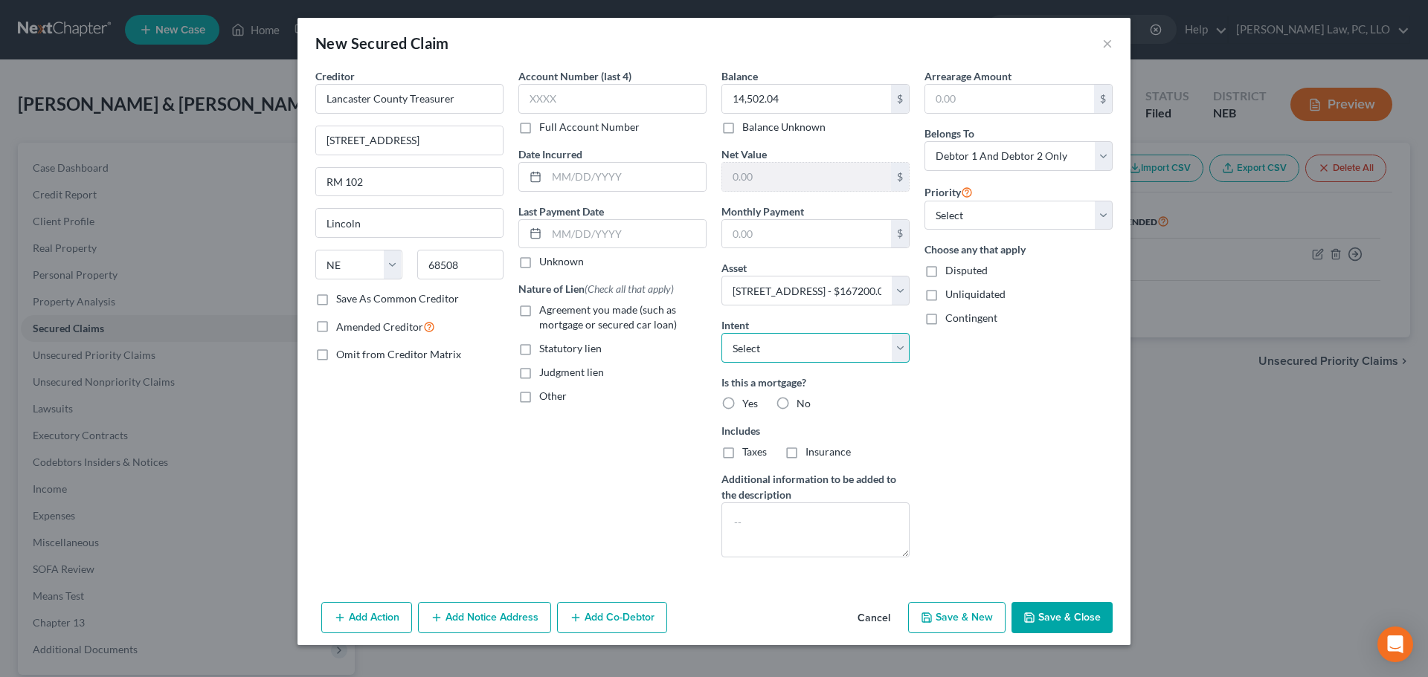
click at [782, 350] on select "Select Surrender Redeem Reaffirm Avoid Other" at bounding box center [815, 348] width 188 height 30
select select "2"
click at [721, 333] on select "Select Surrender Redeem Reaffirm Avoid Other" at bounding box center [815, 348] width 188 height 30
click at [796, 403] on label "No" at bounding box center [803, 403] width 14 height 15
click at [802, 403] on input "No" at bounding box center [807, 401] width 10 height 10
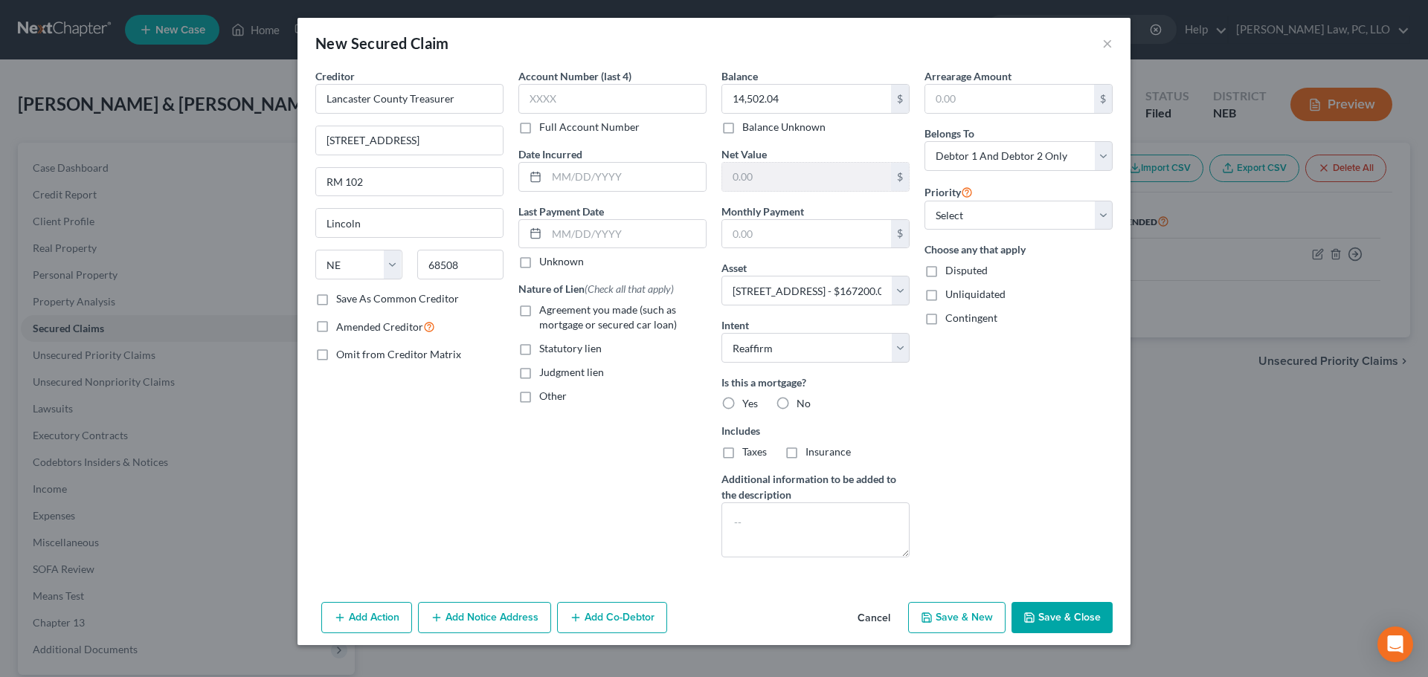
radio input "true"
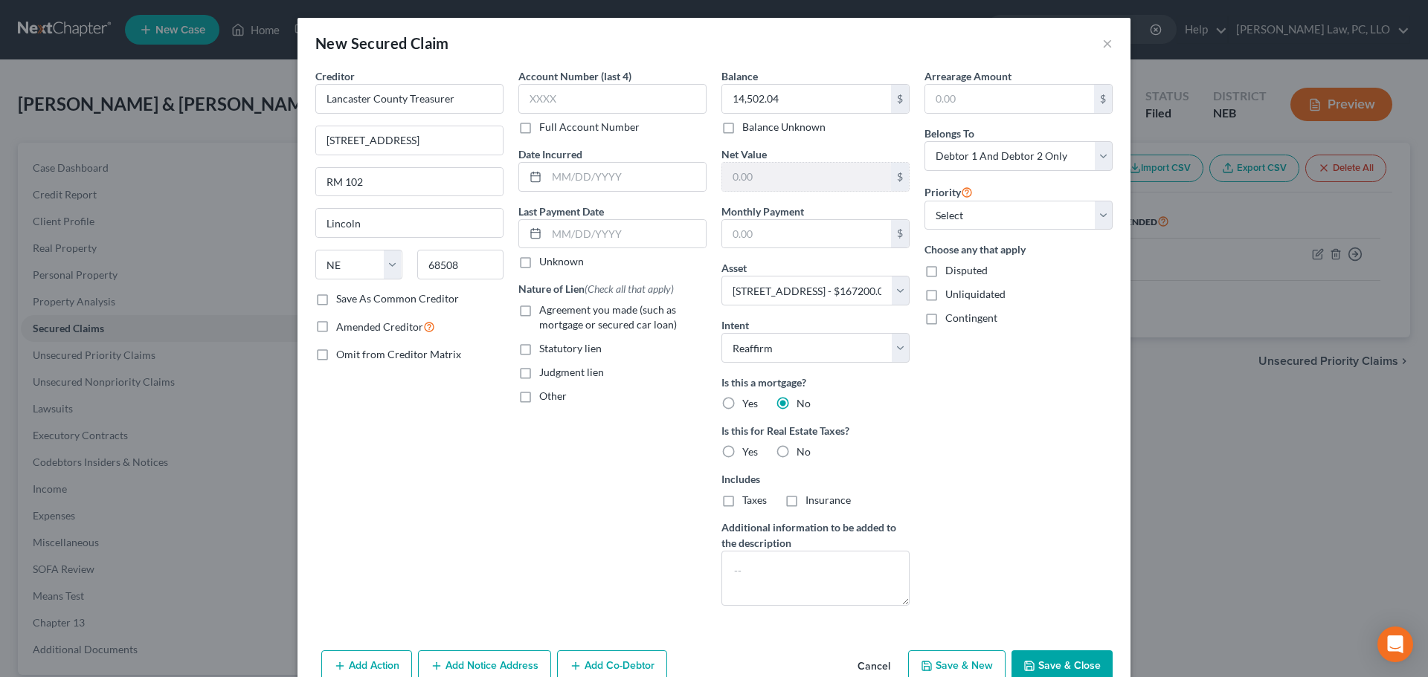
click at [742, 452] on span "Yes" at bounding box center [750, 451] width 16 height 13
click at [748, 452] on input "Yes" at bounding box center [753, 450] width 10 height 10
radio input "true"
click at [742, 500] on label "Taxes" at bounding box center [754, 500] width 25 height 15
click at [748, 500] on input "Taxes" at bounding box center [753, 498] width 10 height 10
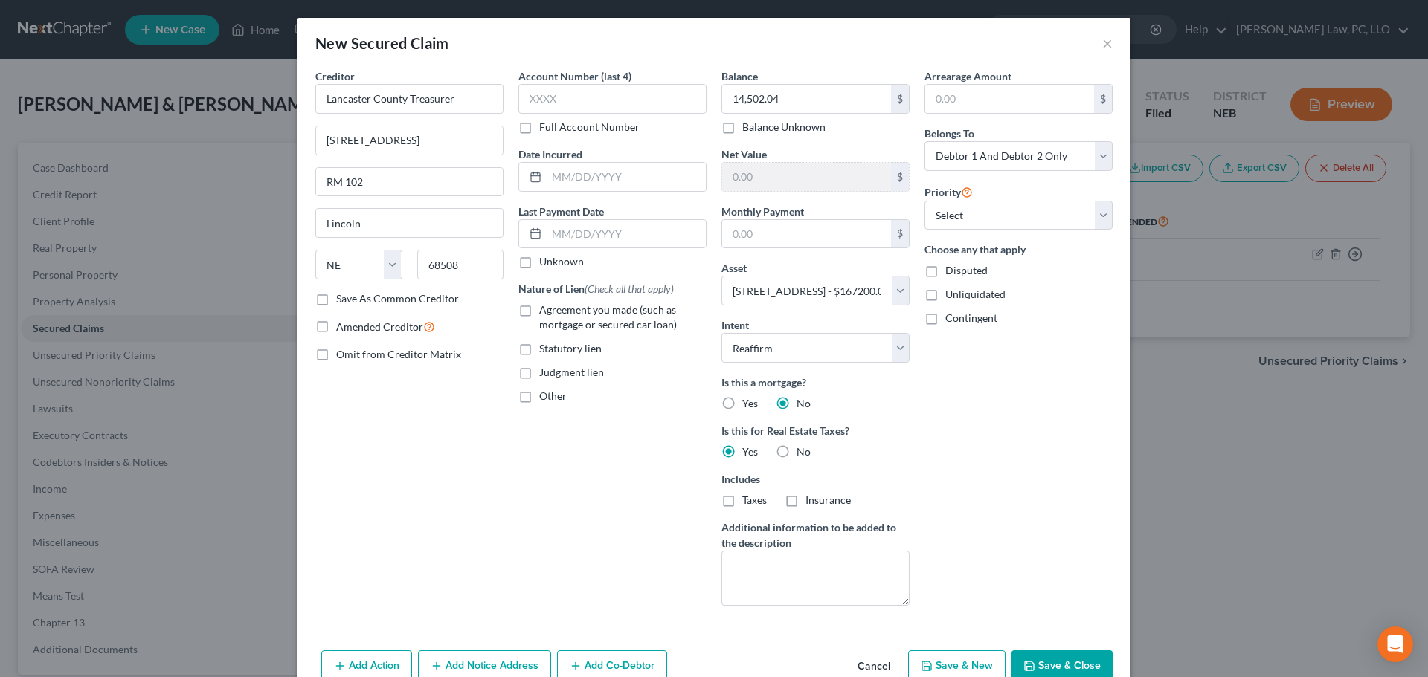
checkbox input "true"
click at [547, 403] on label "Other" at bounding box center [553, 396] width 28 height 15
click at [547, 399] on input "Other" at bounding box center [550, 394] width 10 height 10
checkbox input "true"
click at [547, 428] on input "text" at bounding box center [612, 430] width 187 height 28
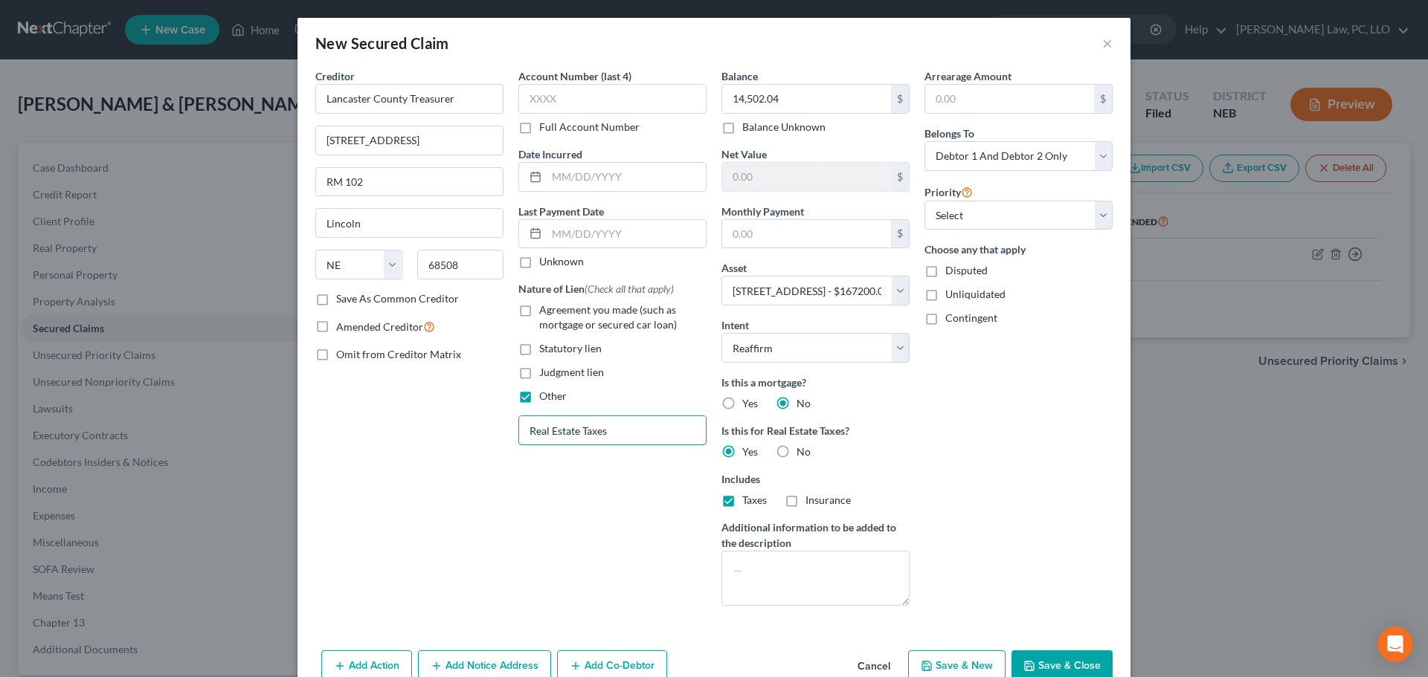
type input "Real Estate Taxes"
click at [1058, 660] on button "Save & Close" at bounding box center [1061, 666] width 101 height 31
select select
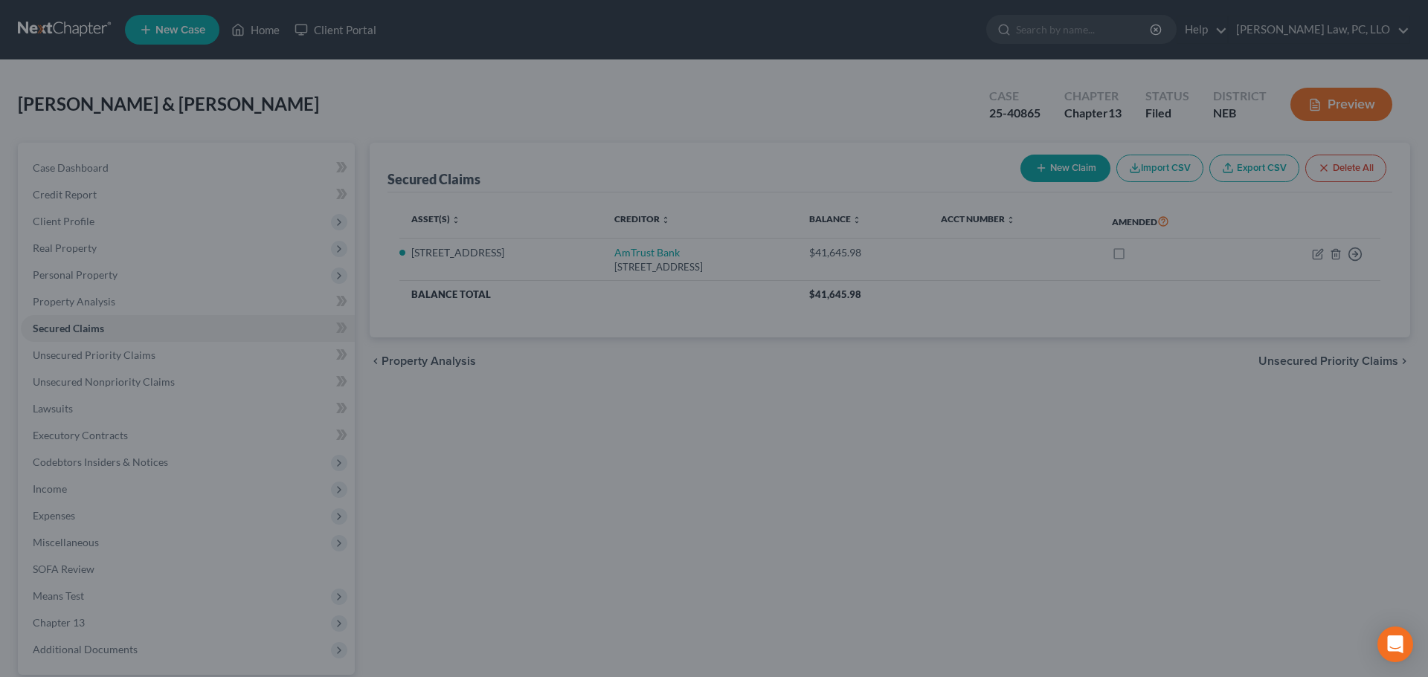
type input "152,697.96"
type input "0.00"
select select "2"
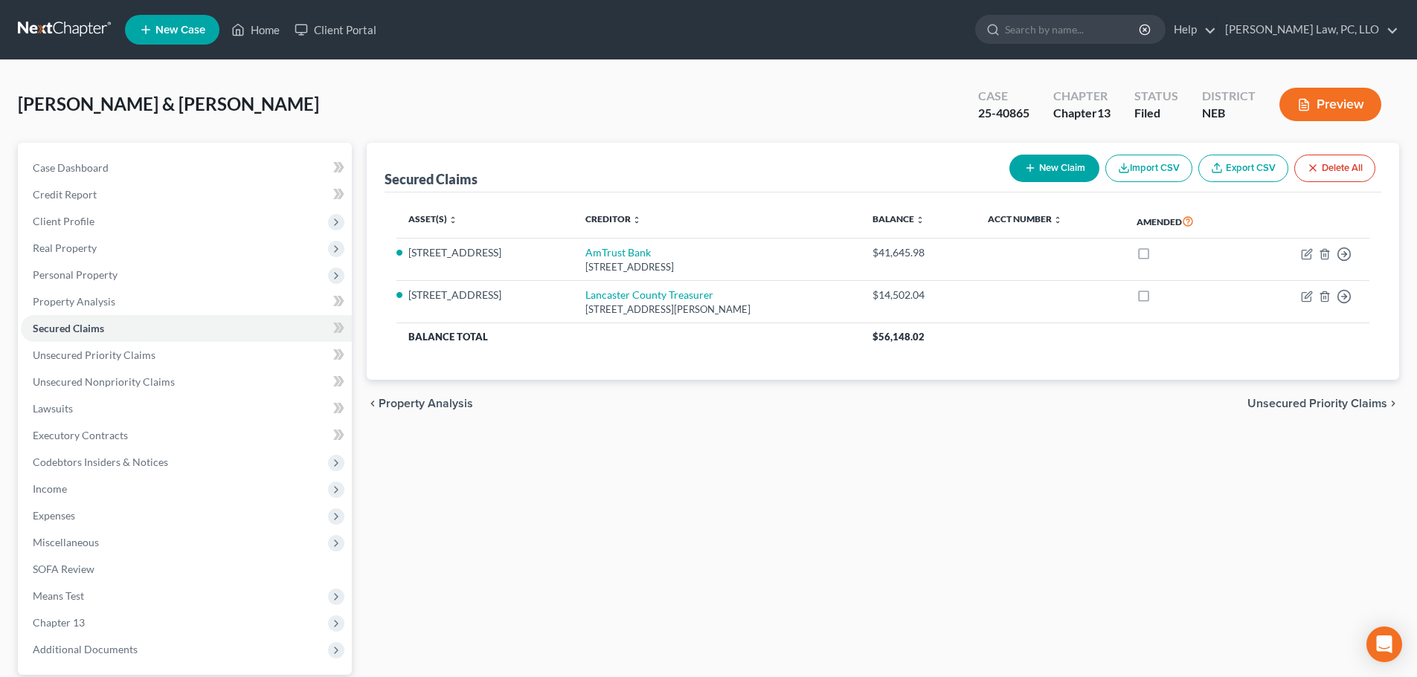
click at [58, 676] on div "Case Dashboard Payments Invoices Payments Payments Credit Report Client Profile" at bounding box center [184, 452] width 349 height 618
click at [86, 493] on span "Income" at bounding box center [186, 489] width 331 height 27
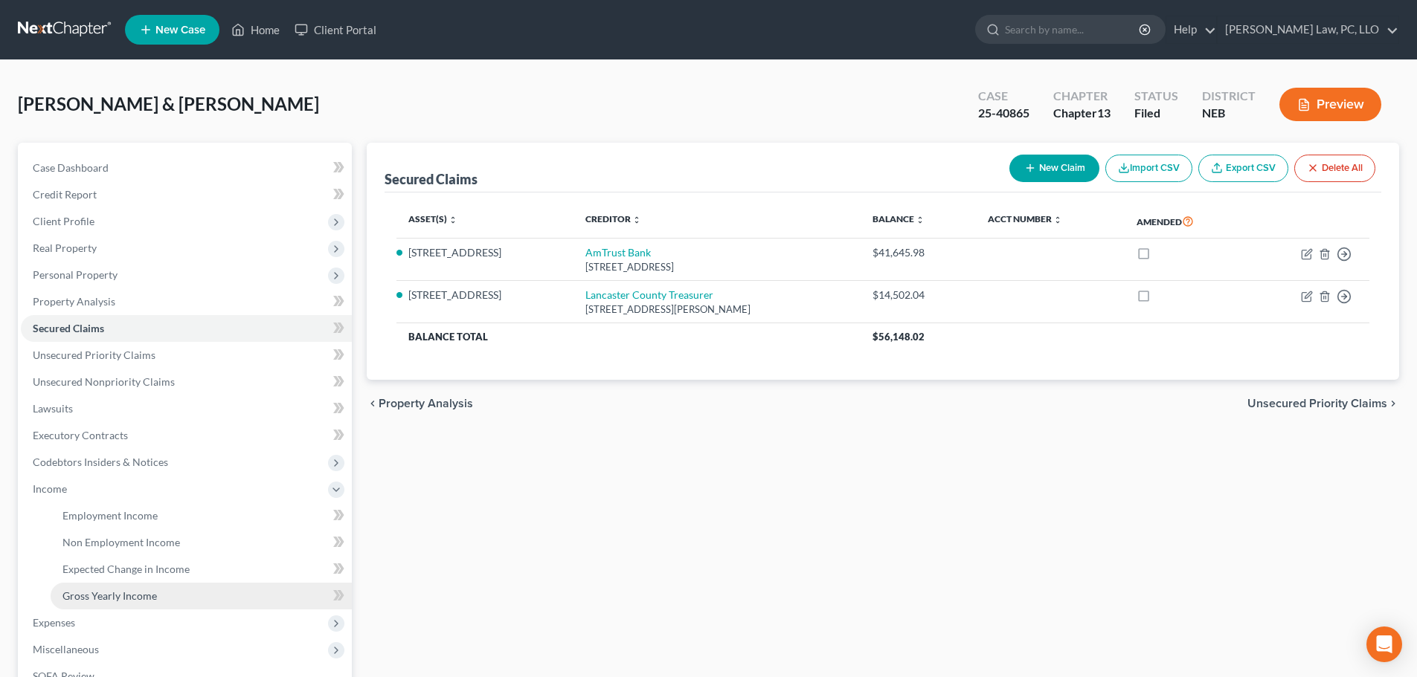
click at [91, 592] on span "Gross Yearly Income" at bounding box center [109, 596] width 94 height 13
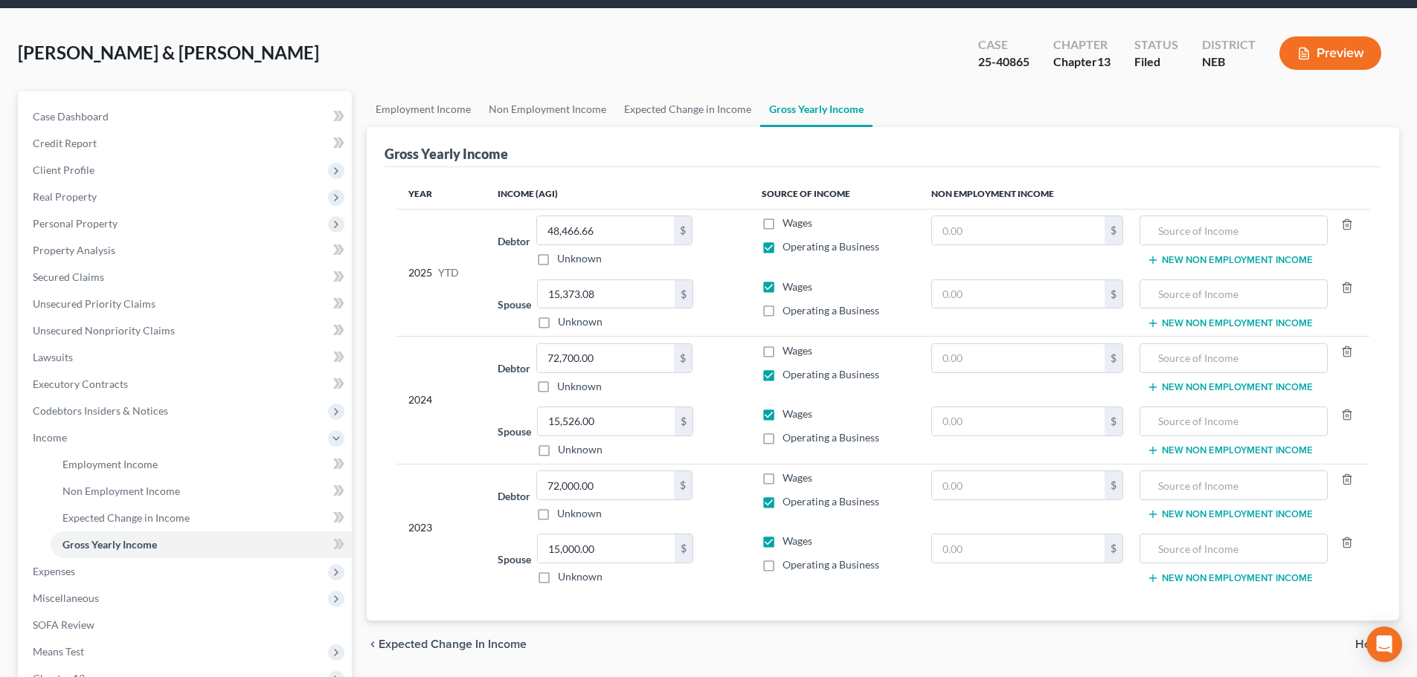
scroll to position [74, 0]
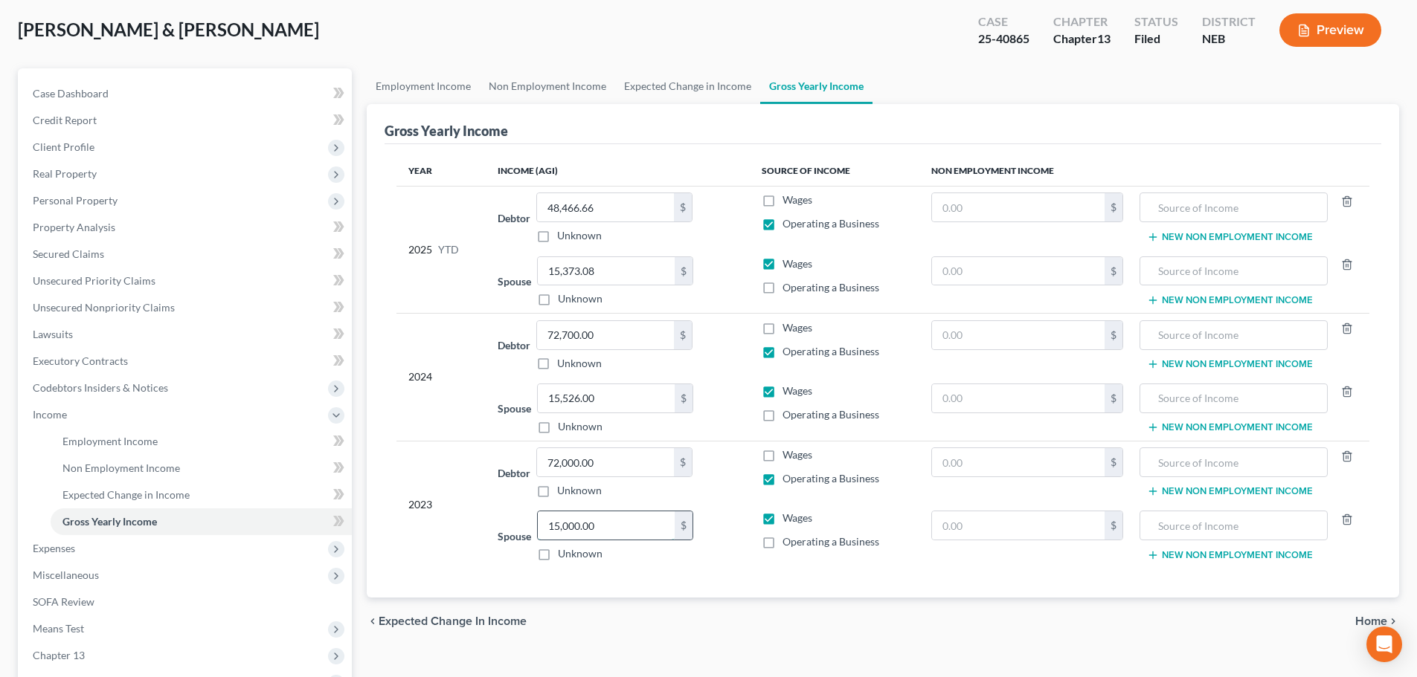
click at [605, 525] on input "15,000.00" at bounding box center [606, 526] width 137 height 28
type input "6,031.00"
click at [605, 448] on td "Debtor 72,000.00 $ Unknown Balance Undetermined 72,000.00 $ Unknown" at bounding box center [617, 473] width 263 height 64
click at [606, 452] on input "72,000.00" at bounding box center [605, 462] width 137 height 28
type input "59,780.00"
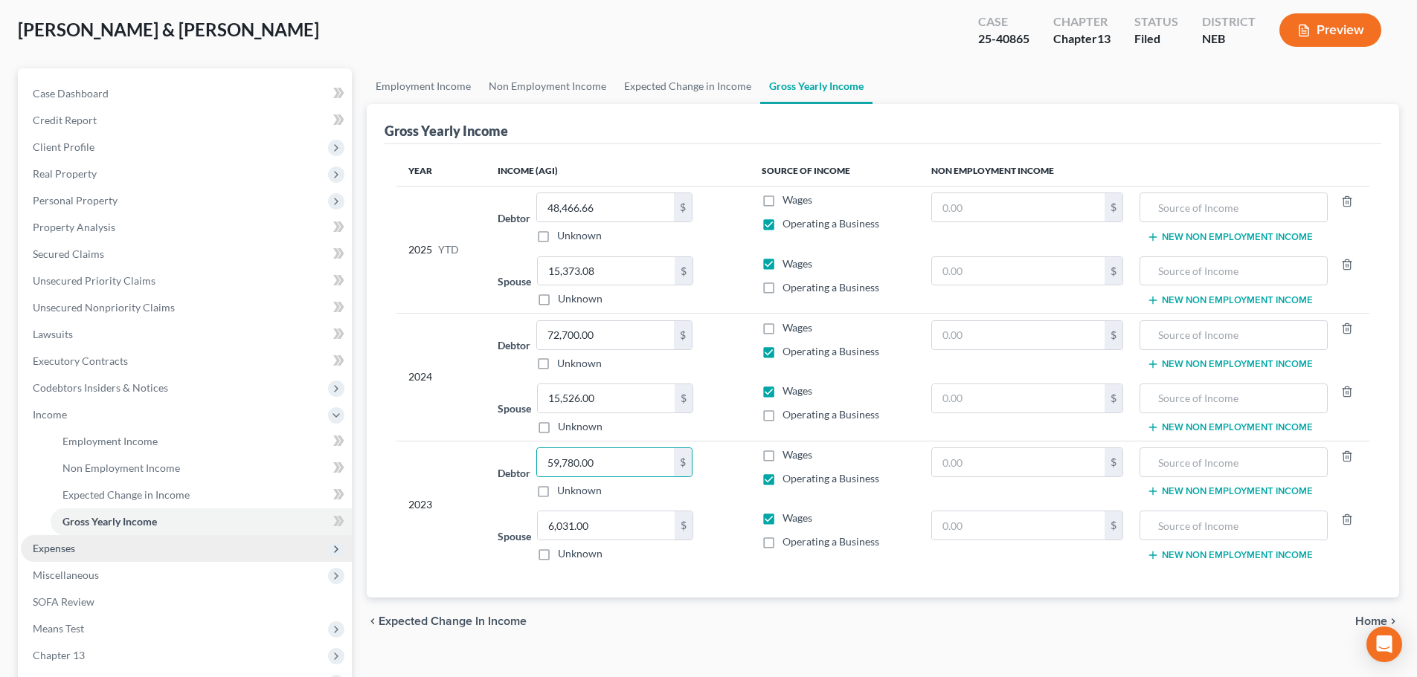
click at [54, 553] on span "Expenses" at bounding box center [54, 548] width 42 height 13
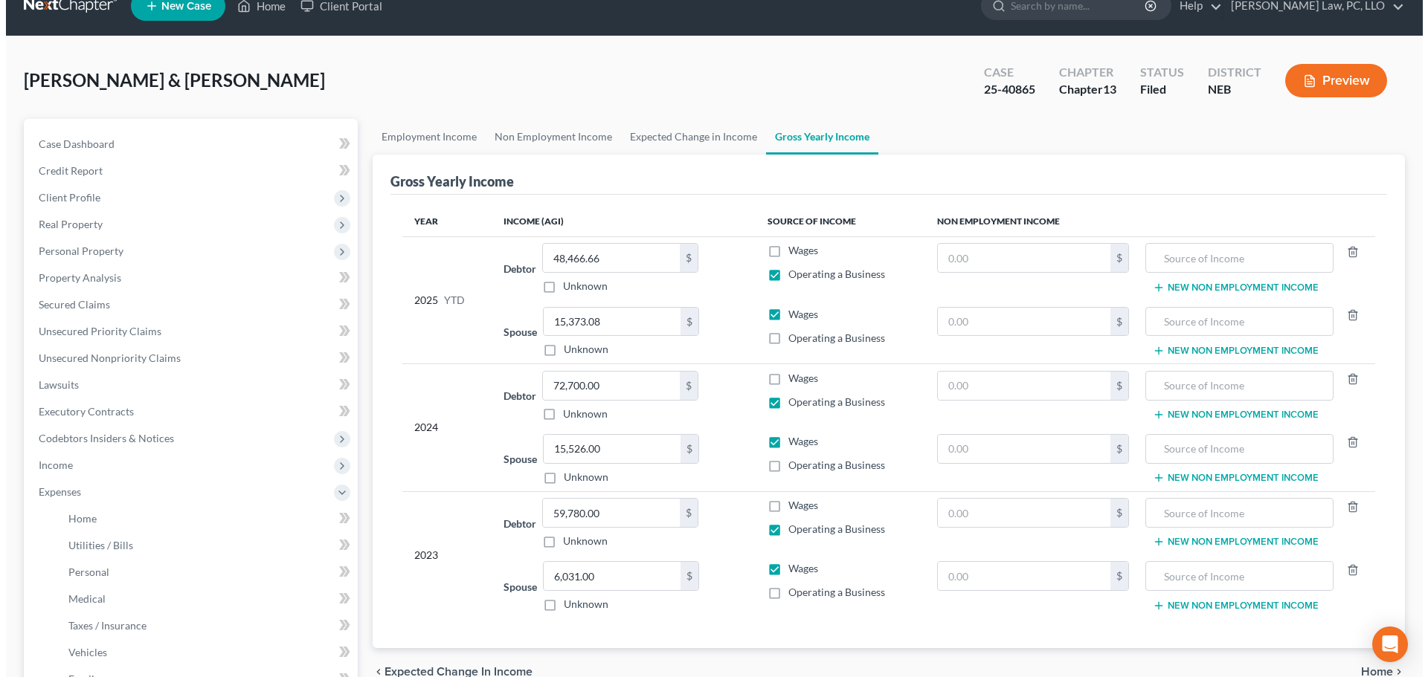
scroll to position [0, 0]
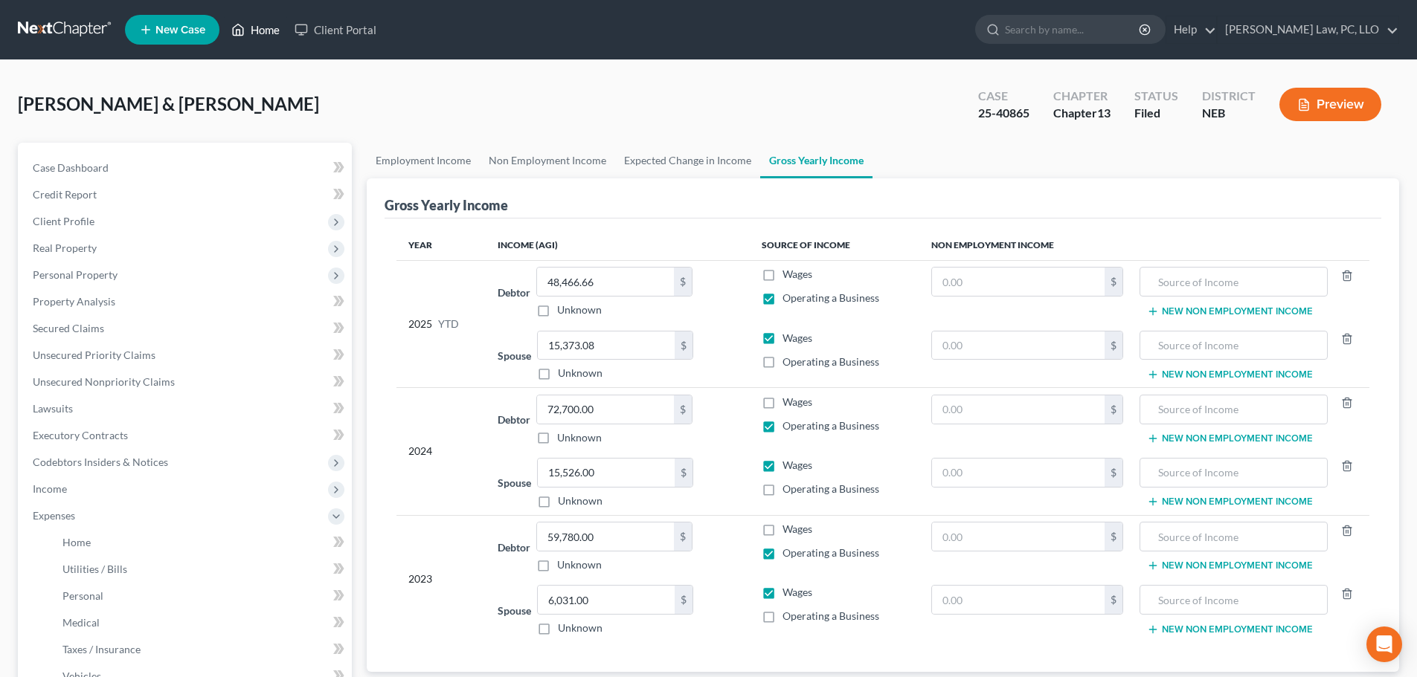
click at [248, 23] on link "Home" at bounding box center [255, 29] width 63 height 27
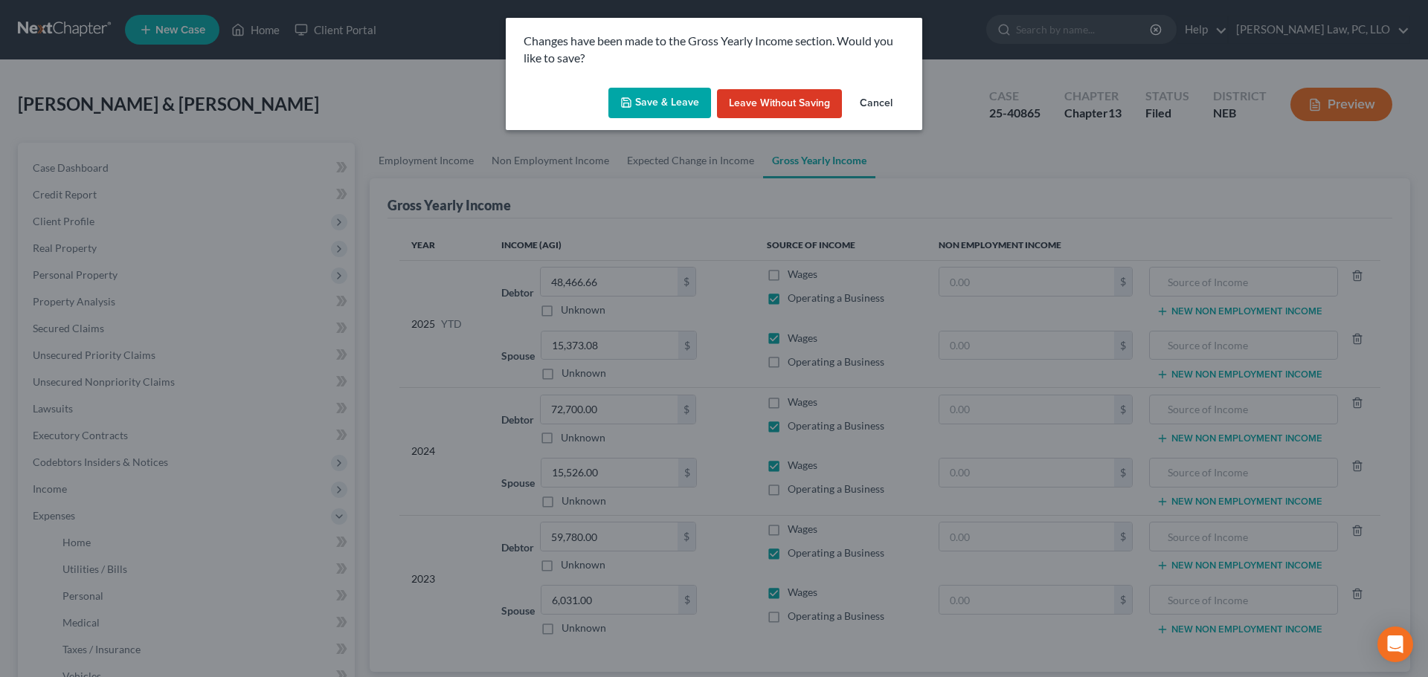
click at [648, 101] on button "Save & Leave" at bounding box center [659, 103] width 103 height 31
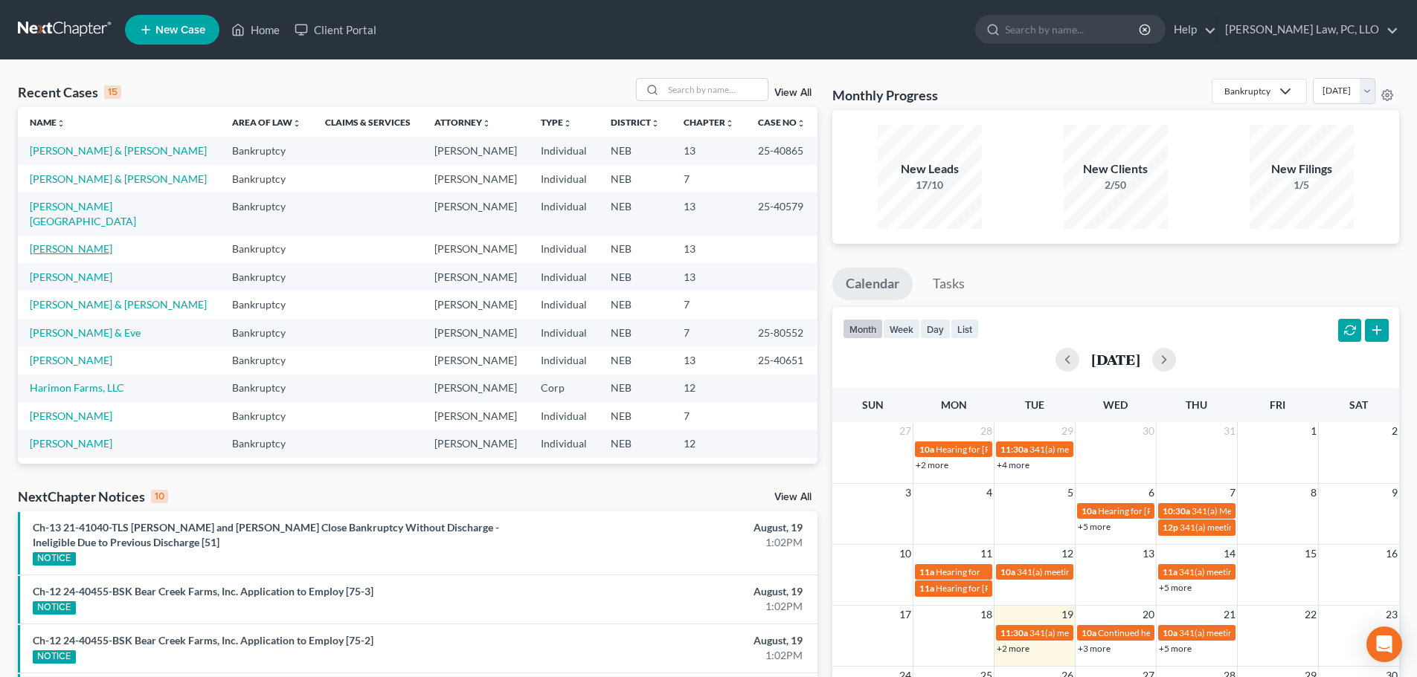
click at [73, 242] on link "[PERSON_NAME]" at bounding box center [71, 248] width 83 height 13
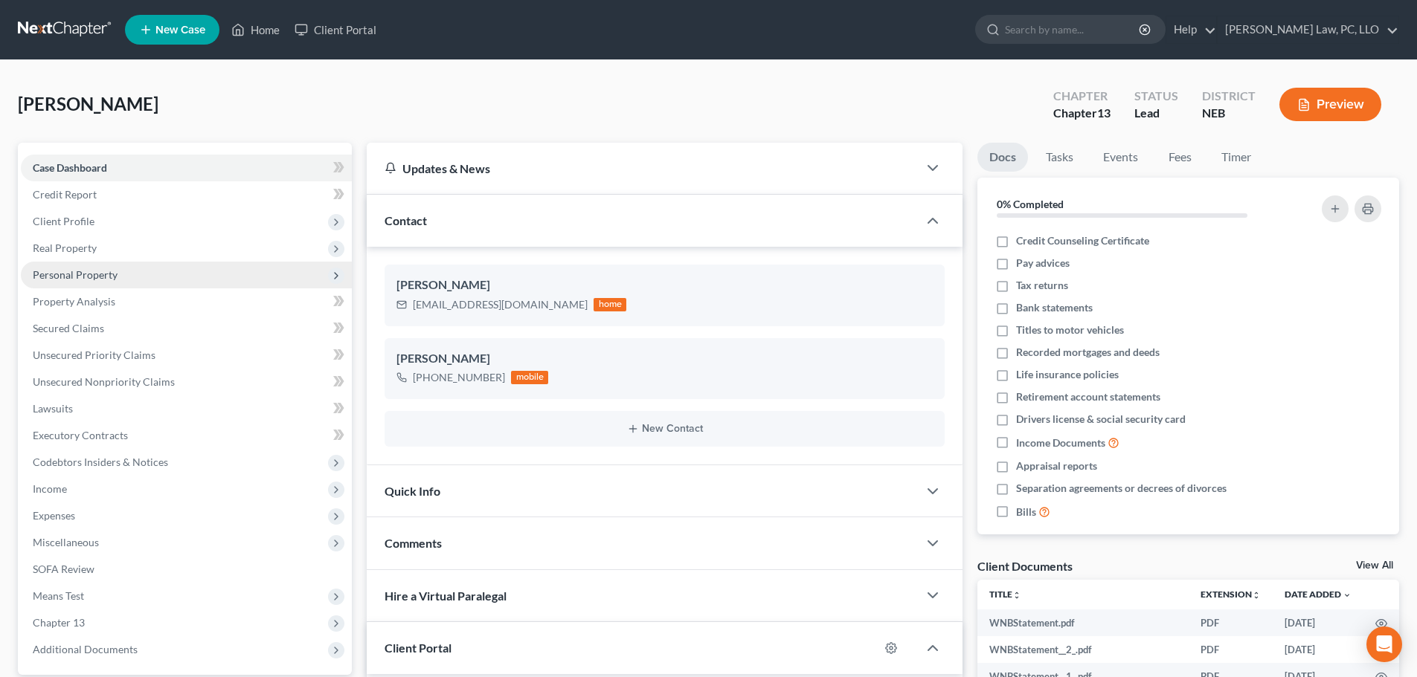
click at [115, 280] on span "Personal Property" at bounding box center [75, 274] width 85 height 13
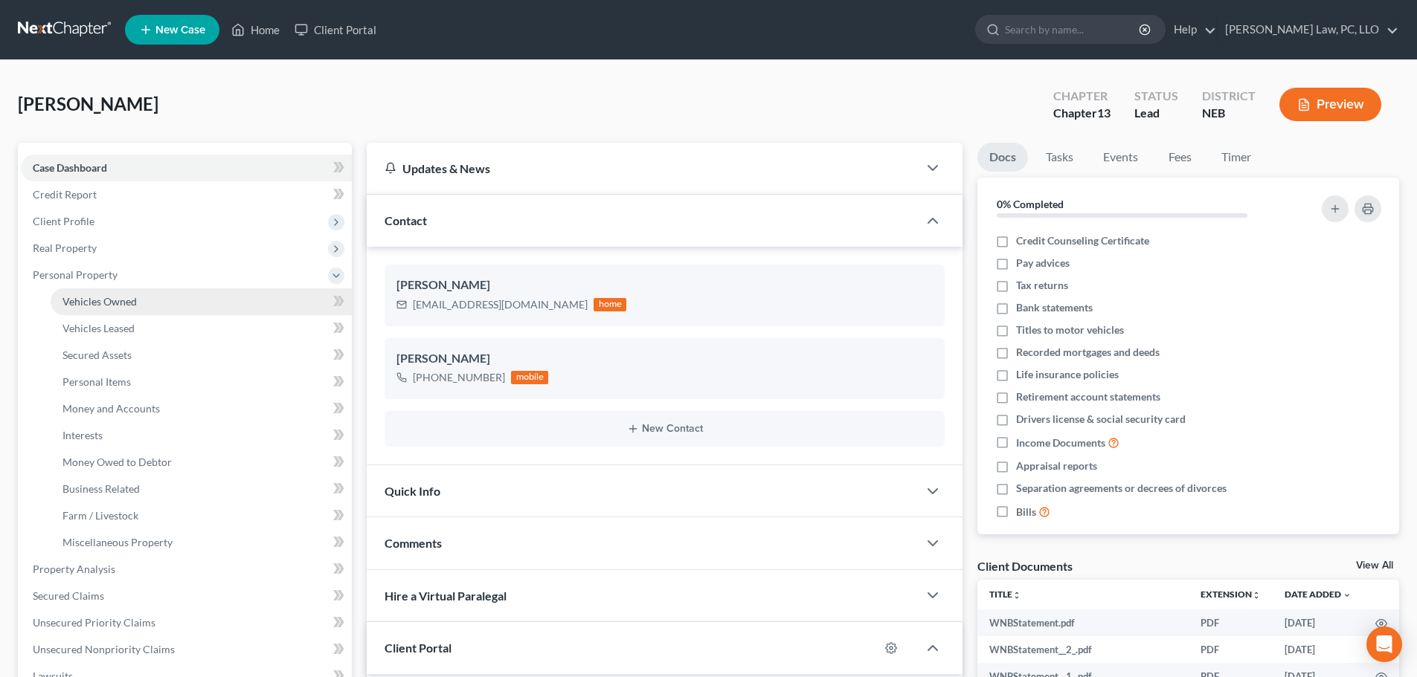
click at [102, 301] on span "Vehicles Owned" at bounding box center [99, 301] width 74 height 13
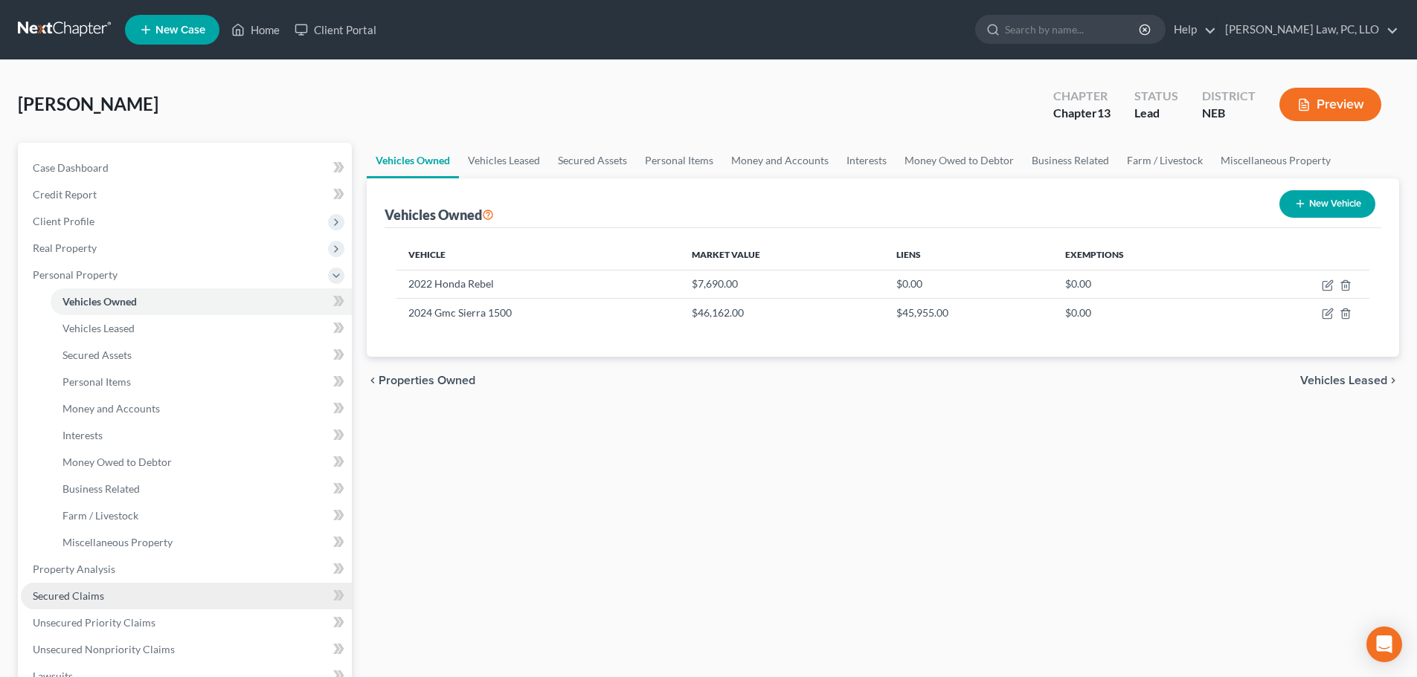
click at [76, 591] on span "Secured Claims" at bounding box center [68, 596] width 71 height 13
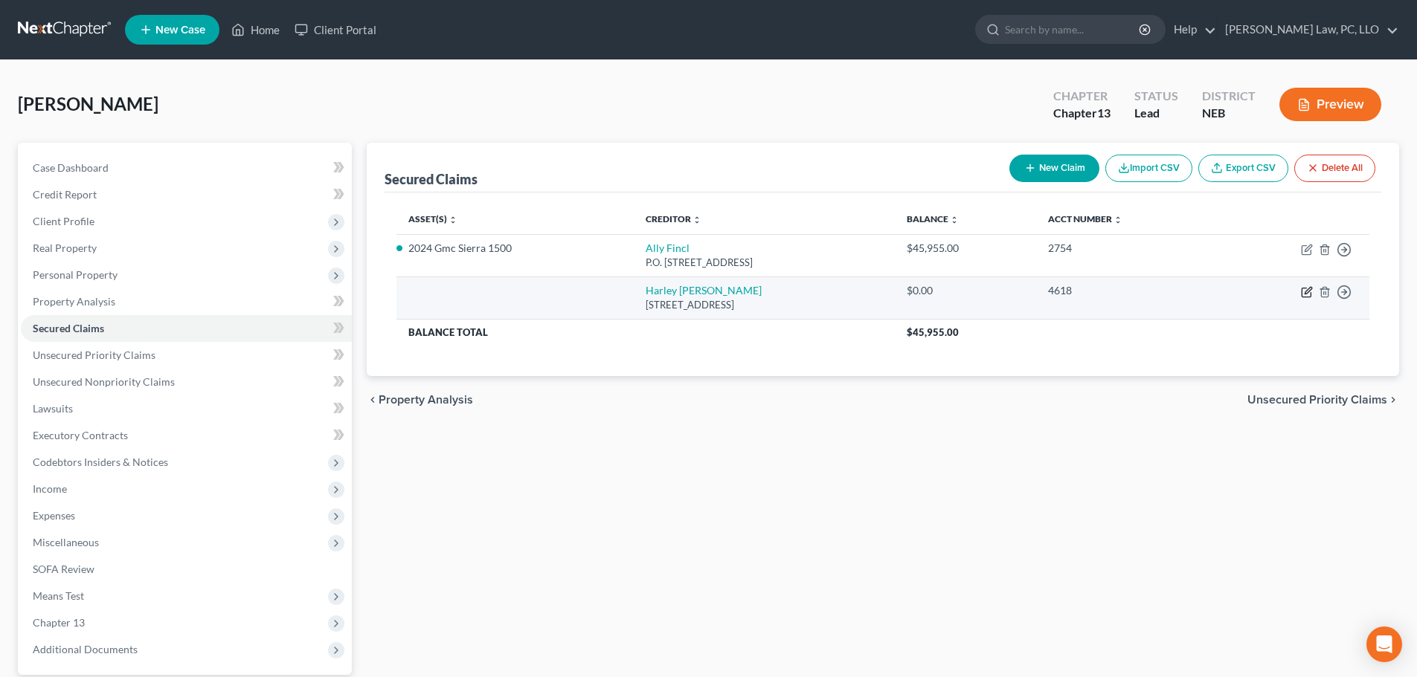
click at [1307, 290] on icon "button" at bounding box center [1307, 290] width 7 height 7
select select "31"
select select "0"
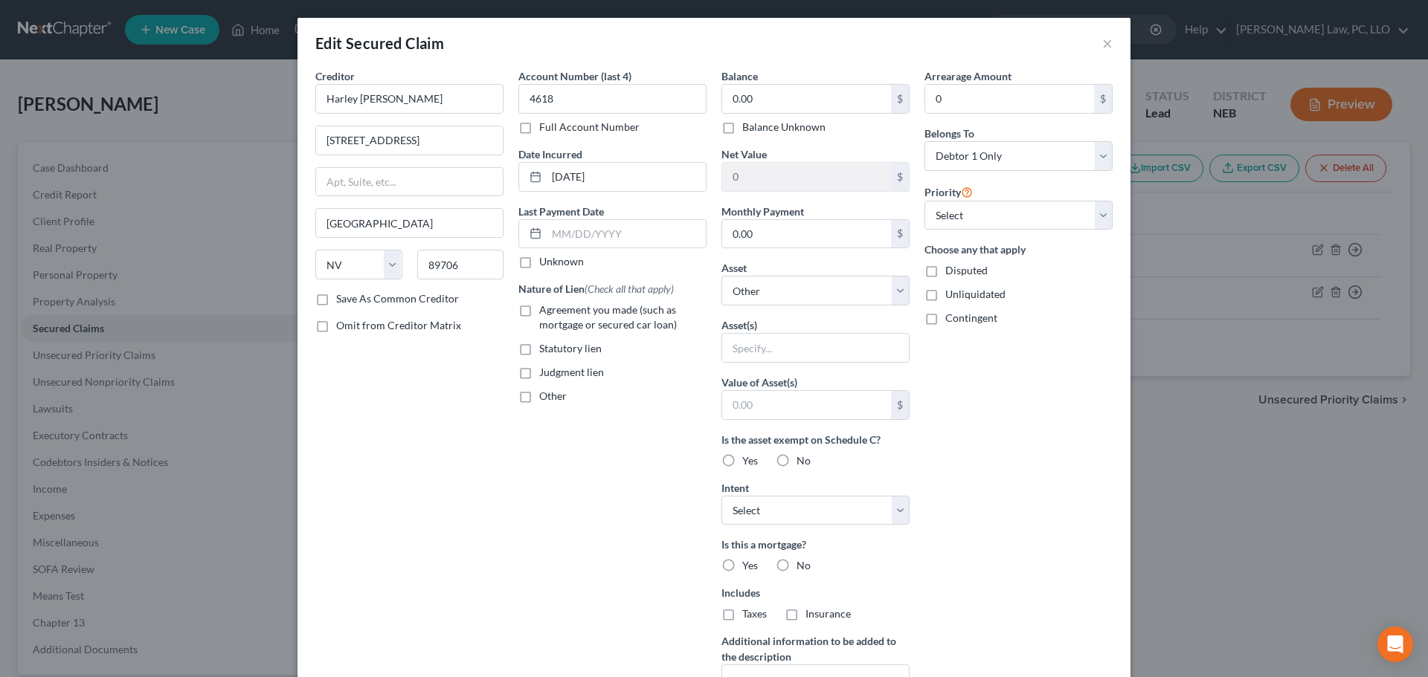
click at [742, 126] on label "Balance Unknown" at bounding box center [783, 127] width 83 height 15
click at [748, 126] on input "Balance Unknown" at bounding box center [753, 125] width 10 height 10
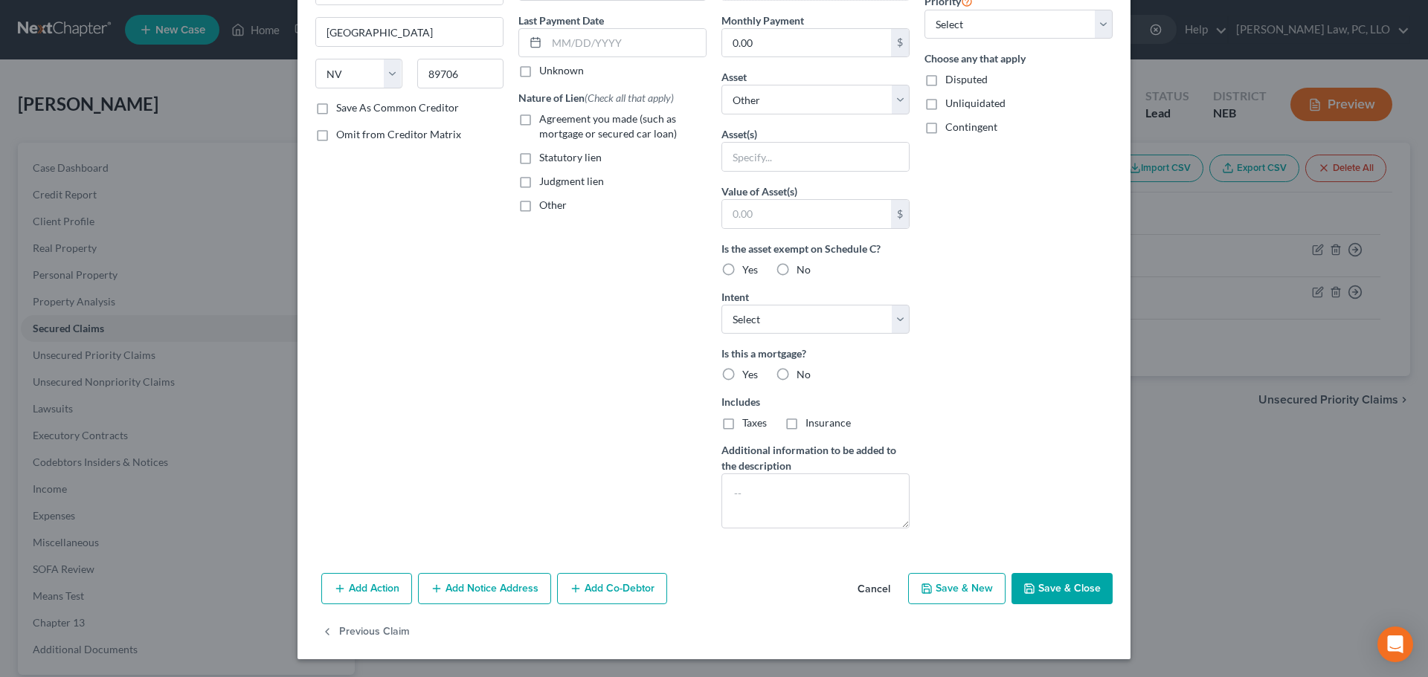
click at [1059, 589] on button "Save & Close" at bounding box center [1061, 588] width 101 height 31
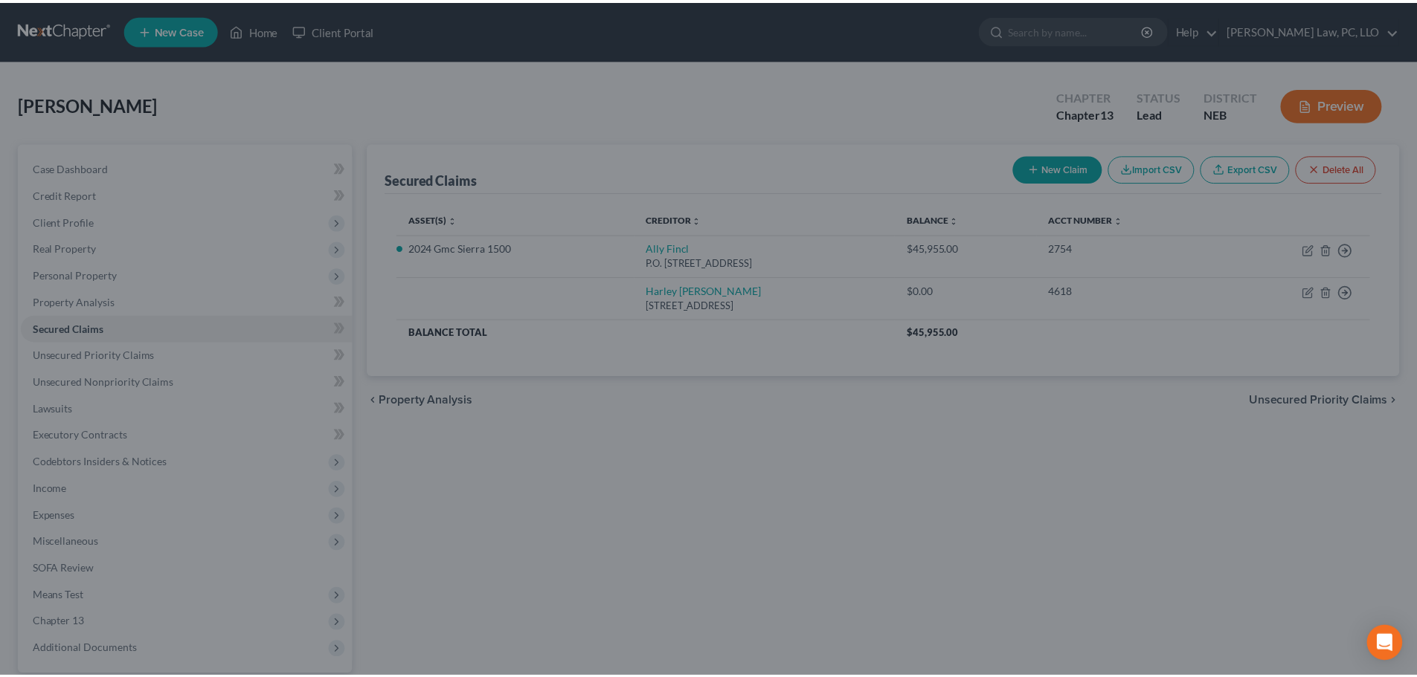
scroll to position [28, 0]
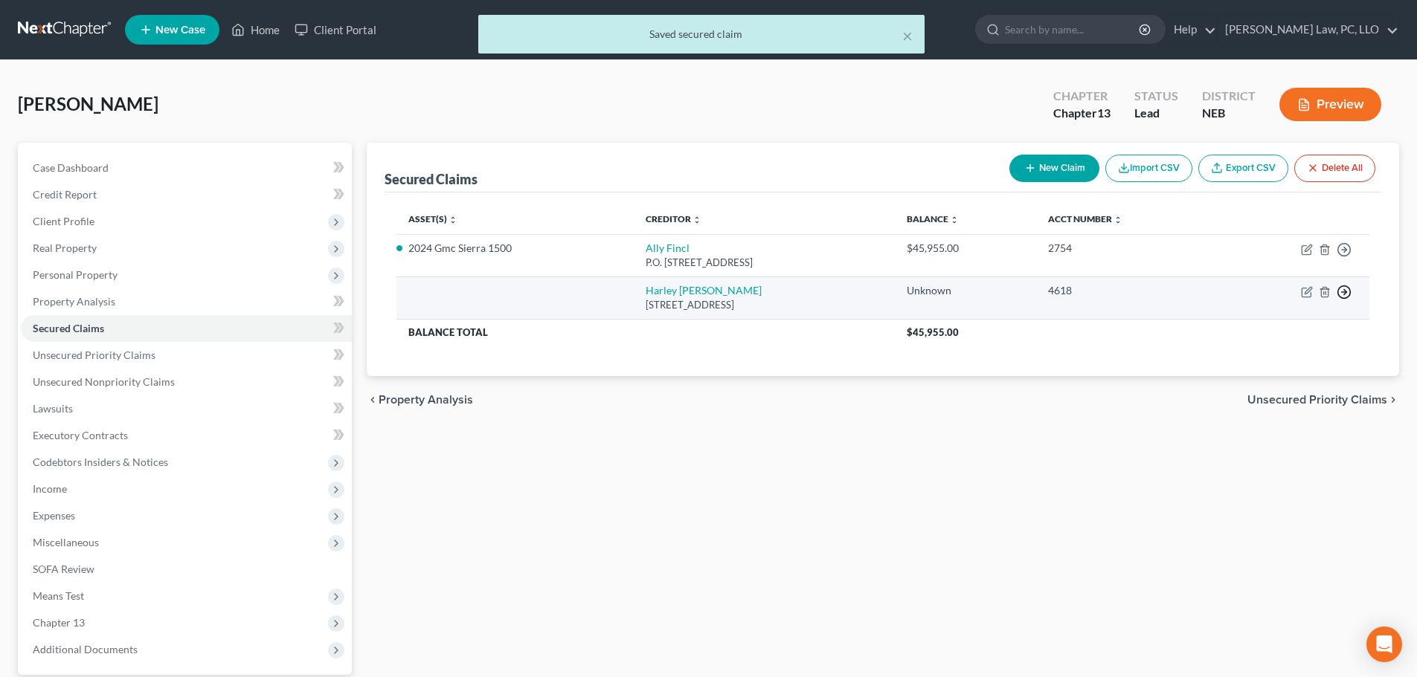
click at [1344, 257] on icon "button" at bounding box center [1343, 249] width 15 height 15
click at [1289, 325] on link "Move to F" at bounding box center [1276, 327] width 124 height 25
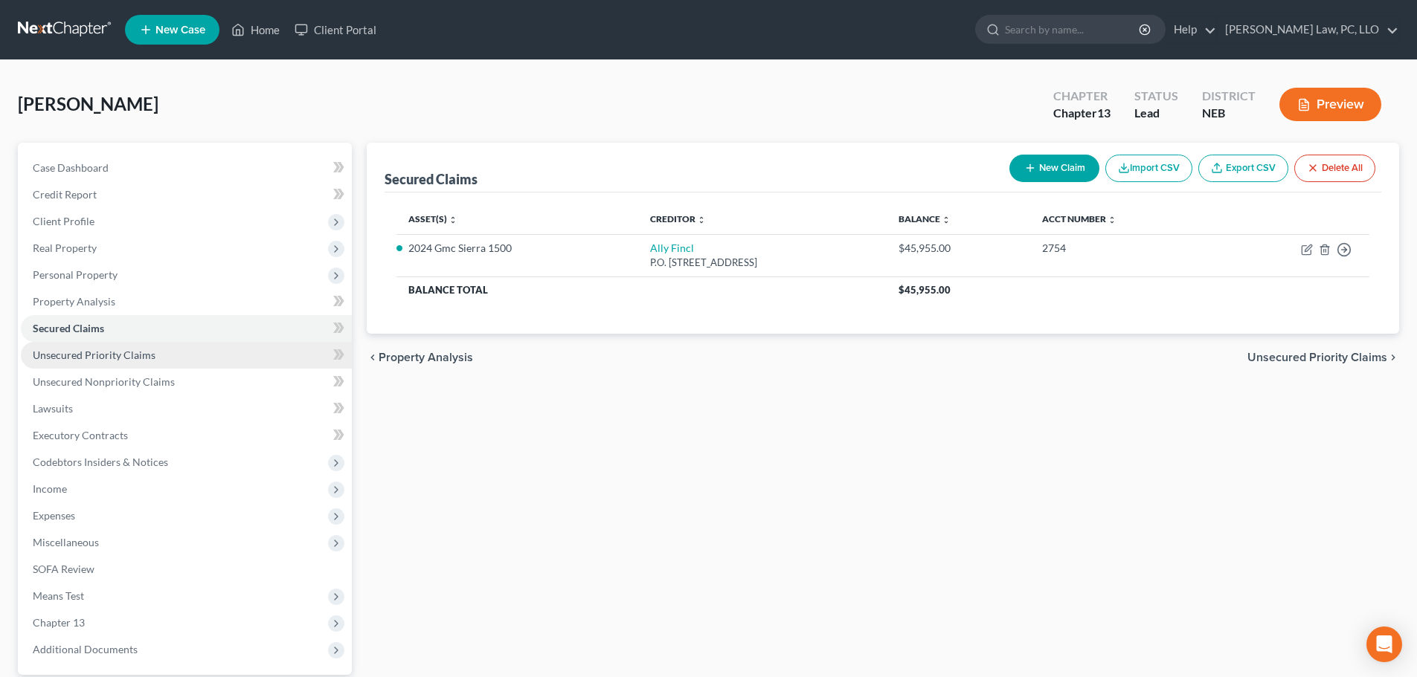
click at [91, 350] on span "Unsecured Priority Claims" at bounding box center [94, 355] width 123 height 13
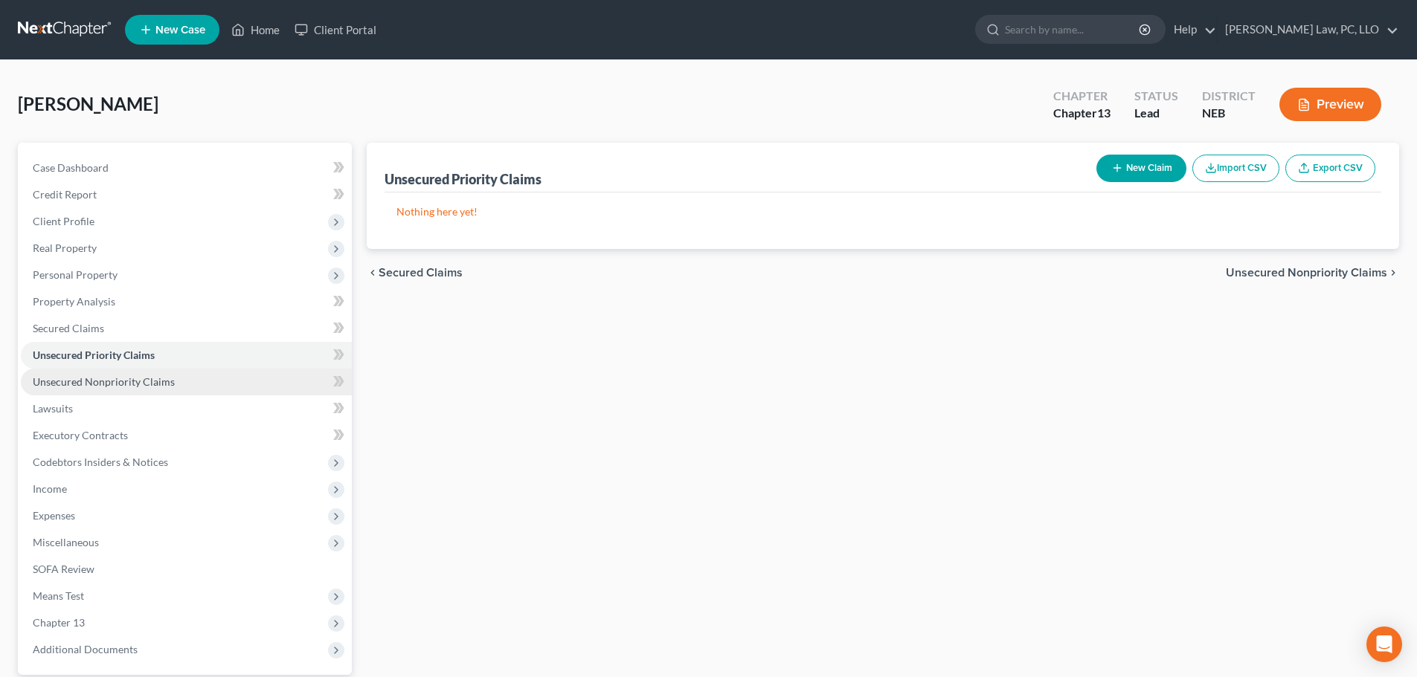
click at [102, 381] on span "Unsecured Nonpriority Claims" at bounding box center [104, 382] width 142 height 13
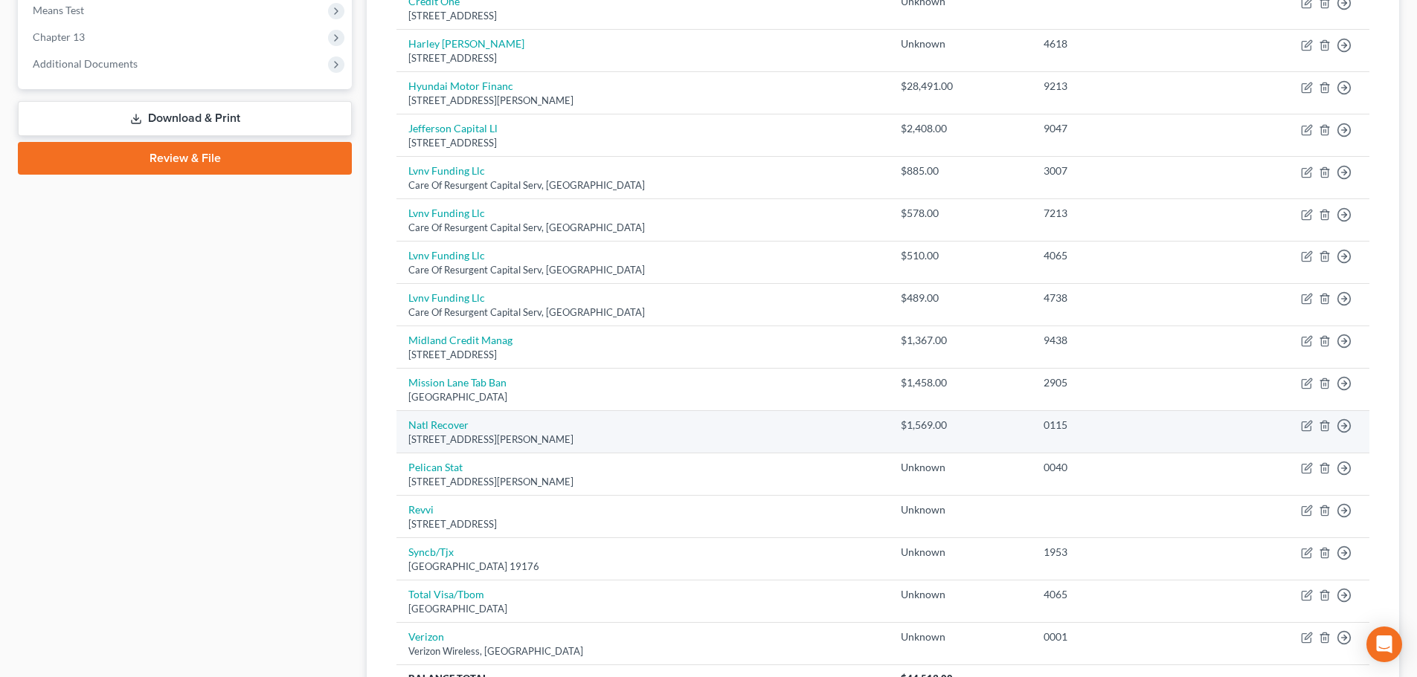
scroll to position [512, 0]
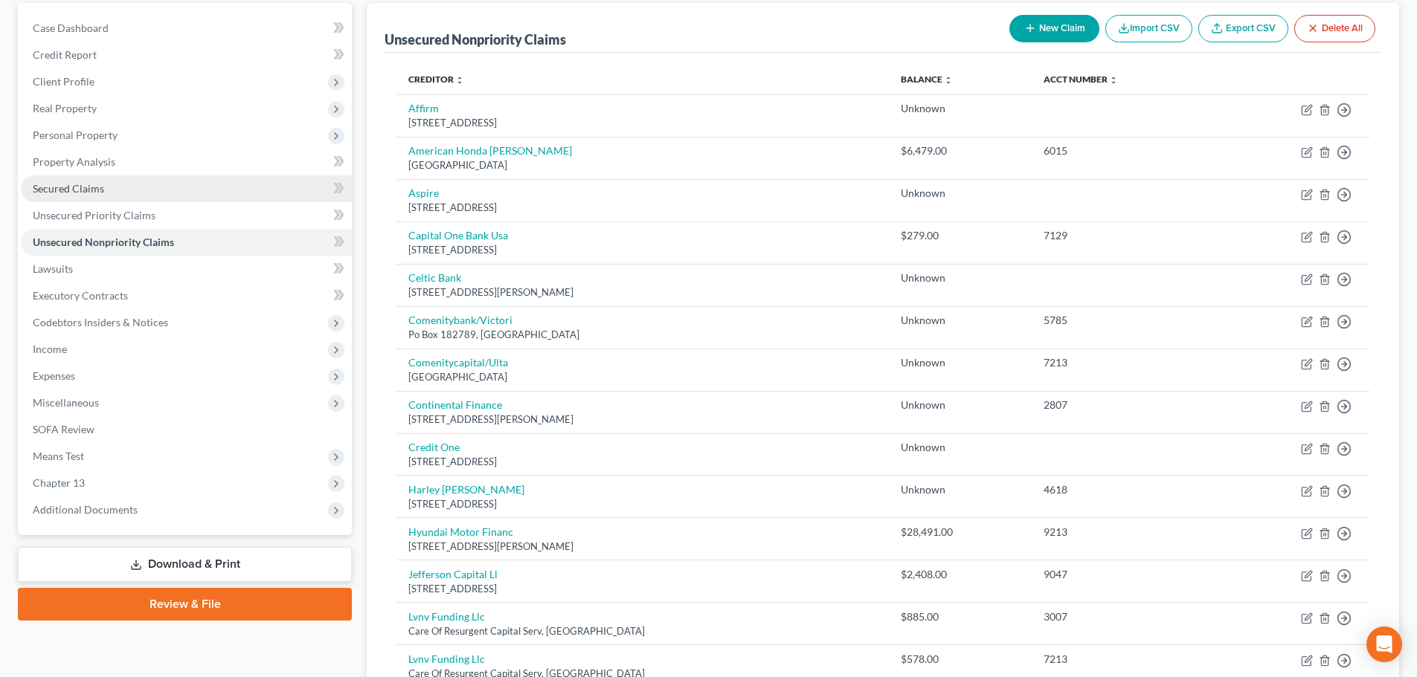
click at [91, 187] on span "Secured Claims" at bounding box center [68, 188] width 71 height 13
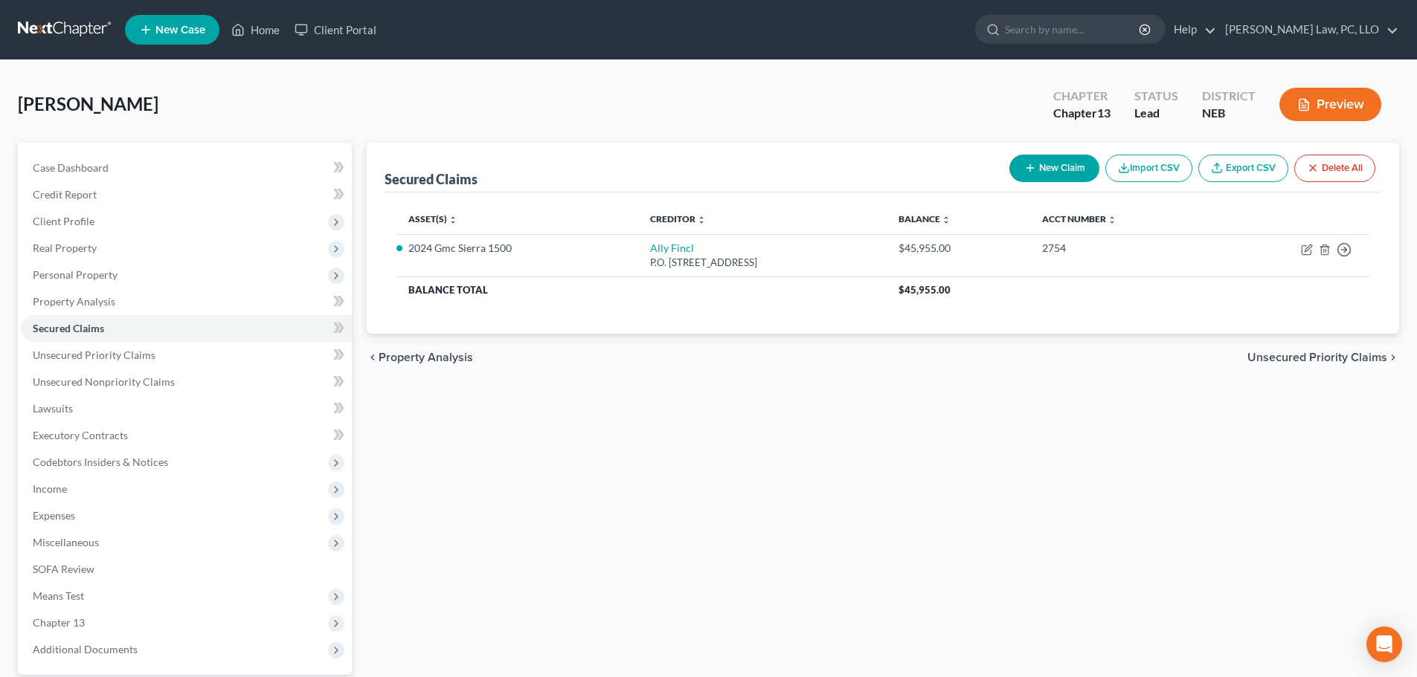
click at [1024, 164] on icon "button" at bounding box center [1030, 168] width 12 height 12
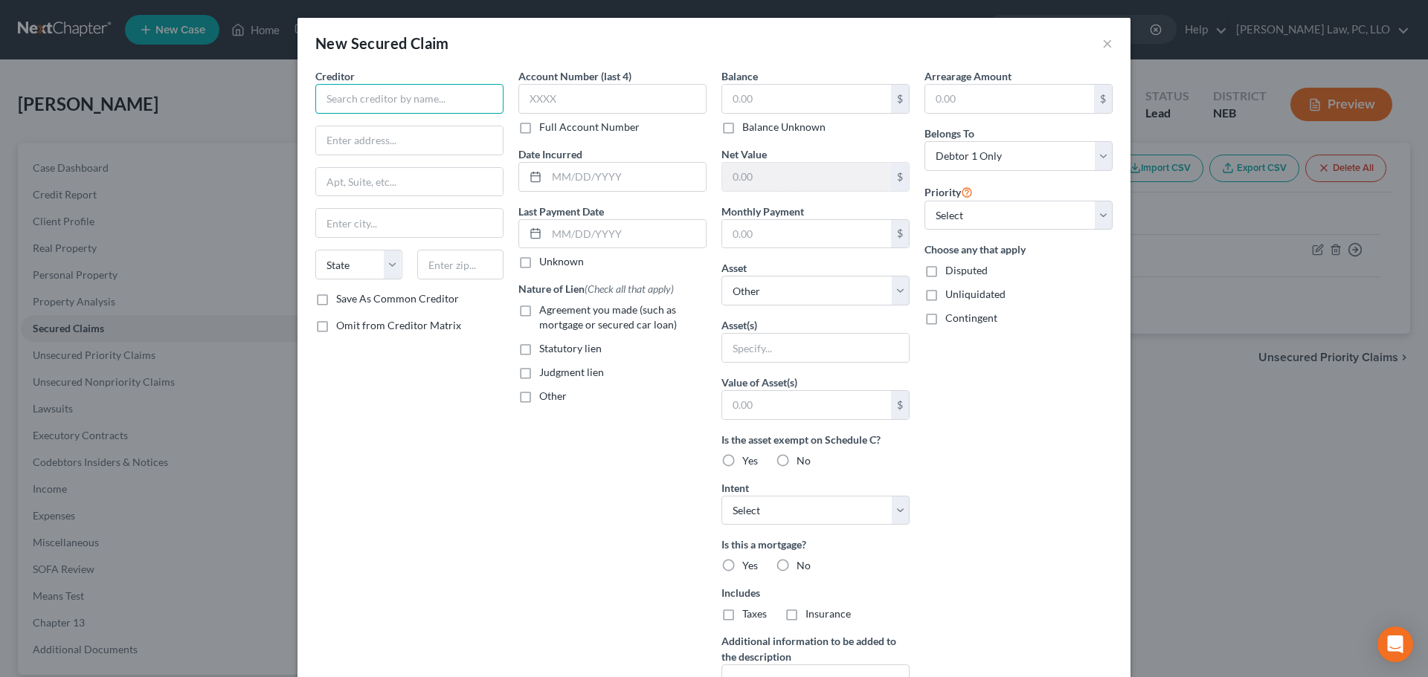
click at [419, 103] on input "text" at bounding box center [409, 99] width 188 height 30
click at [749, 88] on input "text" at bounding box center [806, 99] width 169 height 28
click at [439, 269] on input "text" at bounding box center [460, 265] width 87 height 30
click at [379, 148] on input "text" at bounding box center [409, 140] width 187 height 28
paste input "PO Box 70252"
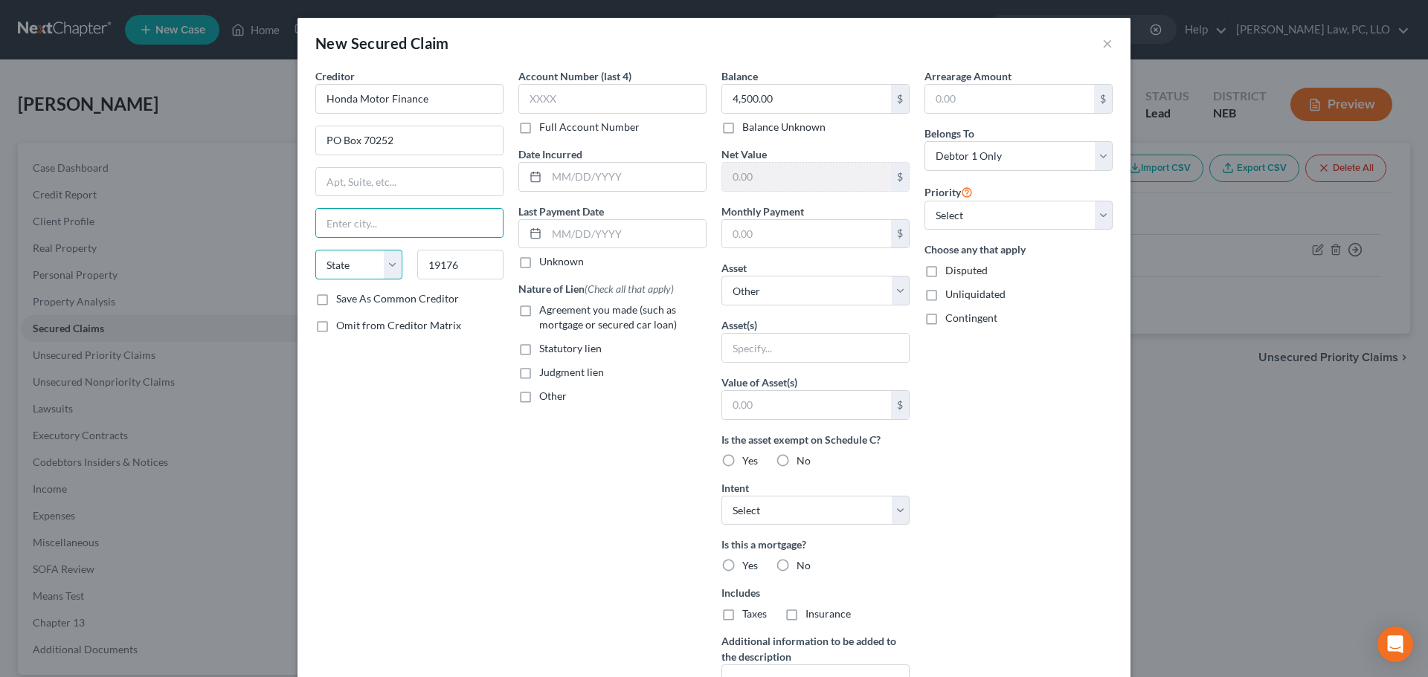
click at [336, 273] on select "State [US_STATE] AK AR AZ CA CO CT DE DC [GEOGRAPHIC_DATA] [GEOGRAPHIC_DATA] GU…" at bounding box center [358, 265] width 87 height 30
click at [467, 374] on div "Creditor * Honda Motor Finance PO Box [GEOGRAPHIC_DATA][US_STATE] AZ CA CO [GEO…" at bounding box center [409, 399] width 203 height 663
click at [373, 226] on input "text" at bounding box center [409, 223] width 187 height 28
click at [382, 301] on label "Save As Common Creditor" at bounding box center [397, 299] width 123 height 15
click at [352, 301] on input "Save As Common Creditor" at bounding box center [347, 297] width 10 height 10
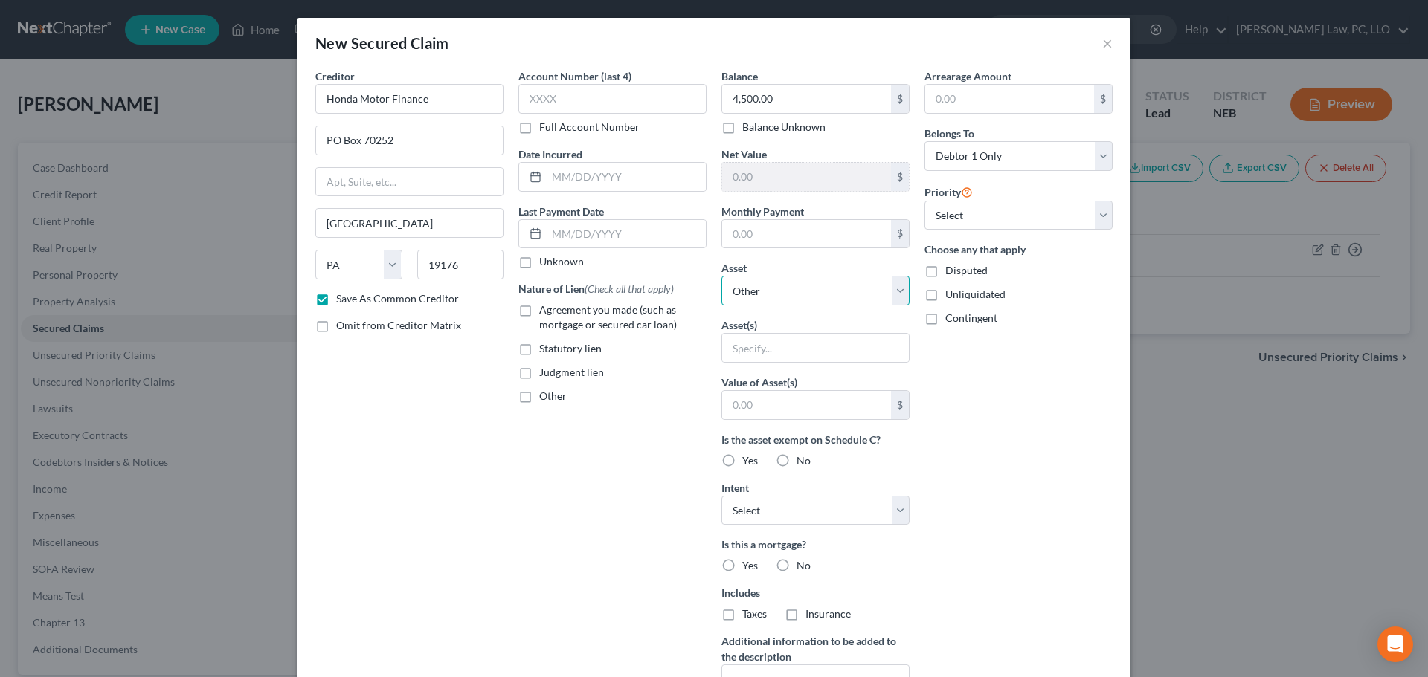
click at [801, 300] on select "Select Other Multiple Assets 2022 Honda Rebel - $7690.0 Electronics - Electroni…" at bounding box center [815, 291] width 188 height 30
click at [721, 276] on select "Select Other Multiple Assets 2022 Honda Rebel - $7690.0 Electronics - Electroni…" at bounding box center [815, 291] width 188 height 30
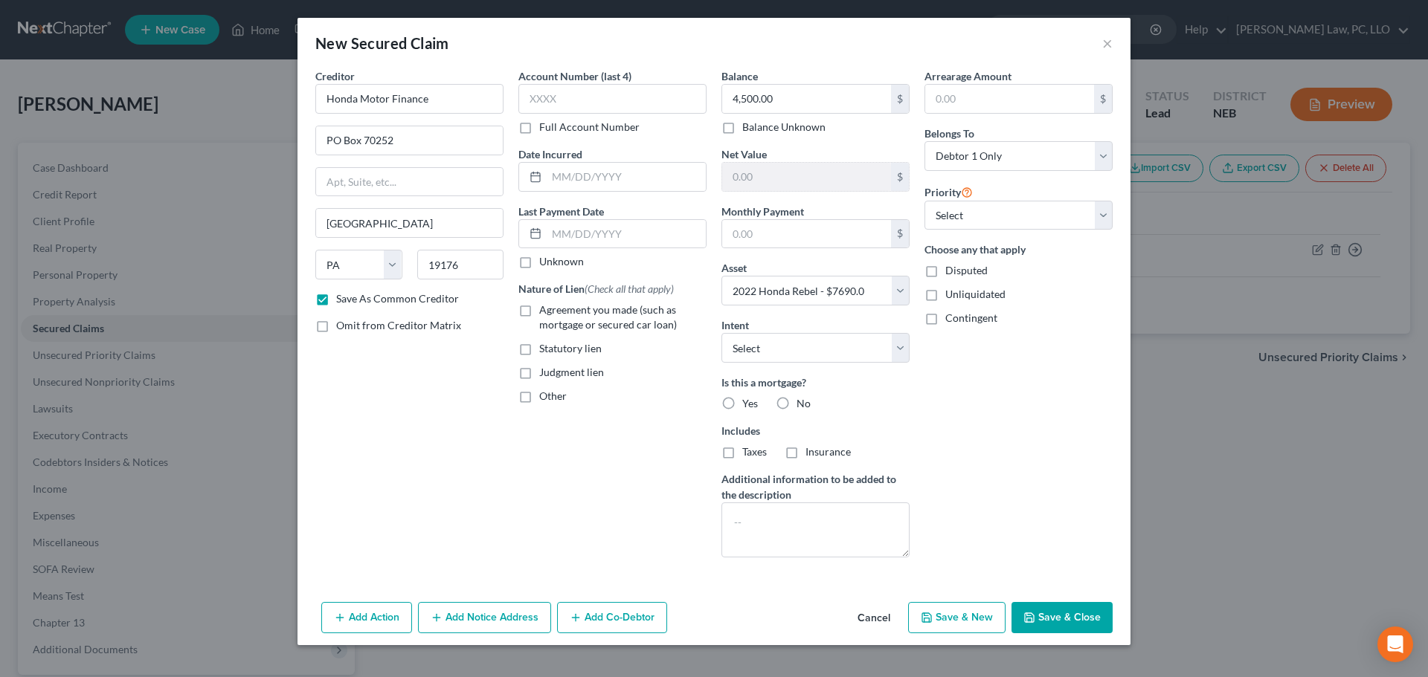
click at [796, 409] on label "No" at bounding box center [803, 403] width 14 height 15
click at [802, 406] on input "No" at bounding box center [807, 401] width 10 height 10
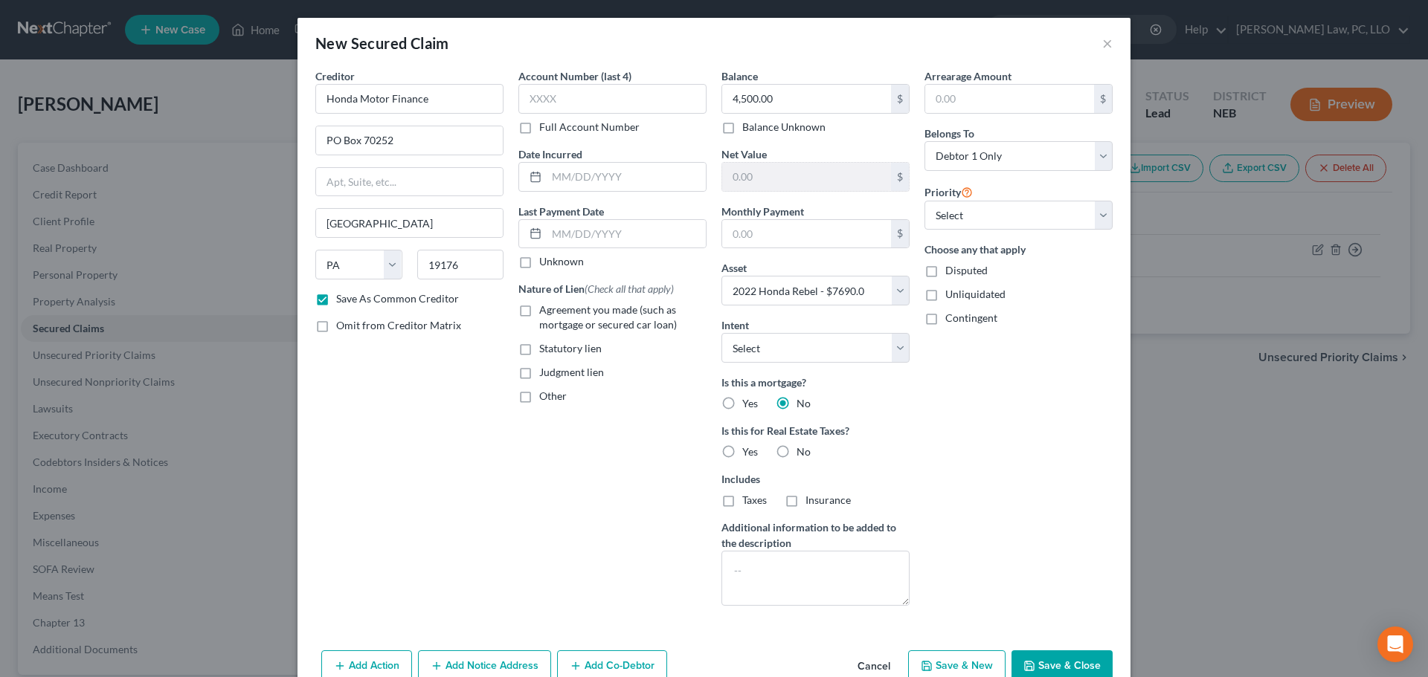
click at [788, 460] on div "Is this a mortgage? Yes No Is this for Real Estate Taxes? Yes No Includes Taxes…" at bounding box center [815, 441] width 188 height 133
click at [796, 454] on label "No" at bounding box center [803, 452] width 14 height 15
click at [802, 454] on input "No" at bounding box center [807, 450] width 10 height 10
click at [602, 325] on span "Agreement you made (such as mortgage or secured car loan)" at bounding box center [608, 317] width 138 height 28
click at [555, 312] on input "Agreement you made (such as mortgage or secured car loan)" at bounding box center [550, 308] width 10 height 10
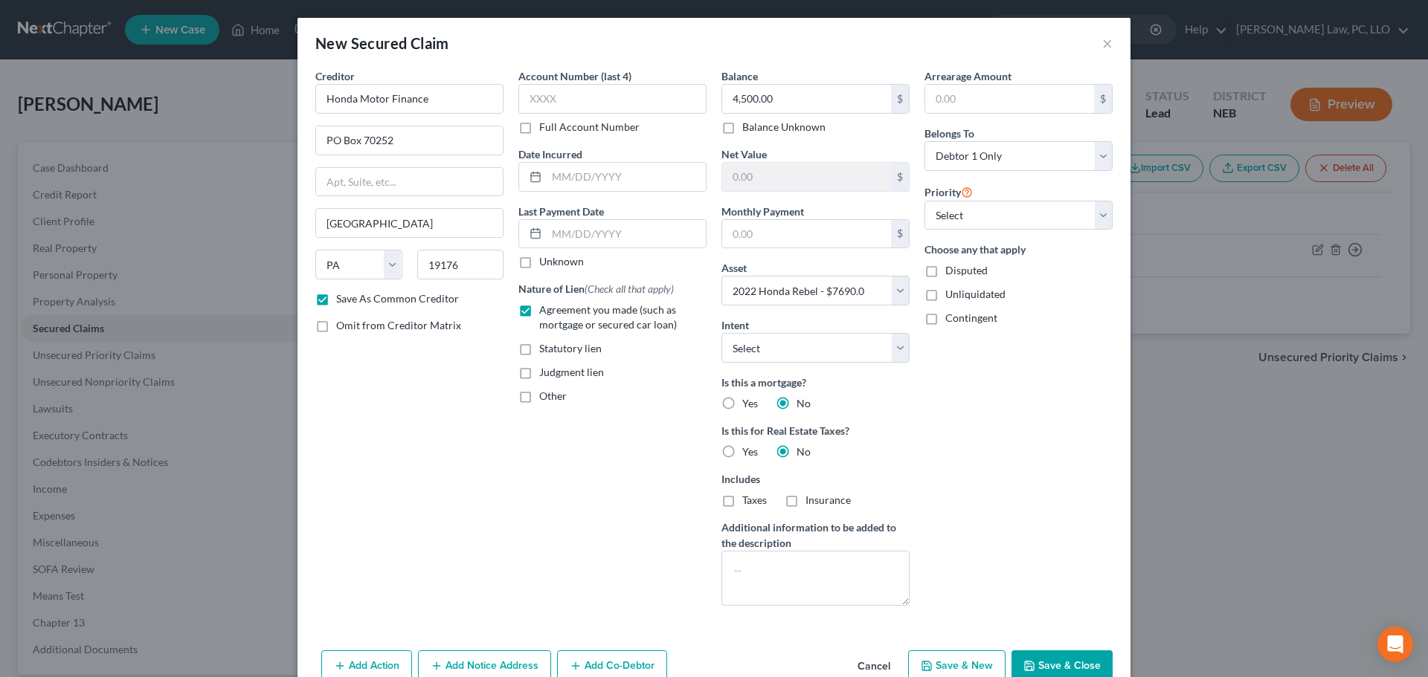
click at [1043, 669] on button "Save & Close" at bounding box center [1061, 666] width 101 height 31
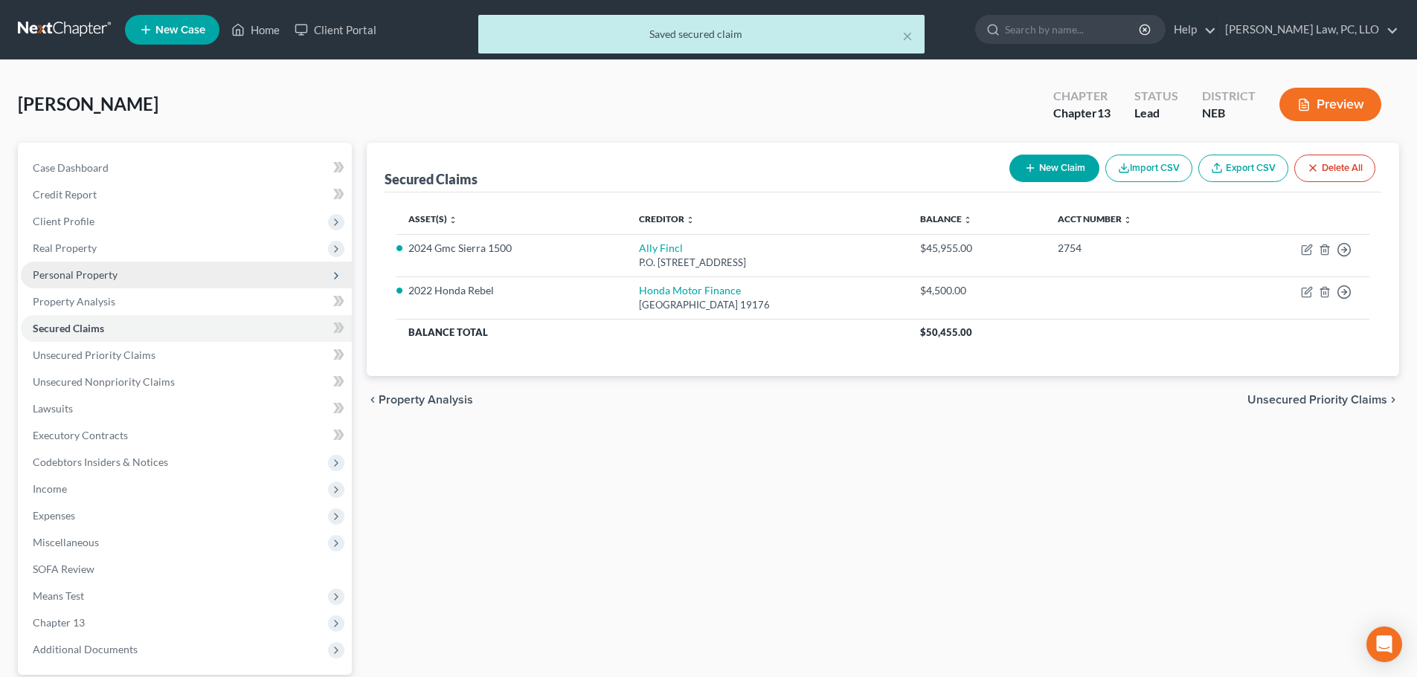
click at [108, 272] on span "Personal Property" at bounding box center [75, 274] width 85 height 13
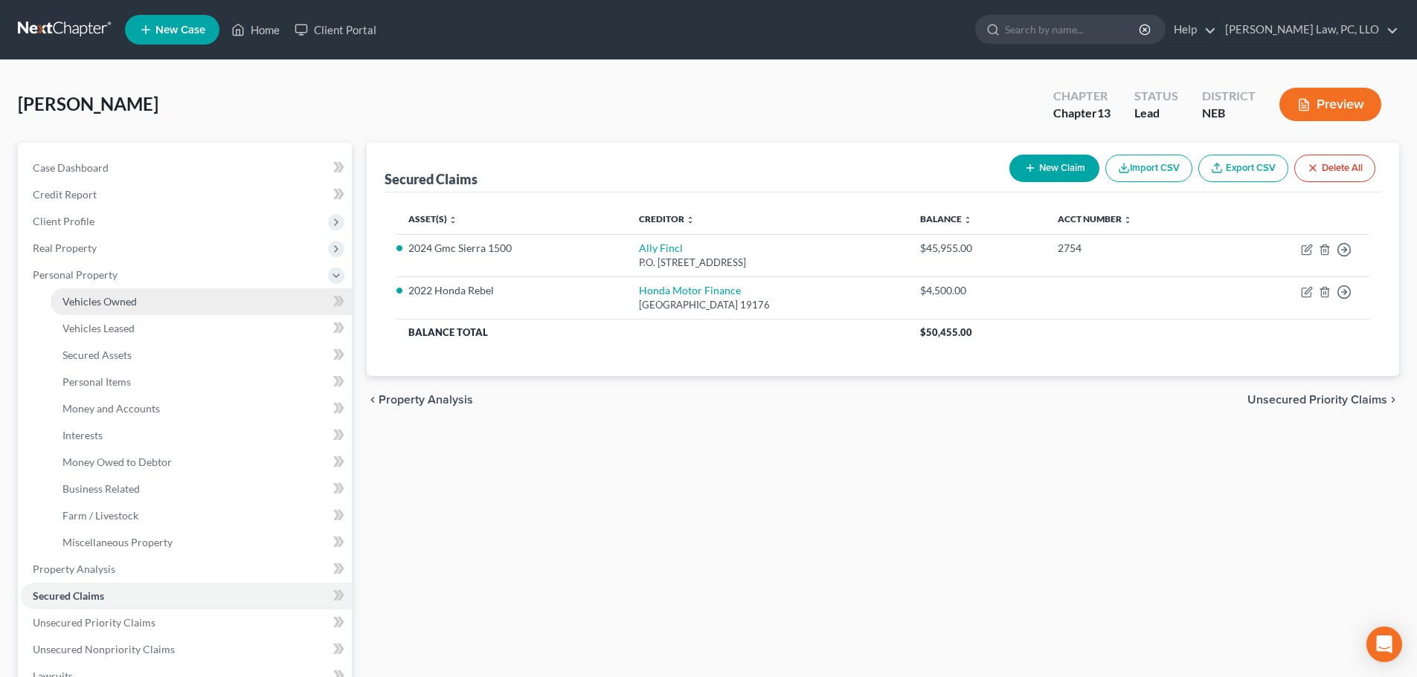
click at [104, 306] on span "Vehicles Owned" at bounding box center [99, 301] width 74 height 13
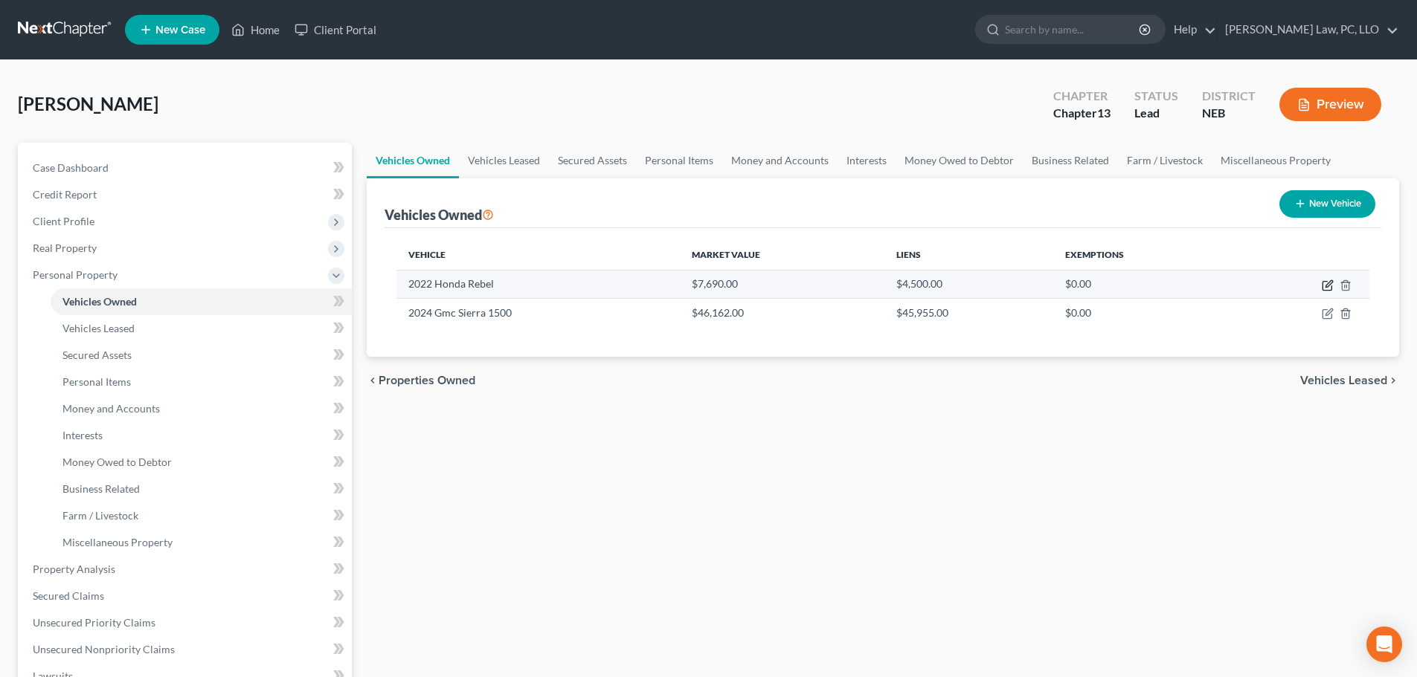
click at [1327, 280] on icon "button" at bounding box center [1327, 286] width 12 height 12
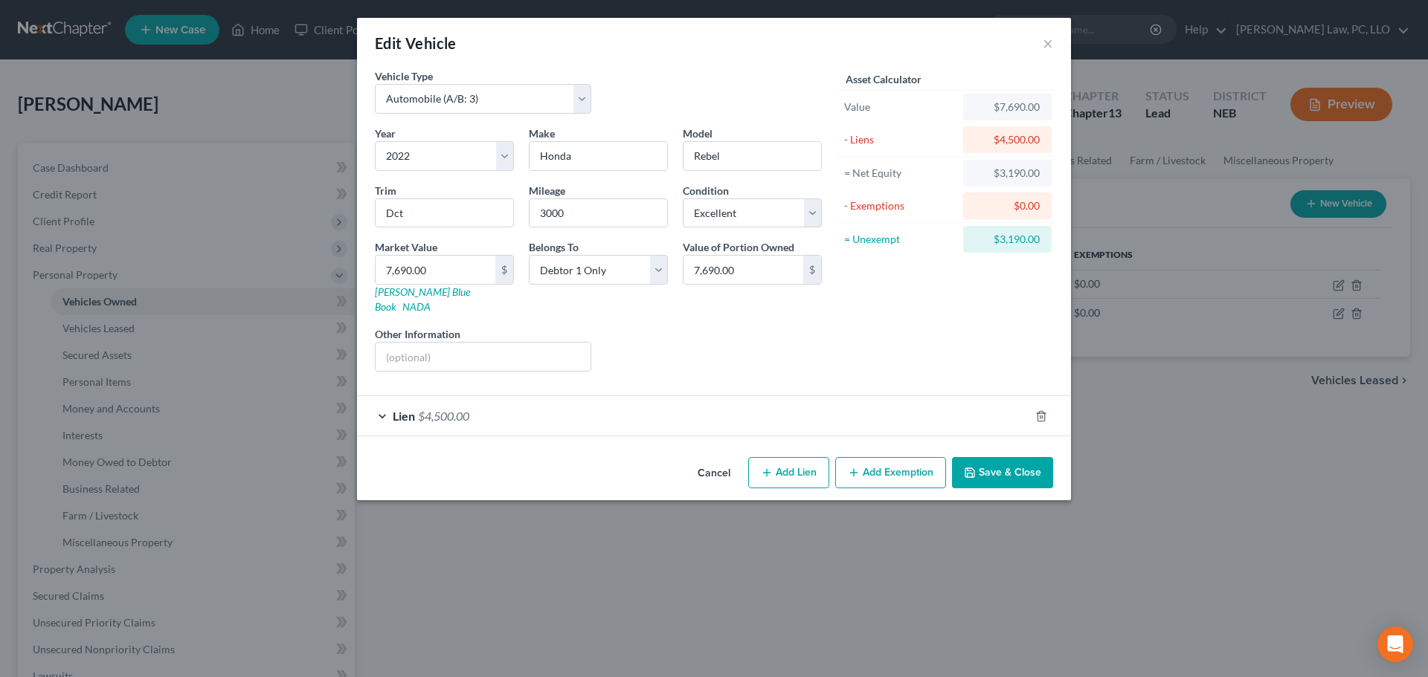
click at [865, 457] on button "Add Exemption" at bounding box center [890, 472] width 111 height 31
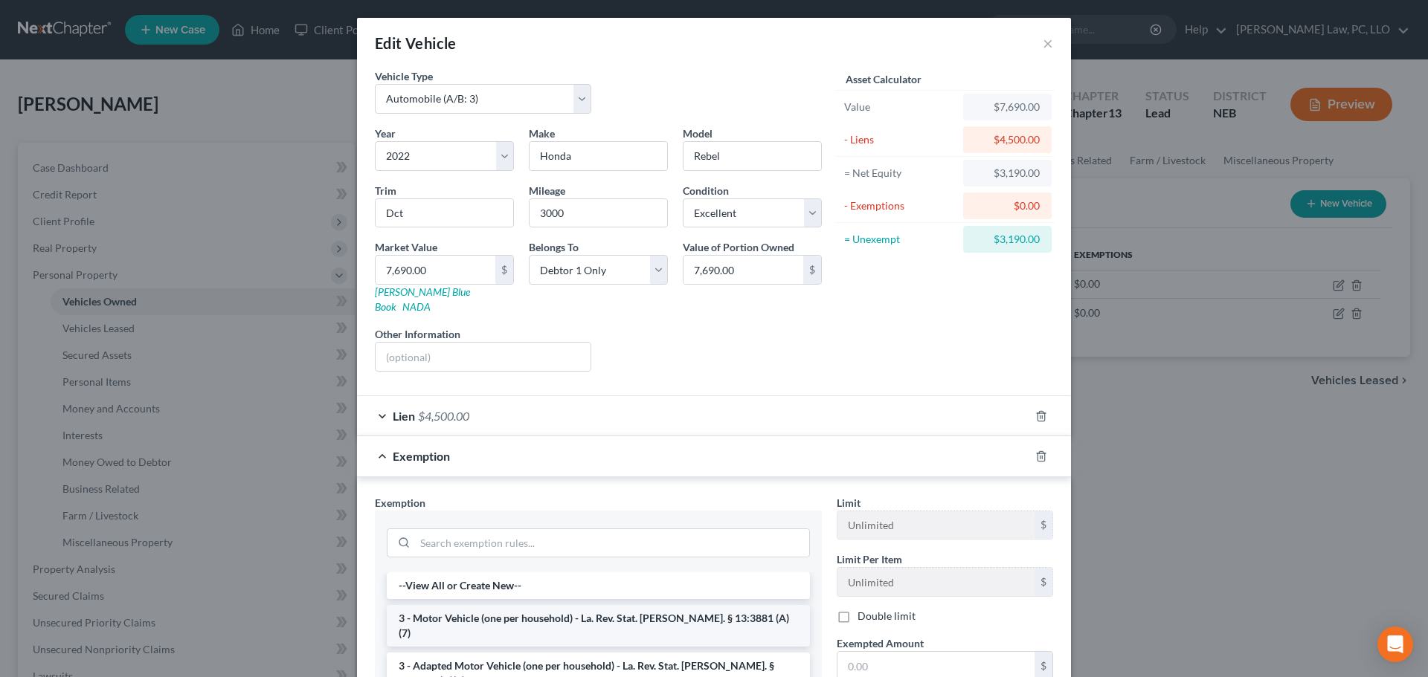
click at [602, 605] on li "3 - Motor Vehicle (one per household) - La. Rev. Stat. [PERSON_NAME]. § 13:3881…" at bounding box center [598, 626] width 423 height 42
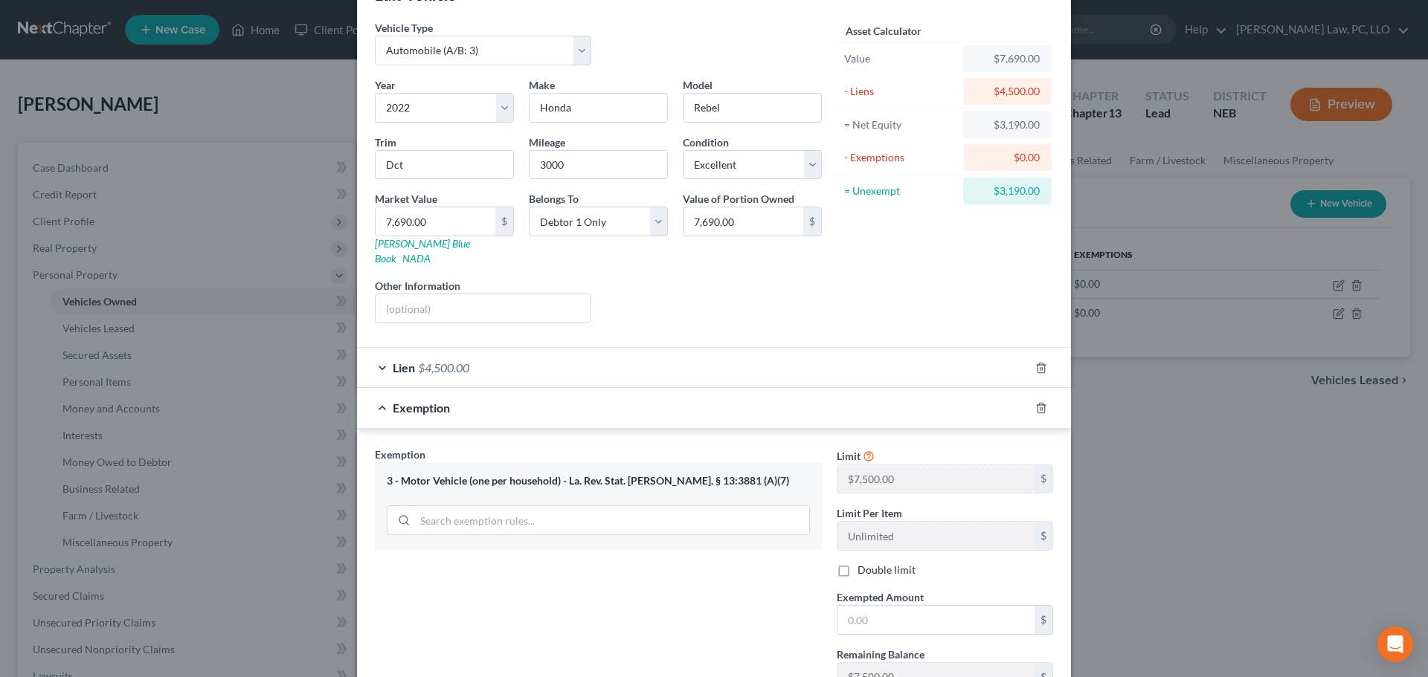
scroll to position [74, 0]
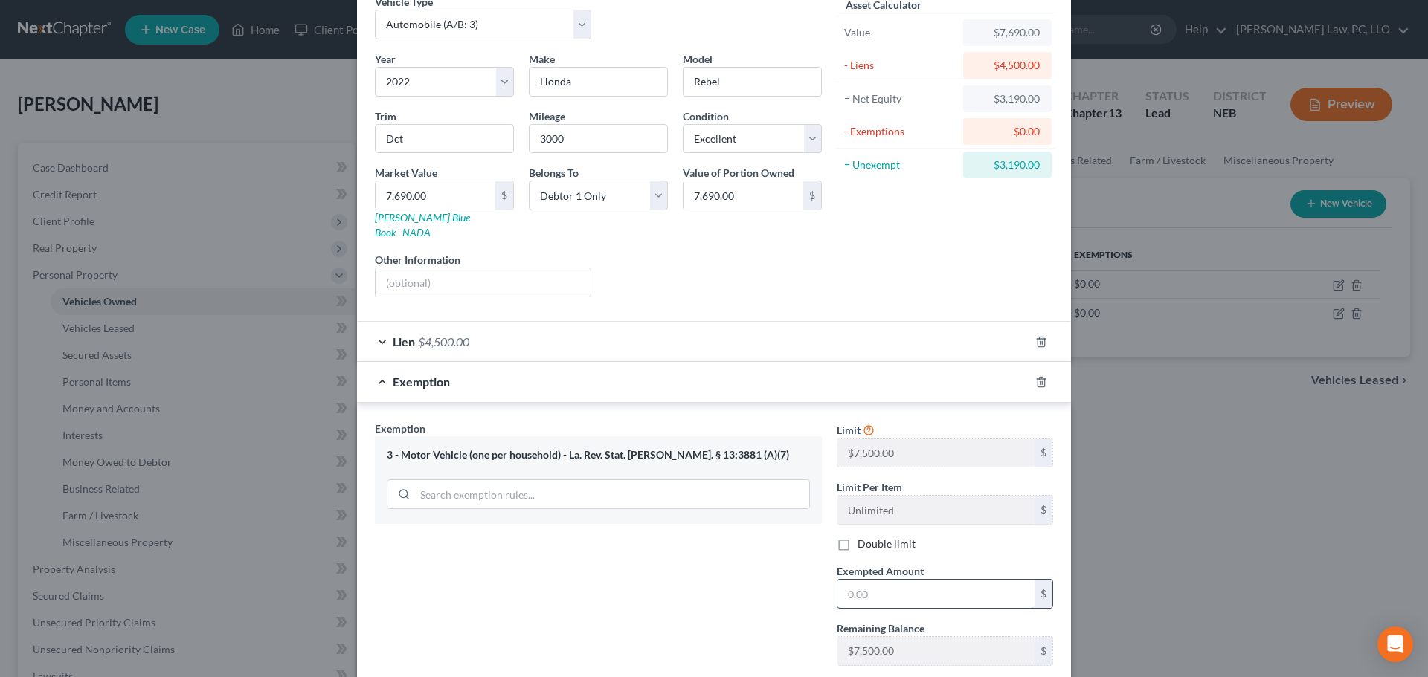
click at [893, 583] on input "text" at bounding box center [935, 594] width 197 height 28
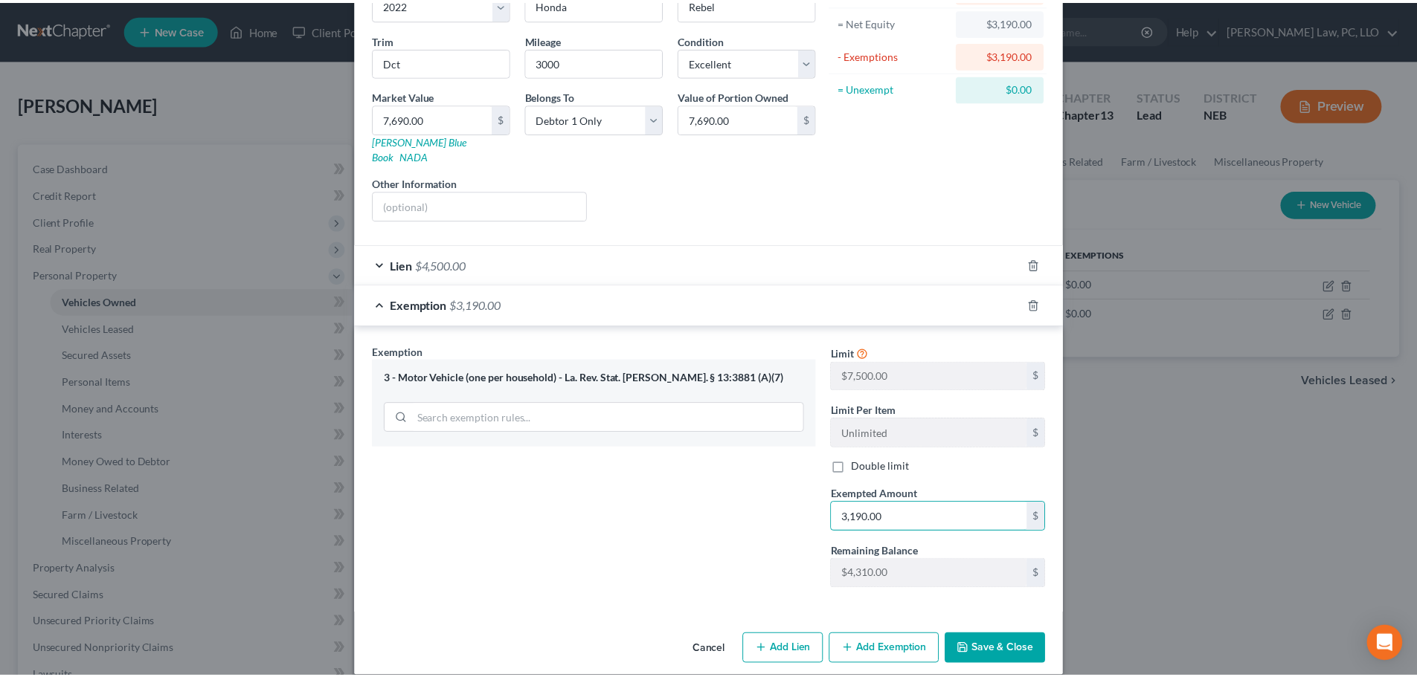
scroll to position [154, 0]
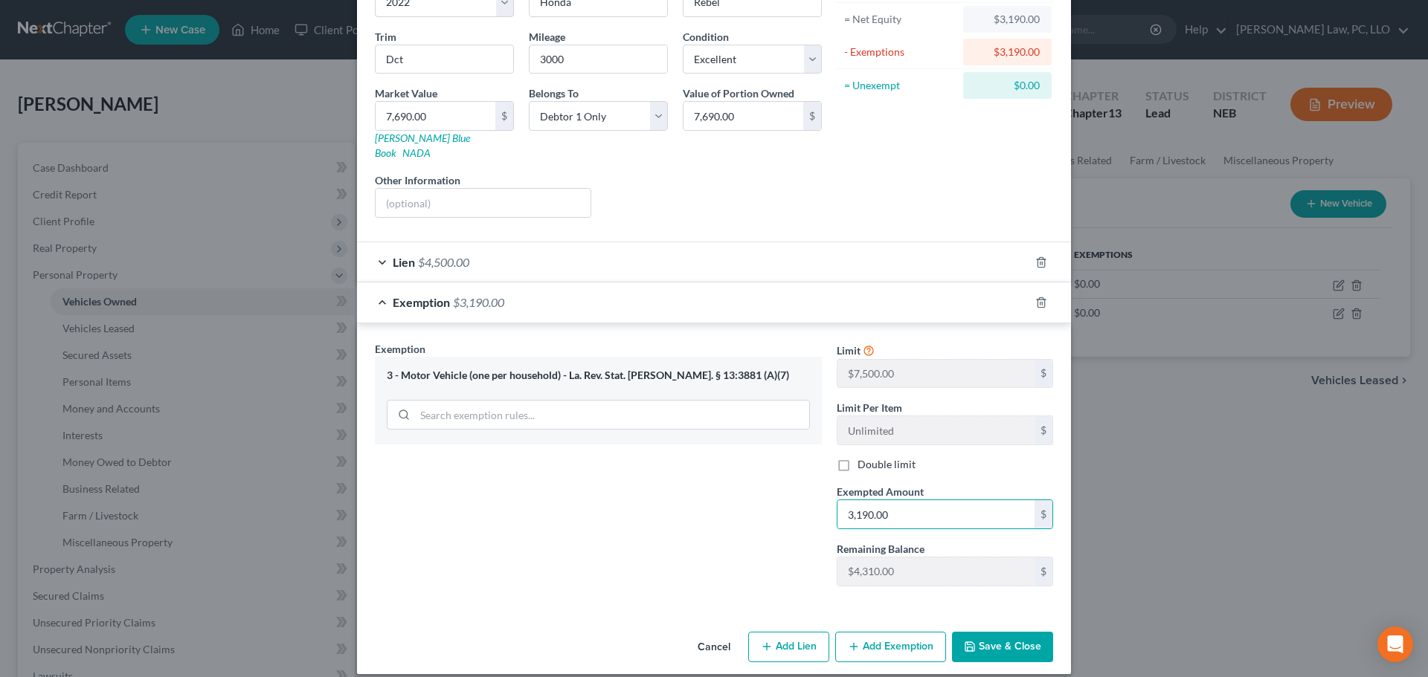
click at [1002, 641] on button "Save & Close" at bounding box center [1002, 647] width 101 height 31
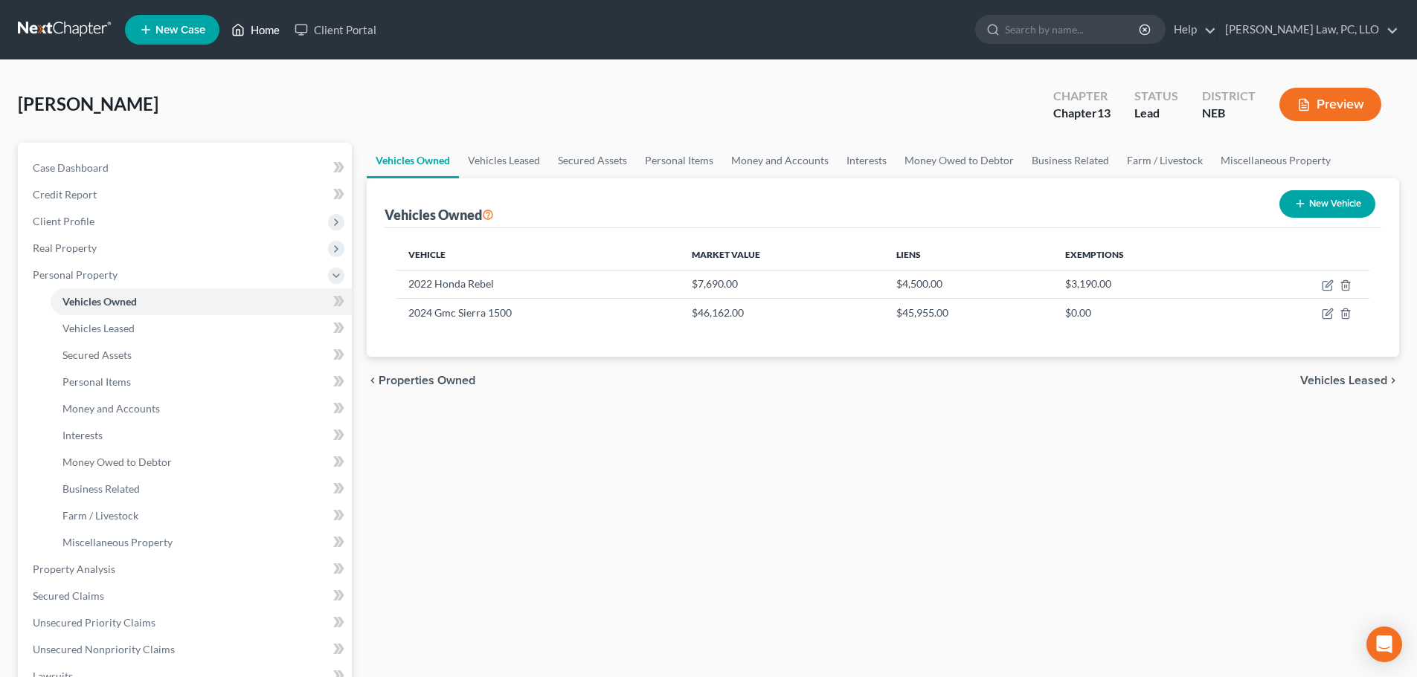
drag, startPoint x: 268, startPoint y: 24, endPoint x: 318, endPoint y: 80, distance: 75.3
click at [268, 24] on link "Home" at bounding box center [255, 29] width 63 height 27
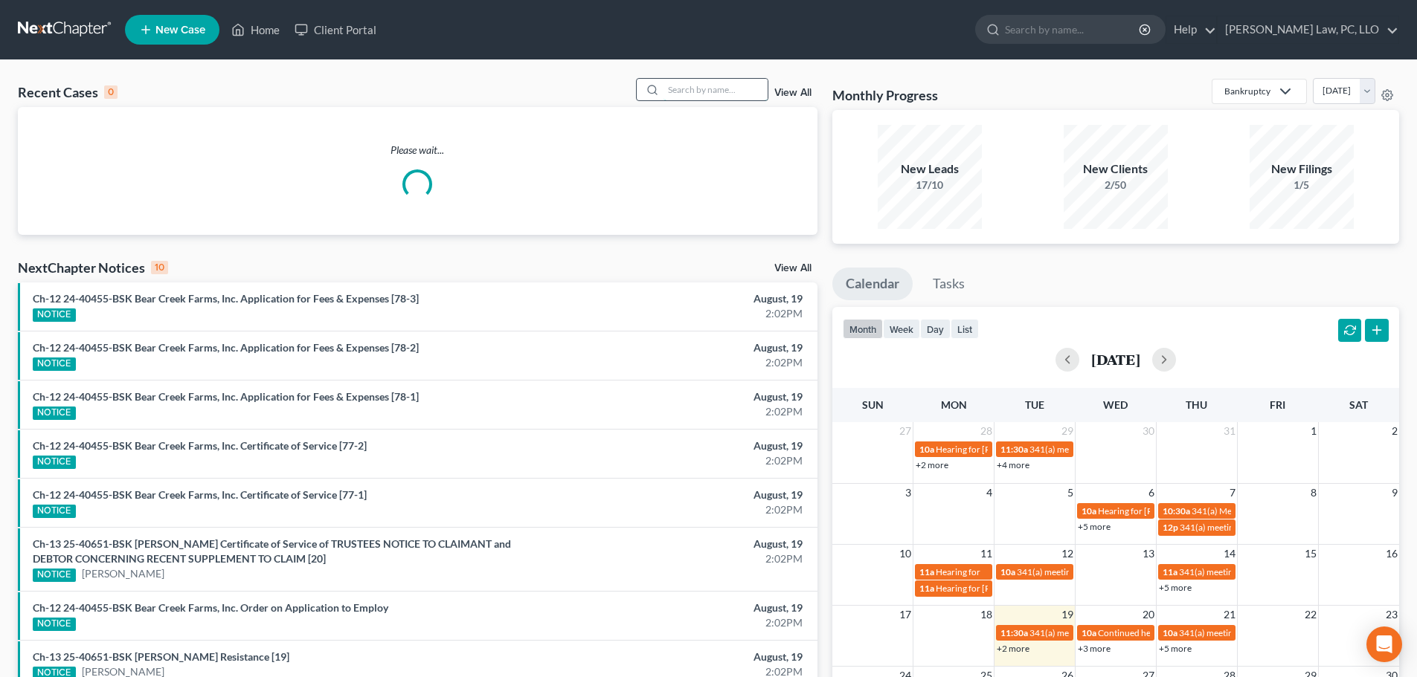
click at [728, 87] on input "search" at bounding box center [715, 90] width 104 height 22
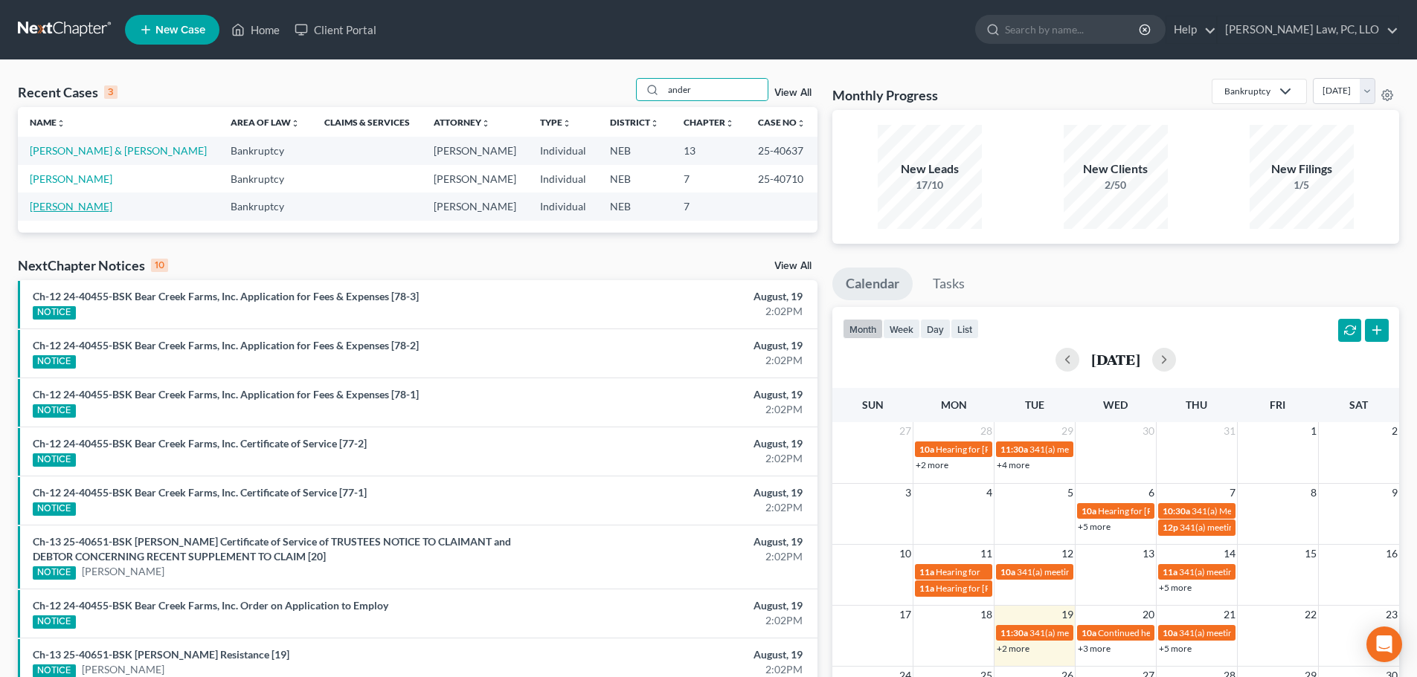
click at [84, 206] on link "[PERSON_NAME]" at bounding box center [71, 206] width 83 height 13
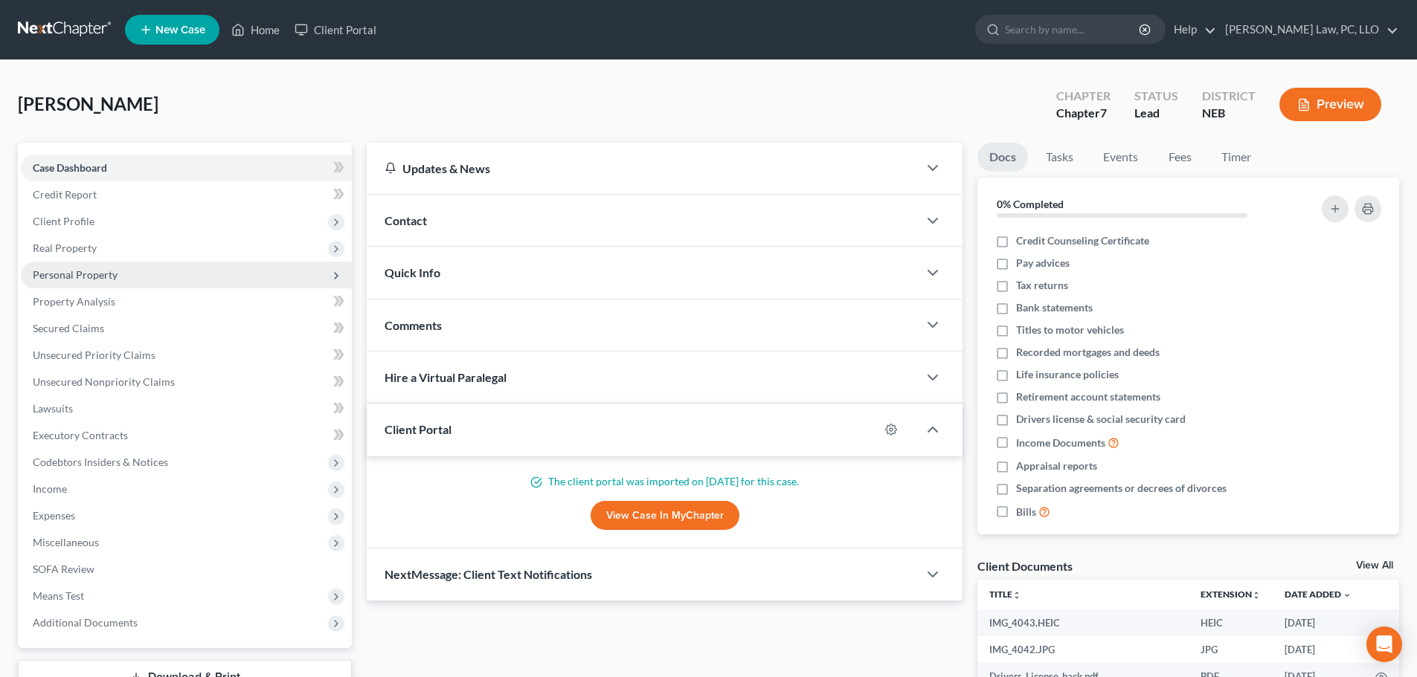
click at [113, 278] on span "Personal Property" at bounding box center [75, 274] width 85 height 13
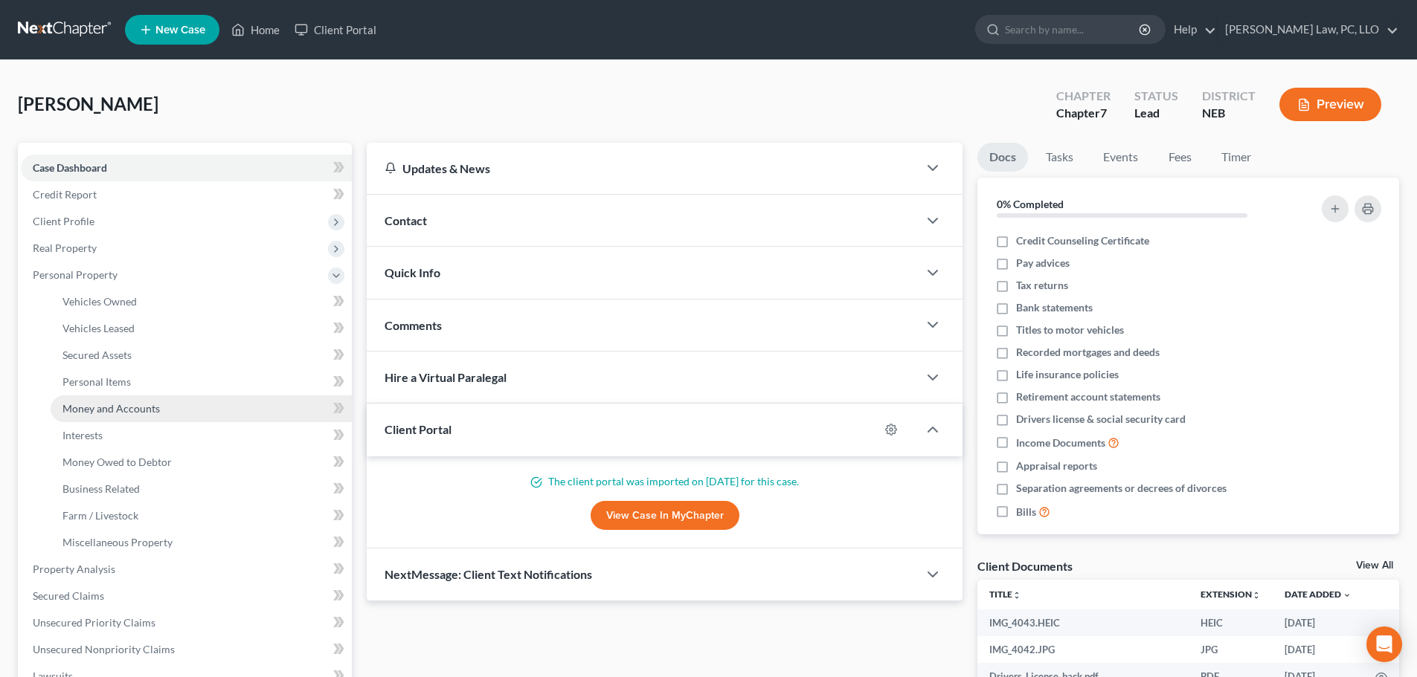
click at [129, 407] on span "Money and Accounts" at bounding box center [110, 408] width 97 height 13
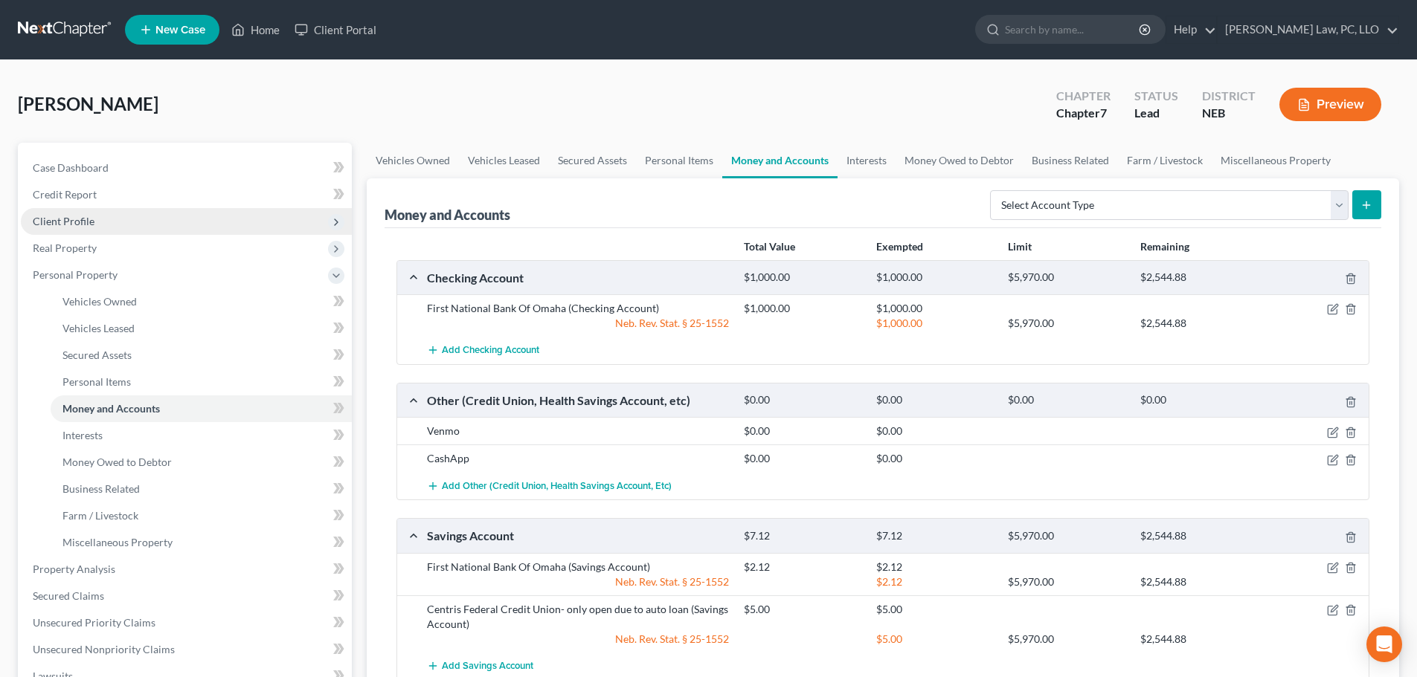
click at [125, 210] on span "Client Profile" at bounding box center [186, 221] width 331 height 27
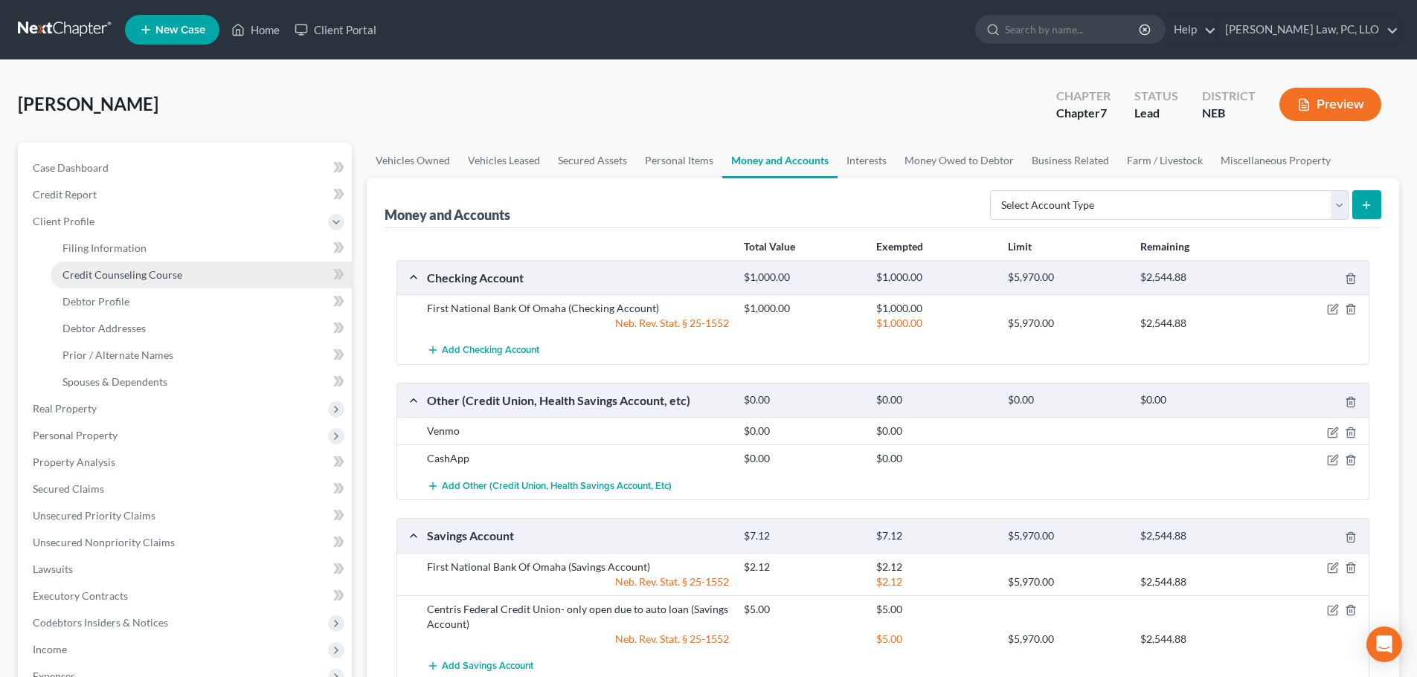
click at [123, 279] on span "Credit Counseling Course" at bounding box center [122, 274] width 120 height 13
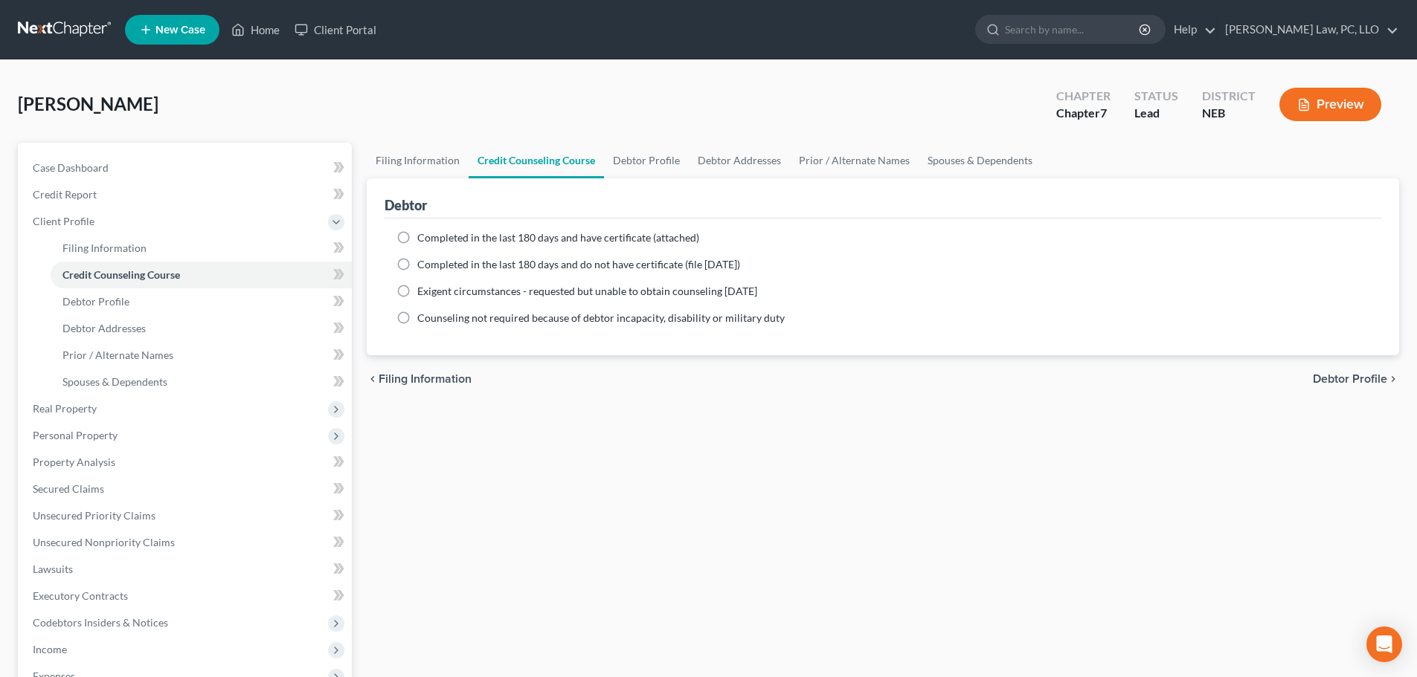
click at [451, 237] on span "Completed in the last 180 days and have certificate (attached)" at bounding box center [558, 237] width 282 height 13
click at [433, 237] on input "Completed in the last 180 days and have certificate (attached)" at bounding box center [428, 236] width 10 height 10
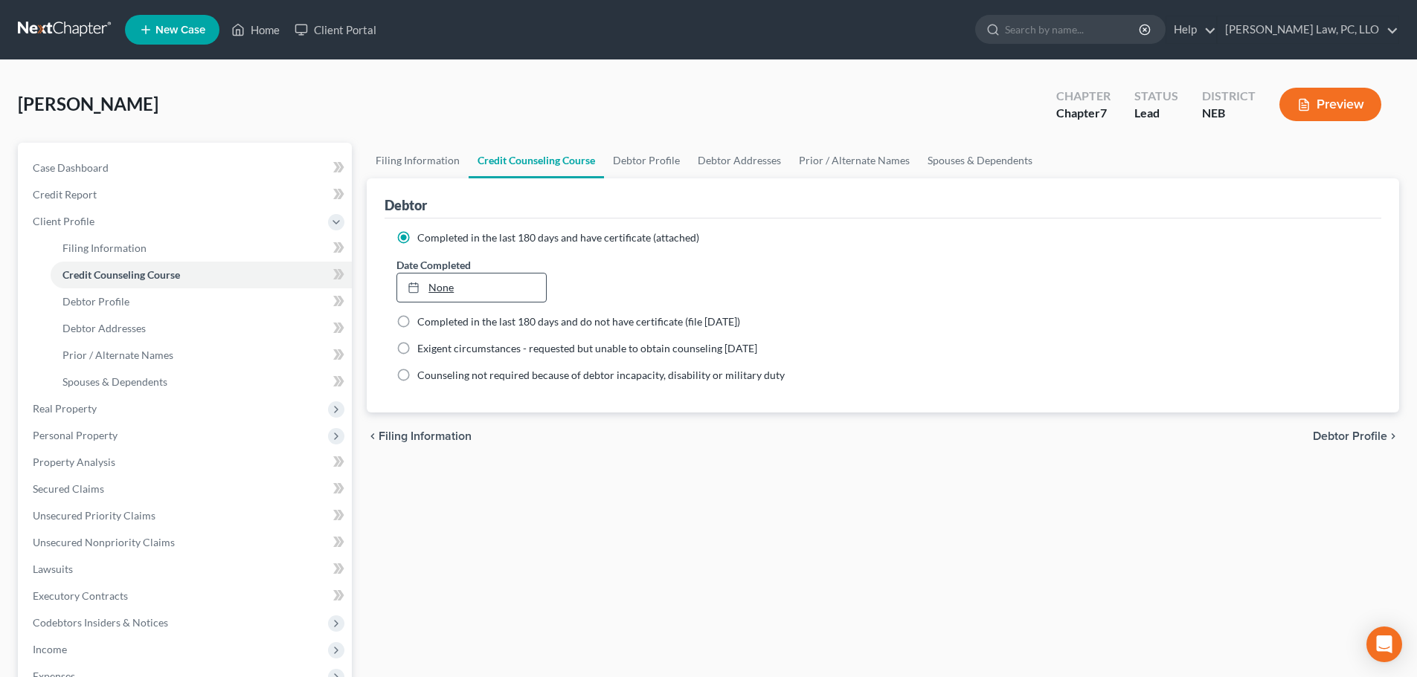
click at [495, 287] on link "None" at bounding box center [471, 288] width 148 height 28
click at [111, 248] on span "Filing Information" at bounding box center [104, 248] width 84 height 13
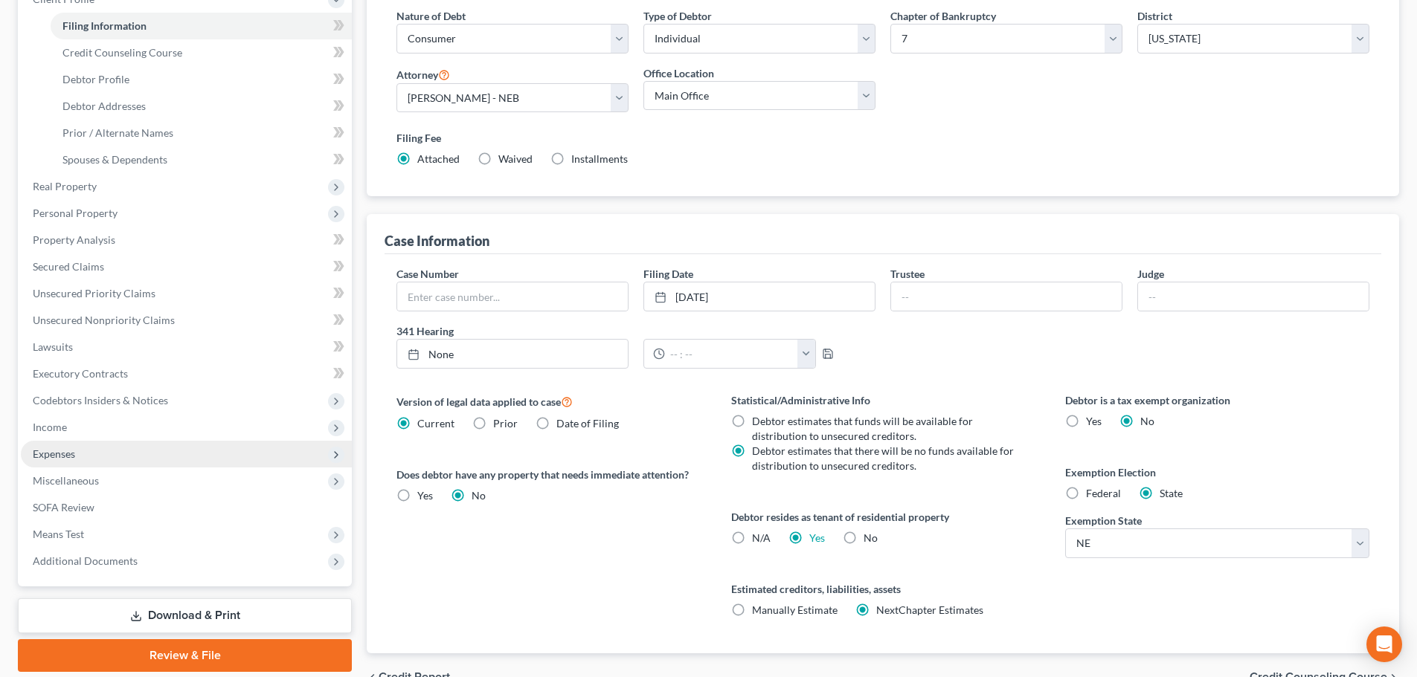
scroll to position [223, 0]
click at [96, 451] on span "Expenses" at bounding box center [186, 453] width 331 height 27
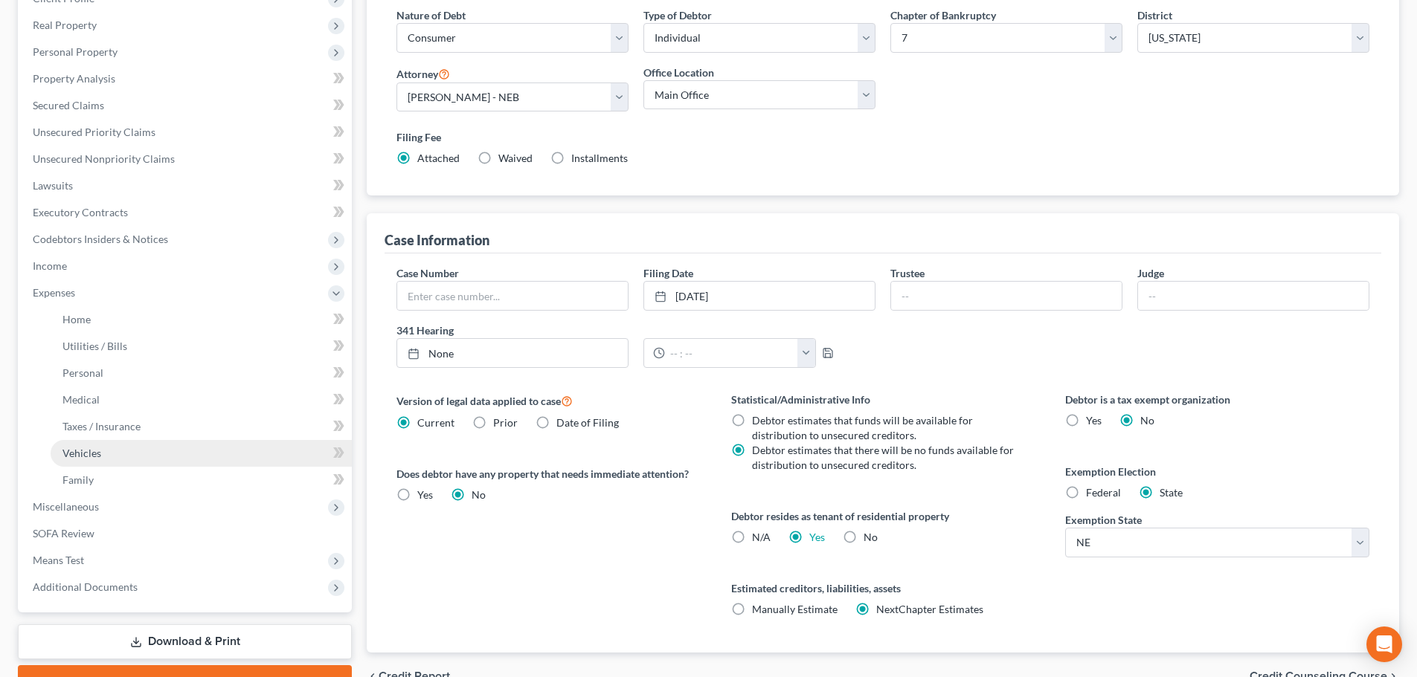
click at [96, 449] on span "Vehicles" at bounding box center [81, 453] width 39 height 13
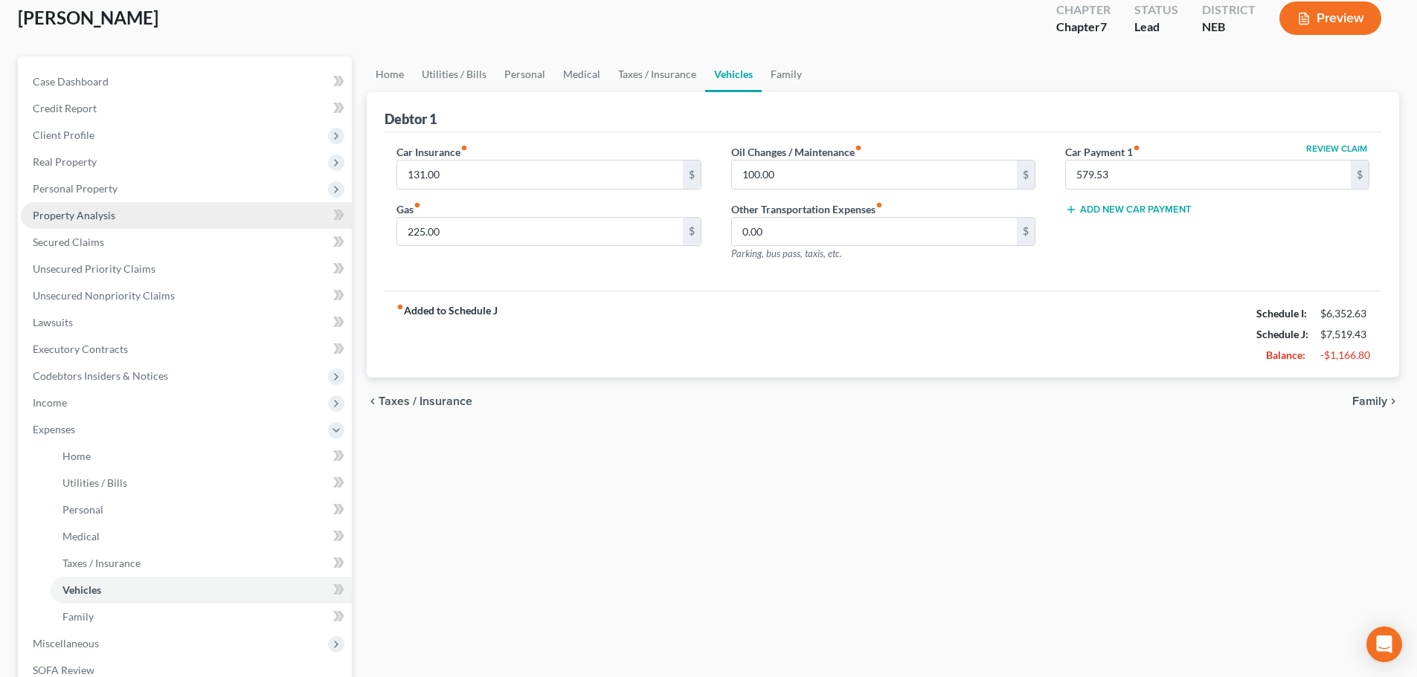
scroll to position [74, 0]
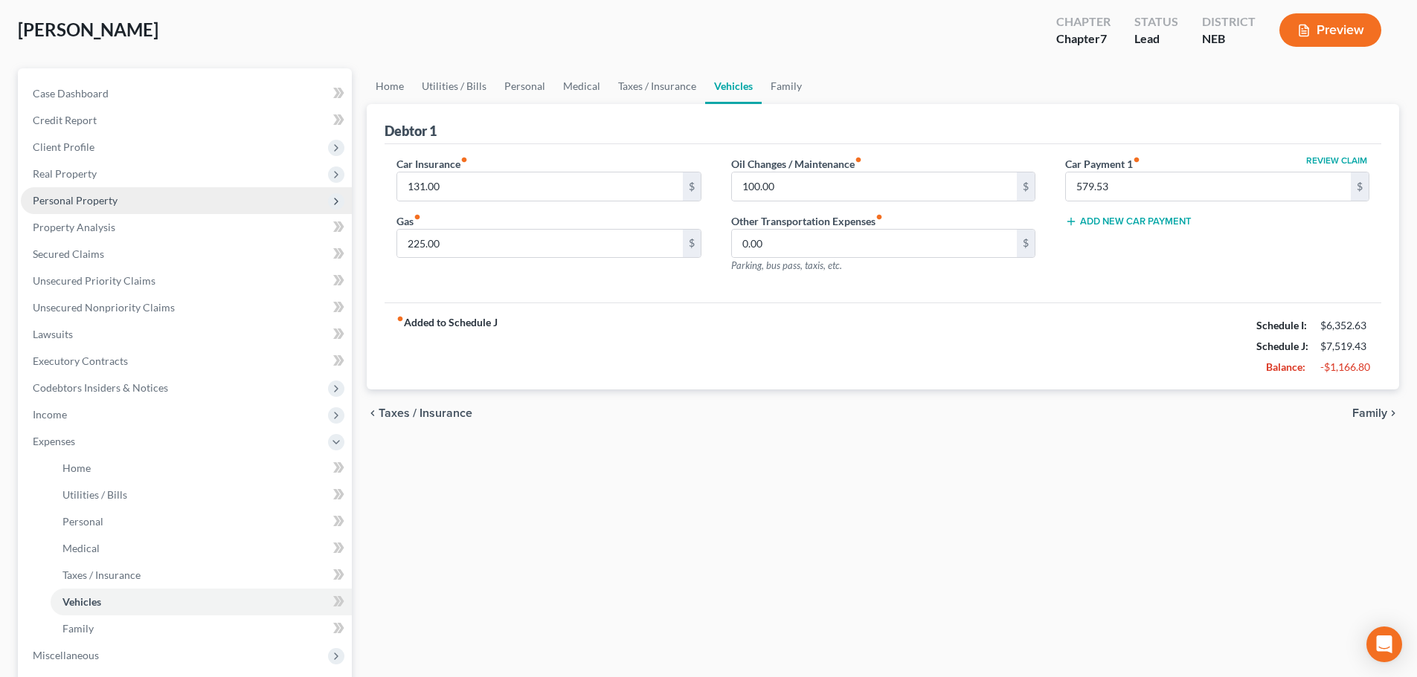
click at [96, 194] on span "Personal Property" at bounding box center [75, 200] width 85 height 13
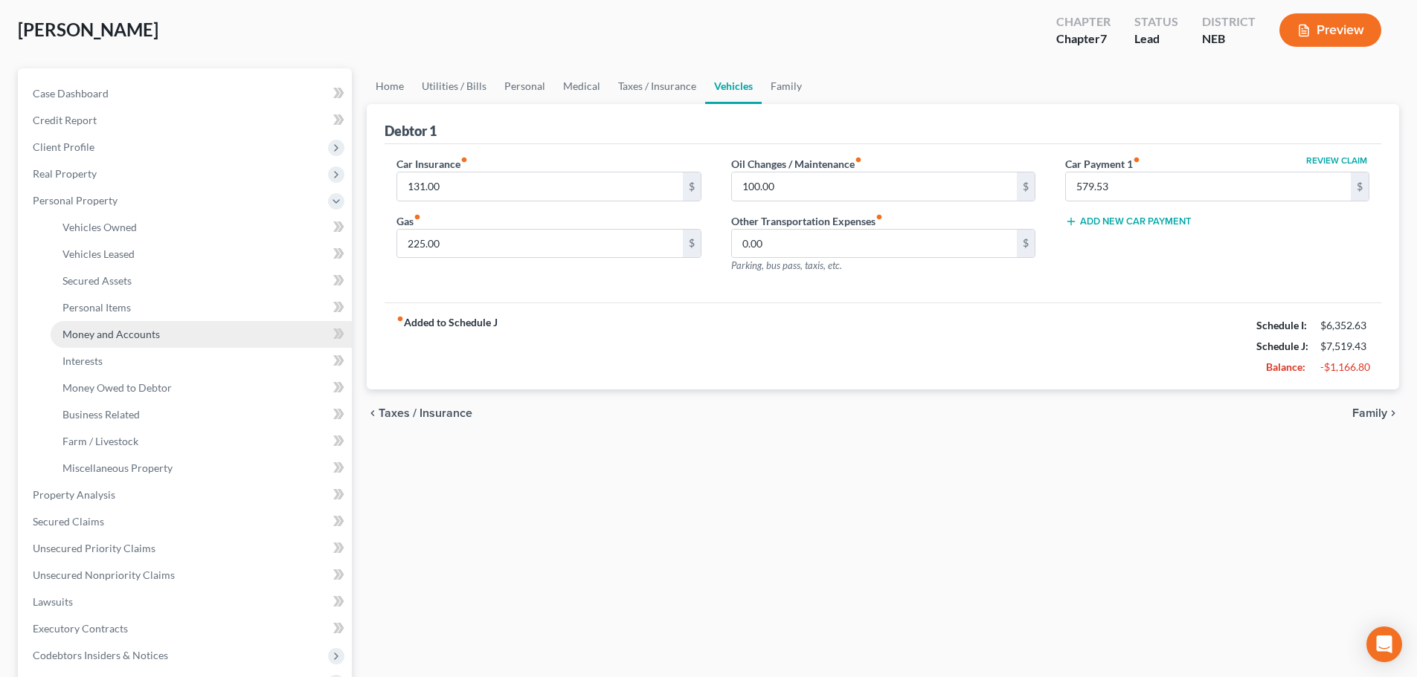
click at [114, 338] on span "Money and Accounts" at bounding box center [110, 334] width 97 height 13
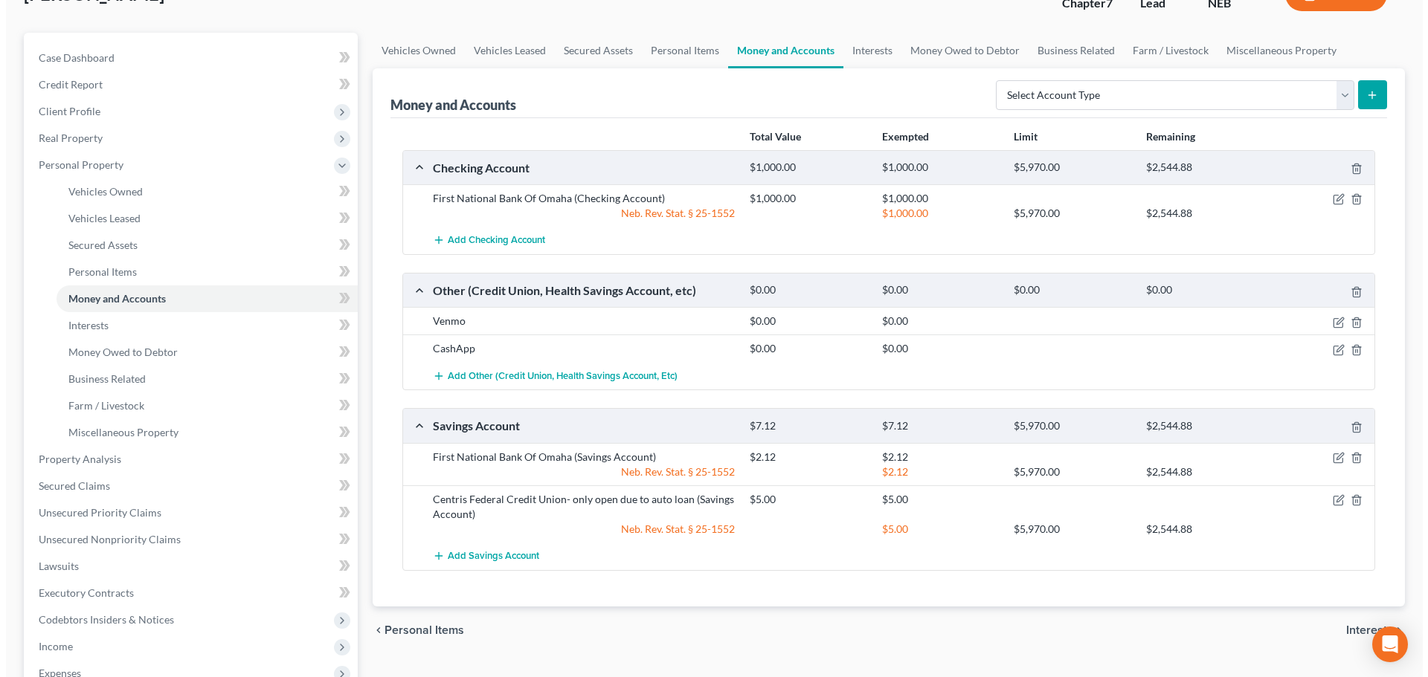
scroll to position [149, 0]
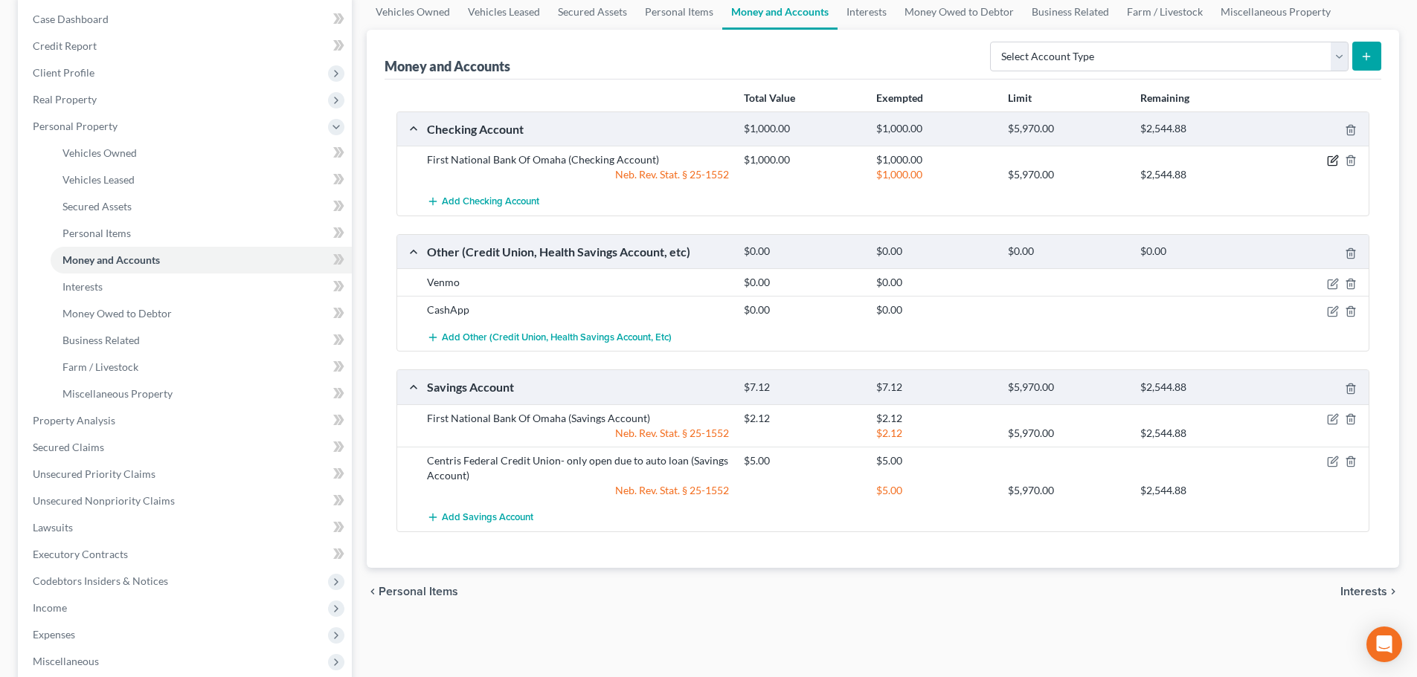
click at [1328, 160] on icon "button" at bounding box center [1333, 161] width 12 height 12
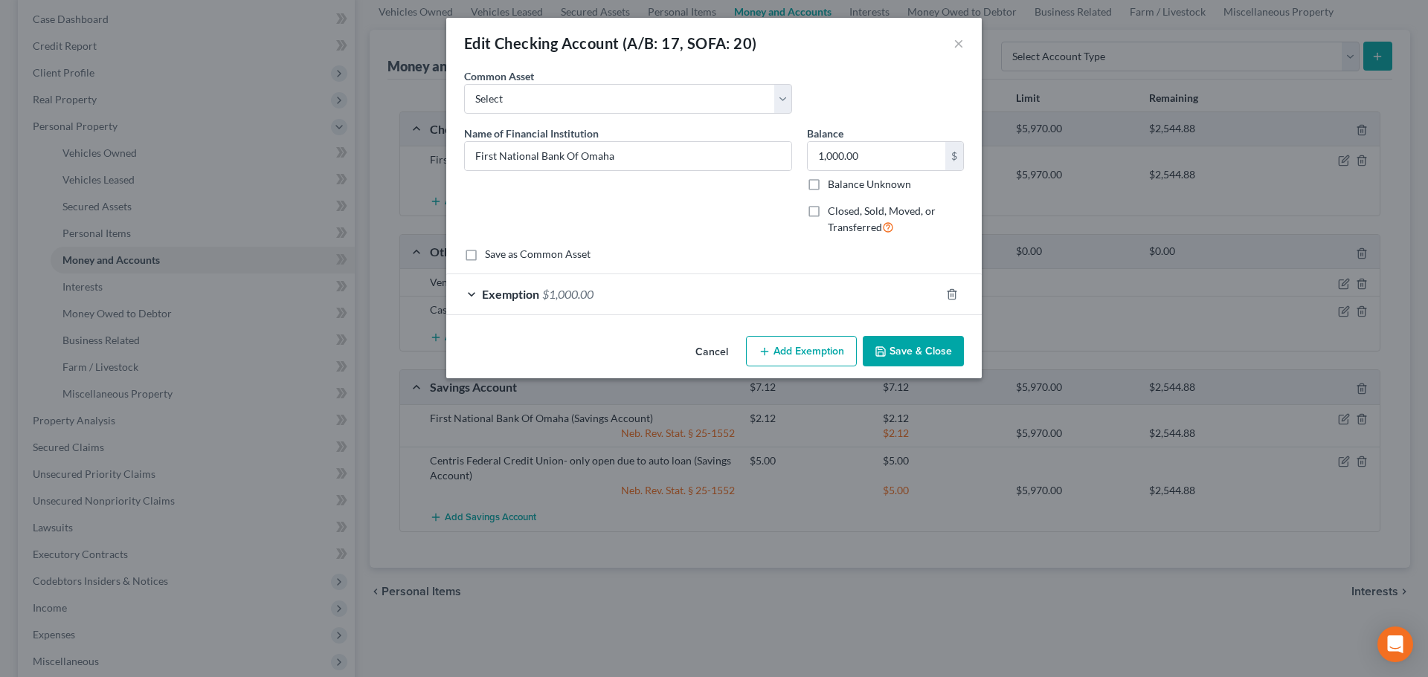
click at [861, 136] on div "Balance 1,000.00 $ Balance Unknown Balance Undetermined 1,000.00 $ Balance Unkn…" at bounding box center [885, 159] width 157 height 66
click at [860, 147] on input "1,000.00" at bounding box center [877, 156] width 138 height 28
click at [735, 292] on div "Exemption $1,000.00" at bounding box center [693, 293] width 494 height 39
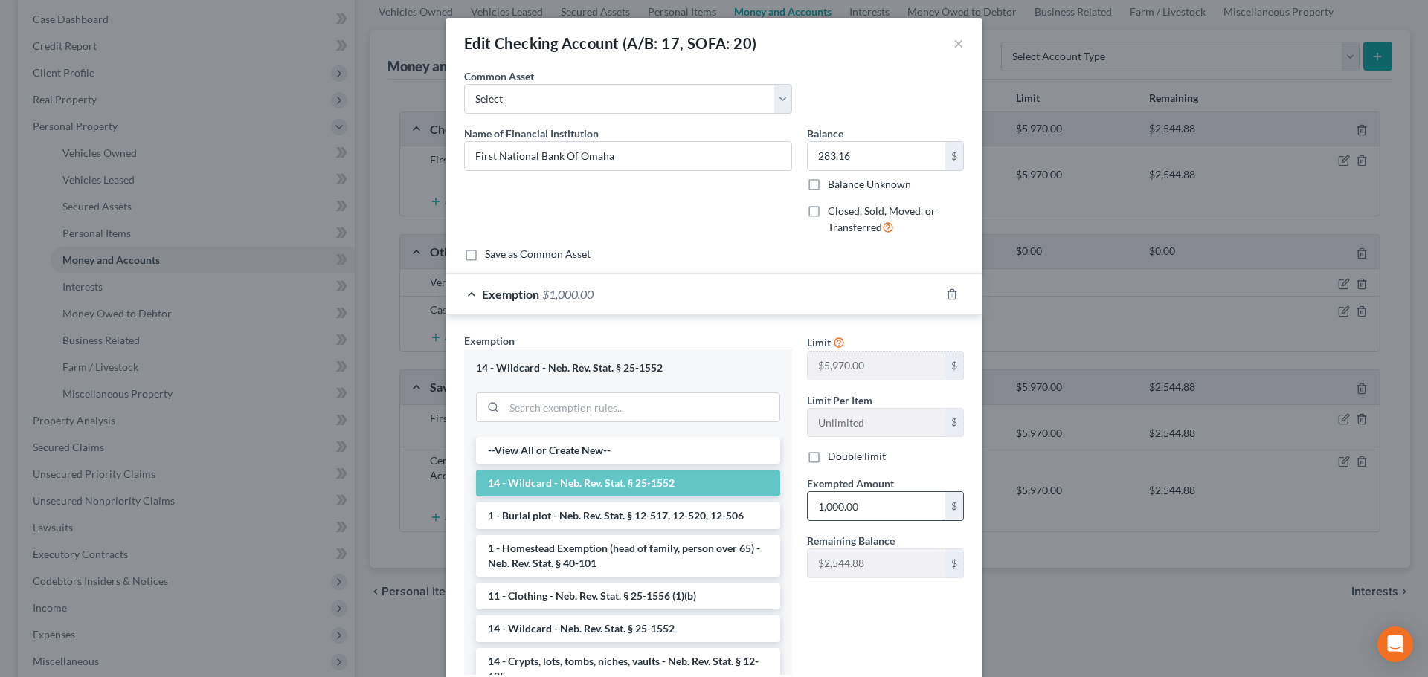
click at [857, 497] on input "1,000.00" at bounding box center [877, 506] width 138 height 28
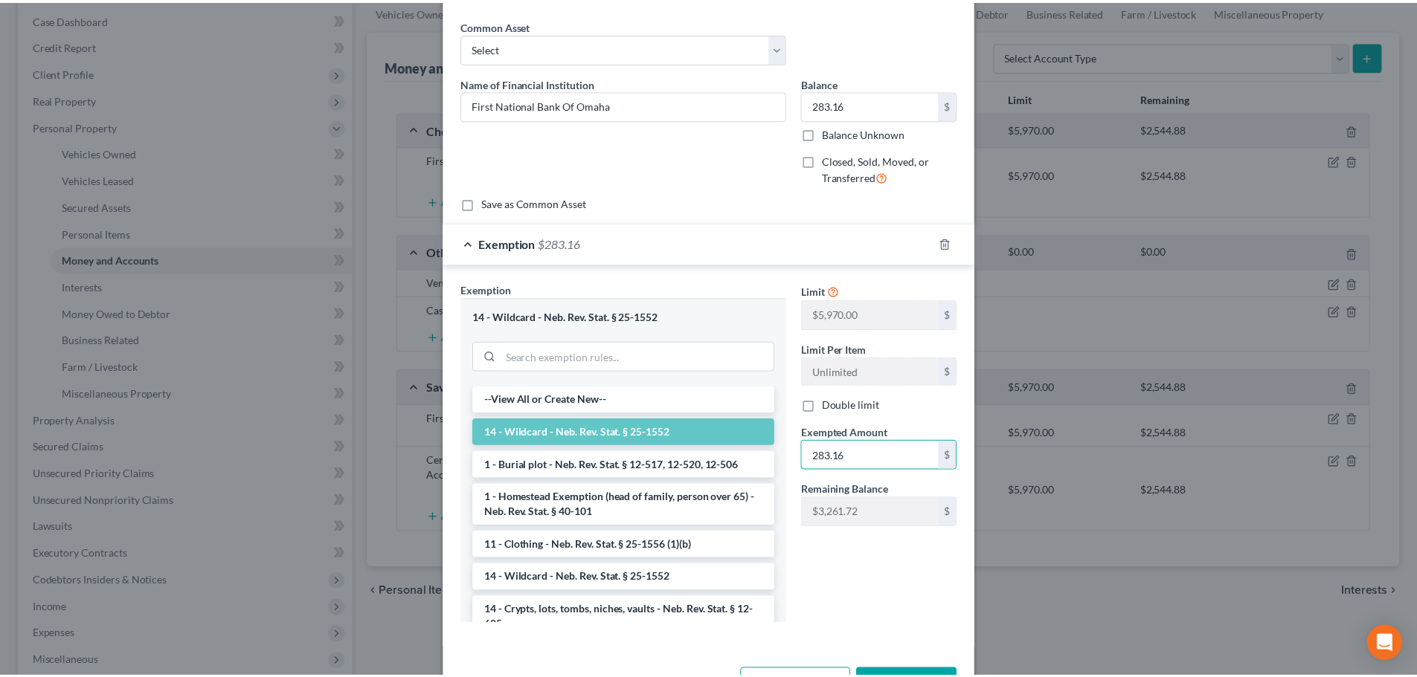
scroll to position [104, 0]
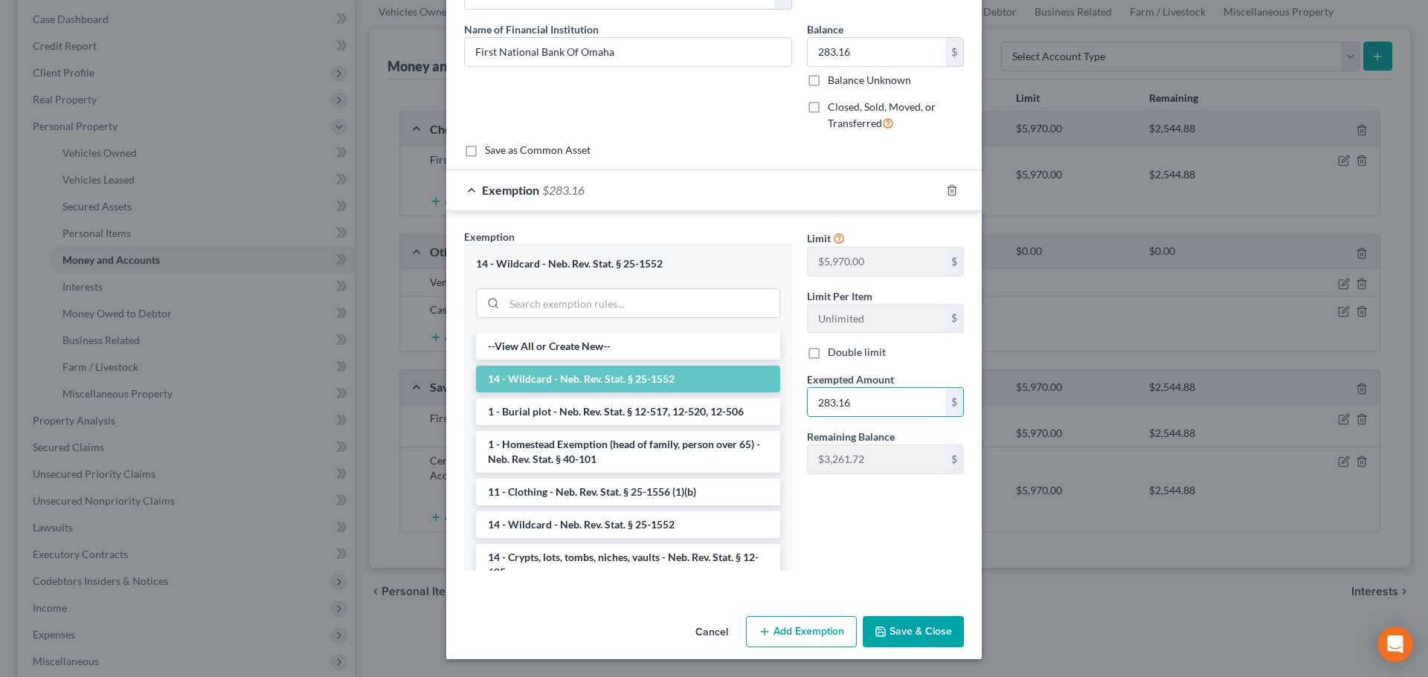
click at [897, 637] on button "Save & Close" at bounding box center [913, 631] width 101 height 31
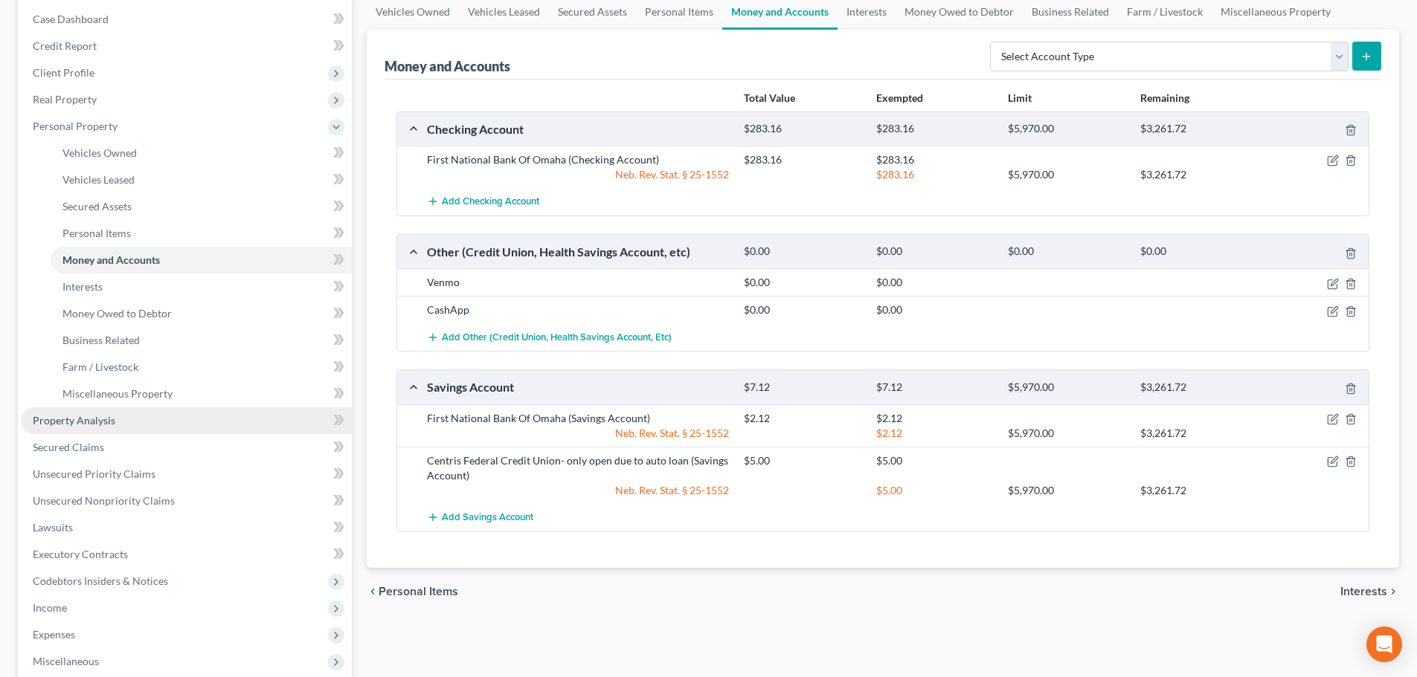
click at [57, 428] on link "Property Analysis" at bounding box center [186, 421] width 331 height 27
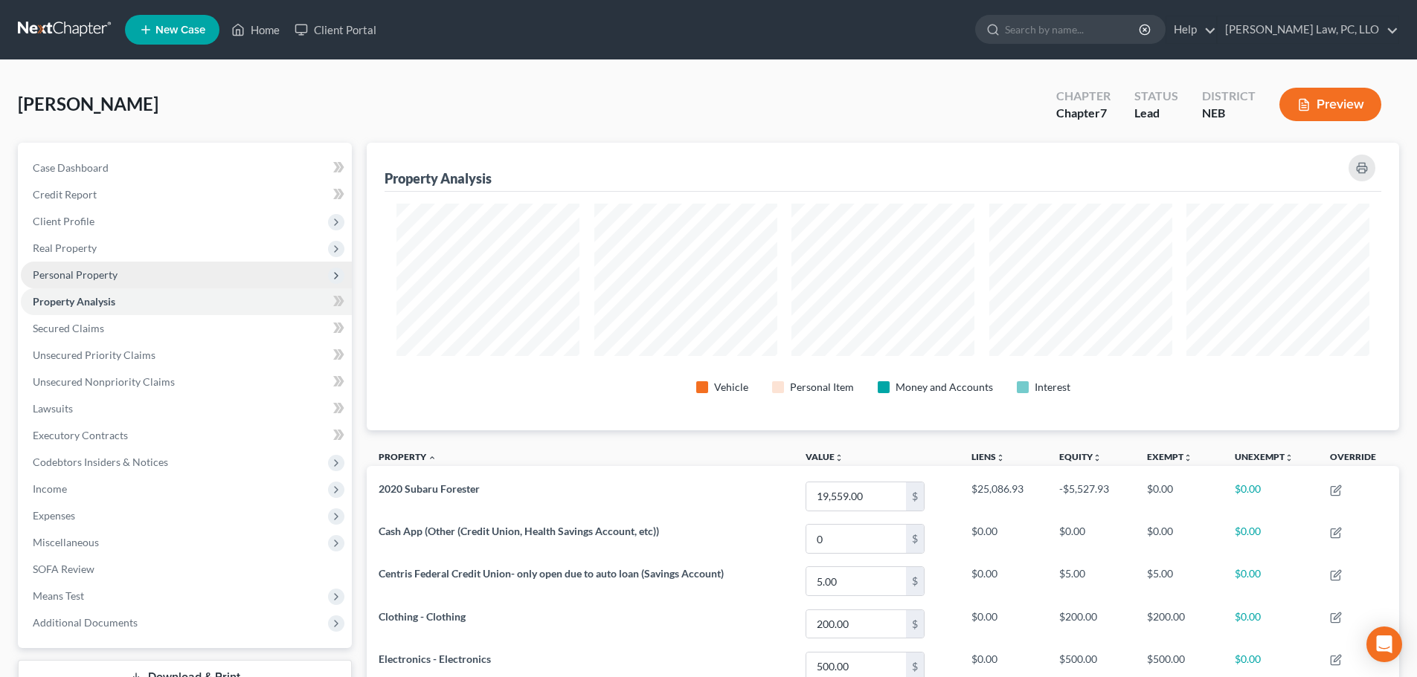
click at [105, 277] on span "Personal Property" at bounding box center [75, 274] width 85 height 13
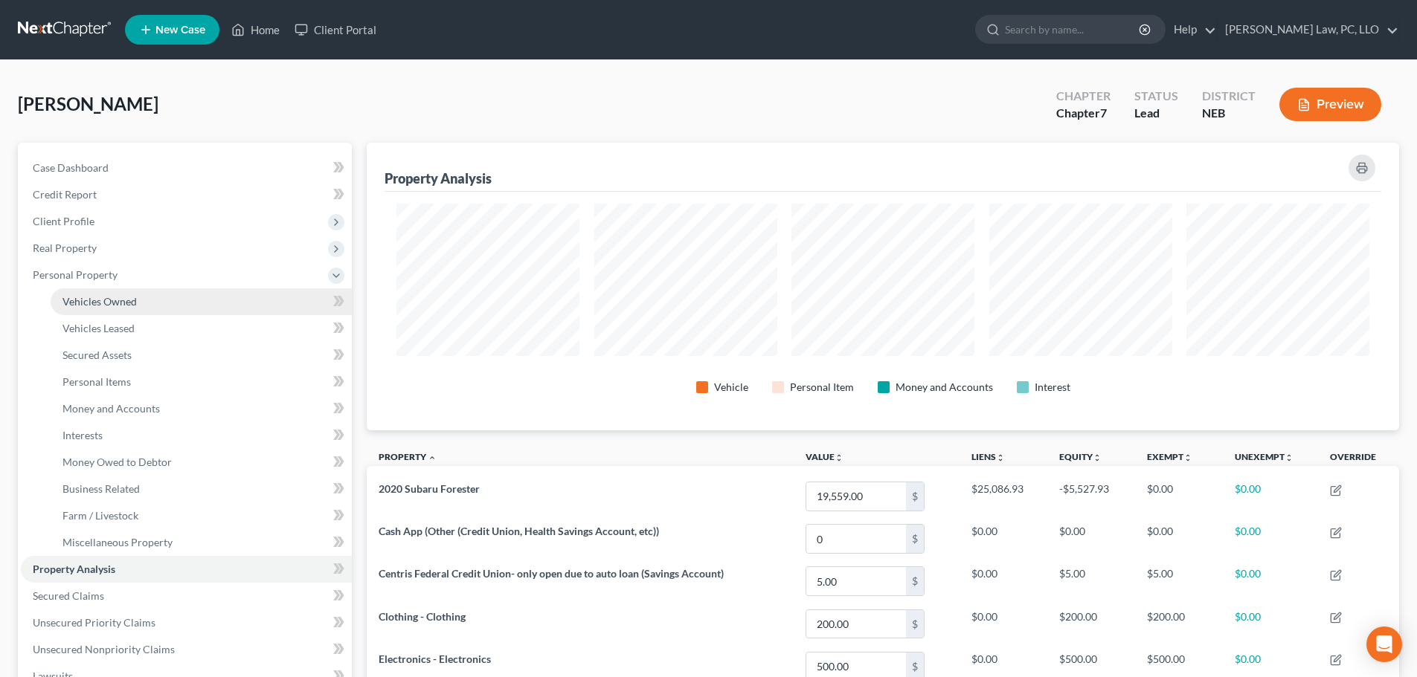
click at [110, 306] on span "Vehicles Owned" at bounding box center [99, 301] width 74 height 13
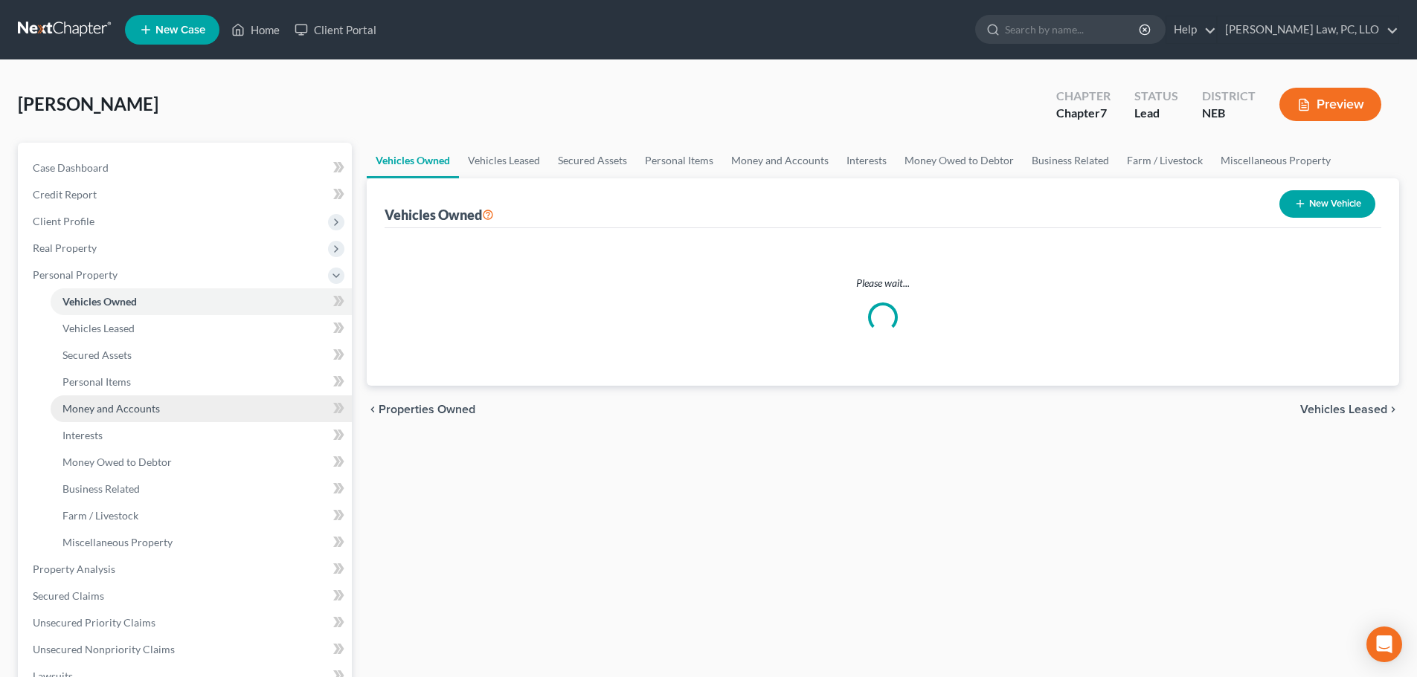
click at [114, 405] on span "Money and Accounts" at bounding box center [110, 408] width 97 height 13
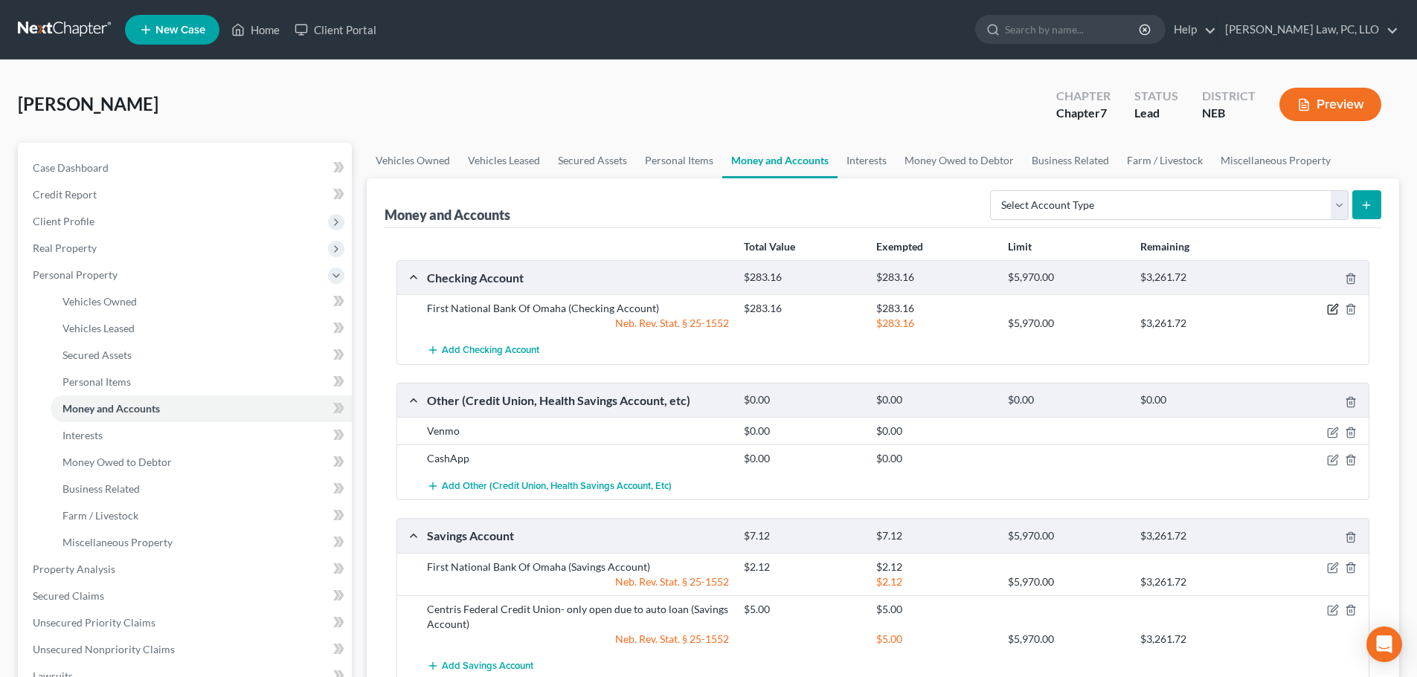
click at [1330, 312] on icon "button" at bounding box center [1333, 308] width 7 height 7
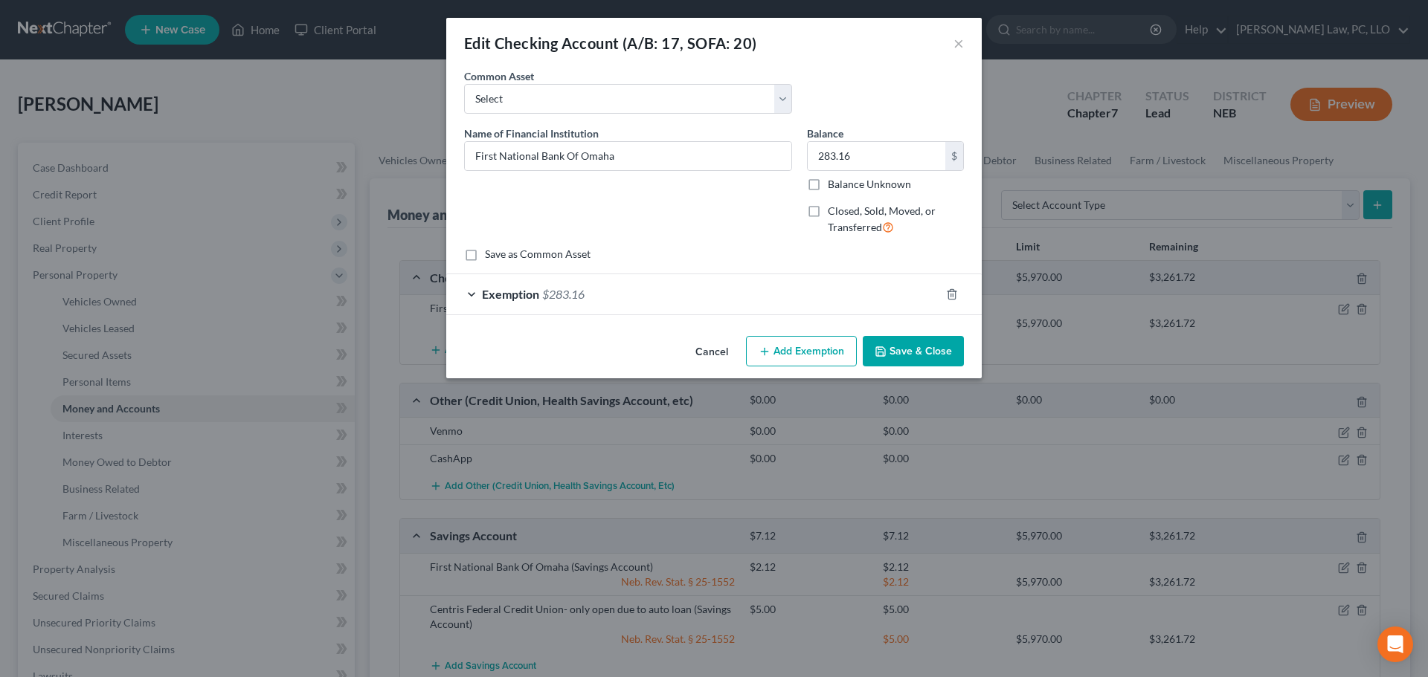
click at [645, 304] on div "Exemption $283.16" at bounding box center [693, 293] width 494 height 39
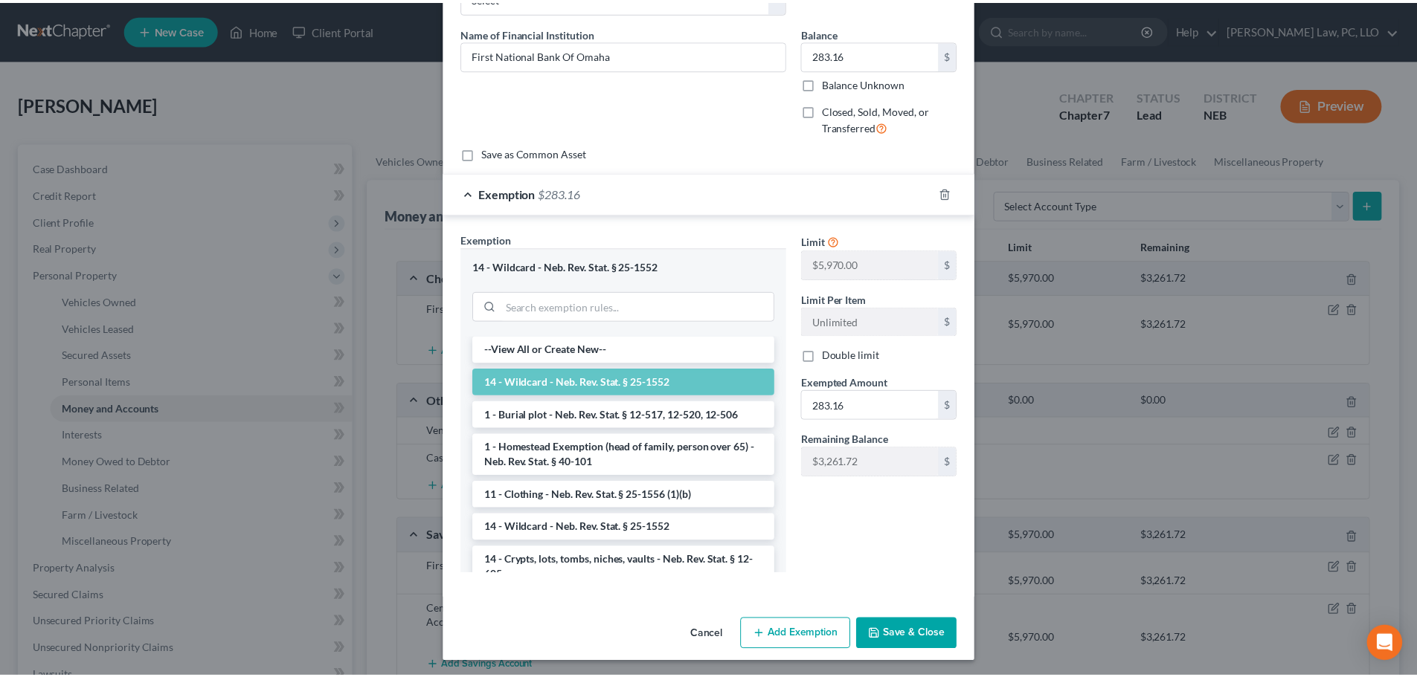
scroll to position [104, 0]
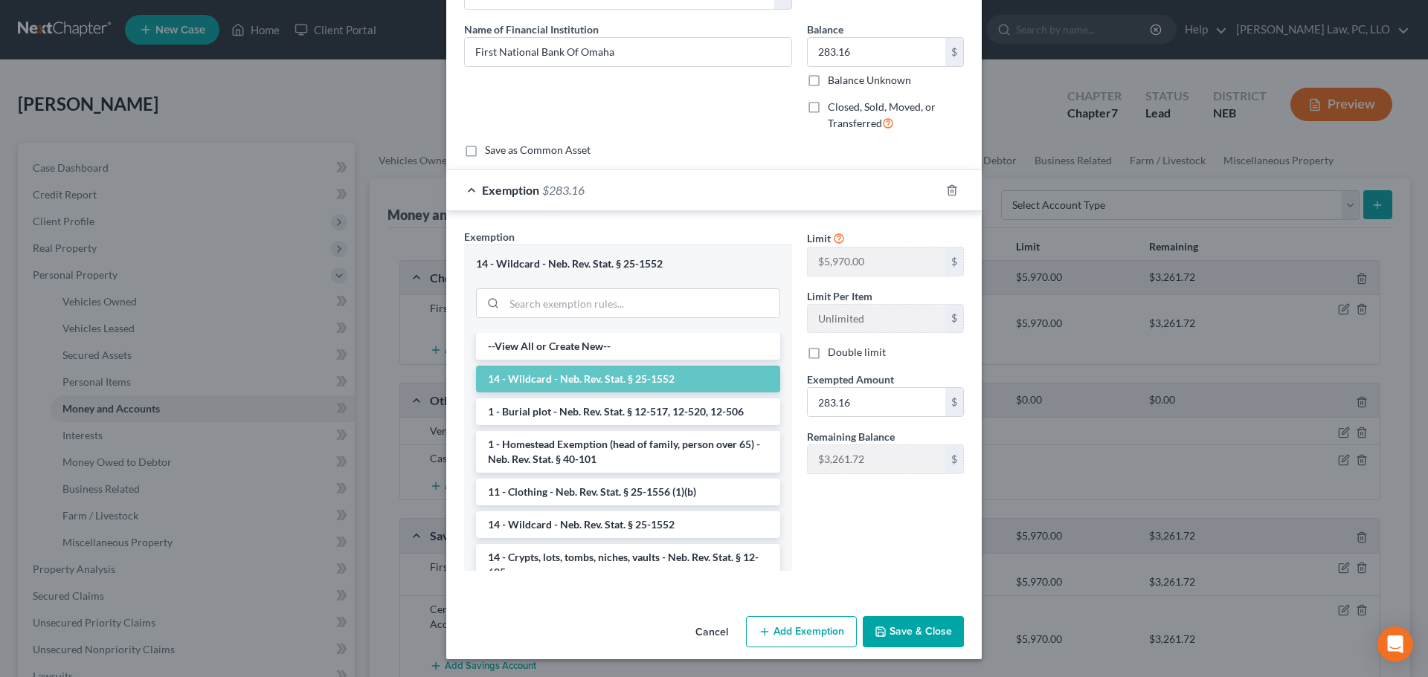
click at [922, 632] on button "Save & Close" at bounding box center [913, 631] width 101 height 31
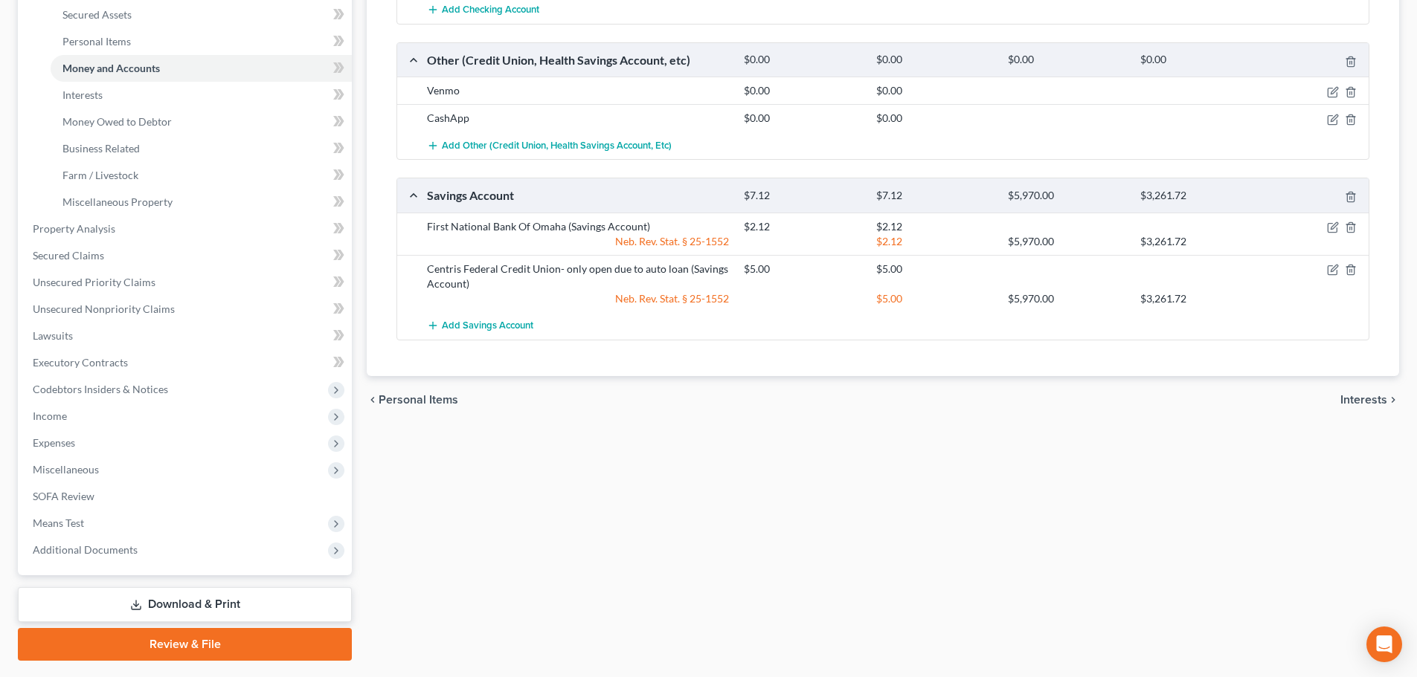
scroll to position [381, 0]
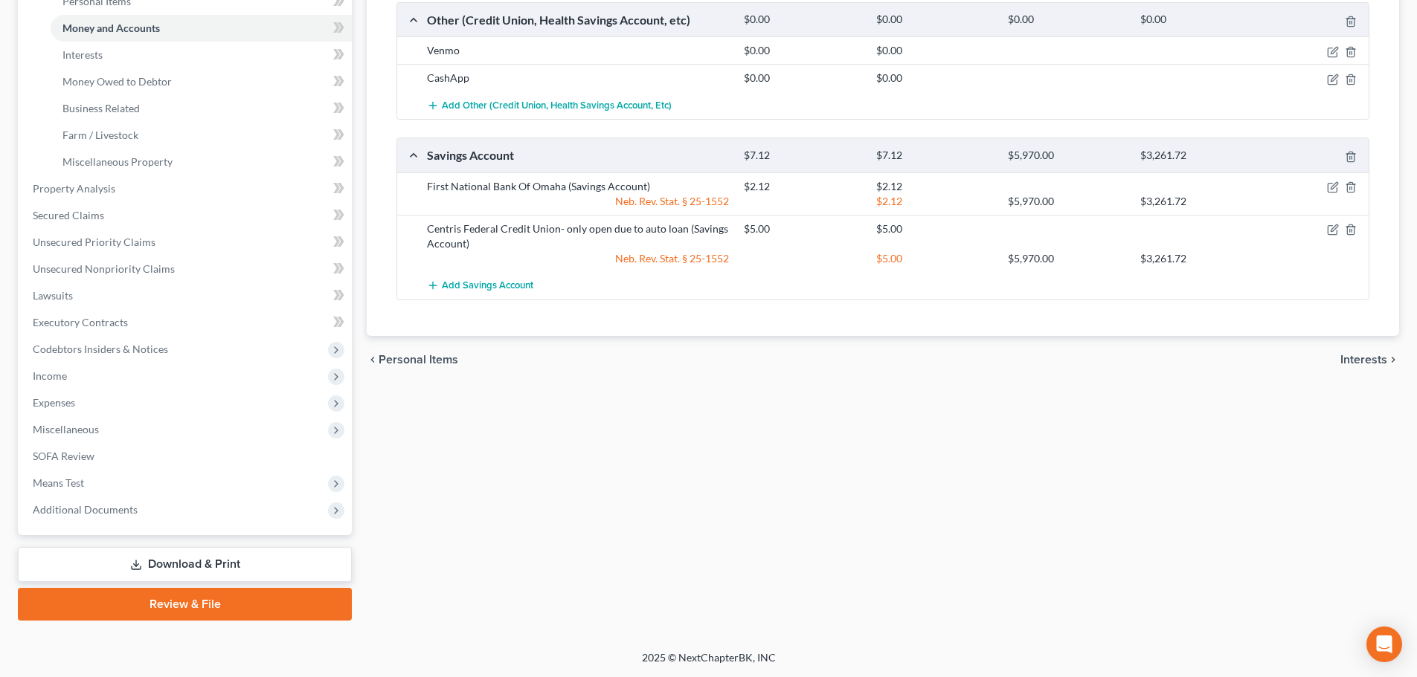
click at [219, 611] on link "Review & File" at bounding box center [185, 604] width 334 height 33
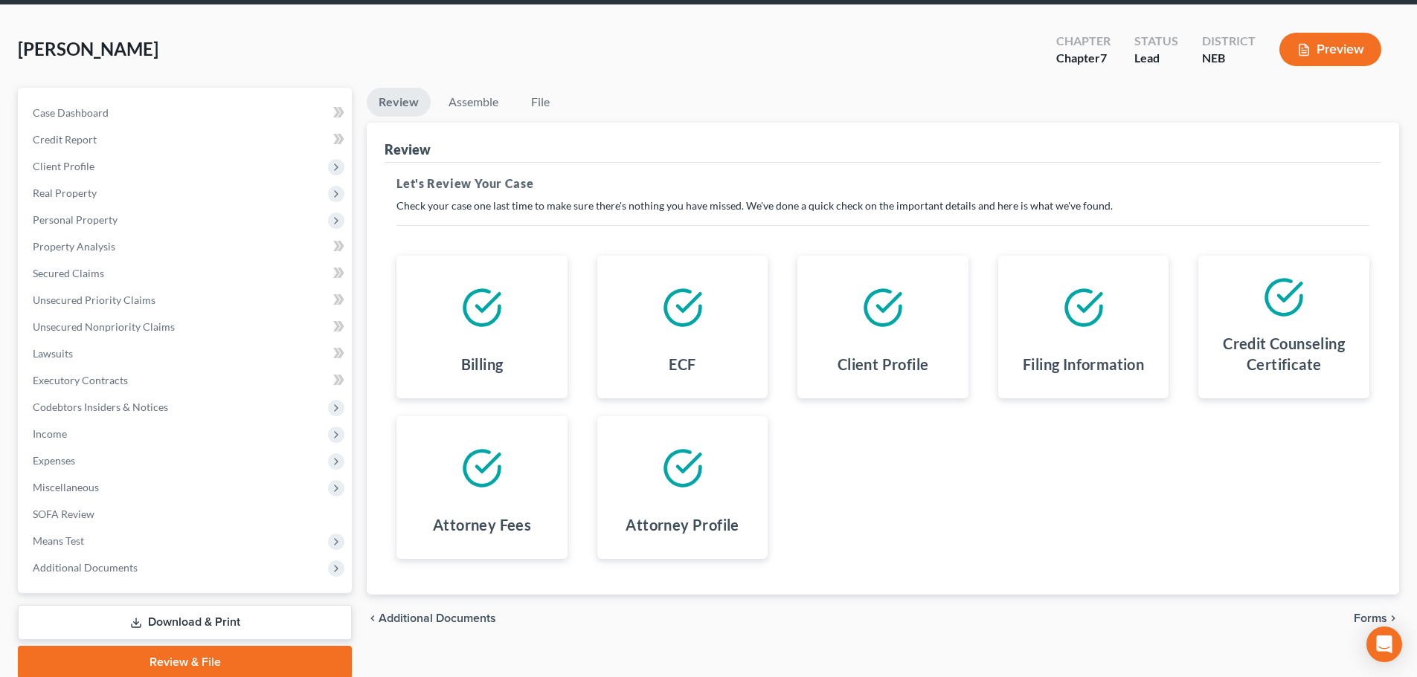
scroll to position [113, 0]
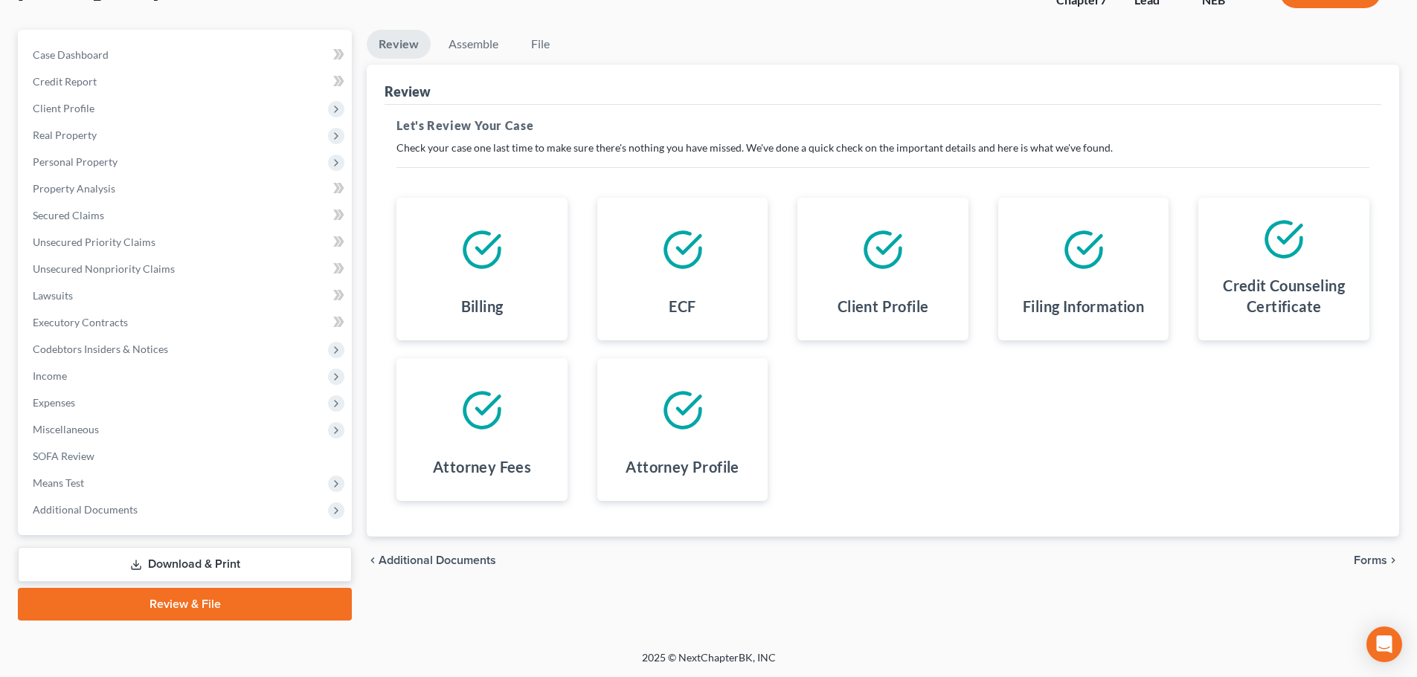
click at [1364, 558] on span "Forms" at bounding box center [1369, 561] width 33 height 12
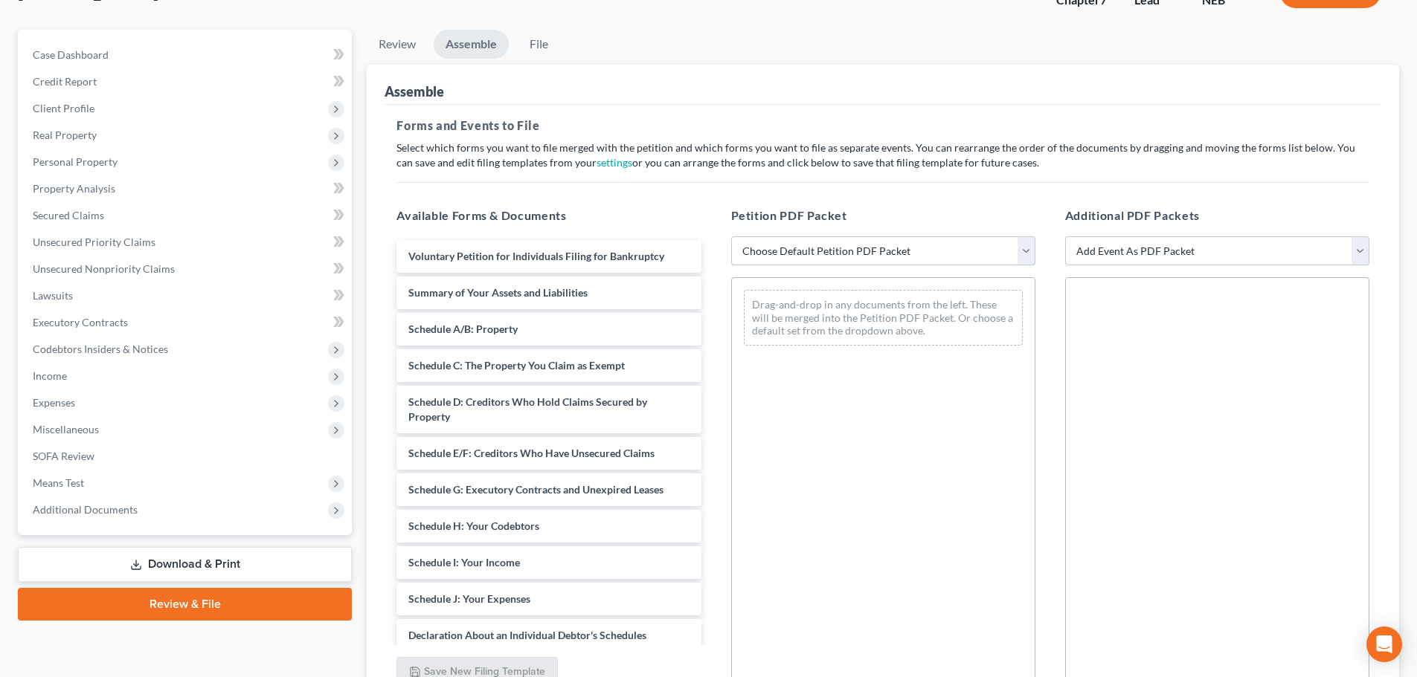
drag, startPoint x: 828, startPoint y: 256, endPoint x: 820, endPoint y: 263, distance: 10.6
click at [828, 256] on select "Choose Default Petition PDF Packet Complete Bankruptcy Petition (all forms and …" at bounding box center [883, 251] width 304 height 30
click at [731, 236] on select "Choose Default Petition PDF Packet Complete Bankruptcy Petition (all forms and …" at bounding box center [883, 251] width 304 height 30
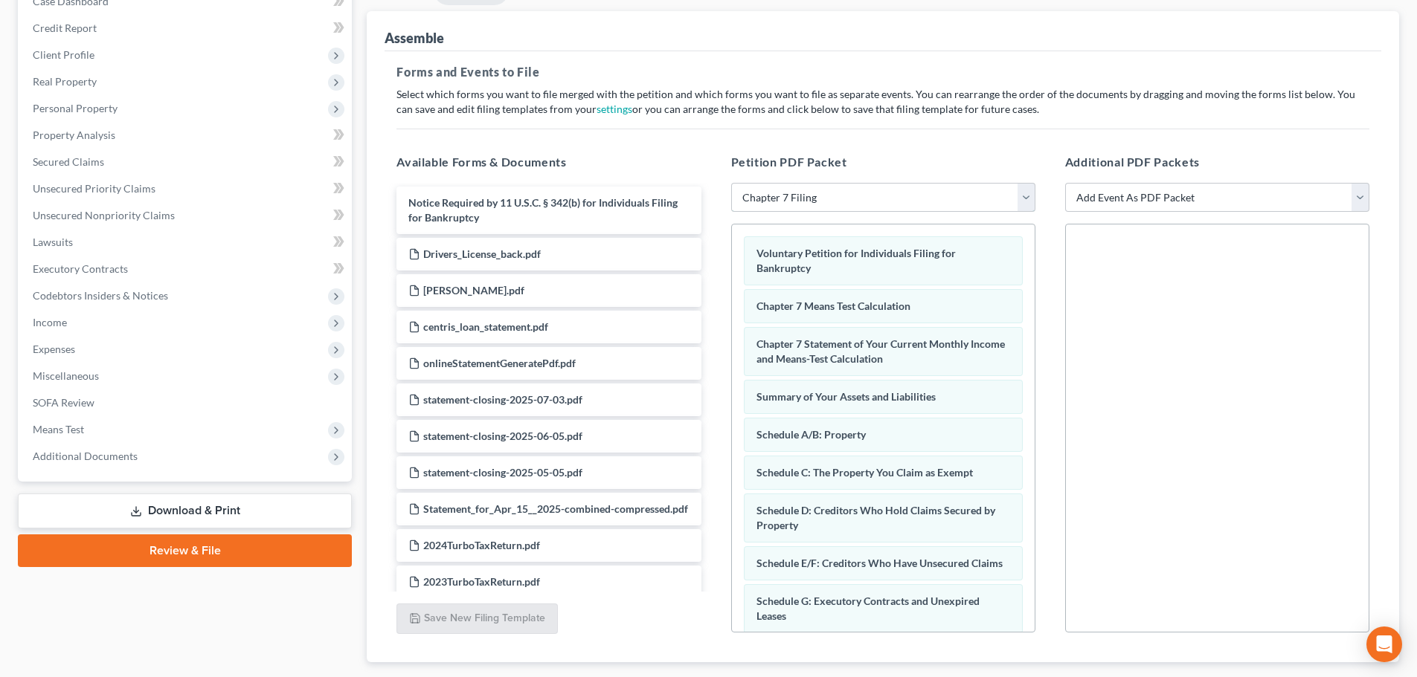
scroll to position [256, 0]
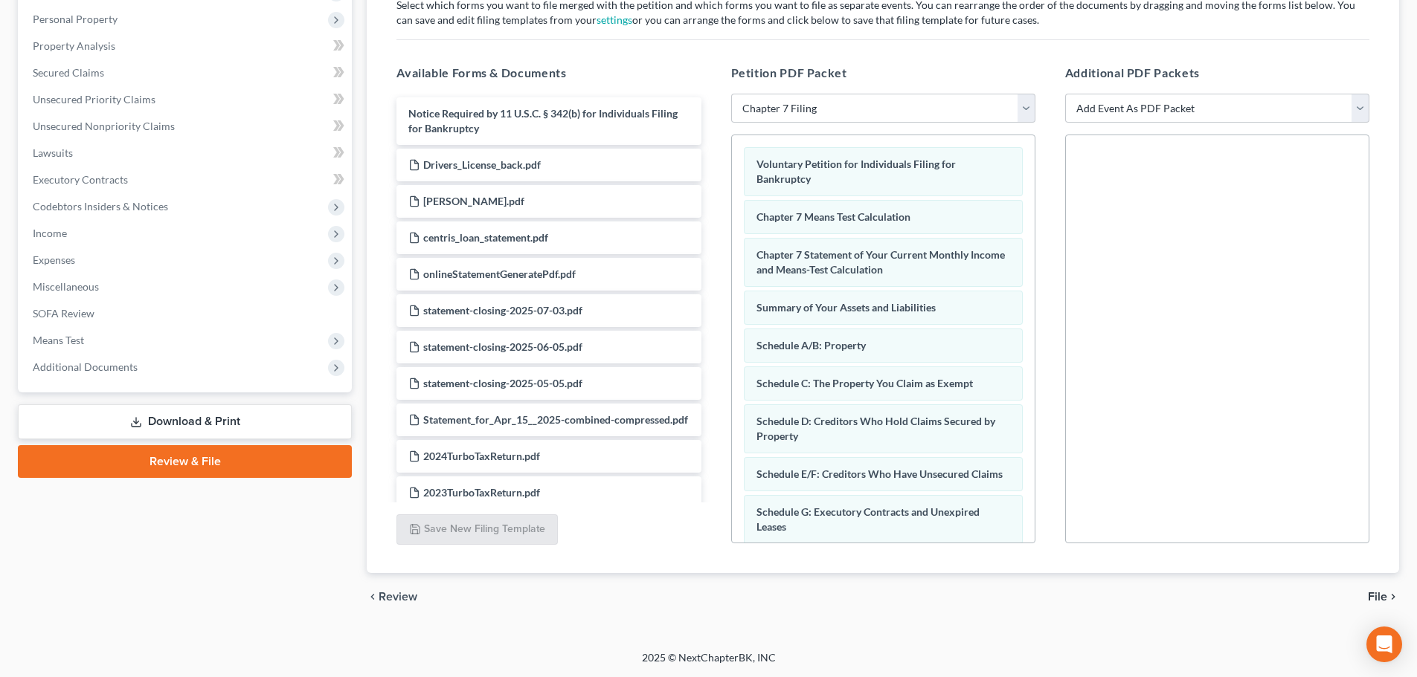
click at [1381, 591] on span "File" at bounding box center [1377, 597] width 19 height 12
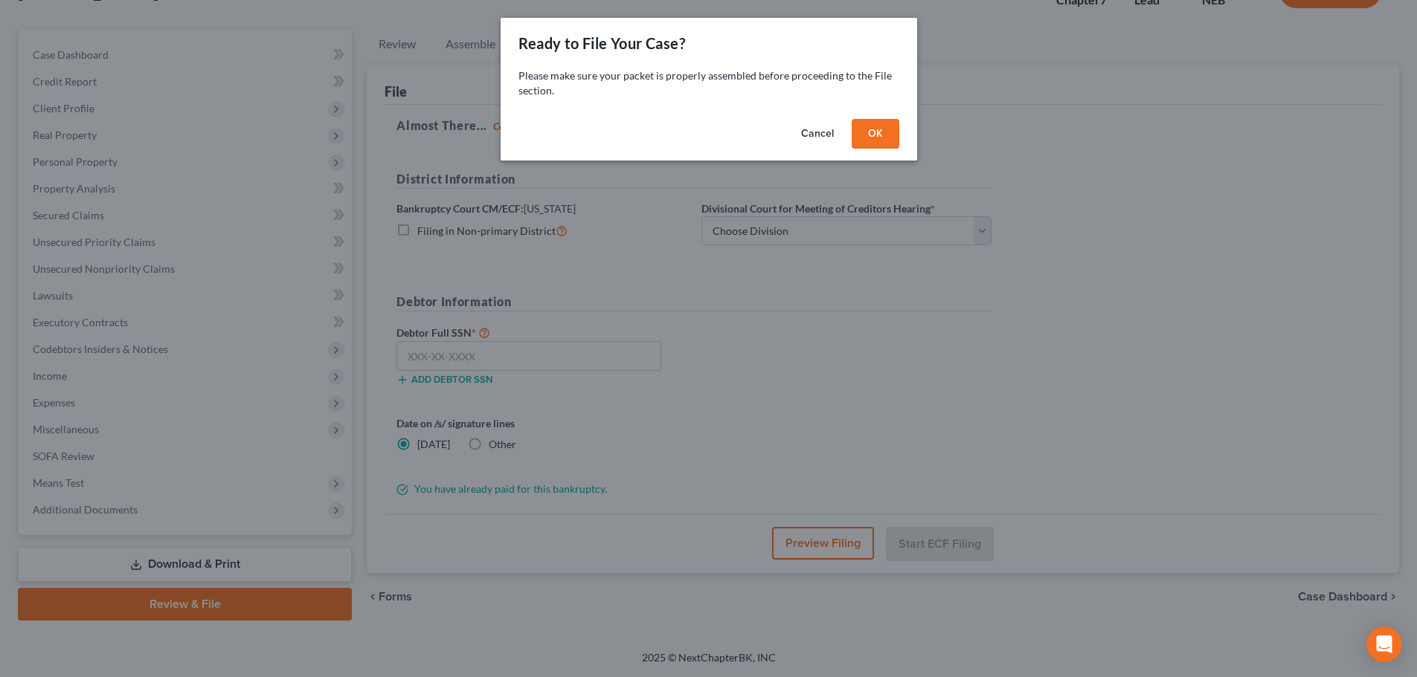
scroll to position [113, 0]
click at [866, 136] on button "OK" at bounding box center [881, 134] width 48 height 30
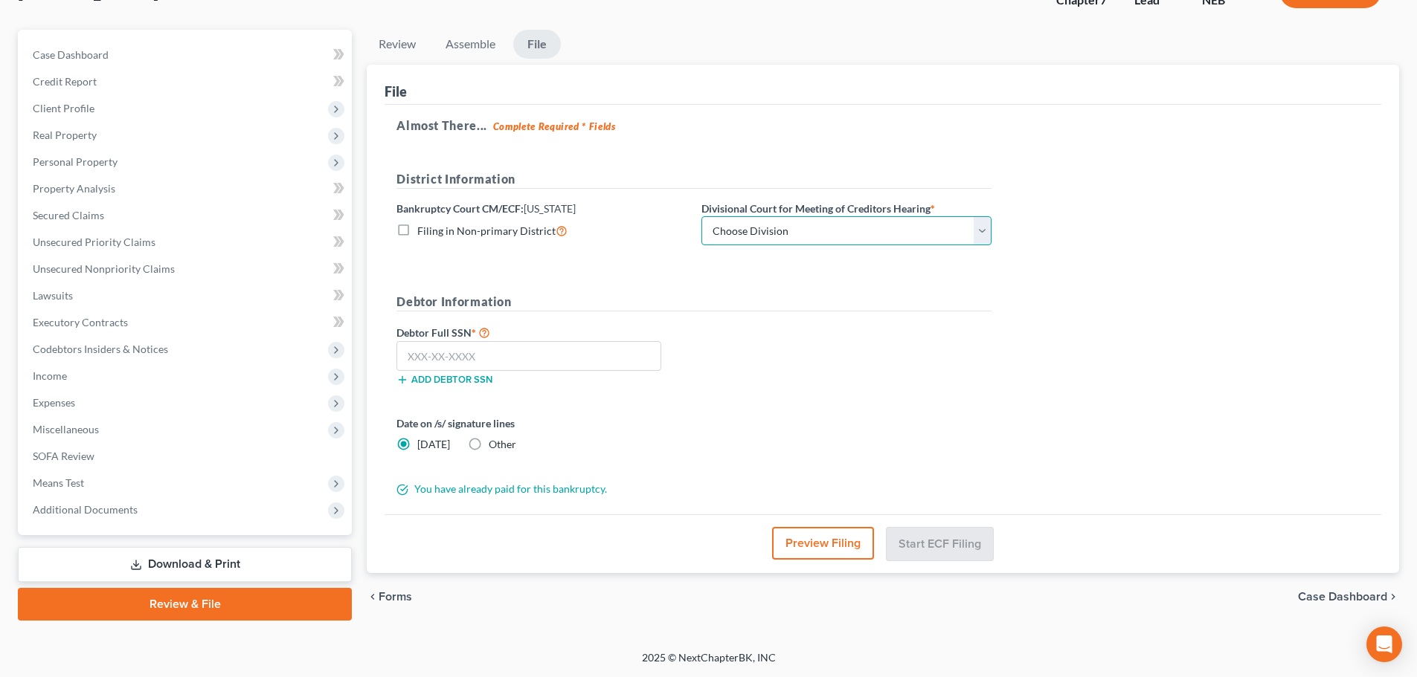
click at [764, 239] on select "Choose Division Lincoln Omaha" at bounding box center [846, 231] width 290 height 30
click at [701, 216] on select "Choose Division Lincoln Omaha" at bounding box center [846, 231] width 290 height 30
click at [568, 354] on input "text" at bounding box center [528, 356] width 265 height 30
click at [489, 445] on label "Other" at bounding box center [503, 444] width 28 height 15
click at [495, 445] on input "Other" at bounding box center [500, 442] width 10 height 10
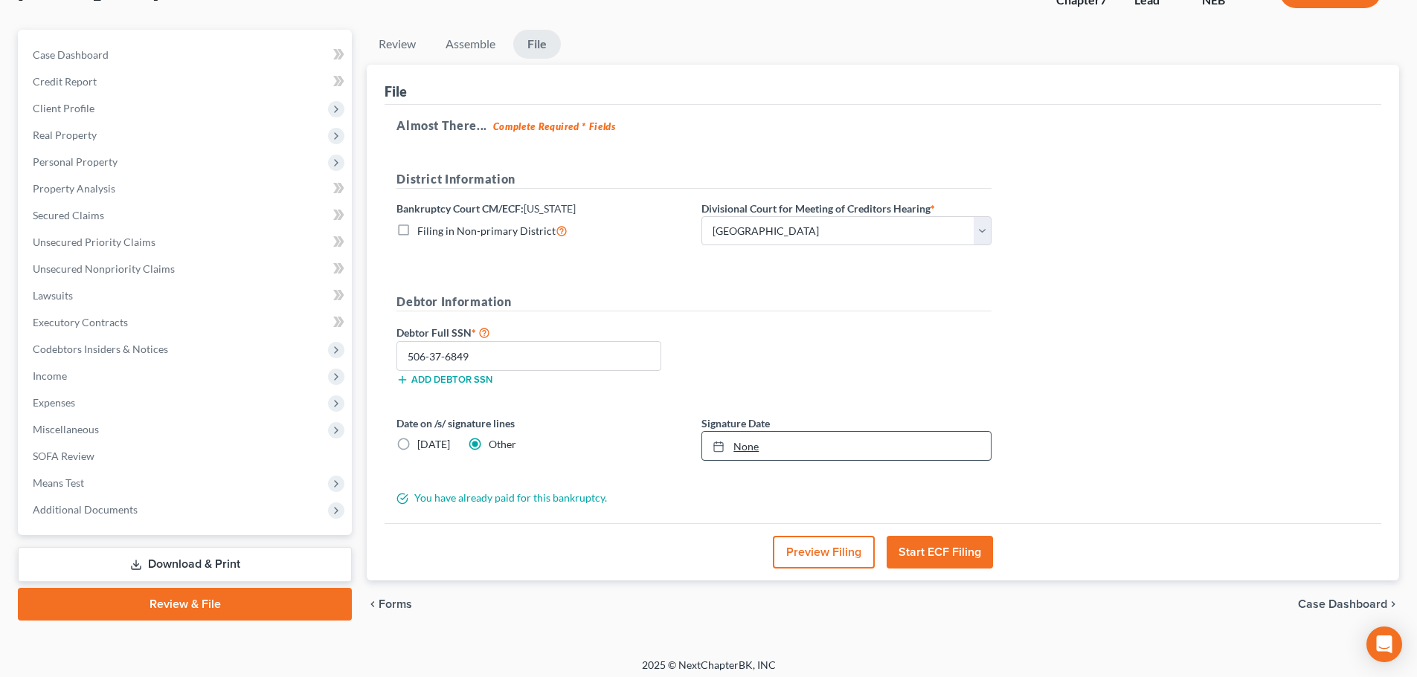
click at [762, 445] on link "None" at bounding box center [846, 446] width 289 height 28
click at [913, 547] on button "Start ECF Filing" at bounding box center [939, 552] width 106 height 33
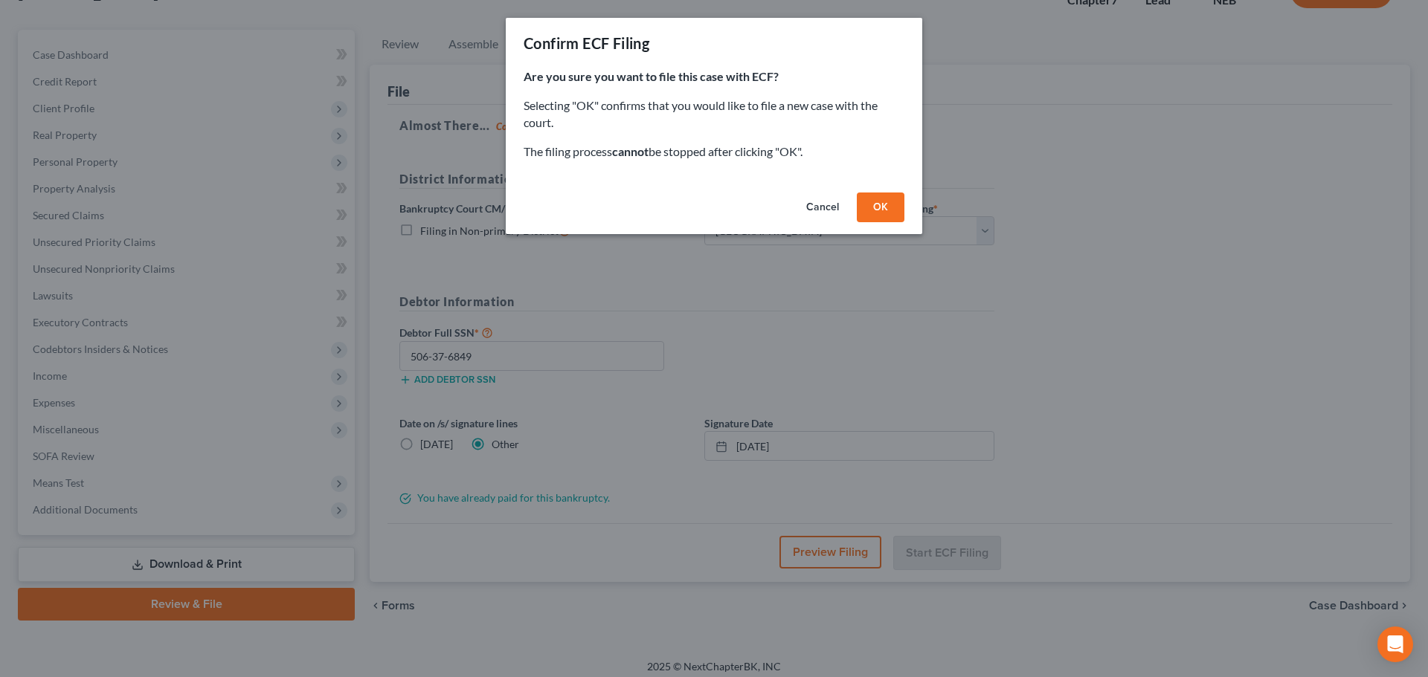
click at [867, 206] on button "OK" at bounding box center [881, 208] width 48 height 30
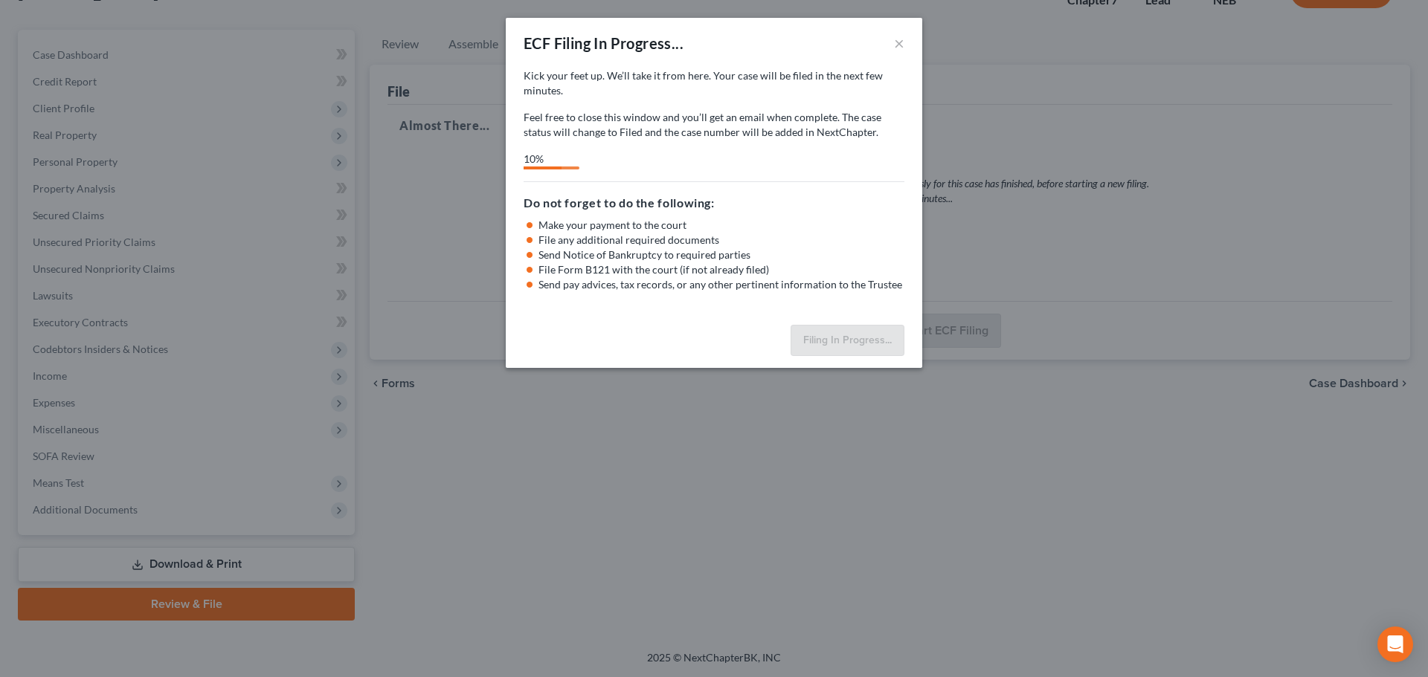
click at [777, 45] on div "ECF Filing In Progress... ×" at bounding box center [714, 43] width 416 height 51
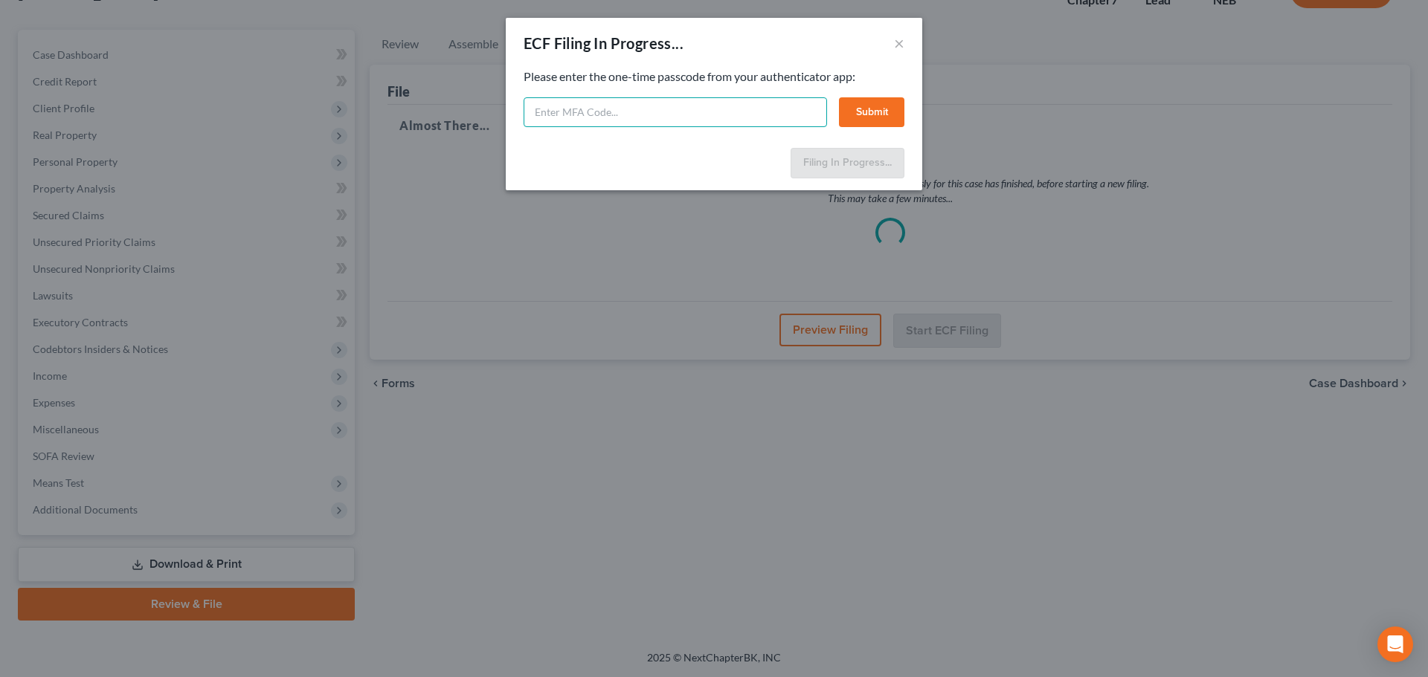
click at [707, 106] on input "text" at bounding box center [675, 112] width 303 height 30
paste input "135243"
click at [868, 117] on button "Submit" at bounding box center [871, 112] width 65 height 30
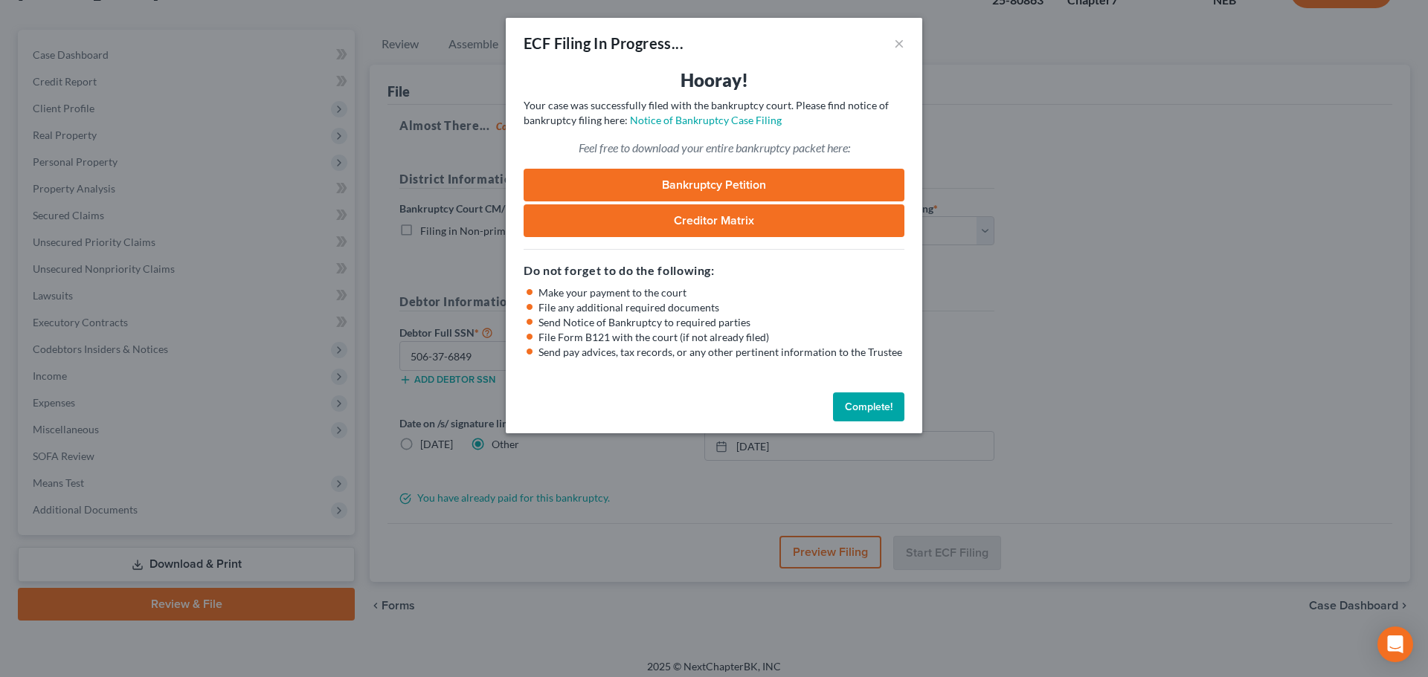
click at [863, 410] on button "Complete!" at bounding box center [868, 408] width 71 height 30
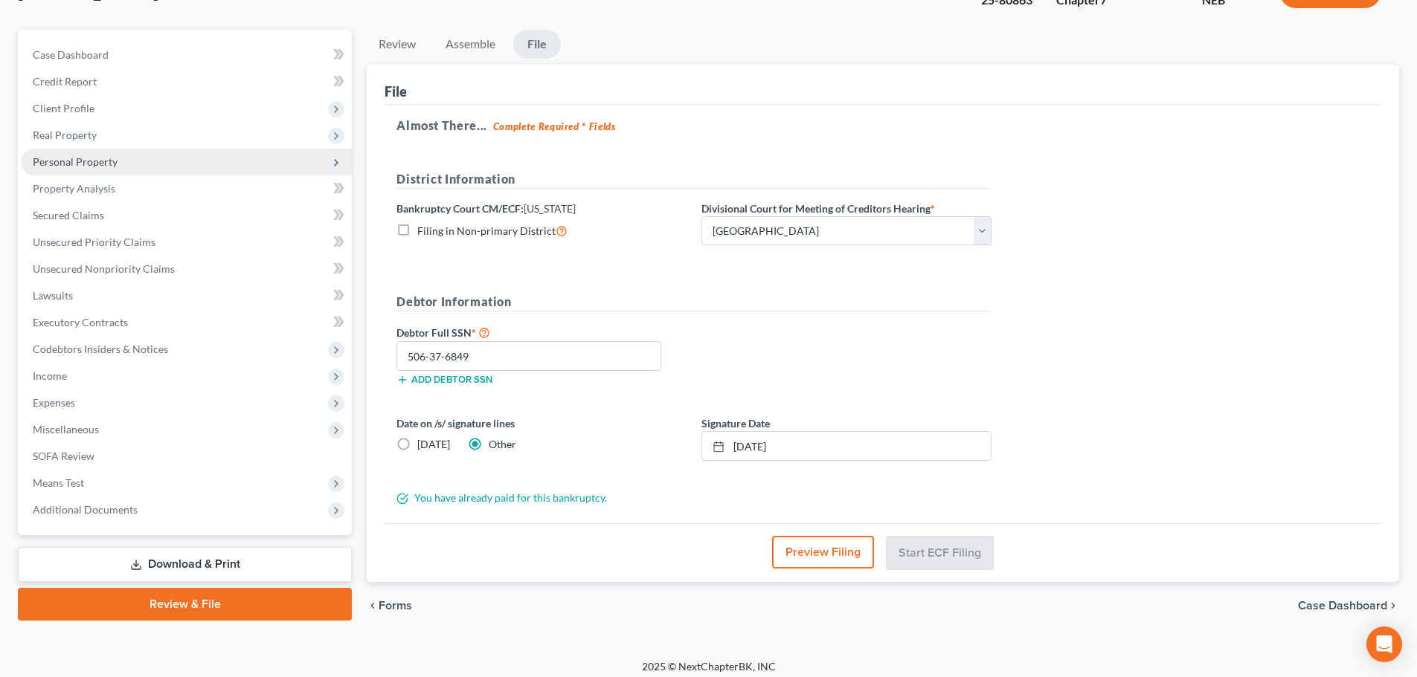
click at [65, 168] on span "Personal Property" at bounding box center [186, 162] width 331 height 27
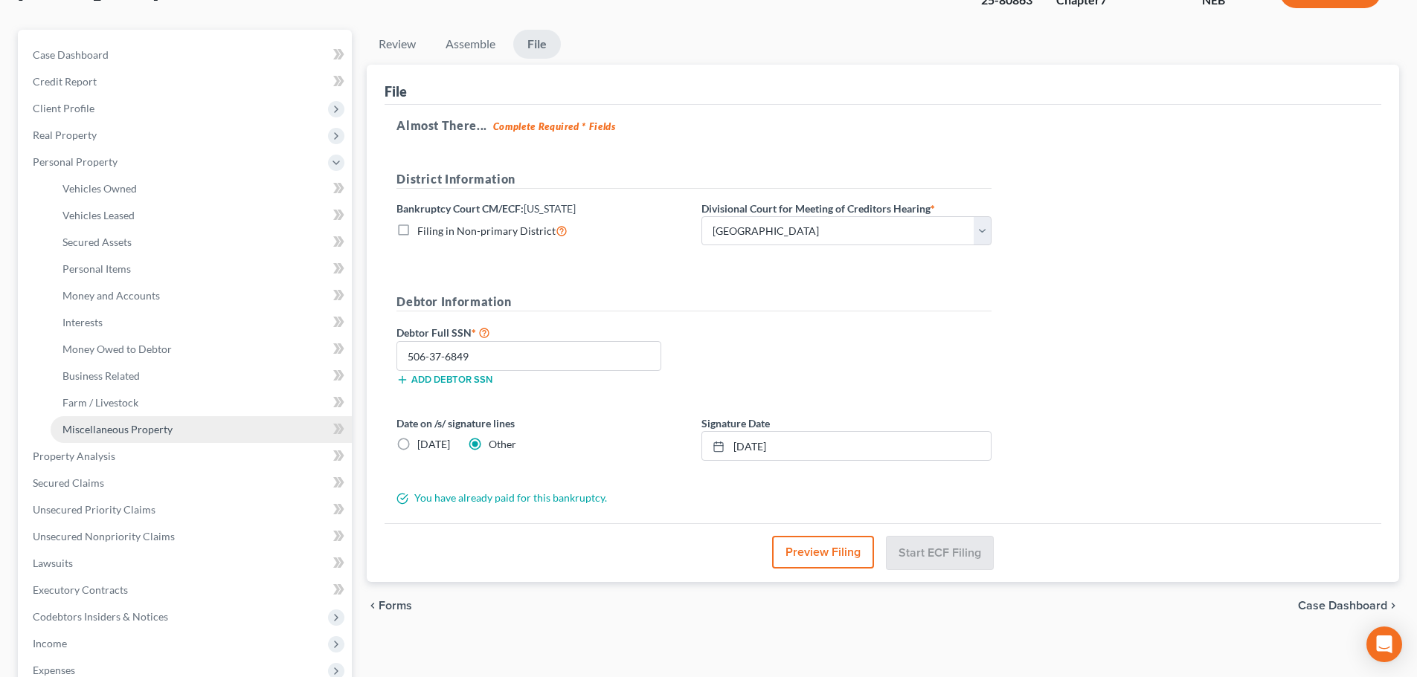
click at [120, 430] on span "Miscellaneous Property" at bounding box center [117, 429] width 110 height 13
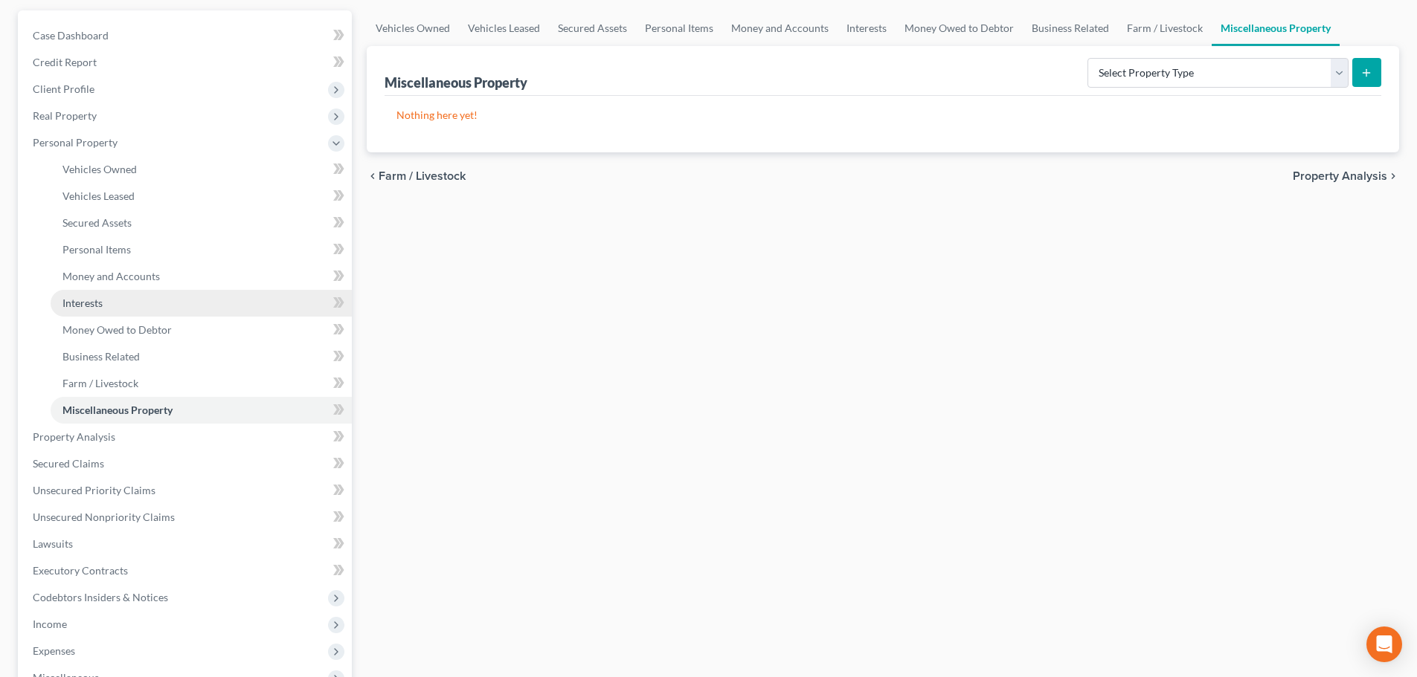
scroll to position [149, 0]
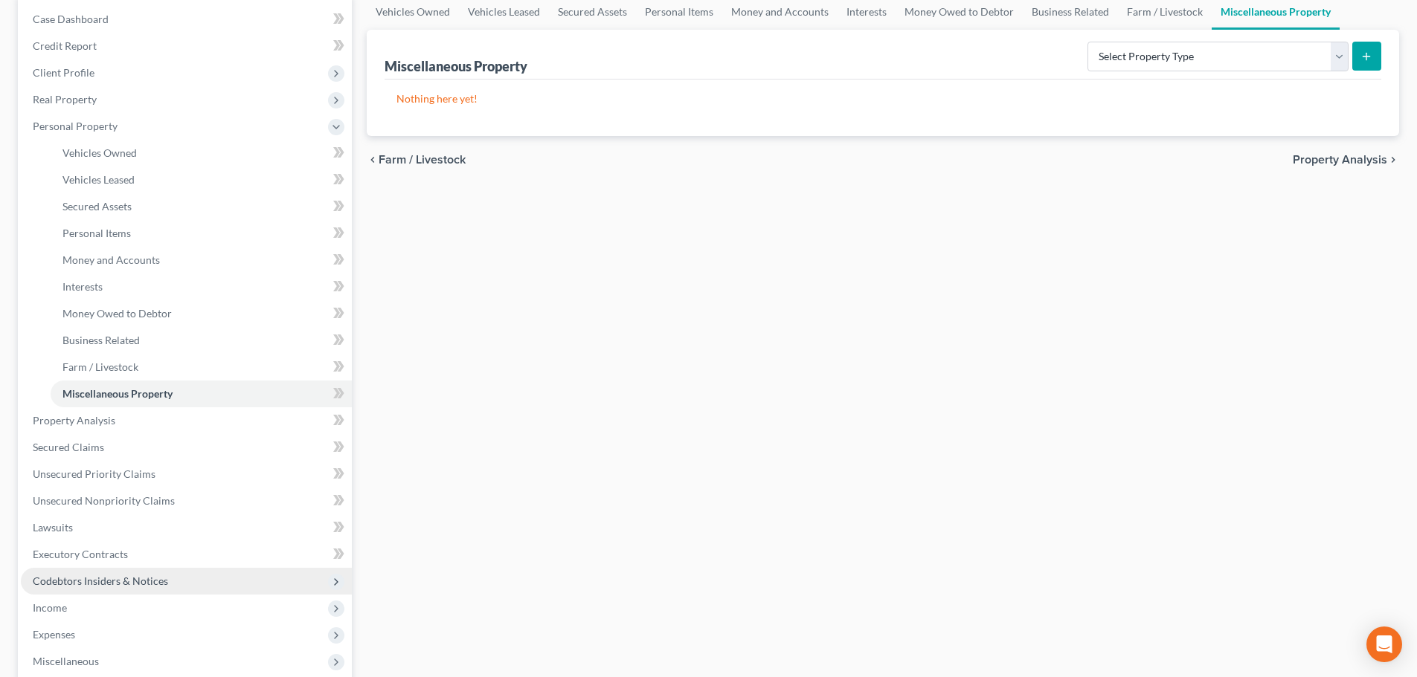
click at [91, 584] on span "Codebtors Insiders & Notices" at bounding box center [100, 581] width 135 height 13
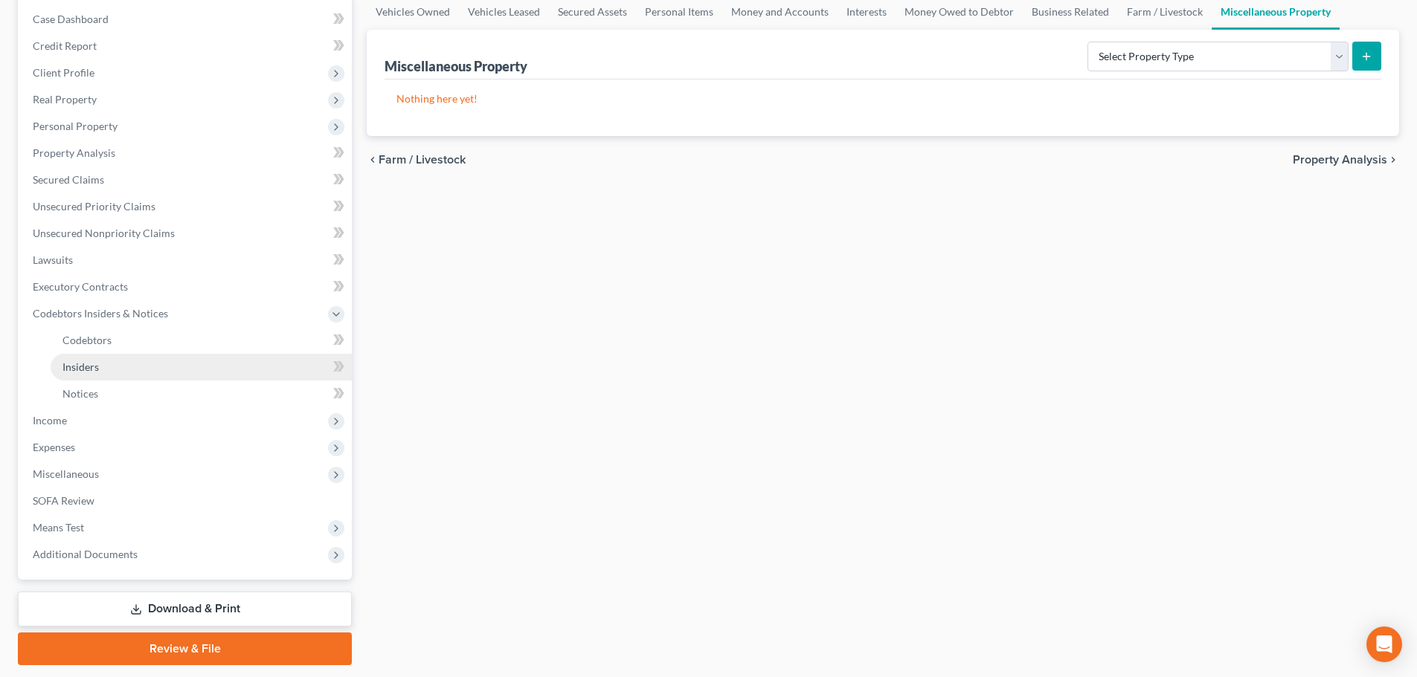
click at [89, 366] on span "Insiders" at bounding box center [80, 367] width 36 height 13
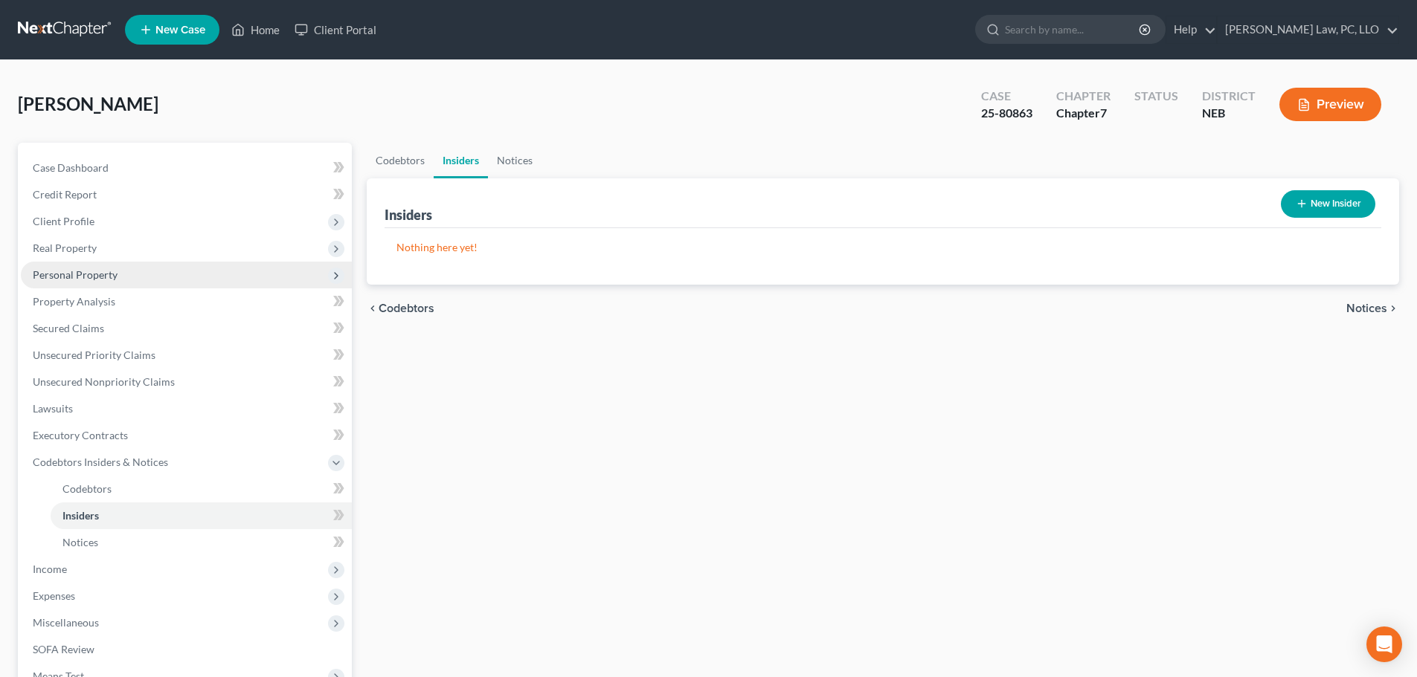
click at [88, 271] on span "Personal Property" at bounding box center [75, 274] width 85 height 13
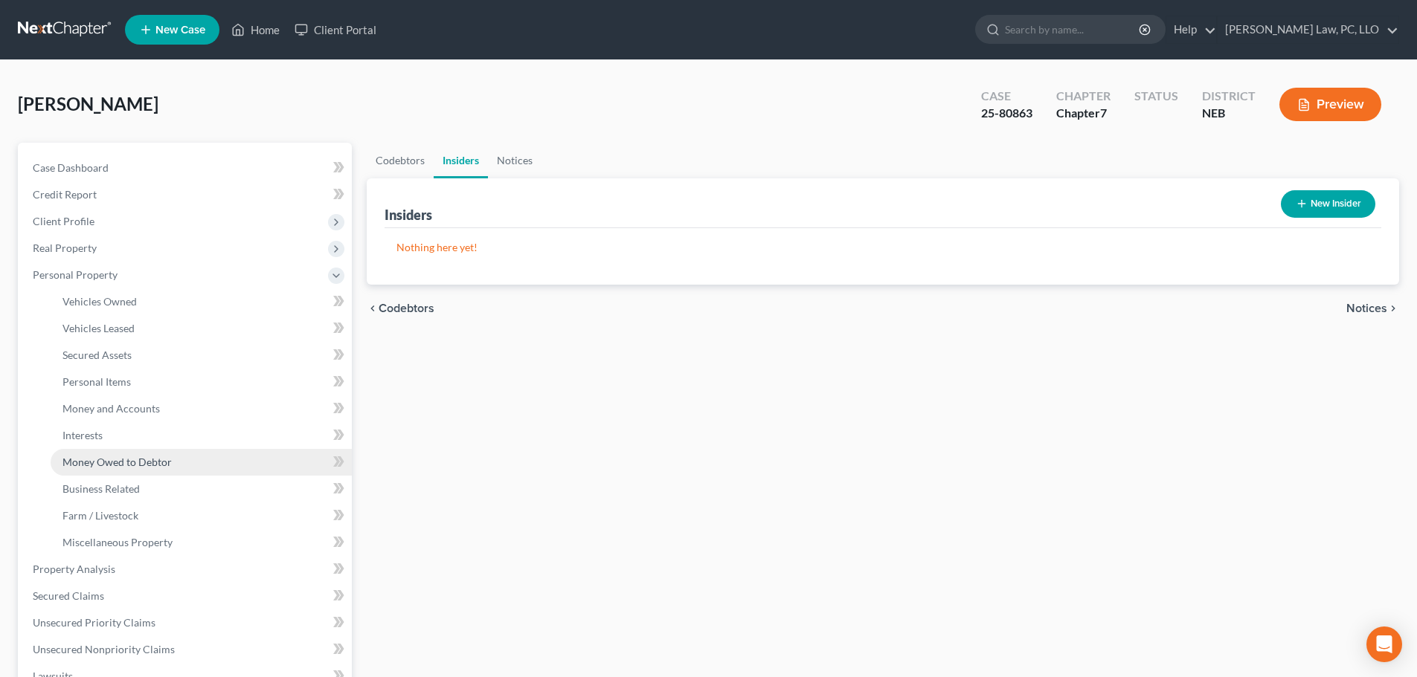
click at [116, 464] on span "Money Owed to Debtor" at bounding box center [116, 462] width 109 height 13
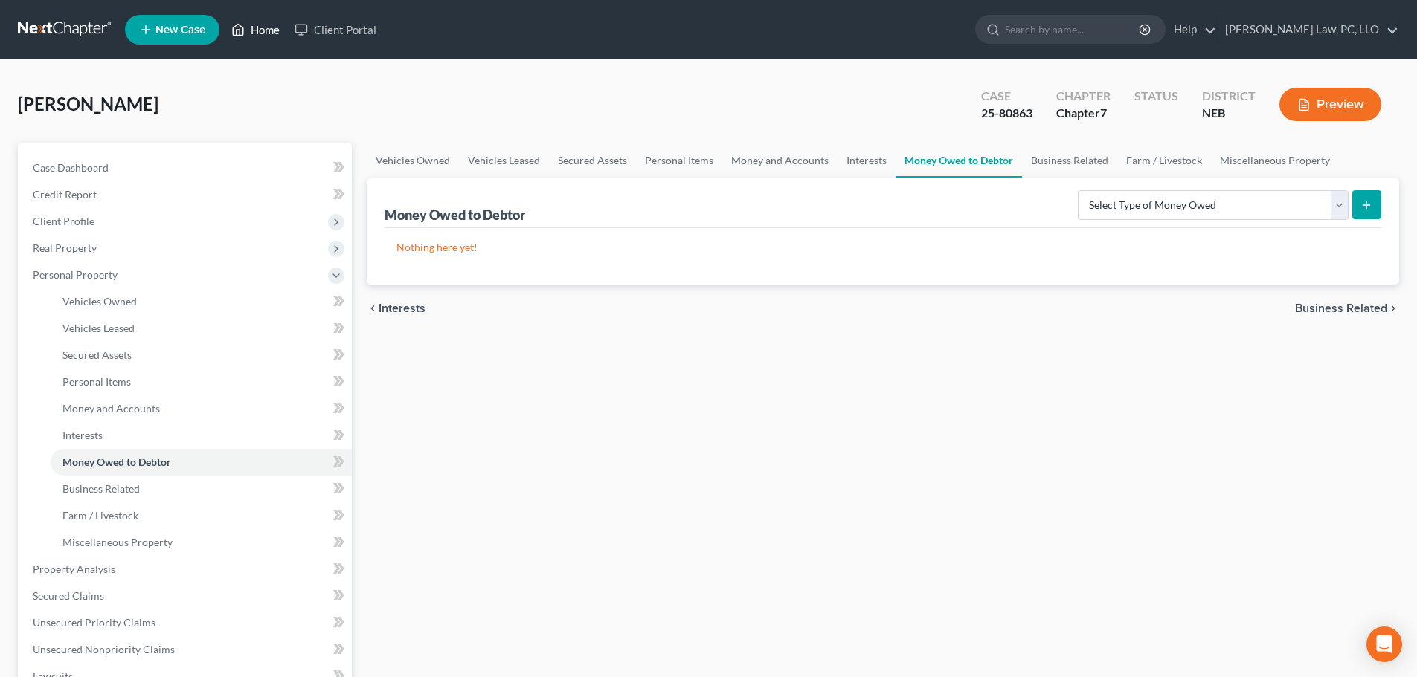
click at [260, 28] on link "Home" at bounding box center [255, 29] width 63 height 27
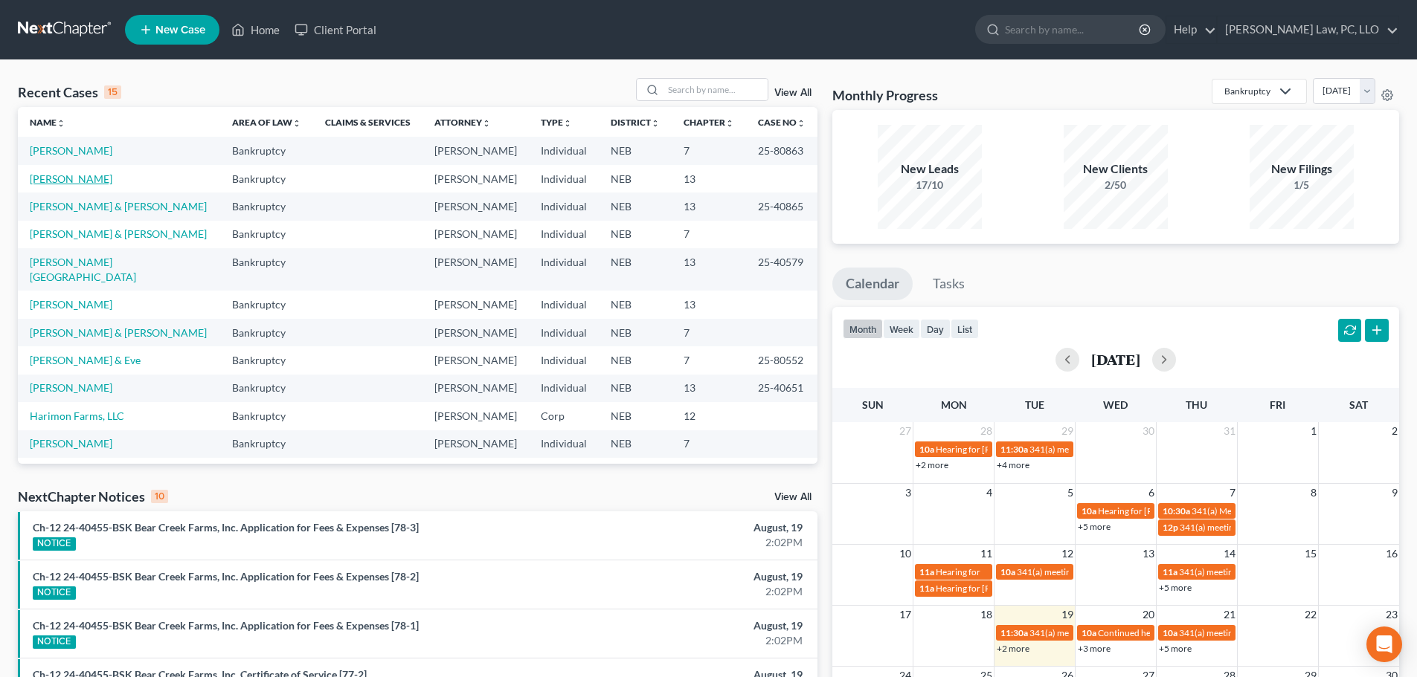
click at [71, 181] on link "[PERSON_NAME]" at bounding box center [71, 179] width 83 height 13
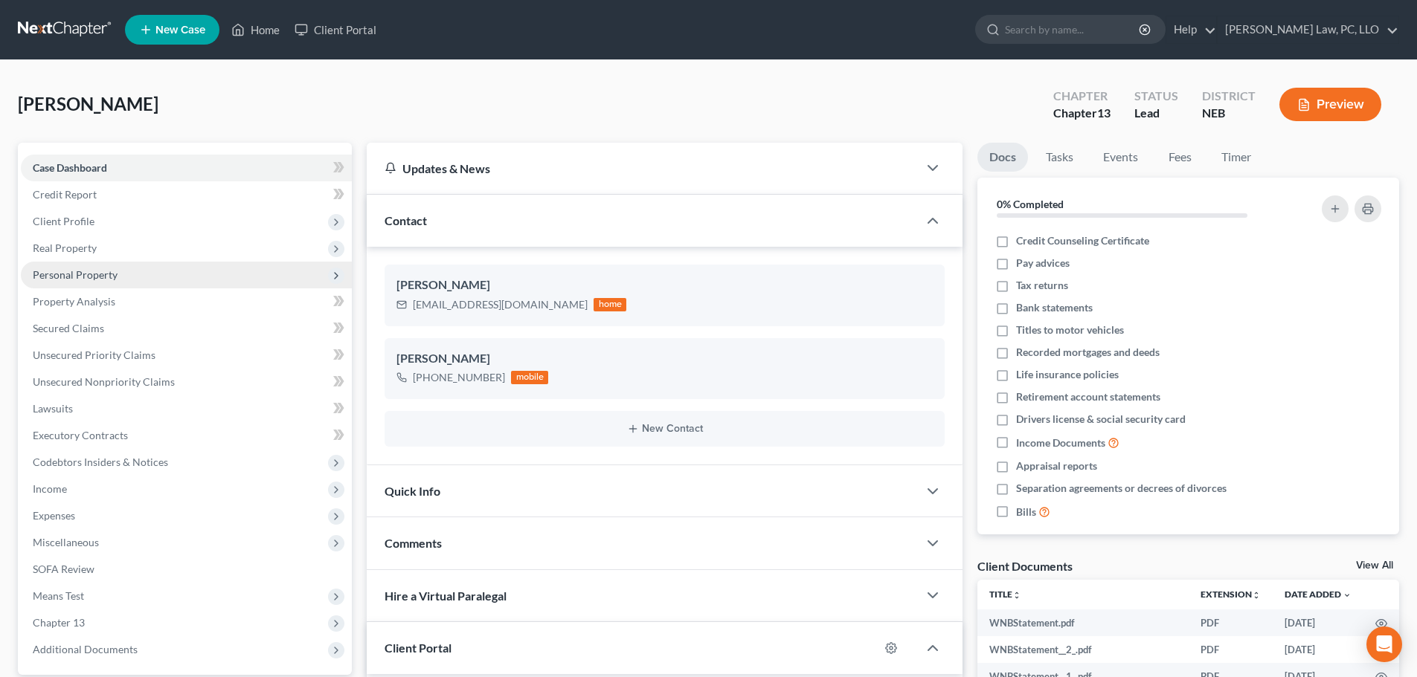
click at [92, 271] on span "Personal Property" at bounding box center [75, 274] width 85 height 13
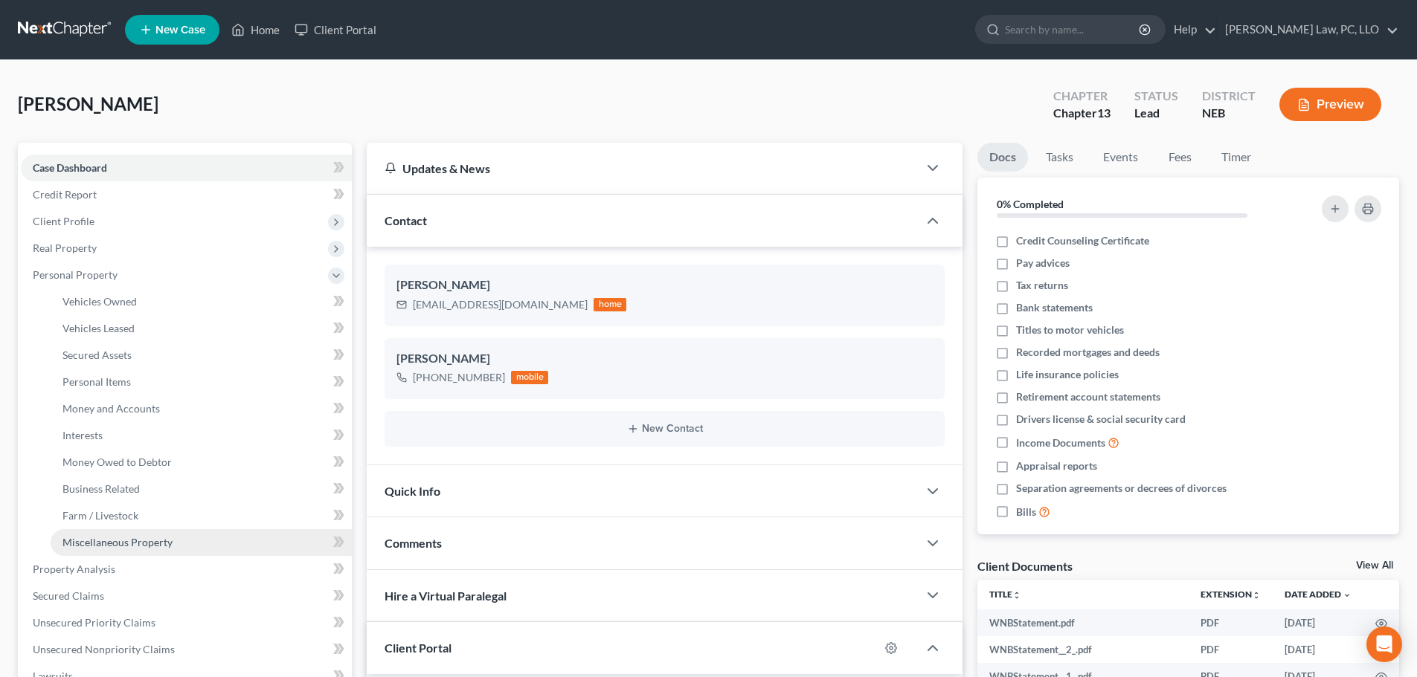
click at [123, 544] on span "Miscellaneous Property" at bounding box center [117, 542] width 110 height 13
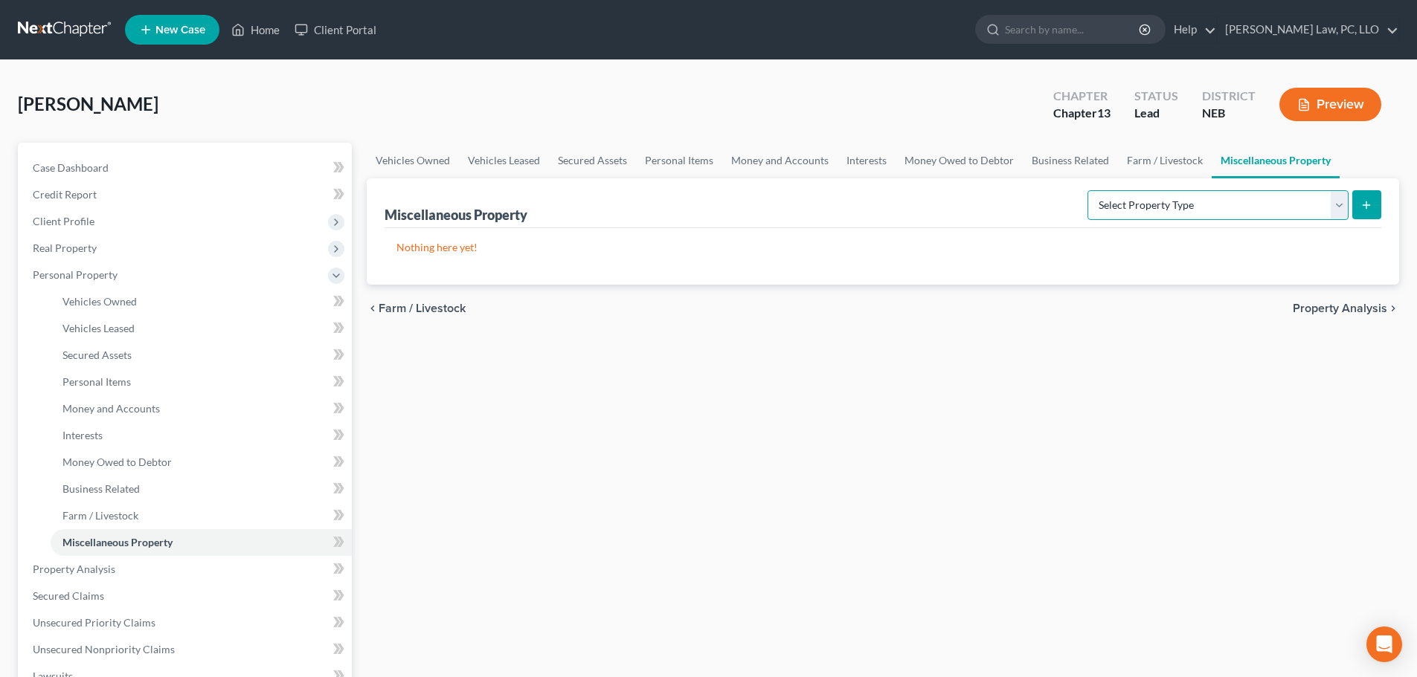
drag, startPoint x: 1289, startPoint y: 204, endPoint x: 1267, endPoint y: 219, distance: 26.8
click at [1289, 204] on select "Select Property Type Assigned for Creditor Benefit [DATE] (SOFA: 12) Holding fo…" at bounding box center [1217, 205] width 261 height 30
click at [1087, 190] on select "Select Property Type Assigned for Creditor Benefit [DATE] (SOFA: 12) Holding fo…" at bounding box center [1217, 205] width 261 height 30
click at [1362, 204] on icon "submit" at bounding box center [1366, 205] width 12 height 12
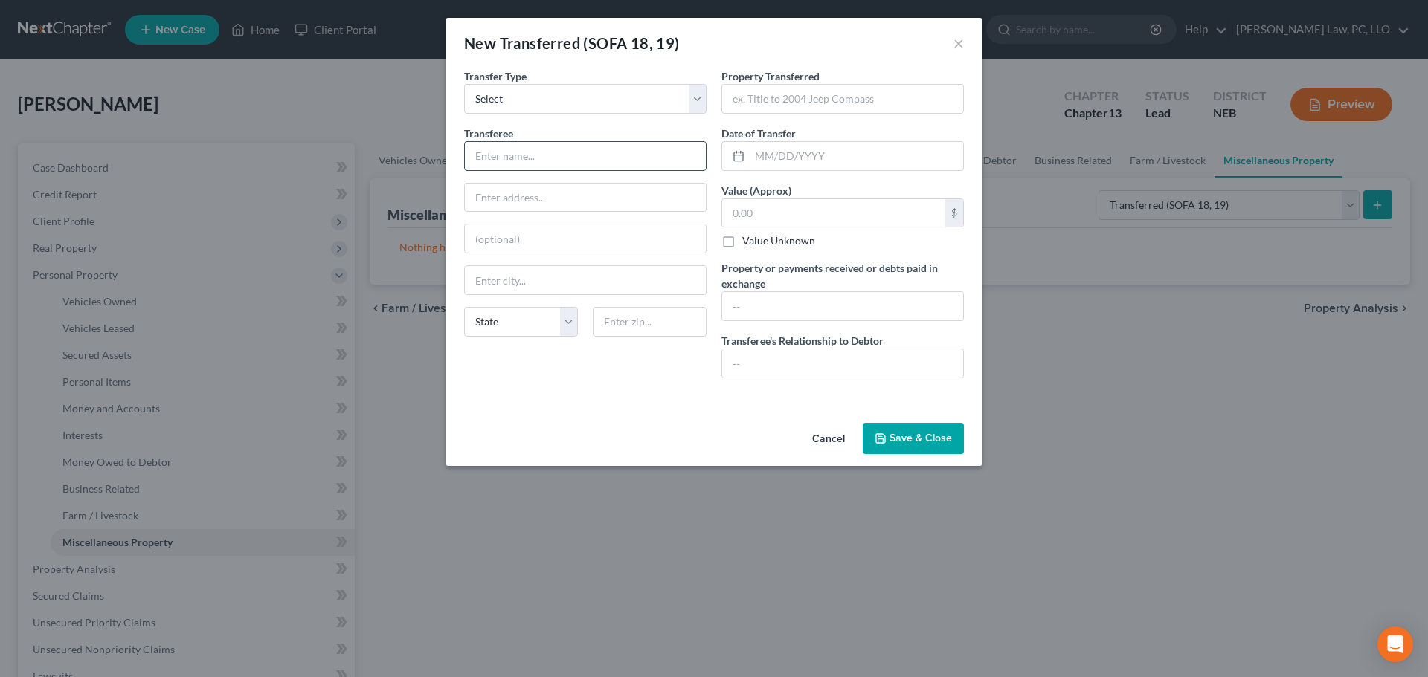
click at [541, 149] on input "text" at bounding box center [585, 156] width 241 height 28
click at [765, 100] on input "text" at bounding box center [842, 99] width 241 height 28
click at [910, 441] on button "Save & Close" at bounding box center [913, 438] width 101 height 31
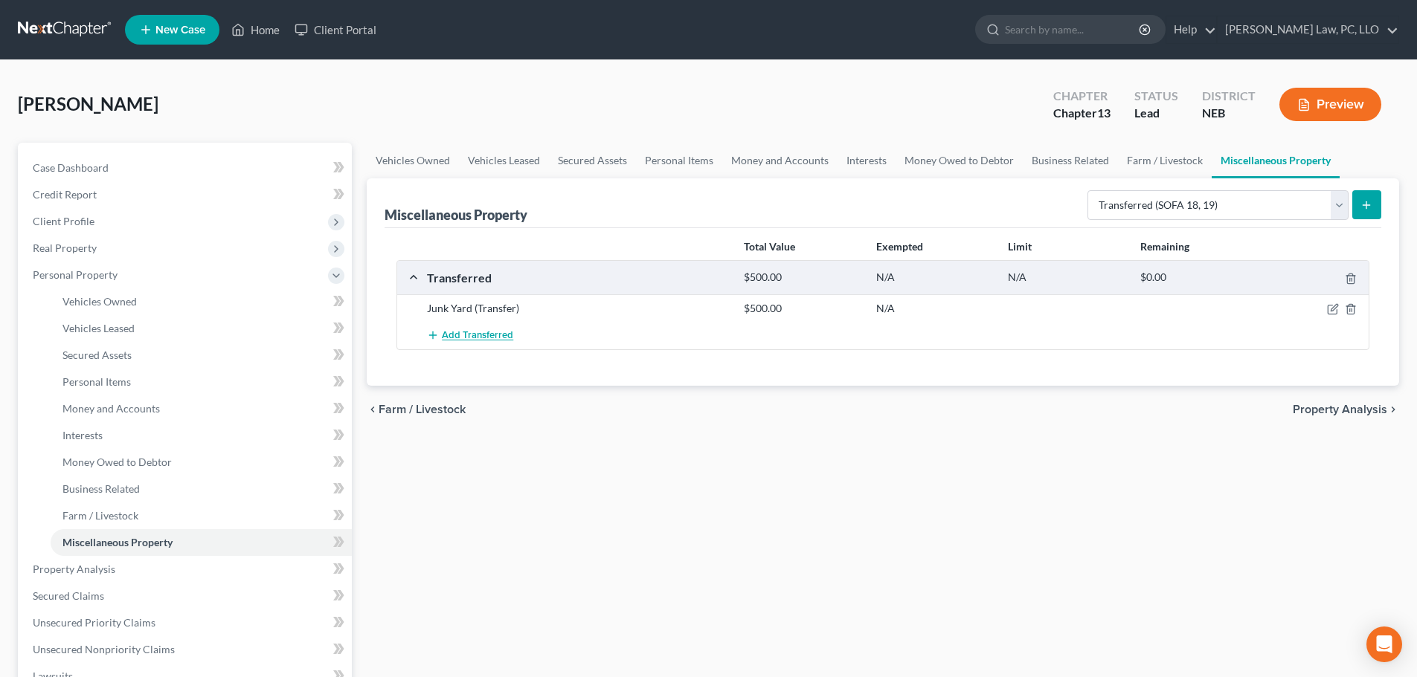
click at [477, 333] on span "Add Transferred" at bounding box center [477, 336] width 71 height 12
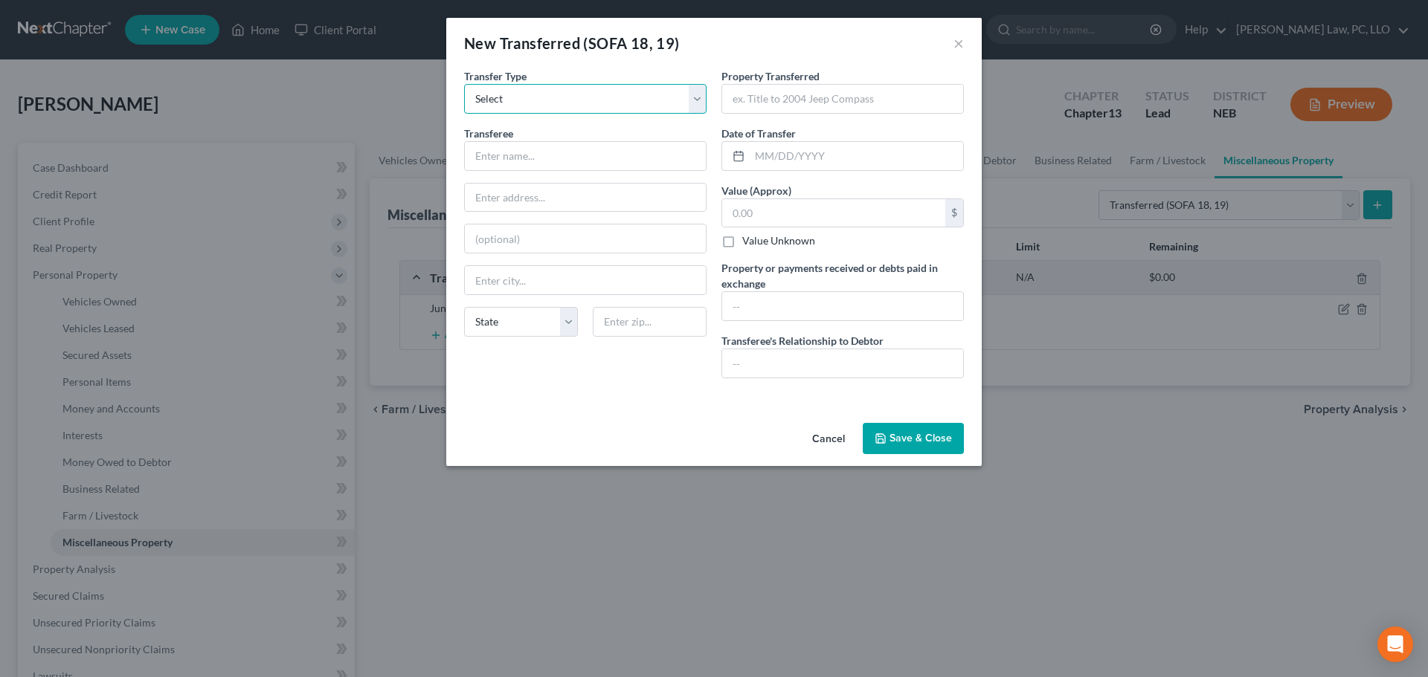
click at [512, 89] on select "Select Ordinary ([DATE]) [DATE]" at bounding box center [585, 99] width 242 height 30
click at [464, 84] on select "Select Ordinary ([DATE]) [DATE]" at bounding box center [585, 99] width 242 height 30
click at [505, 167] on input "text" at bounding box center [585, 156] width 241 height 28
click at [776, 107] on input "text" at bounding box center [842, 99] width 241 height 28
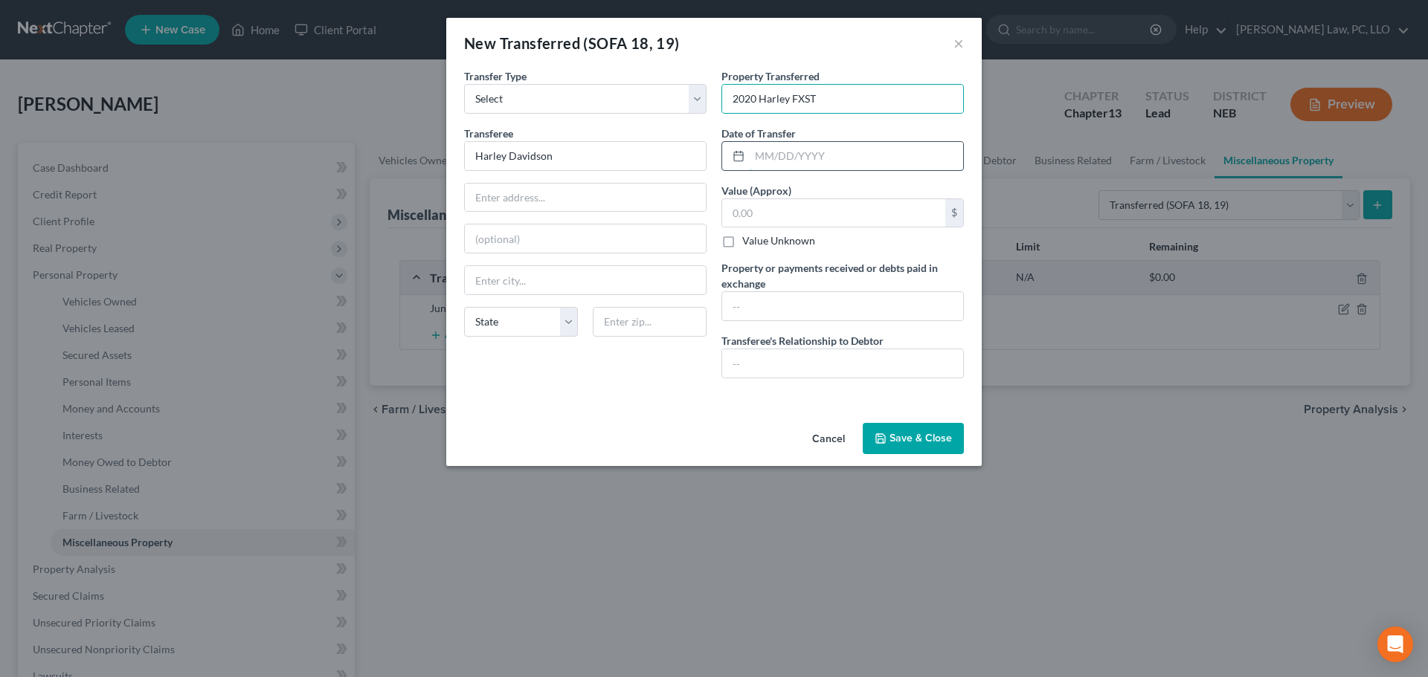
click at [834, 155] on input "text" at bounding box center [856, 156] width 213 height 28
click at [819, 445] on button "Cancel" at bounding box center [828, 440] width 57 height 30
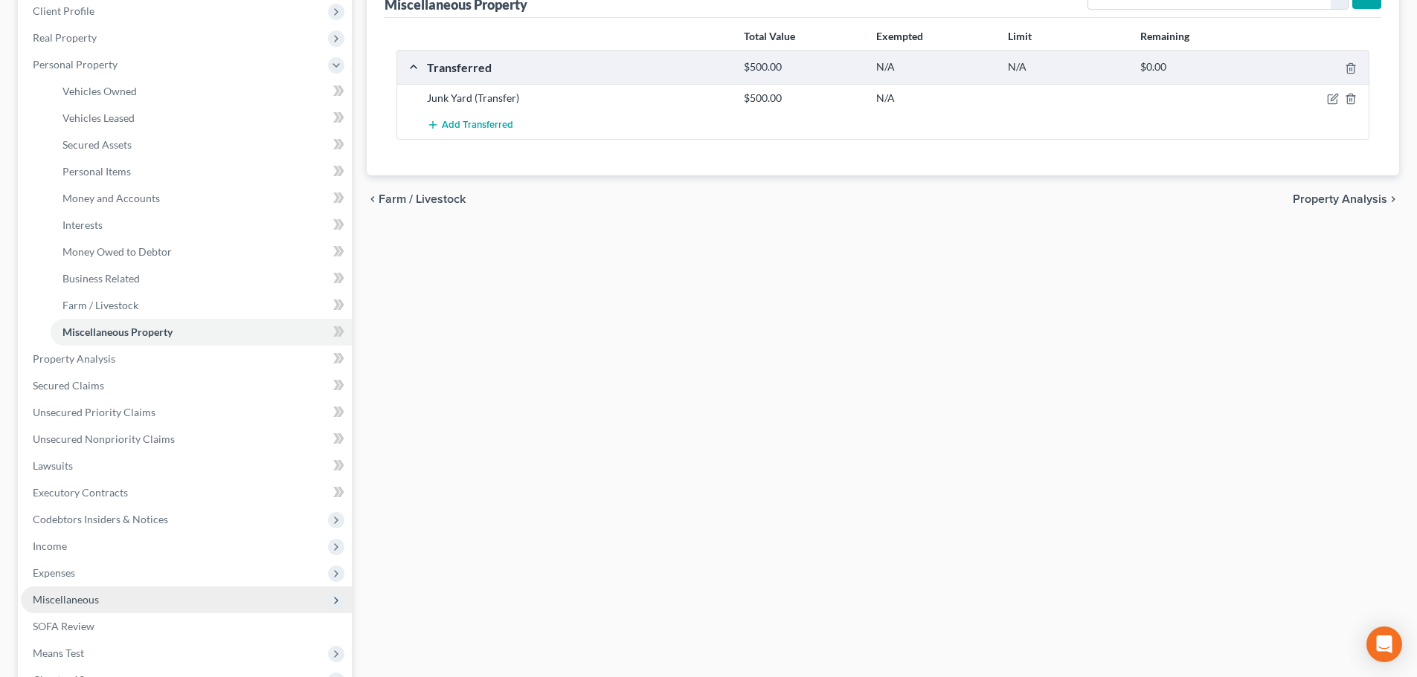
scroll to position [297, 0]
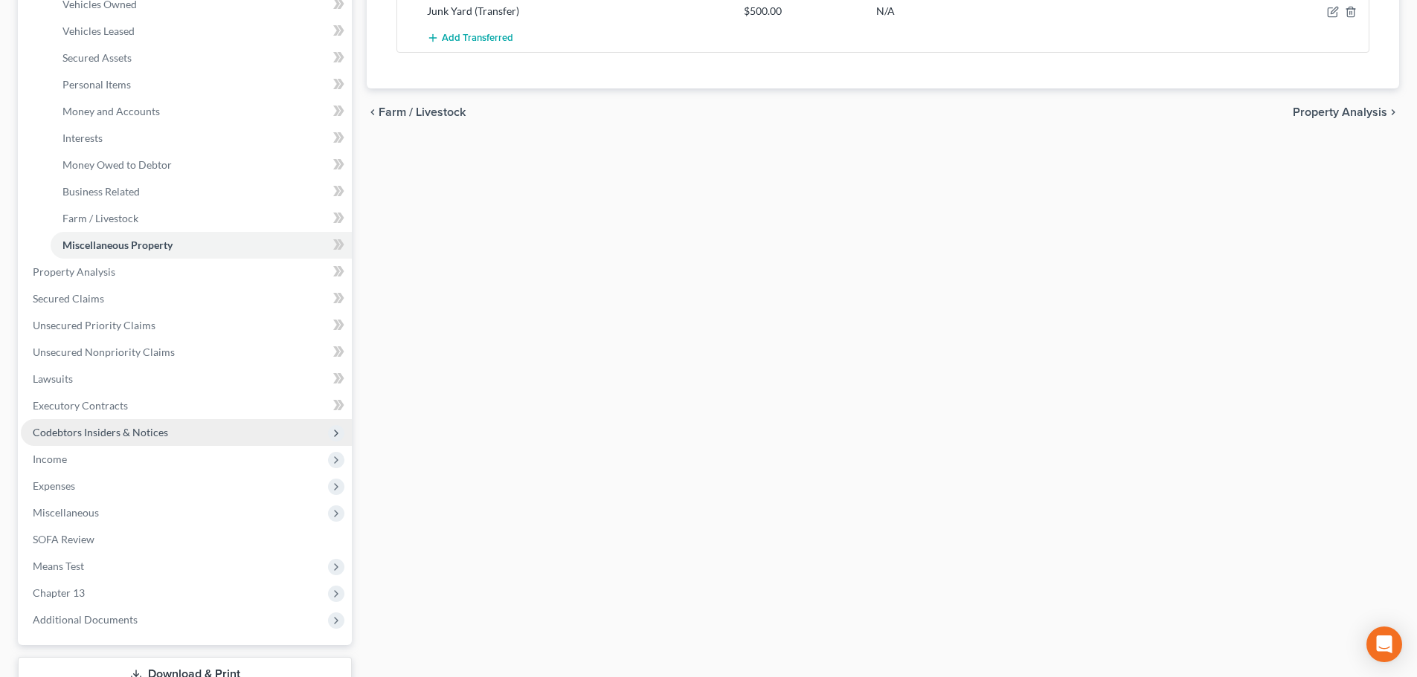
click at [71, 437] on span "Codebtors Insiders & Notices" at bounding box center [100, 432] width 135 height 13
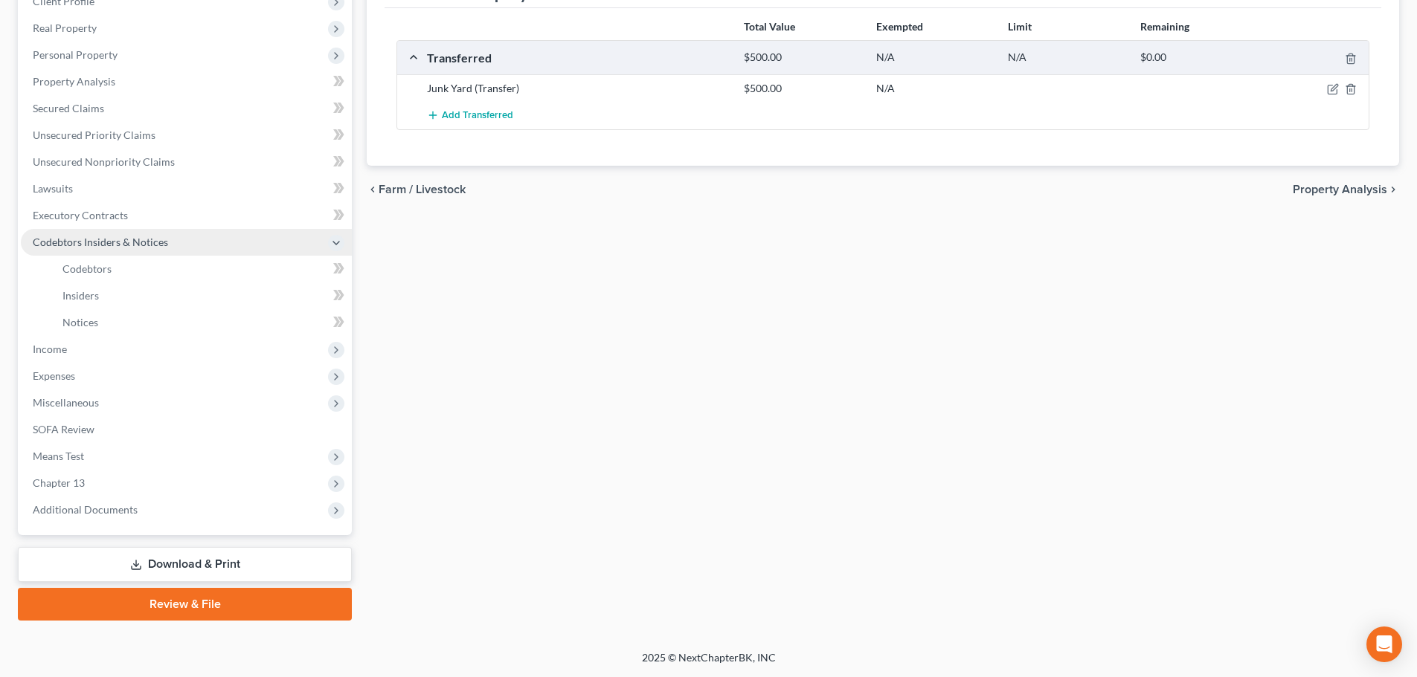
scroll to position [220, 0]
click at [76, 399] on span "Miscellaneous" at bounding box center [66, 402] width 66 height 13
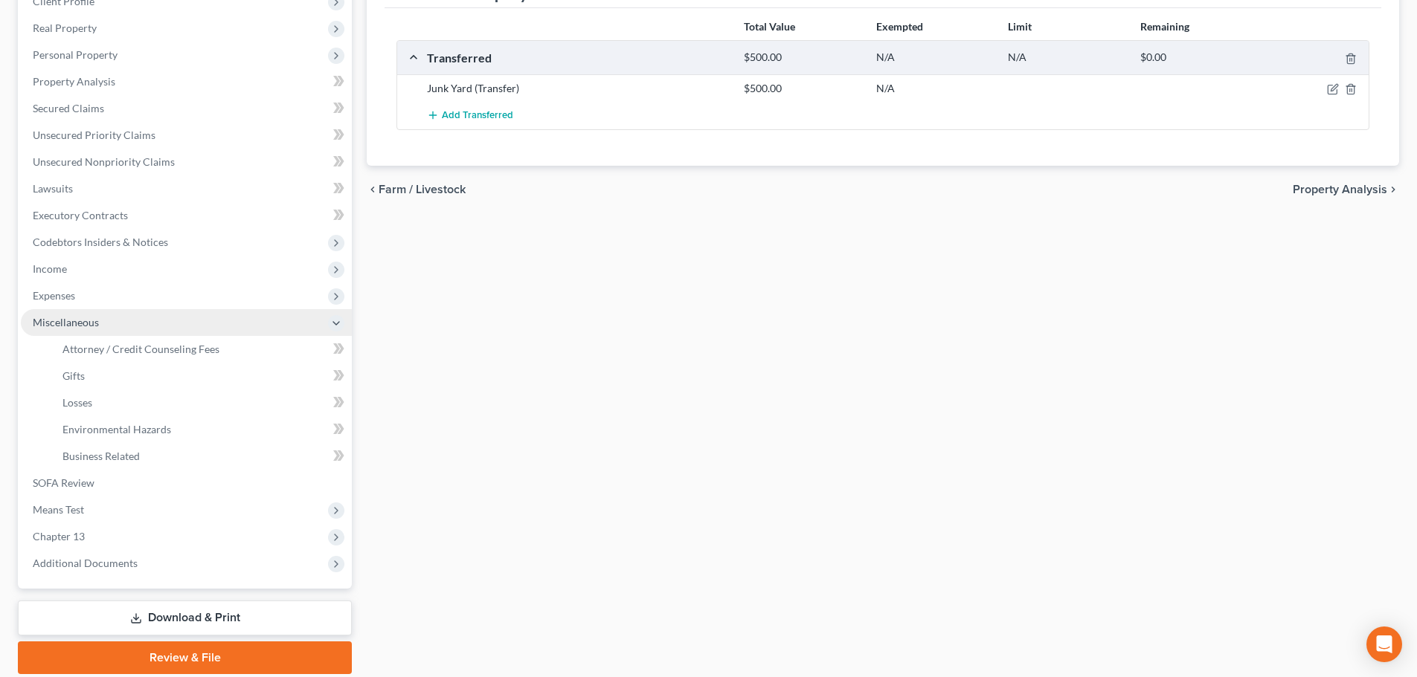
scroll to position [268, 0]
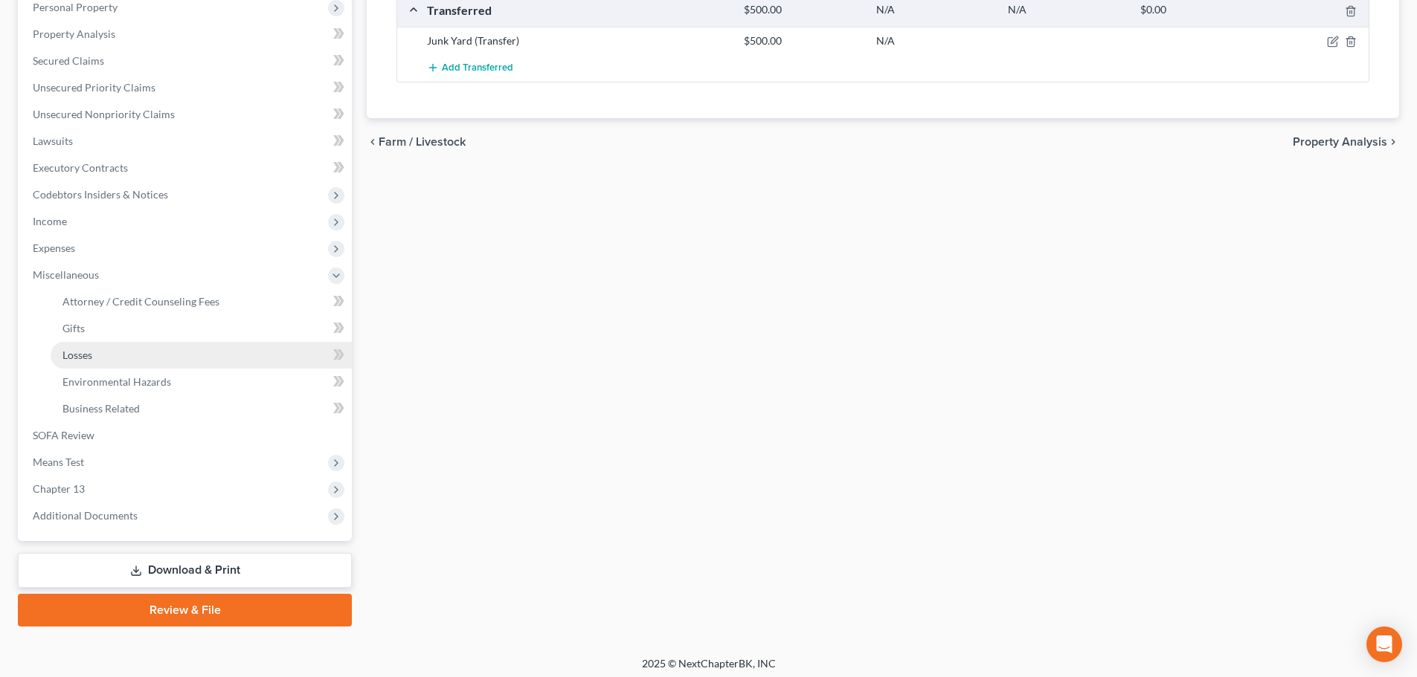
click at [83, 353] on span "Losses" at bounding box center [77, 355] width 30 height 13
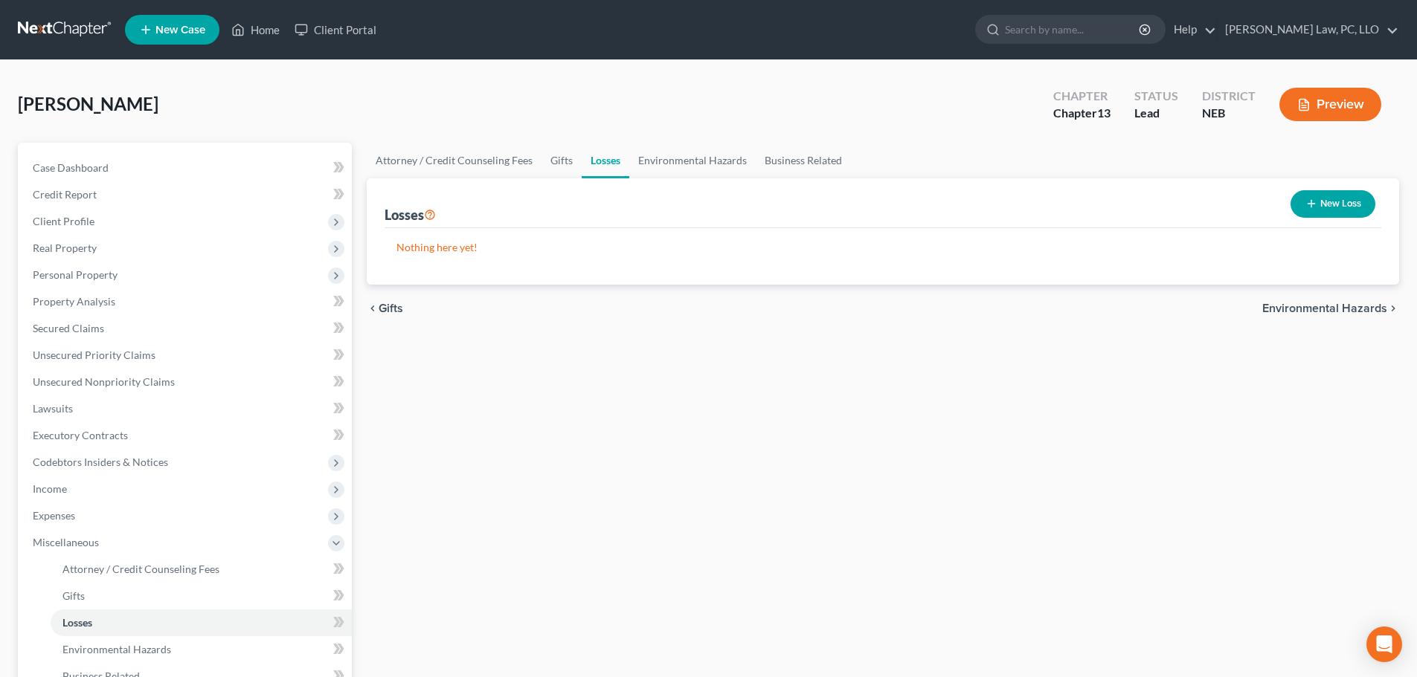
click at [1319, 211] on button "New Loss" at bounding box center [1332, 204] width 85 height 28
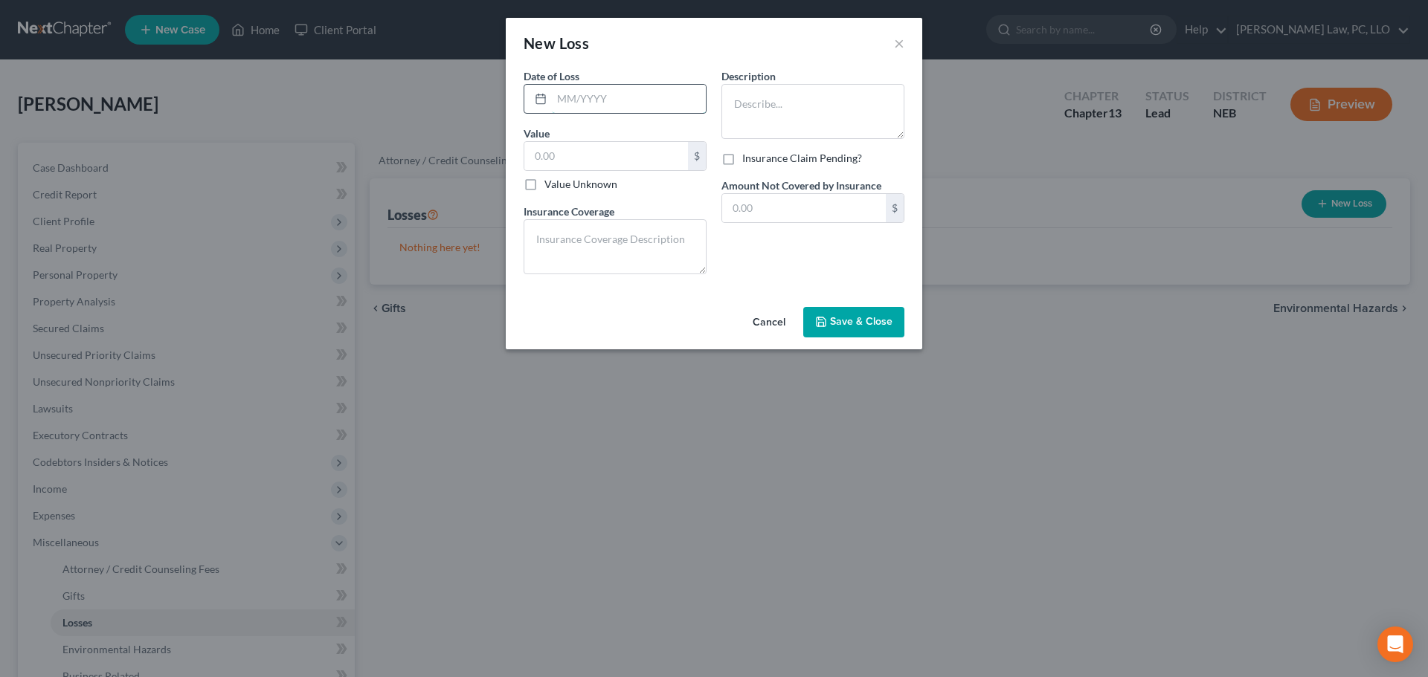
click at [642, 104] on input "text" at bounding box center [629, 99] width 154 height 28
click at [648, 237] on textarea at bounding box center [615, 246] width 183 height 55
click at [768, 115] on textarea at bounding box center [812, 111] width 183 height 55
click at [779, 215] on input "text" at bounding box center [804, 208] width 164 height 28
click at [832, 326] on span "Save & Close" at bounding box center [861, 322] width 62 height 13
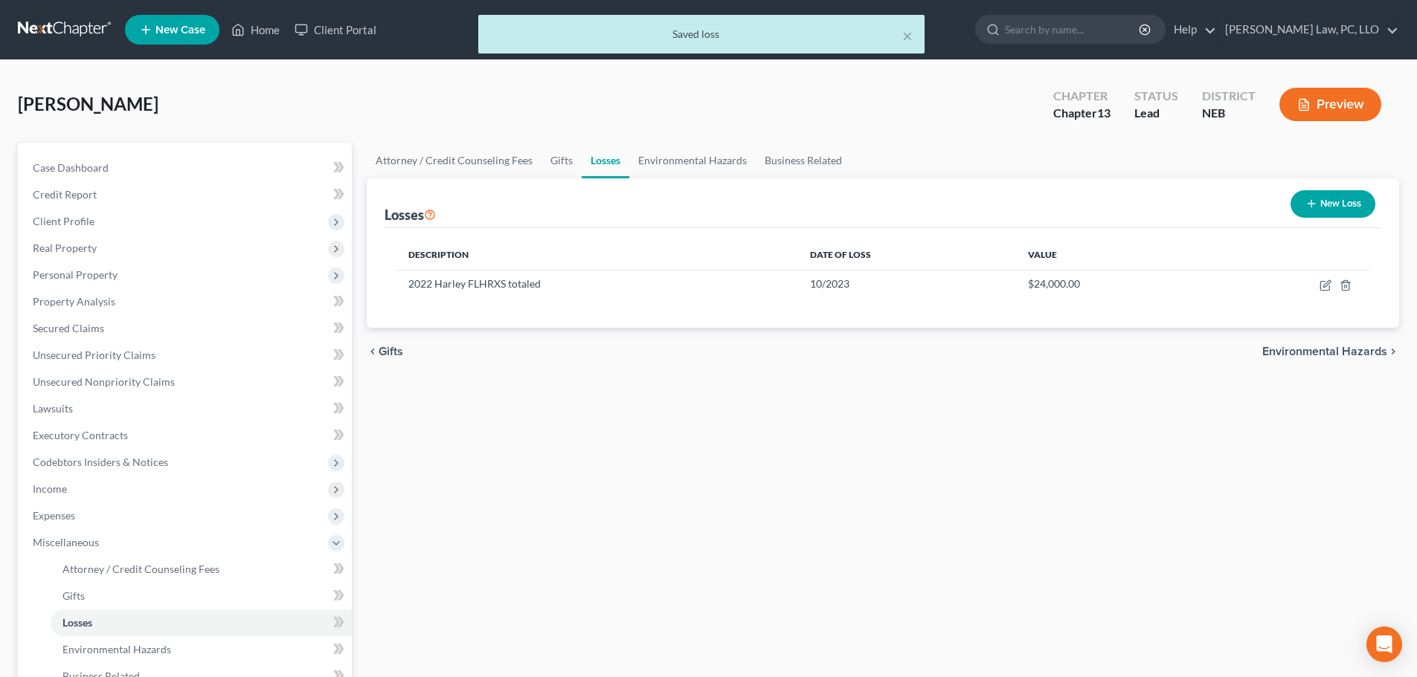
click at [1318, 196] on button "New Loss" at bounding box center [1332, 204] width 85 height 28
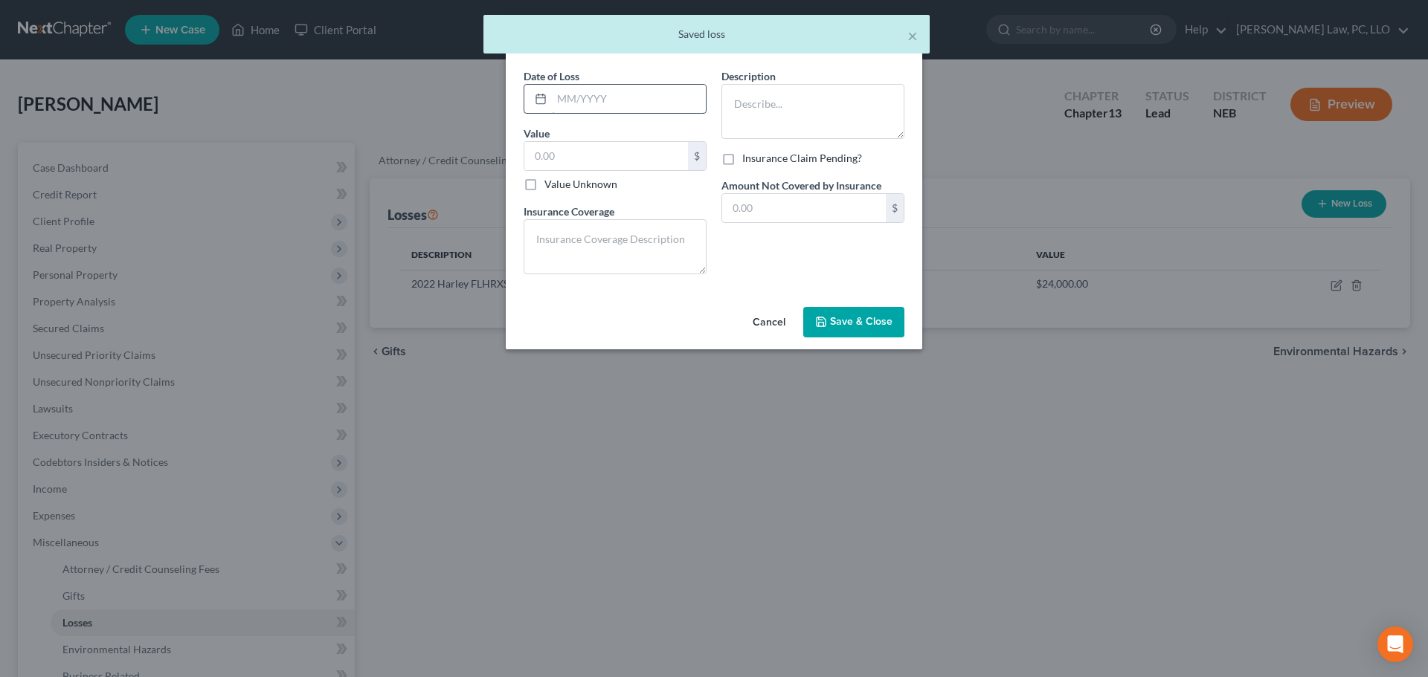
click at [582, 105] on input "text" at bounding box center [629, 99] width 154 height 28
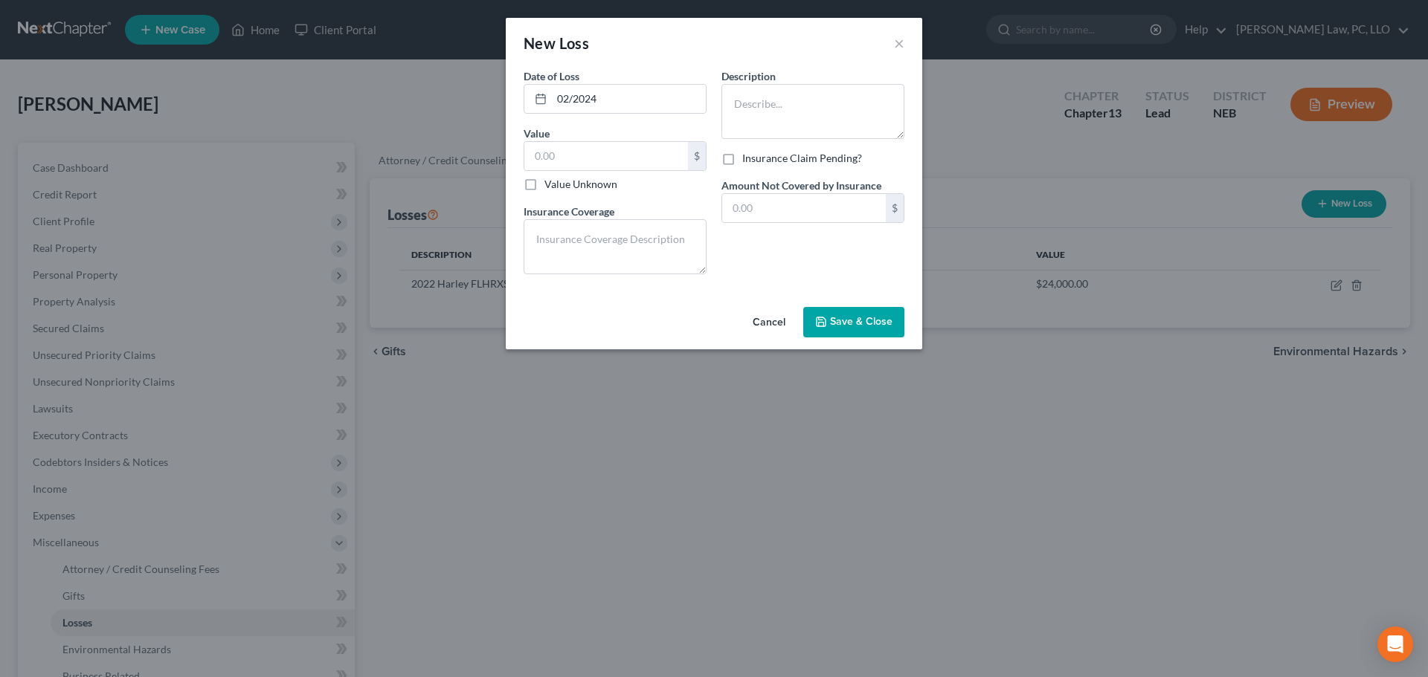
click at [544, 183] on label "Value Unknown" at bounding box center [580, 184] width 73 height 15
click at [550, 183] on input "Value Unknown" at bounding box center [555, 182] width 10 height 10
click at [570, 246] on textarea at bounding box center [615, 246] width 183 height 55
drag, startPoint x: 804, startPoint y: 115, endPoint x: 791, endPoint y: 110, distance: 13.7
click at [799, 114] on textarea "2016" at bounding box center [812, 111] width 183 height 55
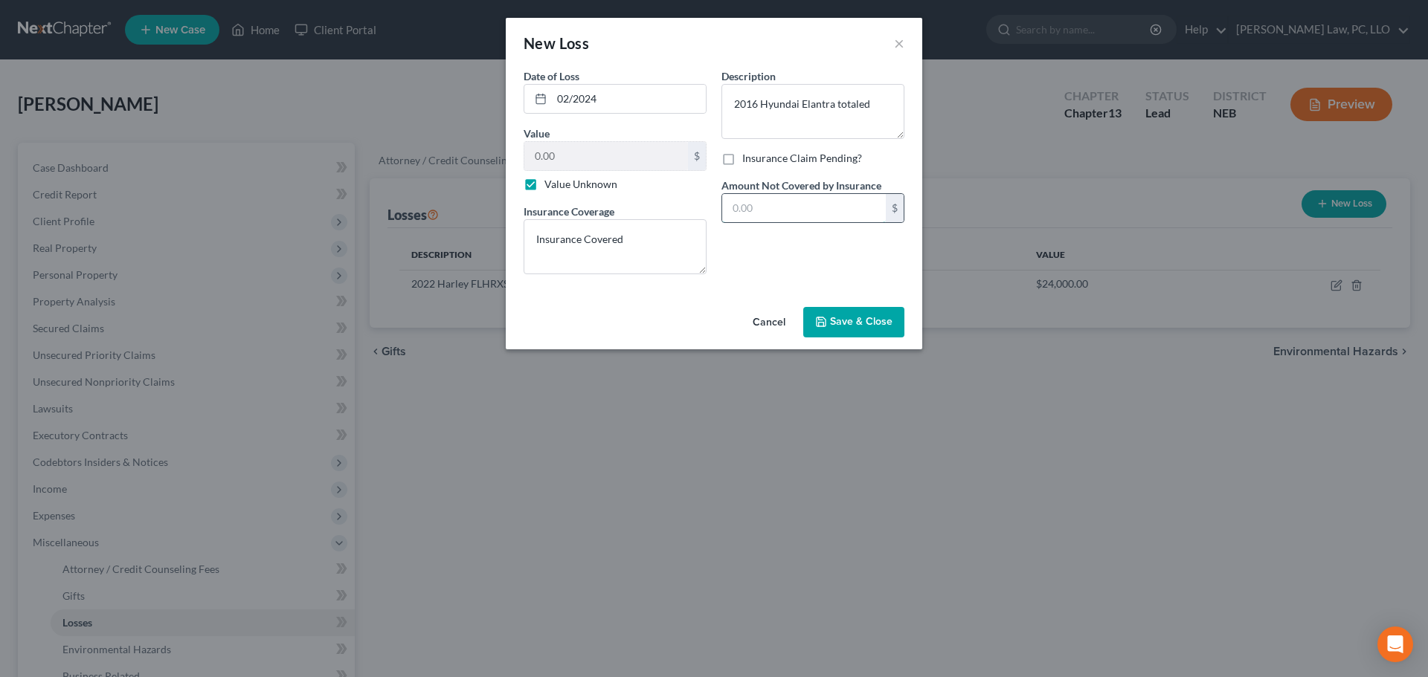
click at [777, 212] on input "text" at bounding box center [804, 208] width 164 height 28
click at [841, 317] on span "Save & Close" at bounding box center [861, 322] width 62 height 13
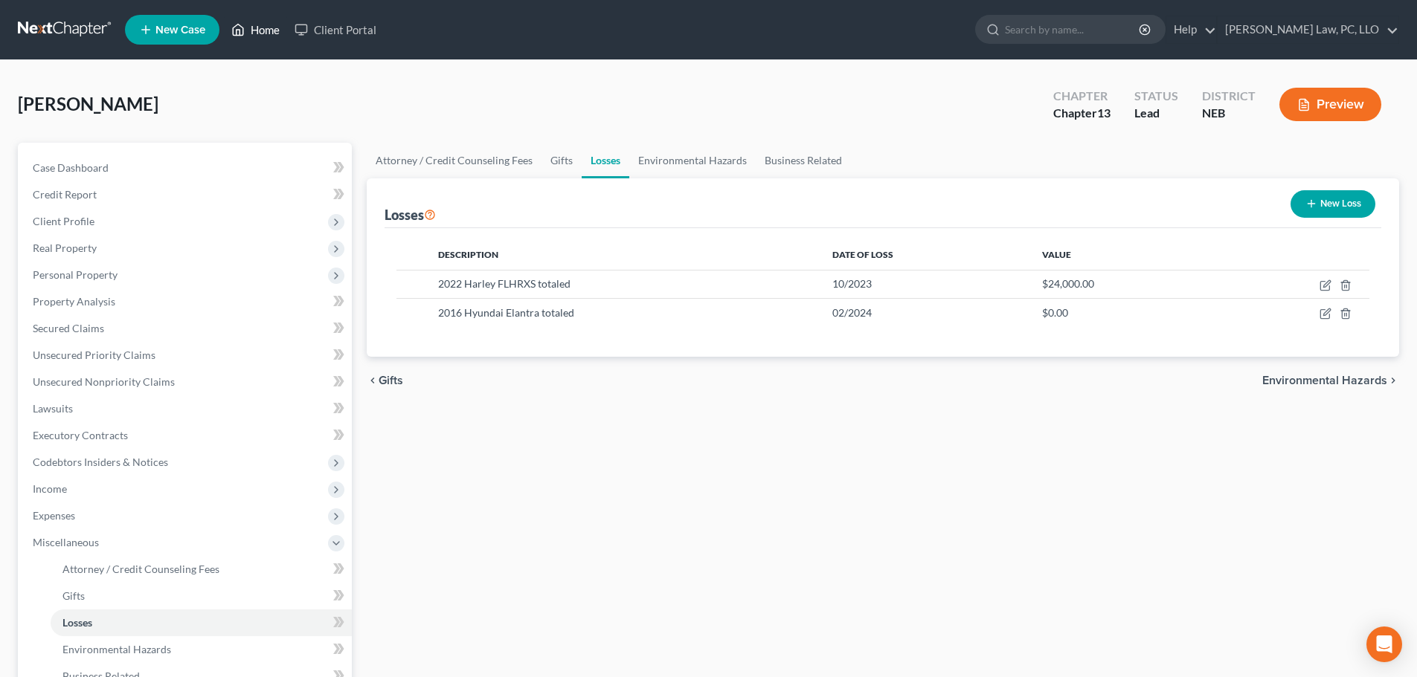
click at [260, 25] on link "Home" at bounding box center [255, 29] width 63 height 27
